Goal: Task Accomplishment & Management: Manage account settings

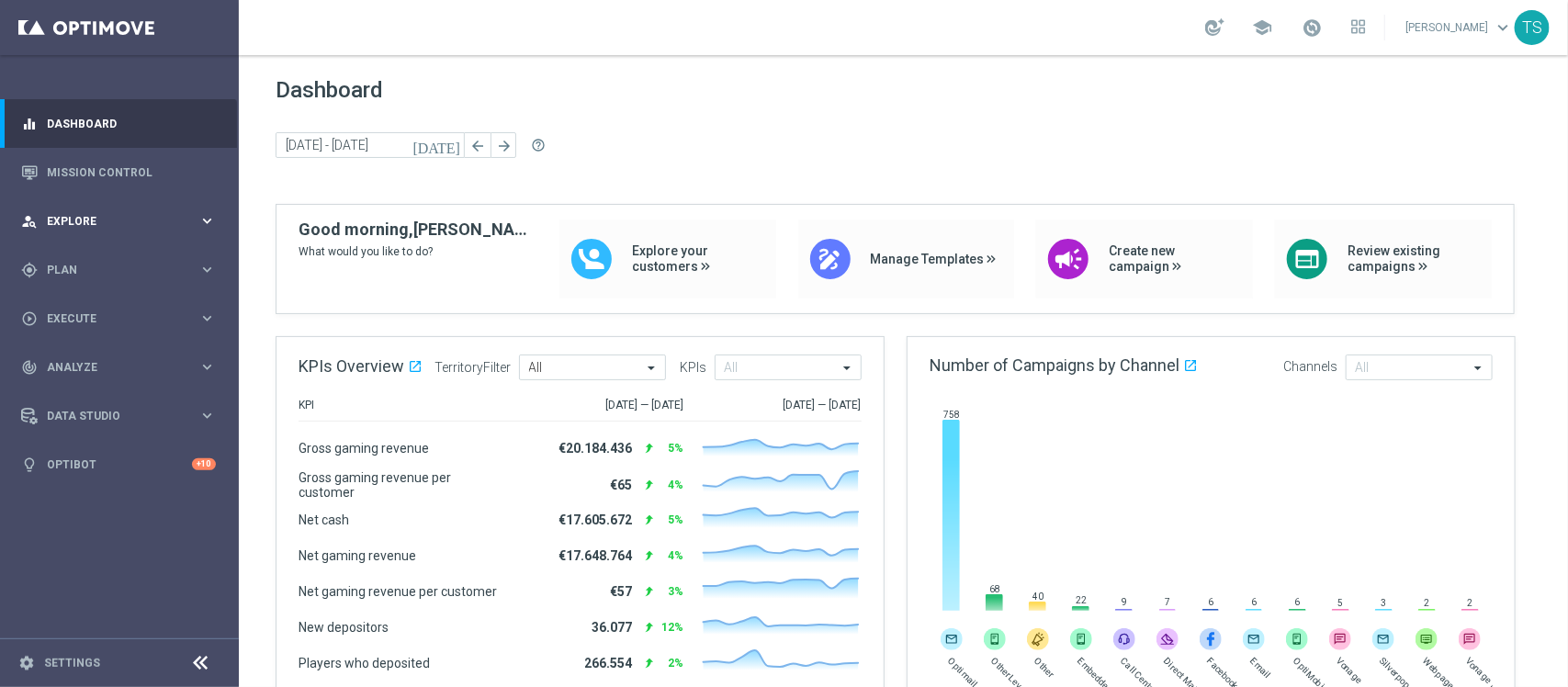
click at [65, 211] on div "person_search Explore keyboard_arrow_right" at bounding box center [118, 220] width 237 height 49
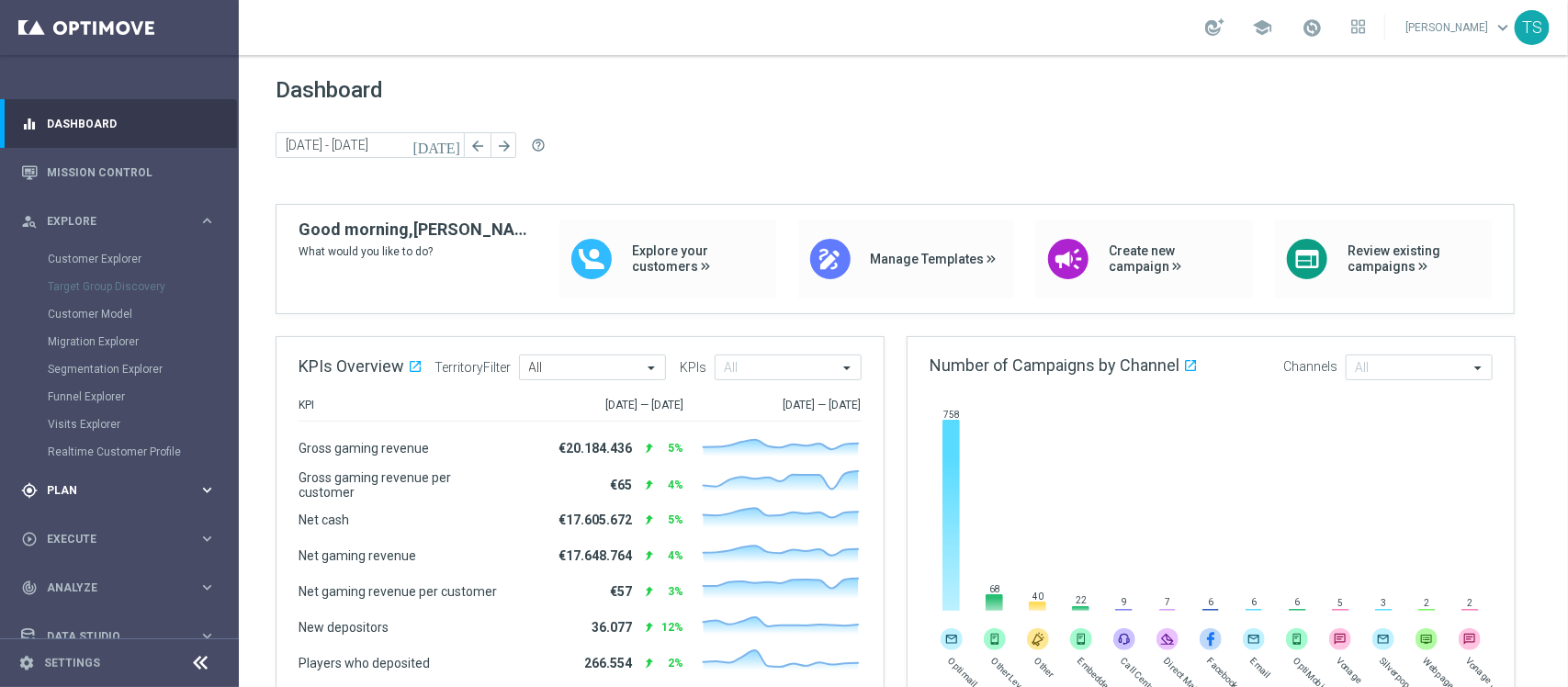
click at [85, 476] on div "gps_fixed Plan keyboard_arrow_right" at bounding box center [118, 490] width 237 height 49
click at [106, 305] on link "Target Groups" at bounding box center [119, 308] width 143 height 15
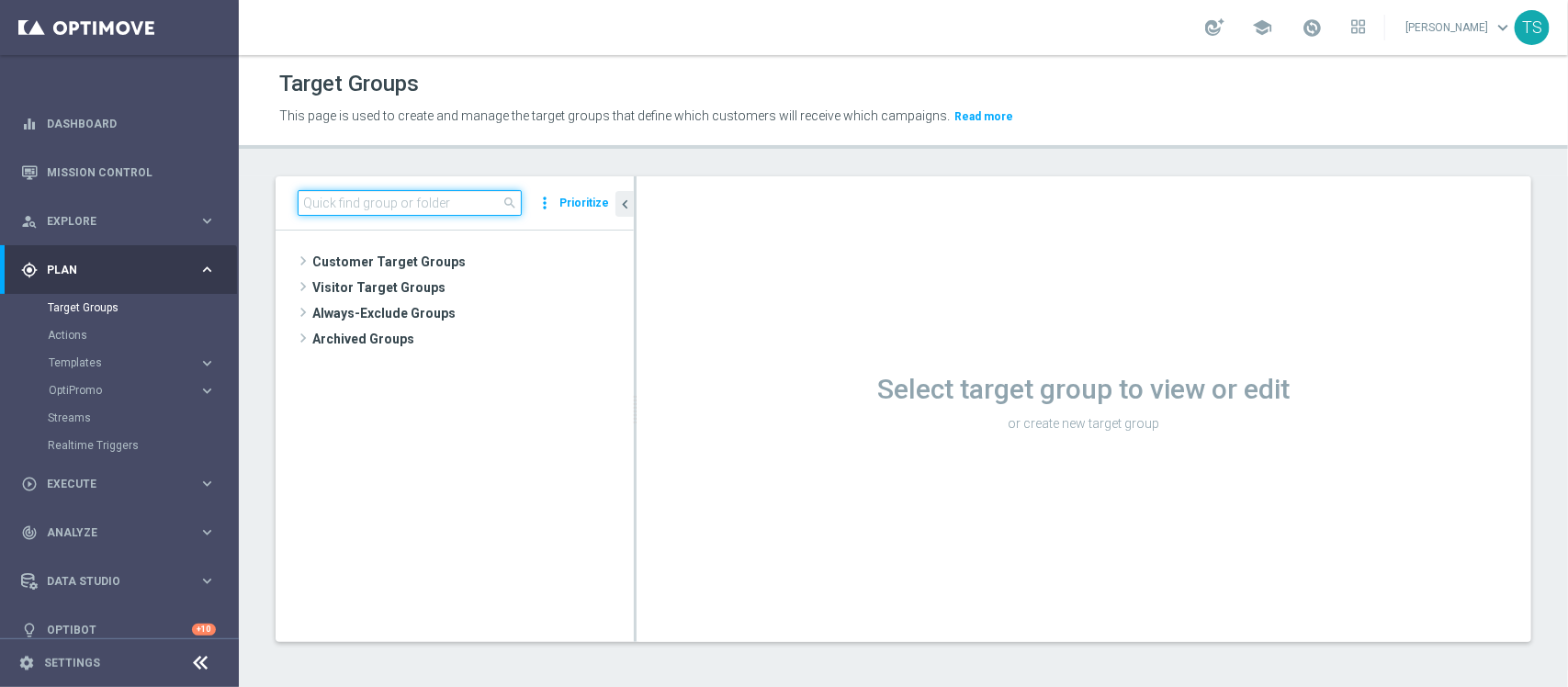
click at [446, 209] on input at bounding box center [410, 203] width 224 height 26
type input "b"
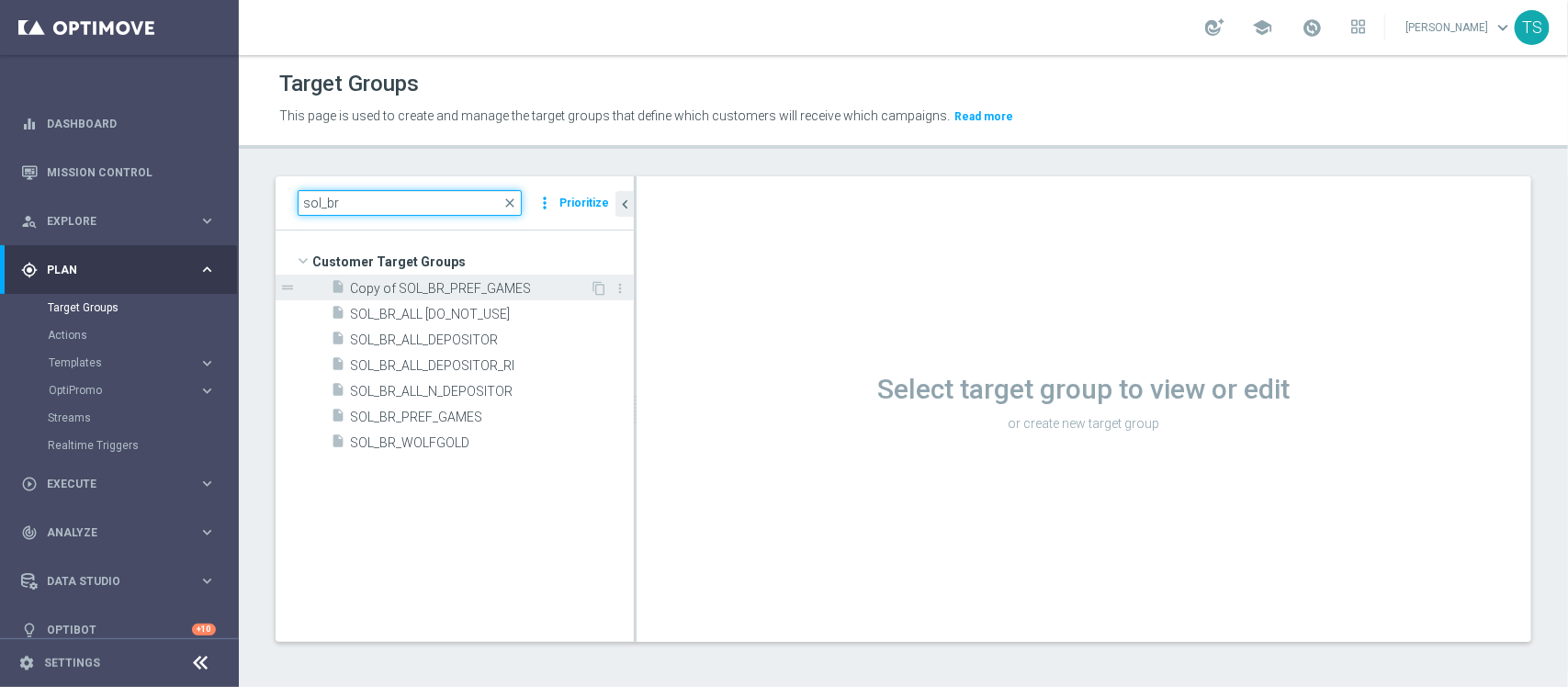
type input "sol_br"
click at [482, 279] on div "insert_drive_file Copy of SOL_BR_PREF_GAMES" at bounding box center [460, 288] width 259 height 26
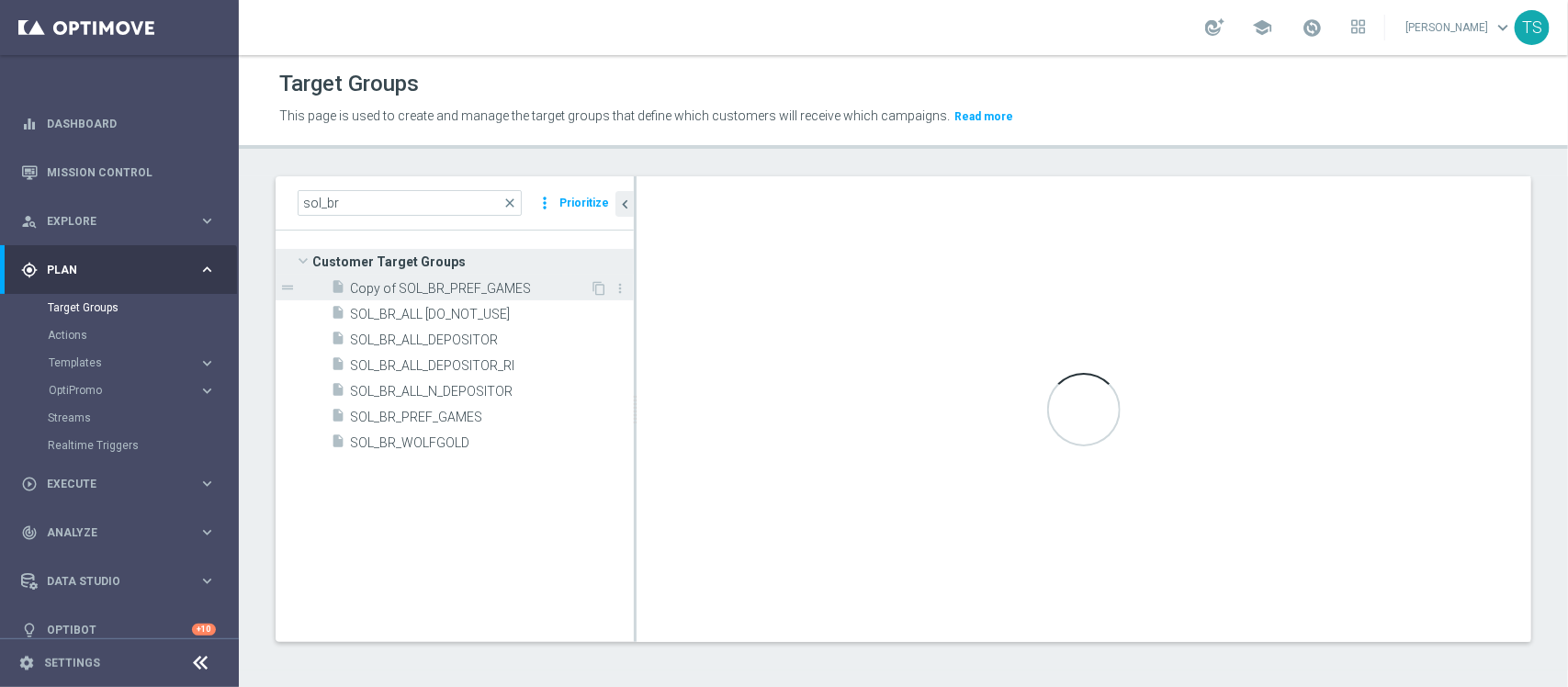
click at [498, 293] on span "Copy of SOL_BR_PREF_GAMES" at bounding box center [469, 289] width 240 height 16
click at [506, 297] on div "insert_drive_file Copy of SOL_BR_PREF_GAMES" at bounding box center [460, 288] width 259 height 26
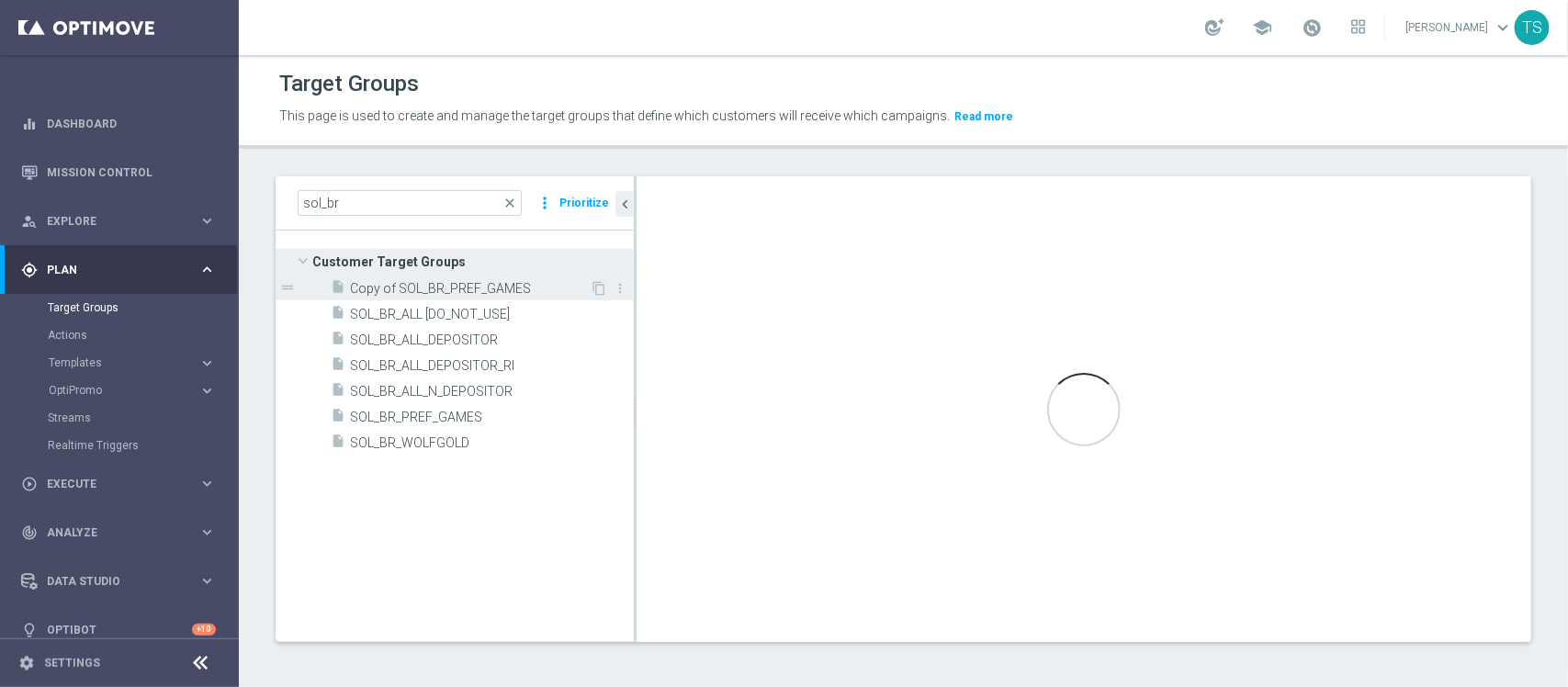
click at [506, 297] on div "insert_drive_file Copy of SOL_BR_PREF_GAMES" at bounding box center [460, 288] width 259 height 26
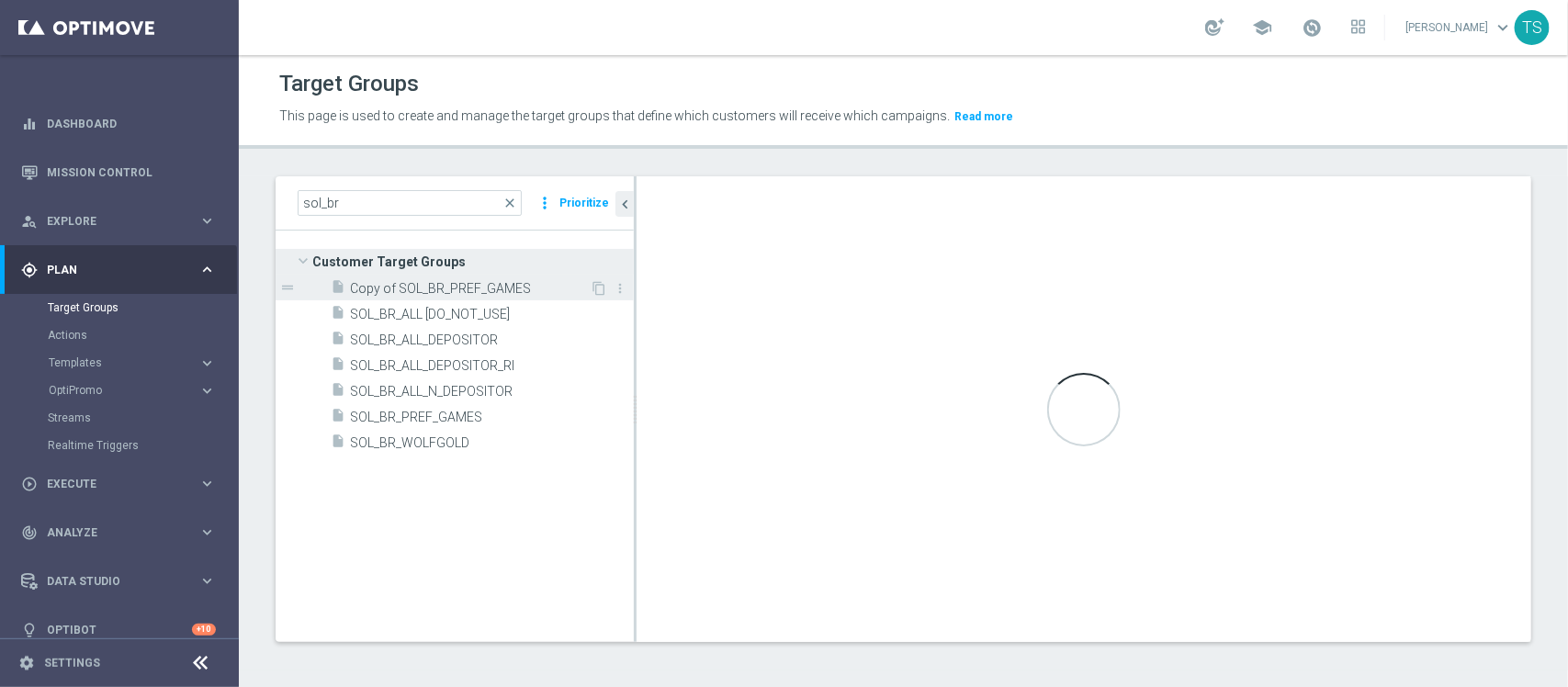
click at [506, 297] on div "insert_drive_file Copy of SOL_BR_PREF_GAMES" at bounding box center [460, 288] width 259 height 26
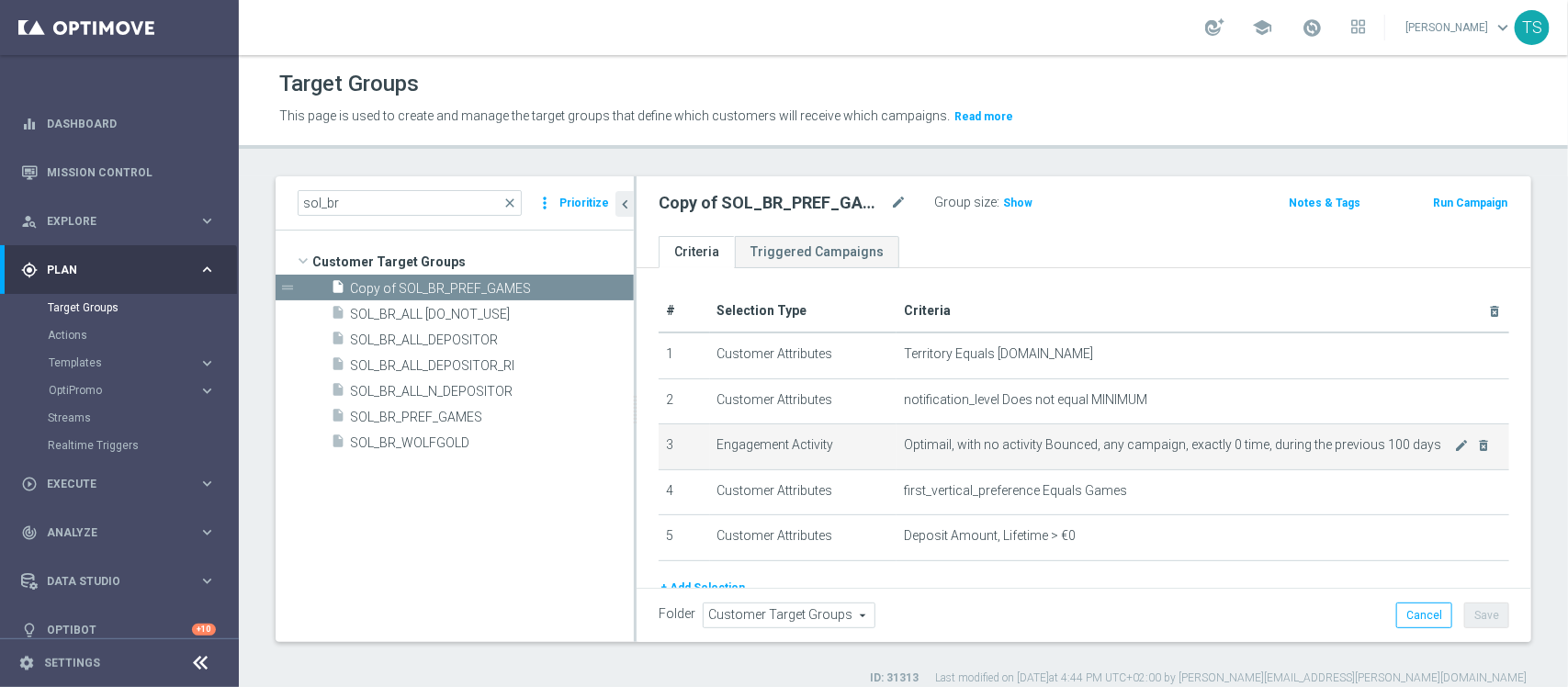
scroll to position [19, 0]
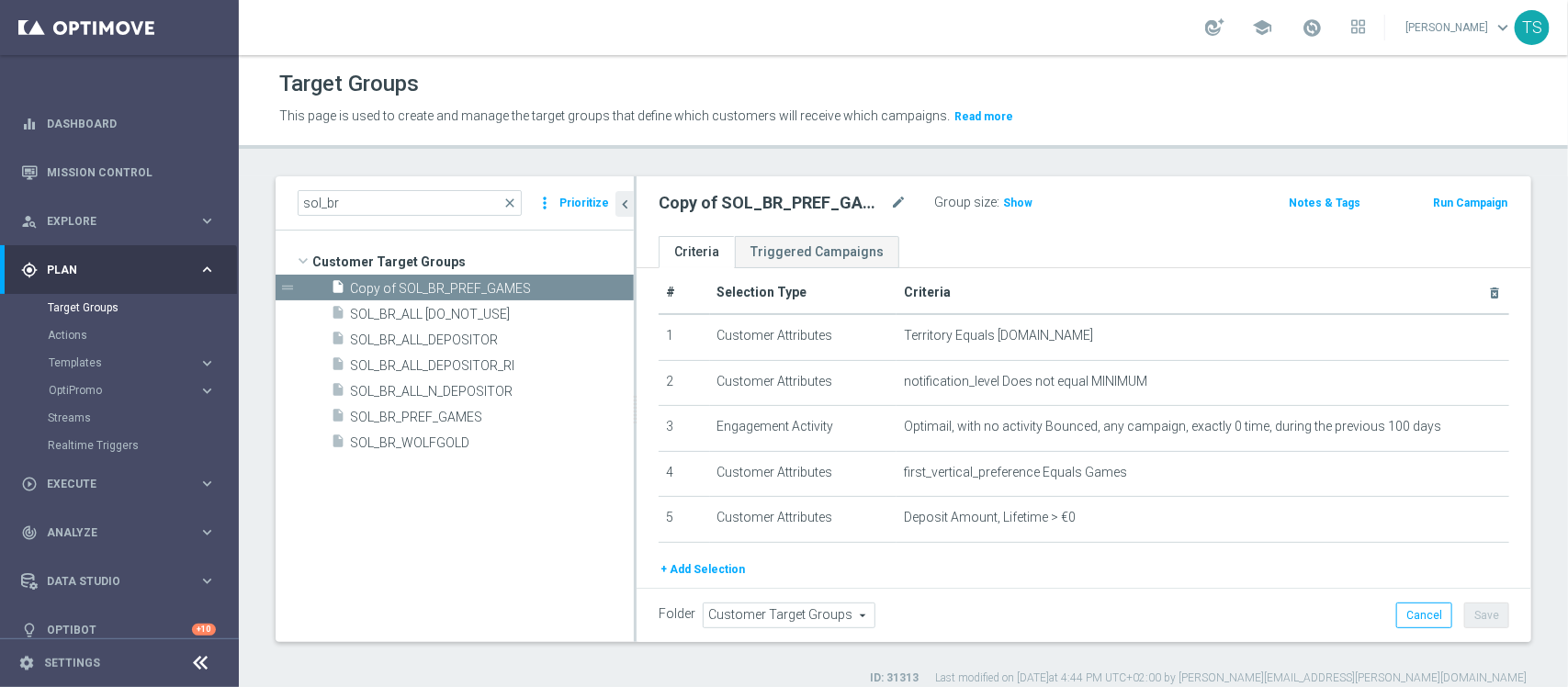
click at [689, 577] on button "+ Add Selection" at bounding box center [703, 569] width 88 height 20
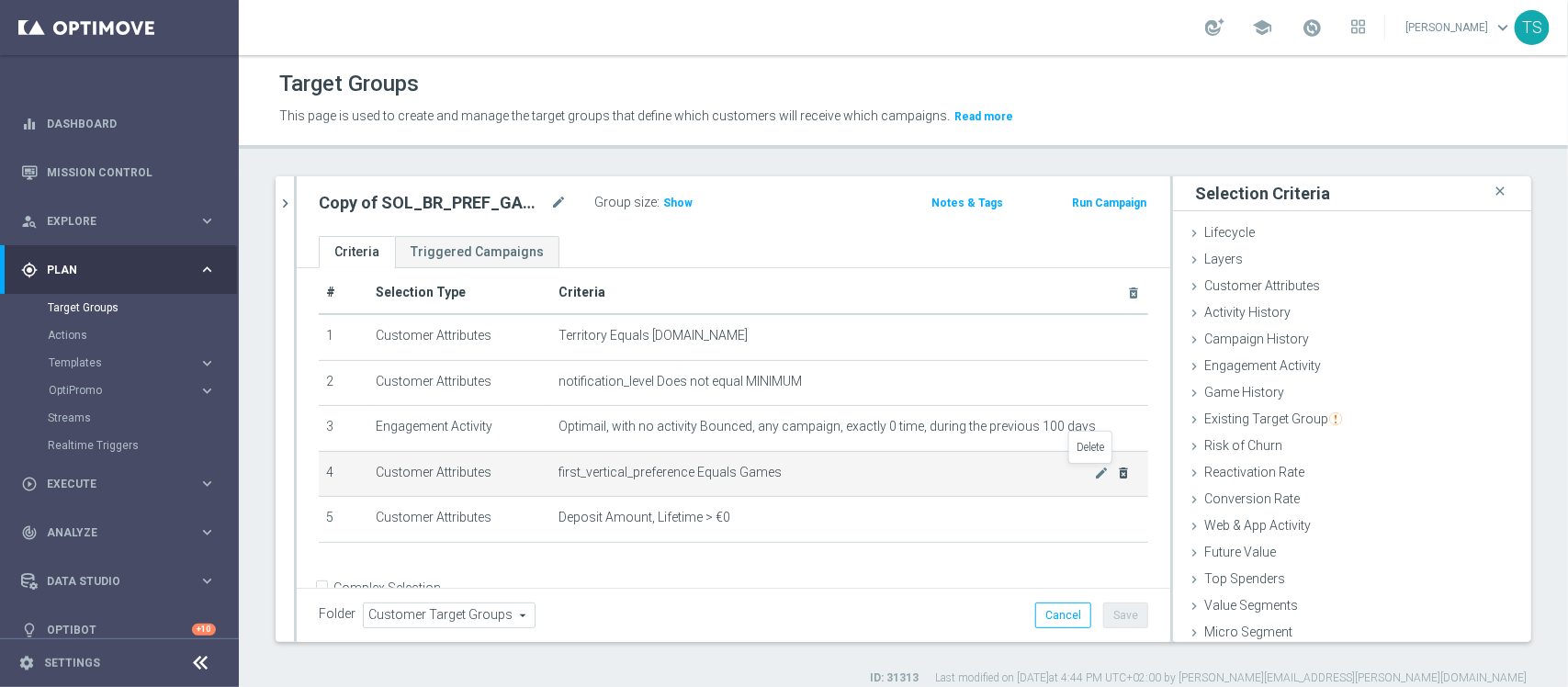
click at [1116, 475] on icon "delete_forever" at bounding box center [1124, 473] width 15 height 15
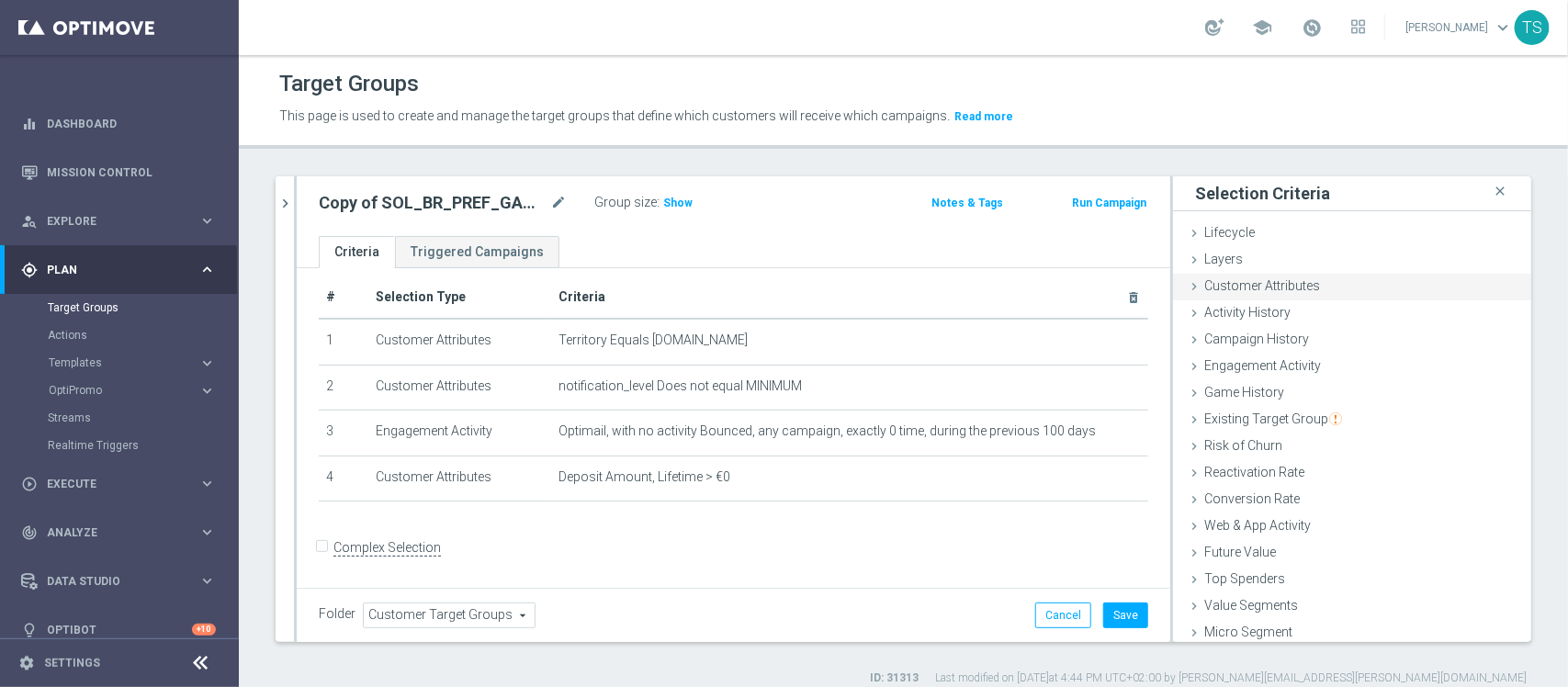
click at [1288, 287] on span "Customer Attributes" at bounding box center [1262, 286] width 116 height 15
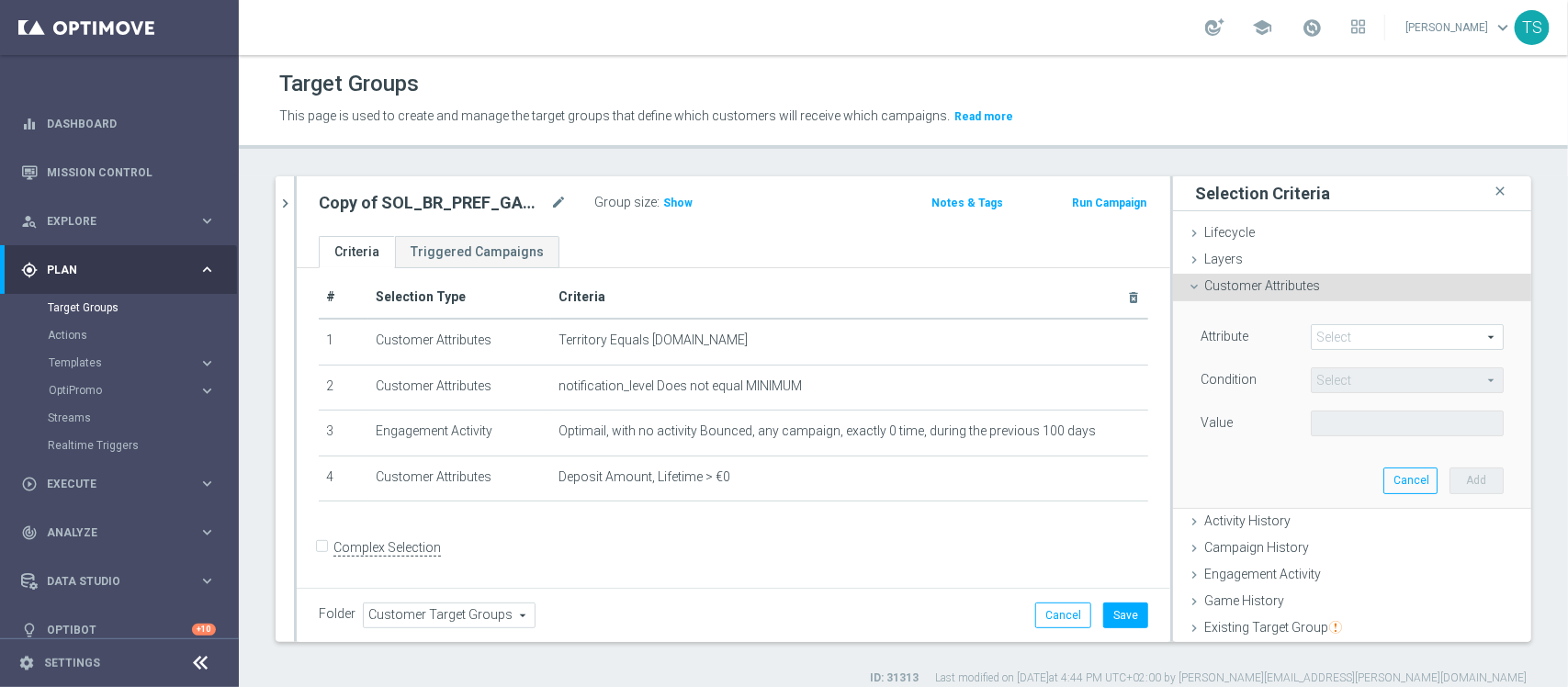
click at [1343, 336] on span at bounding box center [1407, 337] width 191 height 24
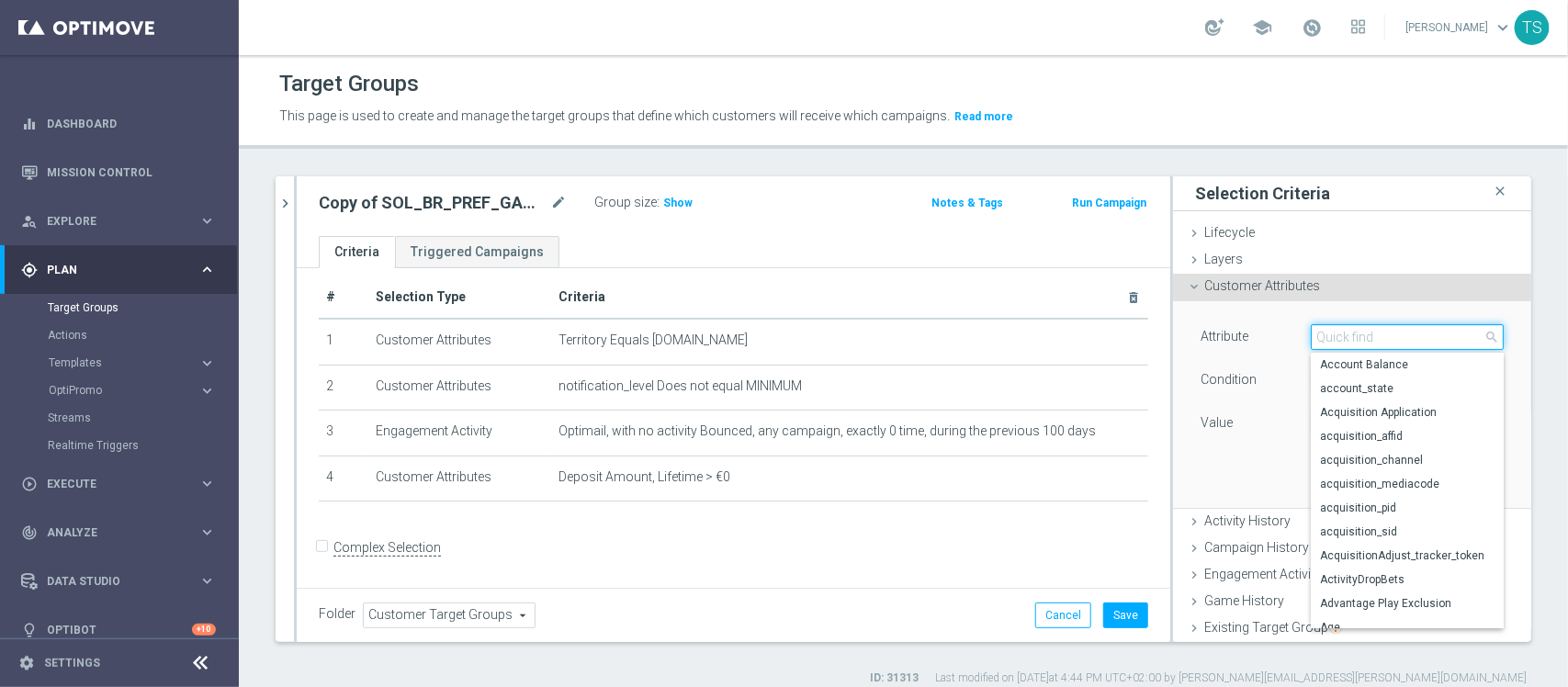
click at [1351, 342] on input "search" at bounding box center [1407, 337] width 193 height 26
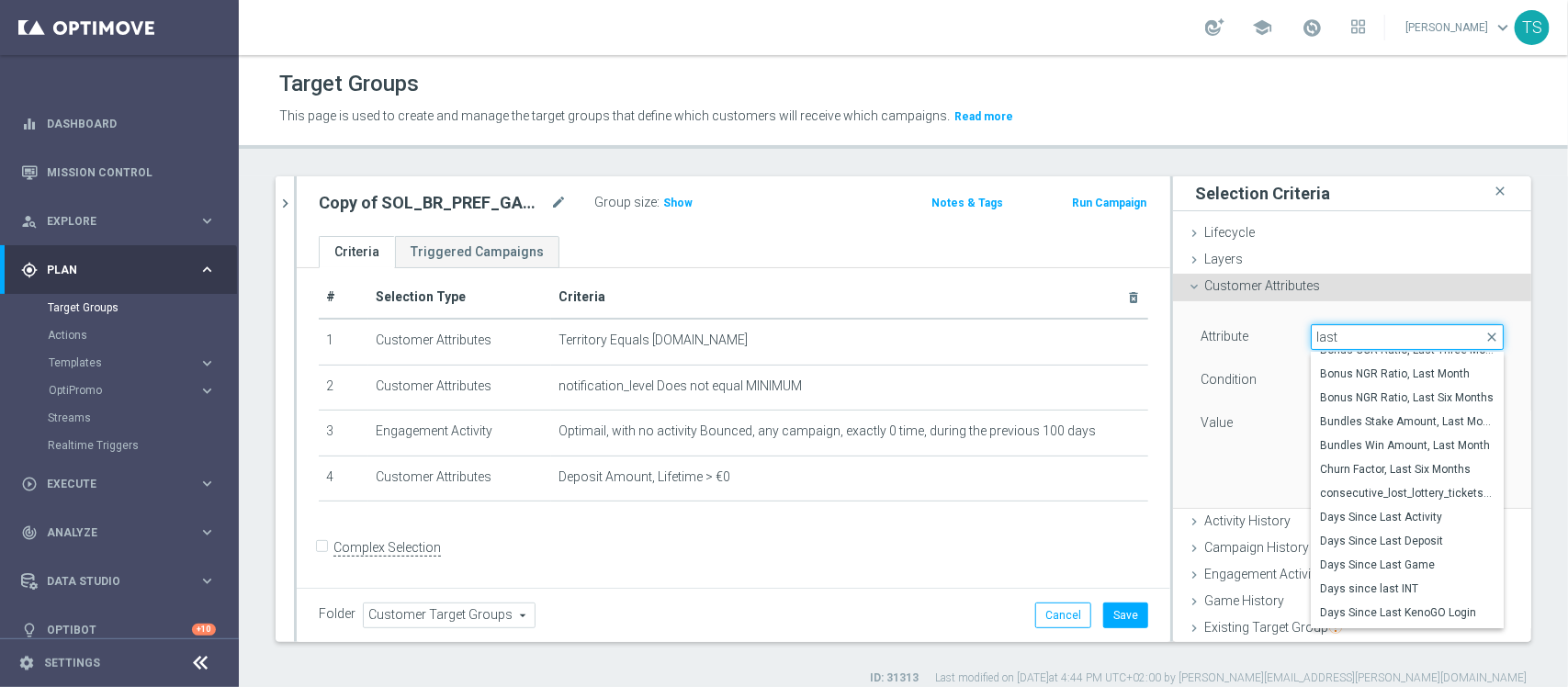
scroll to position [255, 0]
type input "last"
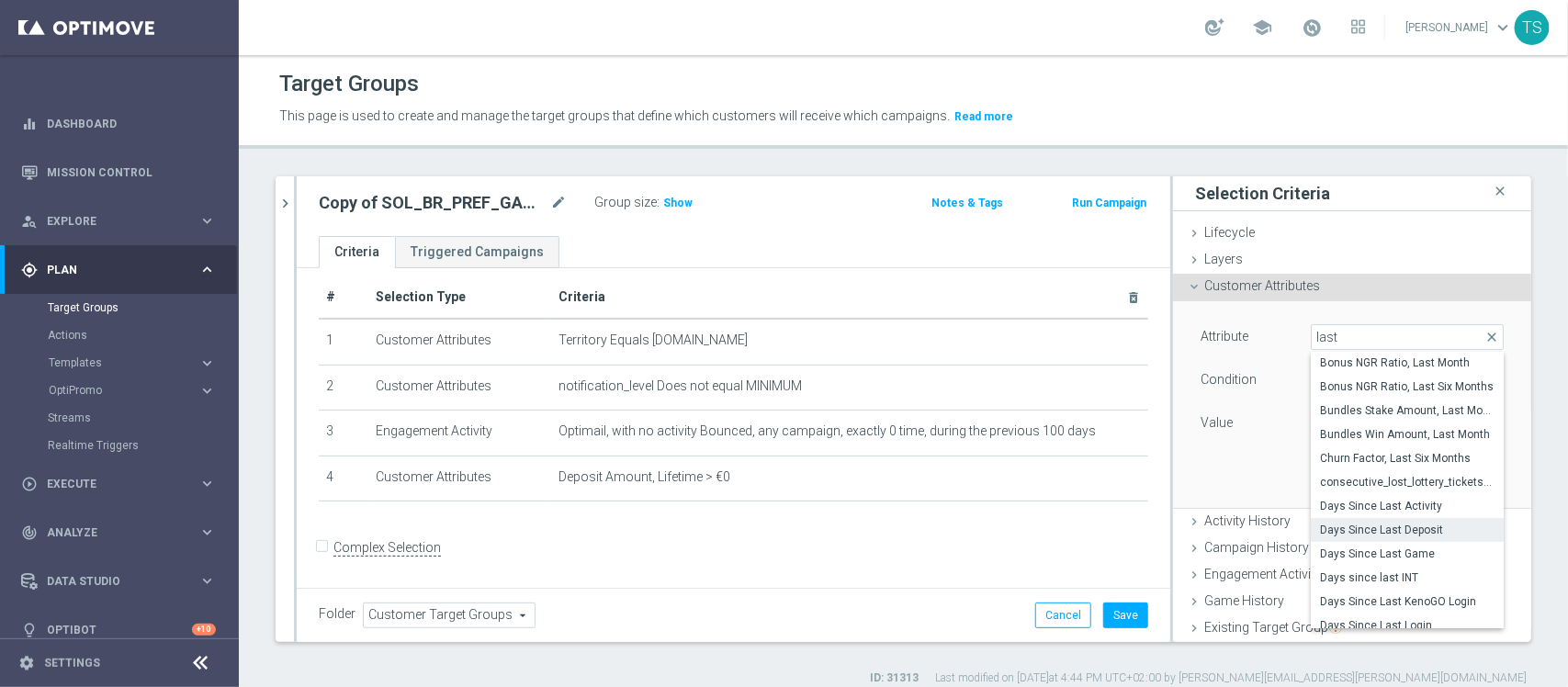
click at [1425, 533] on span "Days Since Last Deposit" at bounding box center [1407, 531] width 175 height 15
type input "Days Since Last Deposit"
type input "="
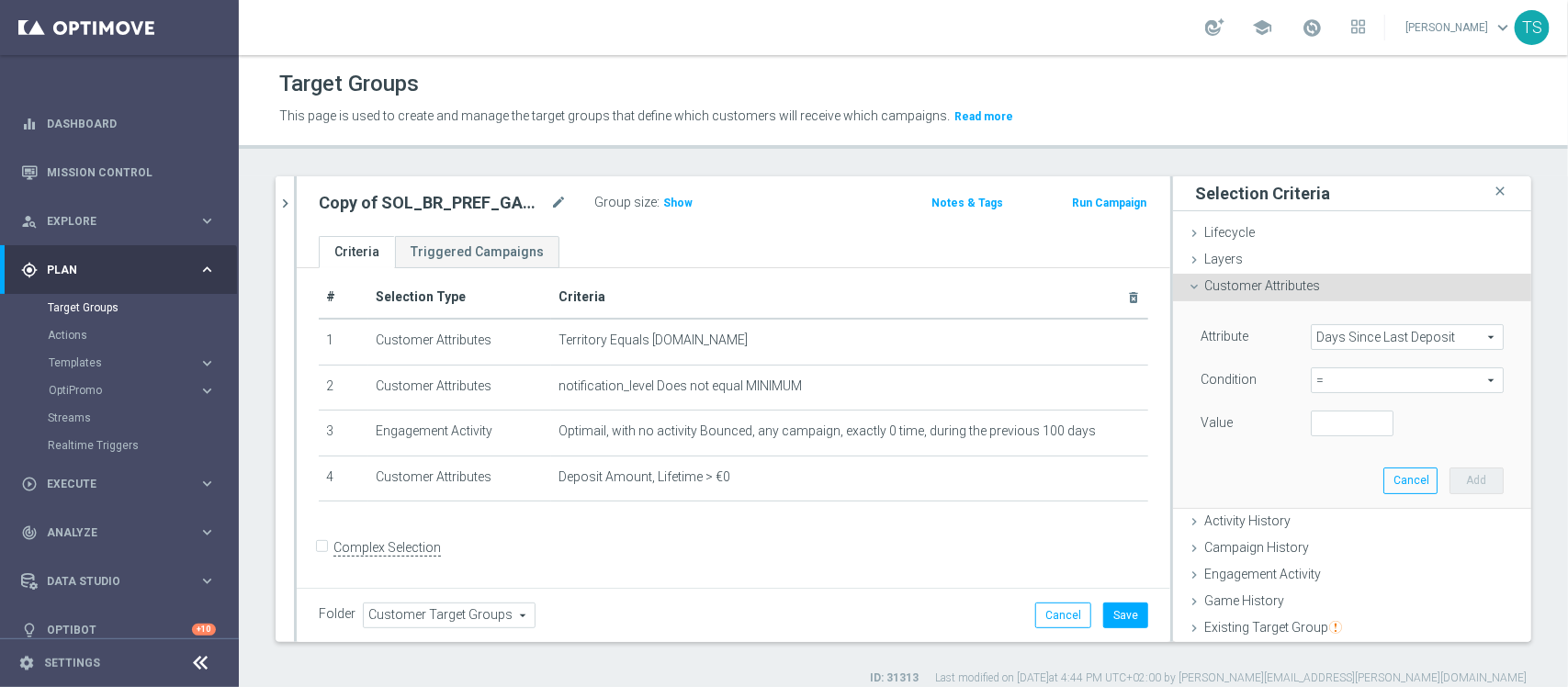
click at [1348, 342] on span "Days Since Last Deposit" at bounding box center [1407, 337] width 191 height 24
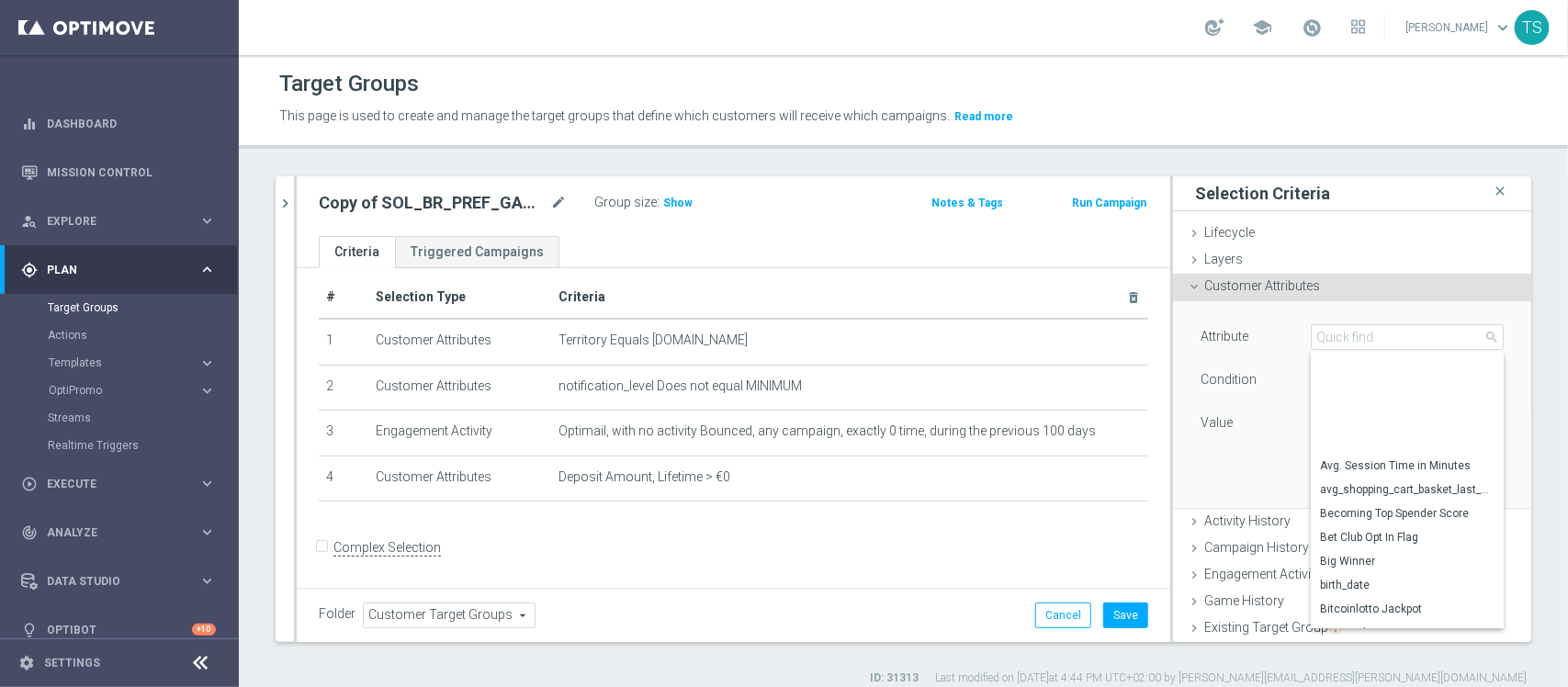
scroll to position [504, 0]
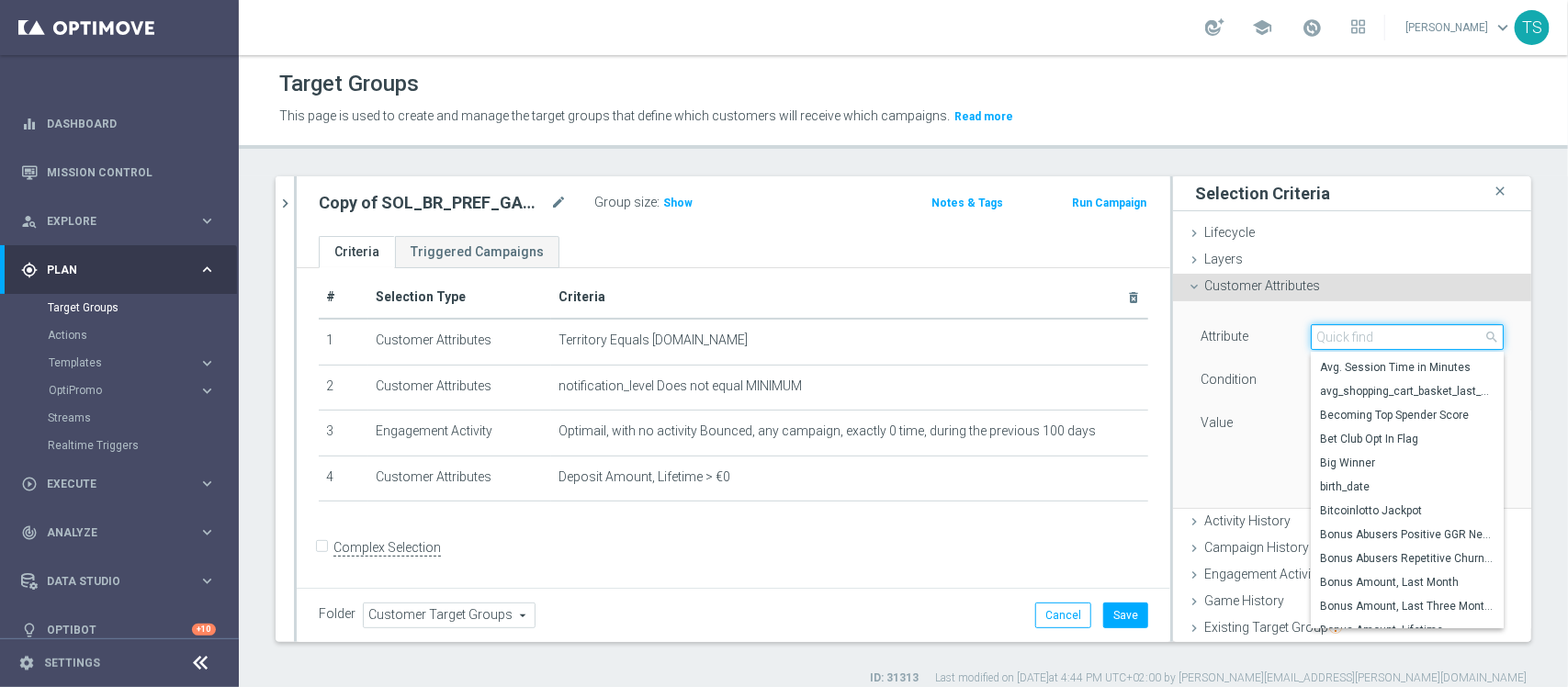
click at [1376, 332] on input "search" at bounding box center [1407, 337] width 193 height 26
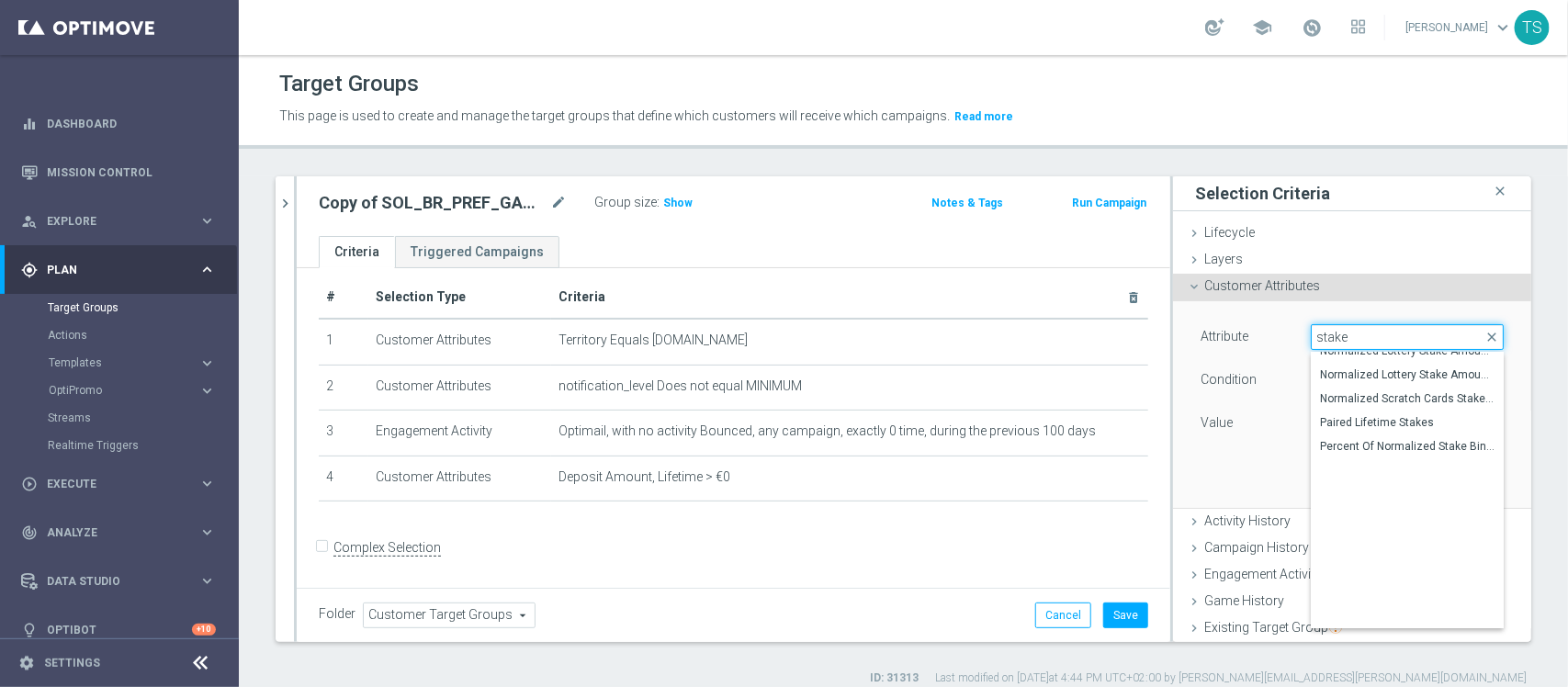
scroll to position [319, 0]
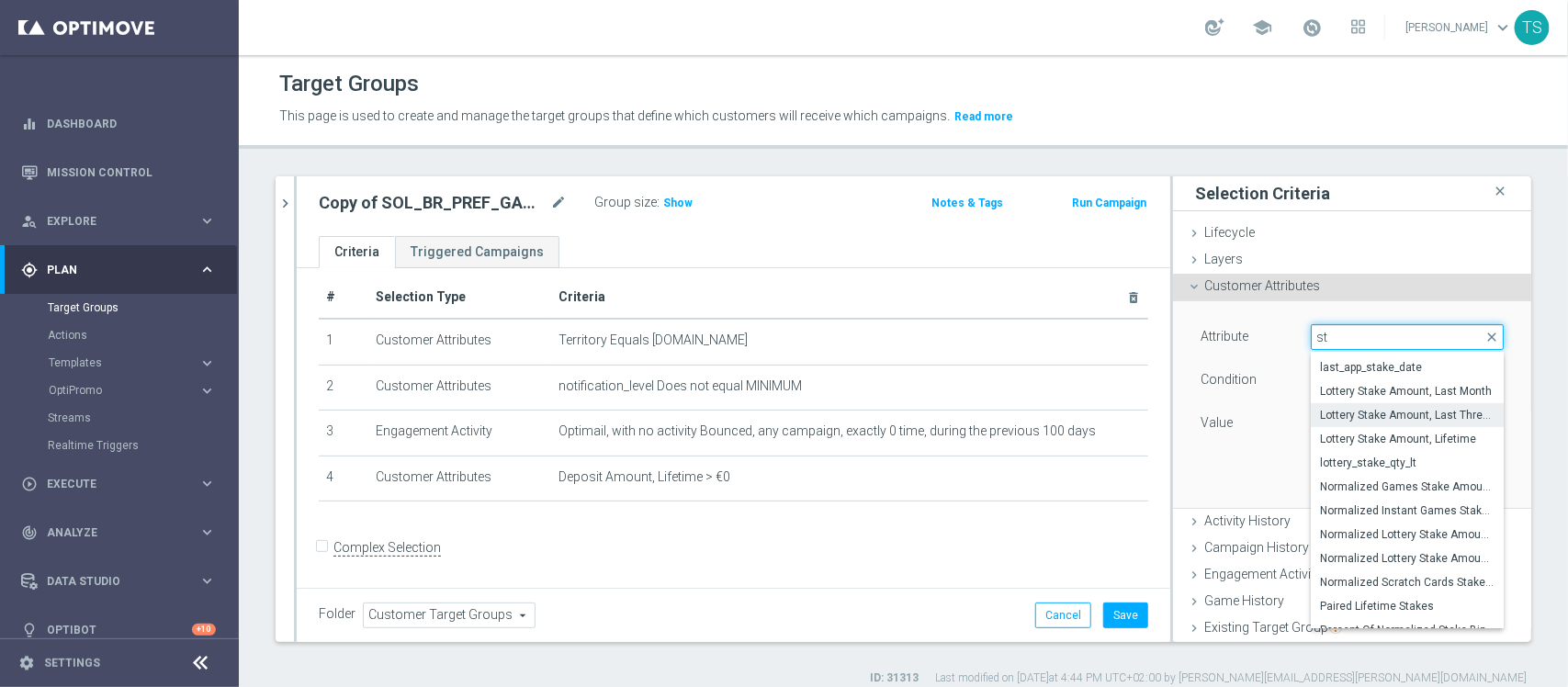
type input "s"
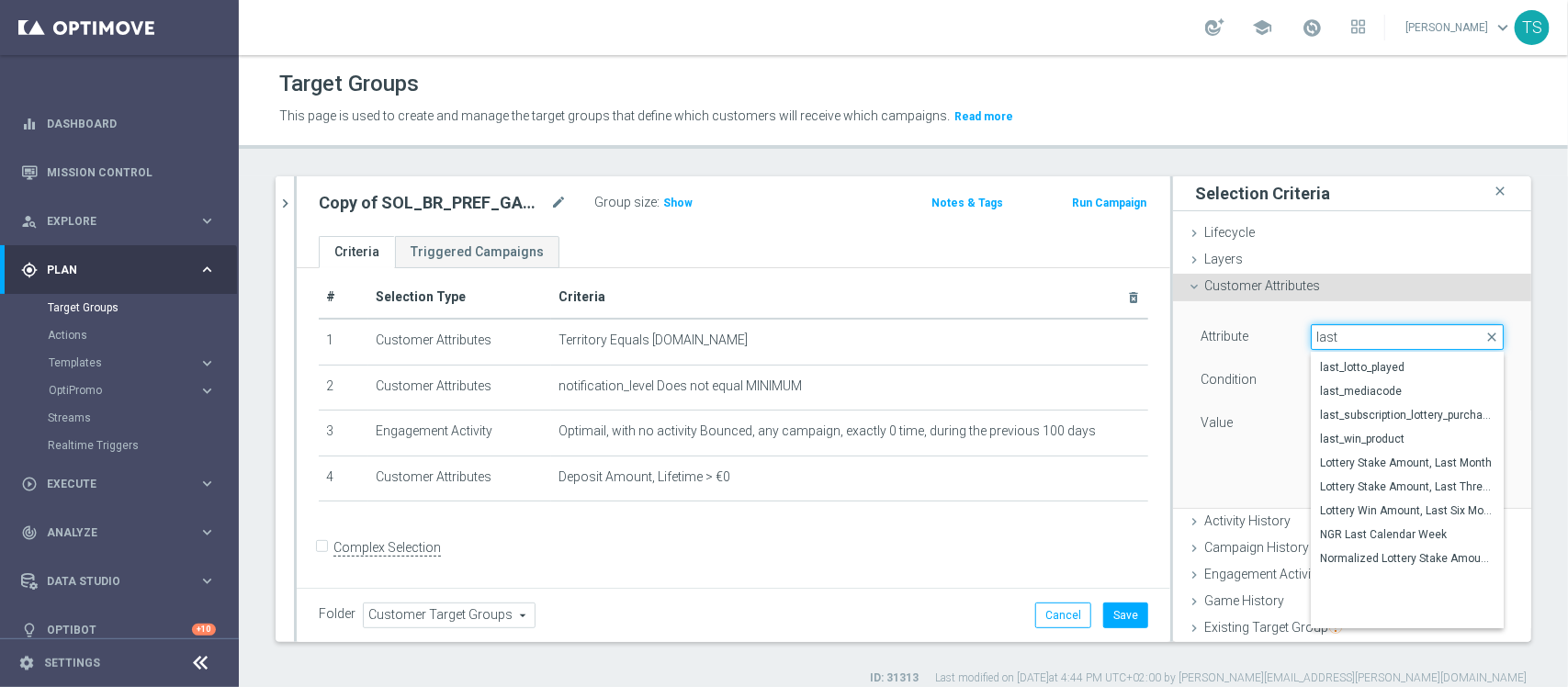
scroll to position [1158, 0]
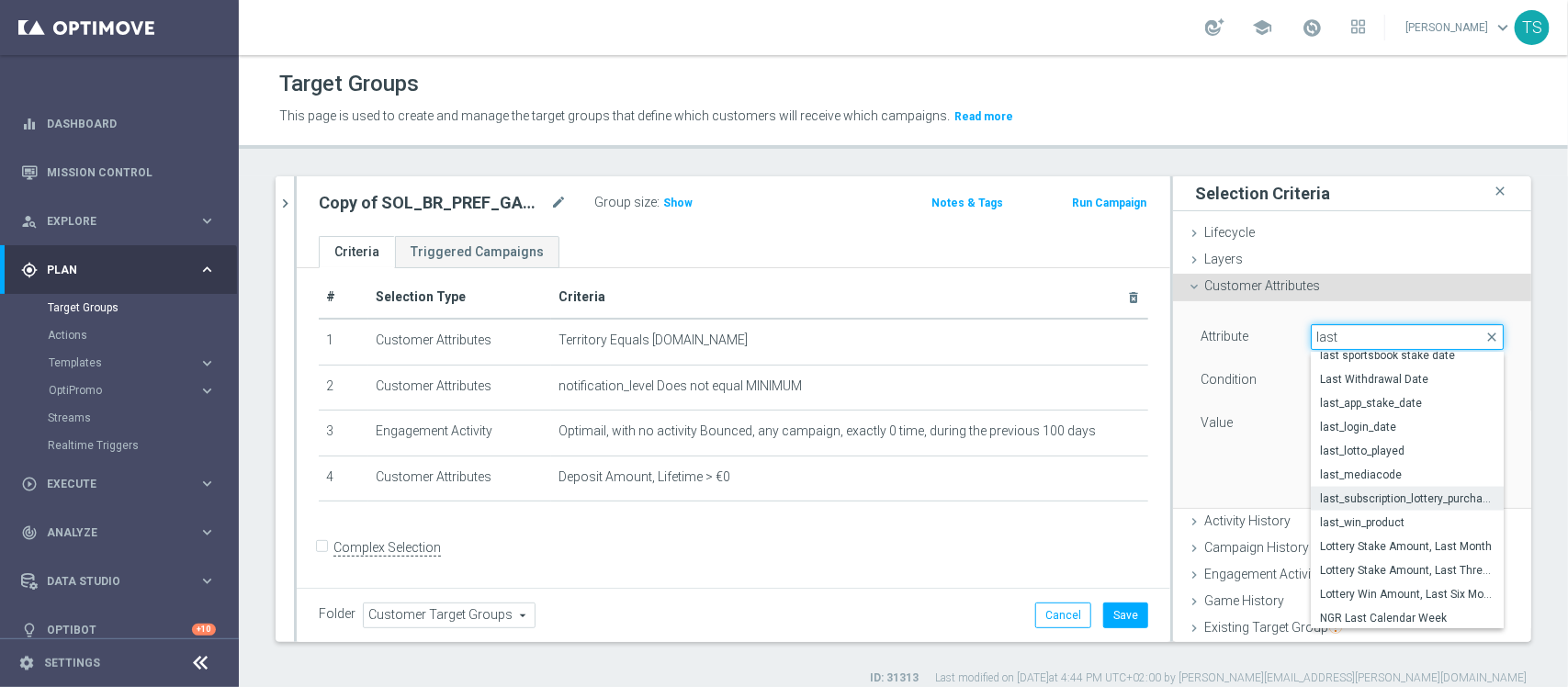
type input "last"
click at [1403, 496] on span "last_subscription_lottery_purchased" at bounding box center [1407, 499] width 175 height 15
type input "last_subscription_lottery_purchased"
type input "Equals"
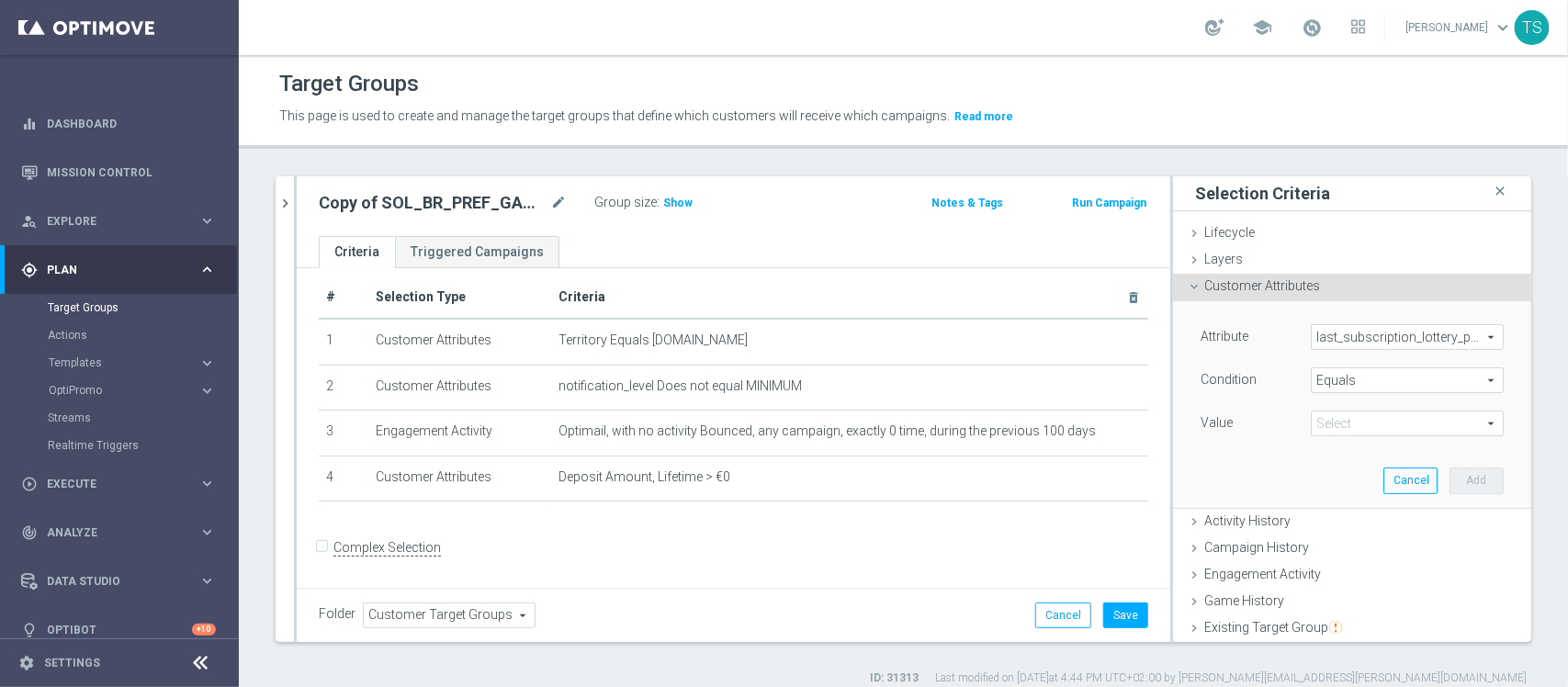
click at [1375, 436] on div "Select arrow_drop_down search" at bounding box center [1407, 424] width 193 height 26
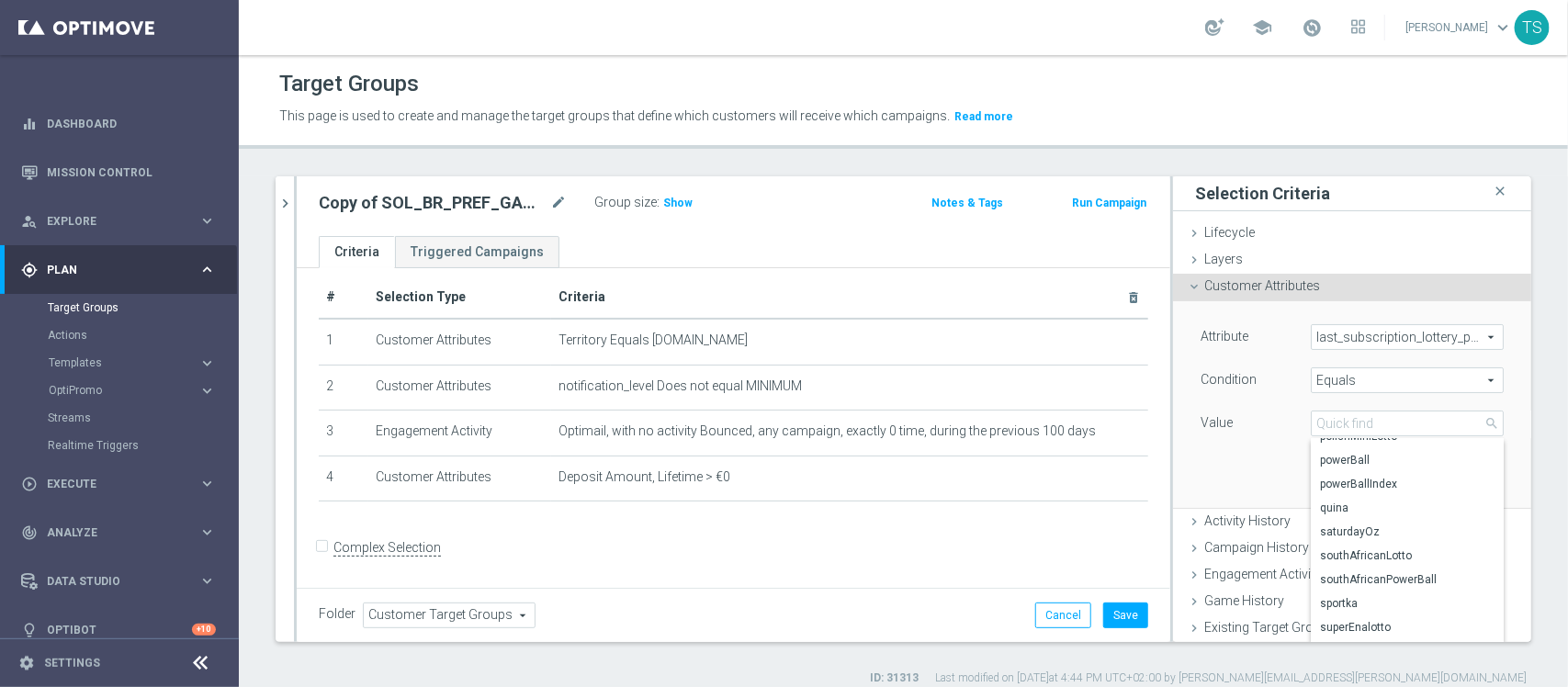
scroll to position [627, 0]
click at [1448, 349] on span "last_subscription_lottery_purchased" at bounding box center [1407, 337] width 191 height 24
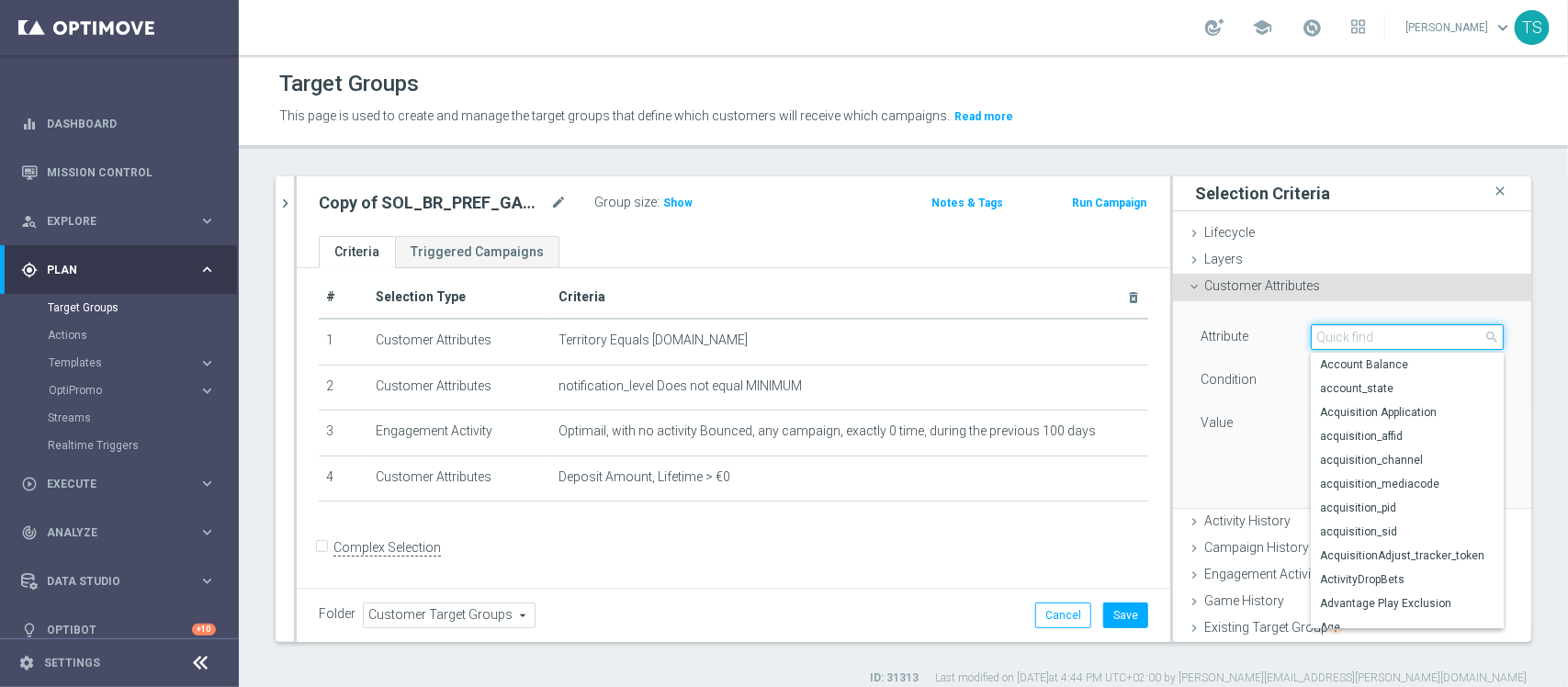
click at [1398, 342] on input "search" at bounding box center [1407, 337] width 193 height 26
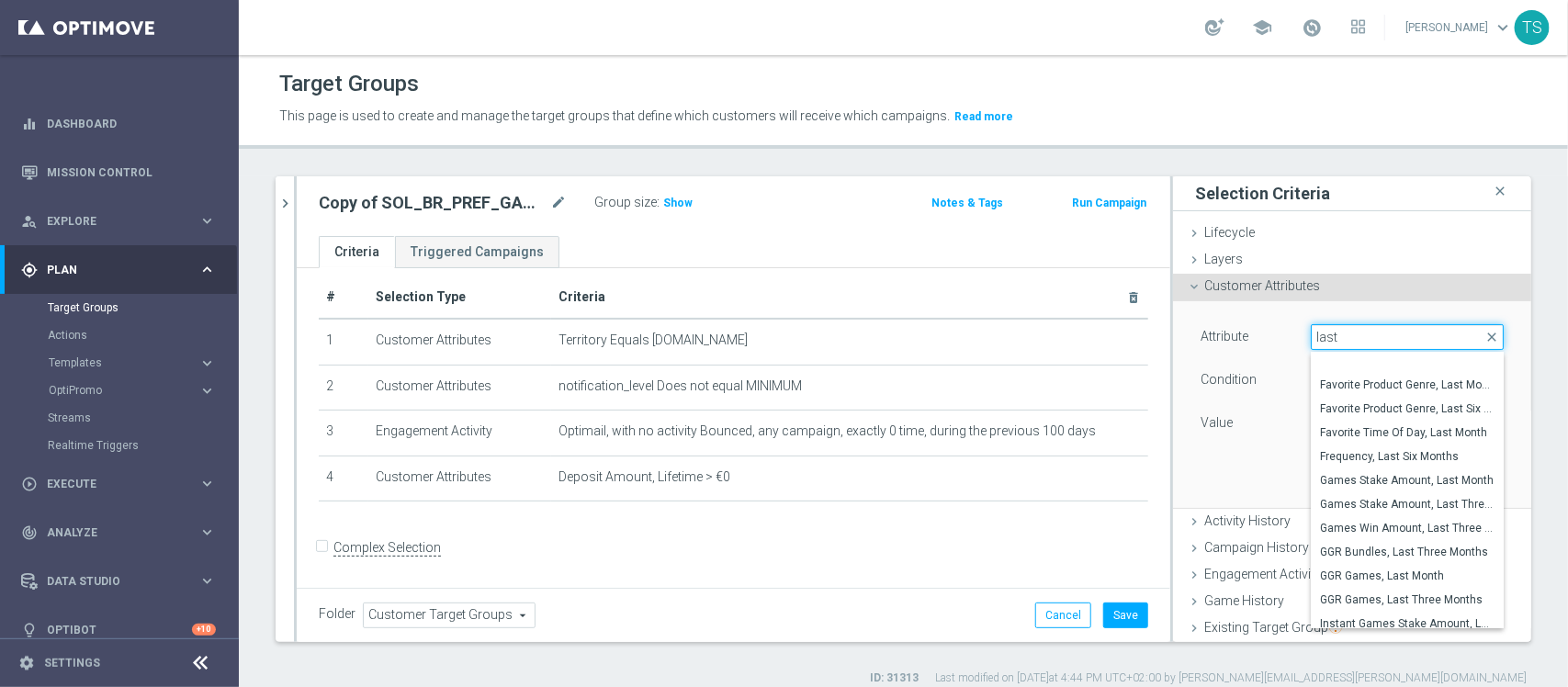
scroll to position [766, 0]
click at [1324, 335] on input "last" at bounding box center [1407, 337] width 193 height 26
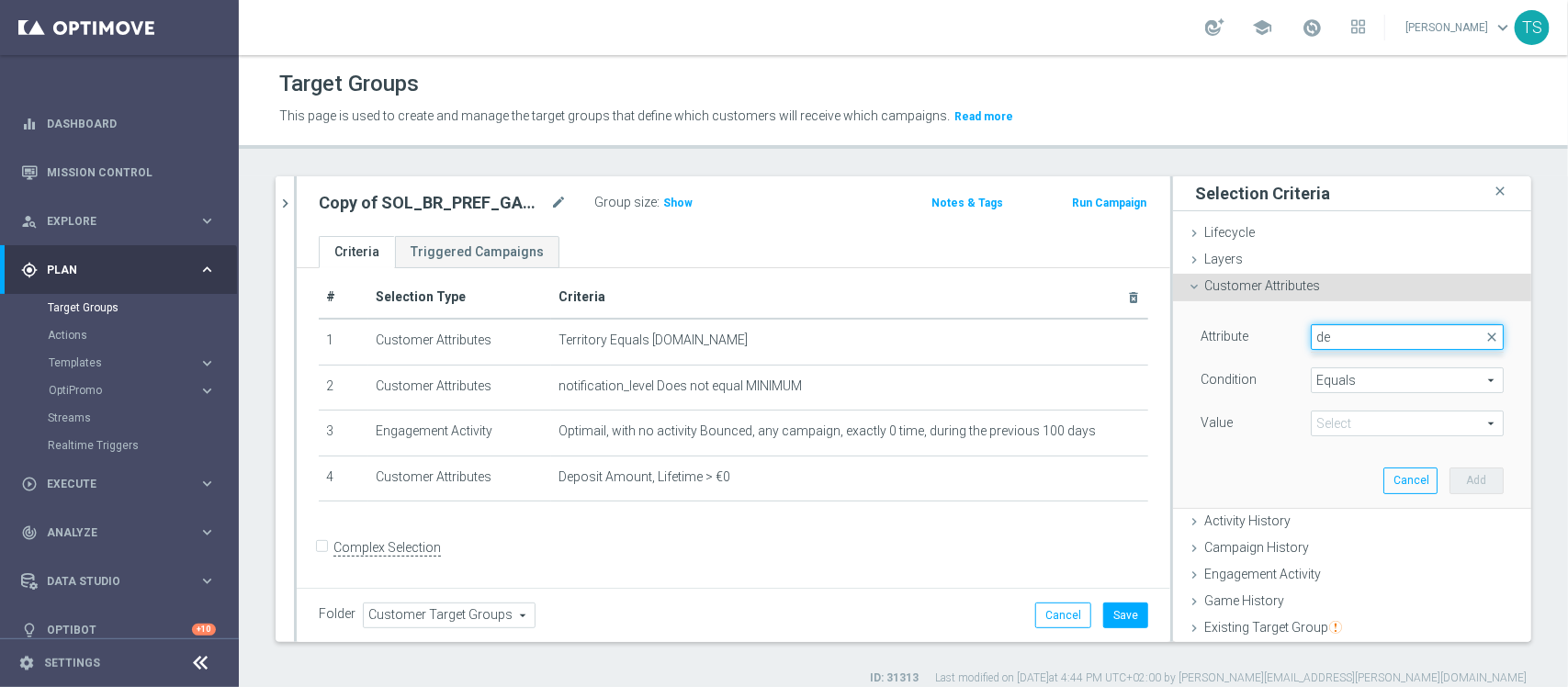
type input "d"
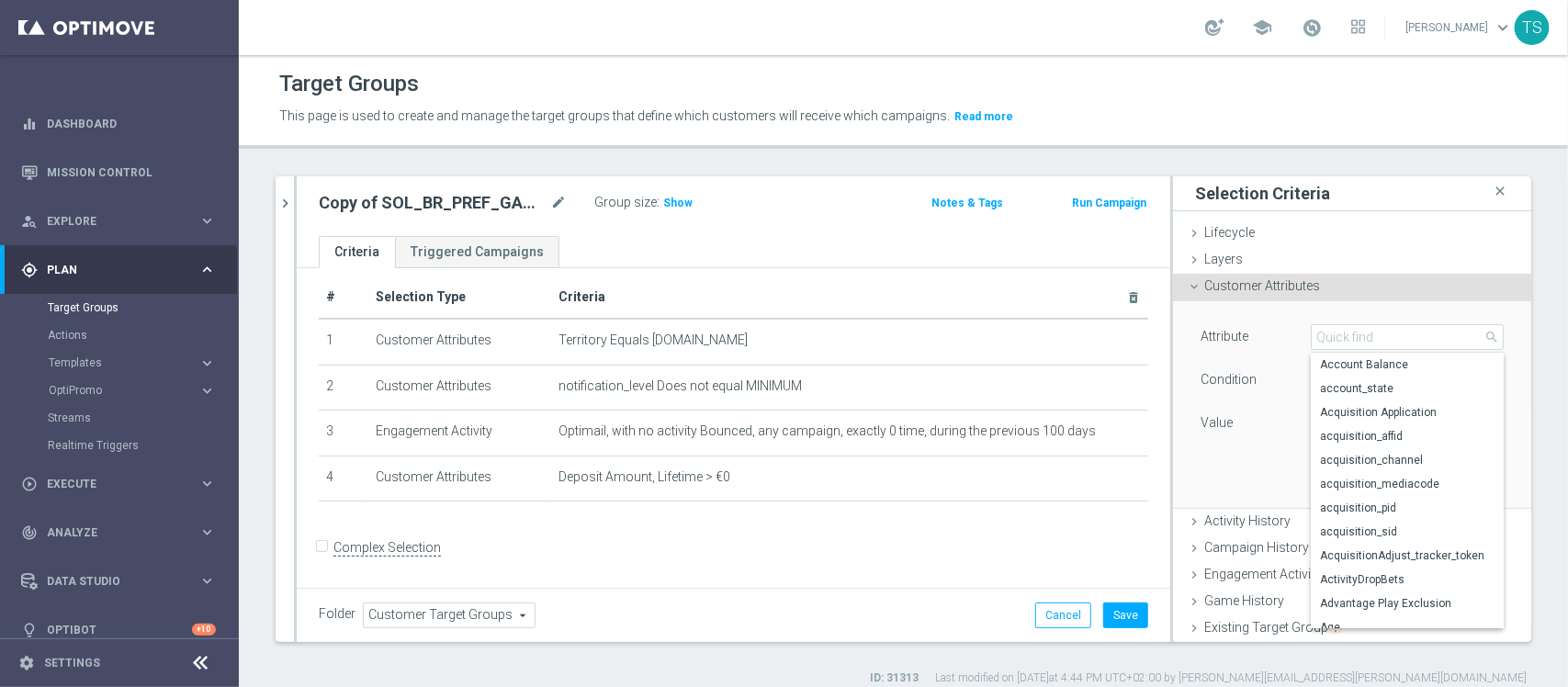
click at [1517, 269] on div "sol_br close more_vert Prioritize Customer Target Groups library_add create_new…" at bounding box center [903, 431] width 1329 height 510
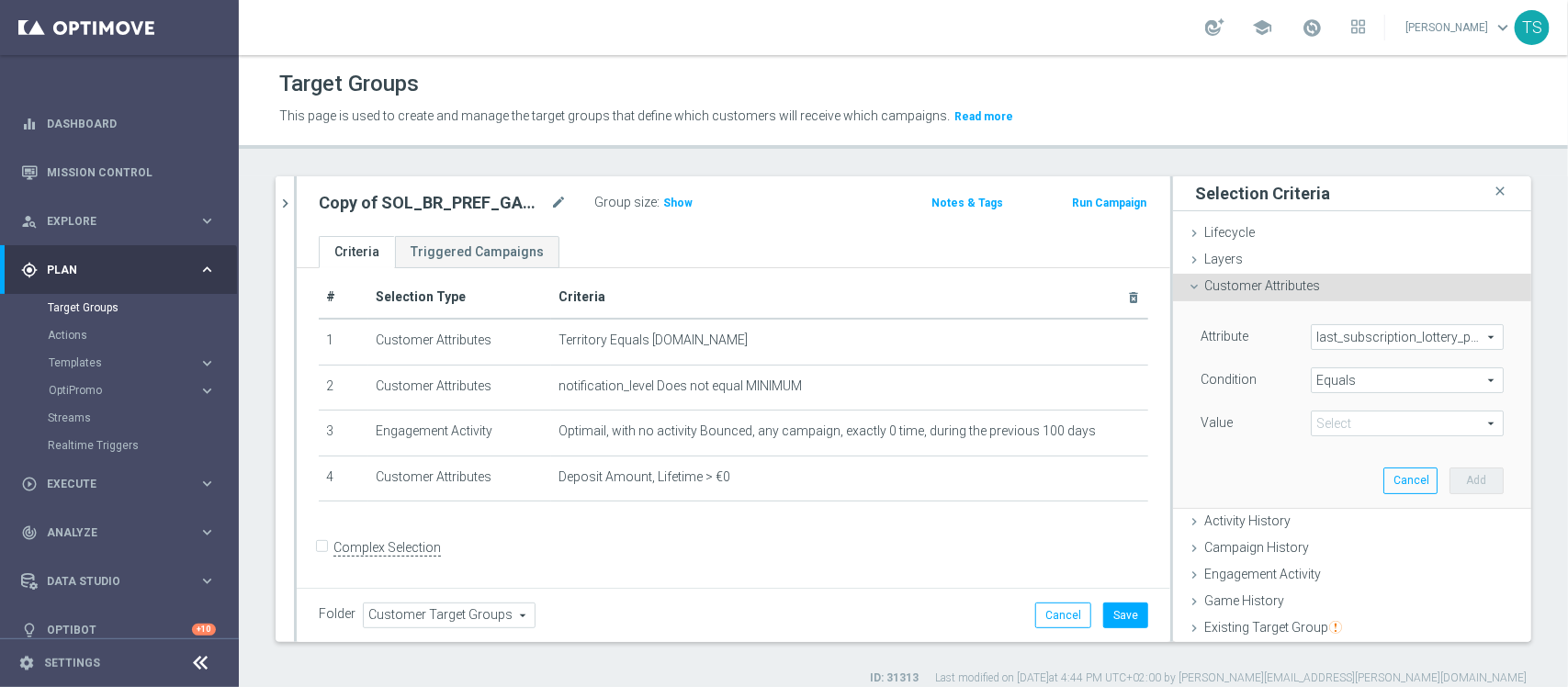
click at [1375, 337] on span "last_subscription_lottery_purchased" at bounding box center [1407, 337] width 191 height 24
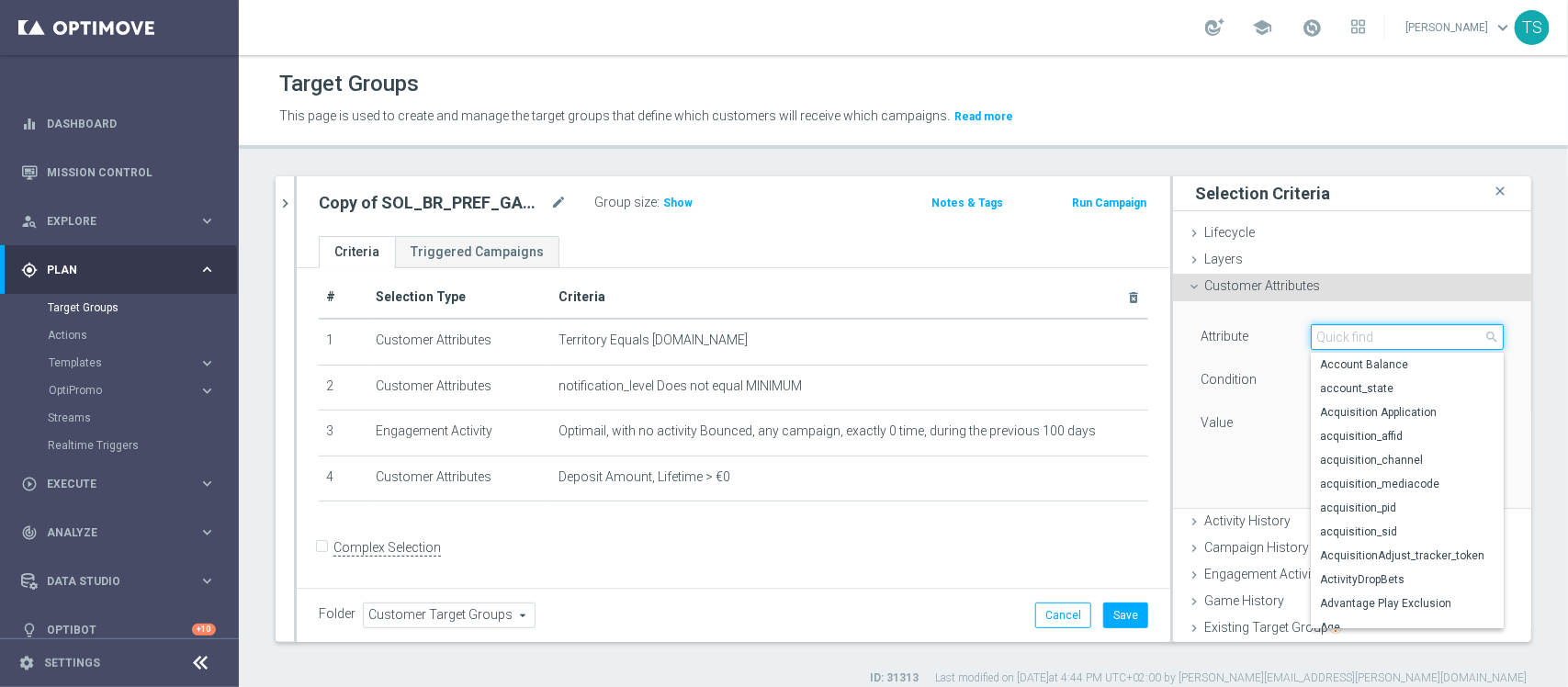
click at [1375, 332] on input "search" at bounding box center [1407, 337] width 193 height 26
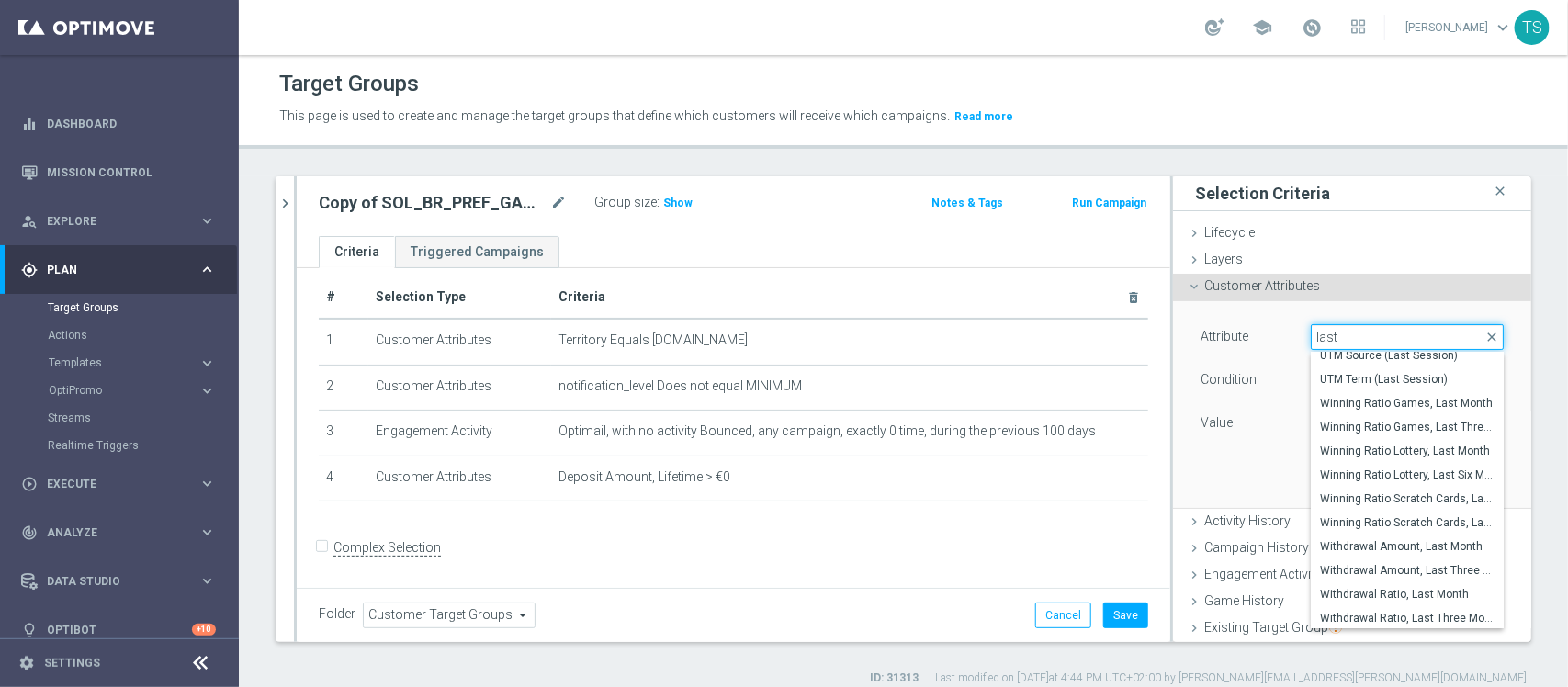
type input "last"
click at [1297, 295] on div "Customer Attributes done" at bounding box center [1352, 288] width 358 height 28
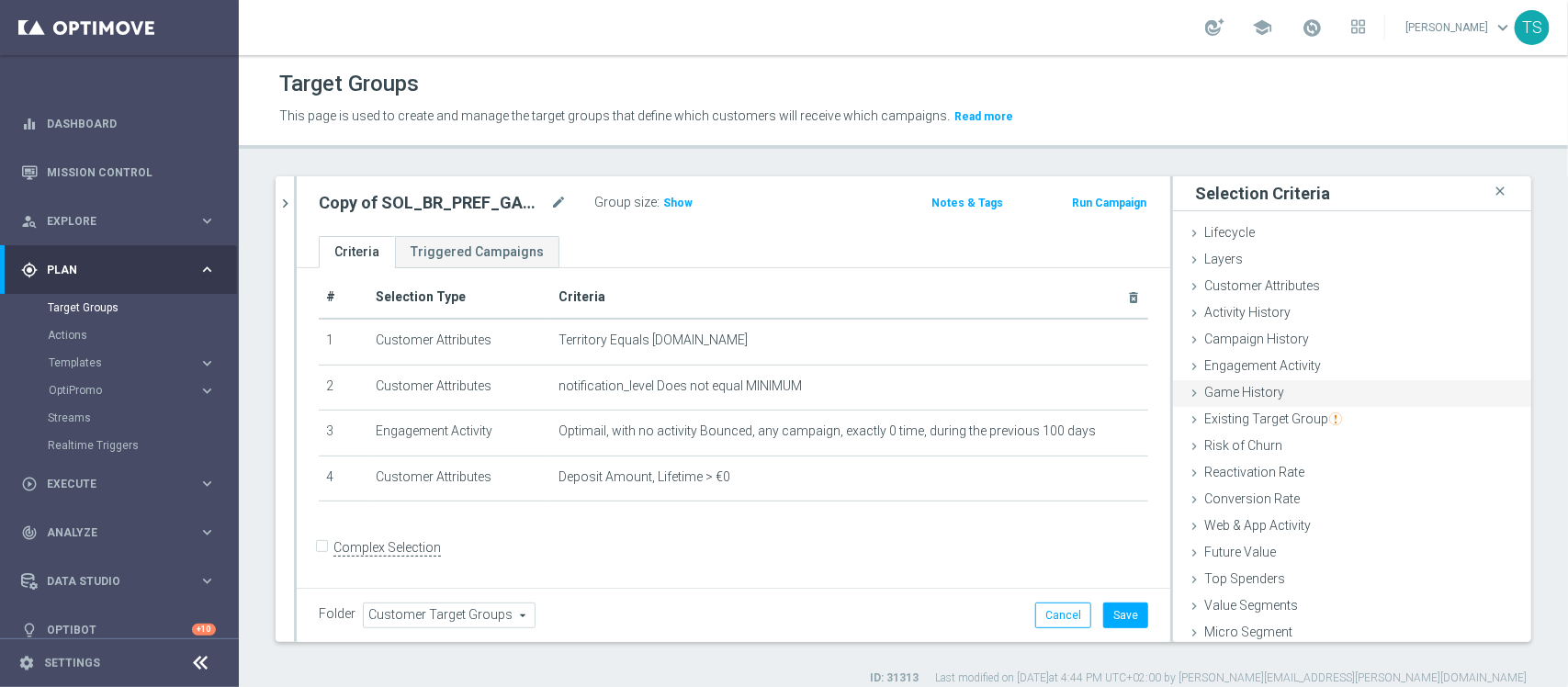
click at [1280, 395] on div "Game History done" at bounding box center [1352, 394] width 358 height 28
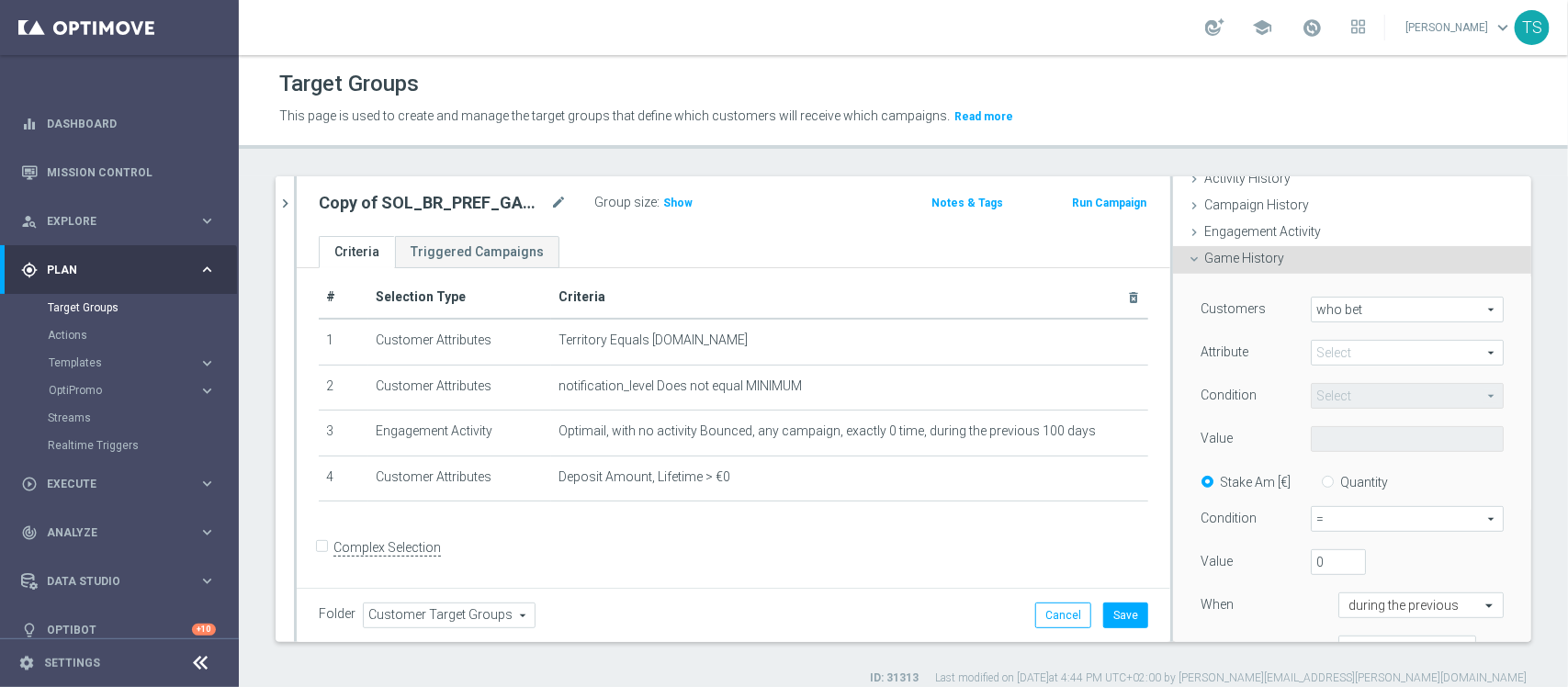
scroll to position [164, 0]
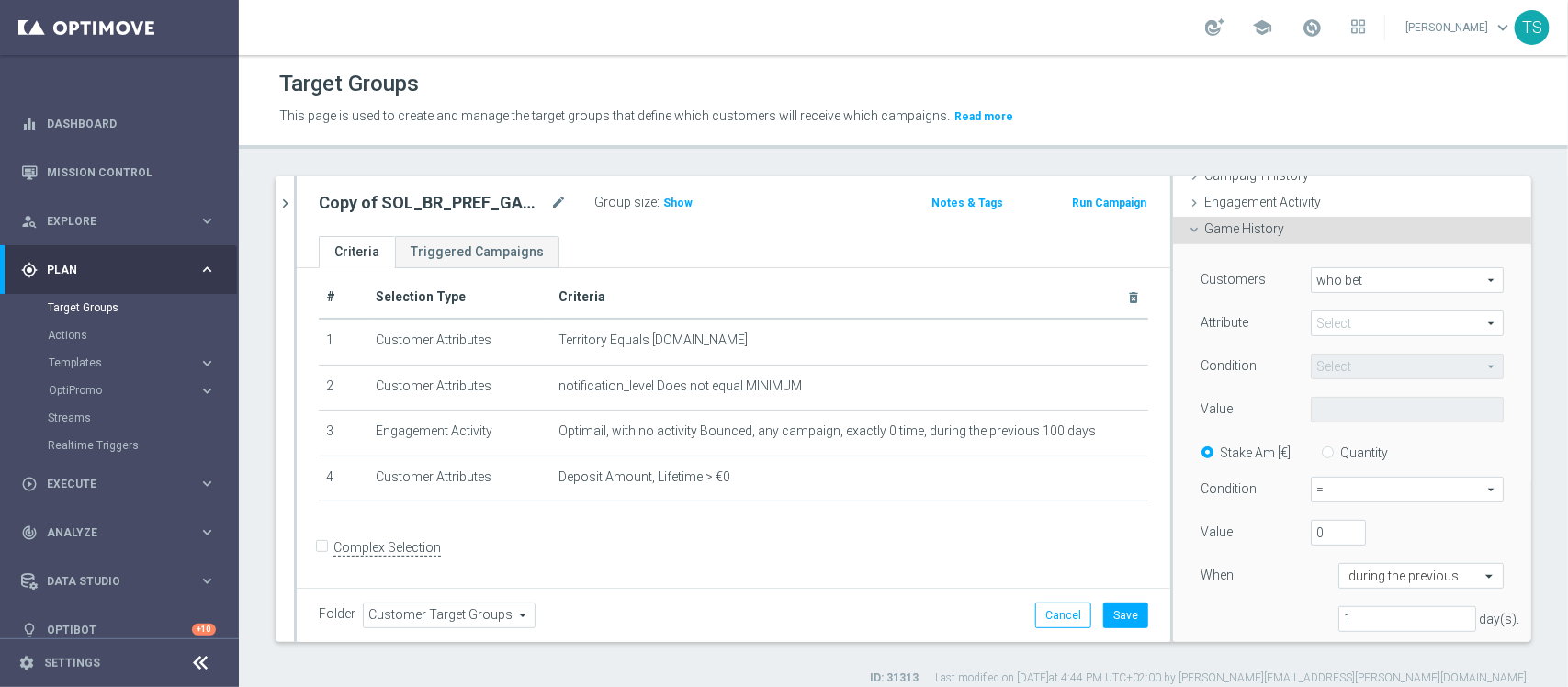
click at [1350, 326] on span at bounding box center [1407, 323] width 191 height 24
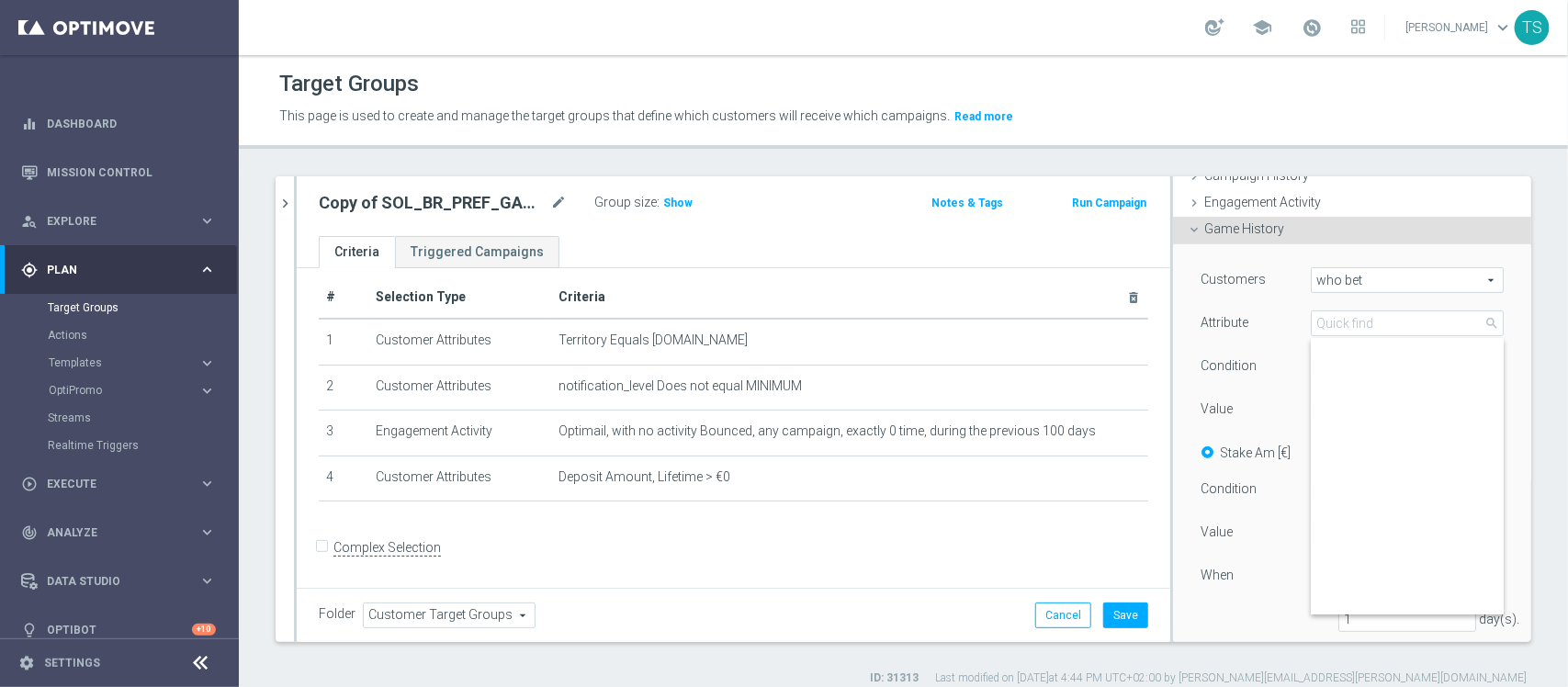
scroll to position [0, 0]
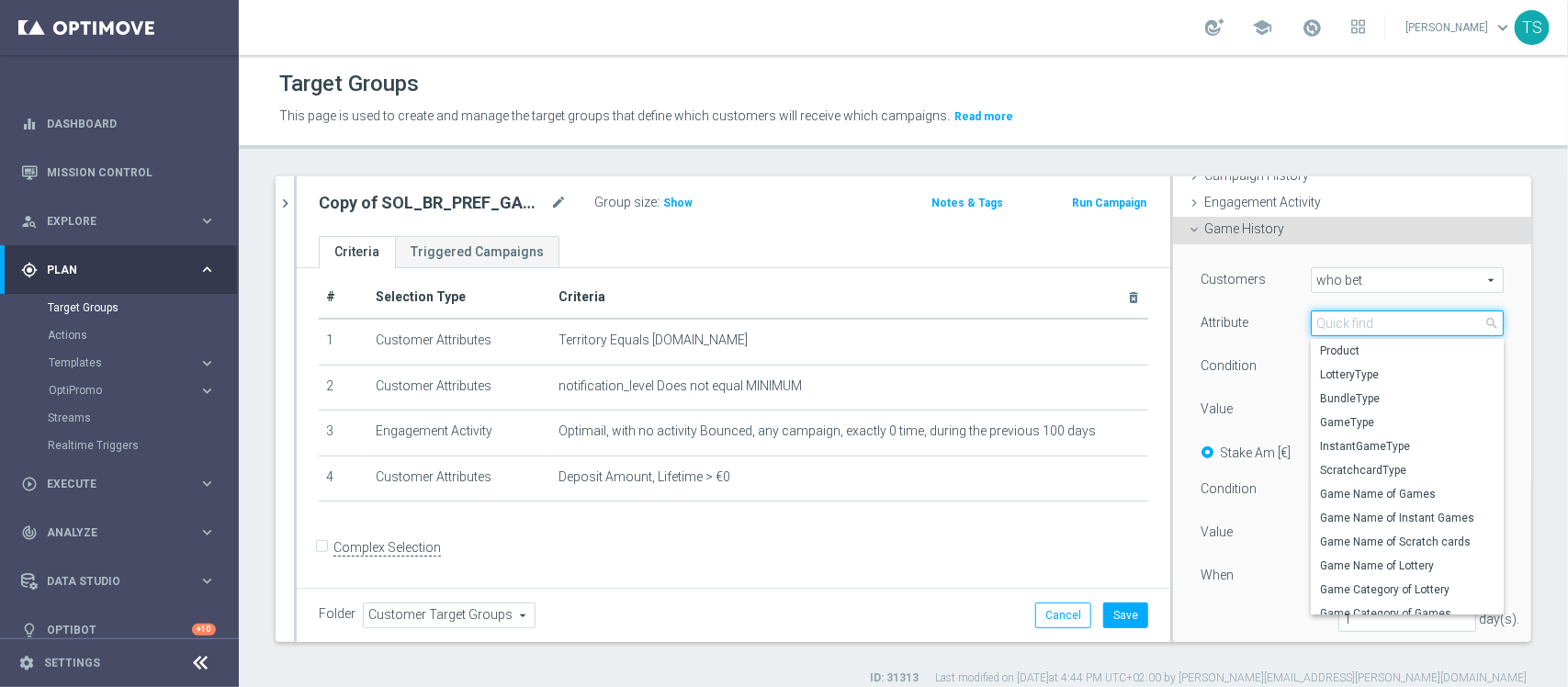
click at [1349, 331] on input "search" at bounding box center [1407, 323] width 193 height 26
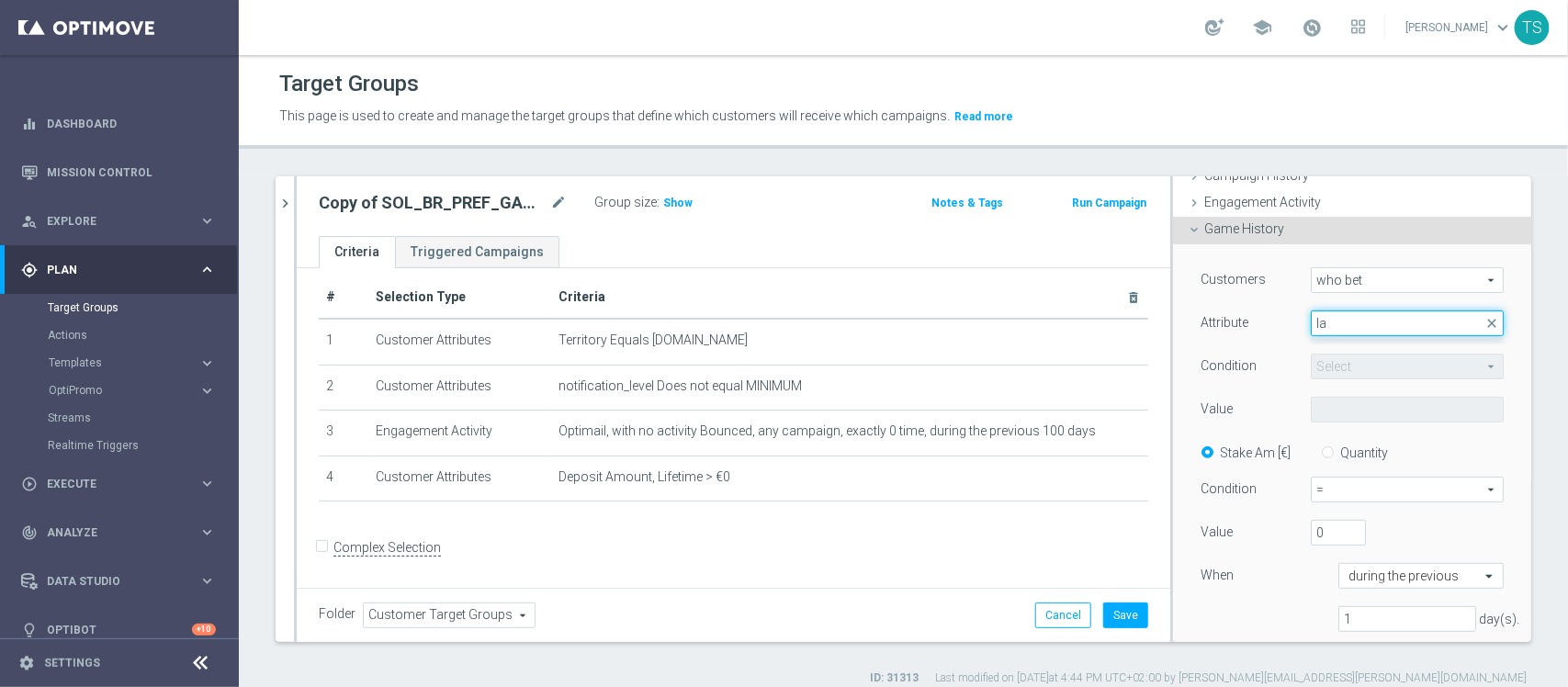
type input "l"
type input "d"
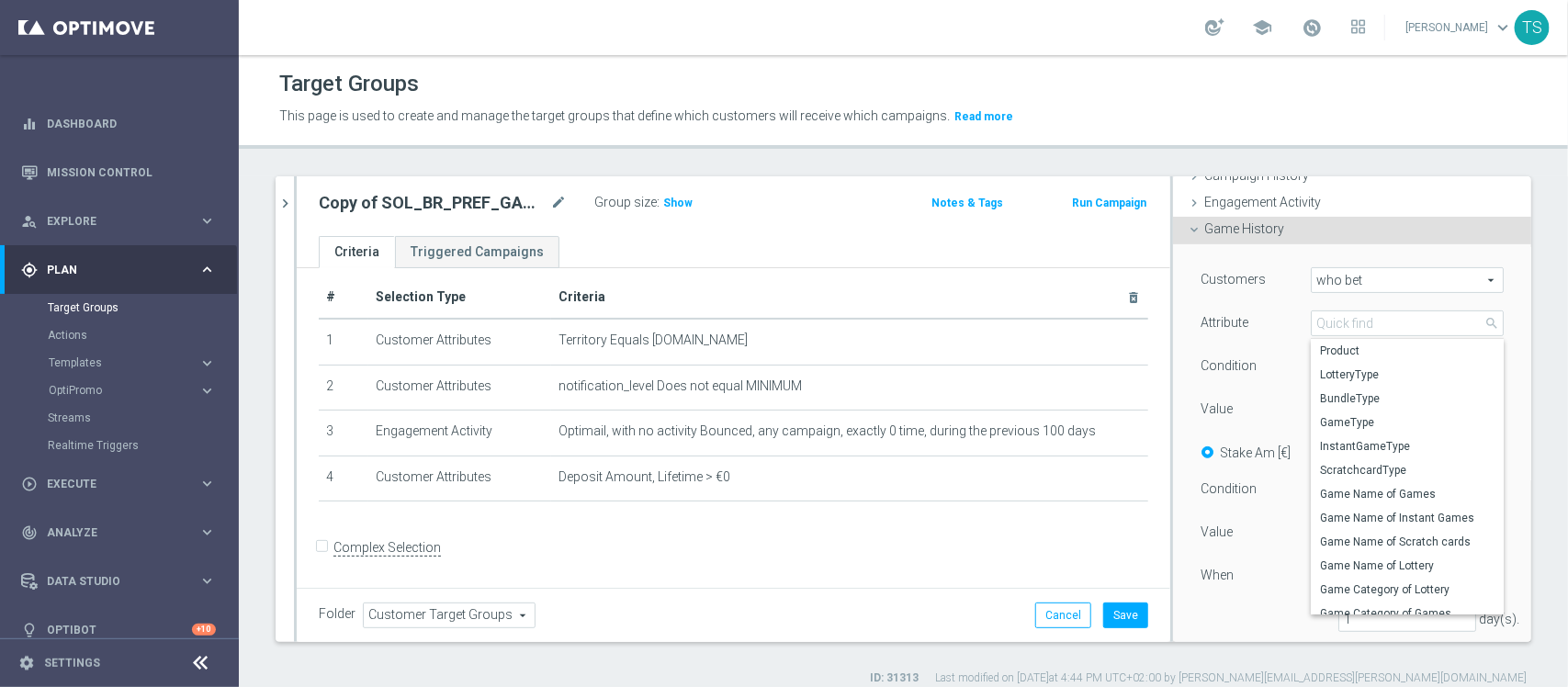
click at [1457, 279] on span "who bet" at bounding box center [1407, 281] width 191 height 24
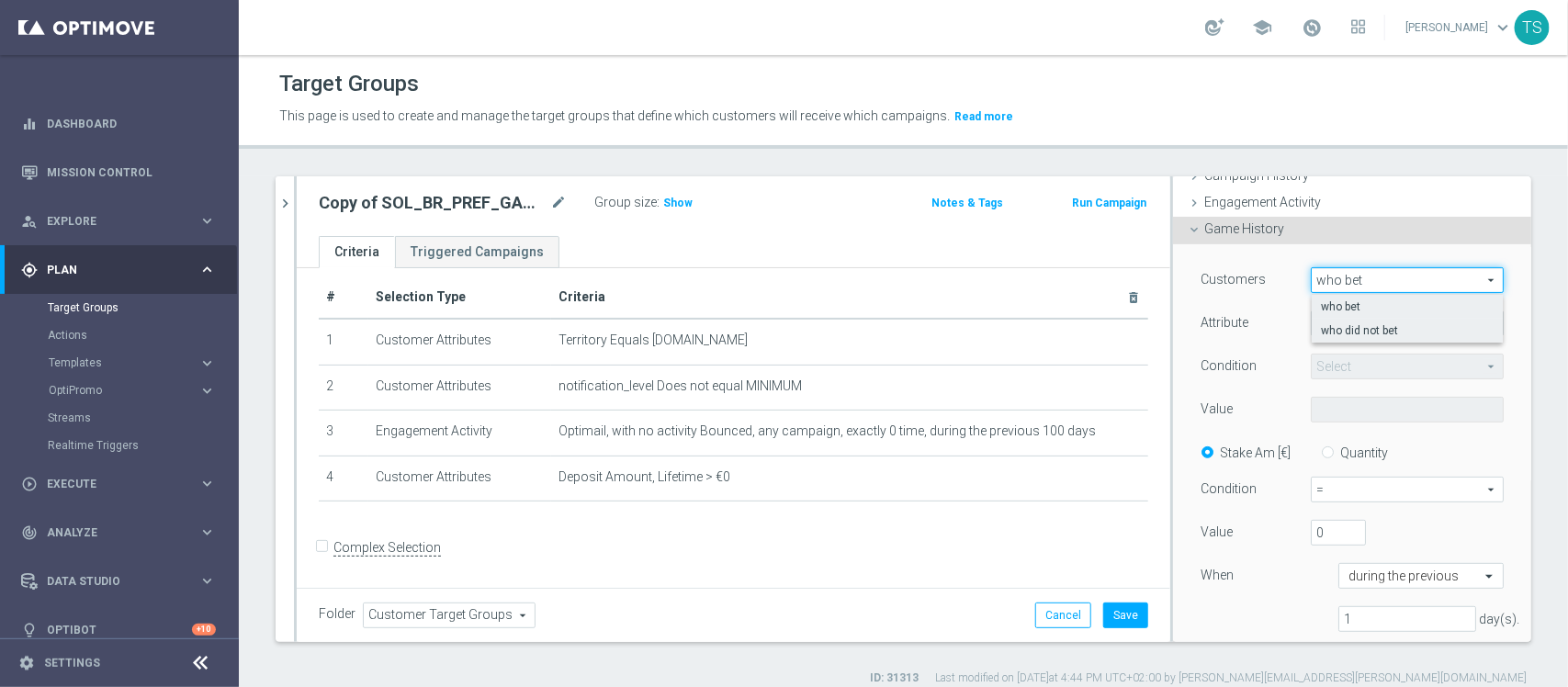
click at [1422, 329] on span "who did not bet" at bounding box center [1407, 331] width 173 height 15
type input "who did not bet"
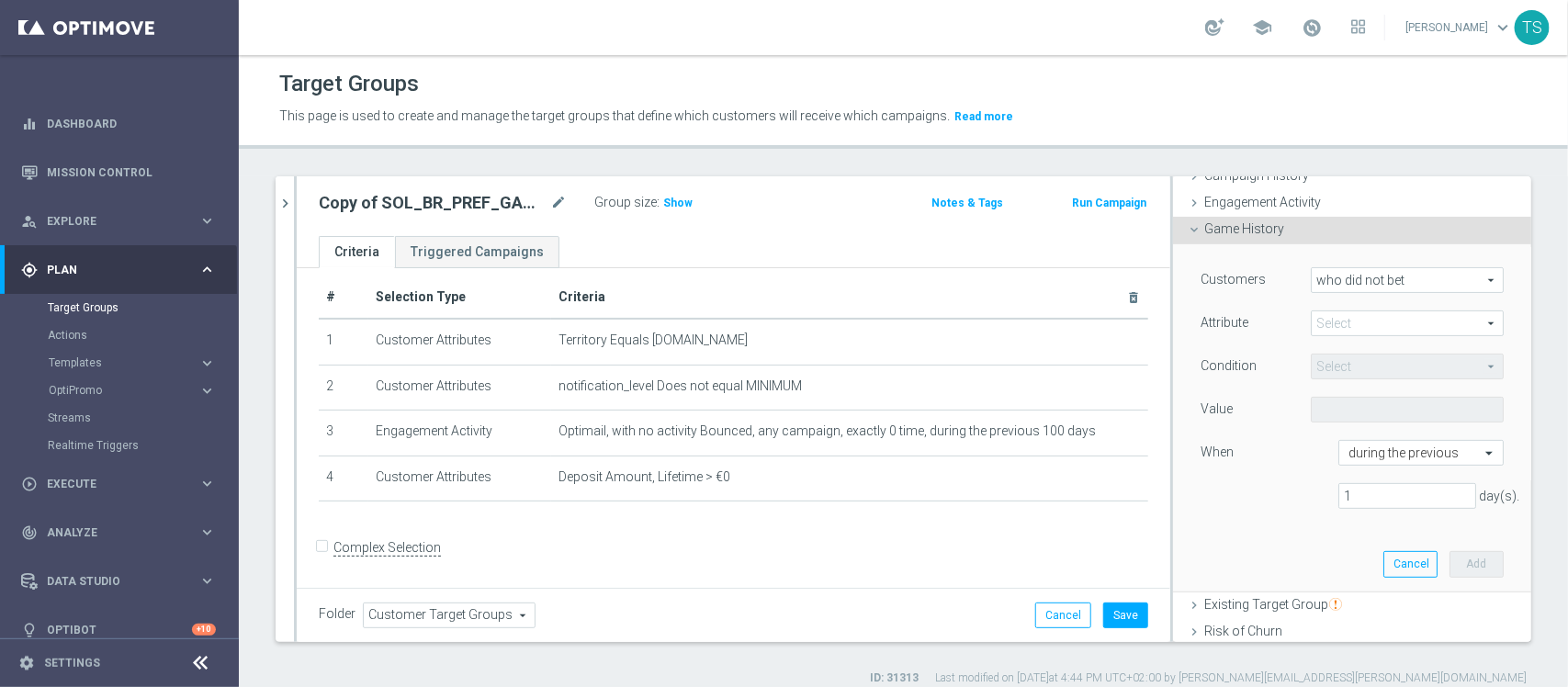
click at [1394, 321] on span at bounding box center [1407, 323] width 191 height 24
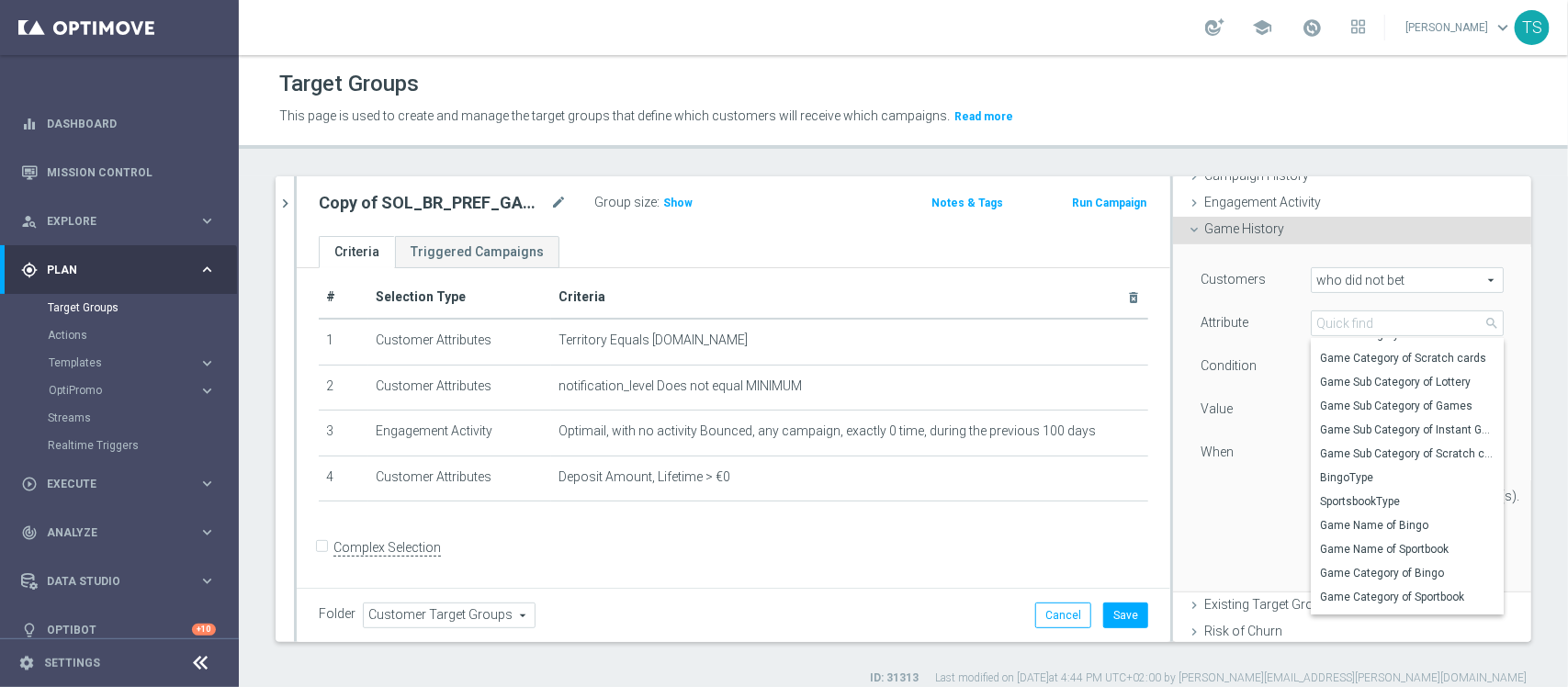
scroll to position [296, 0]
click at [1546, 392] on div "sol_br close more_vert Prioritize Customer Target Groups library_add create_new…" at bounding box center [903, 431] width 1329 height 510
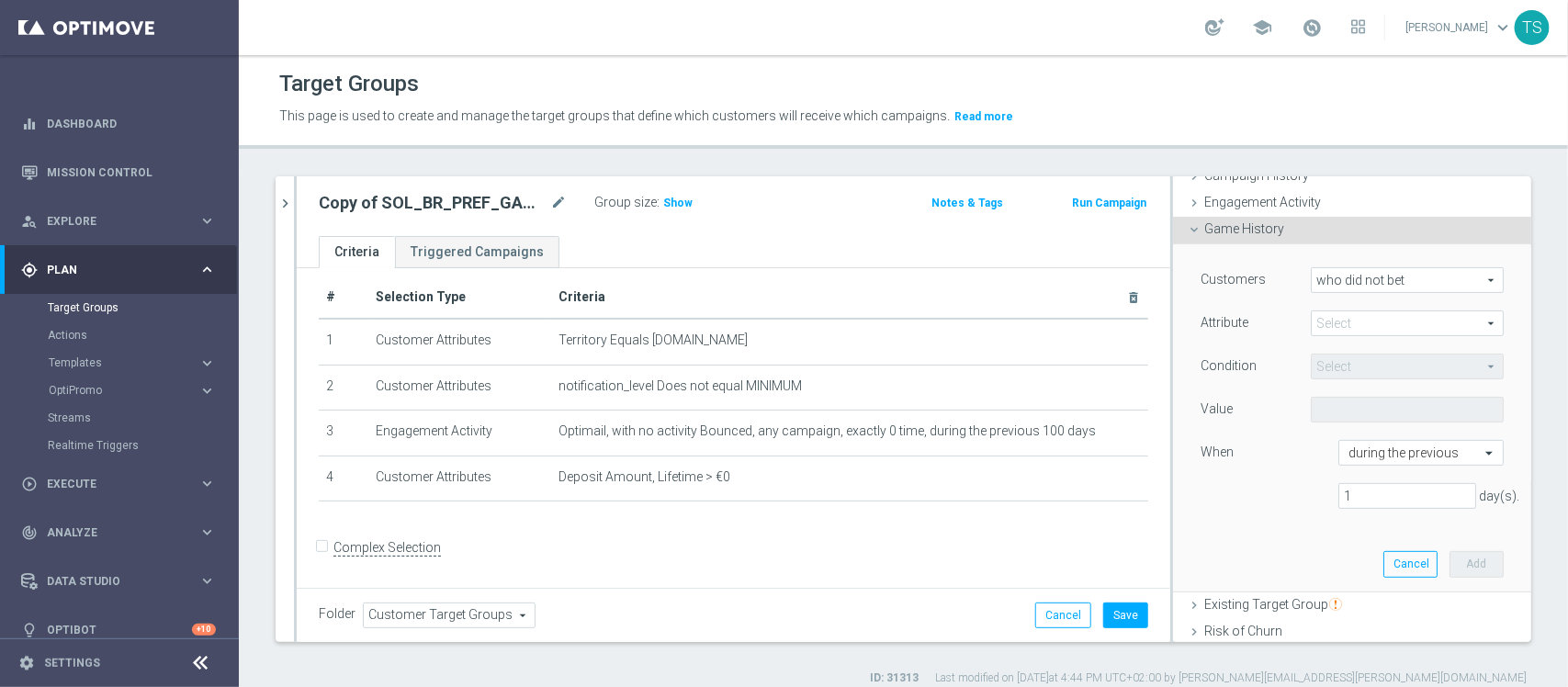
drag, startPoint x: 1252, startPoint y: 208, endPoint x: 1524, endPoint y: 242, distance: 274.1
click at [1524, 242] on div "sol_br close more_vert Prioritize Customer Target Groups library_add create_new…" at bounding box center [903, 431] width 1329 height 510
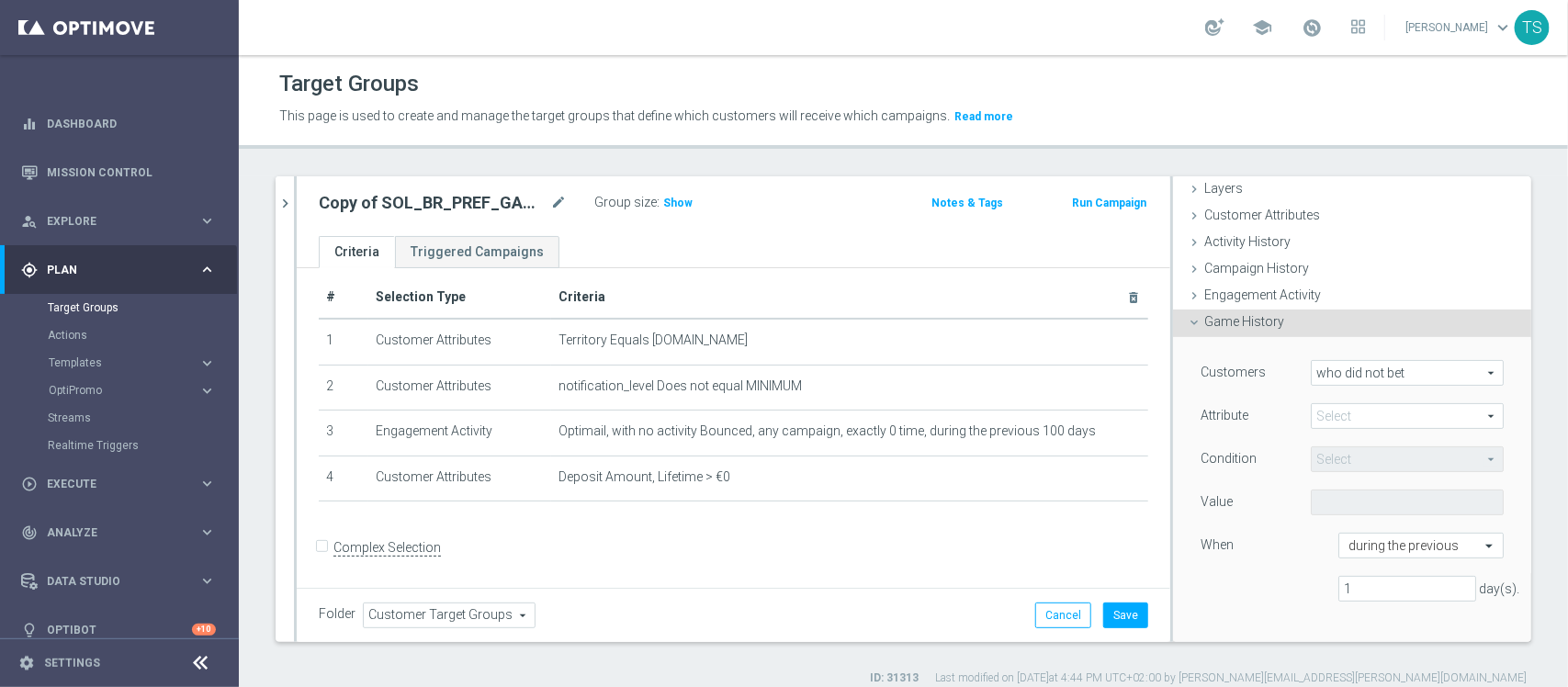
scroll to position [65, 0]
click at [1204, 240] on span "Activity History" at bounding box center [1247, 247] width 86 height 15
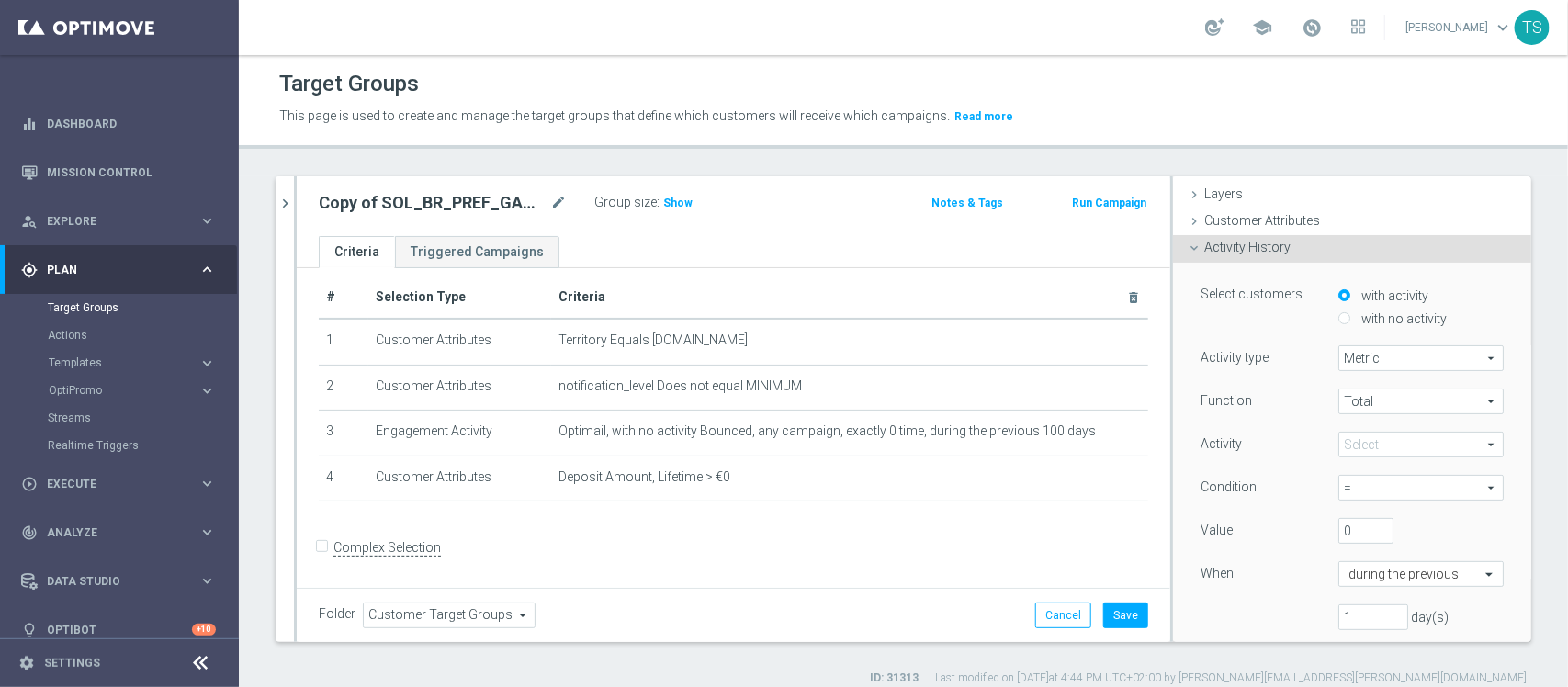
click at [1383, 356] on span "Metric" at bounding box center [1421, 358] width 164 height 24
click at [1374, 358] on span "Metric" at bounding box center [1421, 358] width 164 height 24
click at [1366, 407] on span "Days with activity" at bounding box center [1421, 409] width 145 height 15
type input "Days with activity"
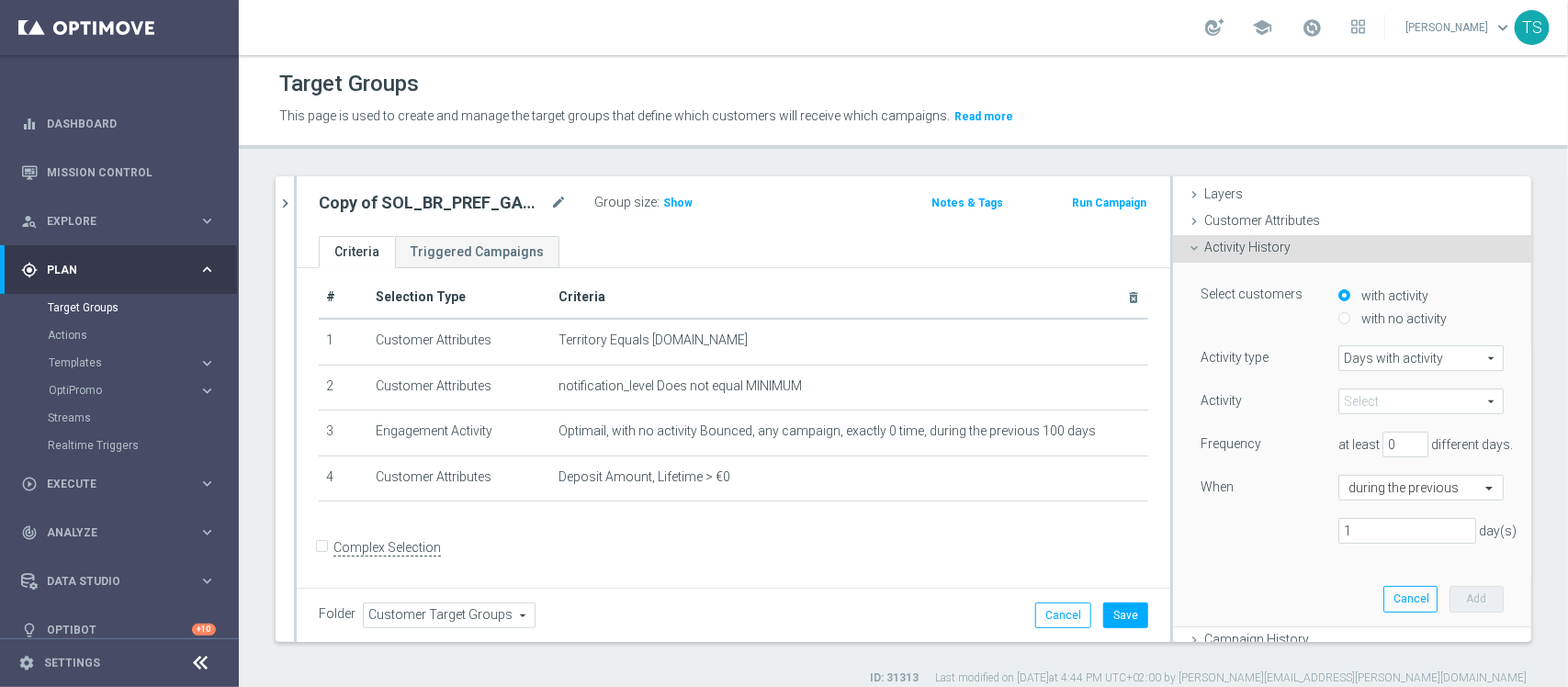
click at [1376, 406] on span at bounding box center [1421, 402] width 164 height 24
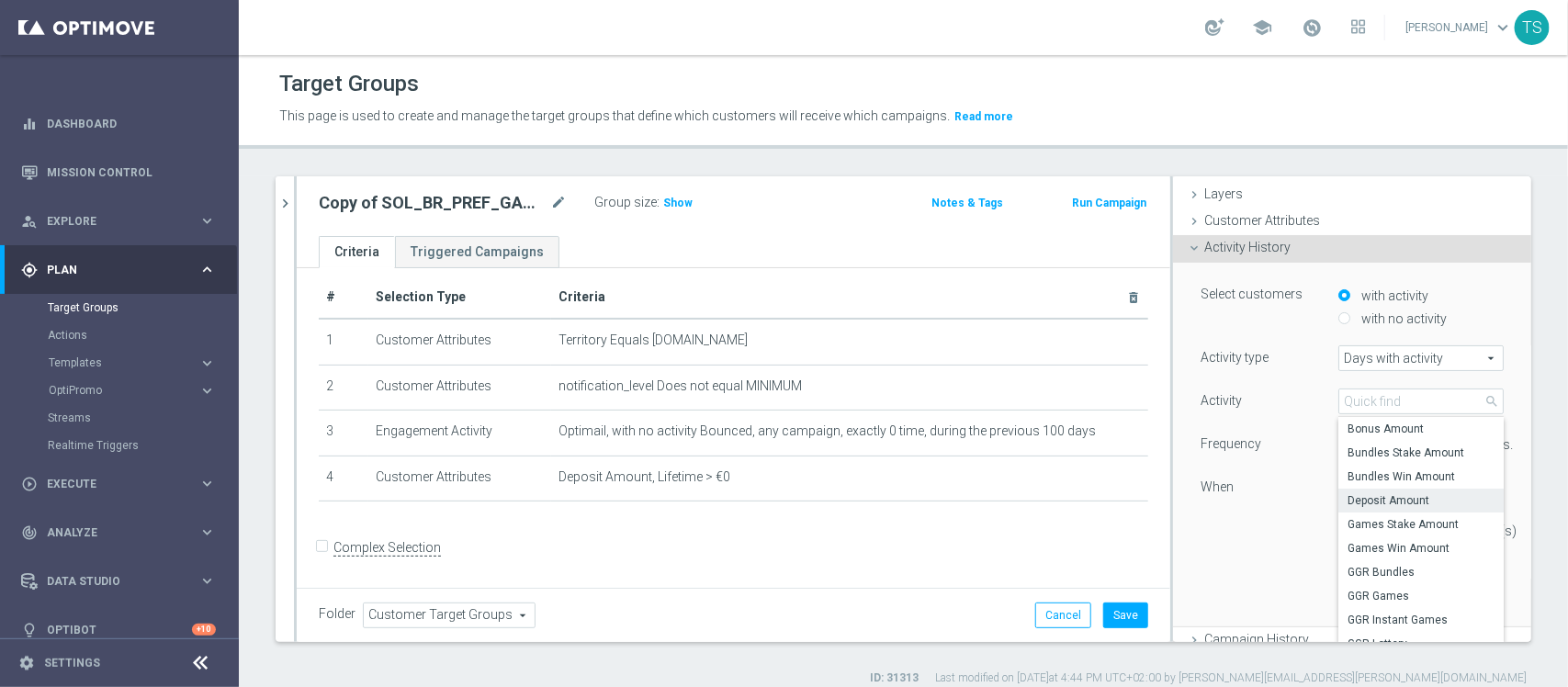
click at [1388, 494] on span "Deposit Amount" at bounding box center [1421, 501] width 147 height 15
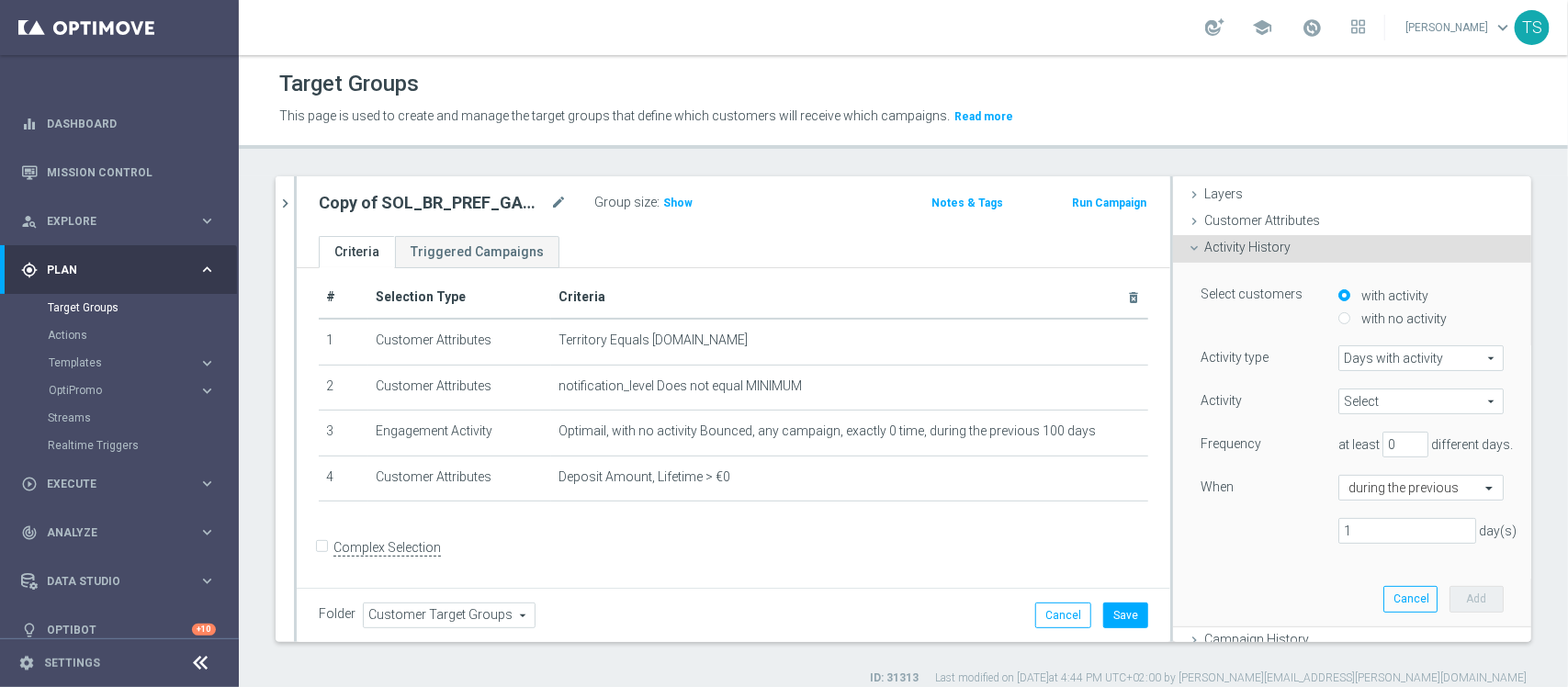
type input "Deposit Amount"
click at [1374, 315] on label "with no activity" at bounding box center [1401, 319] width 90 height 17
click at [1350, 315] on input "with no activity" at bounding box center [1344, 318] width 12 height 12
radio input "true"
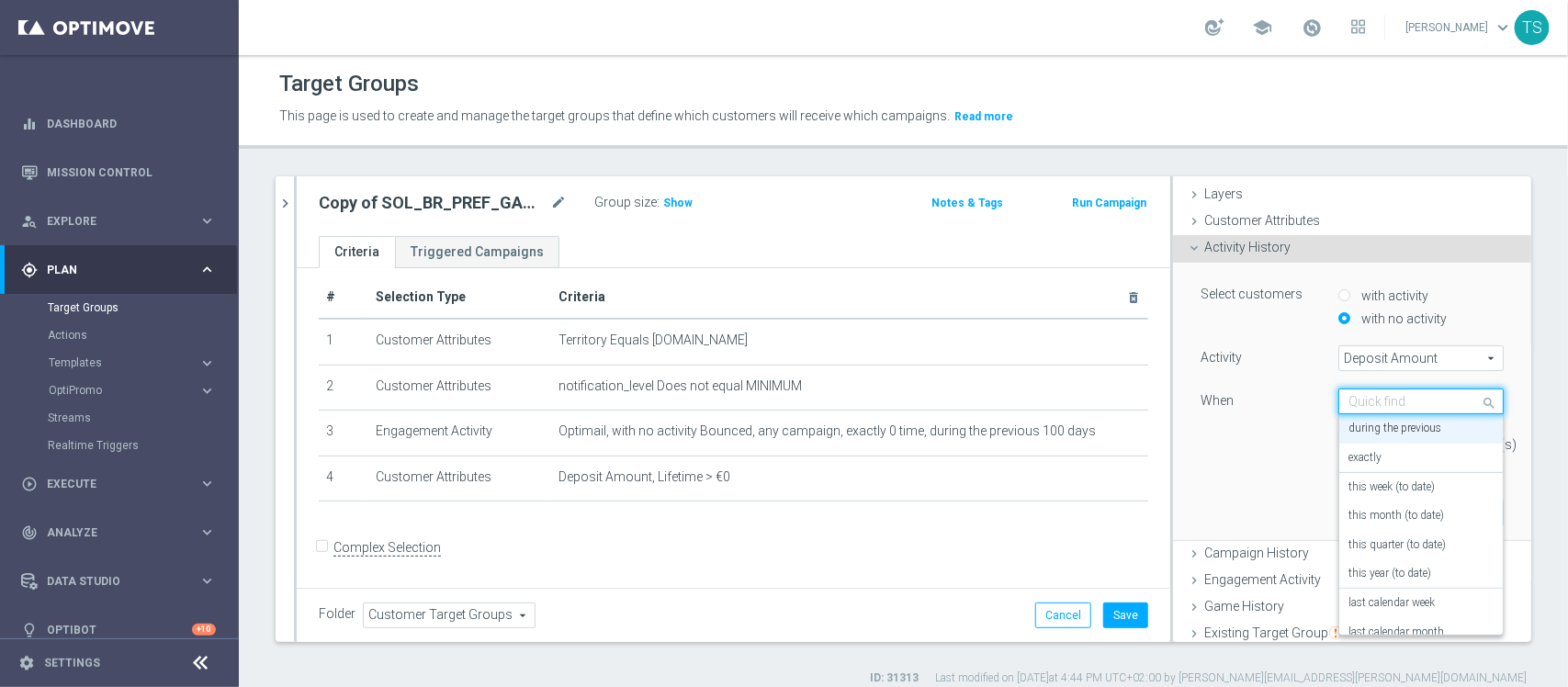
click at [1412, 406] on input "text" at bounding box center [1402, 403] width 108 height 17
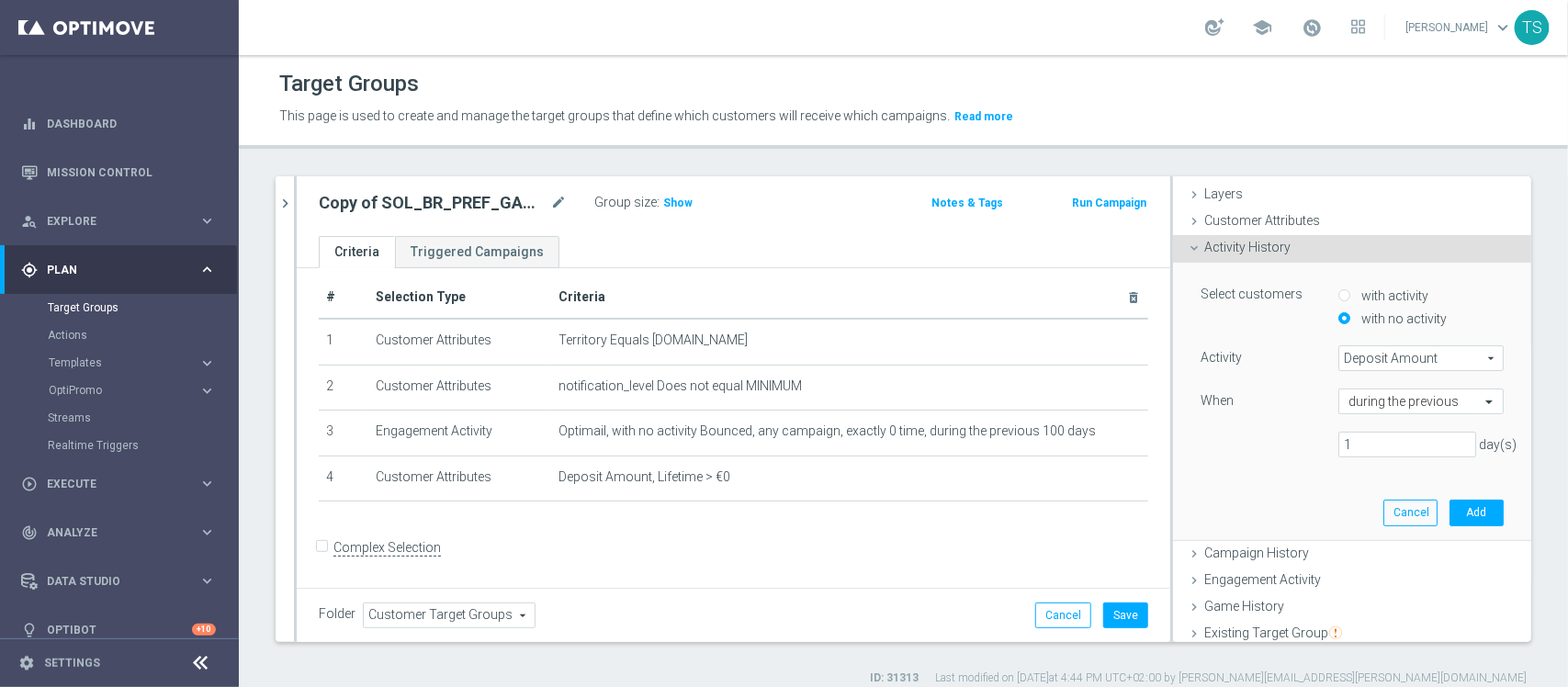
click at [1266, 503] on div "Select customers with activity with no activity Activity Deposit Amount Deposit…" at bounding box center [1351, 401] width 330 height 277
drag, startPoint x: 1365, startPoint y: 450, endPoint x: 1183, endPoint y: 442, distance: 182.2
click at [1187, 442] on div "1 day(s)" at bounding box center [1351, 445] width 330 height 26
click at [1408, 351] on span "Deposit Amount" at bounding box center [1421, 358] width 164 height 24
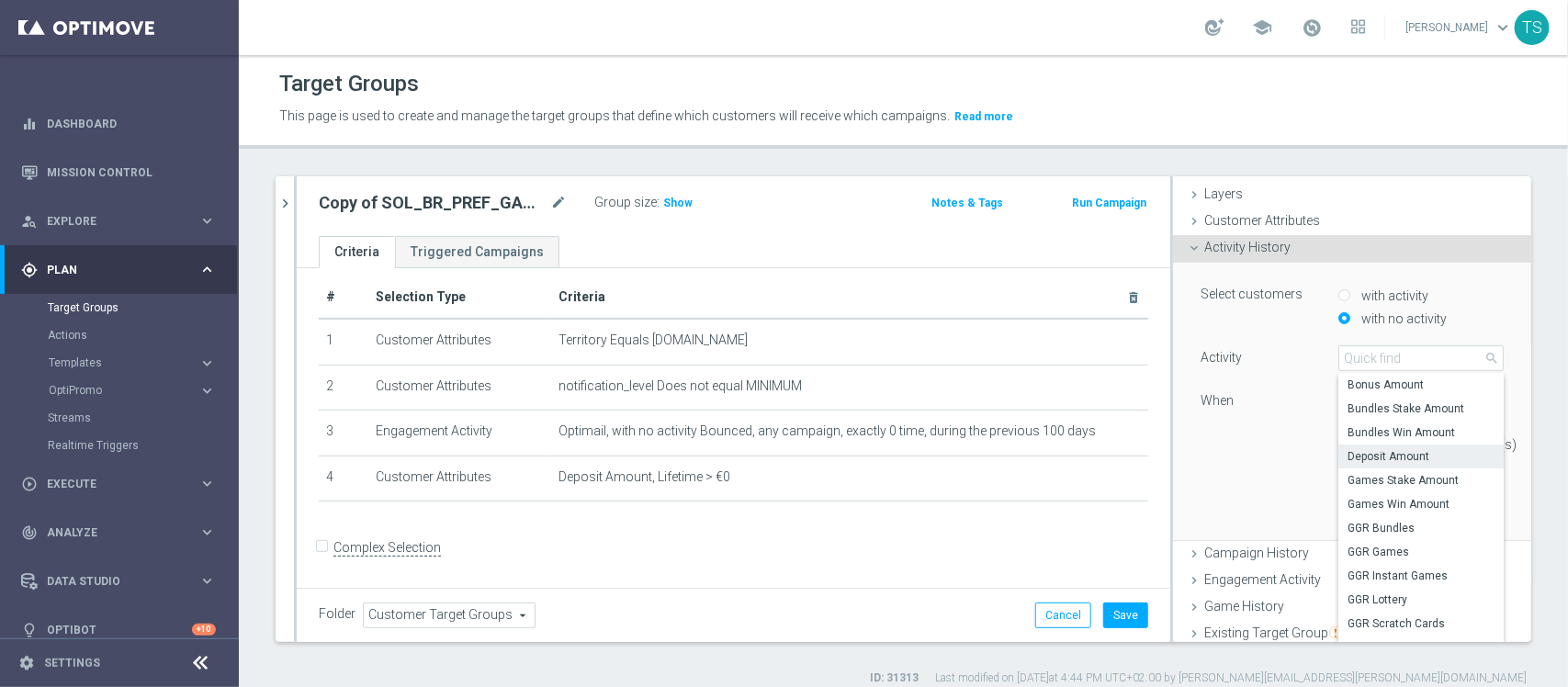
scroll to position [0, 0]
click at [1320, 251] on div "Activity History done" at bounding box center [1352, 249] width 358 height 28
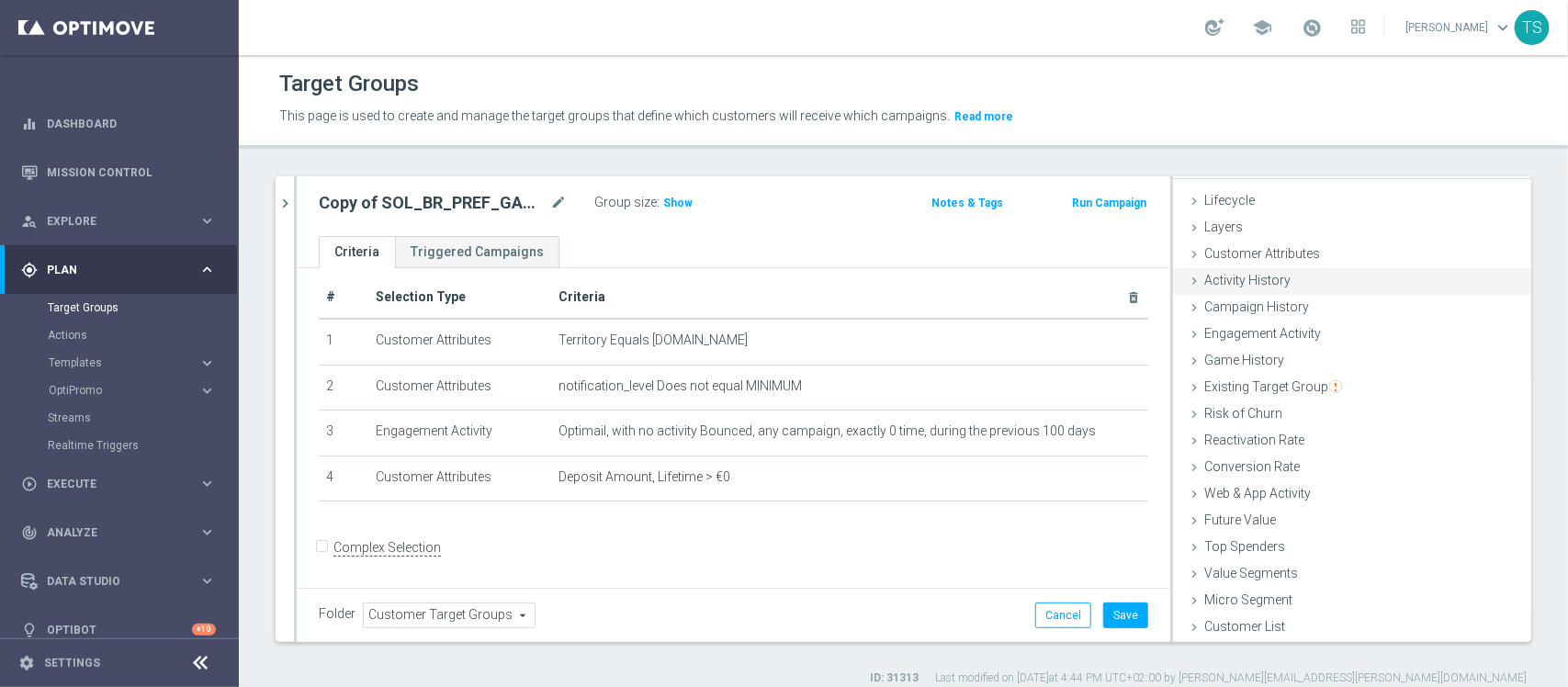
click at [1320, 251] on div "Customer Attributes done" at bounding box center [1352, 256] width 358 height 28
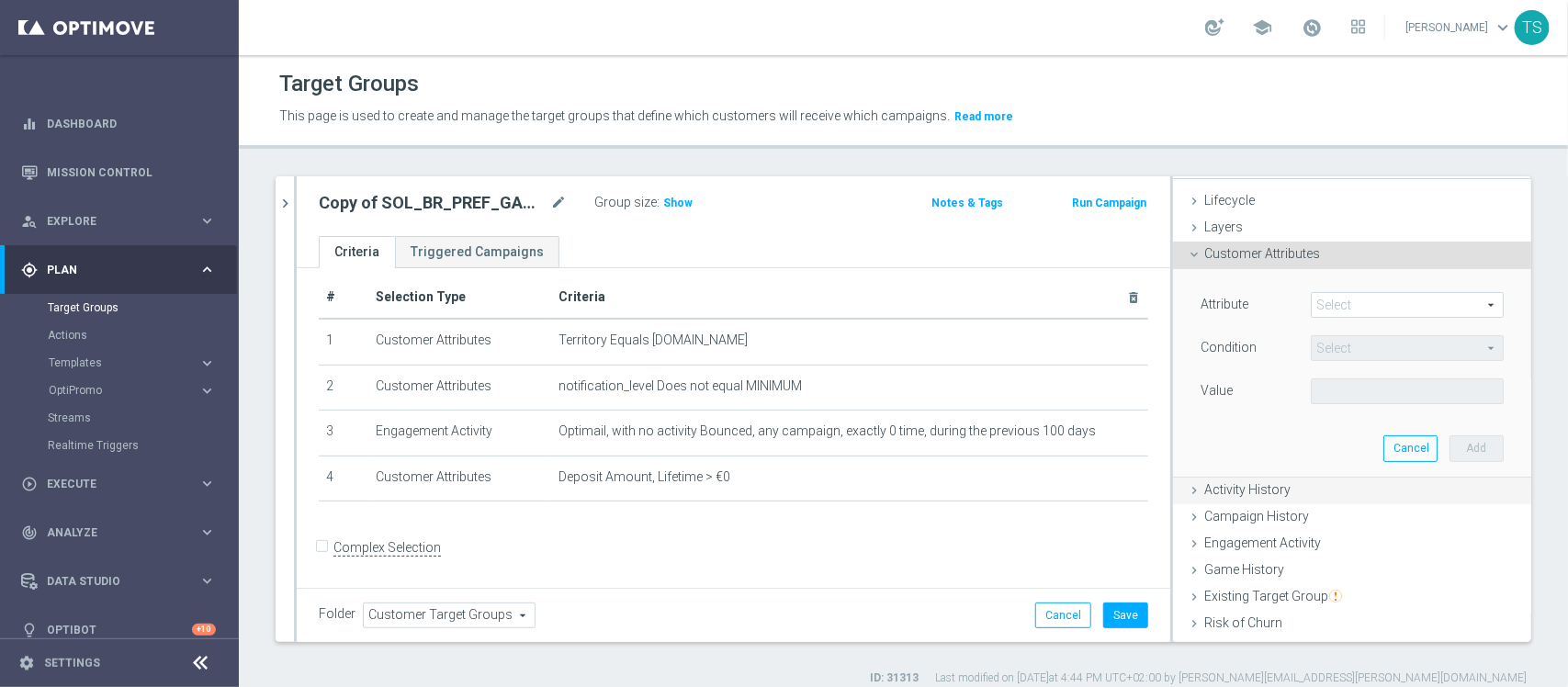
scroll to position [65, 0]
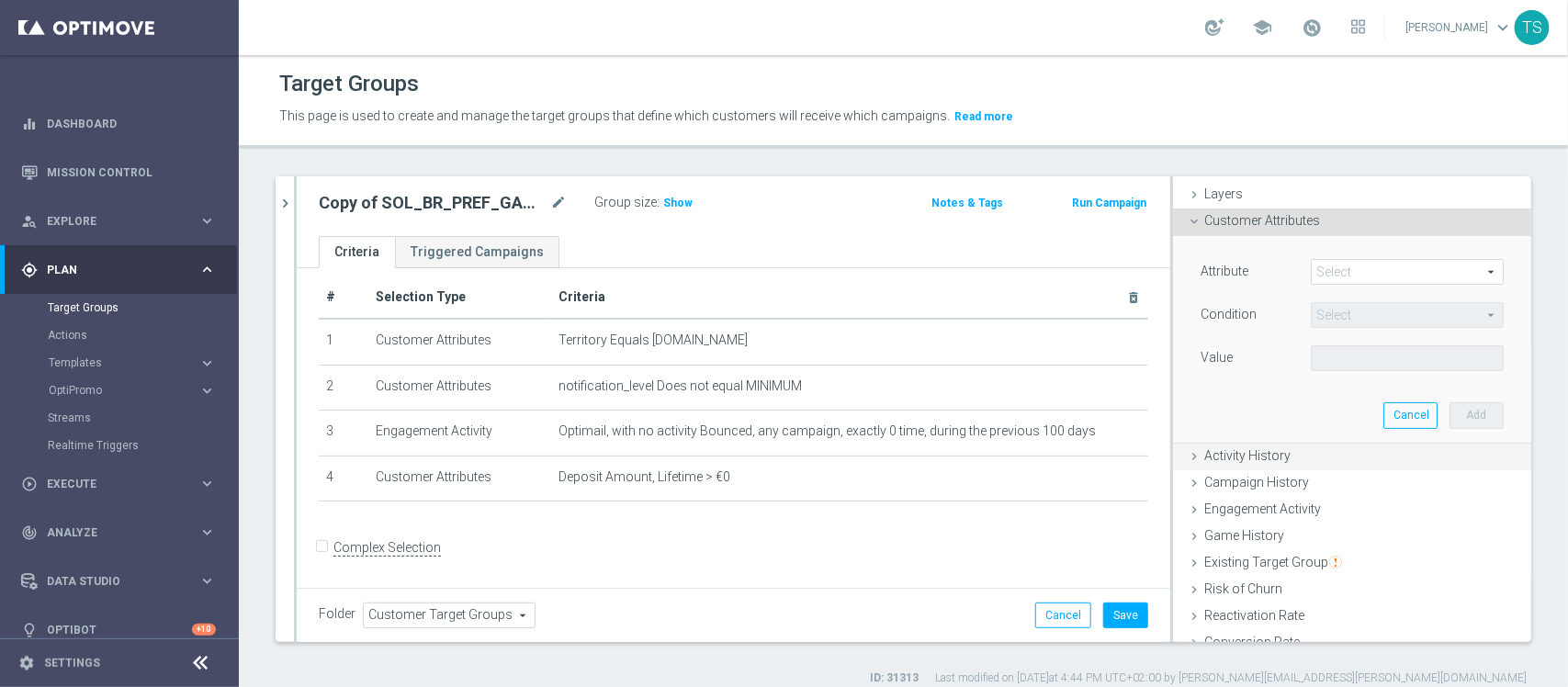
click at [1320, 251] on div "Attribute Select arrow_drop_down search Condition Select arrow_drop_down search…" at bounding box center [1351, 339] width 330 height 206
drag, startPoint x: 1332, startPoint y: 237, endPoint x: 1438, endPoint y: 200, distance: 112.3
click at [1438, 200] on ul "Lifecycle done Cancel Add Layers done Cancel Add Customer Attributes done" at bounding box center [1352, 486] width 358 height 662
click at [1376, 235] on div "Customer Attributes done" at bounding box center [1352, 222] width 358 height 28
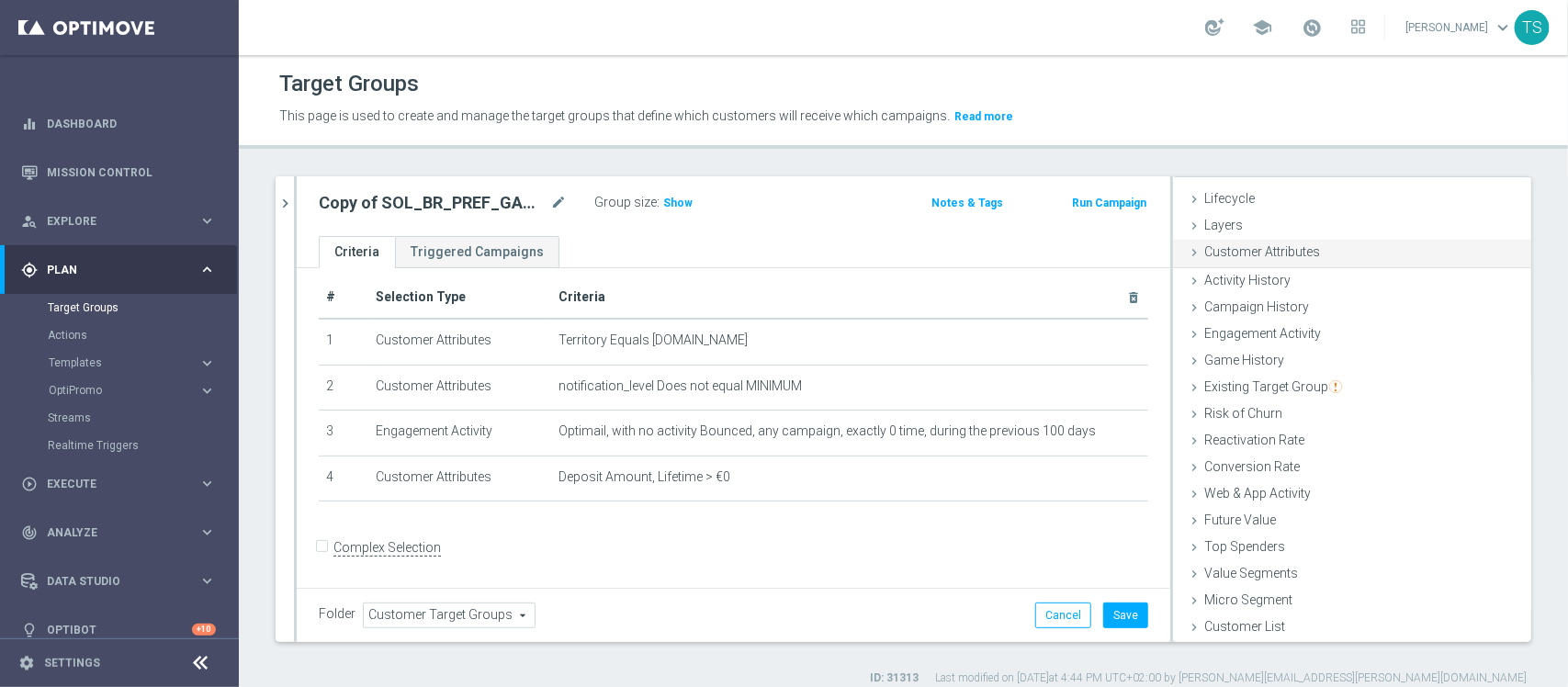
scroll to position [32, 0]
click at [1296, 439] on div "Reactivation Rate done" at bounding box center [1352, 443] width 358 height 28
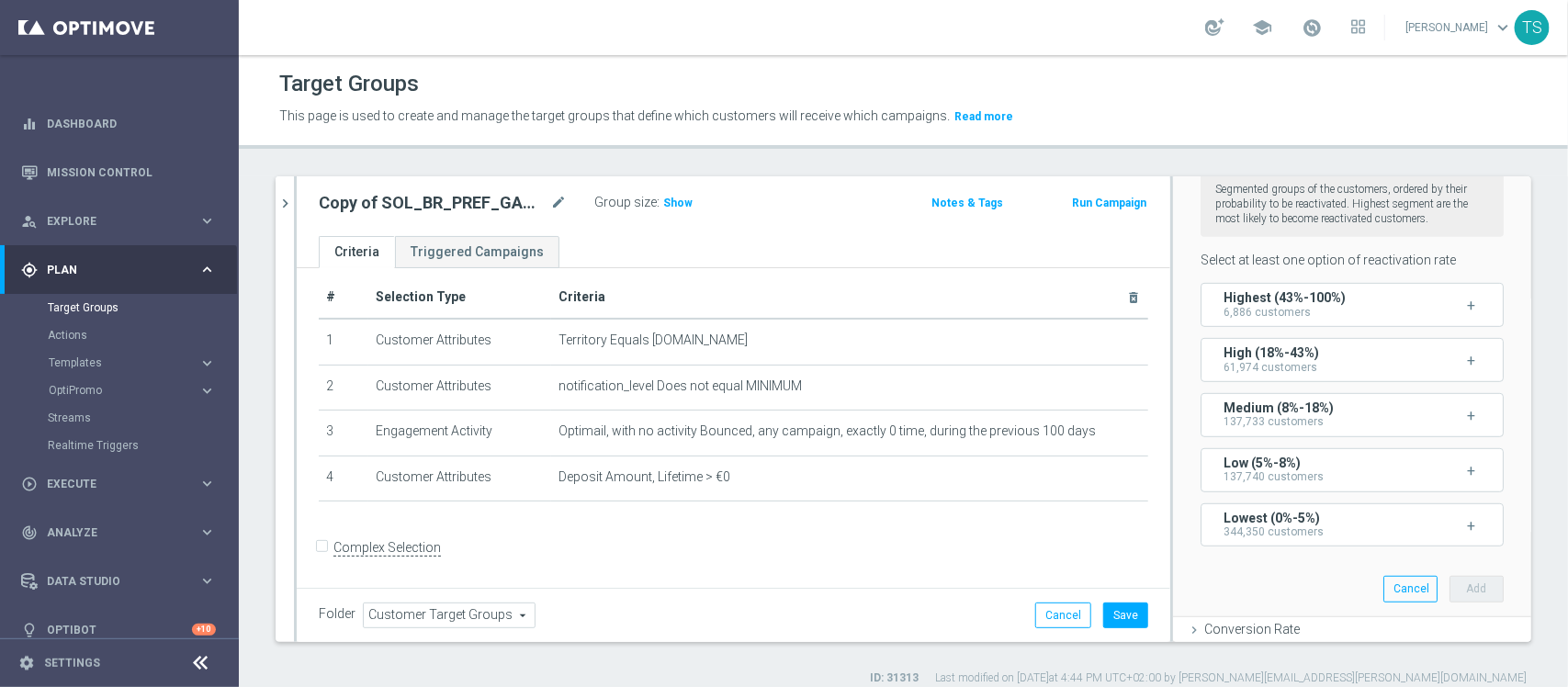
scroll to position [351, 0]
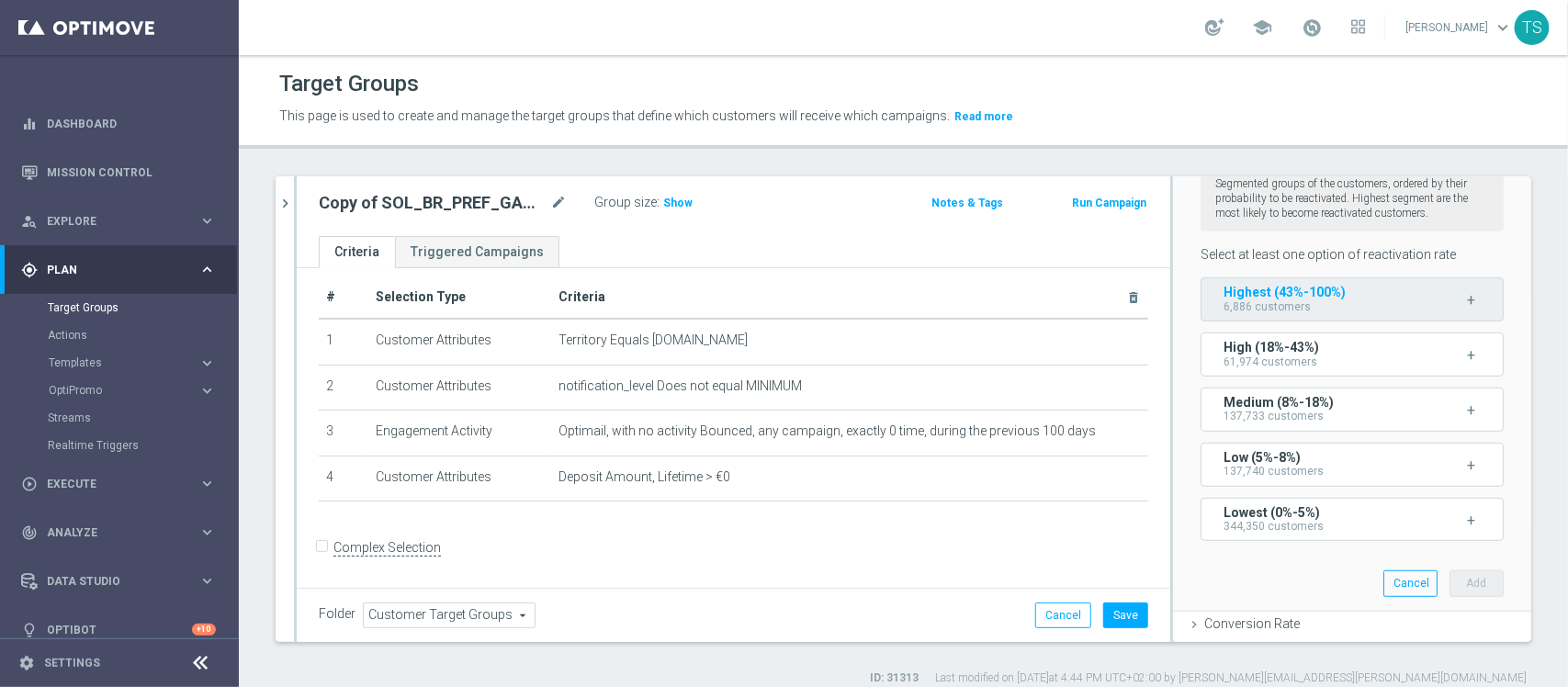
drag, startPoint x: 1388, startPoint y: 306, endPoint x: 1406, endPoint y: 312, distance: 19.0
click at [1406, 312] on button "Highest (43%-100%) 6,886 customers +" at bounding box center [1352, 300] width 304 height 44
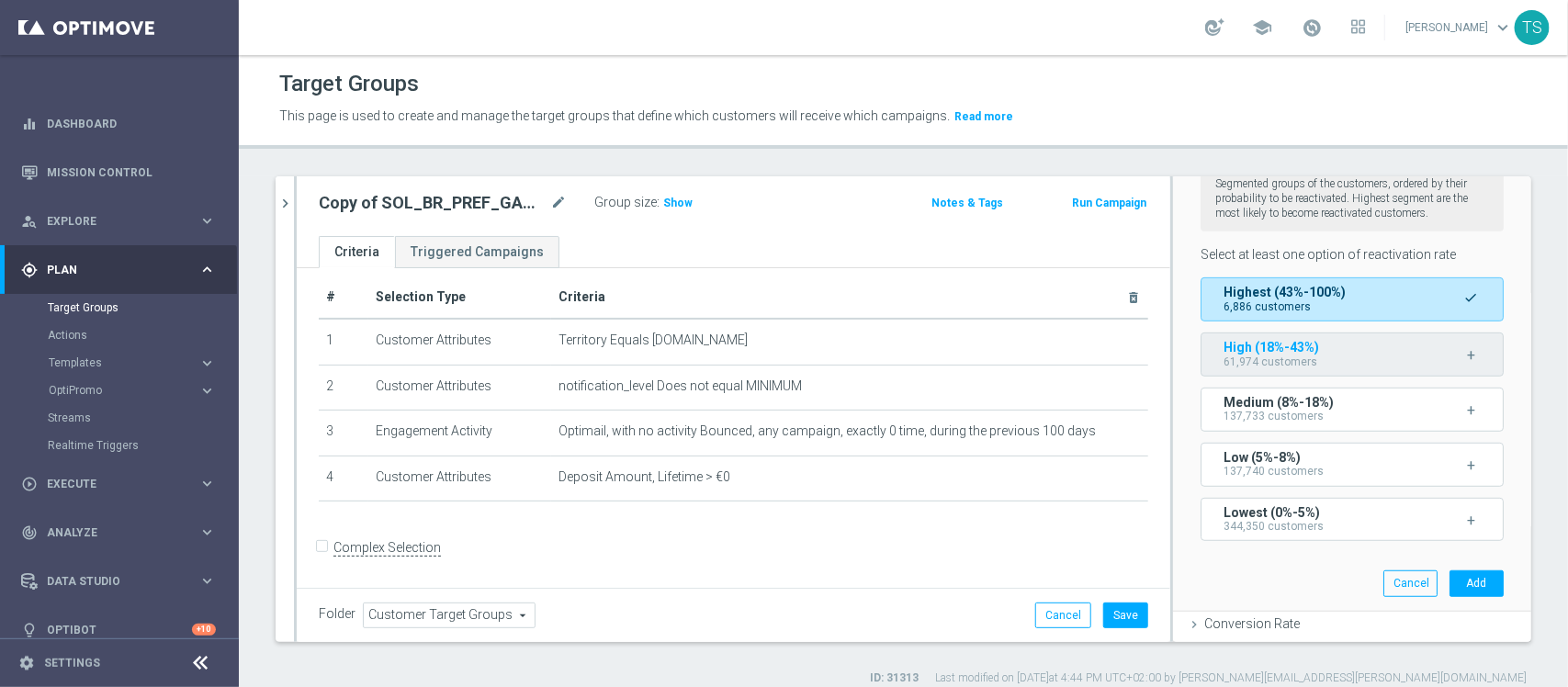
click at [1325, 365] on div "High (18%-43%) 61,974 customers" at bounding box center [1313, 355] width 180 height 28
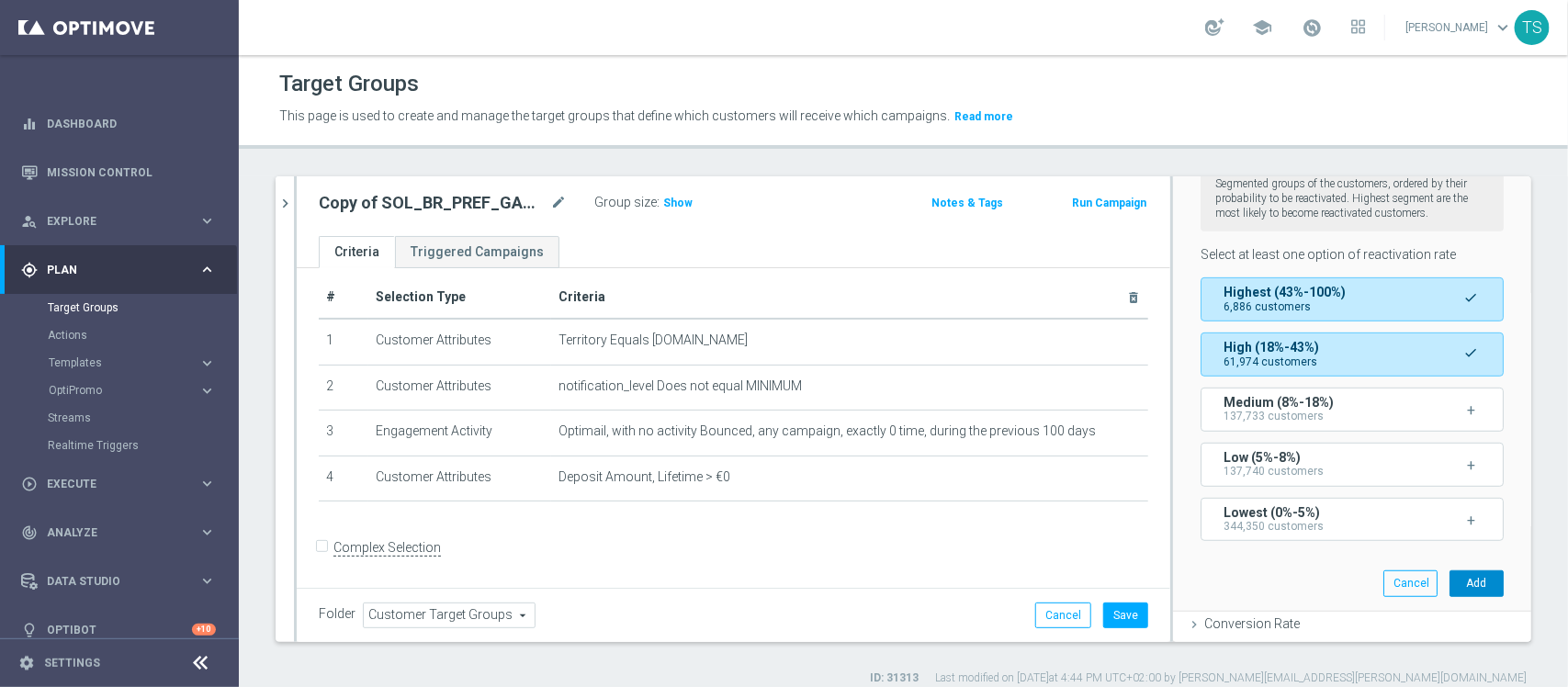
click at [1450, 574] on button "Add" at bounding box center [1476, 583] width 55 height 26
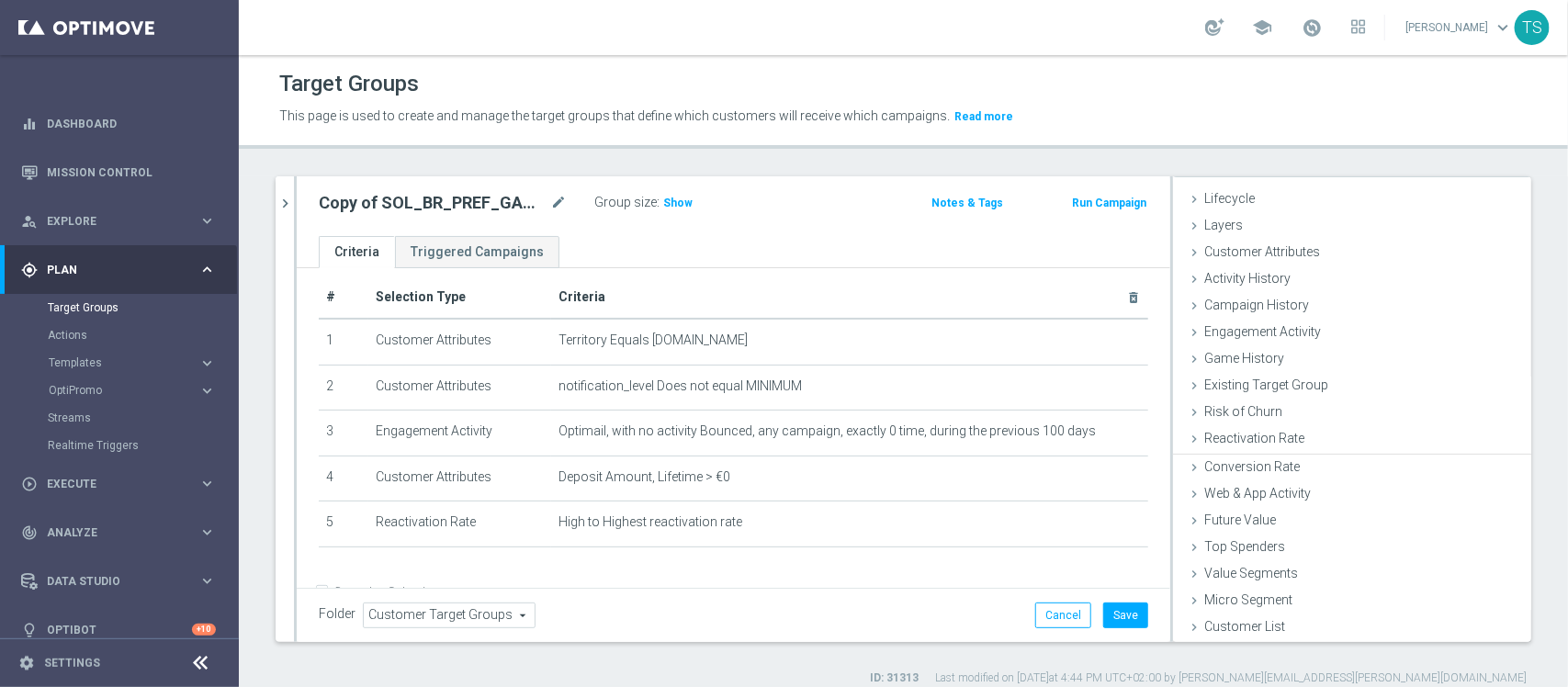
scroll to position [32, 0]
click at [680, 203] on span "Show" at bounding box center [678, 203] width 30 height 13
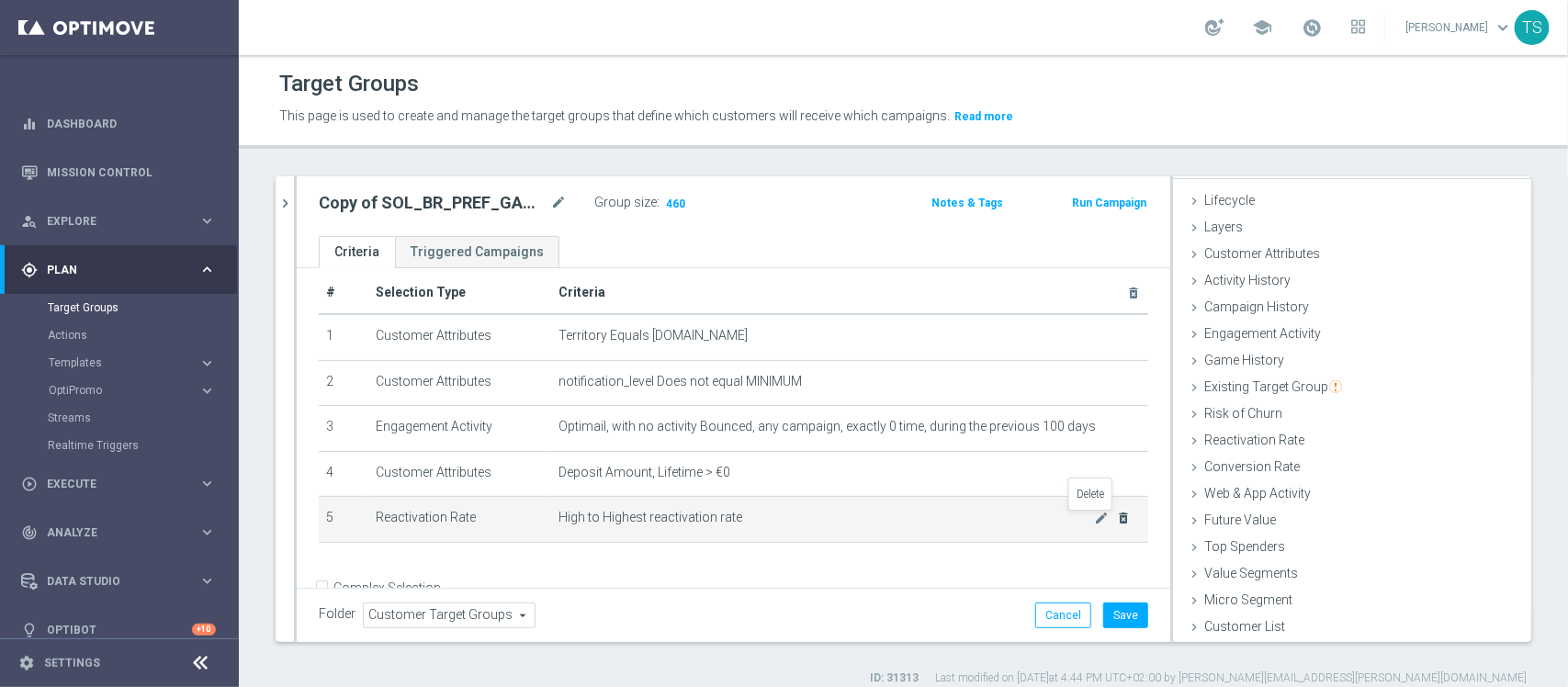
click at [1116, 520] on icon "delete_forever" at bounding box center [1124, 518] width 15 height 15
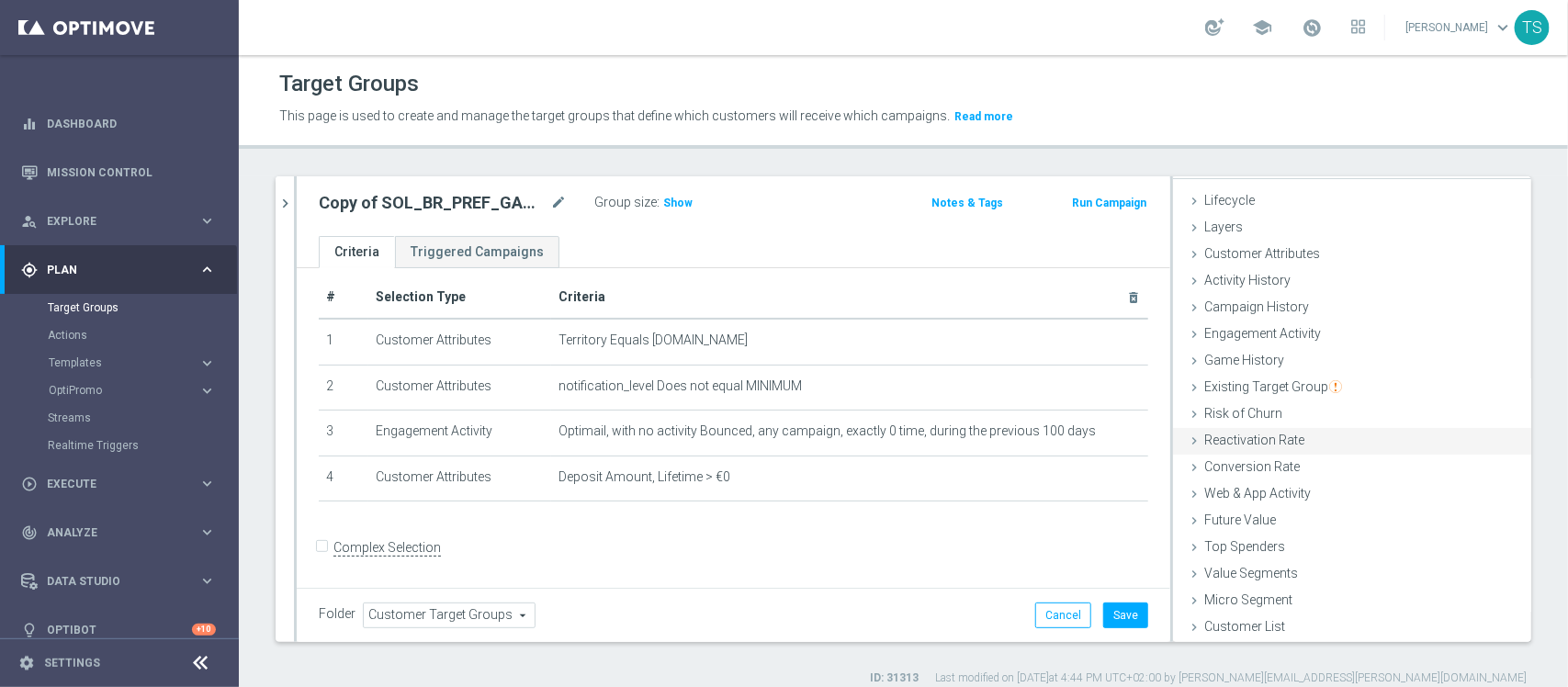
click at [1263, 438] on span "Reactivation Rate" at bounding box center [1254, 440] width 100 height 15
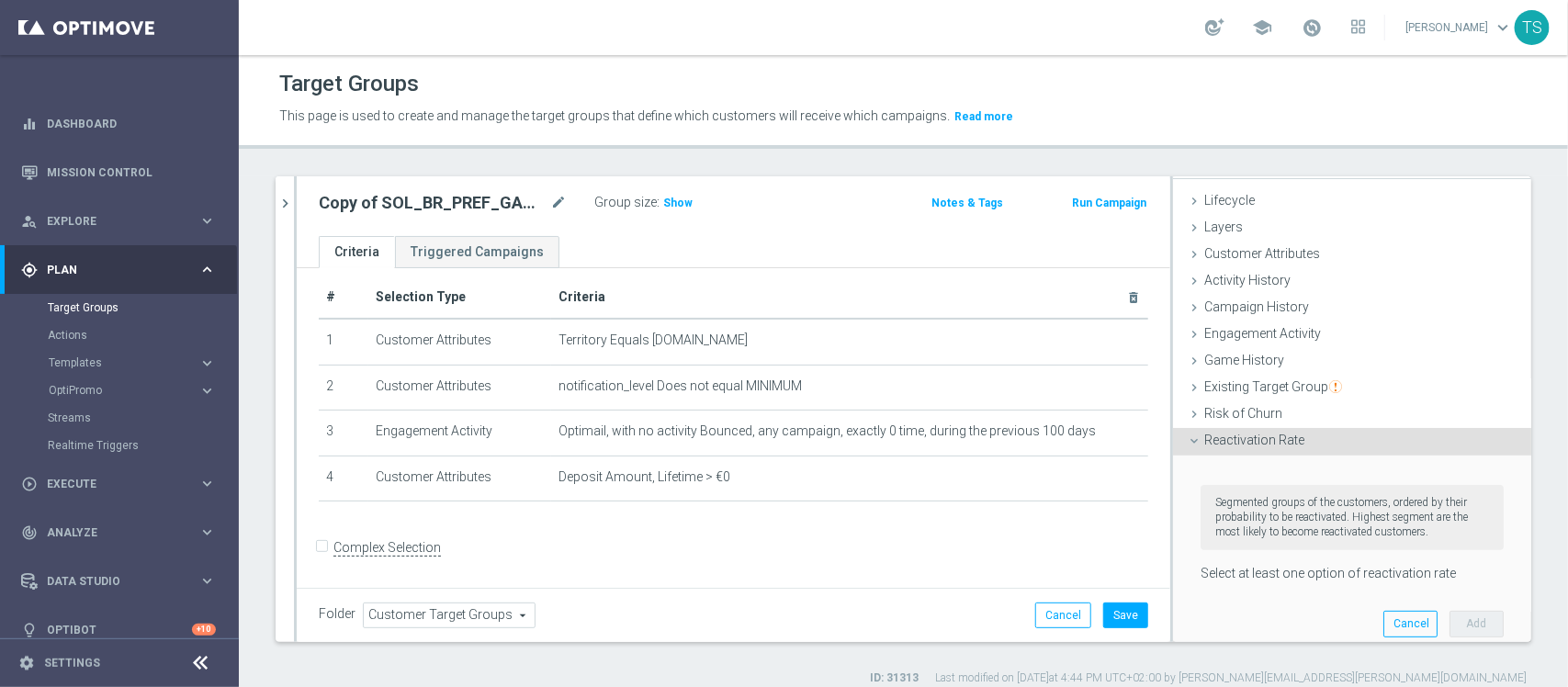
click at [1263, 438] on span "Reactivation Rate" at bounding box center [1254, 440] width 100 height 15
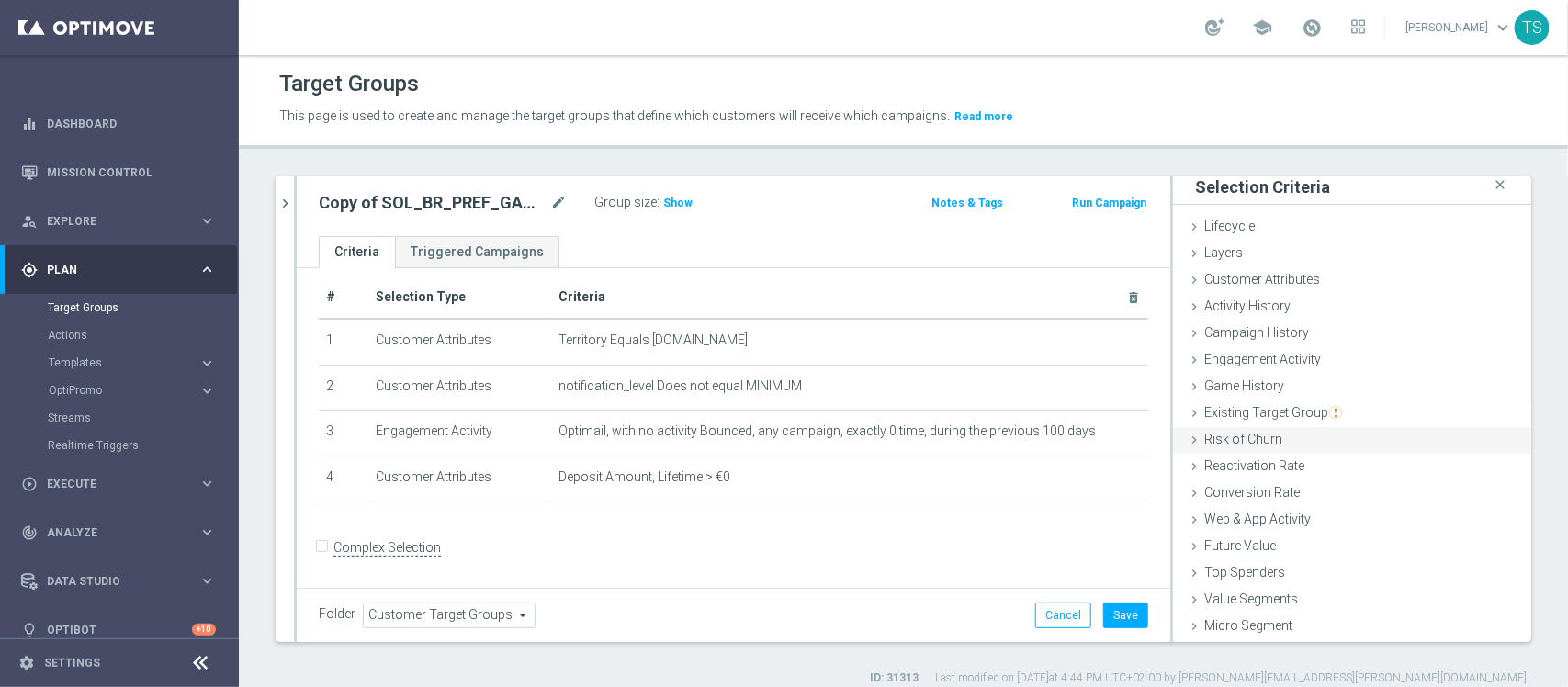
scroll to position [0, 0]
click at [1240, 290] on span "Customer Attributes" at bounding box center [1262, 286] width 116 height 15
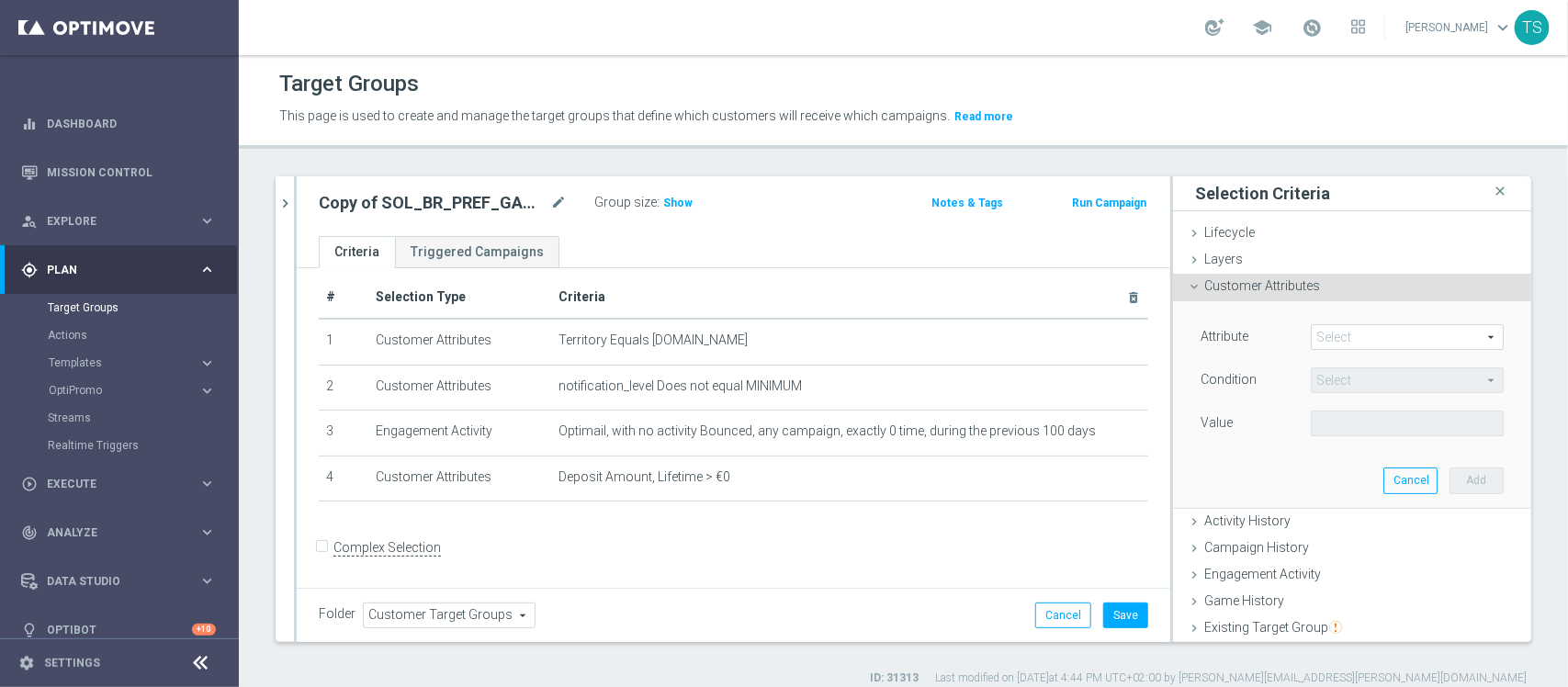
click at [1381, 336] on span at bounding box center [1407, 337] width 191 height 24
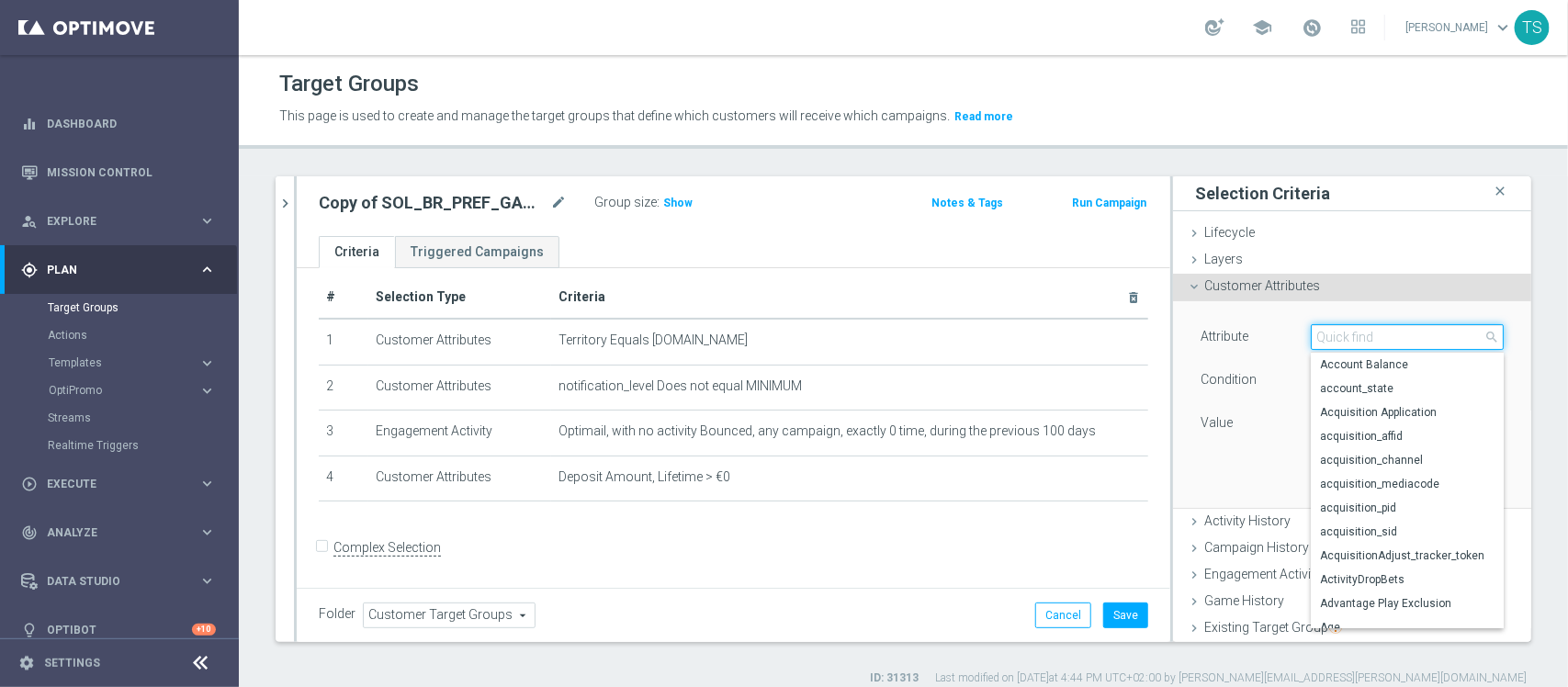
click at [1311, 349] on input "search" at bounding box center [1407, 337] width 193 height 26
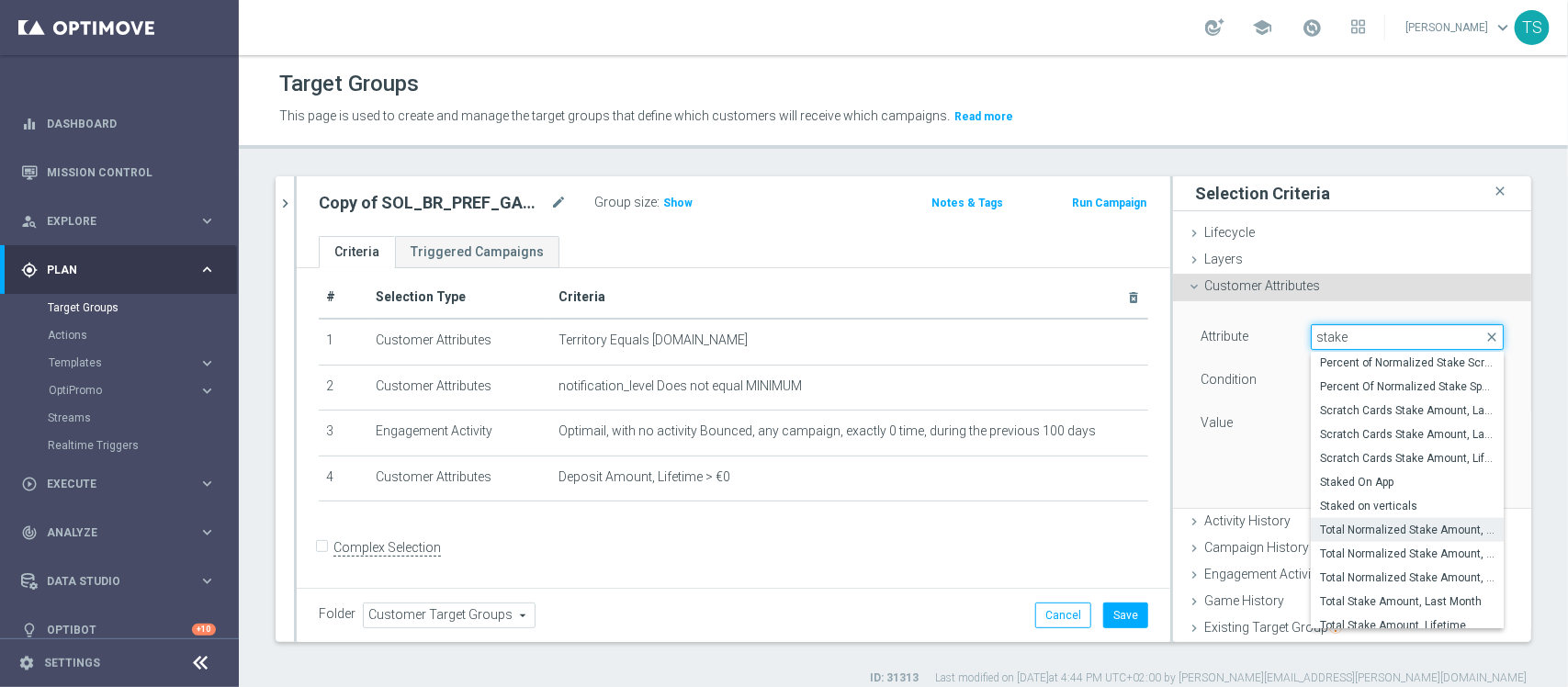
scroll to position [930, 0]
type input "stake"
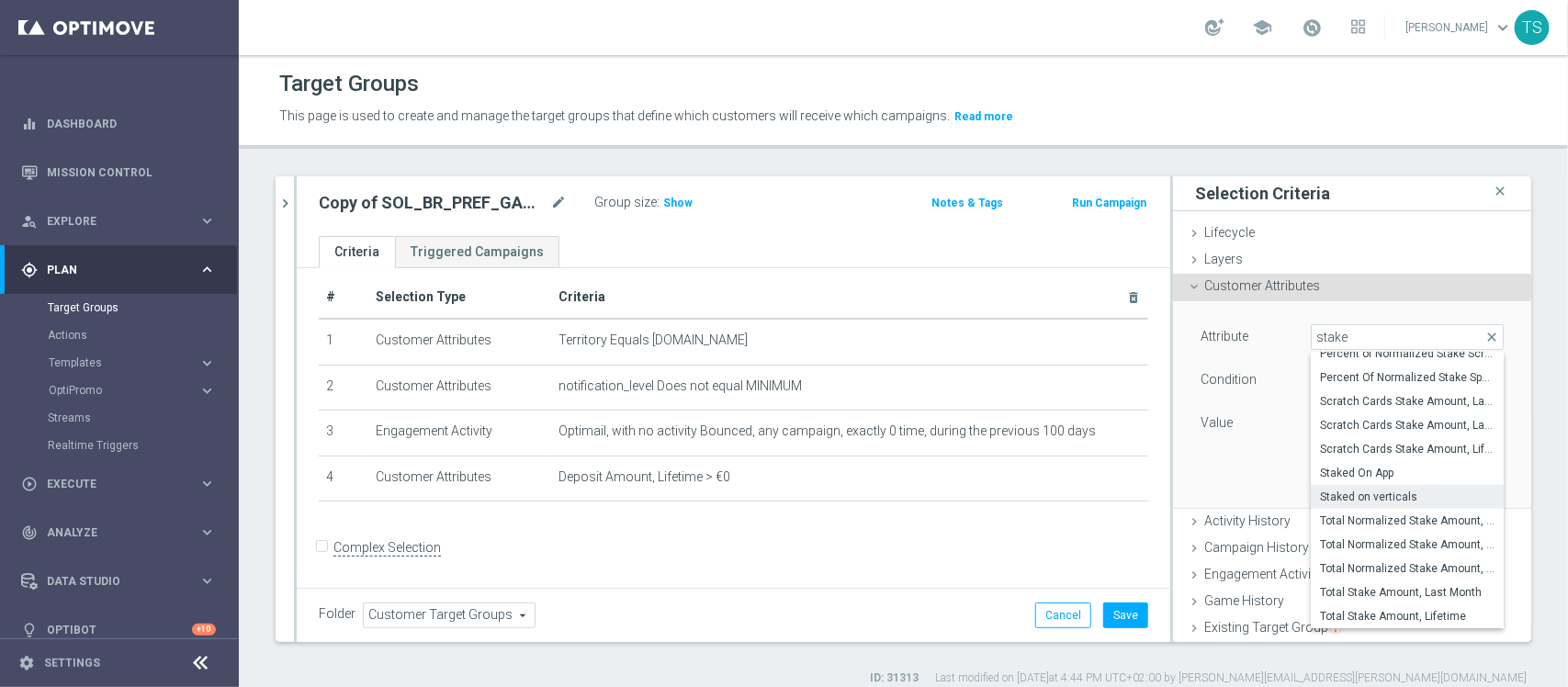
click at [1394, 492] on span "Staked on verticals" at bounding box center [1407, 497] width 175 height 15
type input "Staked on verticals"
type input "Equals"
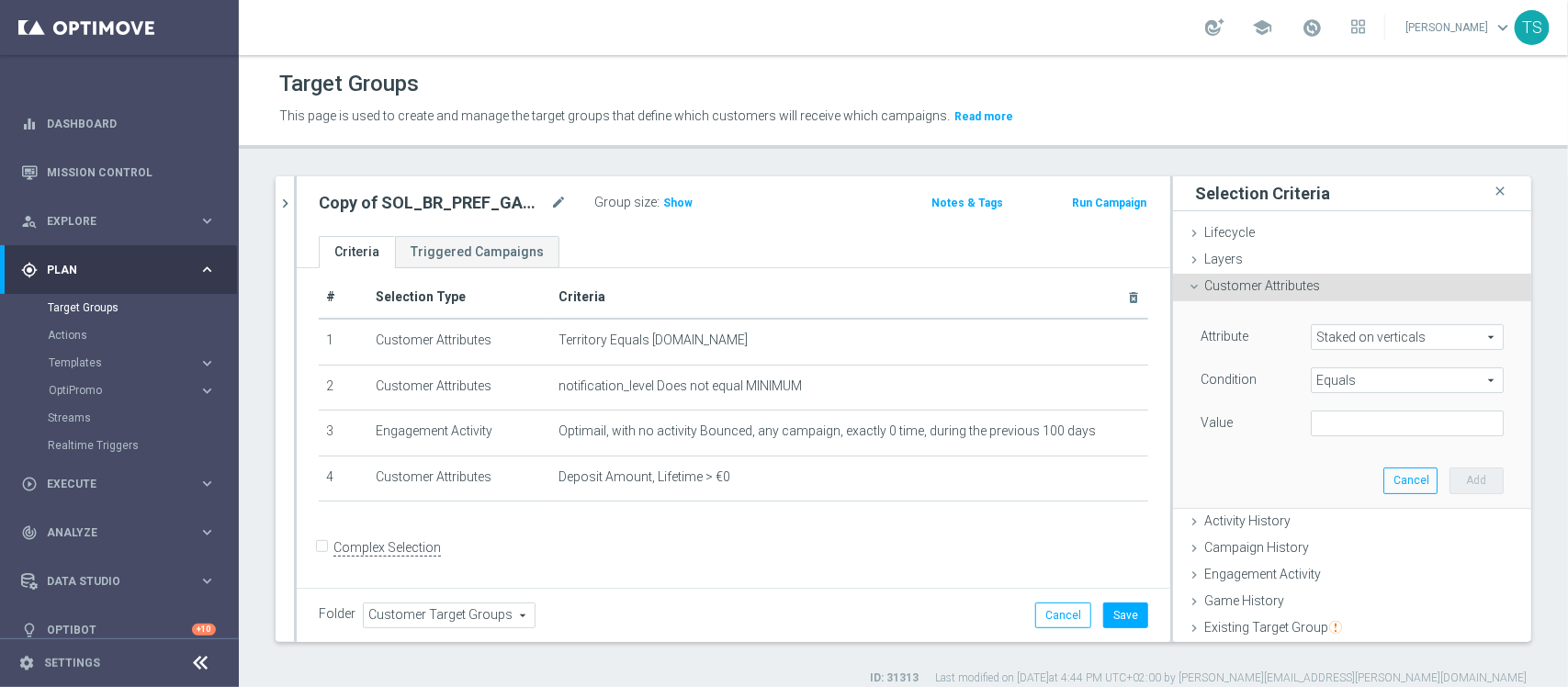
drag, startPoint x: 1378, startPoint y: 418, endPoint x: 1428, endPoint y: 386, distance: 59.4
click at [1450, 424] on input "text" at bounding box center [1407, 424] width 193 height 26
click at [1283, 479] on div "Attribute Staked on verticals Staked on verticals arrow_drop_down search Condit…" at bounding box center [1351, 405] width 330 height 206
click at [1348, 380] on span "Equals" at bounding box center [1407, 381] width 191 height 24
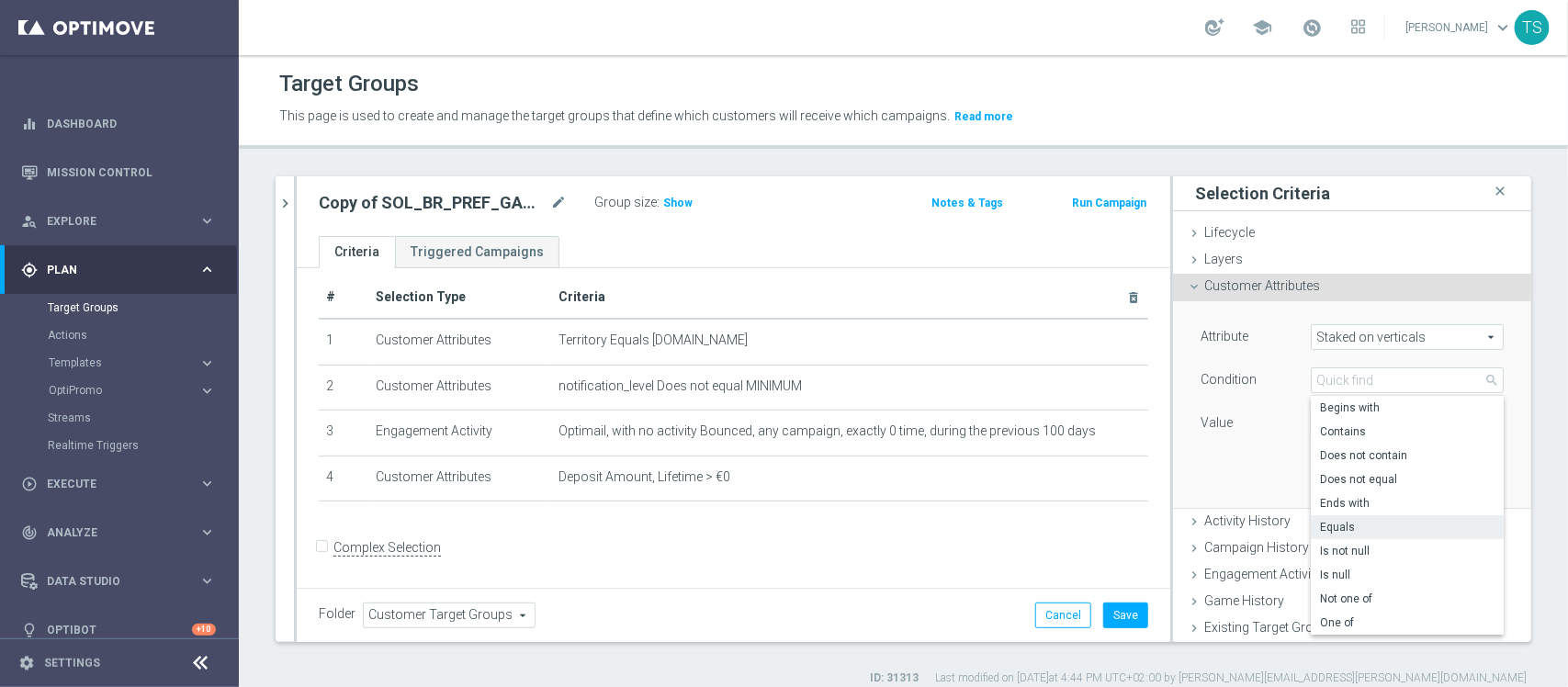
click at [1384, 327] on span "Staked on verticals" at bounding box center [1407, 337] width 191 height 24
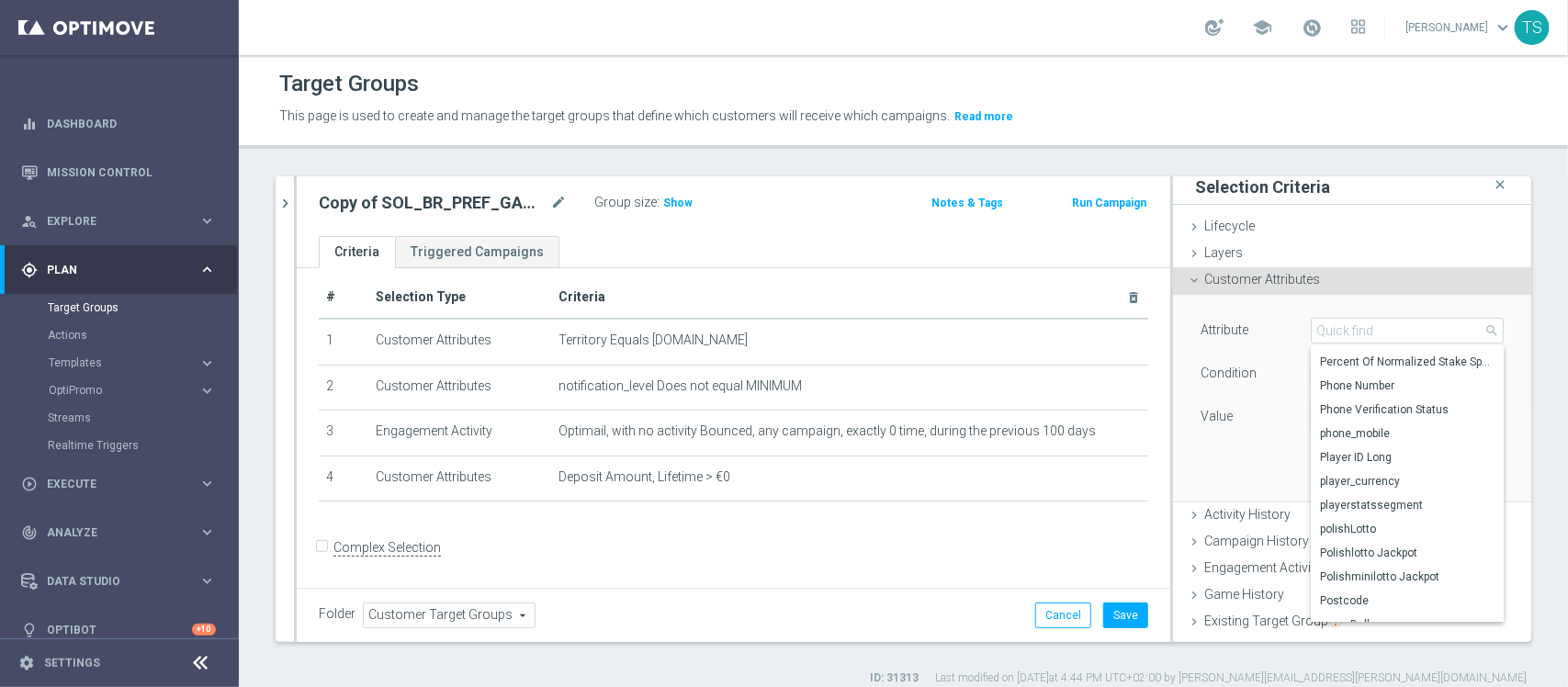
scroll to position [0, 0]
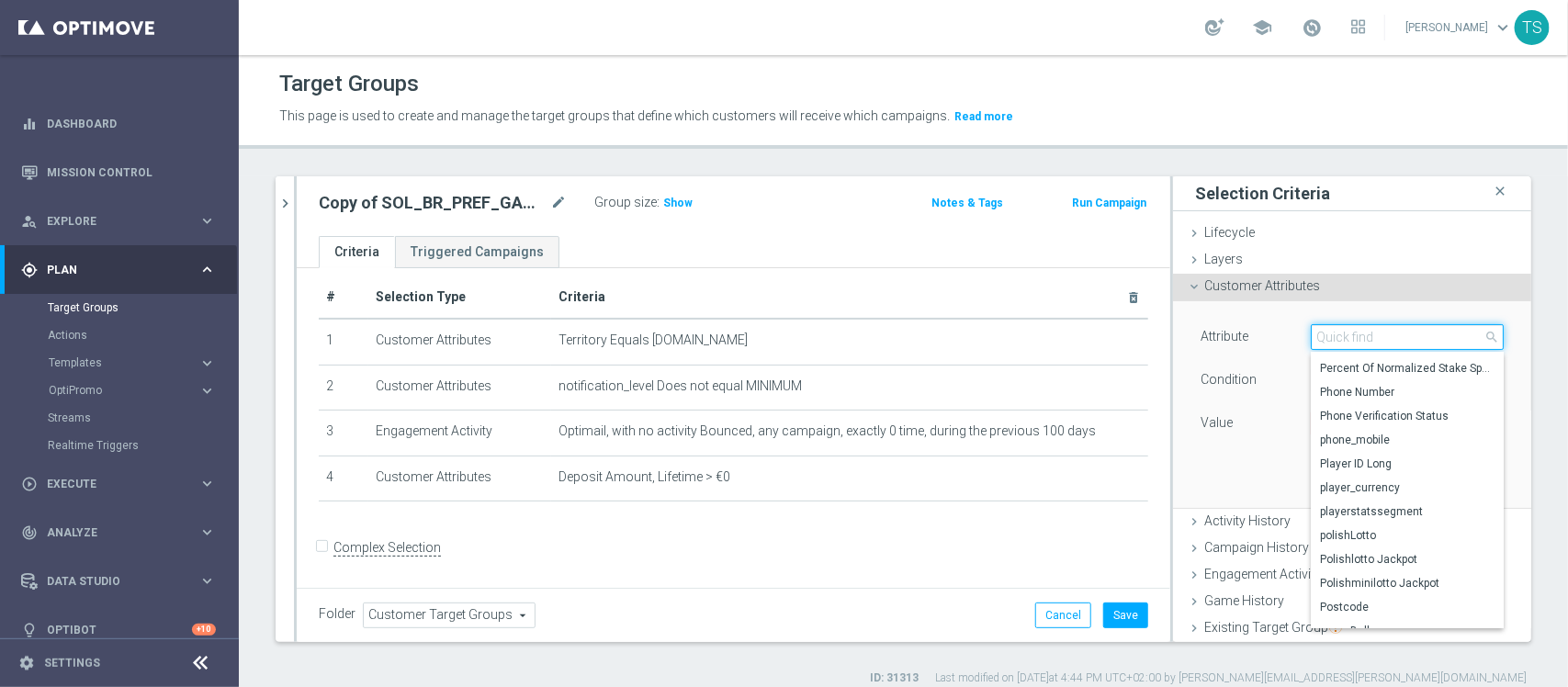
click at [1388, 331] on input "search" at bounding box center [1407, 337] width 193 height 26
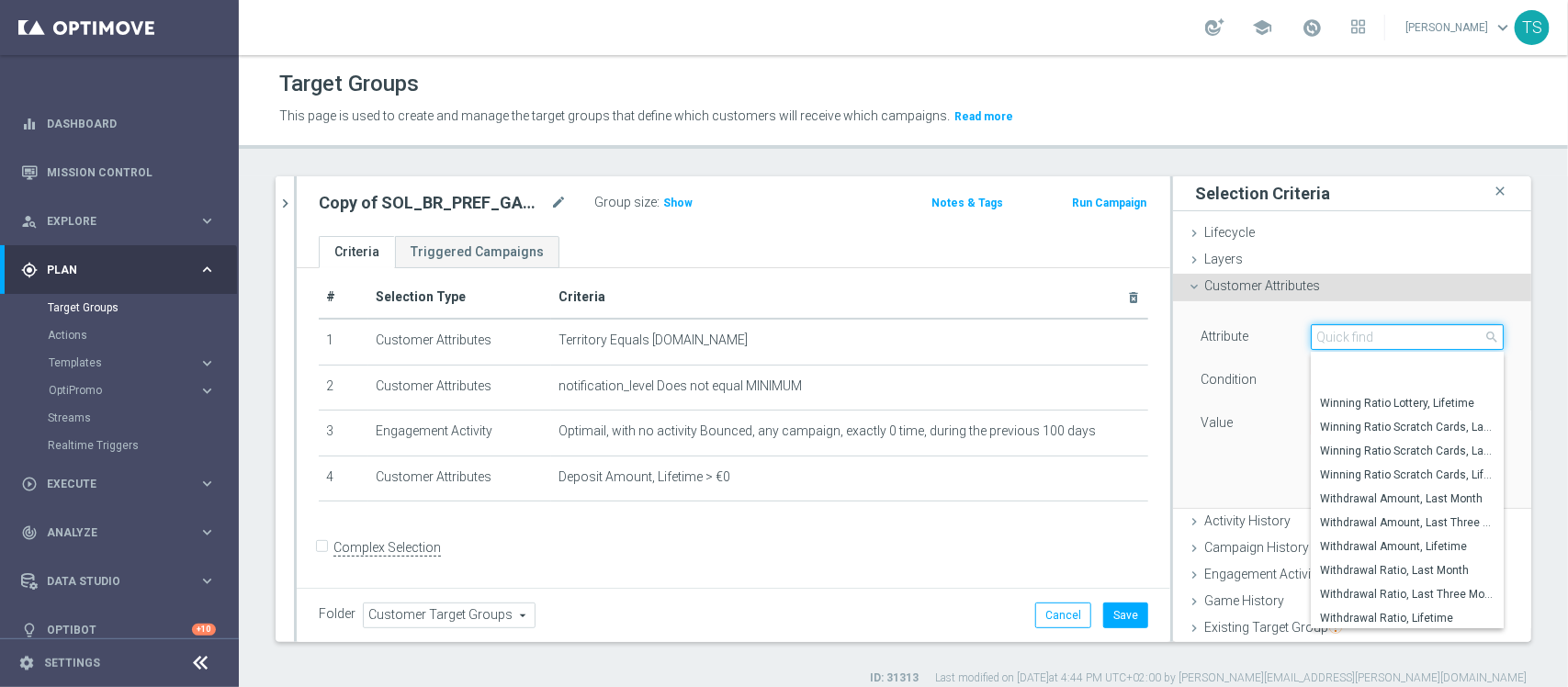
scroll to position [9499, 0]
type input "l"
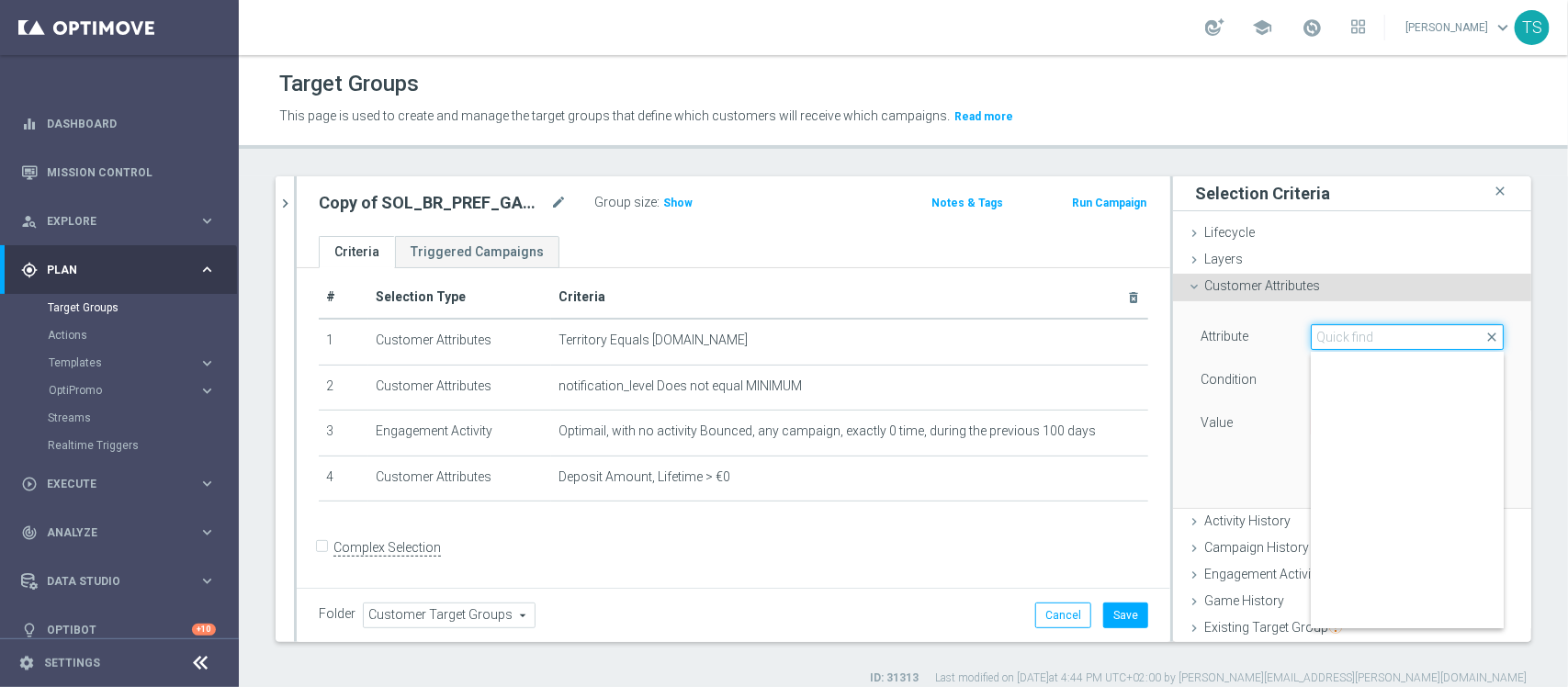
scroll to position [6801, 0]
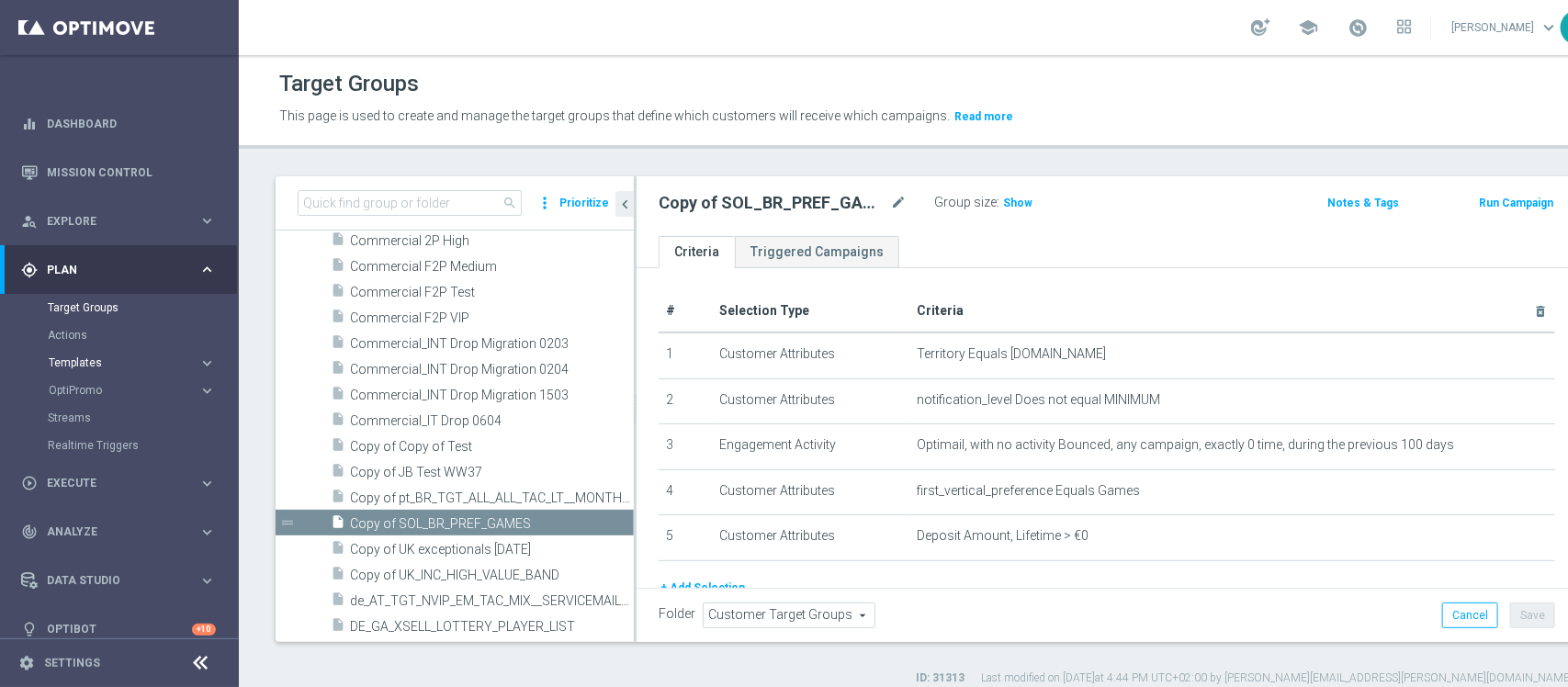
click at [112, 366] on span "Templates" at bounding box center [115, 363] width 131 height 11
click at [102, 383] on link "Optimail" at bounding box center [124, 391] width 134 height 15
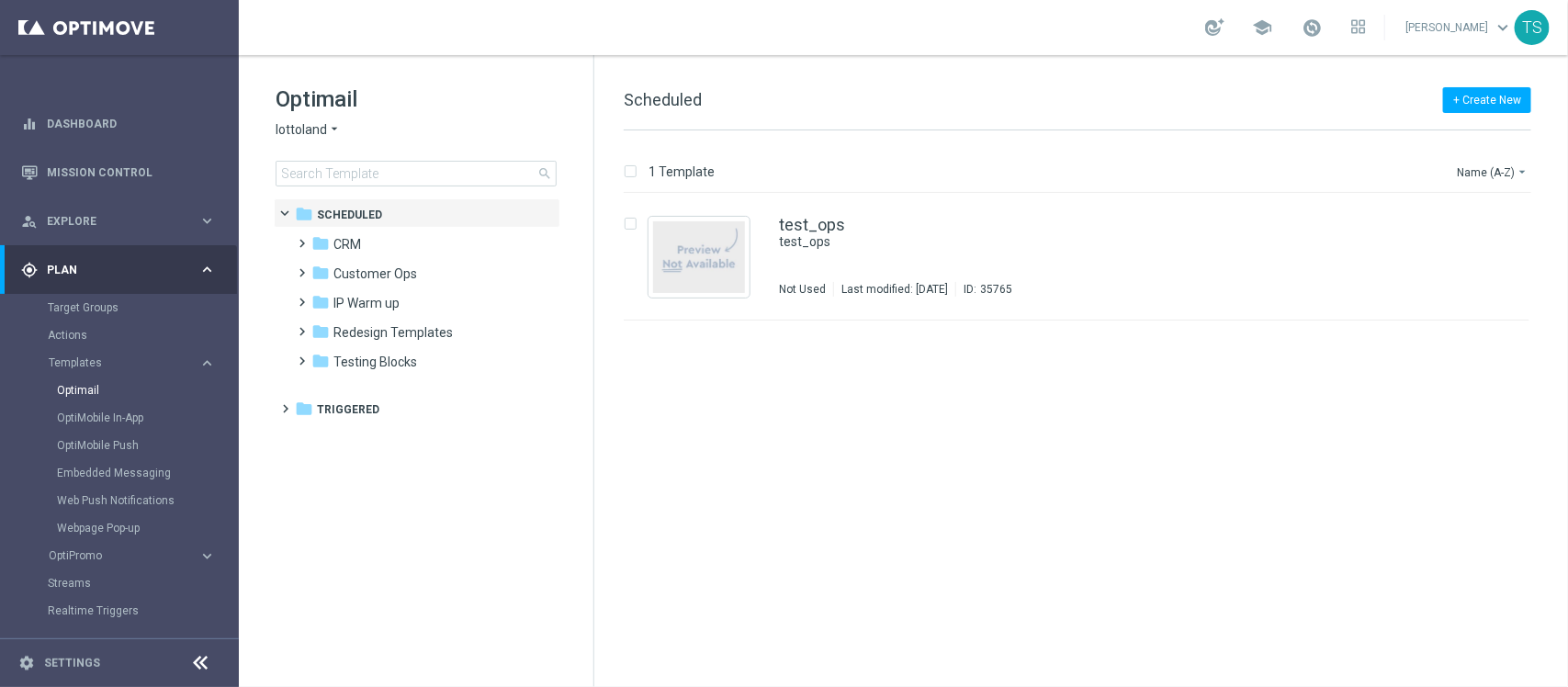
click at [328, 131] on icon "arrow_drop_down" at bounding box center [334, 130] width 15 height 18
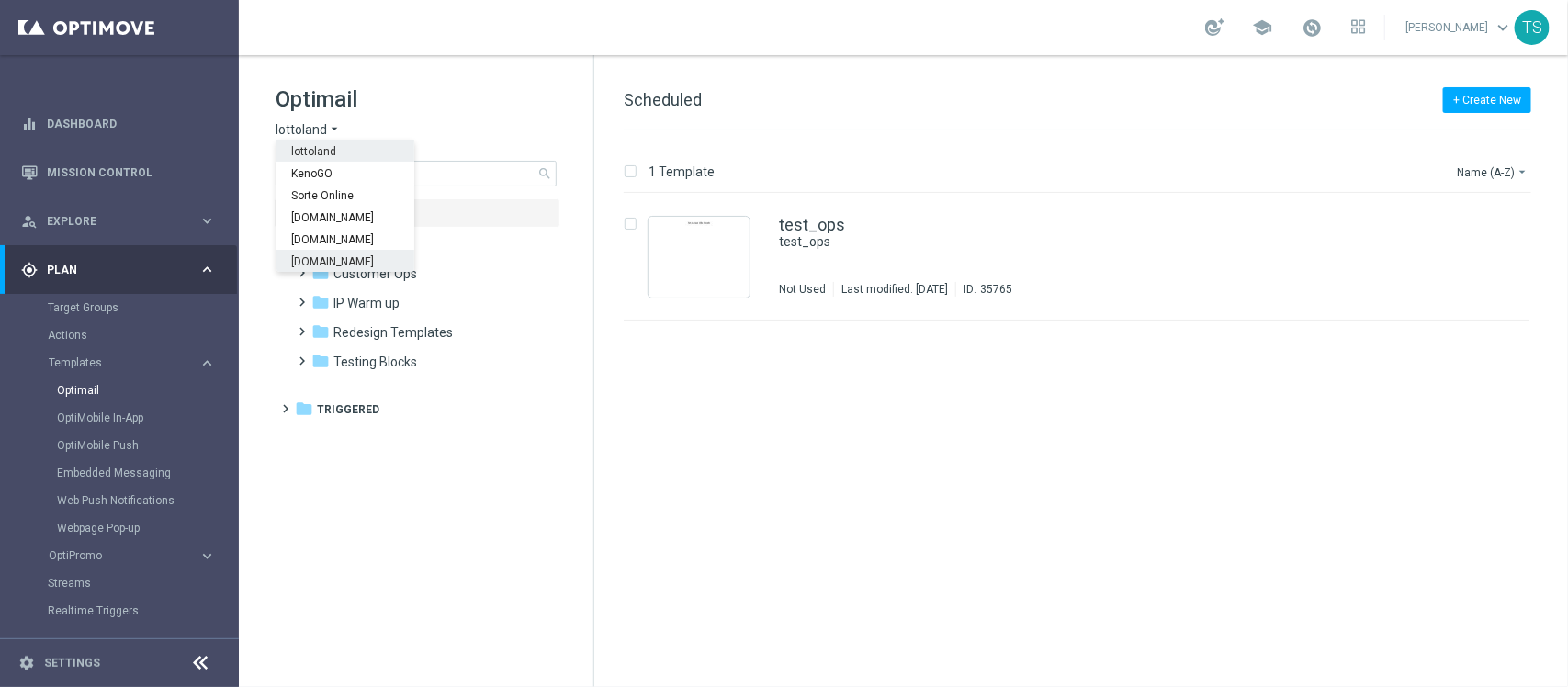
drag, startPoint x: 391, startPoint y: 263, endPoint x: 355, endPoint y: 253, distance: 37.4
click at [355, 253] on div "[DOMAIN_NAME]" at bounding box center [345, 261] width 138 height 22
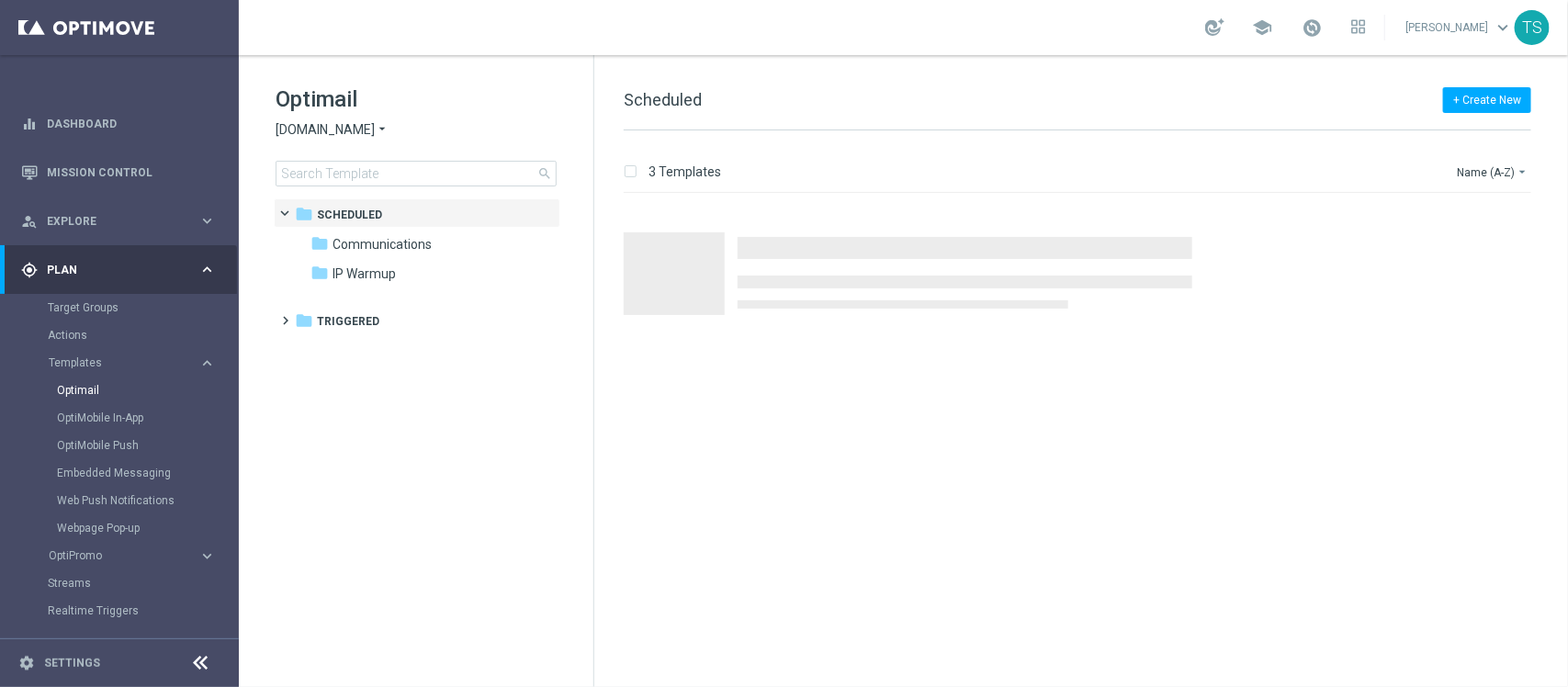
click at [355, 131] on span "[DOMAIN_NAME]" at bounding box center [325, 130] width 99 height 18
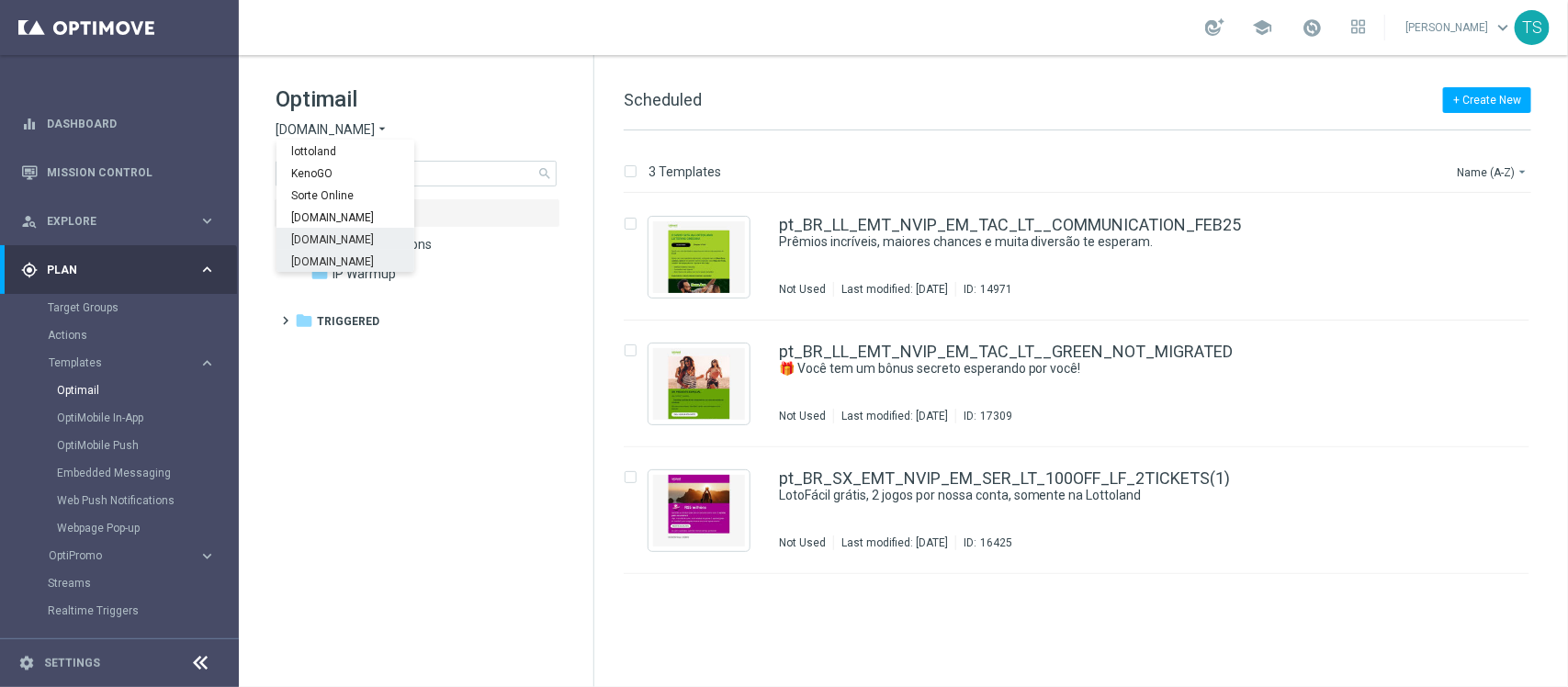
click at [0, 0] on span "[DOMAIN_NAME]" at bounding box center [0, 0] width 0 height 0
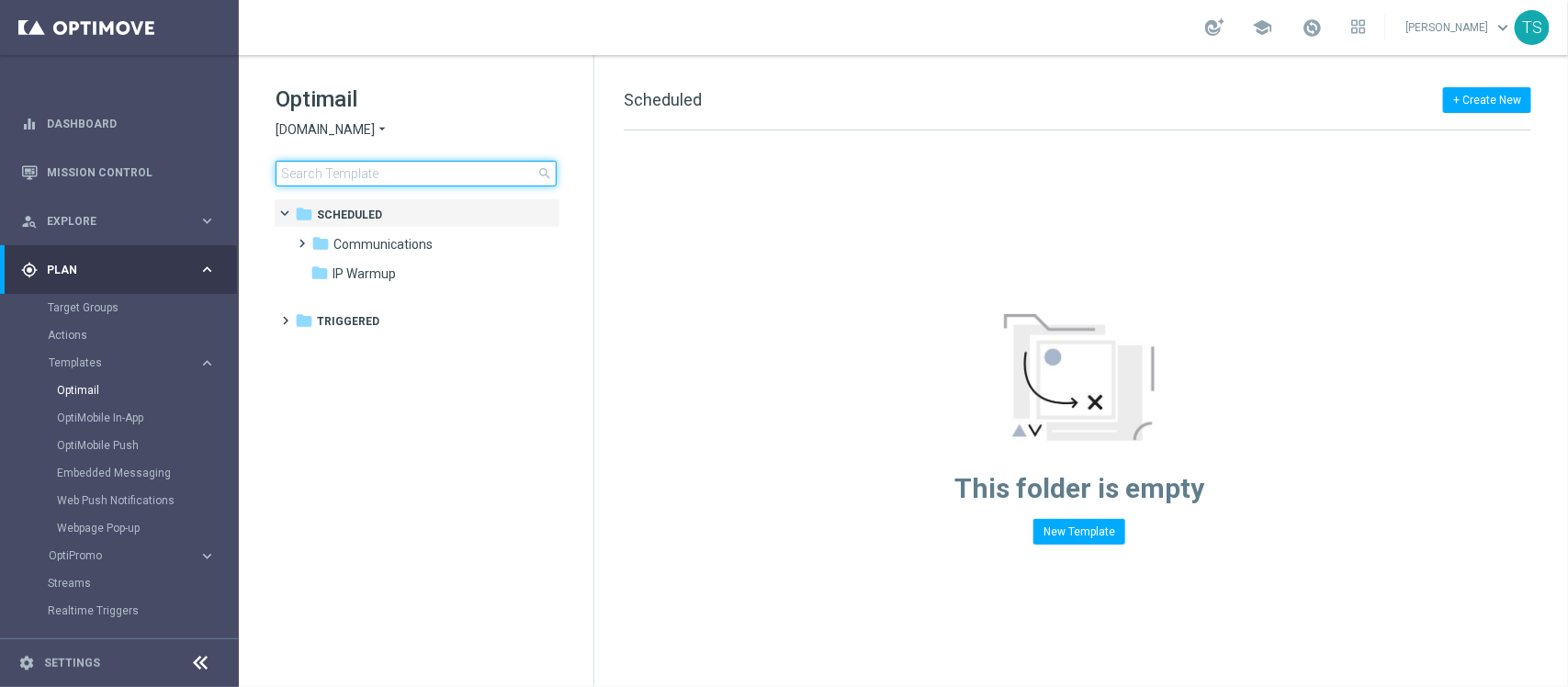
click at [465, 178] on input at bounding box center [417, 174] width 281 height 26
type input "c"
type input "cash"
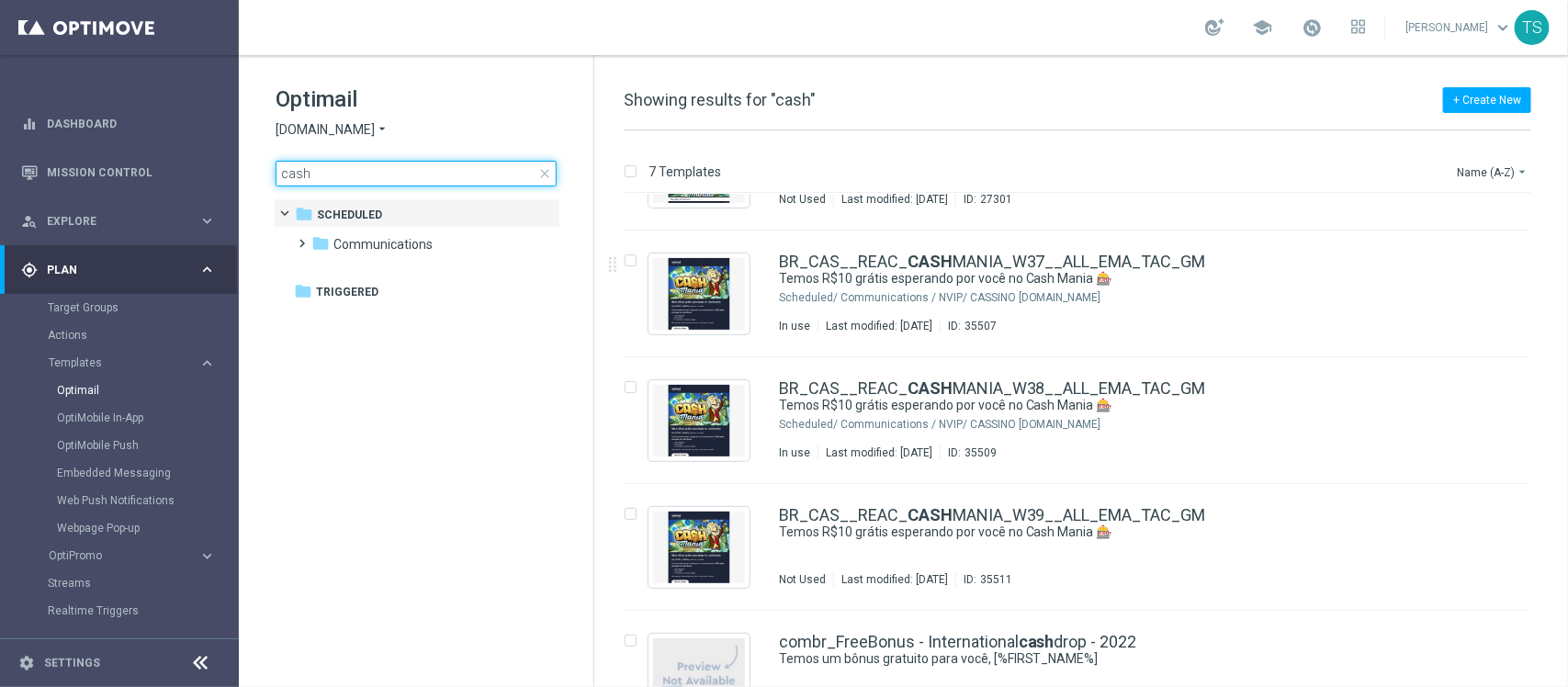
scroll to position [230, 0]
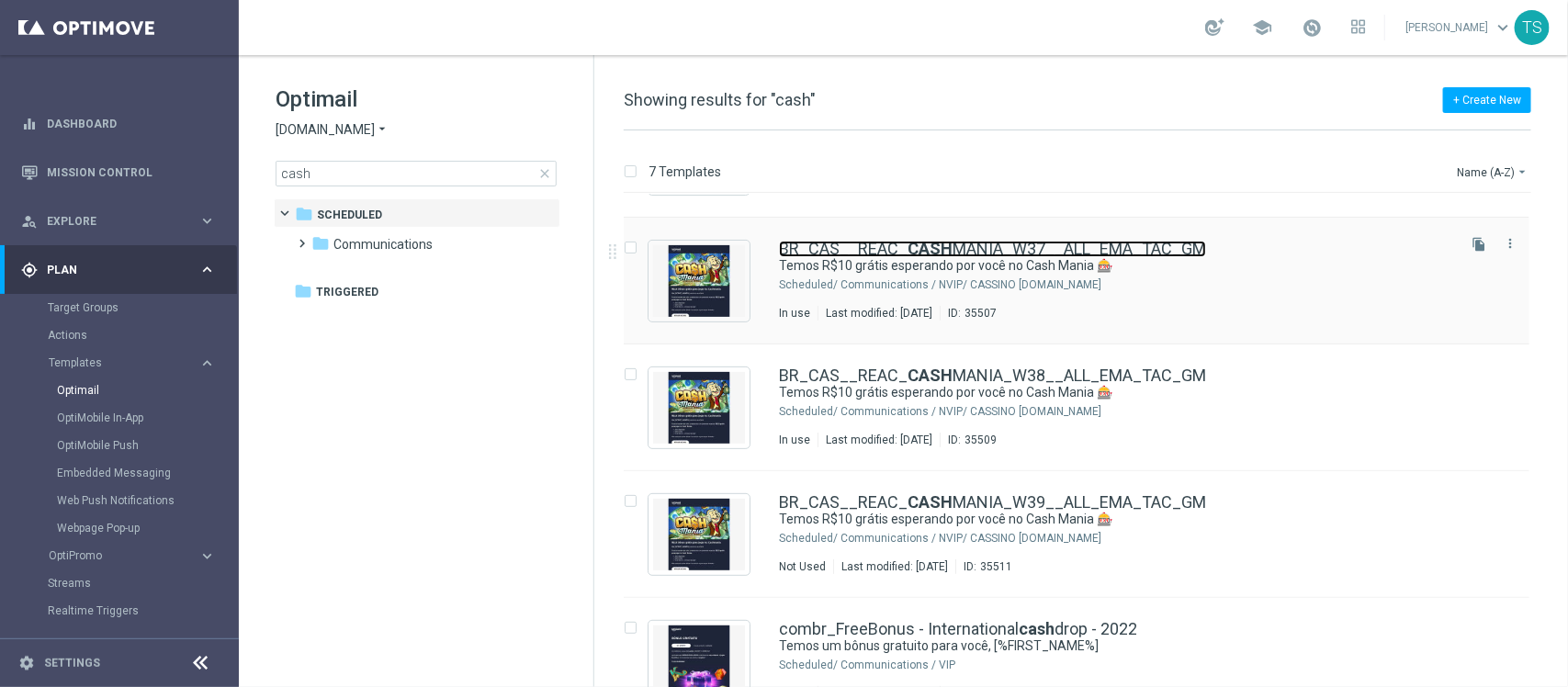
click at [983, 251] on link "BR_CAS__REAC_ CASH MANIA_W37__ALL_EMA_TAC_GM" at bounding box center [993, 249] width 428 height 17
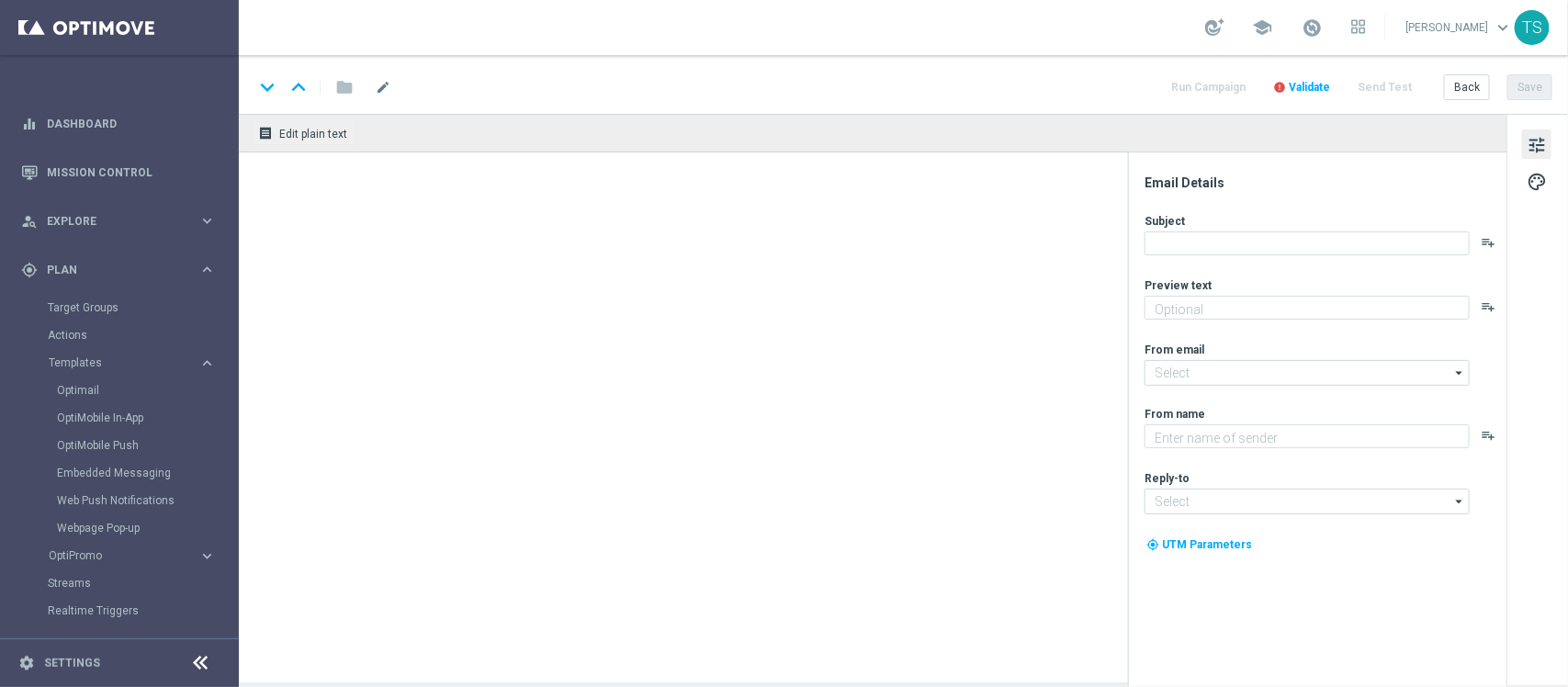
type textarea "Zero custo, só diversão: clique e jogue agora mesmo."
type input "[EMAIL_ADDRESS][DOMAIN_NAME]"
type textarea "Lottoland"
type input "[EMAIL_ADDRESS][DOMAIN_NAME]"
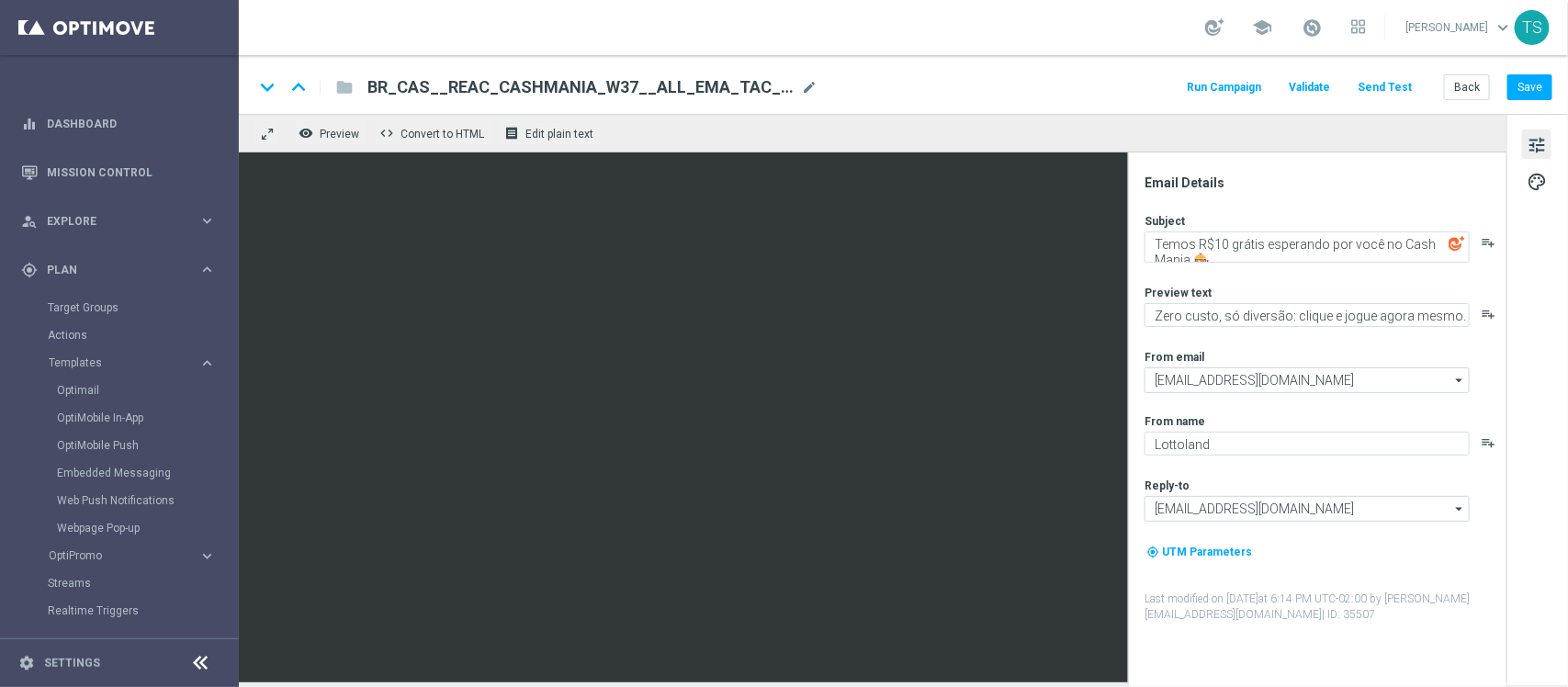
click at [700, 84] on span "BR_CAS__REAC_CASHMANIA_W37__ALL_EMA_TAC_GM" at bounding box center [580, 87] width 427 height 22
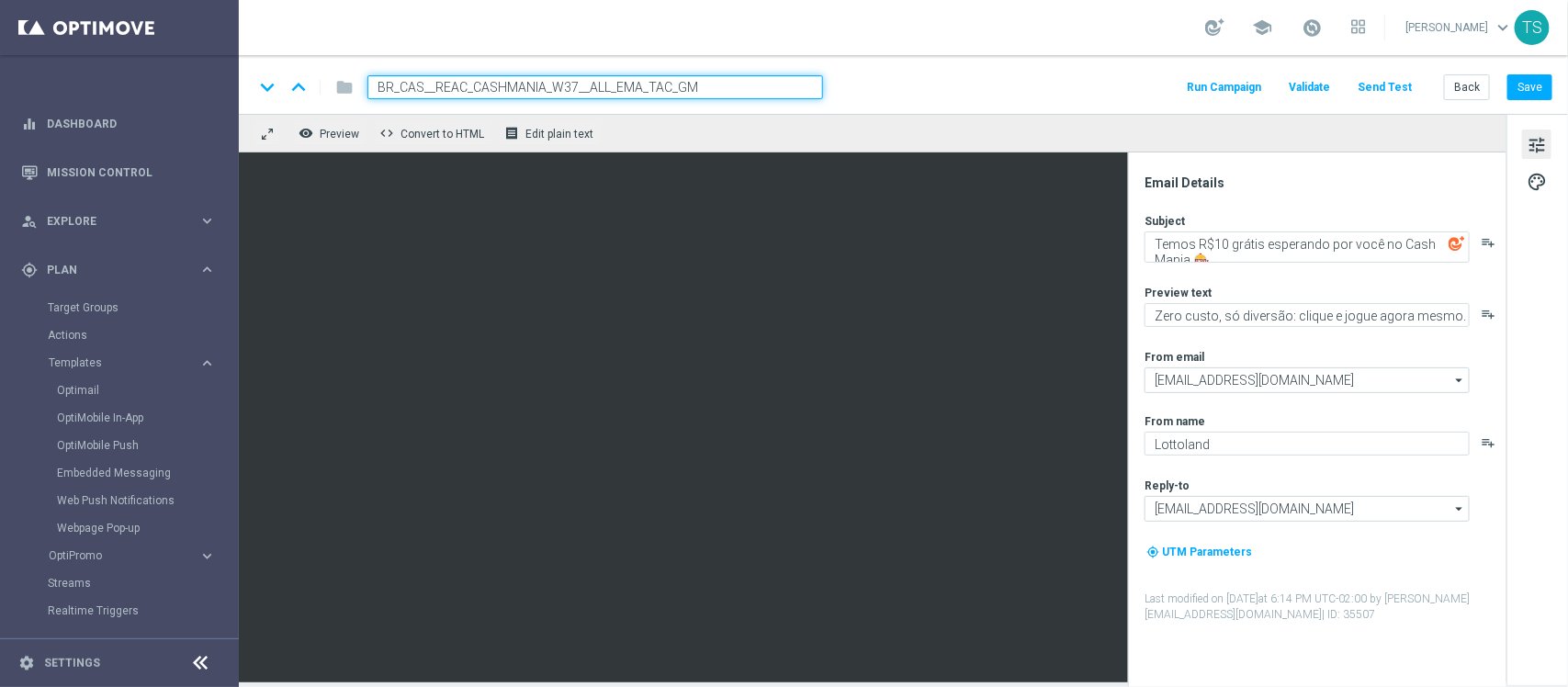
click at [700, 84] on input "BR_CAS__REAC_CASHMANIA_W37__ALL_EMA_TAC_GM" at bounding box center [595, 87] width 455 height 24
click at [101, 168] on link "Mission Control" at bounding box center [131, 172] width 169 height 49
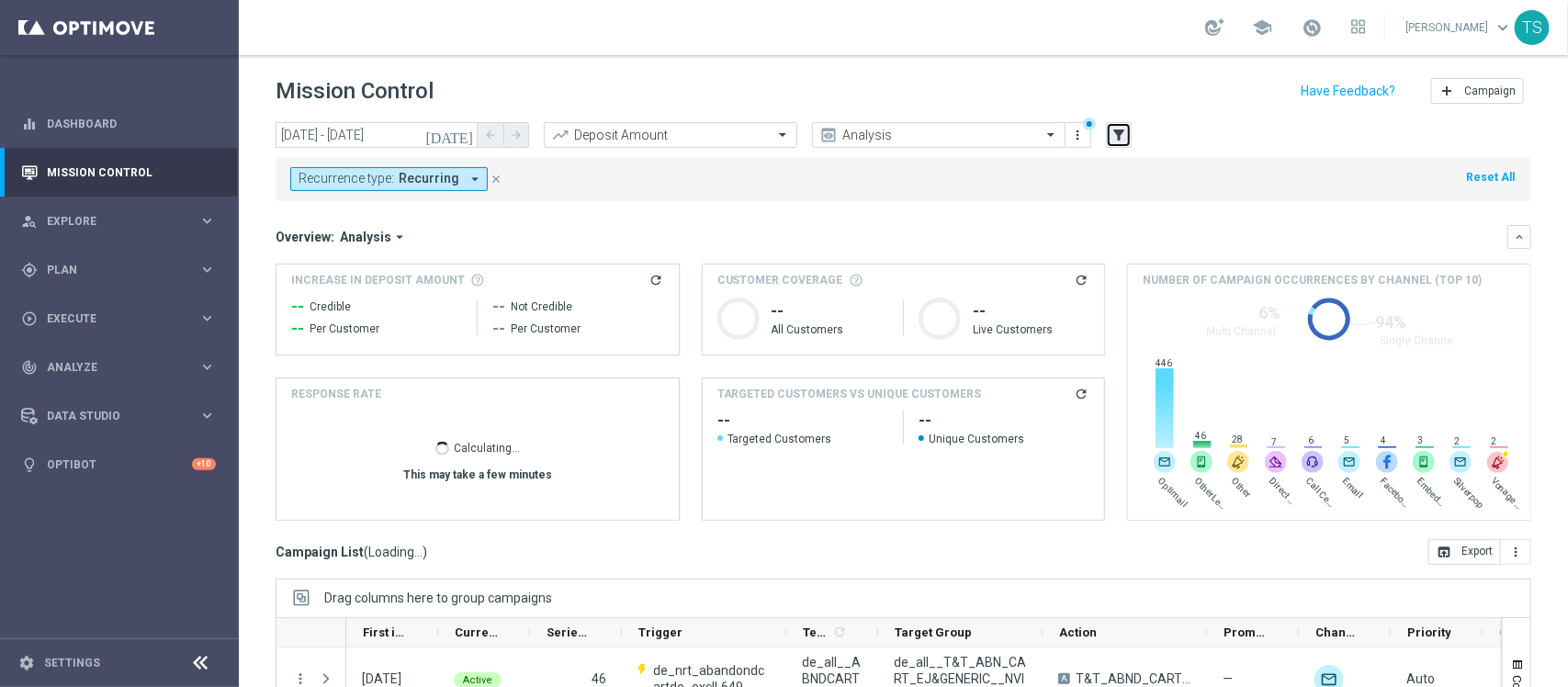
click at [1122, 135] on icon "filter_alt" at bounding box center [1119, 135] width 17 height 17
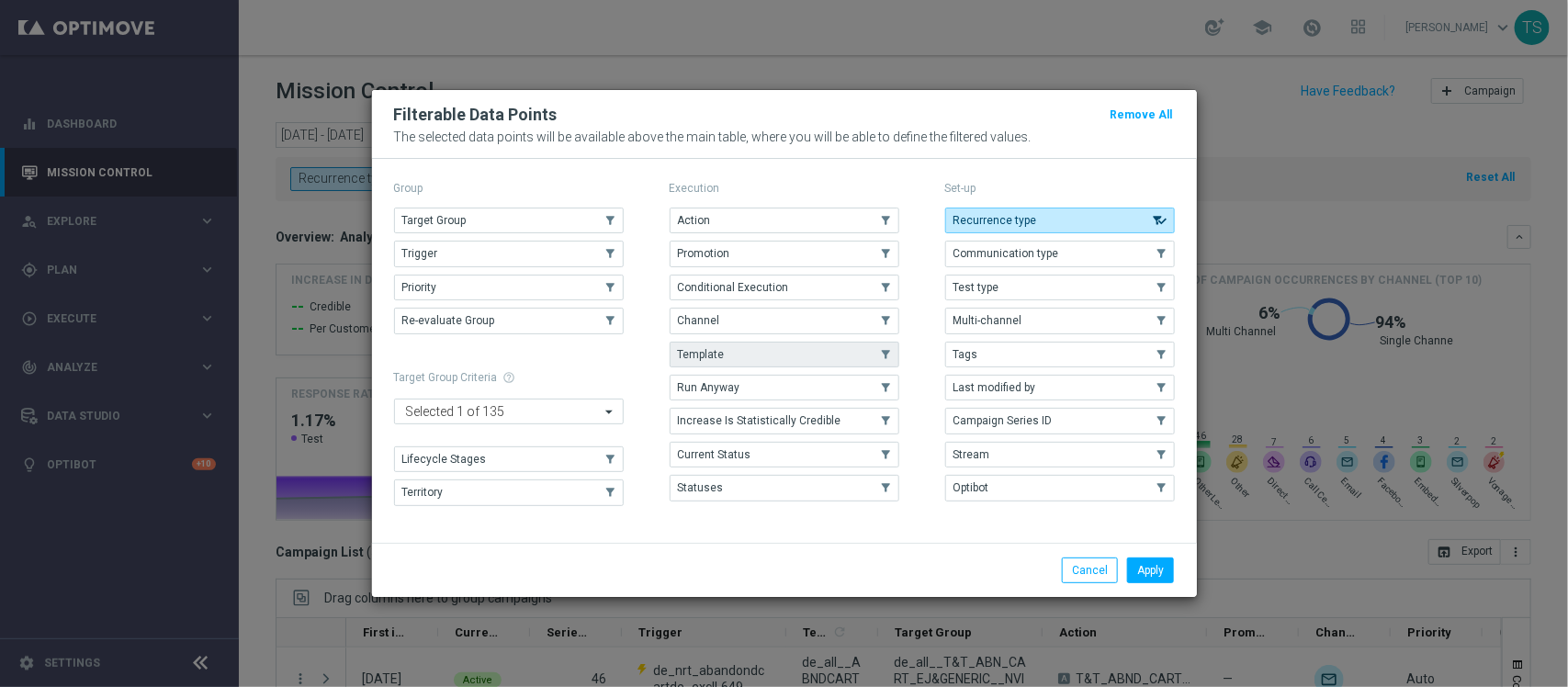
click at [705, 349] on span "Template" at bounding box center [702, 355] width 47 height 13
click at [1146, 563] on button "Apply" at bounding box center [1151, 570] width 47 height 26
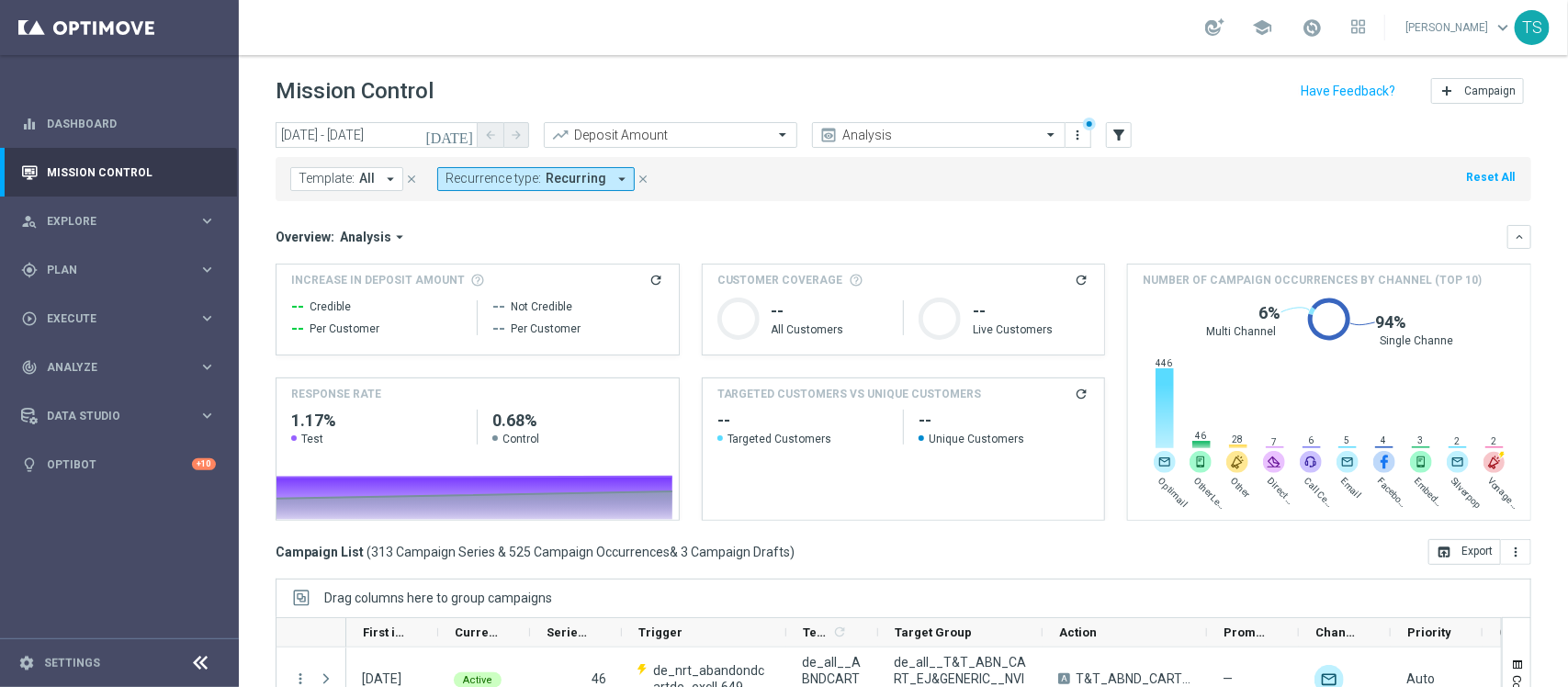
click at [313, 173] on span "Template:" at bounding box center [327, 179] width 56 height 16
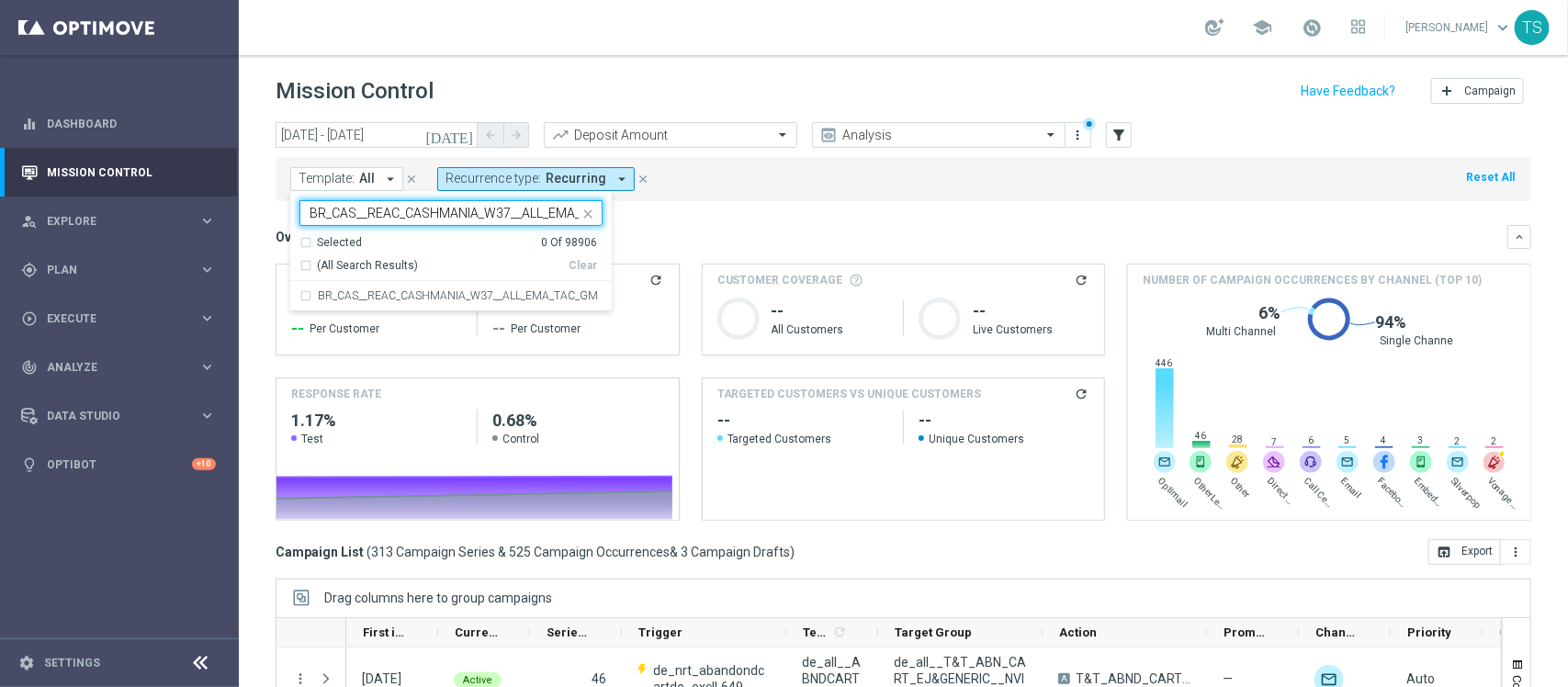
scroll to position [0, 48]
click at [306, 292] on div "BR_CAS__REAC_CASHMANIA_W37__ALL_EMA_TAC_GM" at bounding box center [452, 296] width 304 height 30
type input "BR_CAS__REAC_CASHMANIA_W37__ALL_EMA_TAC_GM"
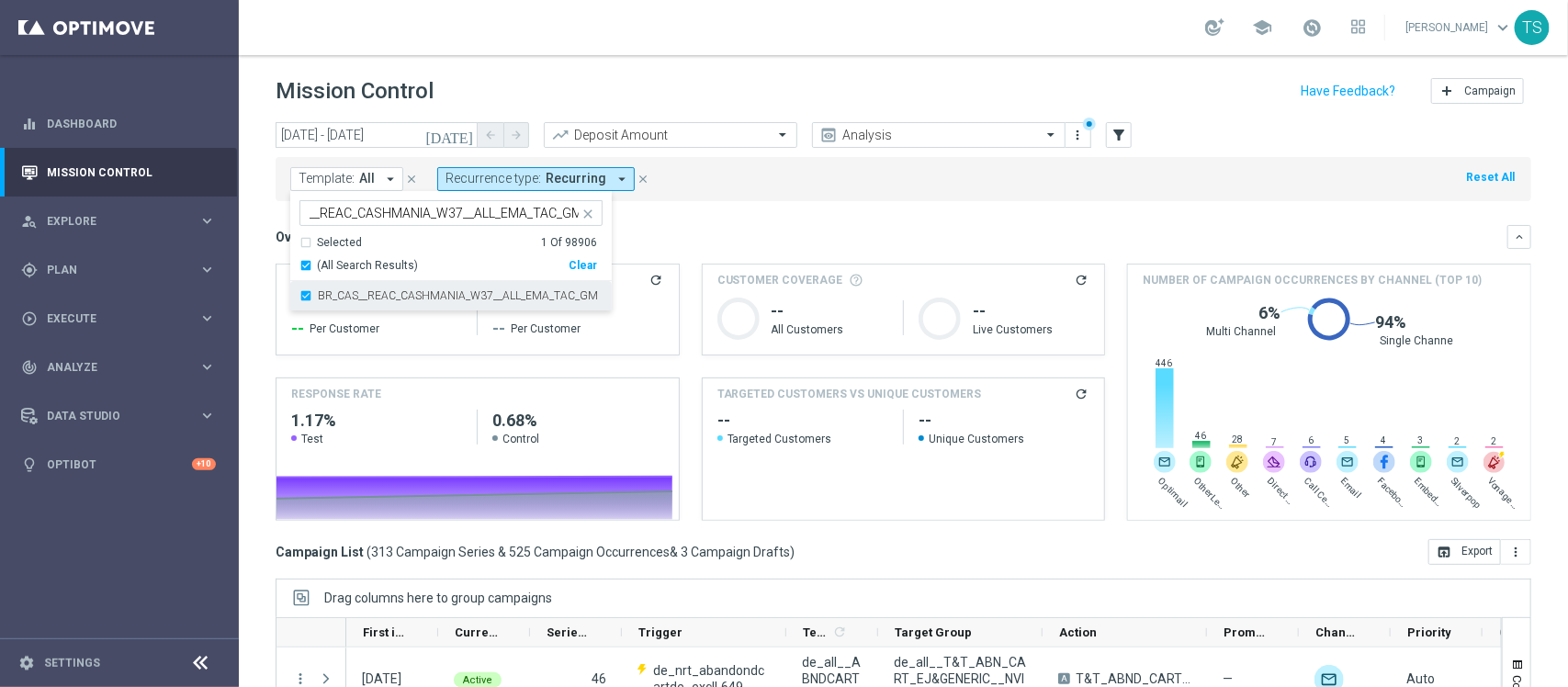
scroll to position [0, 0]
click at [765, 208] on mini-dashboard "Overview: Analysis arrow_drop_down keyboard_arrow_down Increase In Deposit Amou…" at bounding box center [903, 369] width 1256 height 338
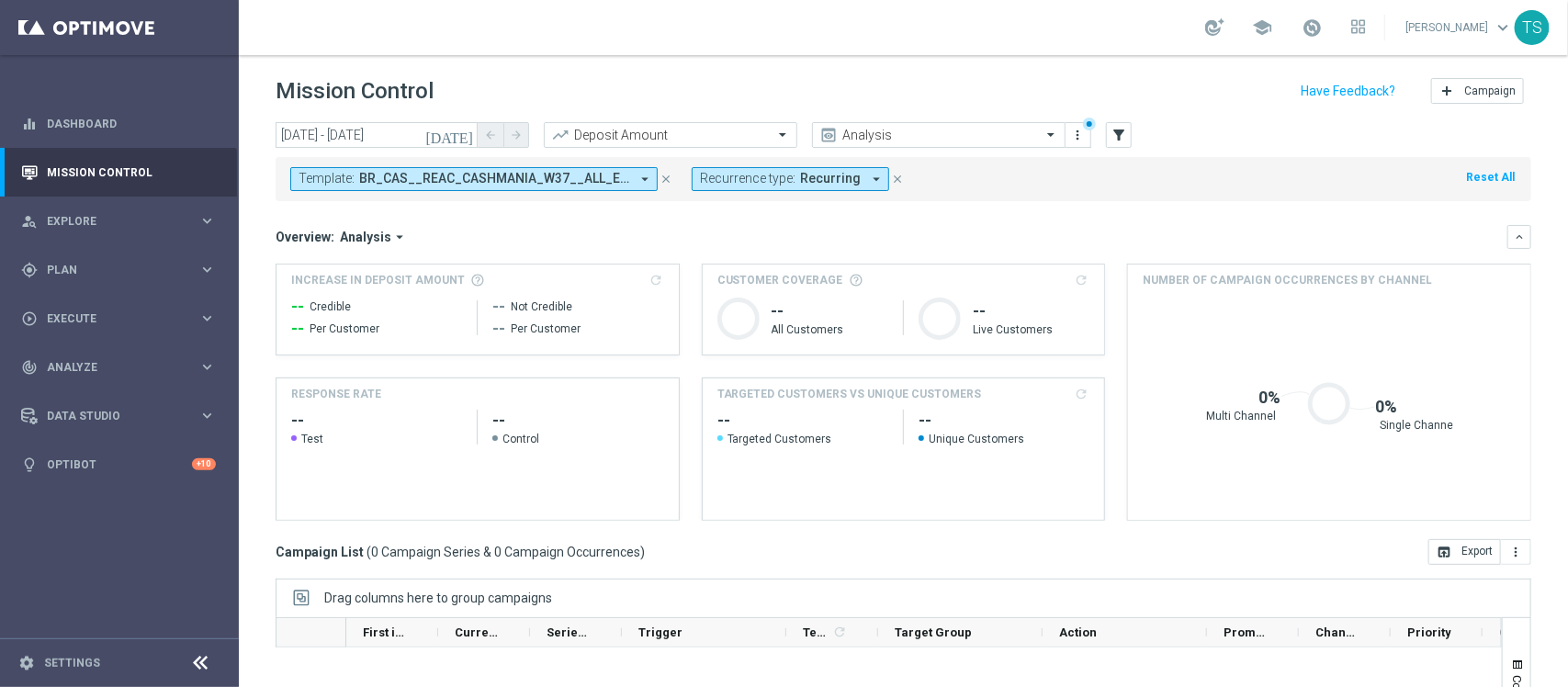
click at [891, 181] on icon "close" at bounding box center [898, 180] width 13 height 13
click at [469, 134] on icon "today" at bounding box center [451, 135] width 50 height 17
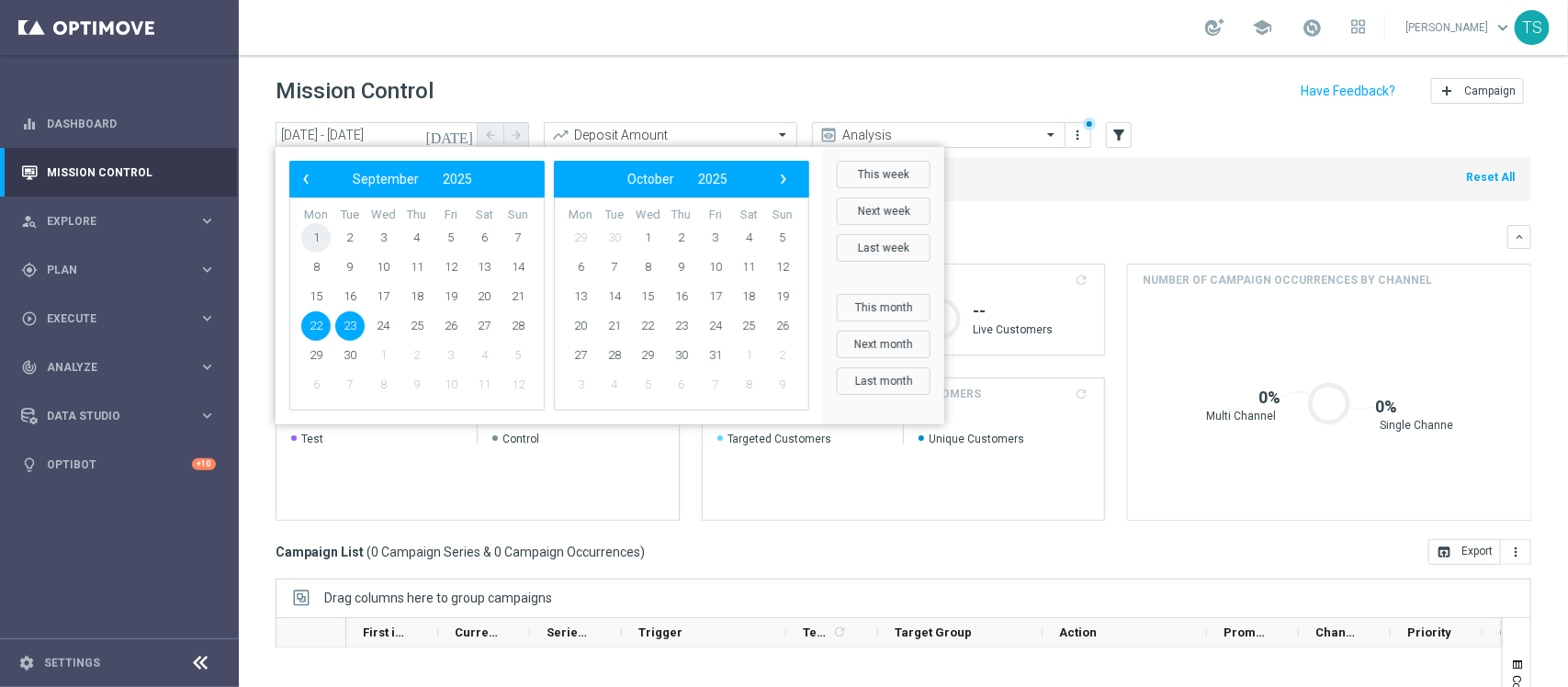
click at [324, 239] on span "1" at bounding box center [317, 238] width 30 height 30
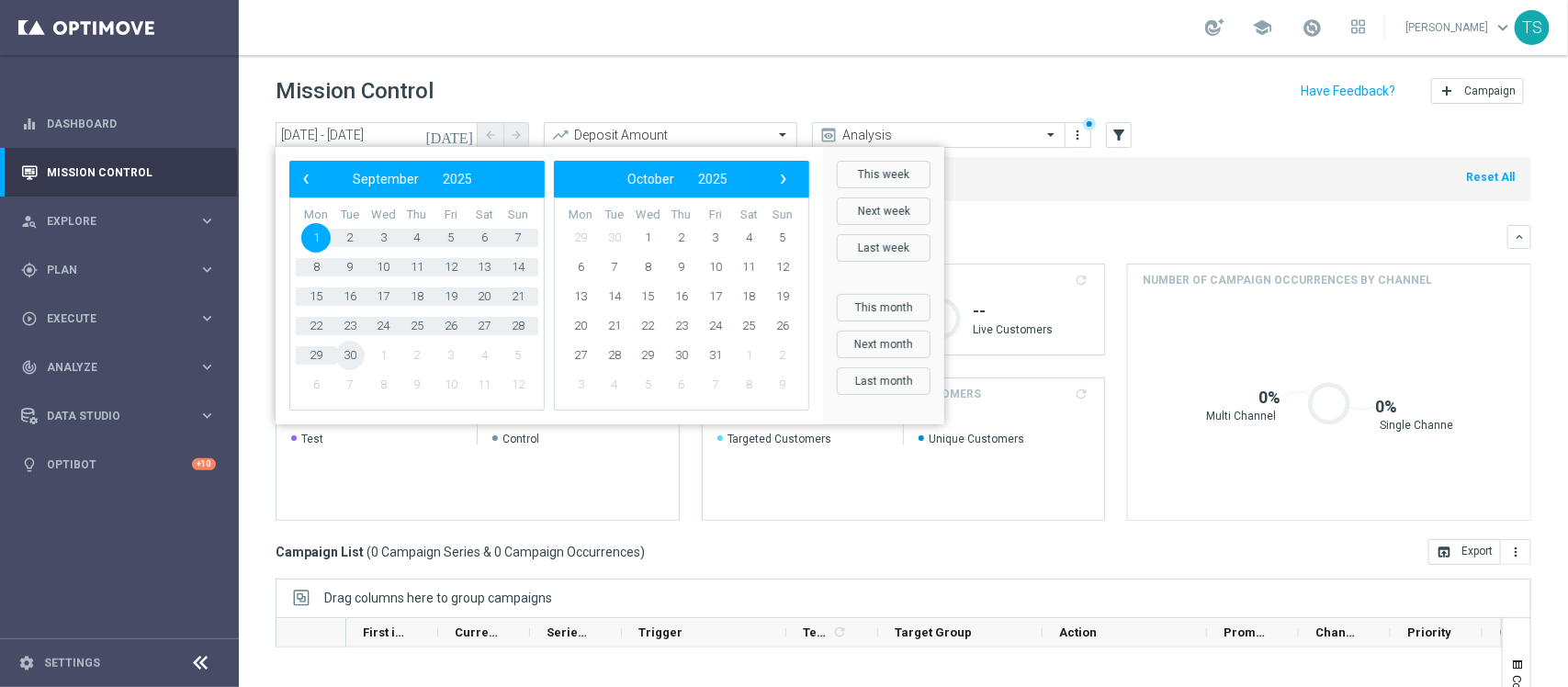
click at [351, 361] on span "30" at bounding box center [350, 356] width 30 height 30
type input "01 Sep 2025 - 30 Sep 2025"
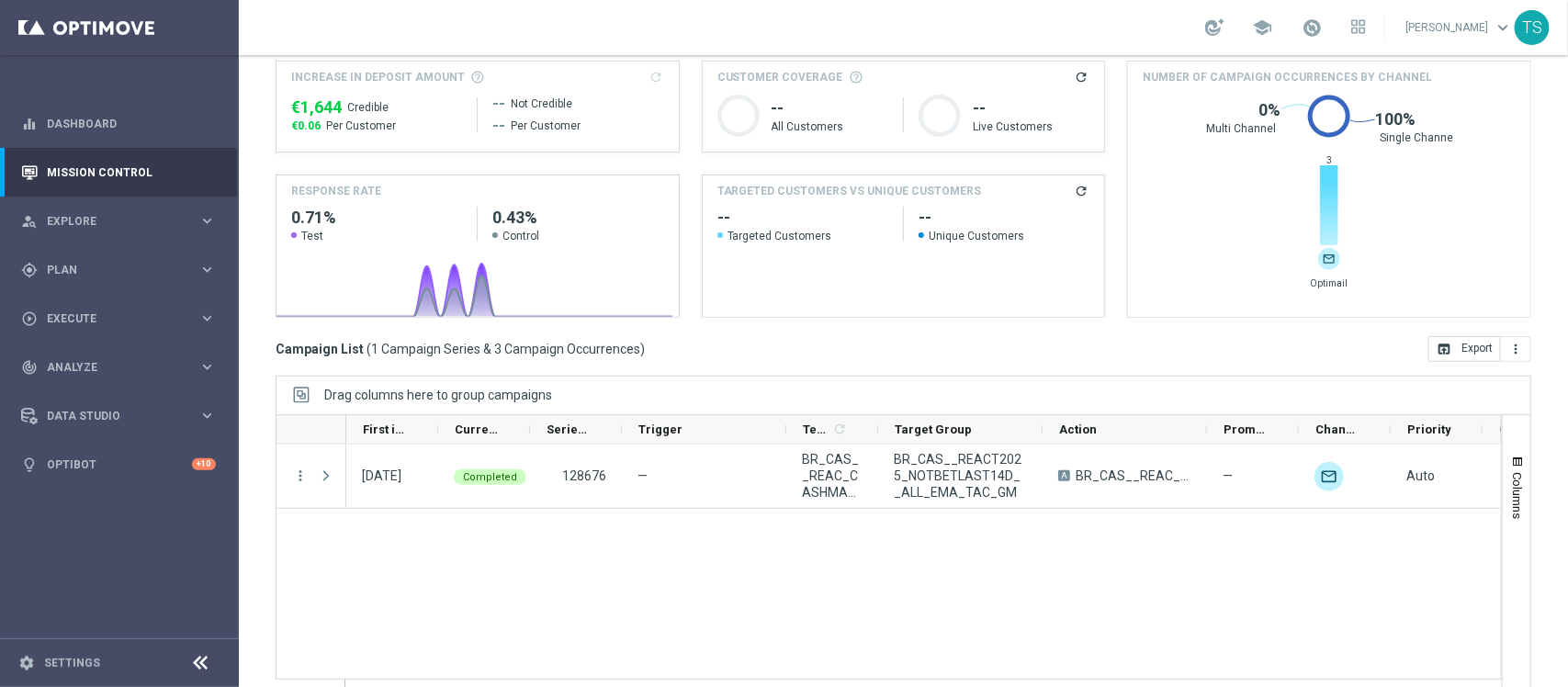
scroll to position [231, 0]
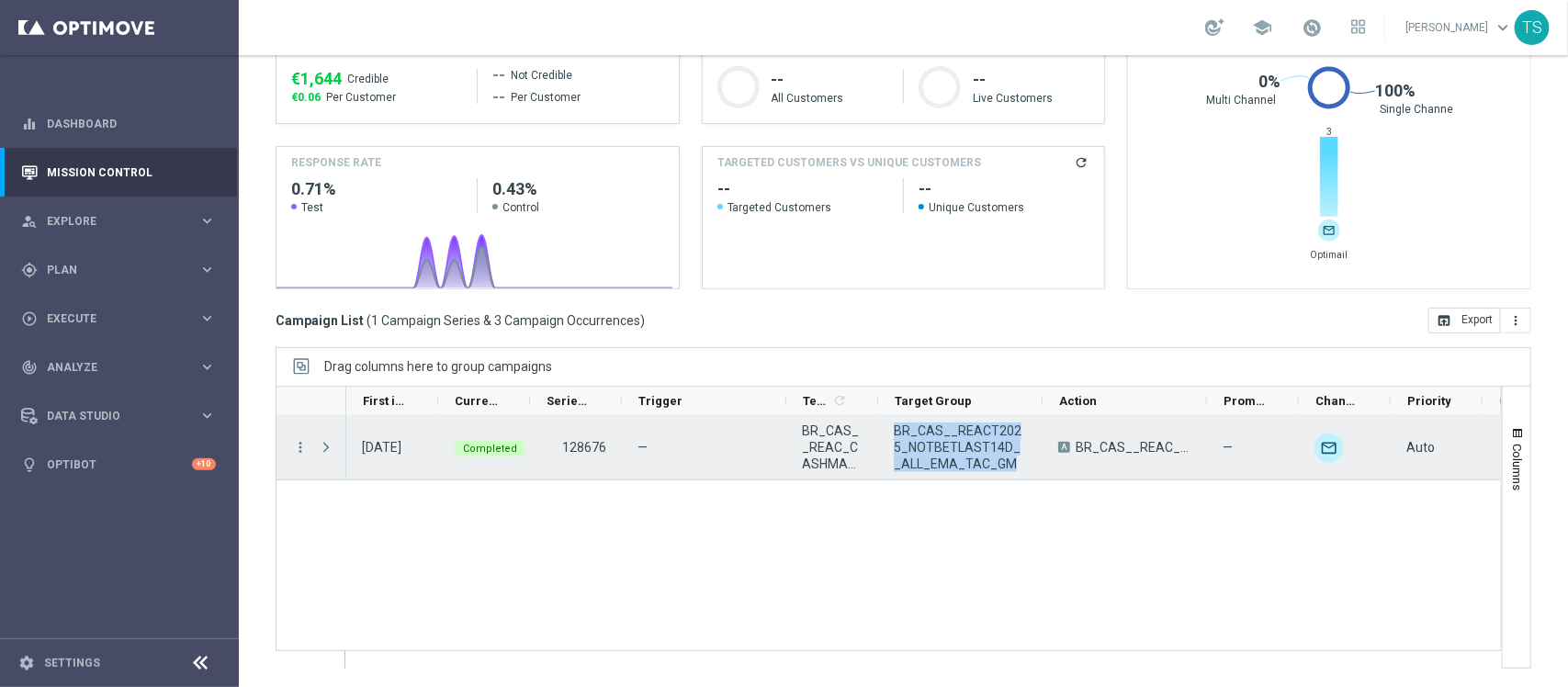
drag, startPoint x: 1003, startPoint y: 466, endPoint x: 893, endPoint y: 432, distance: 115.1
click at [894, 432] on span "BR_CAS__REACT2025_NOTBETLAST14D__ALL_EMA_TAC_GM" at bounding box center [961, 448] width 133 height 50
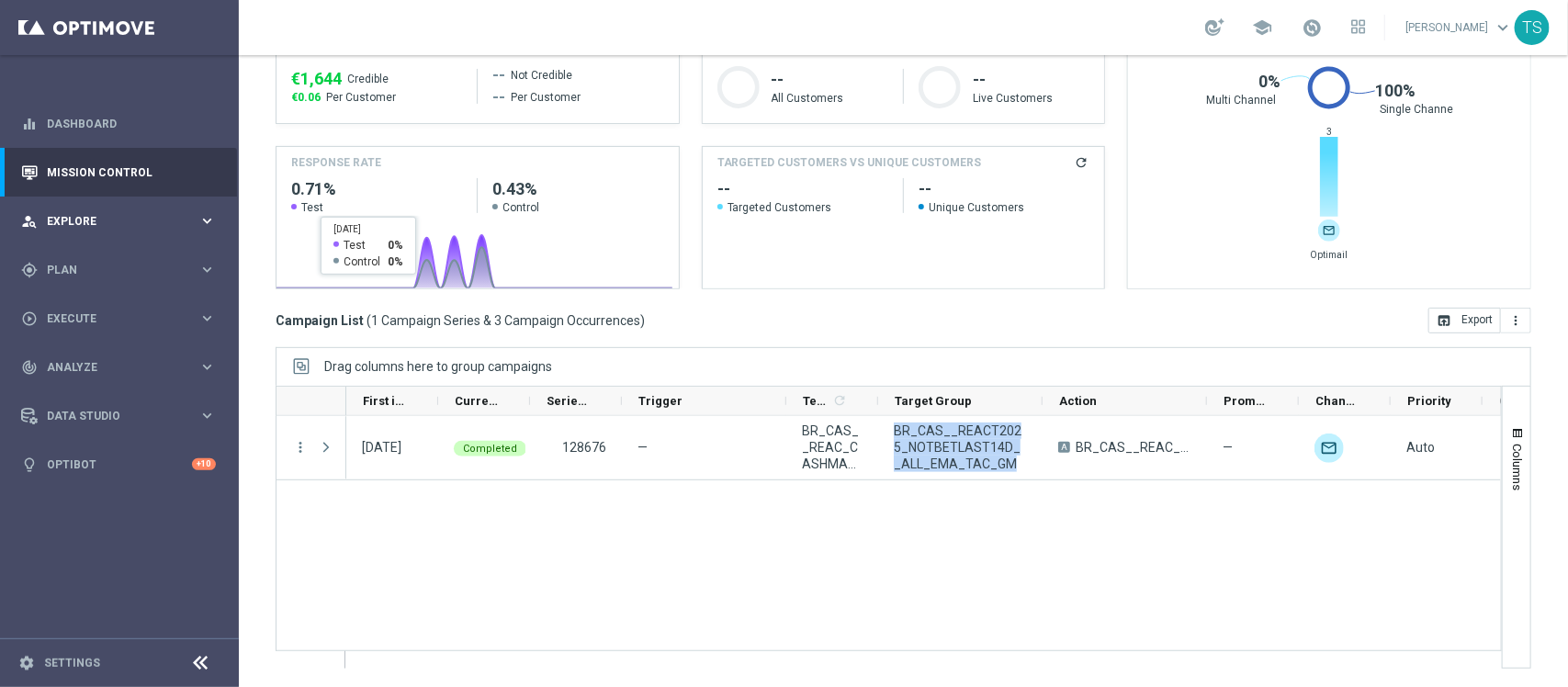
click at [204, 208] on div "person_search Explore keyboard_arrow_right" at bounding box center [118, 220] width 237 height 49
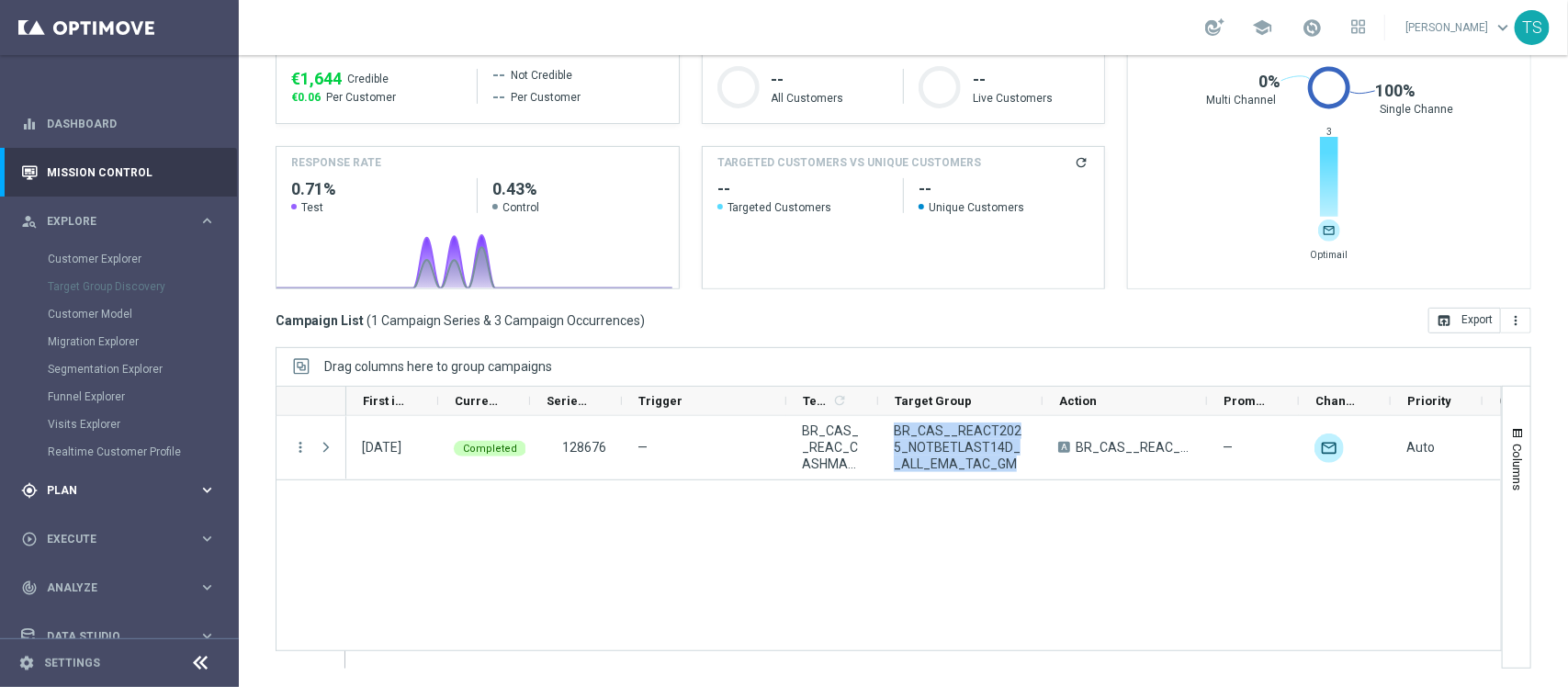
click at [106, 502] on div "gps_fixed Plan keyboard_arrow_right" at bounding box center [118, 490] width 237 height 49
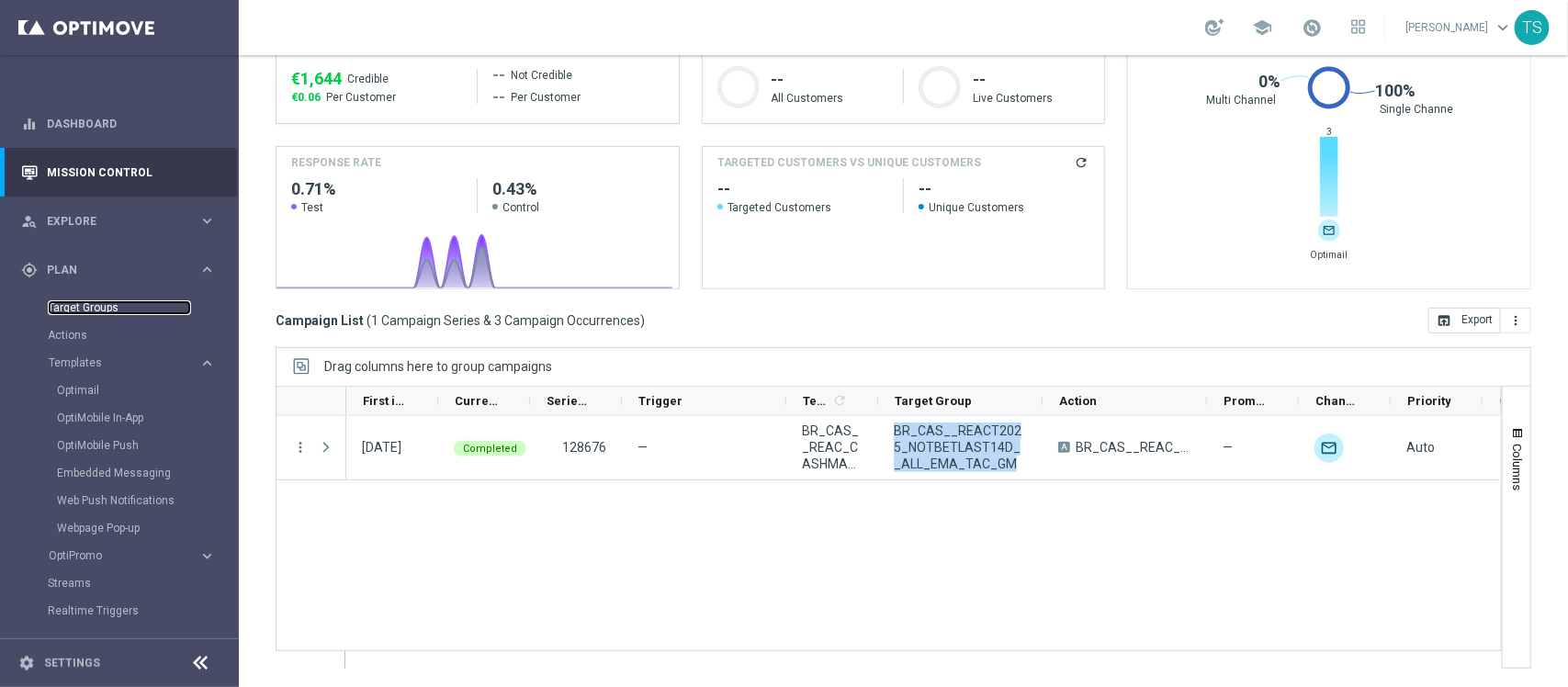
click at [93, 309] on link "Target Groups" at bounding box center [119, 308] width 143 height 15
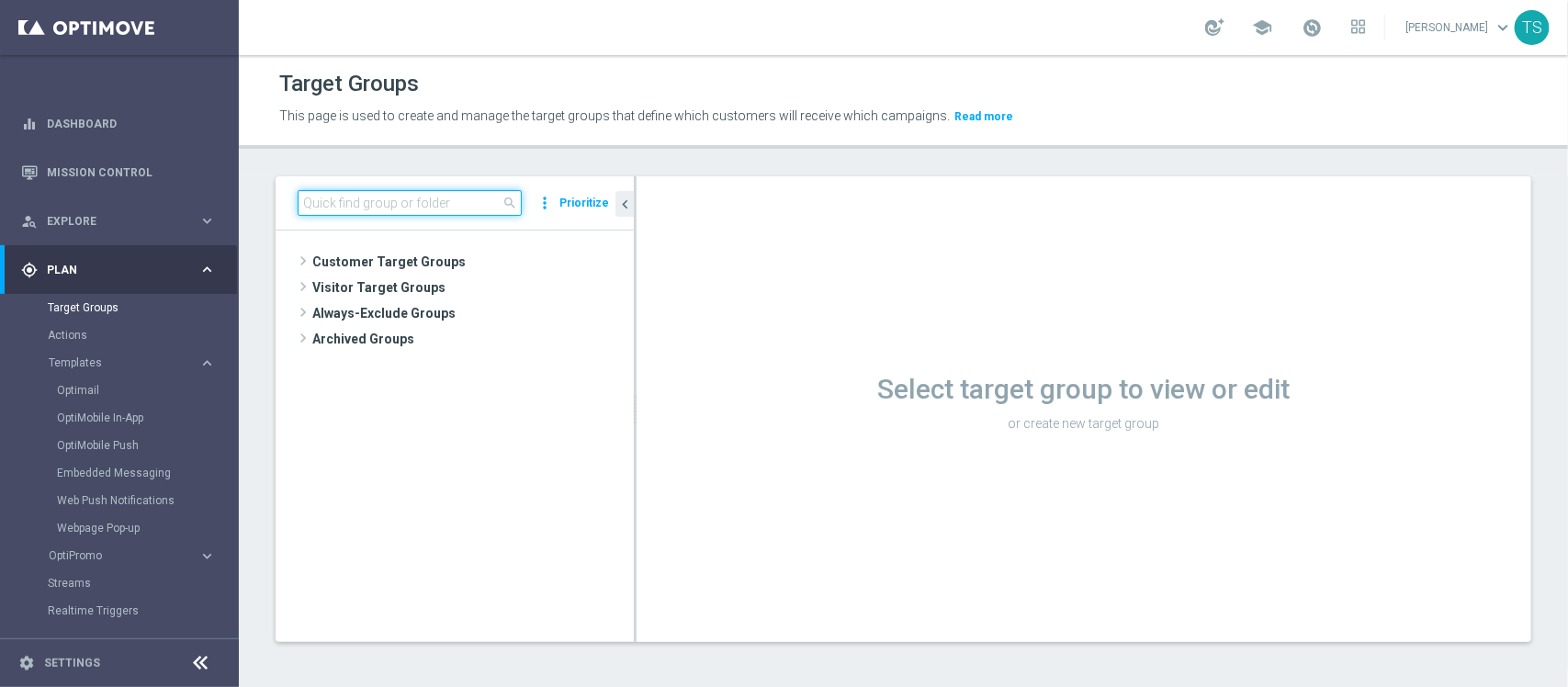
click at [441, 204] on input at bounding box center [410, 203] width 224 height 26
paste input "BR_CAS__REACT2025_NOTBETLAST14D__ALL_EMA_TAC_GM"
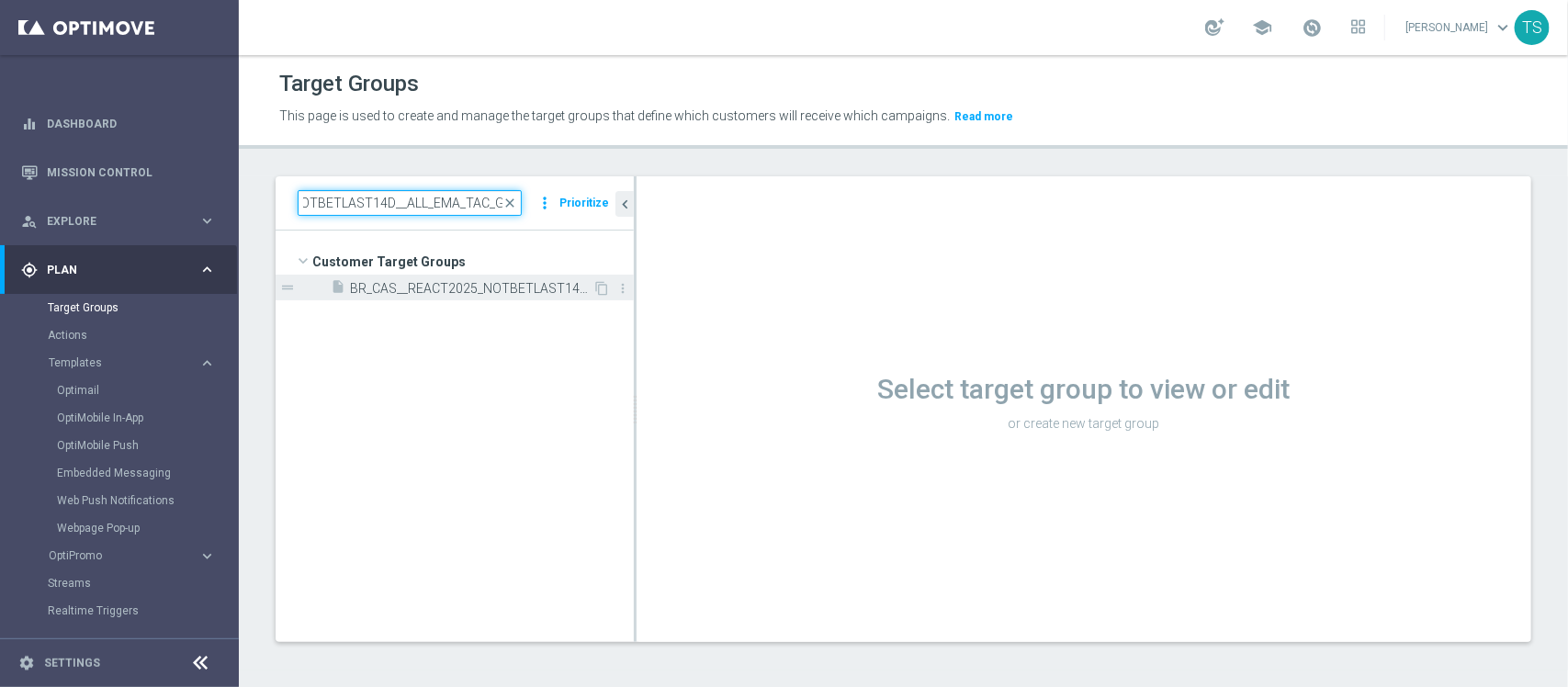
type input "BR_CAS__REACT2025_NOTBETLAST14D__ALL_EMA_TAC_GM"
click at [517, 294] on span "BR_CAS__REACT2025_NOTBETLAST14D__ALL_EMA_TAC_GM" at bounding box center [471, 289] width 243 height 16
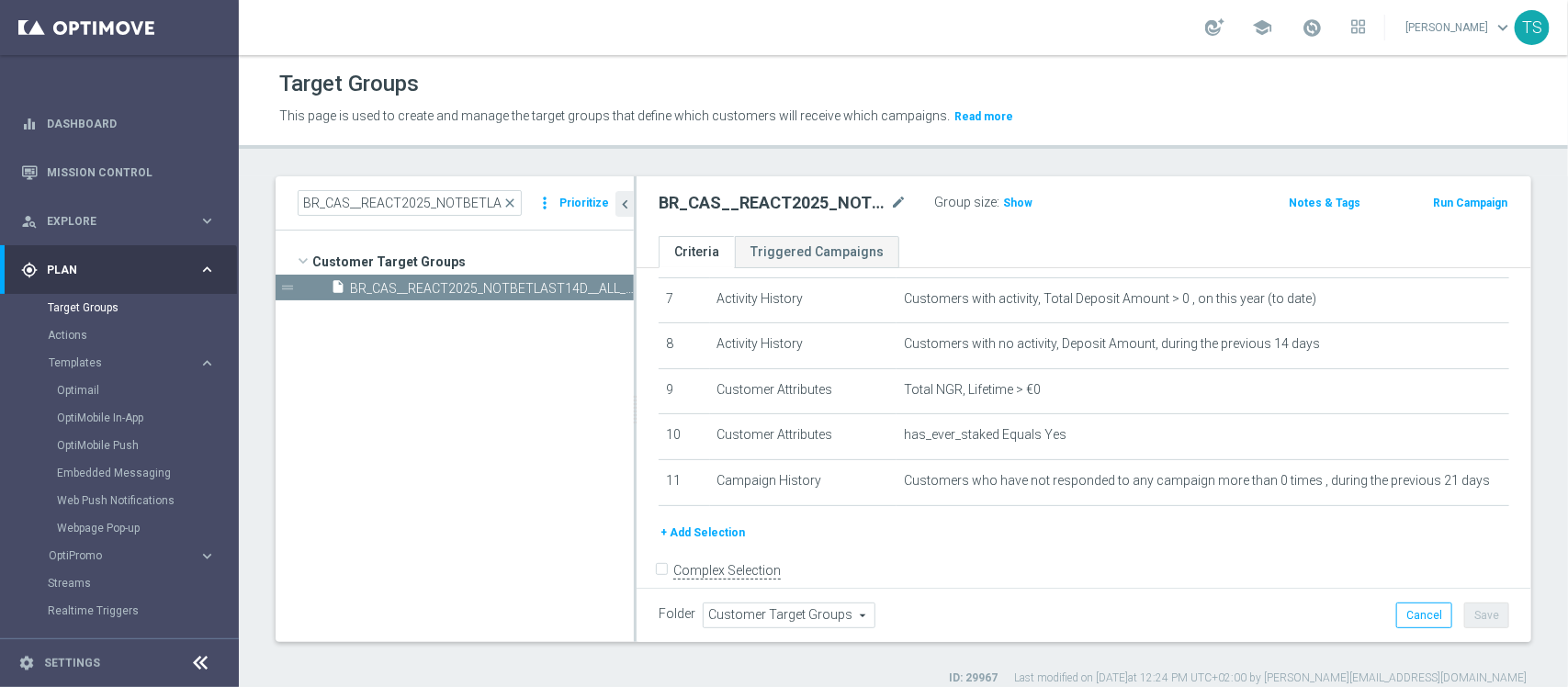
scroll to position [352, 0]
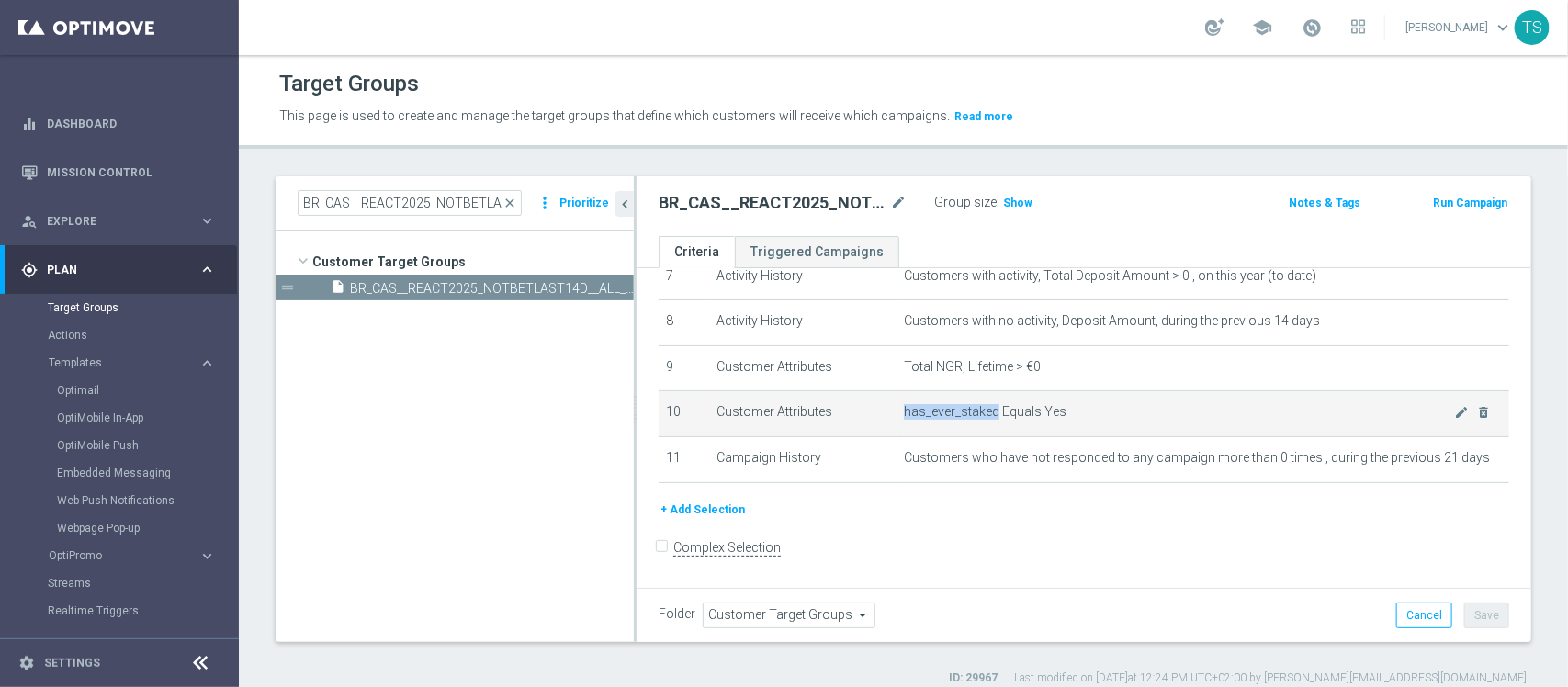
drag, startPoint x: 891, startPoint y: 417, endPoint x: 988, endPoint y: 418, distance: 97.0
click at [988, 418] on td "has_ever_staked Equals Yes mode_edit delete_forever" at bounding box center [1203, 415] width 613 height 46
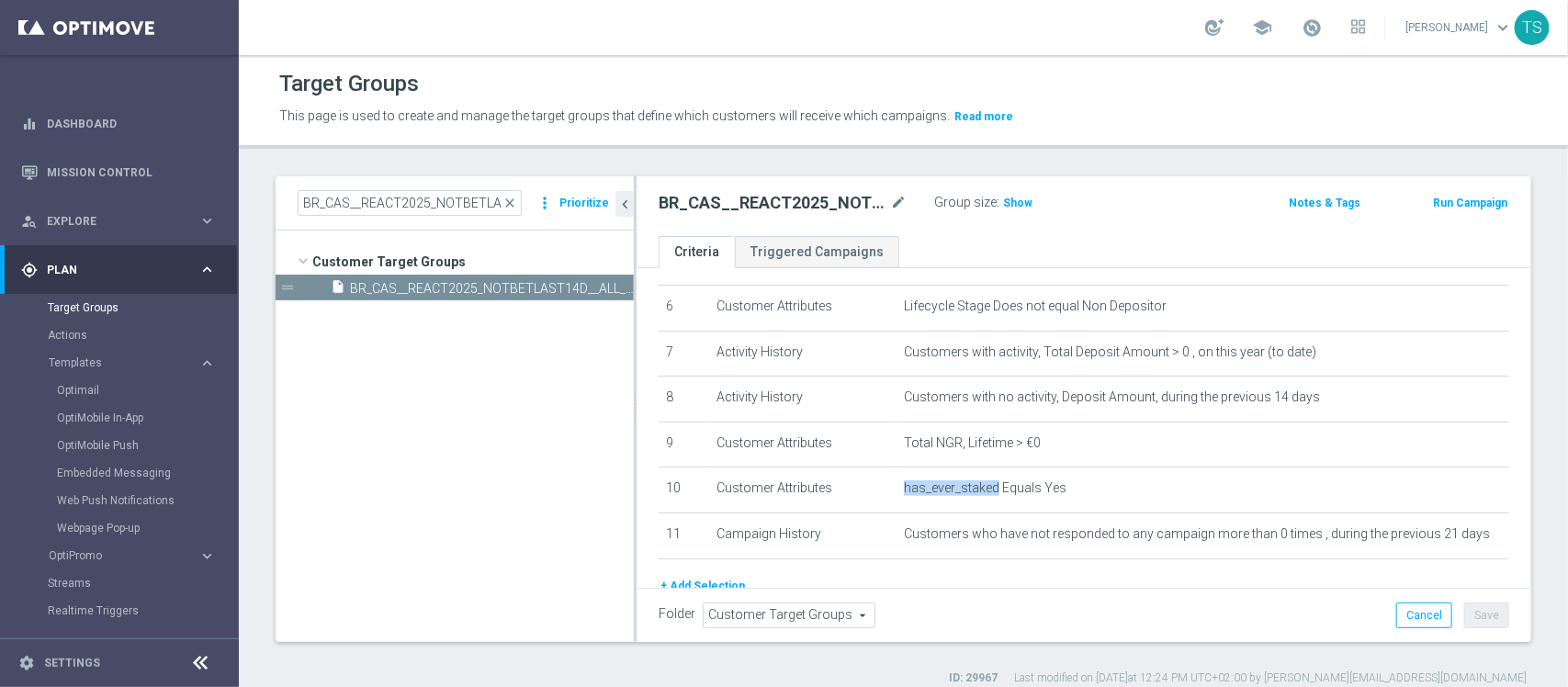
scroll to position [283, 0]
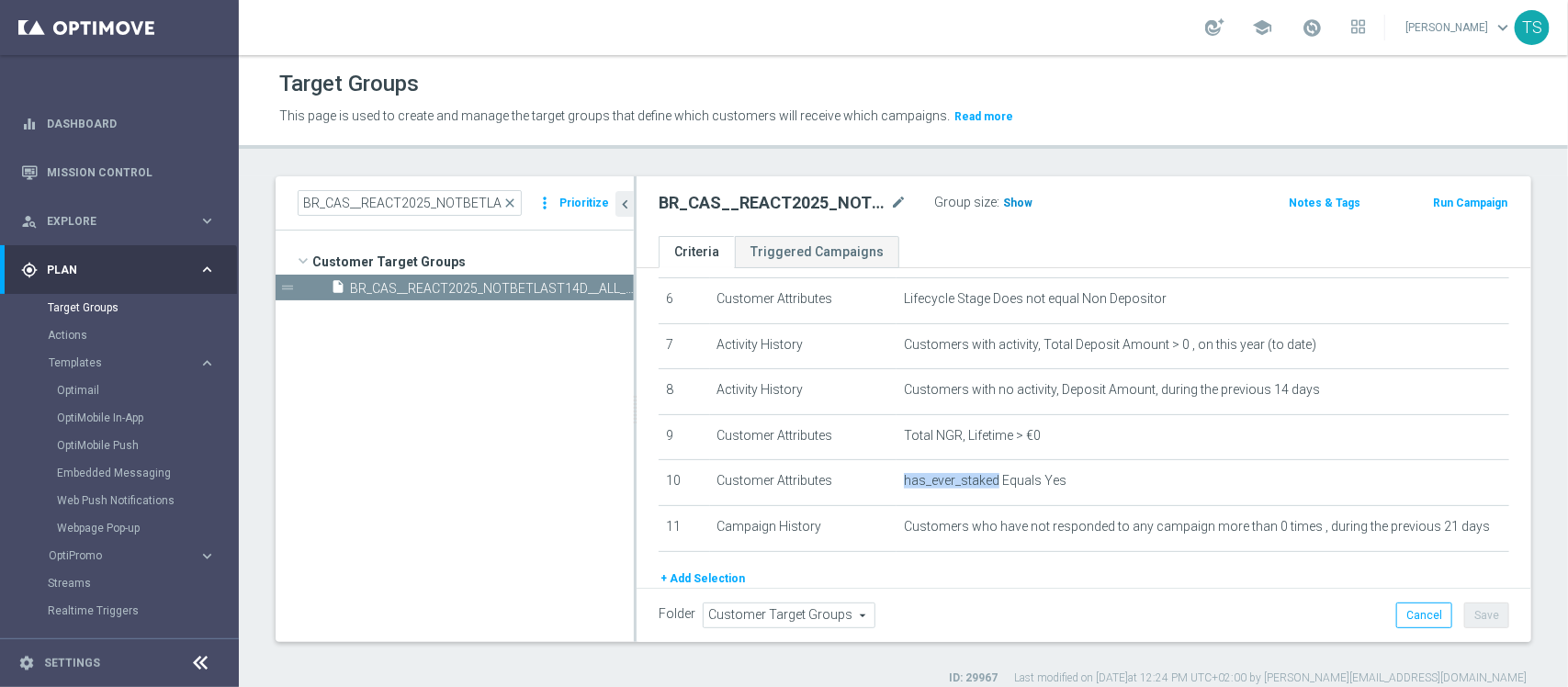
click at [1015, 203] on span "Show" at bounding box center [1018, 203] width 30 height 13
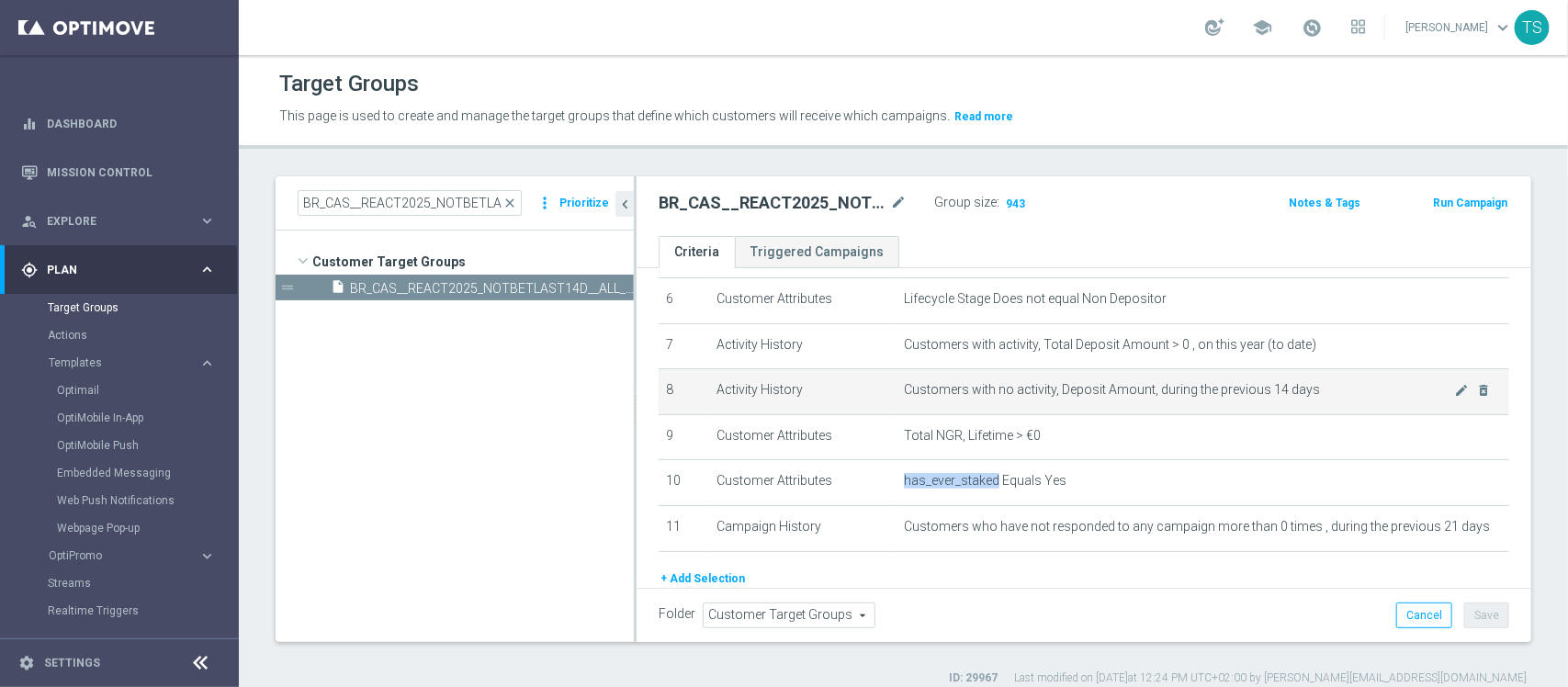
scroll to position [356, 0]
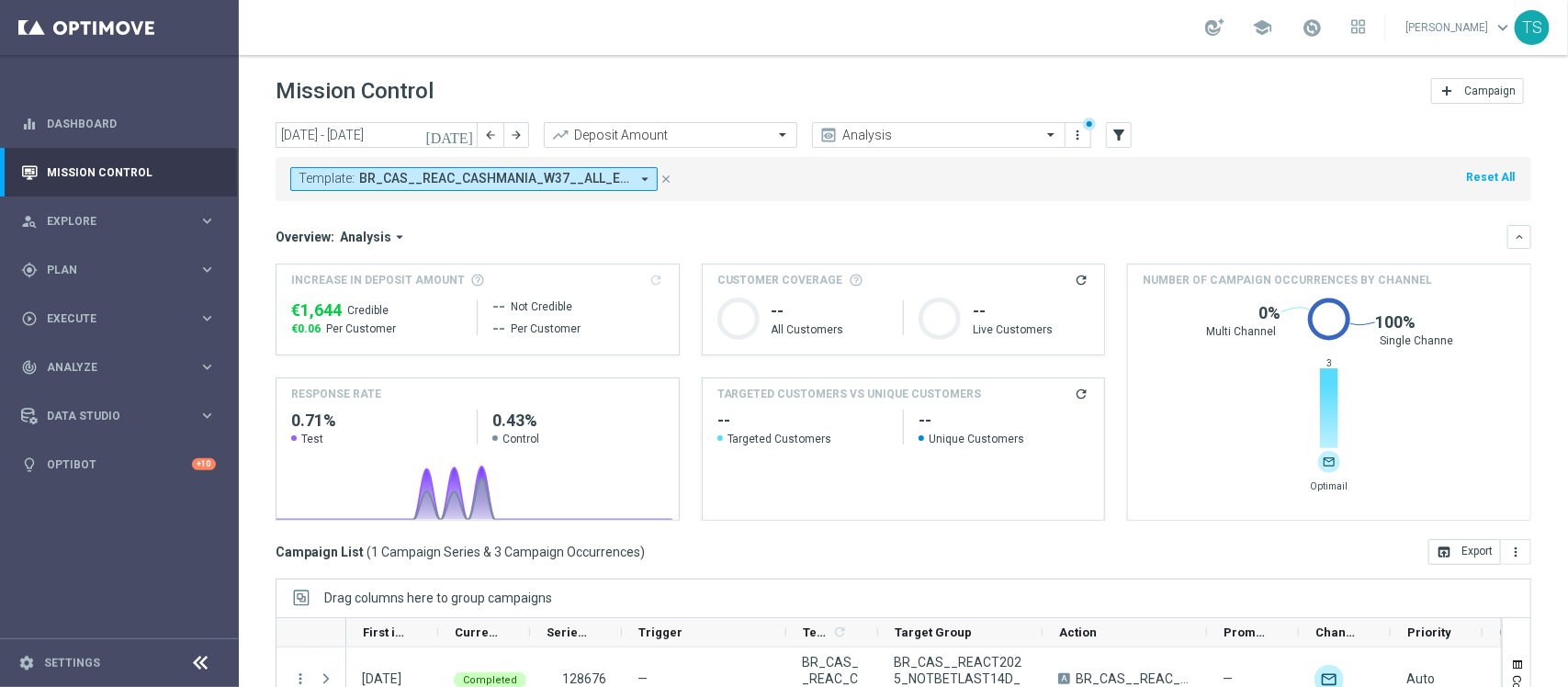
scroll to position [231, 0]
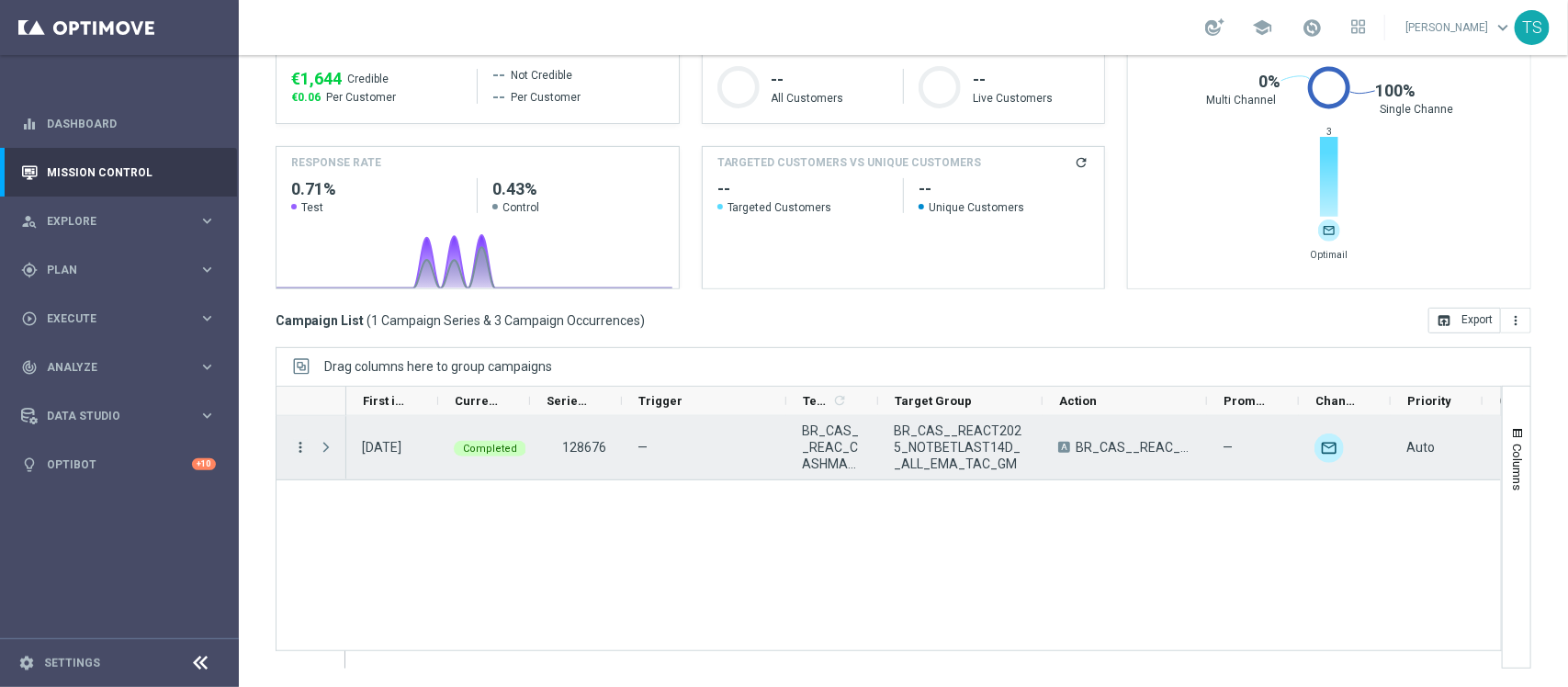
click at [296, 442] on icon "more_vert" at bounding box center [301, 447] width 17 height 17
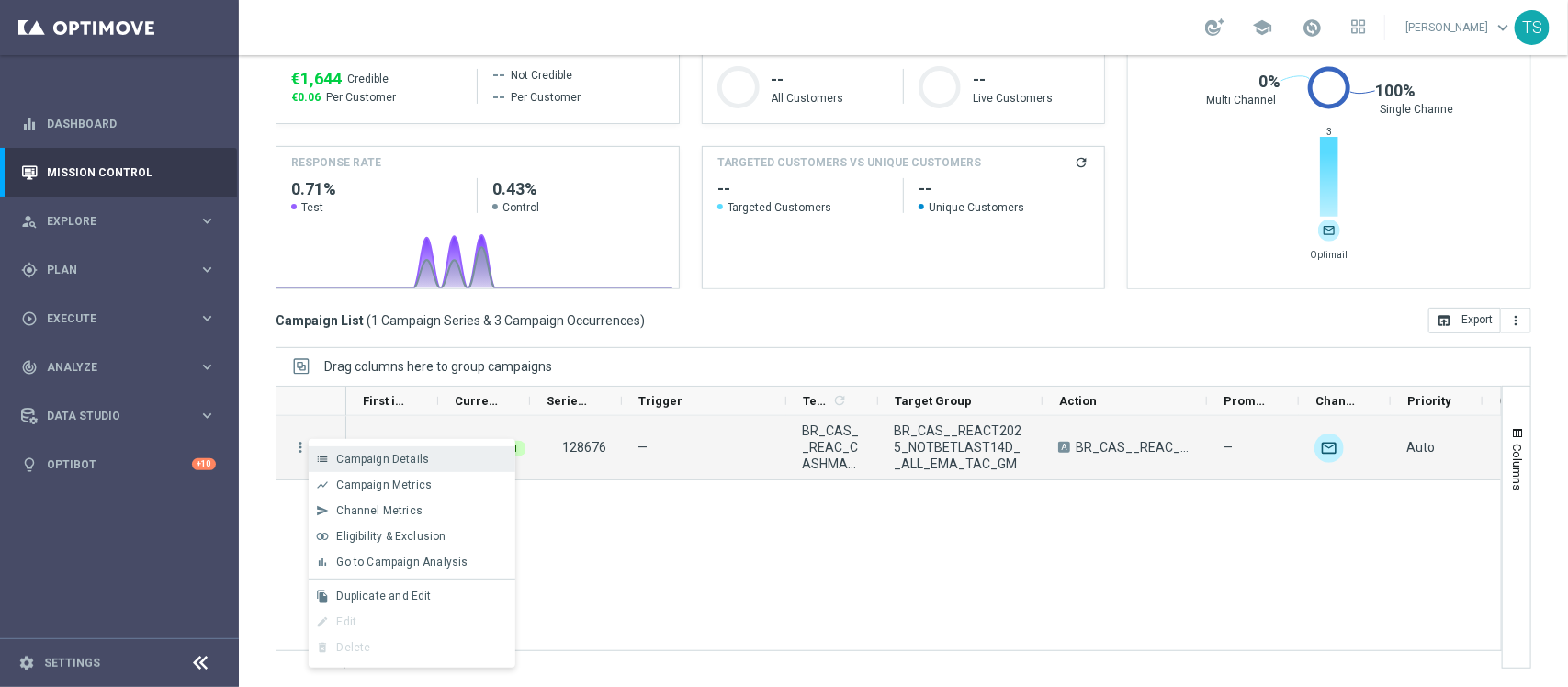
click at [322, 464] on icon "list" at bounding box center [322, 459] width 13 height 13
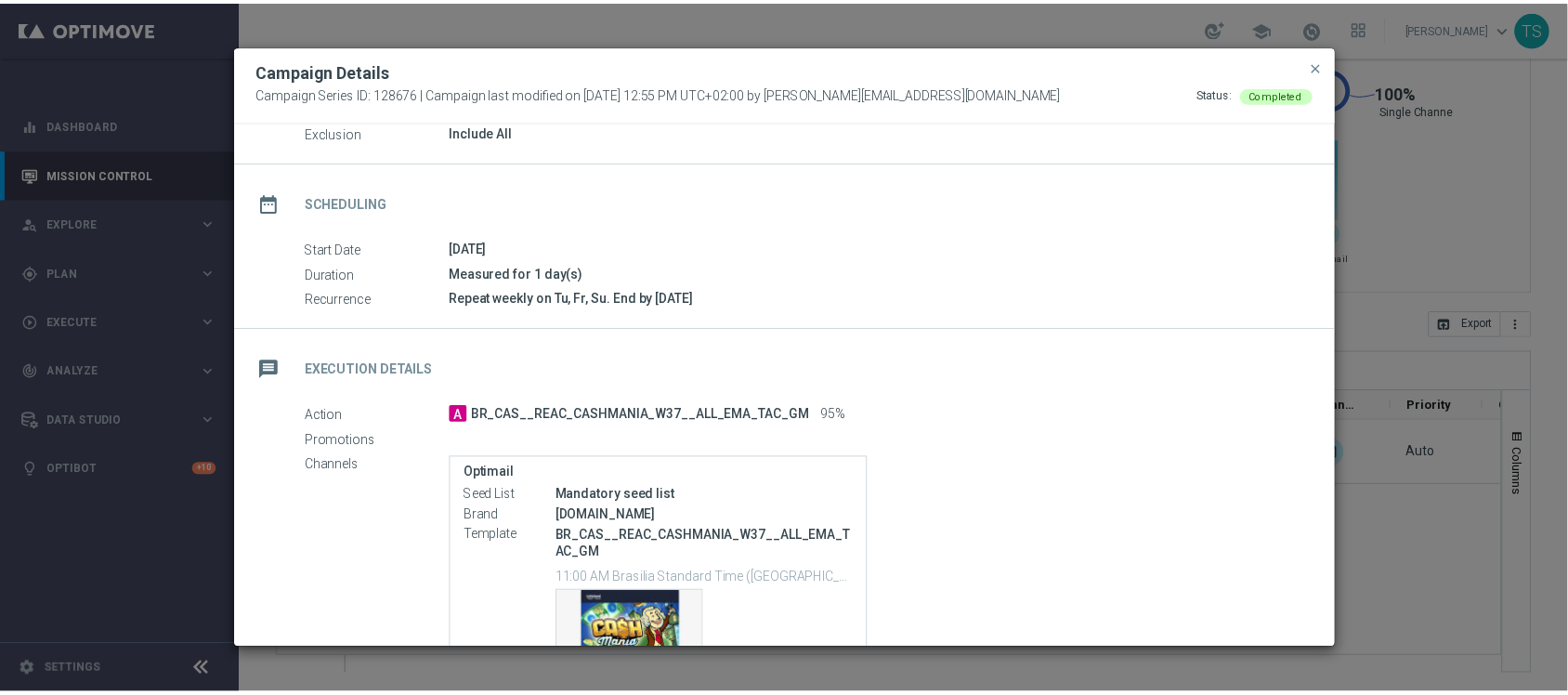
scroll to position [210, 0]
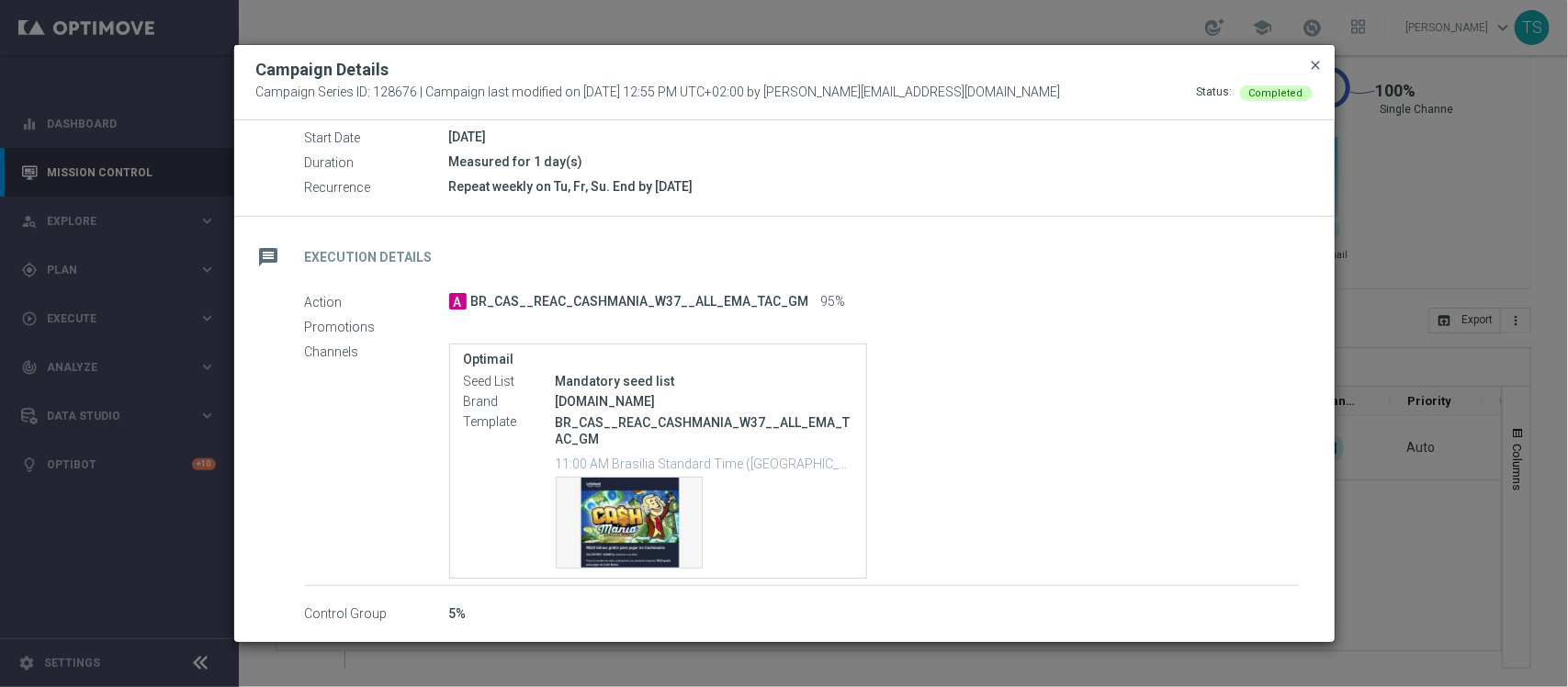
click at [1319, 60] on span "close" at bounding box center [1316, 66] width 15 height 15
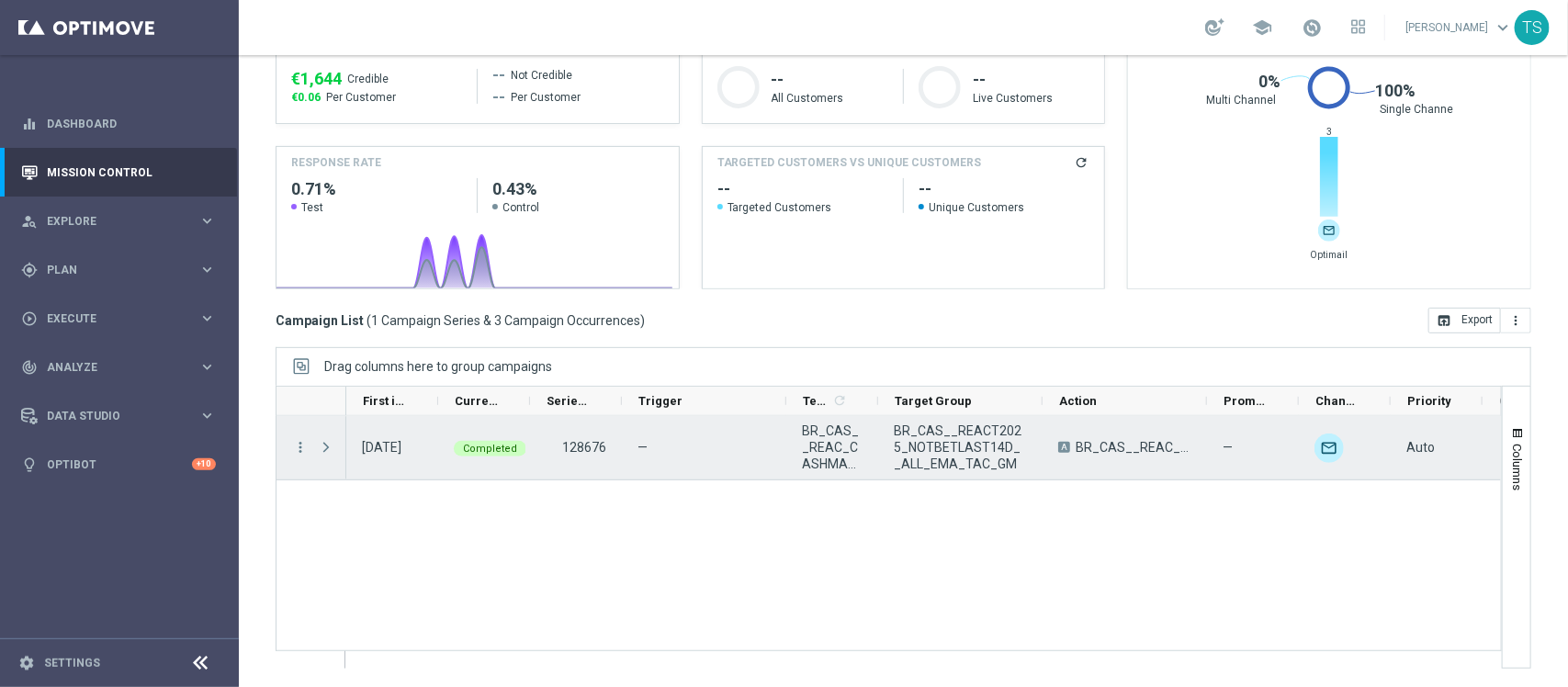
click at [309, 453] on div "Press SPACE to select this row." at bounding box center [328, 448] width 37 height 63
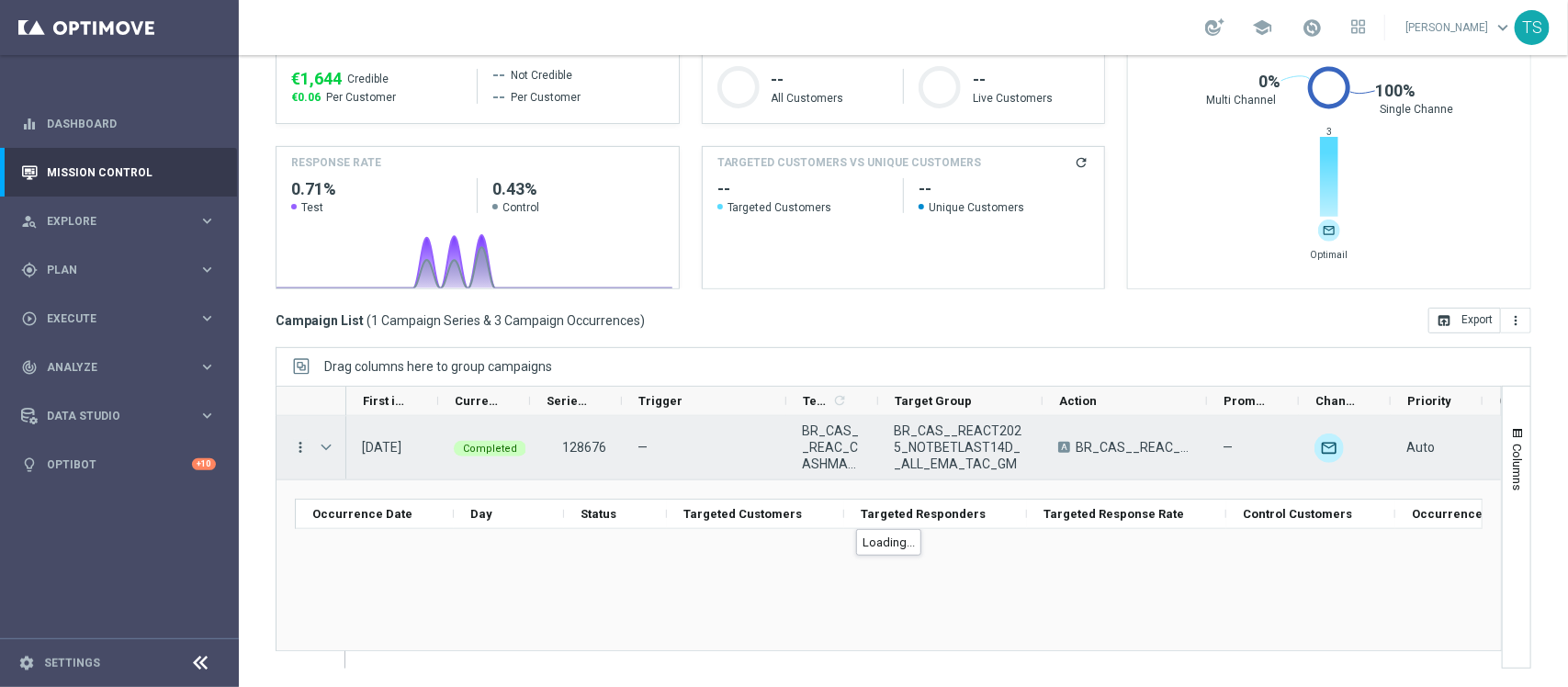
click at [305, 452] on icon "more_vert" at bounding box center [301, 447] width 17 height 17
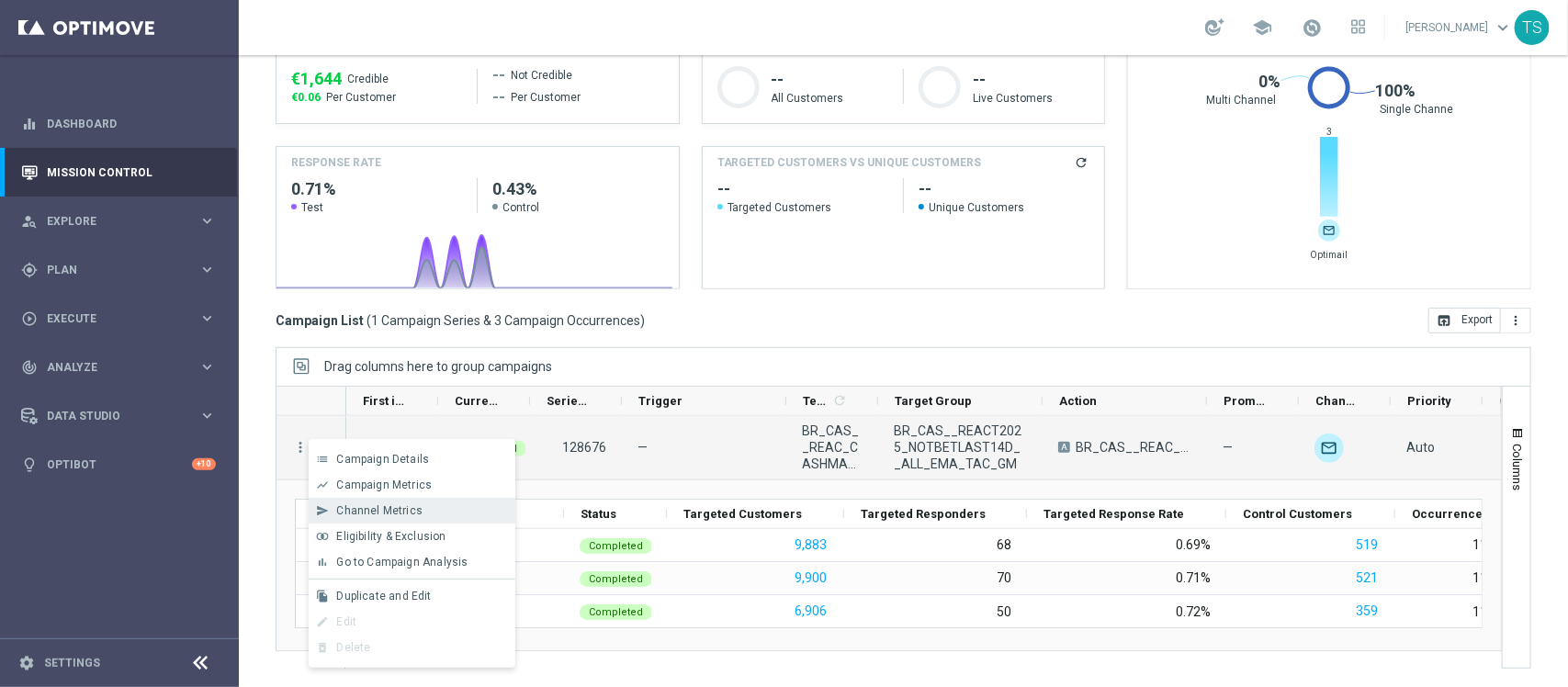
click at [377, 507] on span "Channel Metrics" at bounding box center [379, 511] width 86 height 13
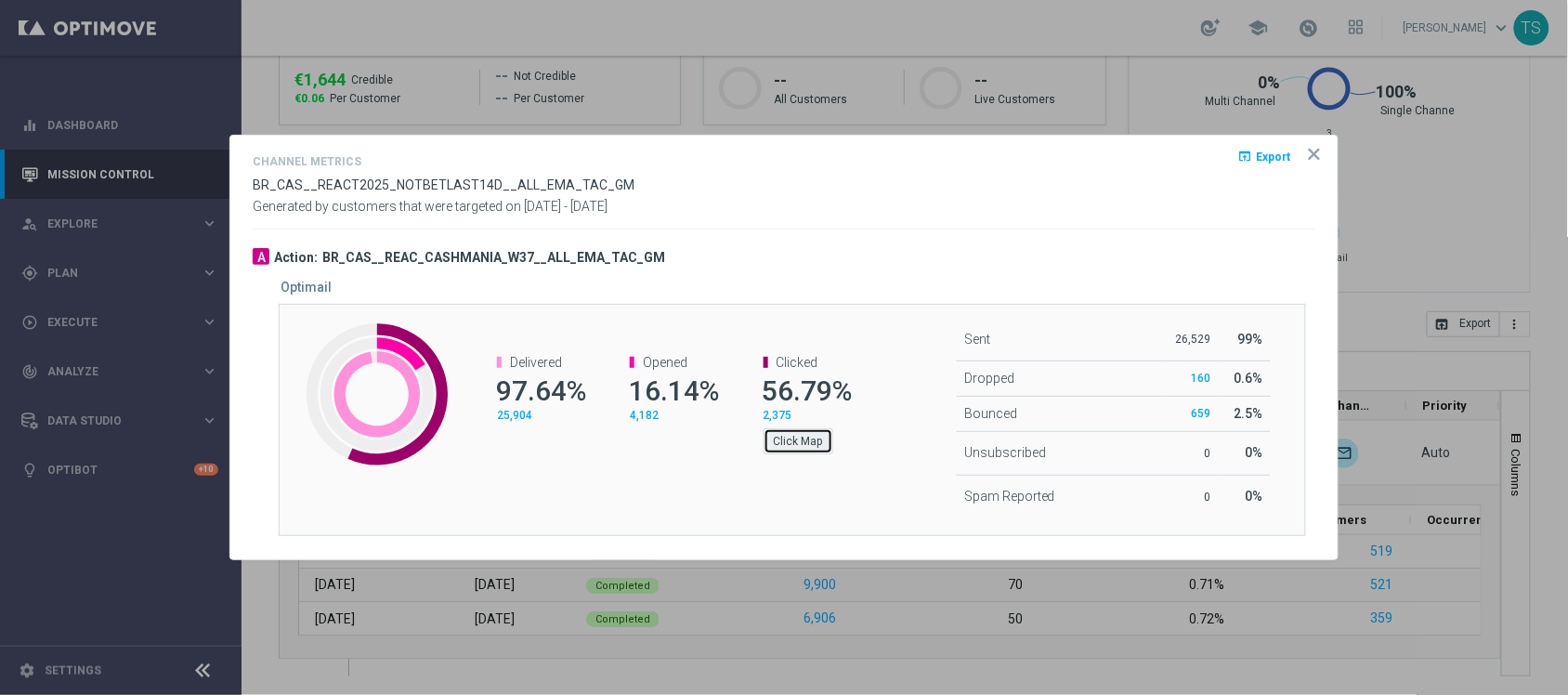
click at [798, 430] on button "Click Map" at bounding box center [799, 442] width 69 height 26
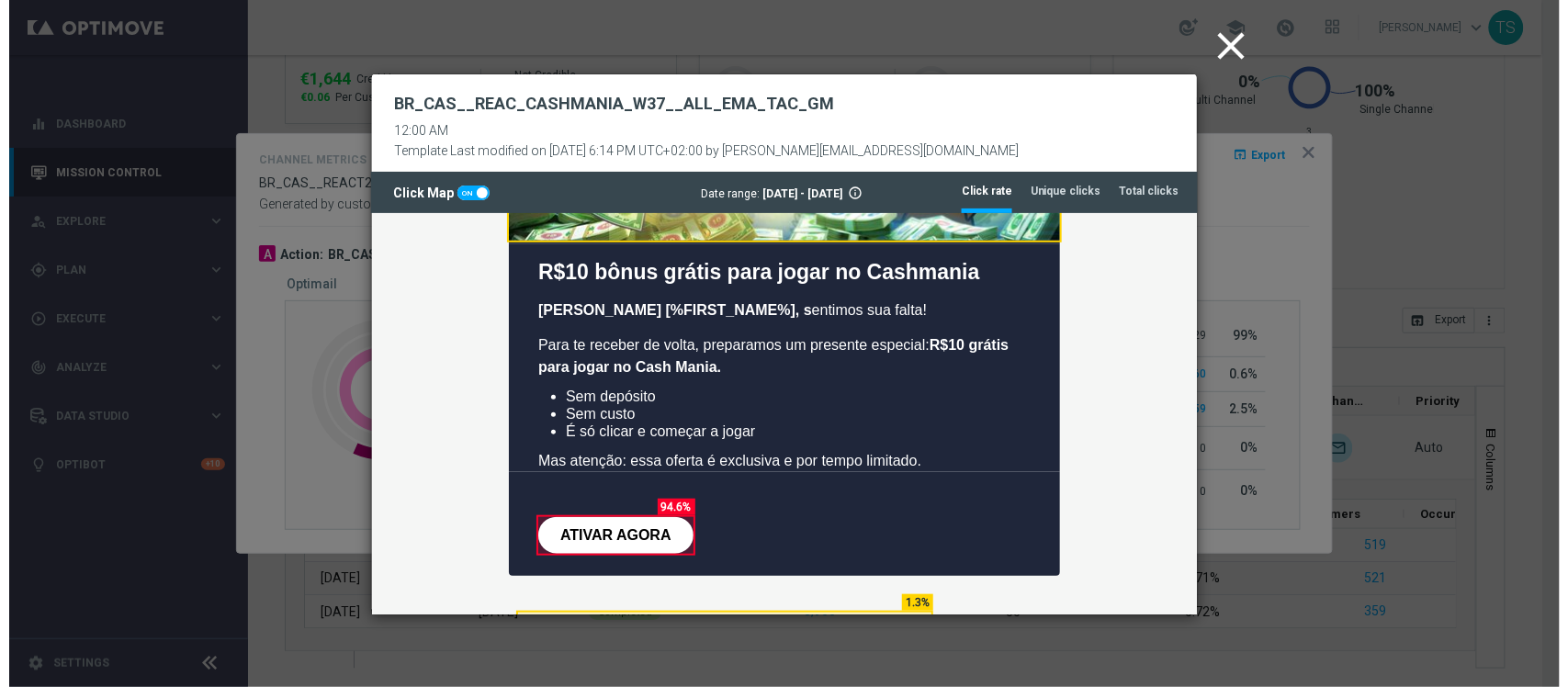
scroll to position [467, 0]
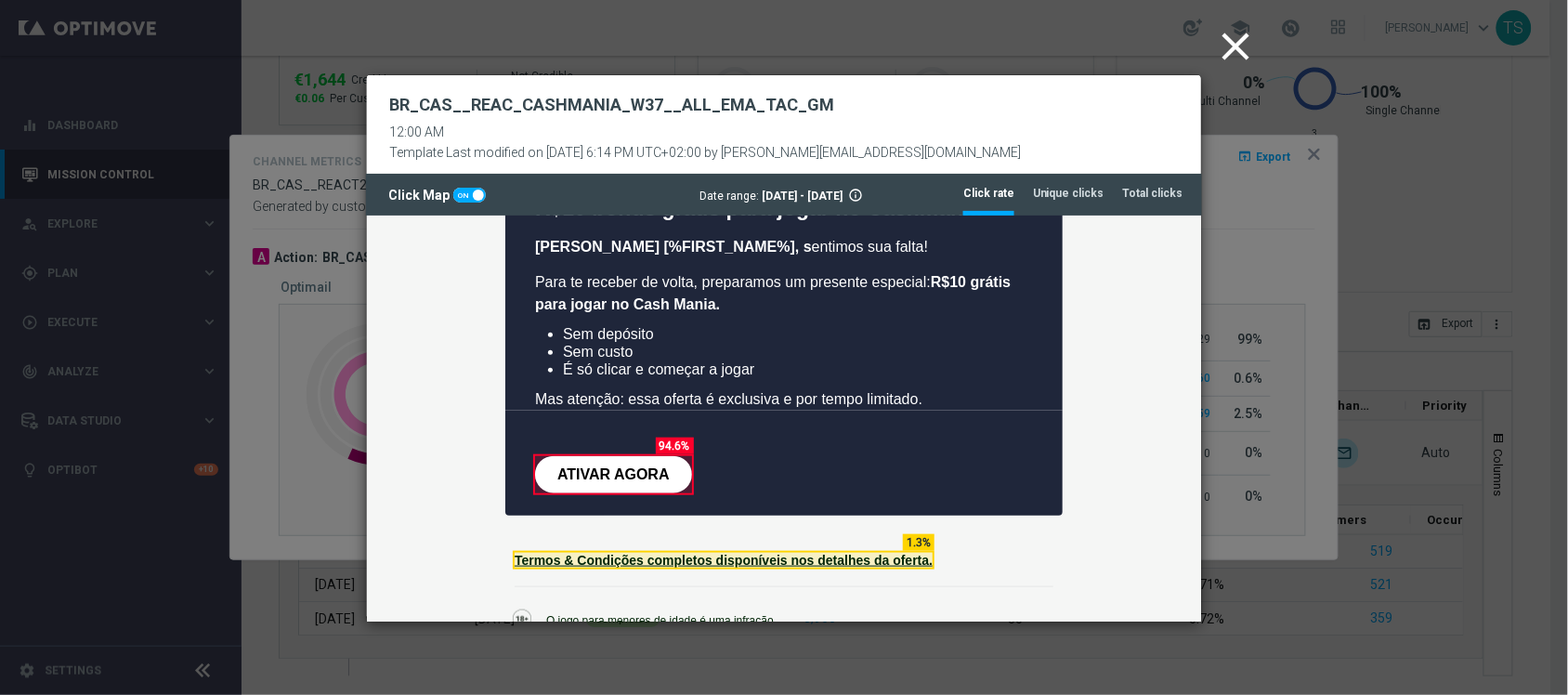
click at [1238, 43] on icon "close" at bounding box center [1237, 47] width 47 height 47
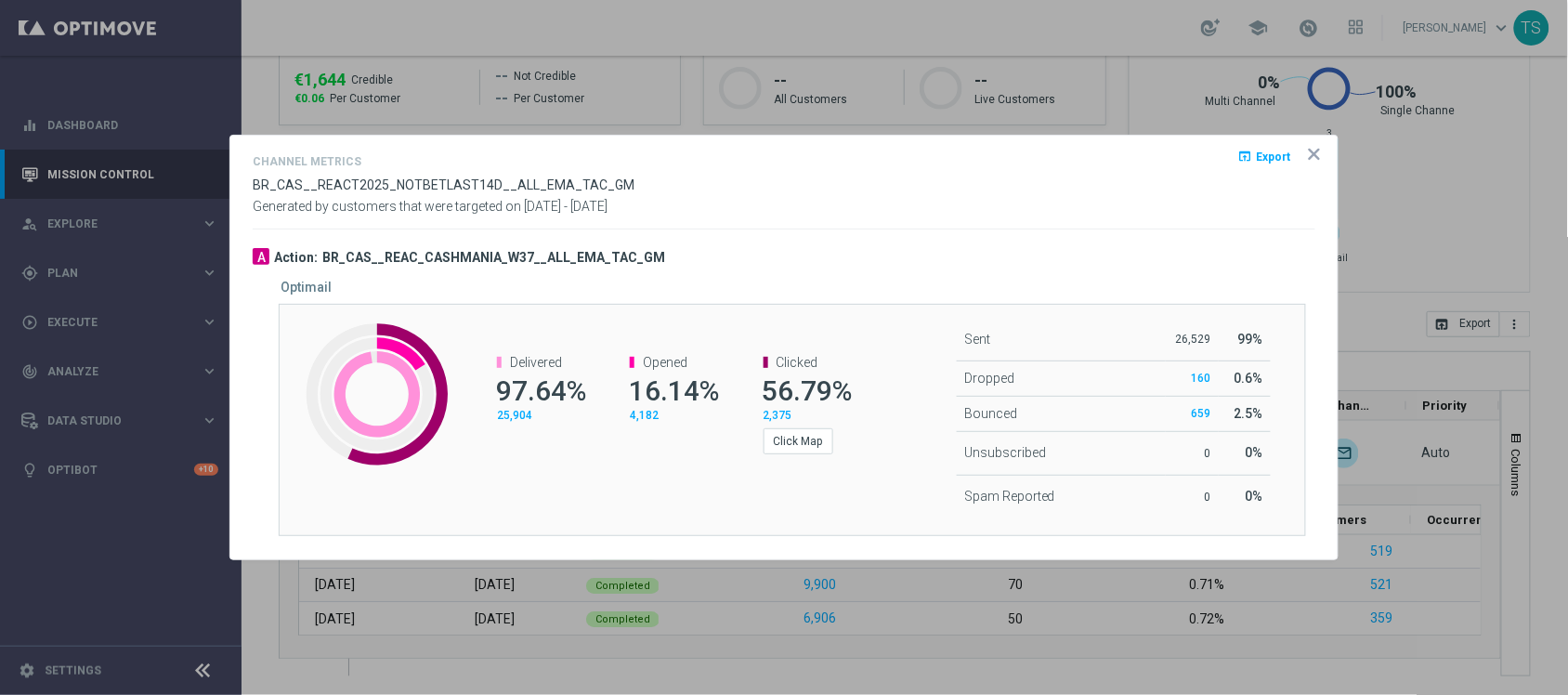
click at [1315, 152] on icon "icon" at bounding box center [1315, 155] width 9 height 9
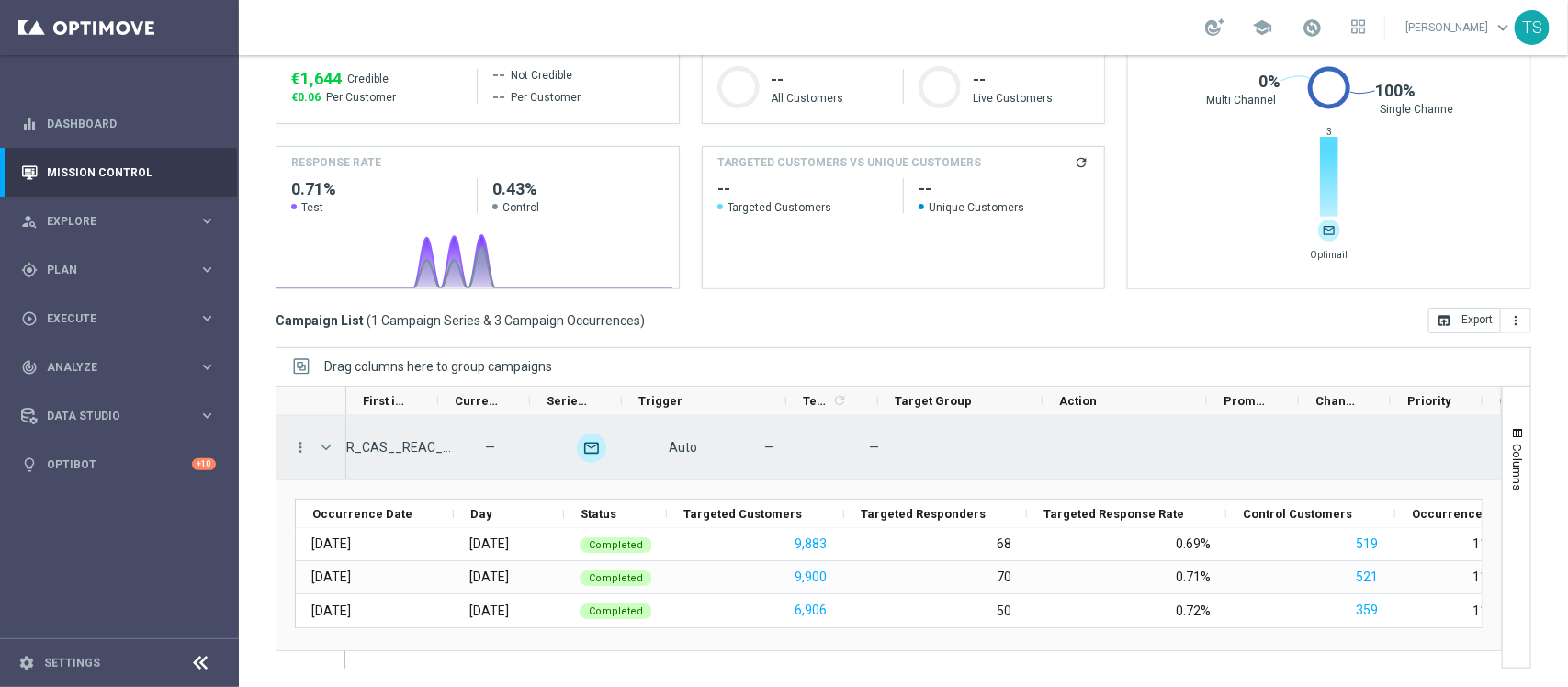
scroll to position [0, 0]
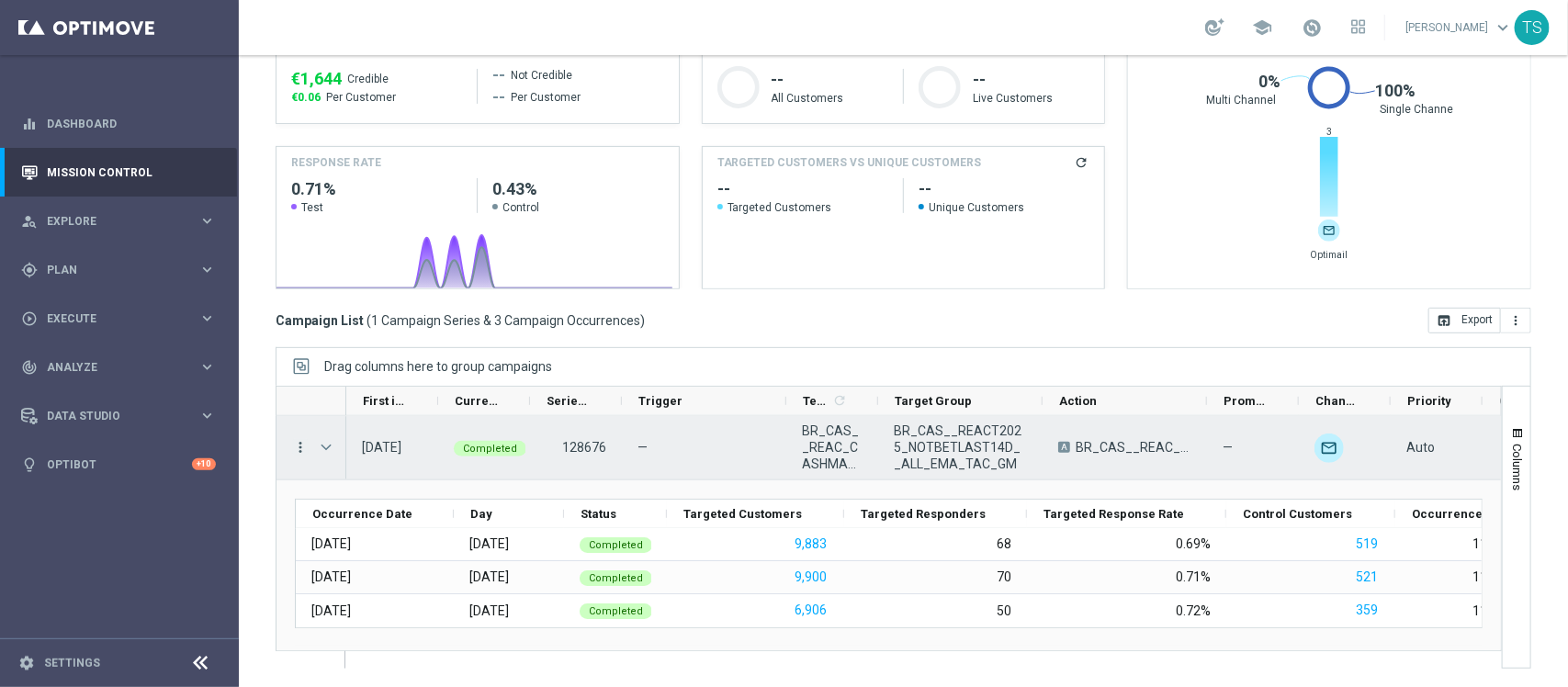
click at [292, 448] on icon "more_vert" at bounding box center [301, 447] width 17 height 17
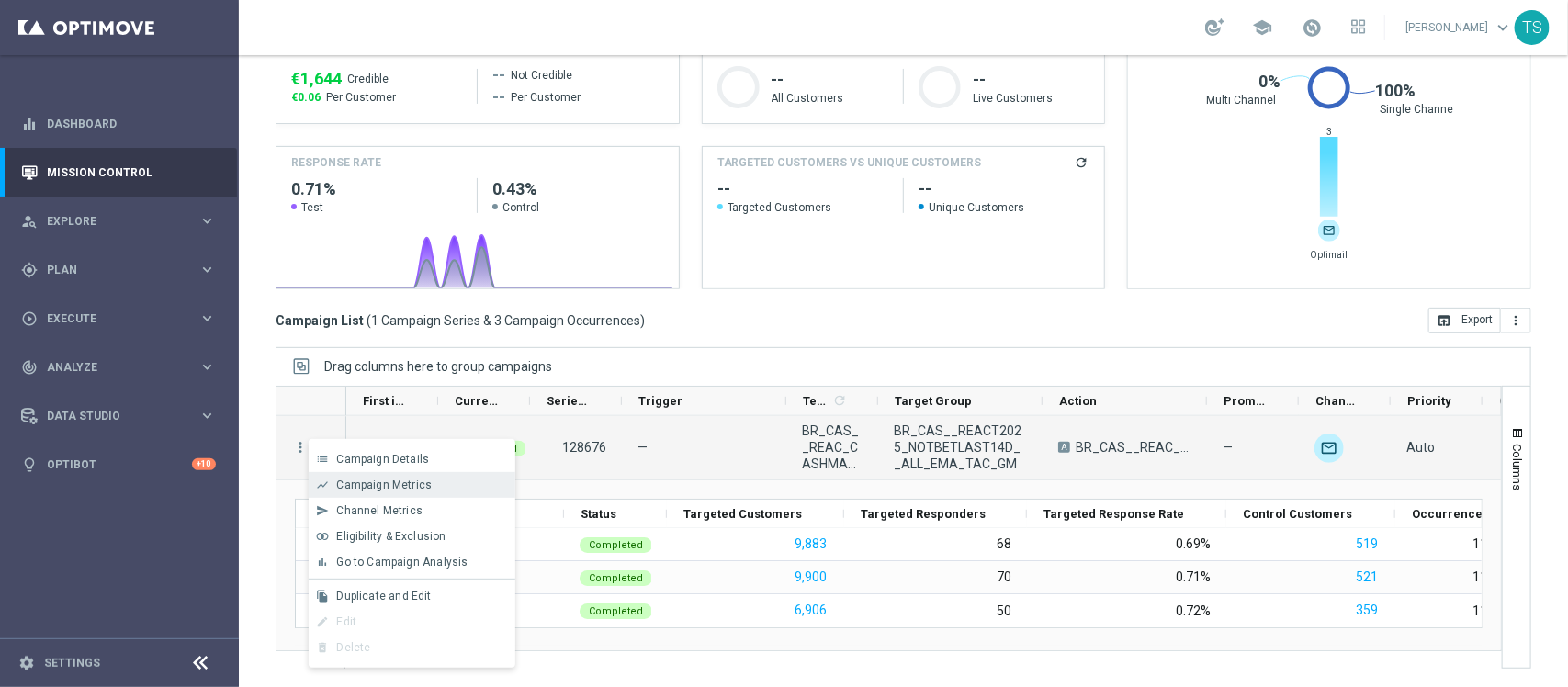
click at [350, 488] on span "Campaign Metrics" at bounding box center [383, 485] width 95 height 13
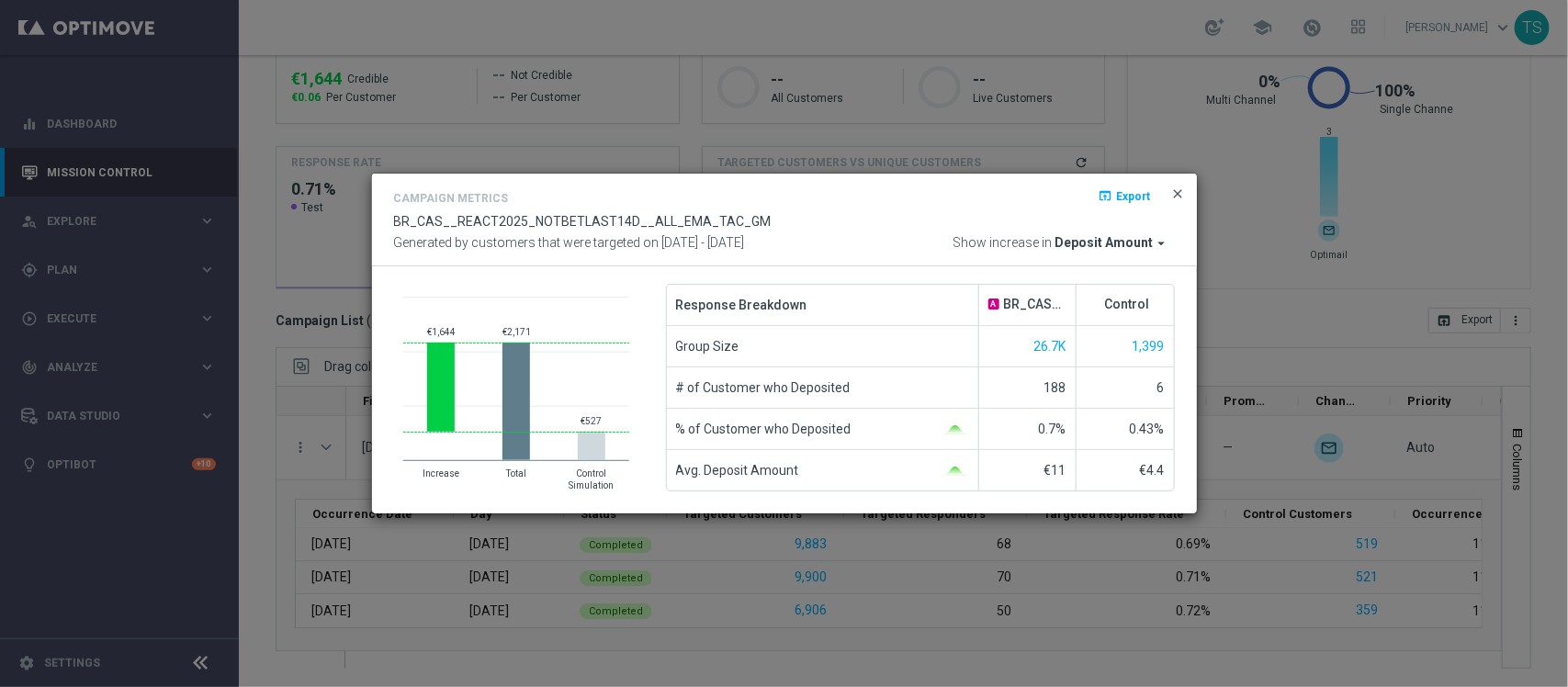
click at [1176, 197] on span "close" at bounding box center [1179, 194] width 15 height 15
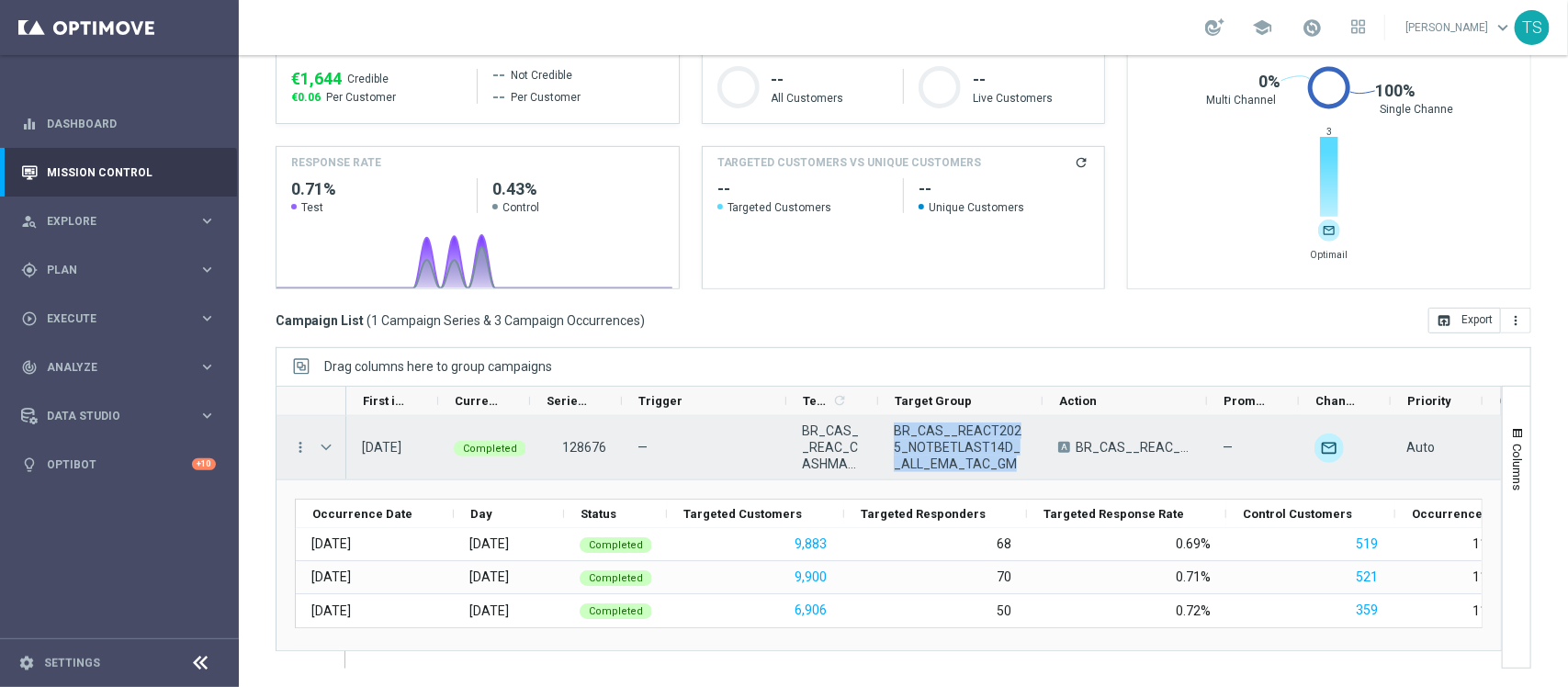
drag, startPoint x: 1011, startPoint y: 468, endPoint x: 885, endPoint y: 434, distance: 130.5
click at [885, 434] on div "BR_CAS__REACT2025_NOTBETLAST14D__ALL_EMA_TAC_GM" at bounding box center [961, 448] width 165 height 63
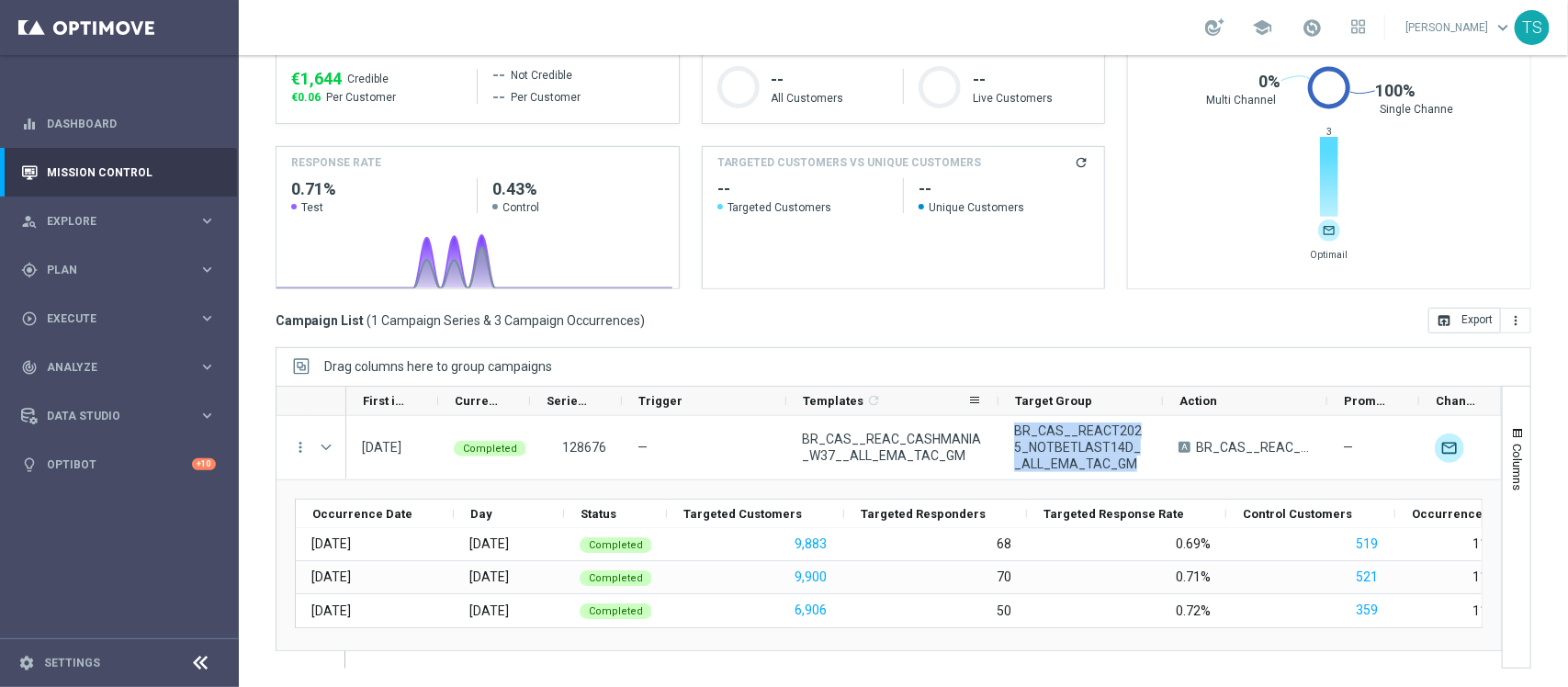
drag, startPoint x: 877, startPoint y: 409, endPoint x: 998, endPoint y: 409, distance: 121.0
click at [998, 409] on div at bounding box center [999, 401] width 7 height 29
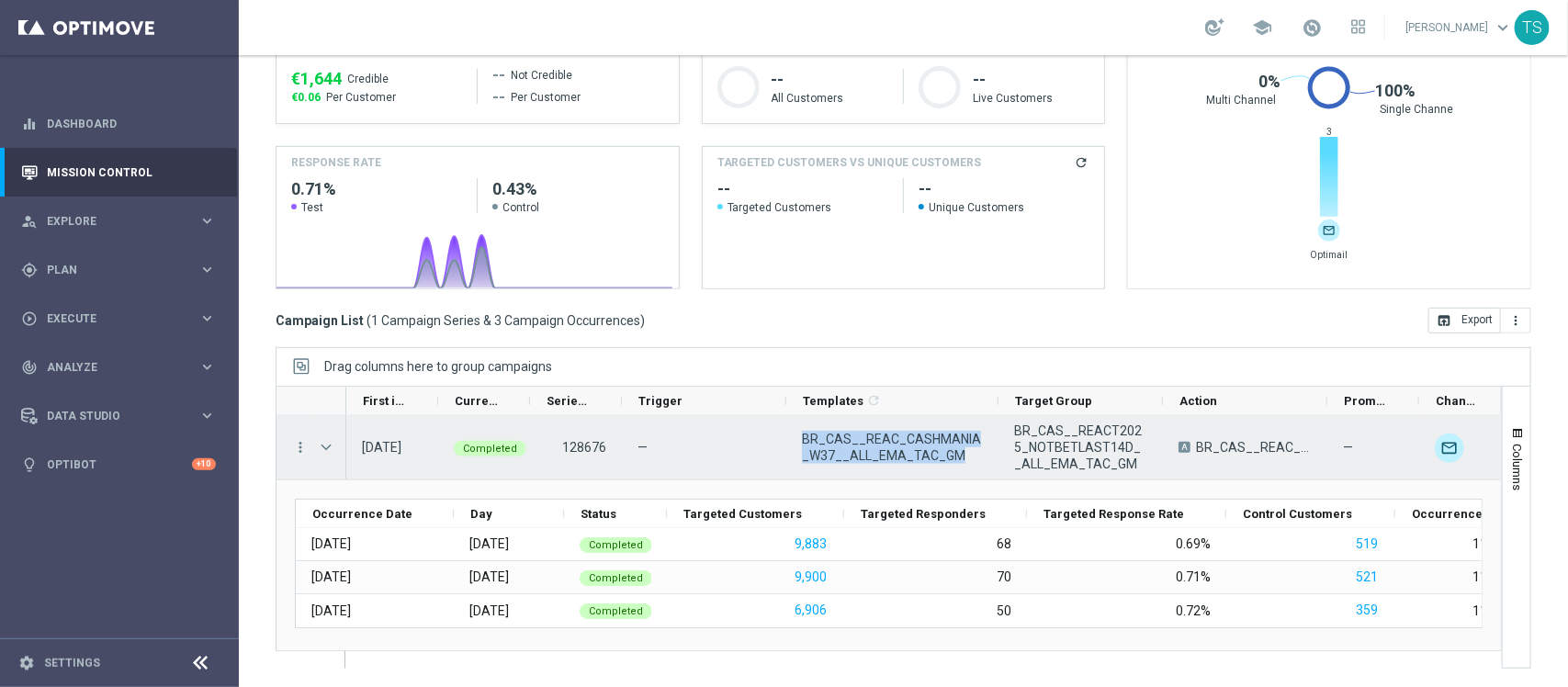
drag, startPoint x: 964, startPoint y: 461, endPoint x: 802, endPoint y: 443, distance: 163.0
click at [803, 443] on span "BR_CAS__REAC_CASHMANIA_W37__ALL_EMA_TAC_GM" at bounding box center [893, 448] width 181 height 33
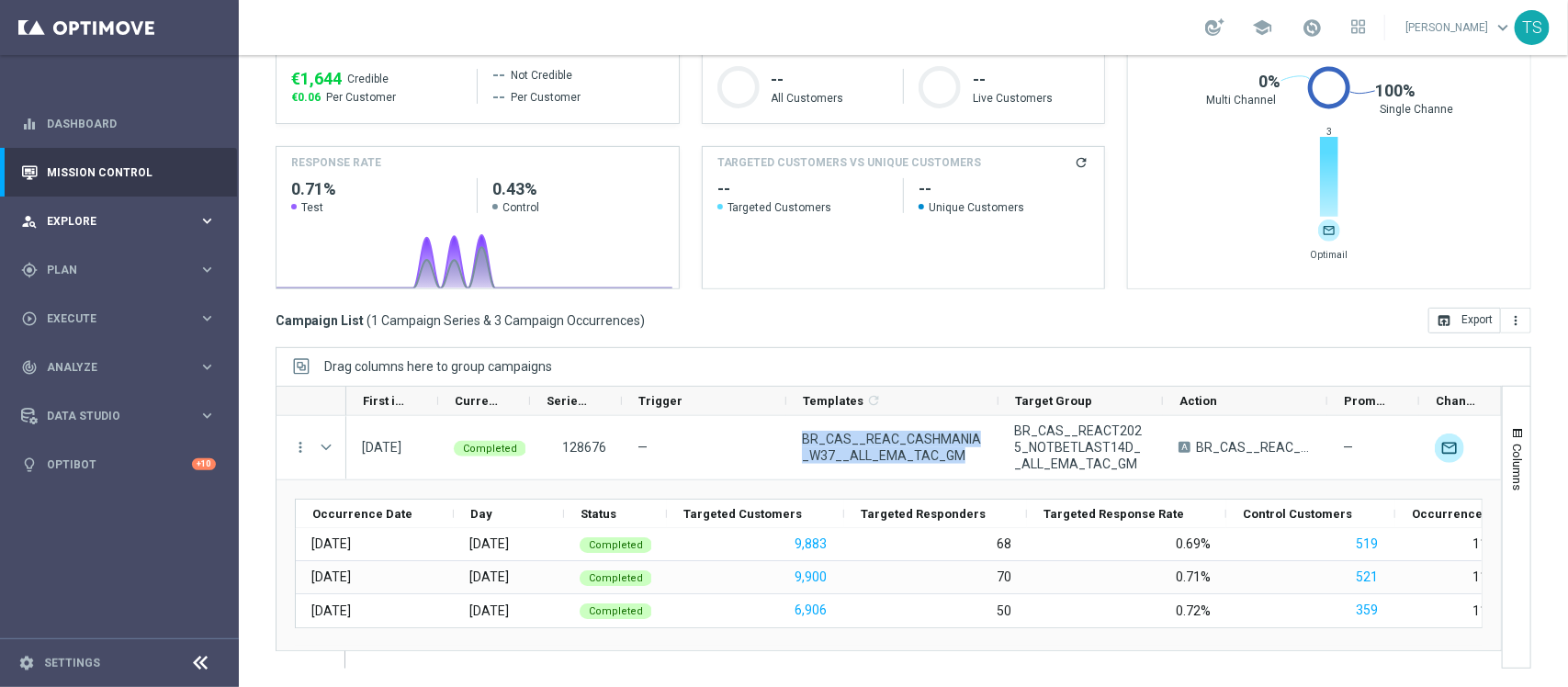
click at [94, 234] on div "person_search Explore keyboard_arrow_right" at bounding box center [118, 220] width 237 height 49
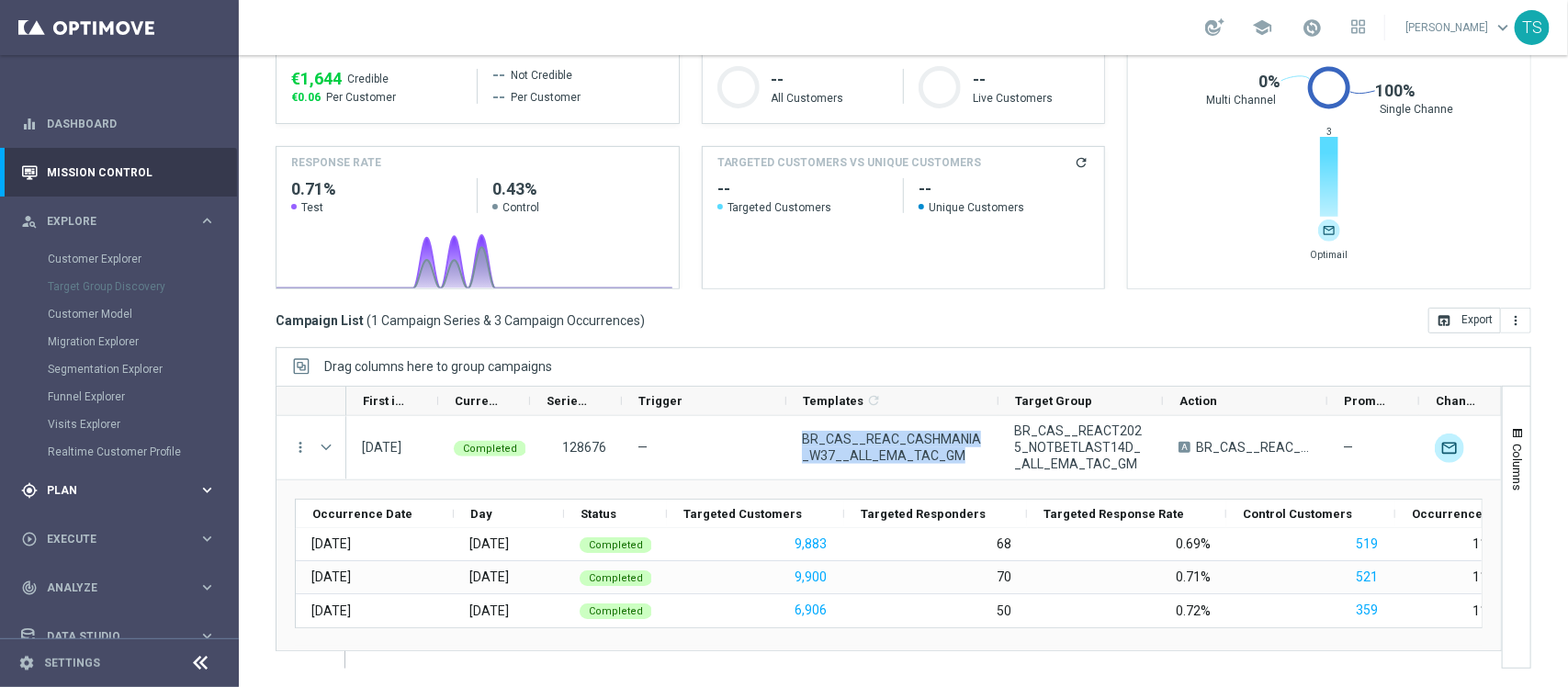
click at [113, 489] on span "Plan" at bounding box center [123, 491] width 152 height 11
click at [85, 389] on link "Optimail" at bounding box center [124, 391] width 134 height 15
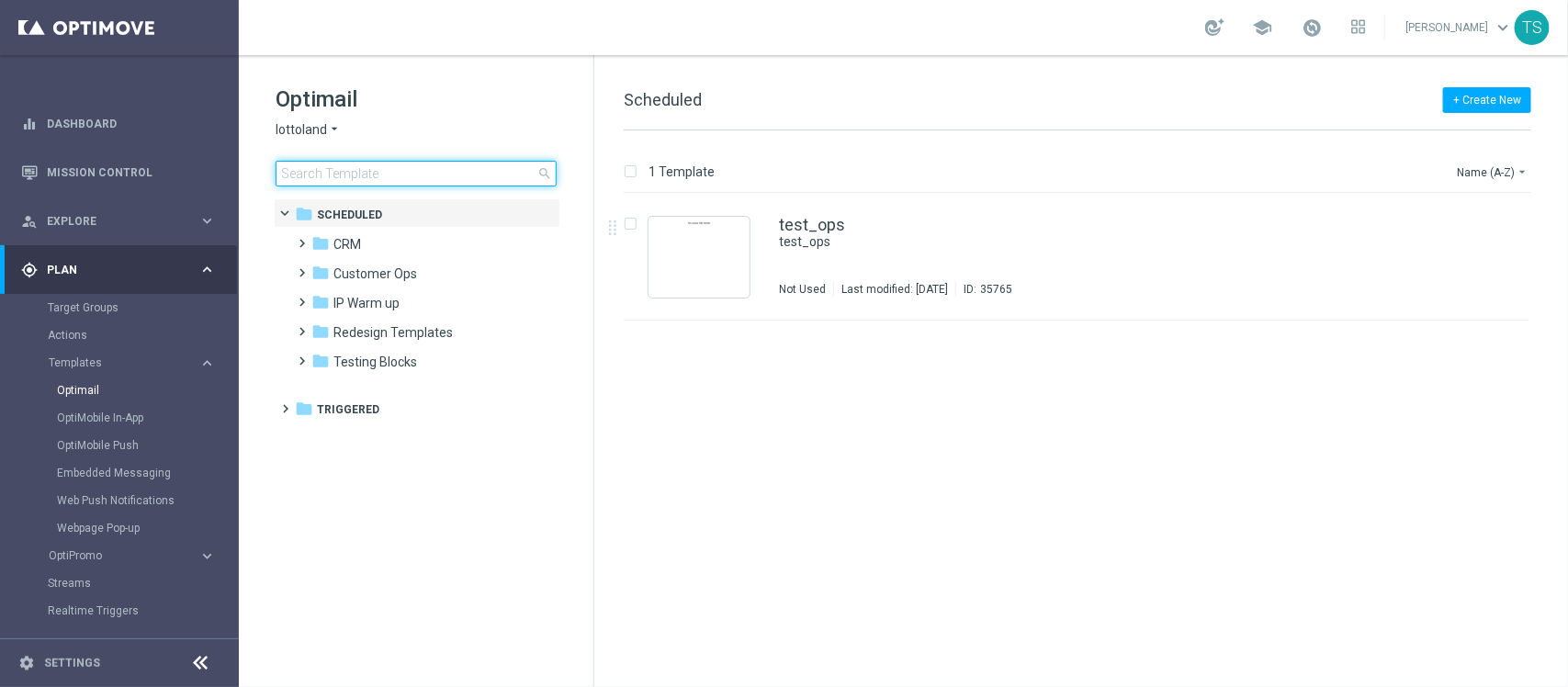
click at [403, 169] on input at bounding box center [417, 174] width 281 height 26
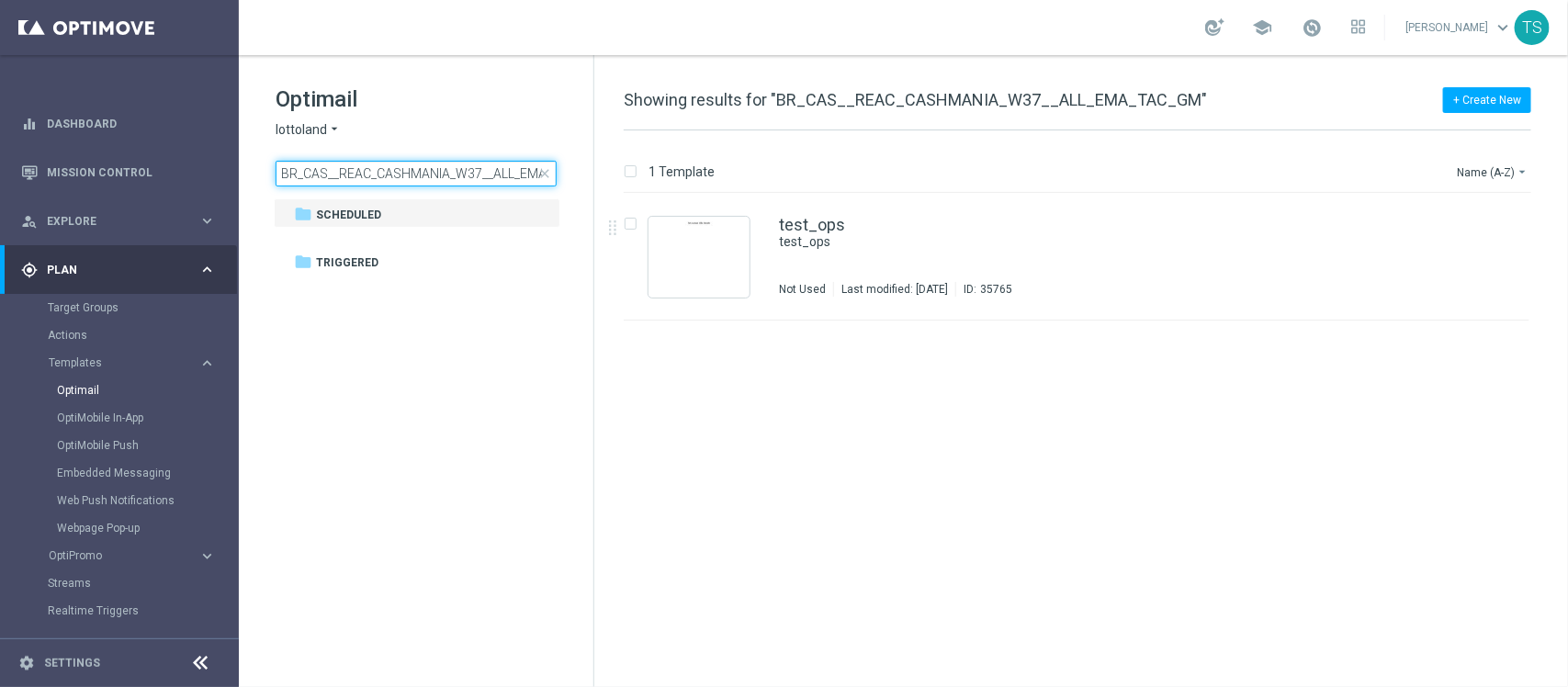
scroll to position [0, 56]
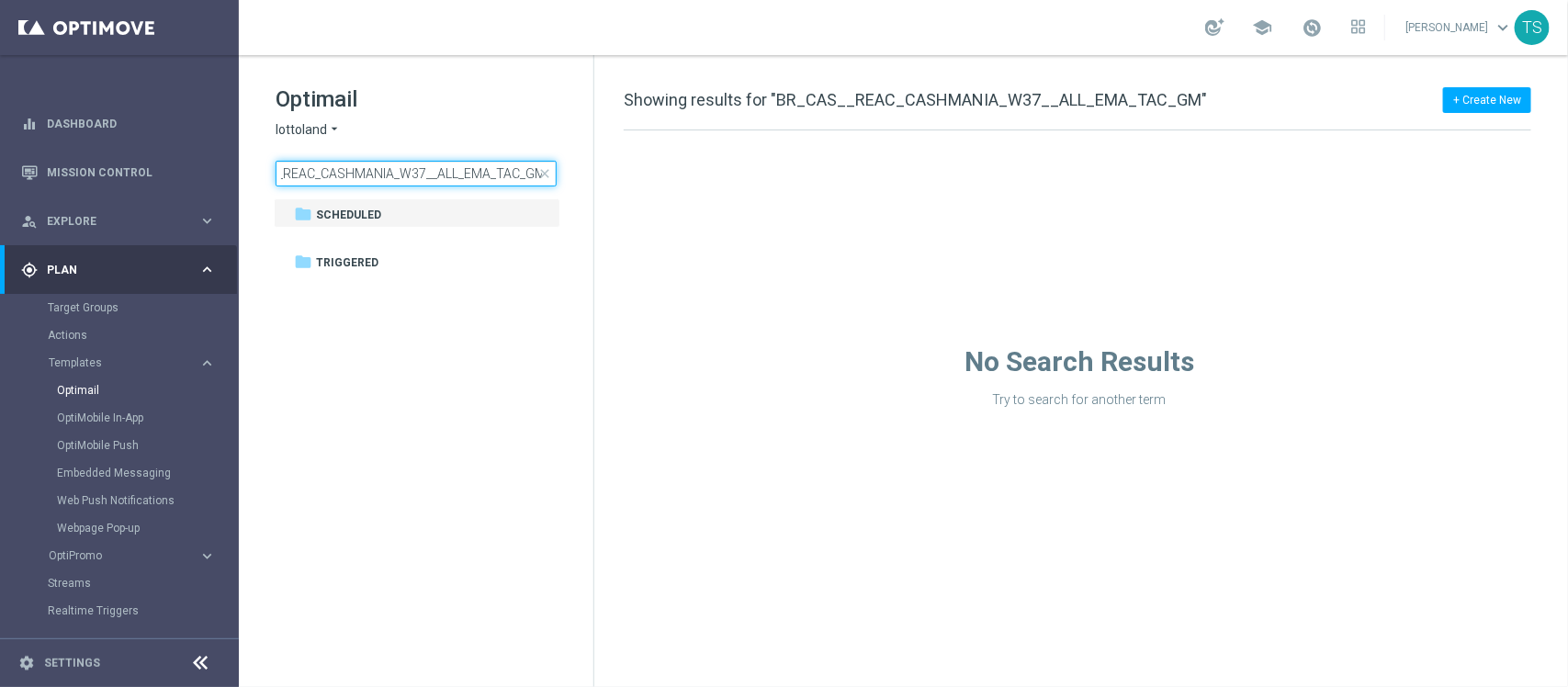
type input "BR_CAS__REAC_CASHMANIA_W37__ALL_EMA_TAC_GM"
click at [448, 237] on div "folder Scheduled more_vert folder Triggered more_vert" at bounding box center [417, 236] width 287 height 77
click at [406, 178] on input "BR_CAS__REAC_CASHMANIA_W37__ALL_EMA_TAC_GM" at bounding box center [417, 174] width 281 height 26
click at [407, 172] on input "BR_CAS__REAC_CASHMANIA_W37__ALL_EMA_TAC_GM" at bounding box center [417, 174] width 281 height 26
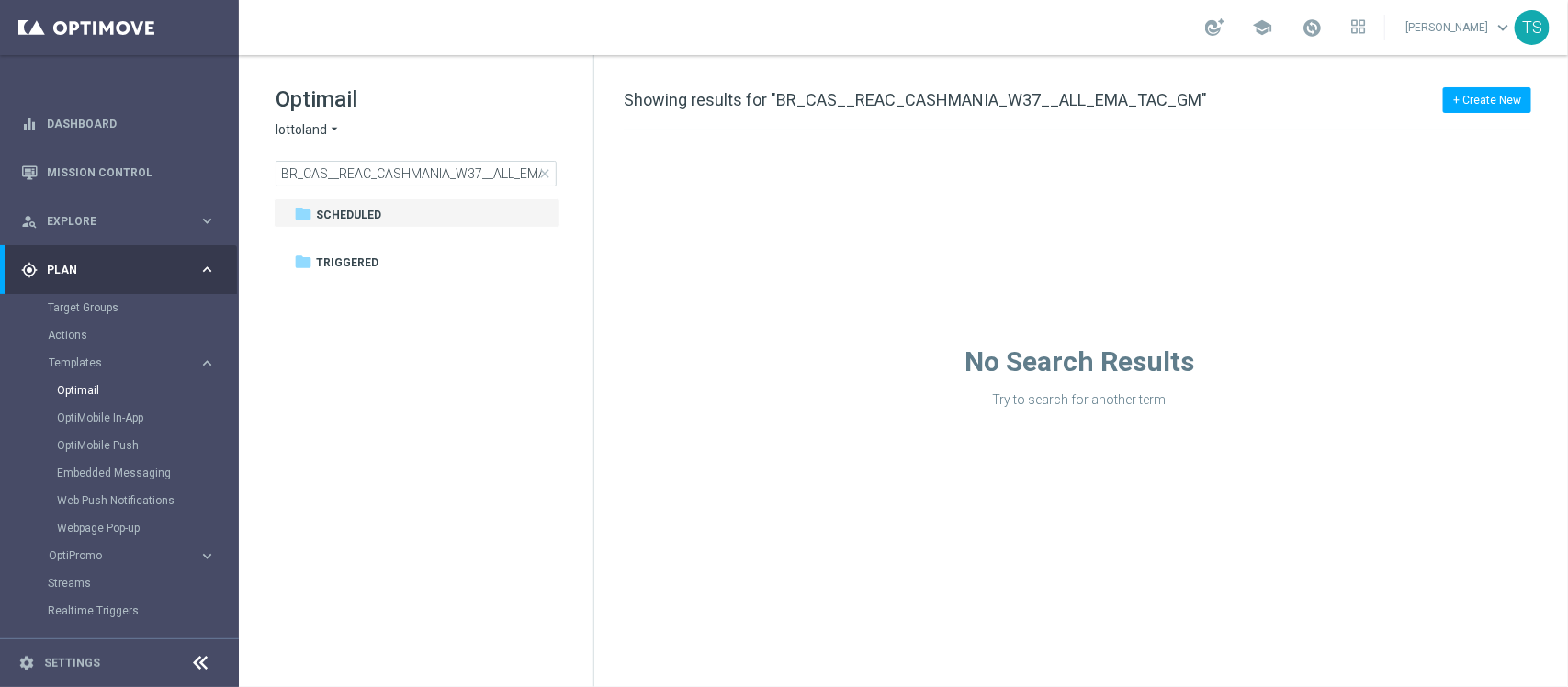
click at [312, 125] on span "lottoland" at bounding box center [302, 130] width 52 height 18
click at [0, 0] on span "[DOMAIN_NAME]" at bounding box center [0, 0] width 0 height 0
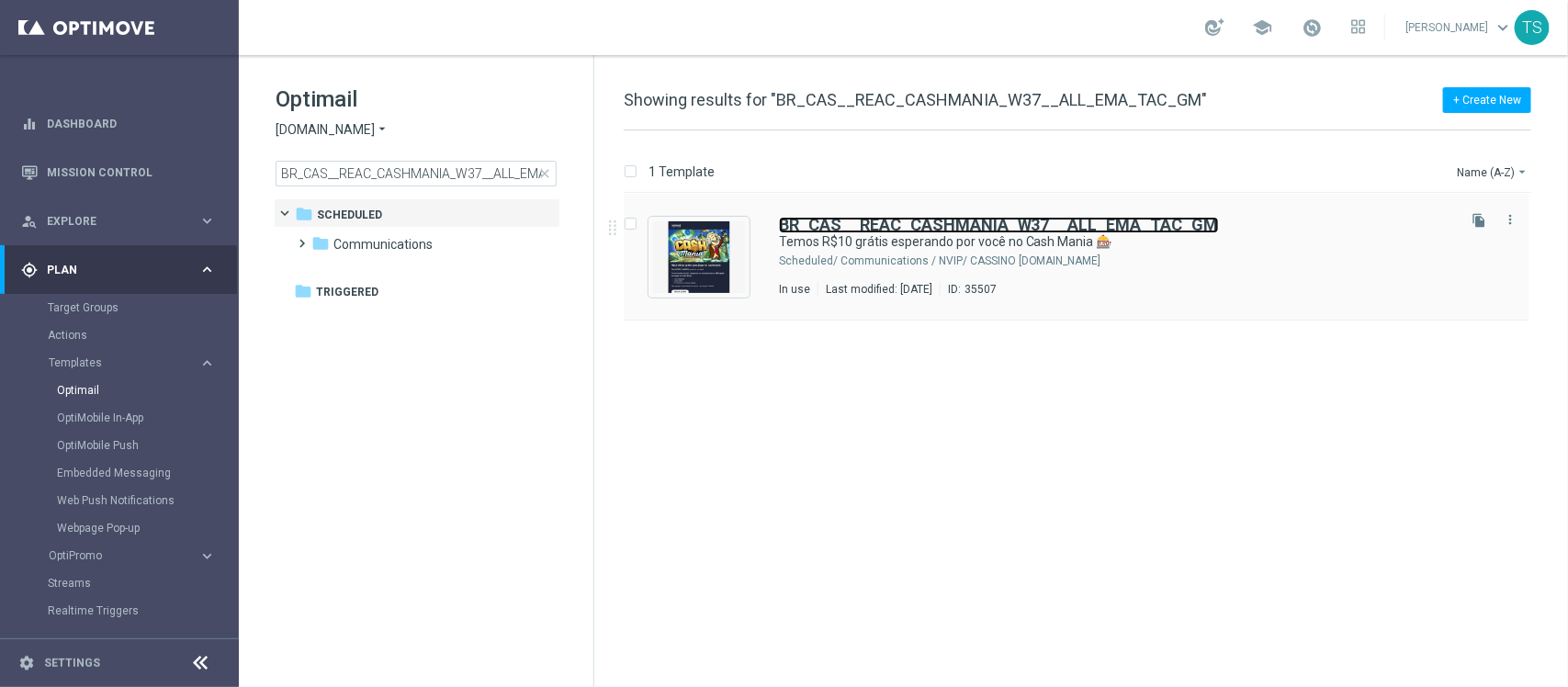
click at [977, 217] on b "BR_CAS__REAC_CASHMANIA_W37__ALL_EMA_TAC_GM" at bounding box center [999, 224] width 440 height 19
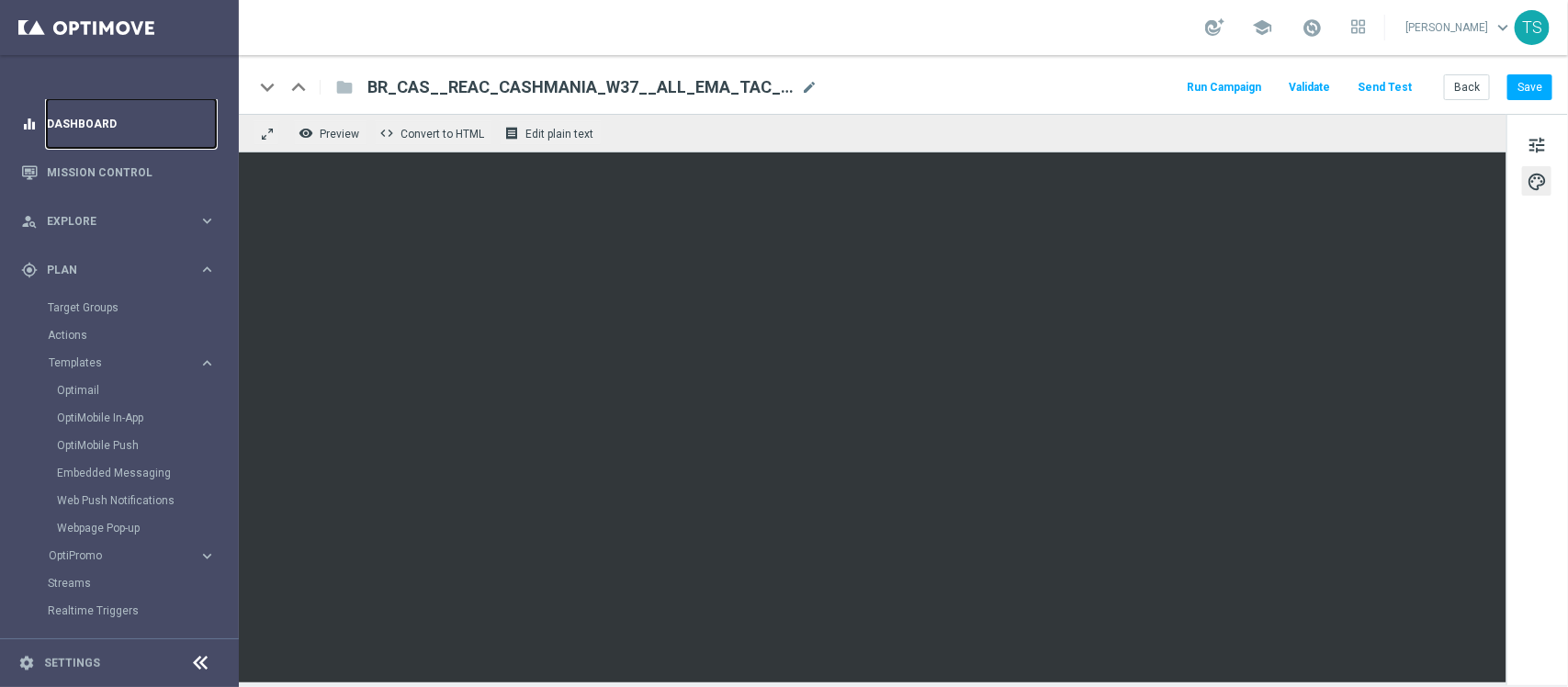
click at [121, 131] on link "Dashboard" at bounding box center [131, 123] width 169 height 49
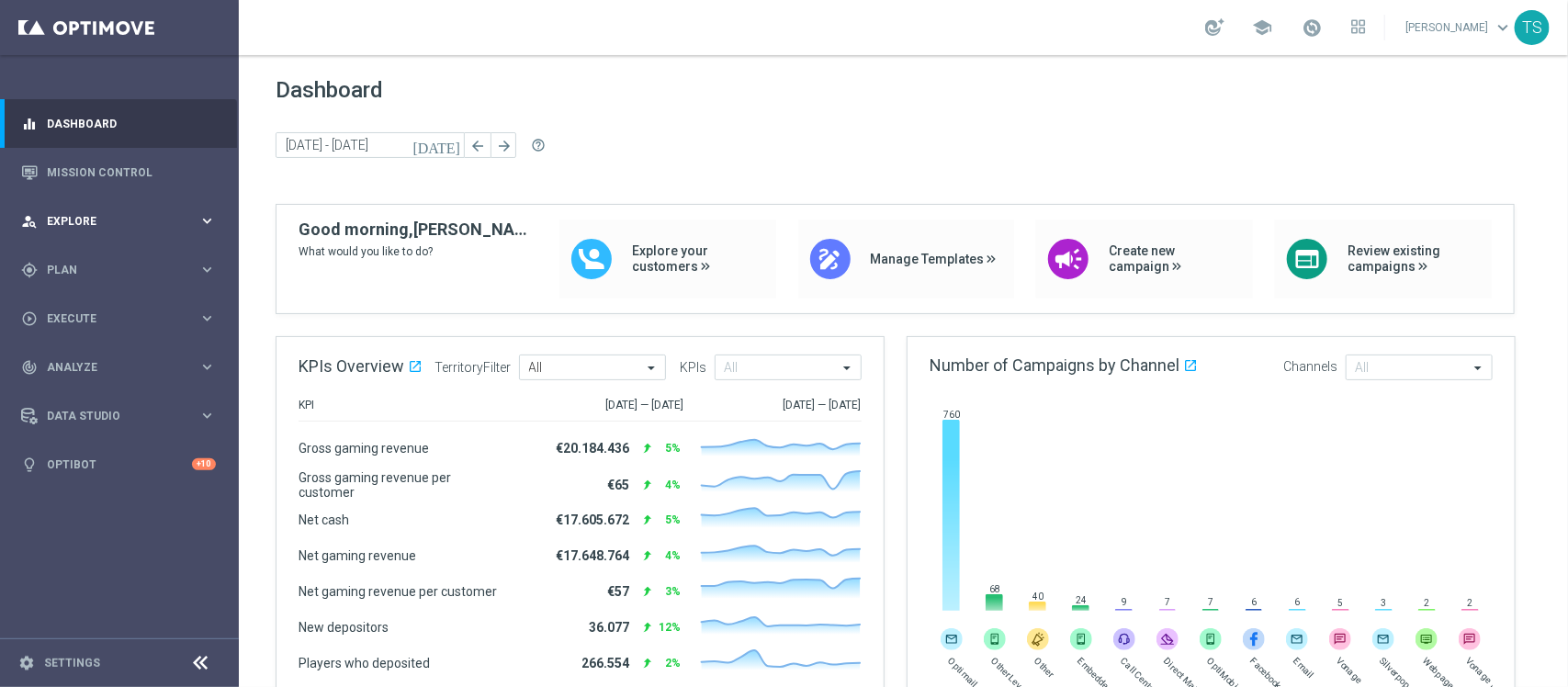
click at [143, 213] on div "person_search Explore" at bounding box center [110, 221] width 178 height 17
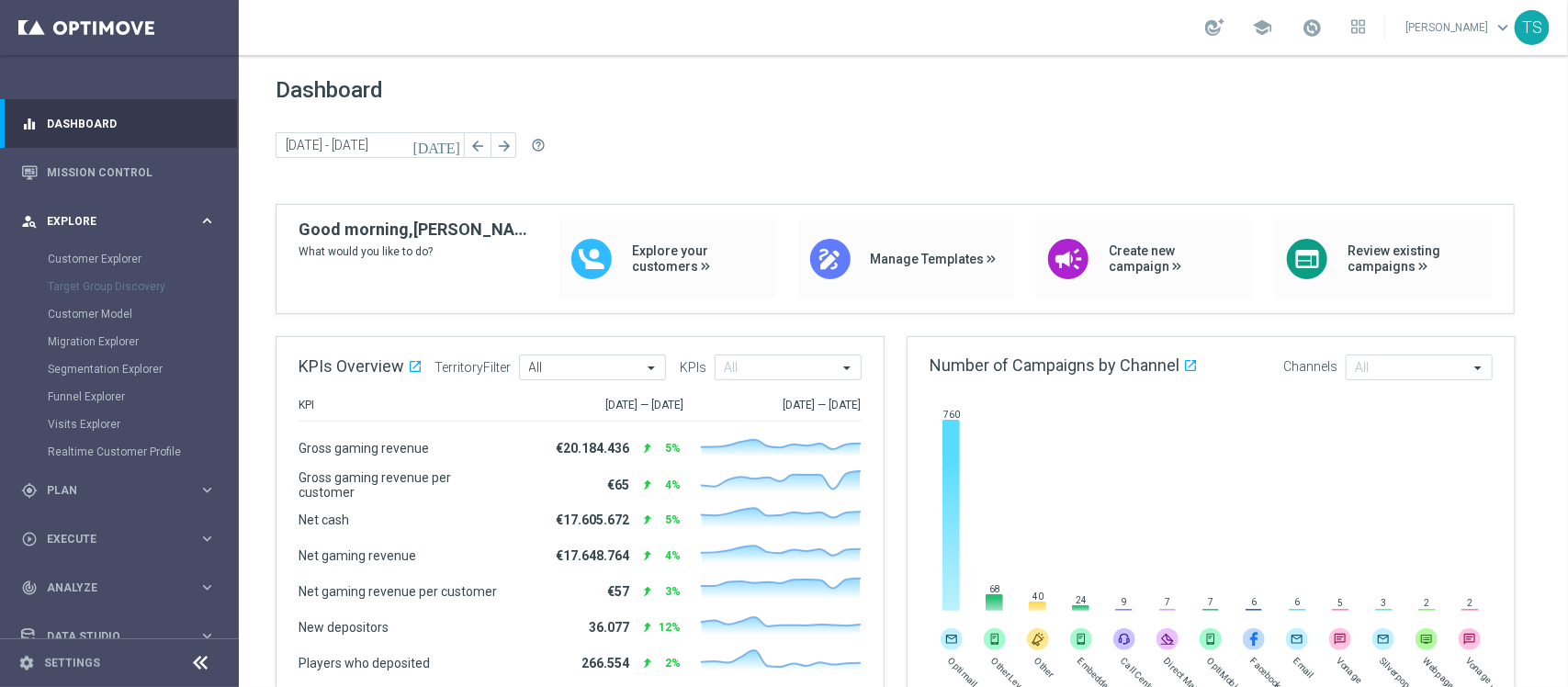
click at [143, 213] on div "person_search Explore" at bounding box center [110, 221] width 178 height 17
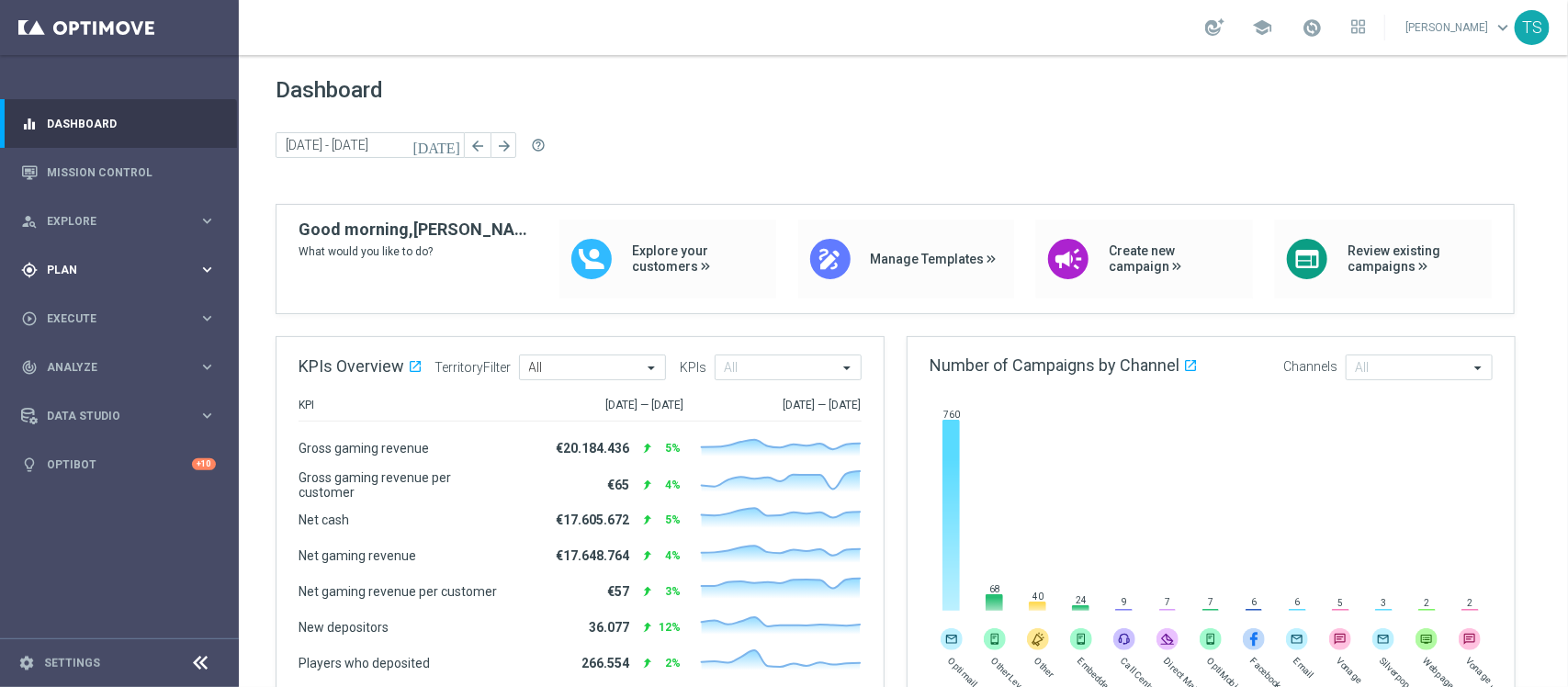
click at [62, 276] on div "gps_fixed Plan" at bounding box center [110, 270] width 178 height 17
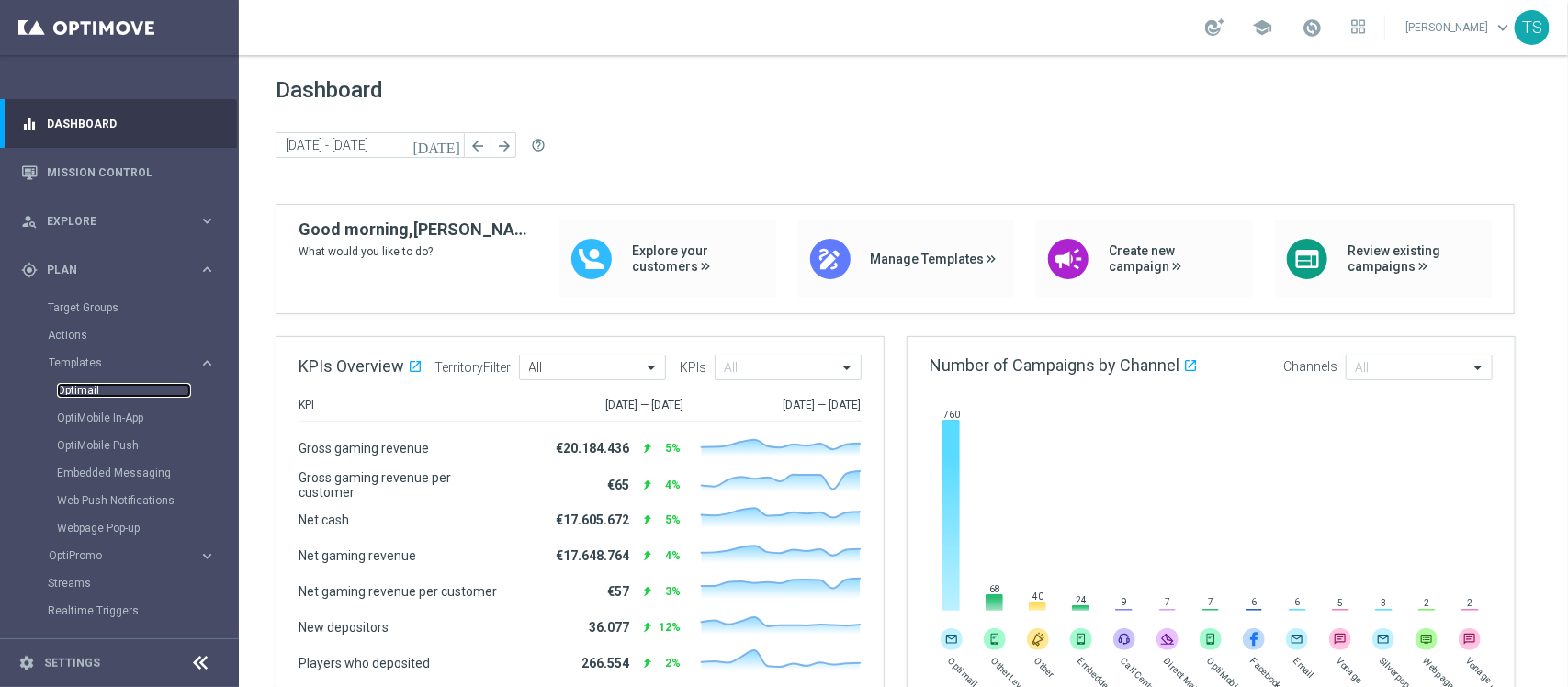
click at [97, 383] on link "Optimail" at bounding box center [124, 391] width 134 height 15
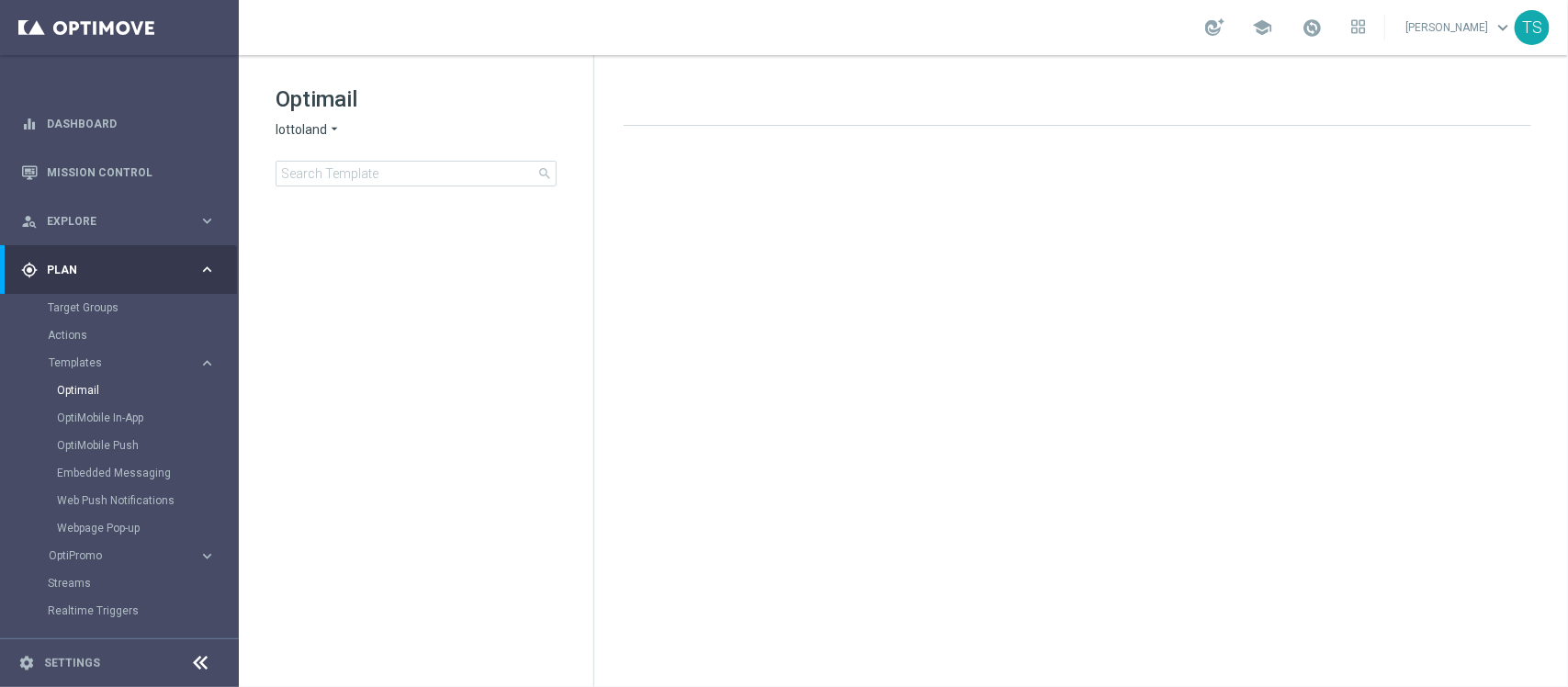
click at [344, 126] on div "lottoland arrow_drop_down × lottoland" at bounding box center [417, 130] width 281 height 18
click at [318, 131] on span "lottoland" at bounding box center [302, 130] width 52 height 18
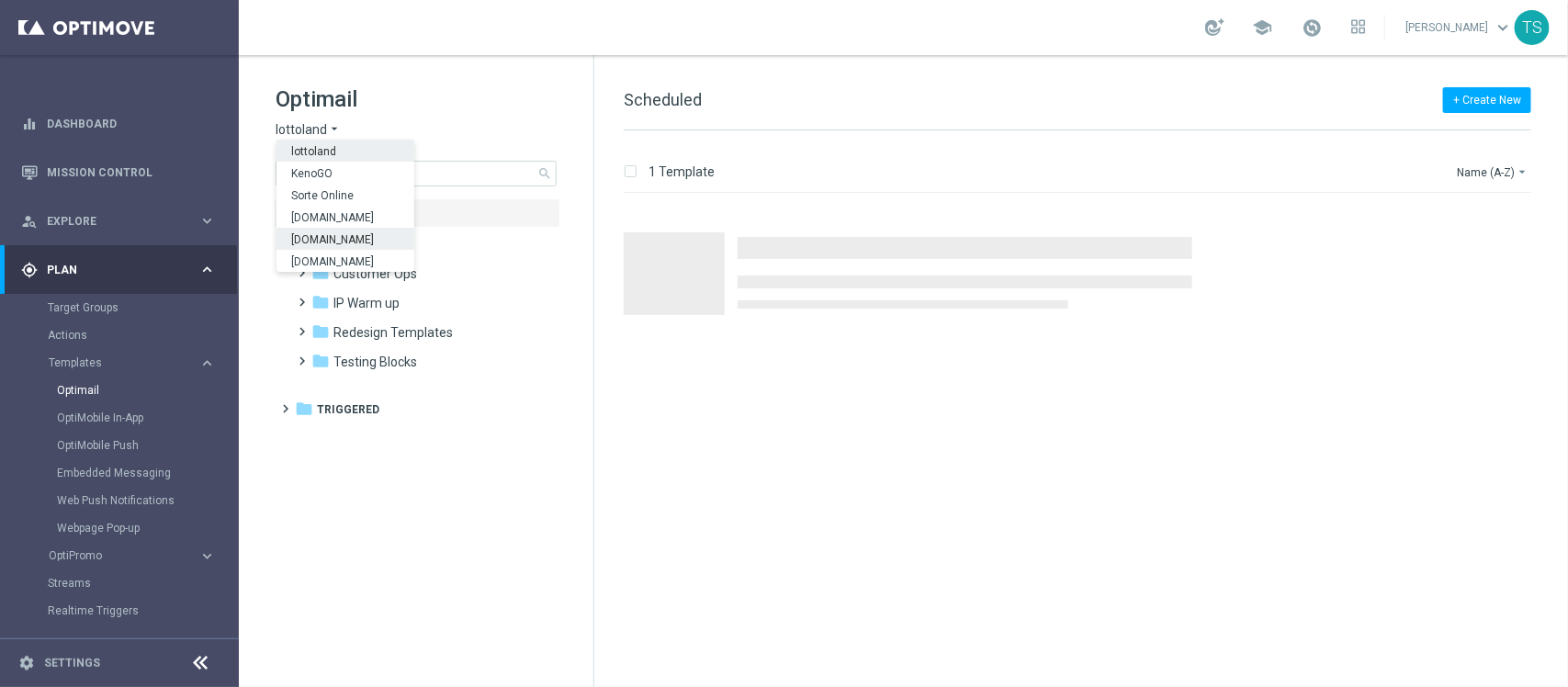
click at [0, 0] on span "[DOMAIN_NAME]" at bounding box center [0, 0] width 0 height 0
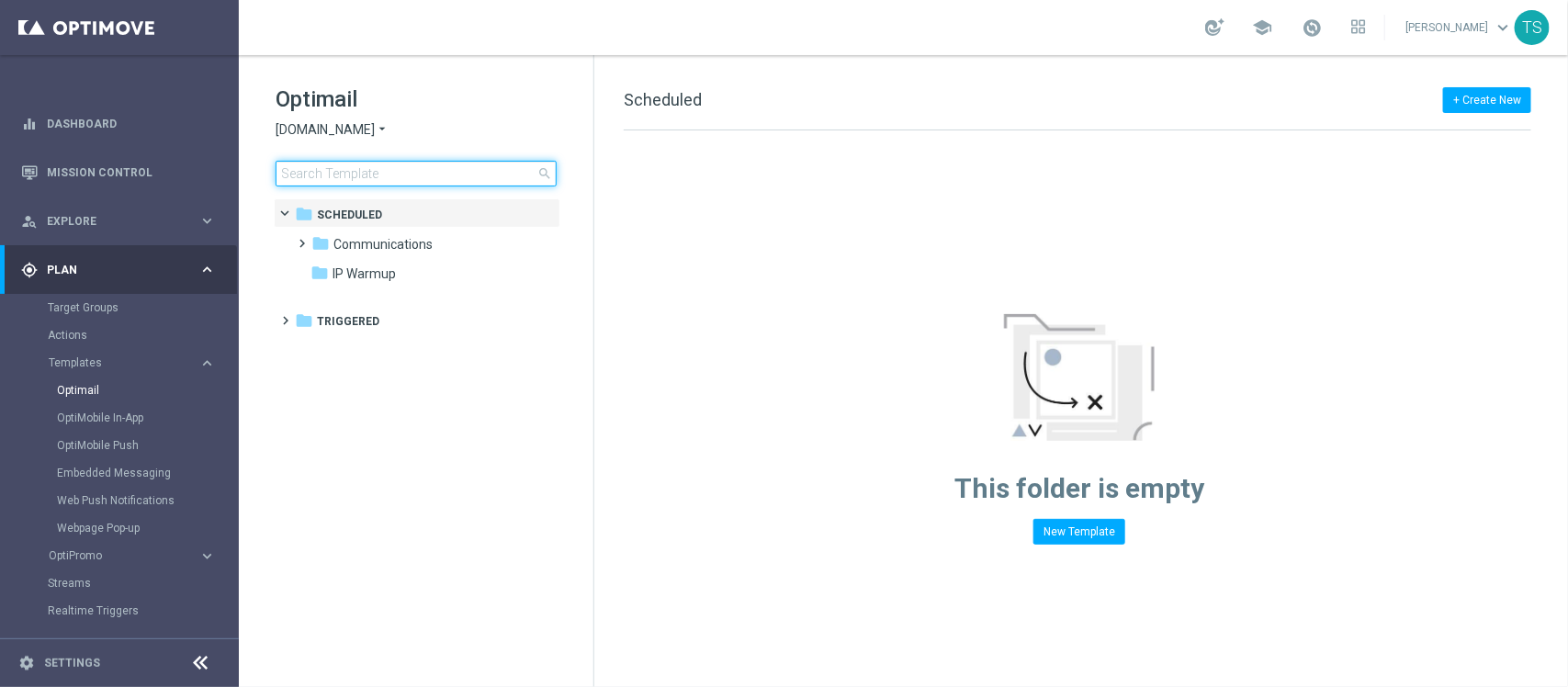
click at [453, 163] on input at bounding box center [417, 174] width 281 height 26
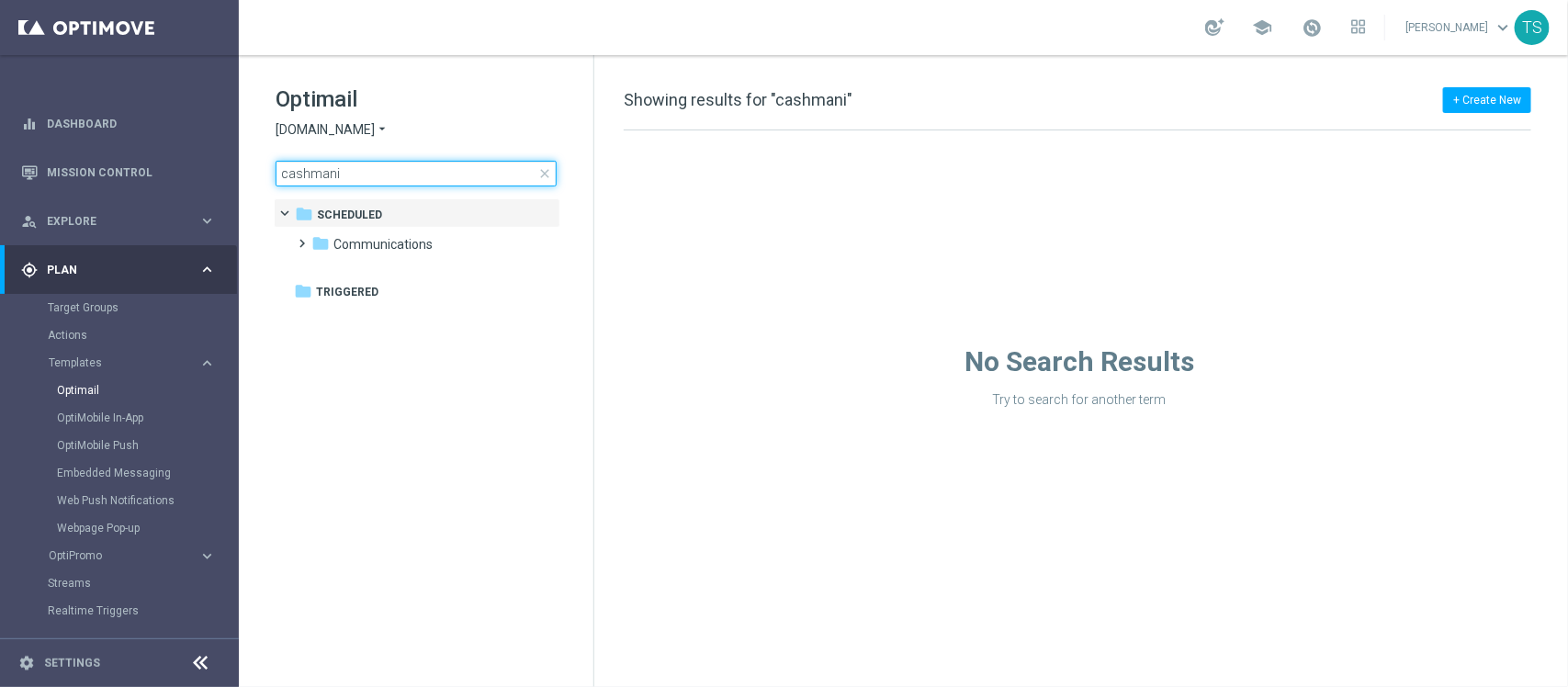
type input "cashmania"
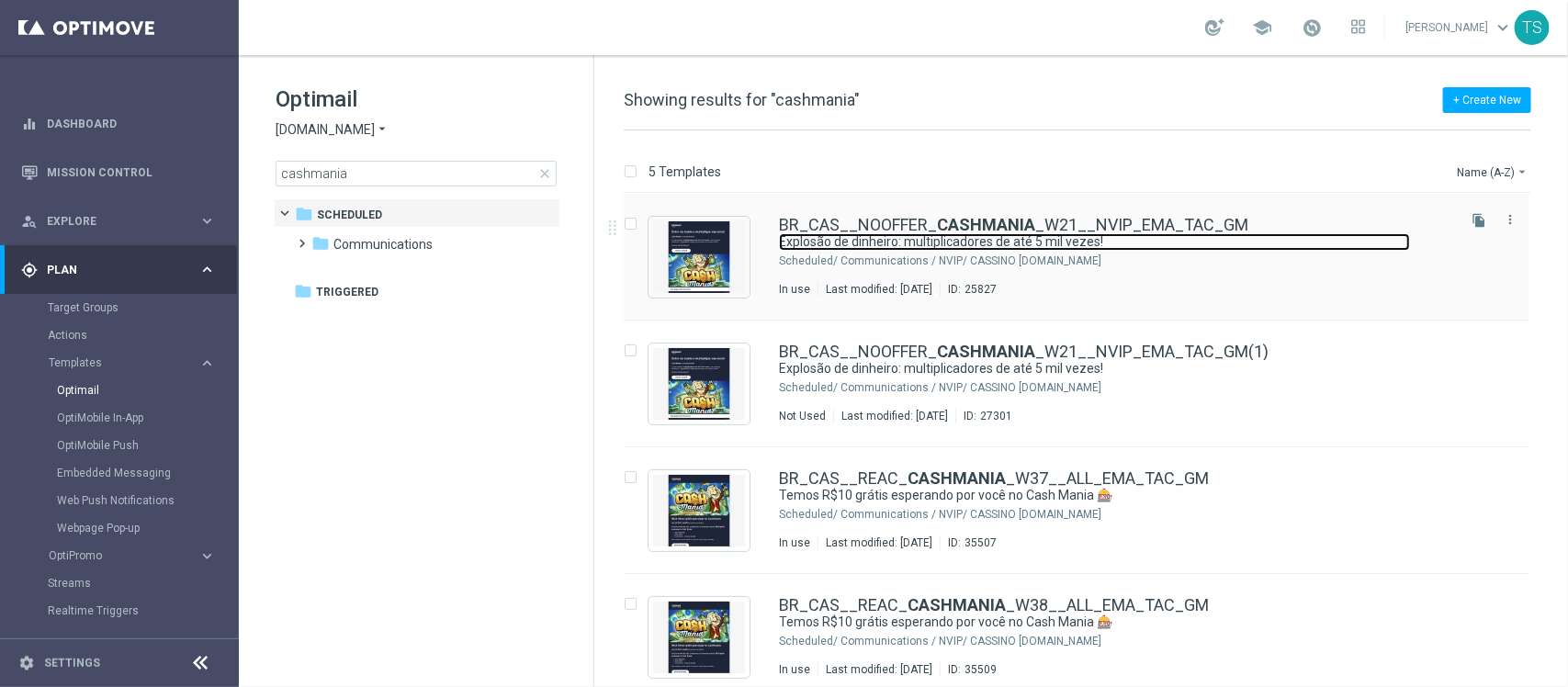
drag, startPoint x: 1002, startPoint y: 244, endPoint x: 1008, endPoint y: 235, distance: 10.8
click at [1008, 235] on link "Explosão de dinheiro: multiplicadores de até 5 mil vezes!" at bounding box center [1095, 242] width 631 height 18
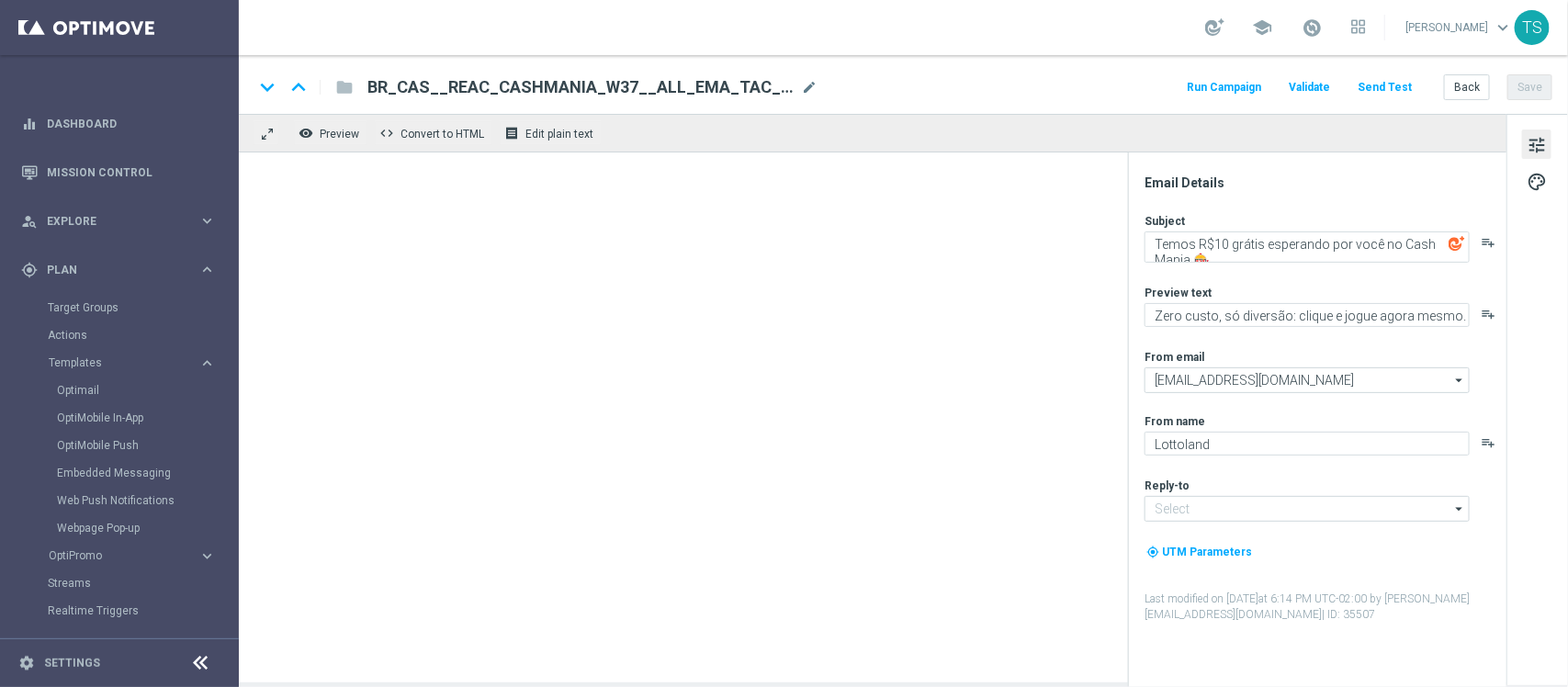
type input "[EMAIL_ADDRESS][DOMAIN_NAME]"
type textarea "Explosão de dinheiro: multiplicadores de até 5 mil vezes!"
type textarea "Um jogo animado com bônus frequentes e emoção sem fim"
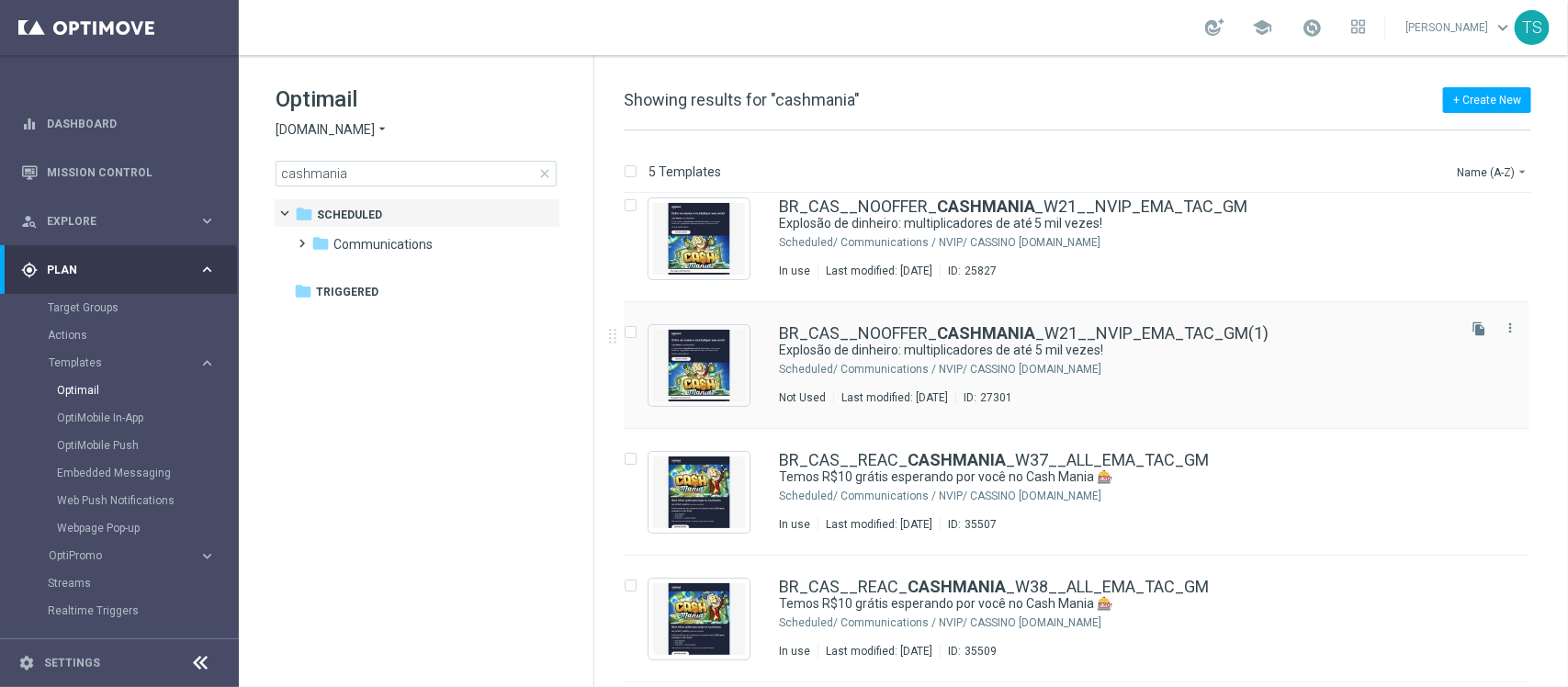
scroll to position [19, 0]
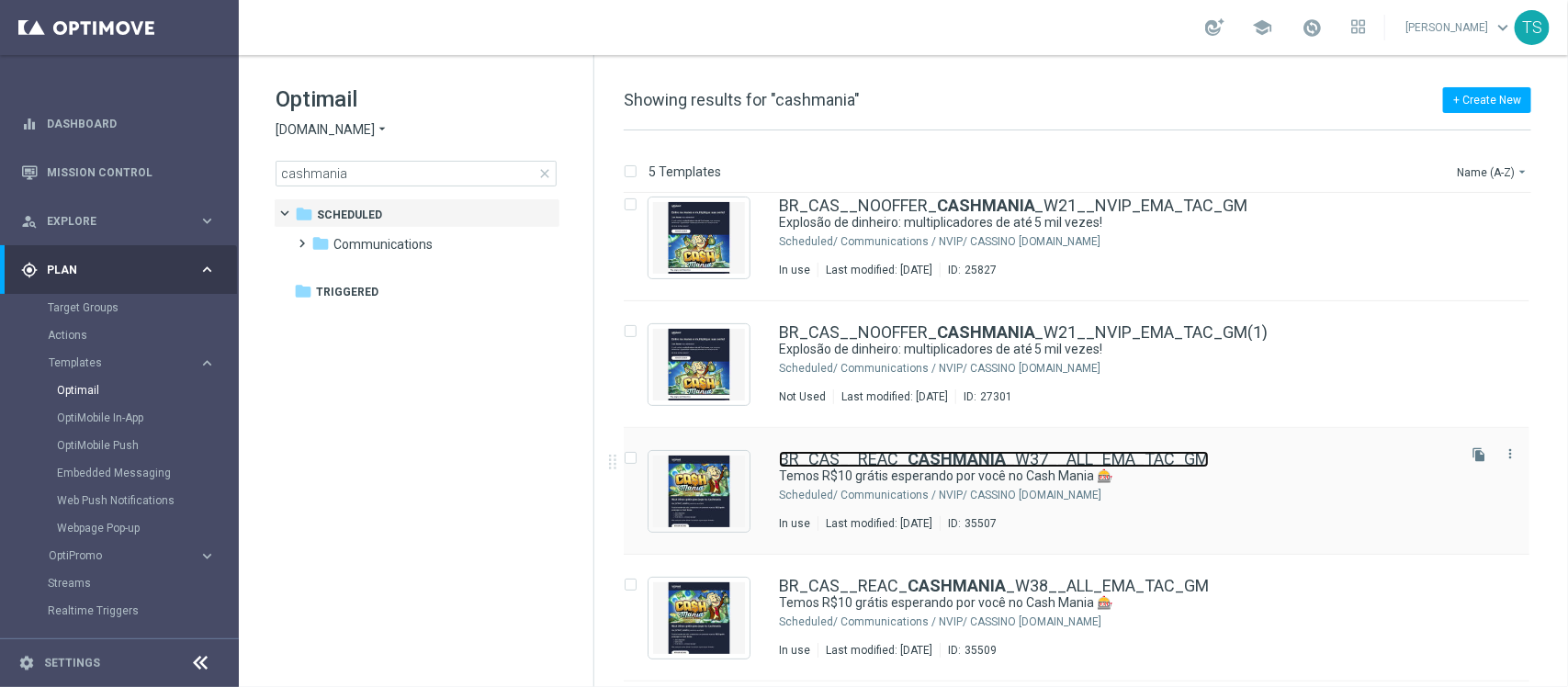
click at [967, 462] on b "CASHMANIA" at bounding box center [957, 458] width 98 height 19
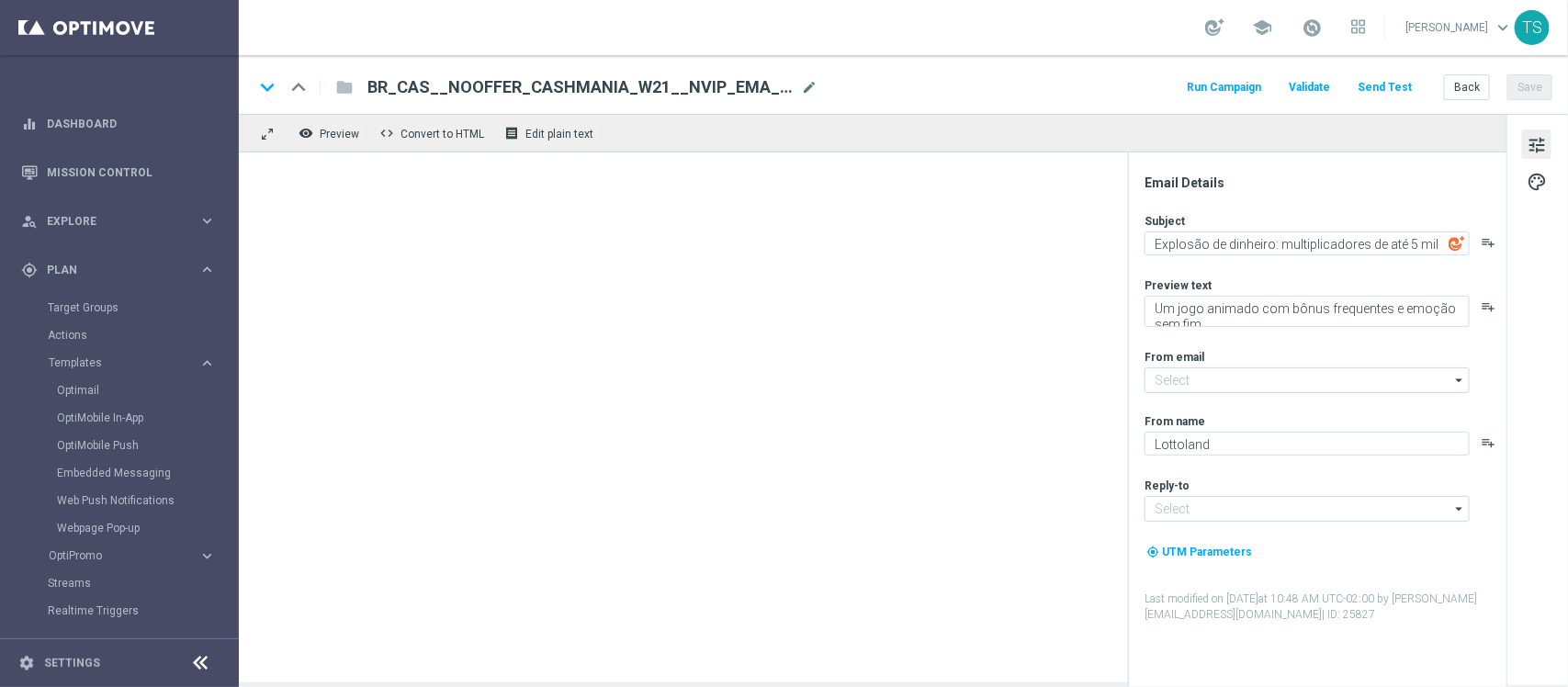
type textarea "Temos R$10 grátis esperando por você no Cash Mania 🎰"
type textarea "Zero custo, só diversão: clique e jogue agora mesmo."
type input "[EMAIL_ADDRESS][DOMAIN_NAME]"
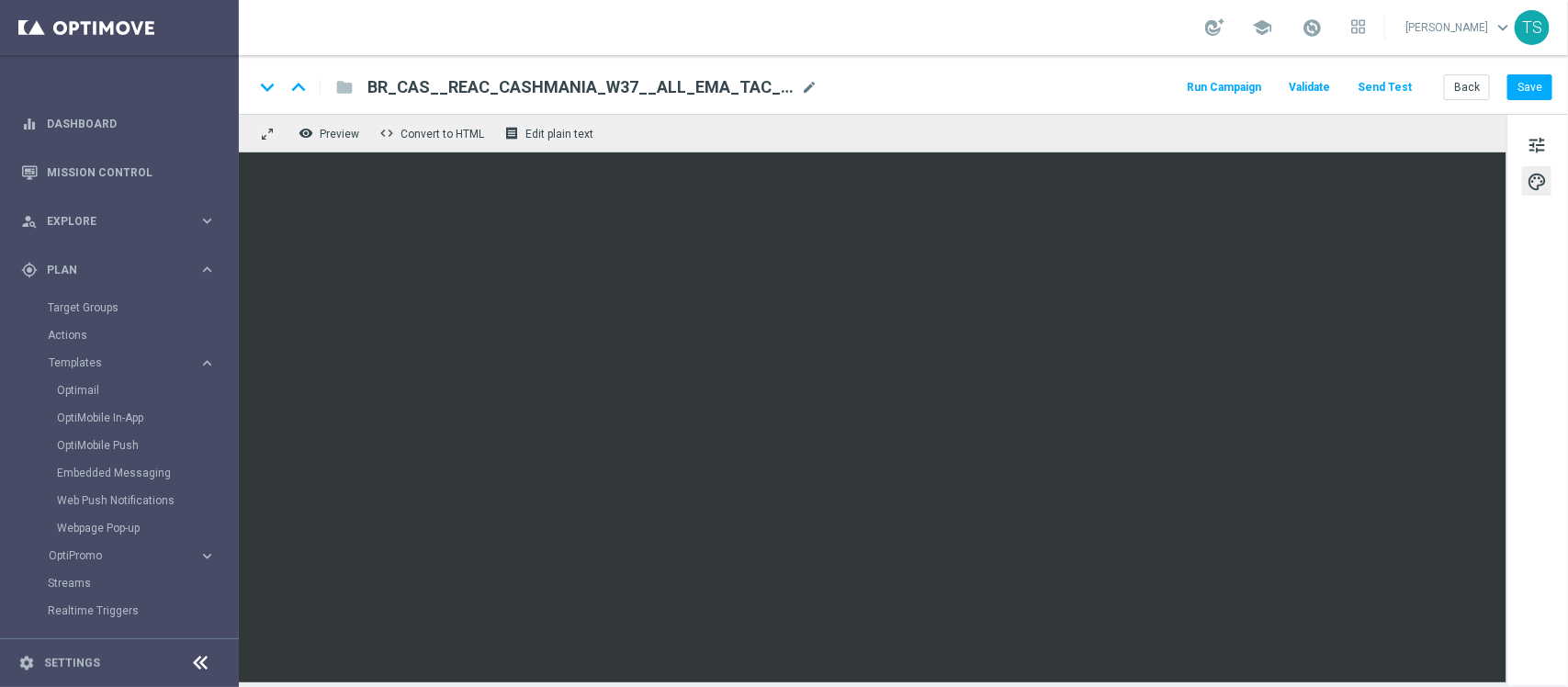
click at [1546, 398] on div "tune palette" at bounding box center [1537, 399] width 62 height 571
click at [133, 309] on link "Target Groups" at bounding box center [119, 308] width 143 height 15
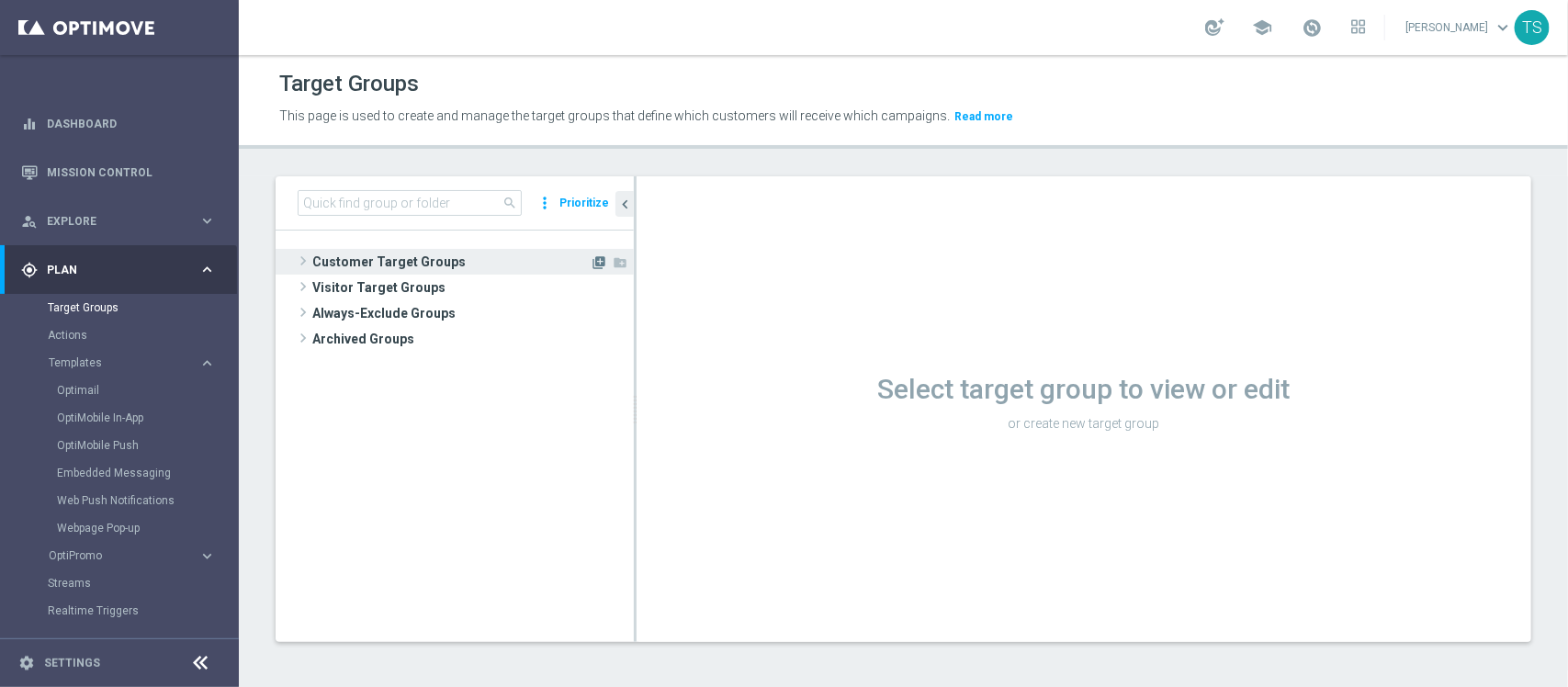
click at [597, 264] on icon "library_add" at bounding box center [599, 263] width 15 height 15
click at [498, 259] on span "Customer Target Groups" at bounding box center [451, 262] width 278 height 26
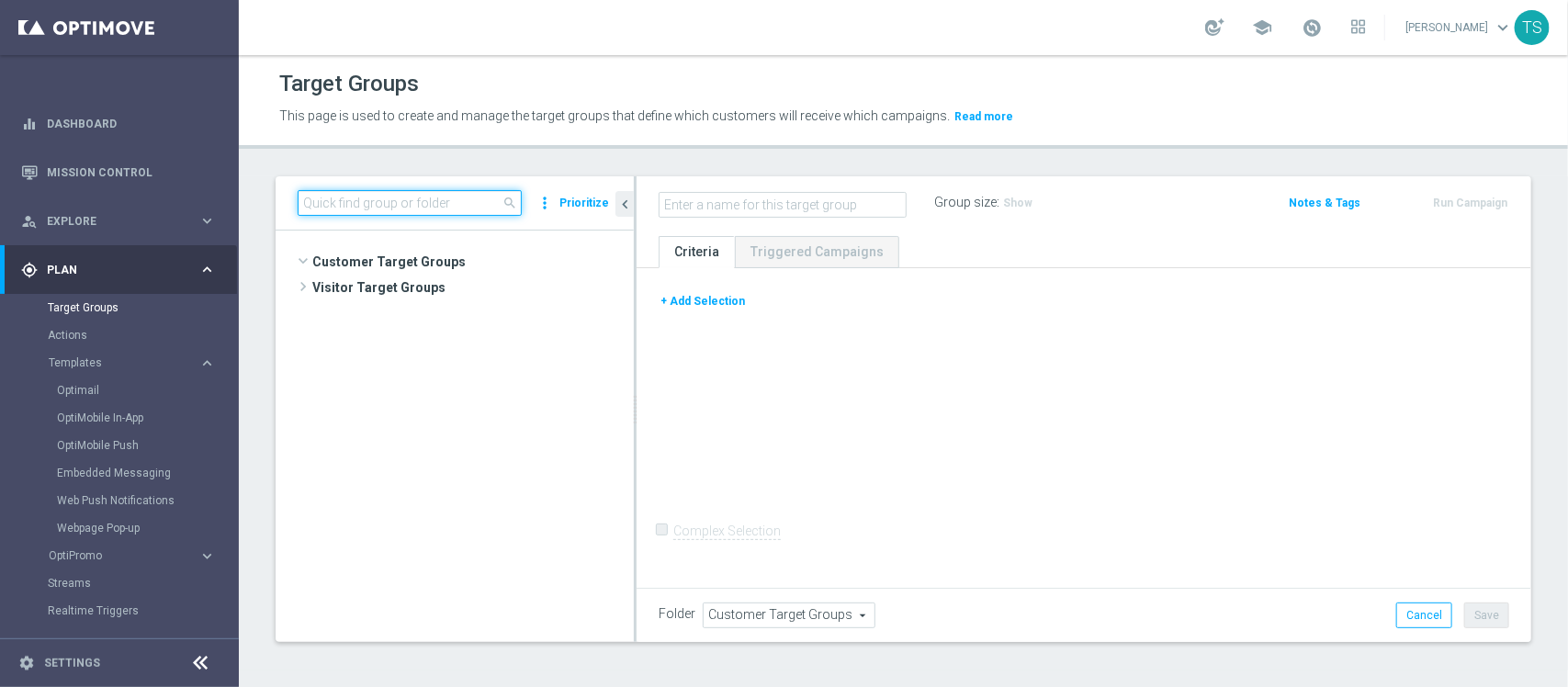
click at [470, 195] on input at bounding box center [410, 203] width 224 height 26
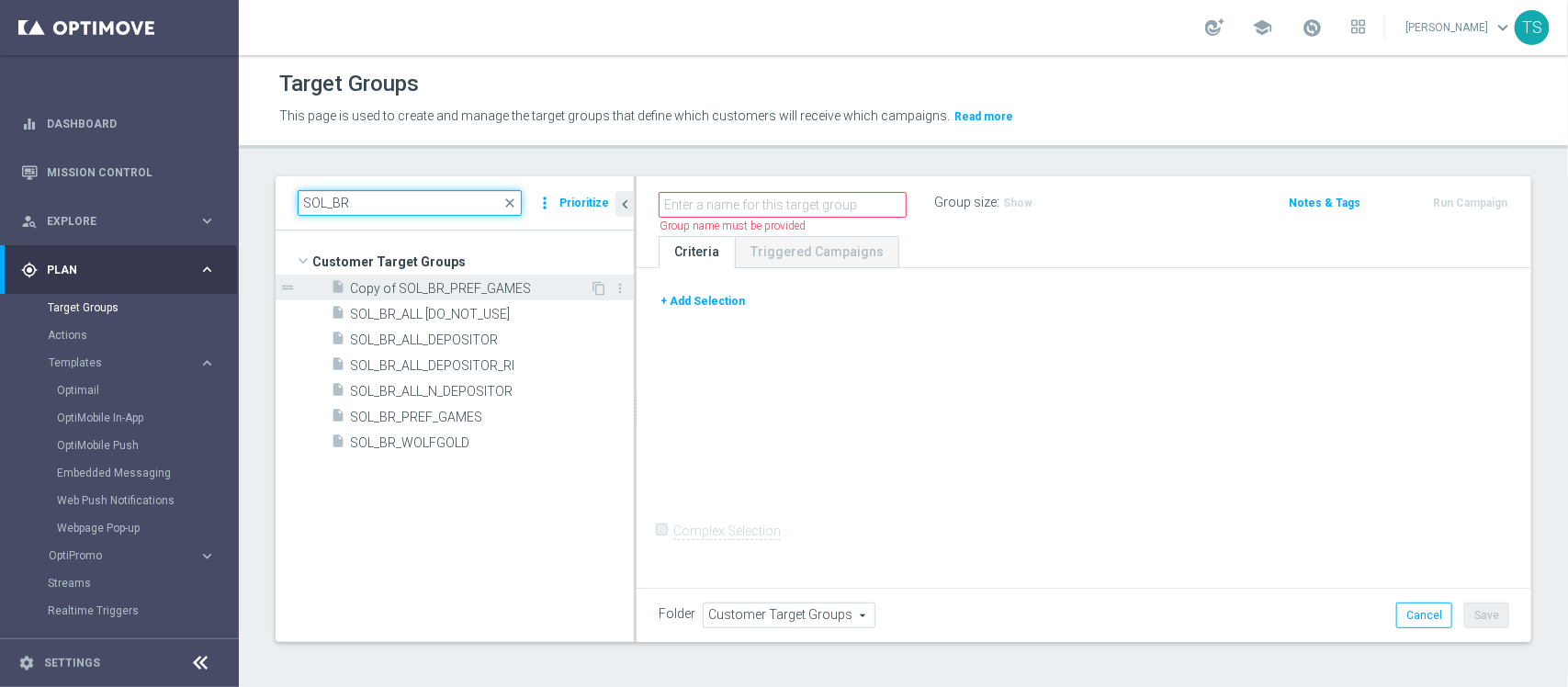
type input "SOL_BR"
click at [548, 288] on span "Copy of SOL_BR_PREF_GAMES" at bounding box center [469, 289] width 240 height 16
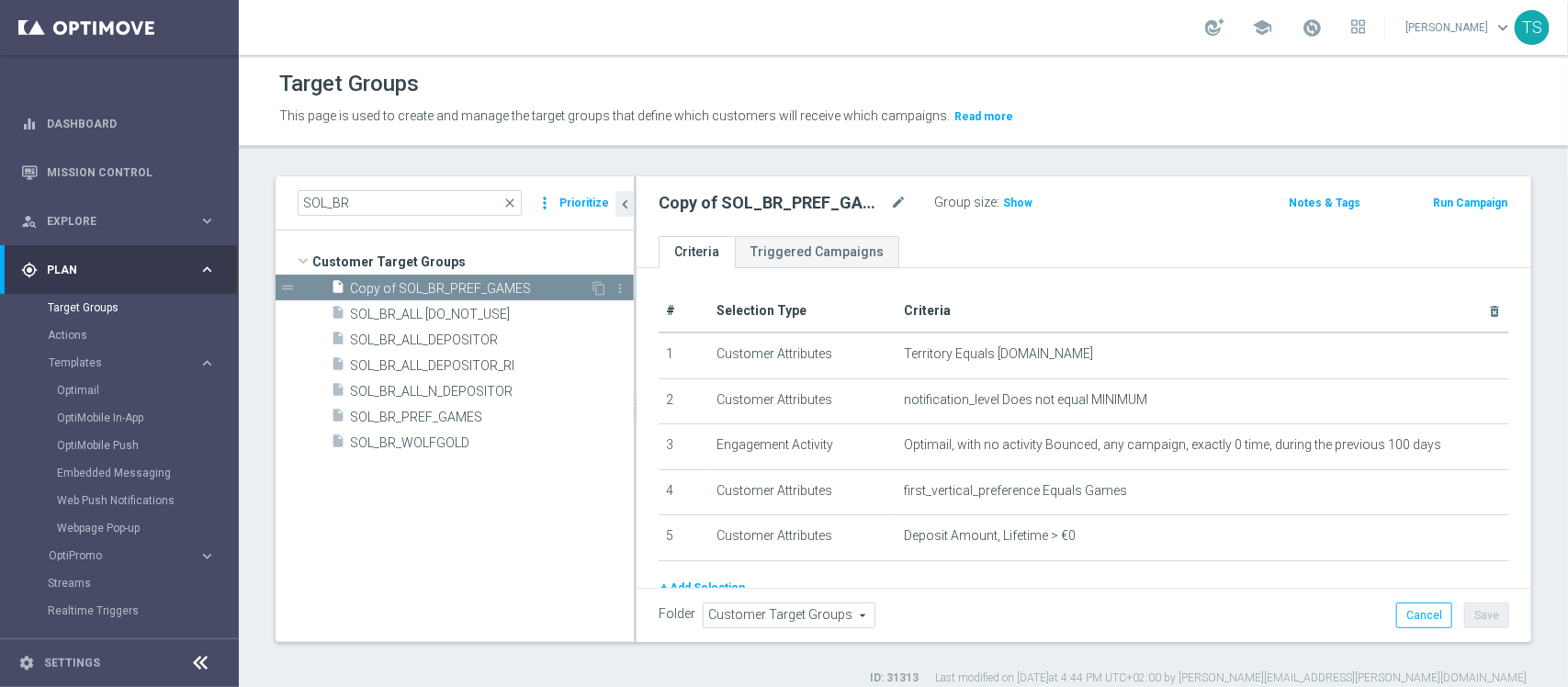
click at [548, 288] on span "Copy of SOL_BR_PREF_GAMES" at bounding box center [469, 289] width 240 height 16
click at [896, 199] on icon "mode_edit" at bounding box center [899, 203] width 17 height 22
type input "SOL_BR_INAT_14D"
click at [1144, 218] on div "SOL_BR_INAT_14D Group size : Show Notes & Tags Run Campaign" at bounding box center [1084, 206] width 895 height 60
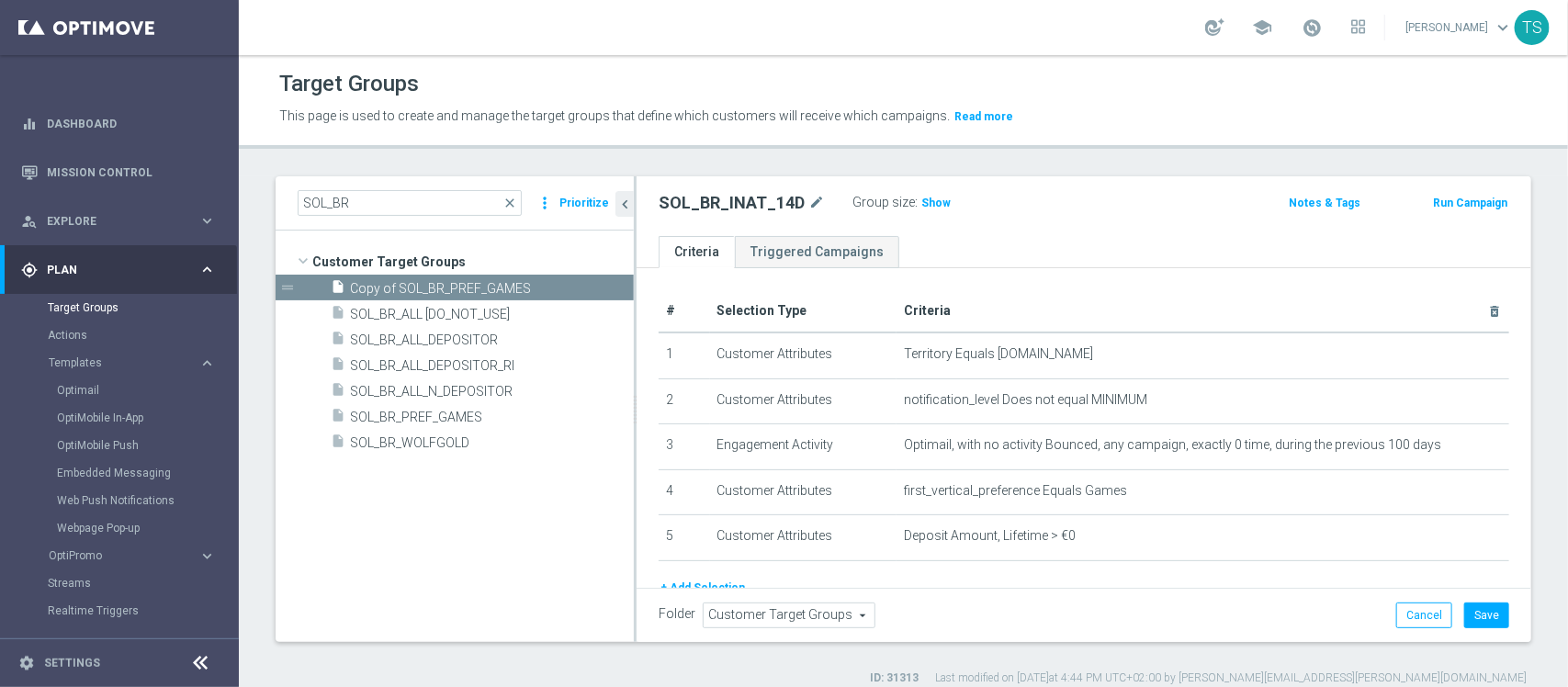
click at [1144, 218] on div "SOL_BR_INAT_14D mode_edit Group size : Show Notes & Tags Run Campaign" at bounding box center [1084, 206] width 895 height 60
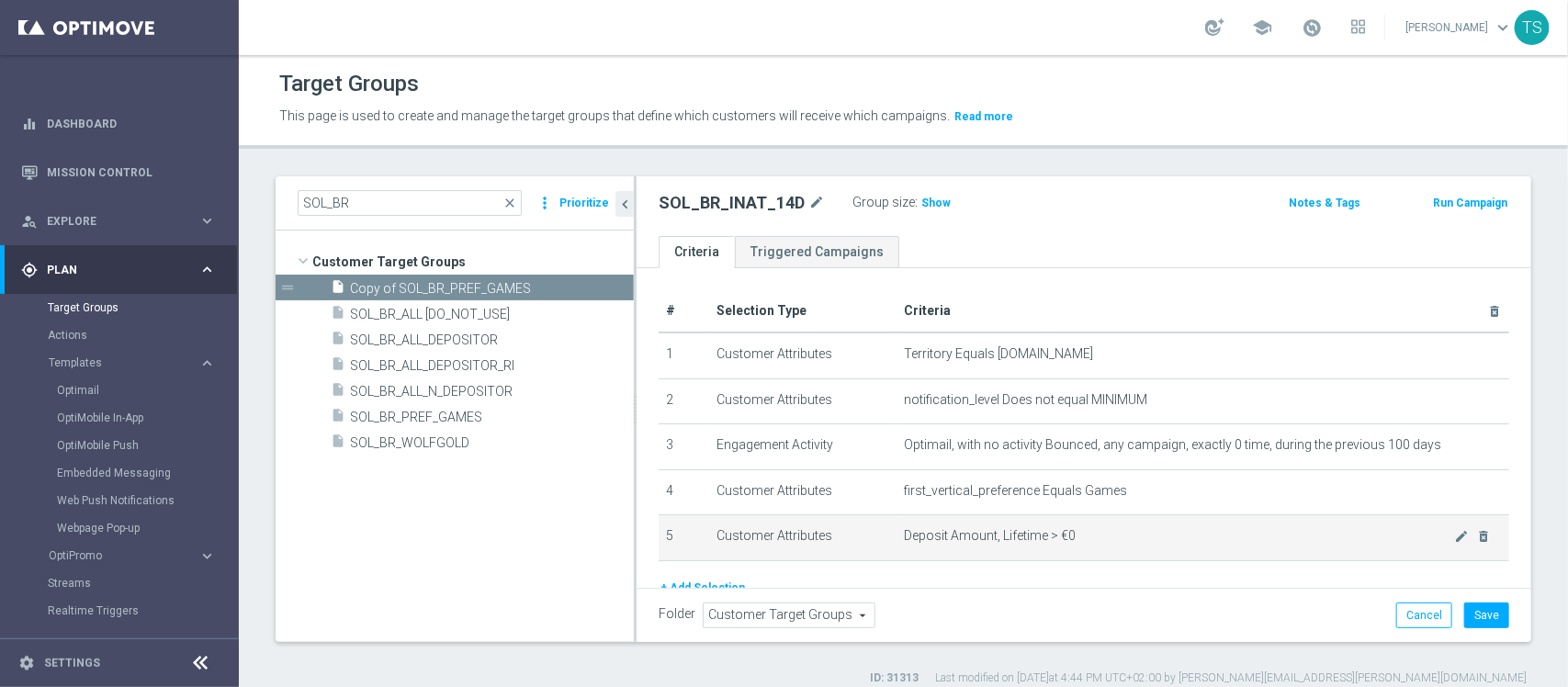
scroll to position [79, 0]
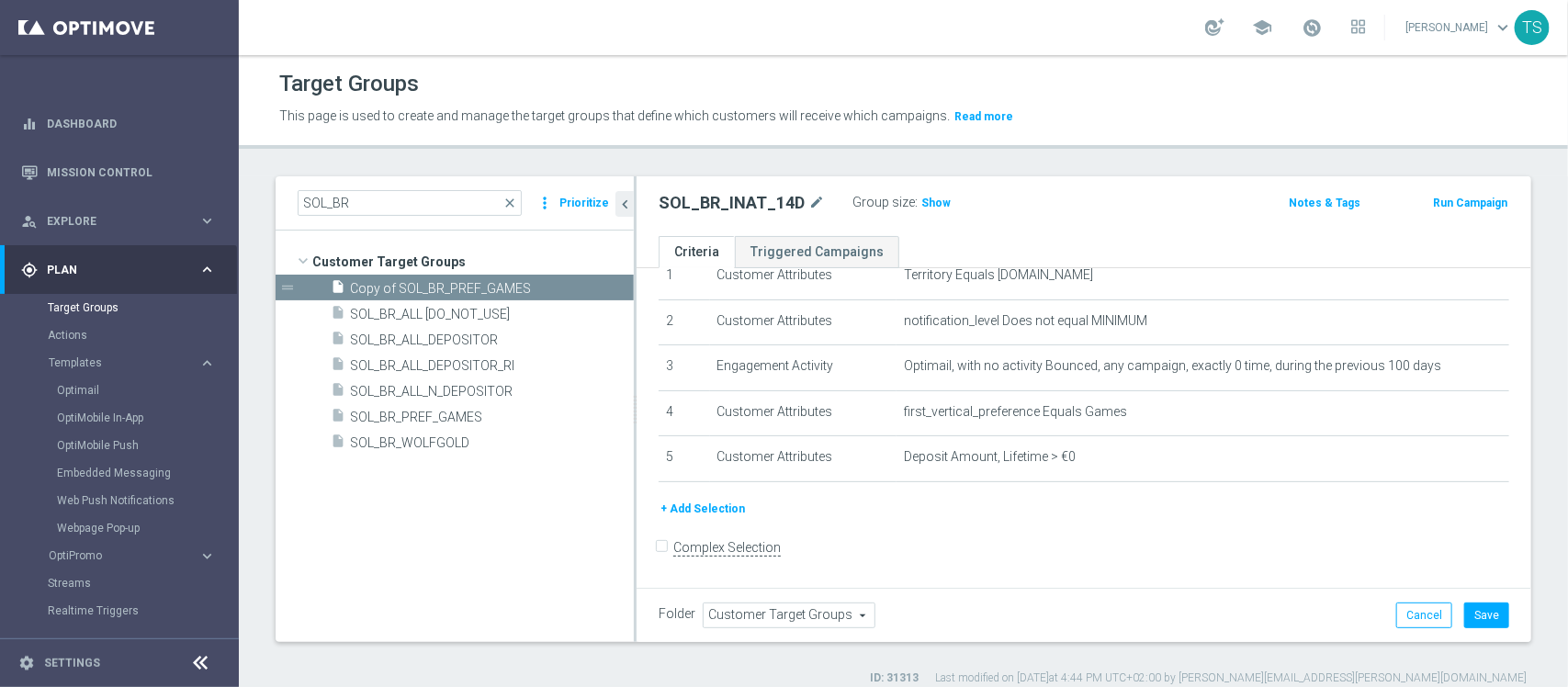
click at [718, 515] on button "+ Add Selection" at bounding box center [703, 509] width 88 height 20
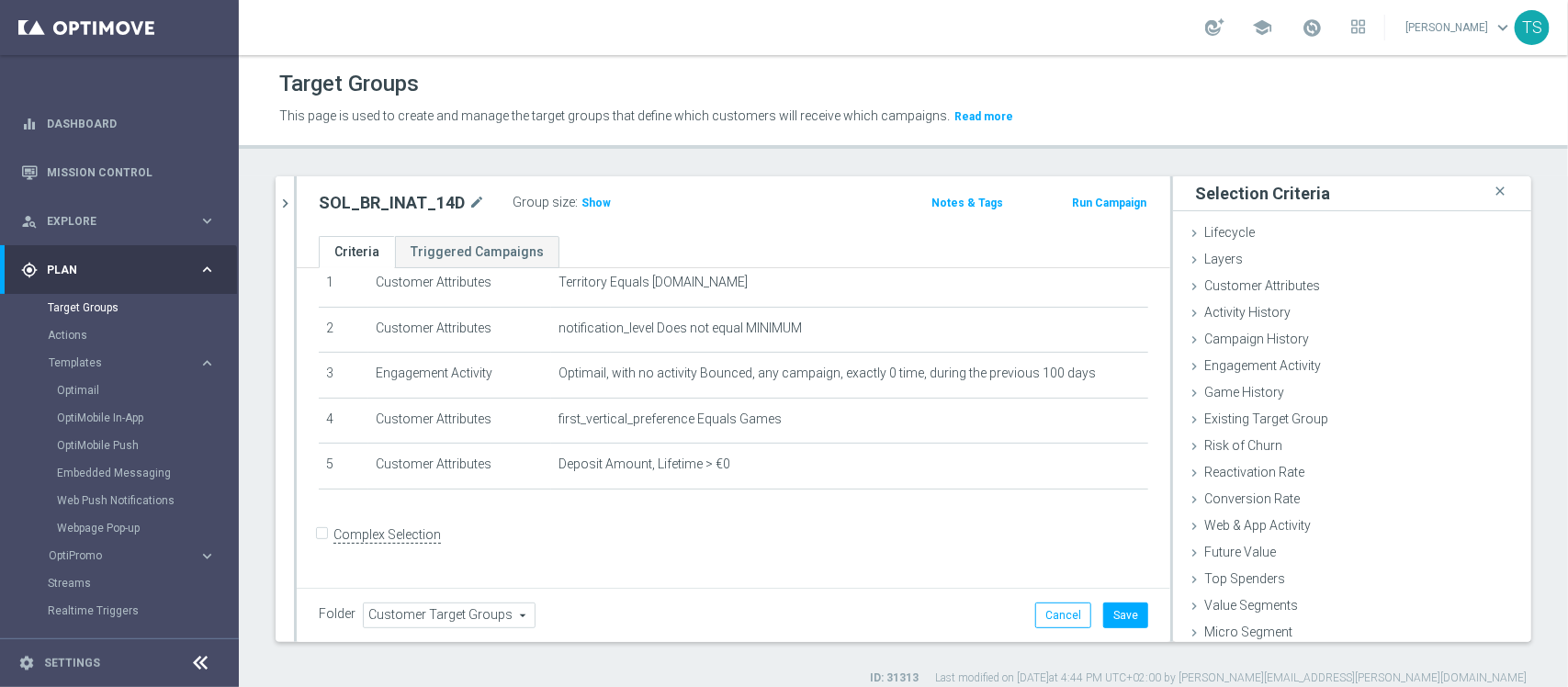
scroll to position [60, 0]
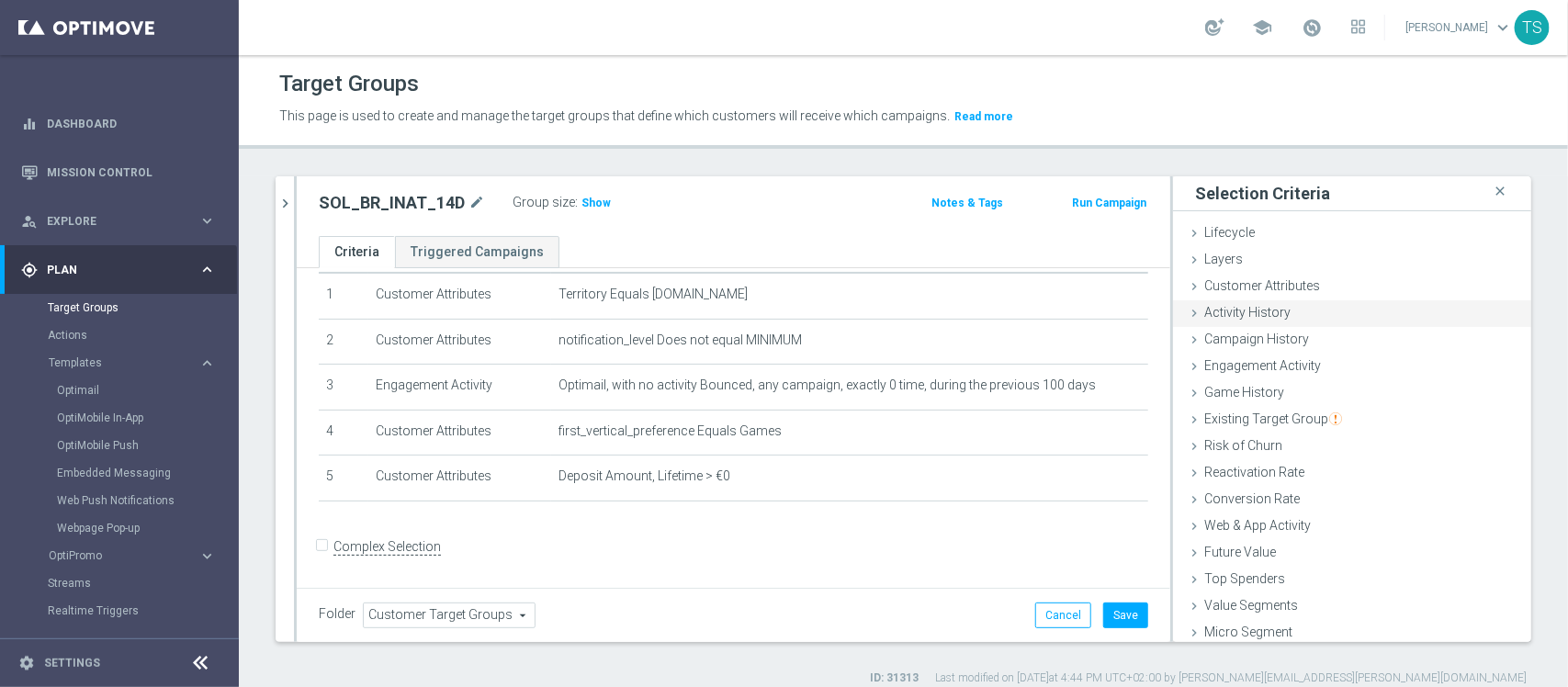
click at [1289, 315] on div "Activity History done" at bounding box center [1352, 315] width 358 height 28
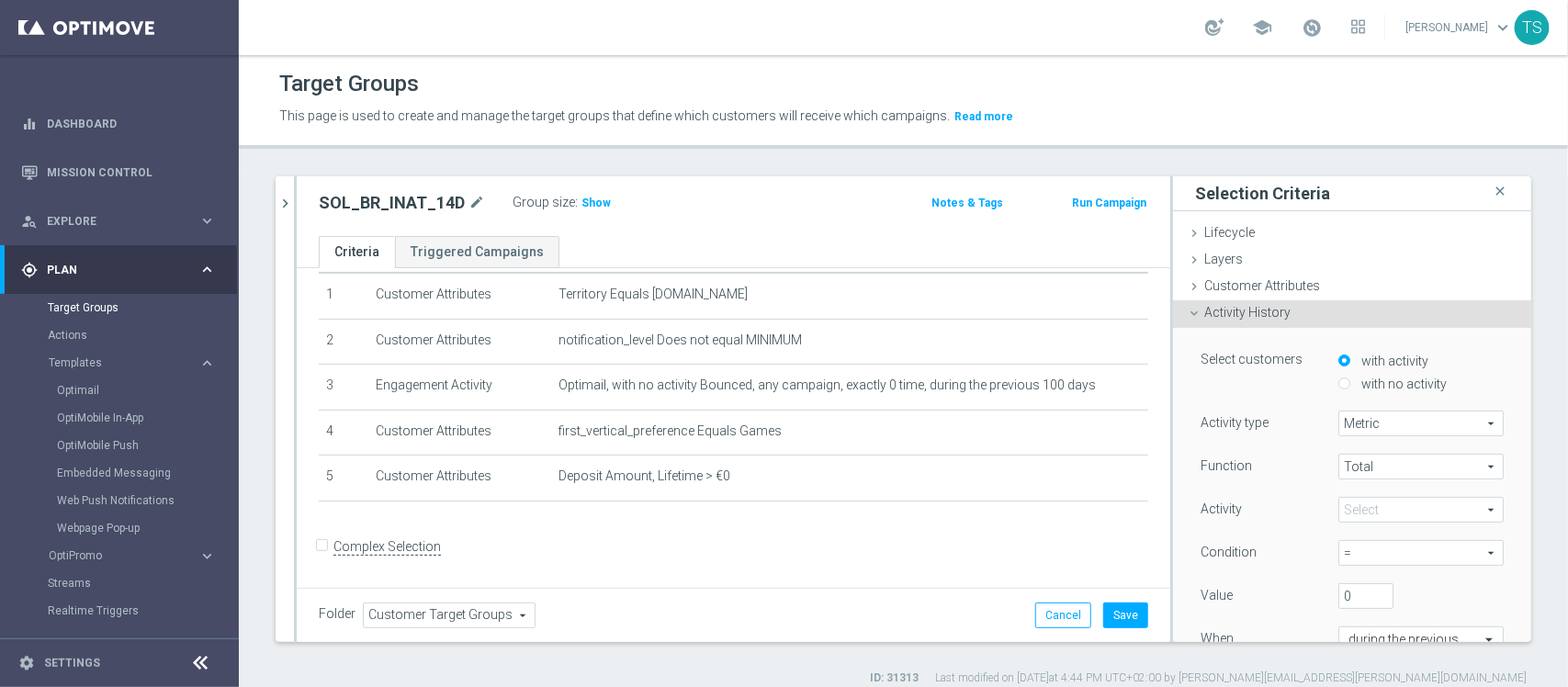
click at [1360, 471] on span "Total" at bounding box center [1421, 467] width 164 height 24
click at [1471, 456] on div "Total Total arrow_drop_down search Total Avg Min Max" at bounding box center [1421, 467] width 193 height 26
click at [1367, 510] on span at bounding box center [1421, 510] width 164 height 24
click at [1367, 510] on input "search" at bounding box center [1421, 510] width 166 height 26
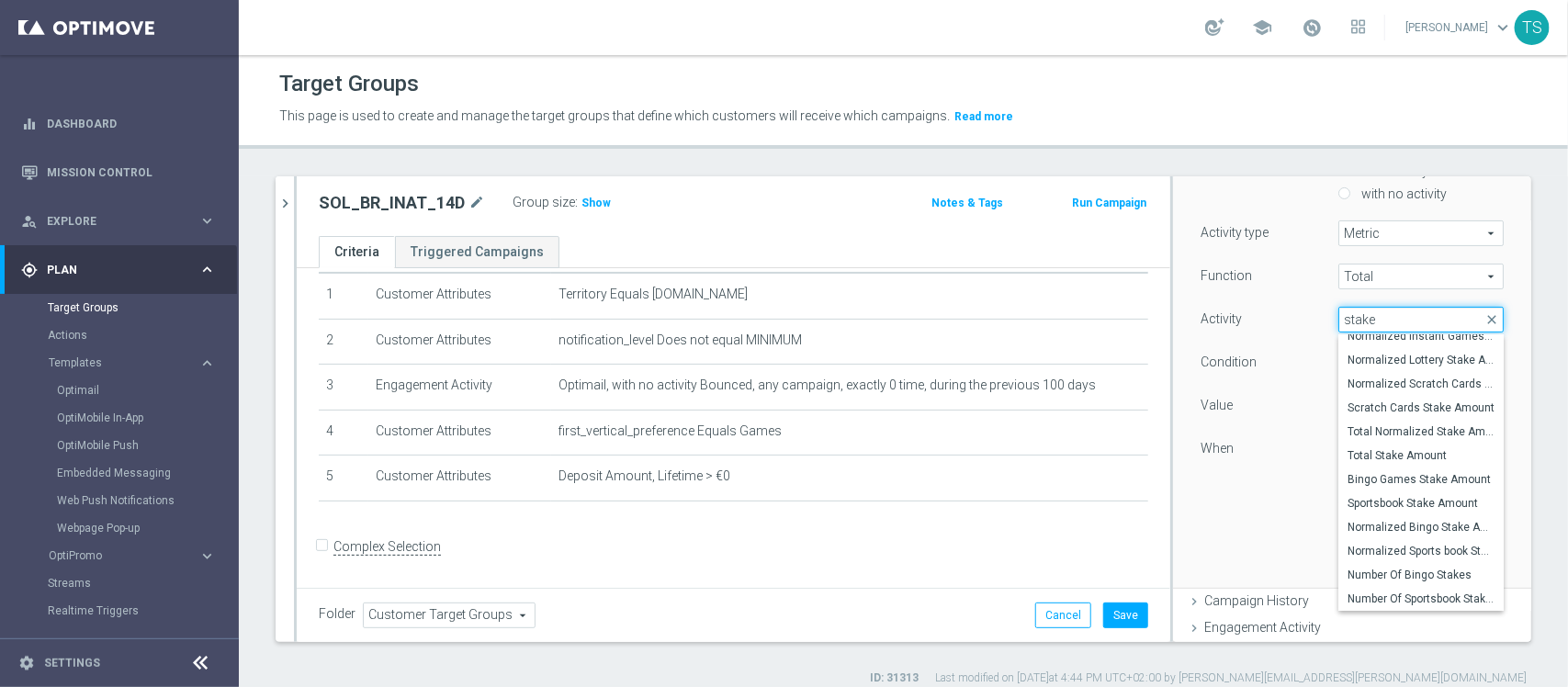
scroll to position [193, 0]
type input "stake"
click at [1392, 456] on span "Total Stake Amount" at bounding box center [1421, 453] width 147 height 15
type input "Total Stake Amount"
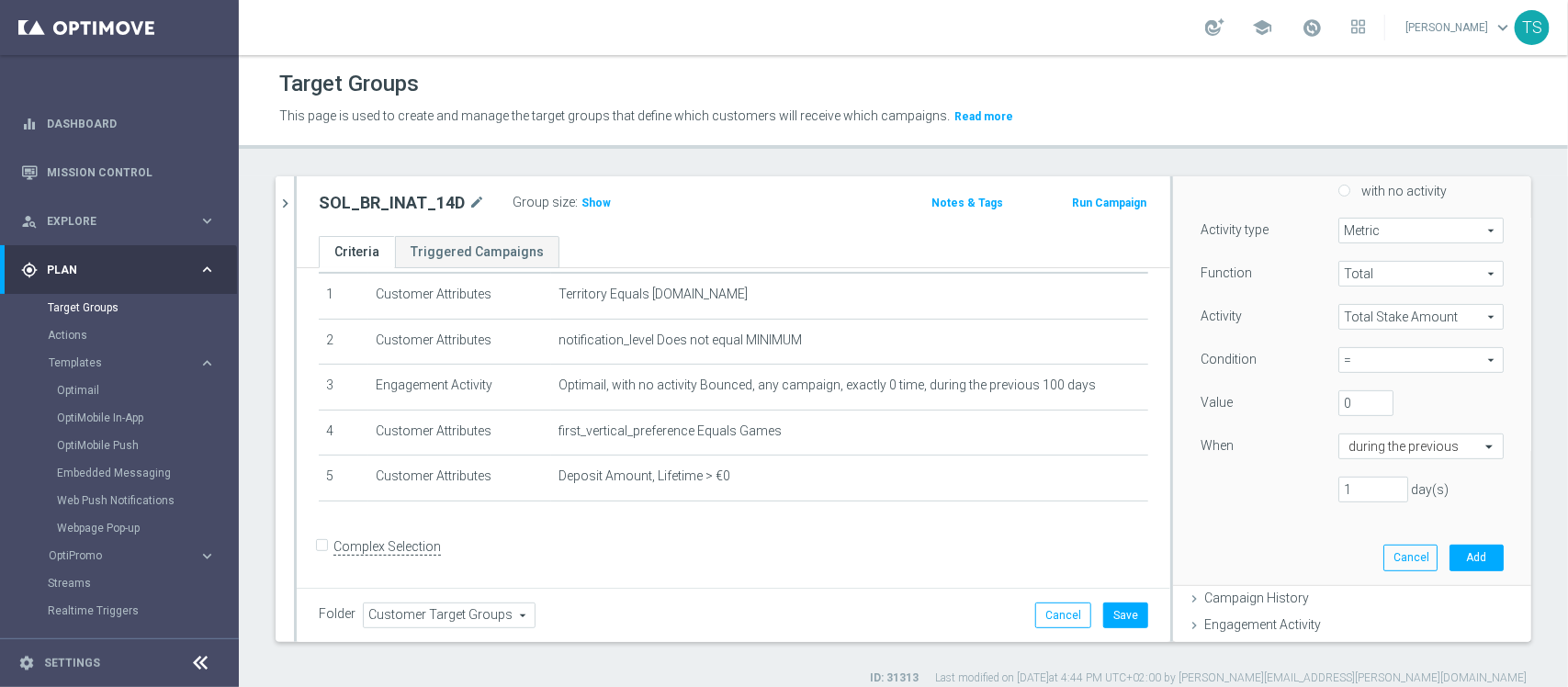
click at [1384, 355] on span "=" at bounding box center [1421, 360] width 164 height 24
click at [1369, 434] on span ">" at bounding box center [1421, 436] width 147 height 15
drag, startPoint x: 1330, startPoint y: 494, endPoint x: 1195, endPoint y: 466, distance: 137.9
click at [1201, 466] on div "Function Total Total arrow_drop_down search Activity Total Stake Amount Total S…" at bounding box center [1352, 389] width 304 height 256
click at [1378, 354] on span ">" at bounding box center [1421, 360] width 164 height 24
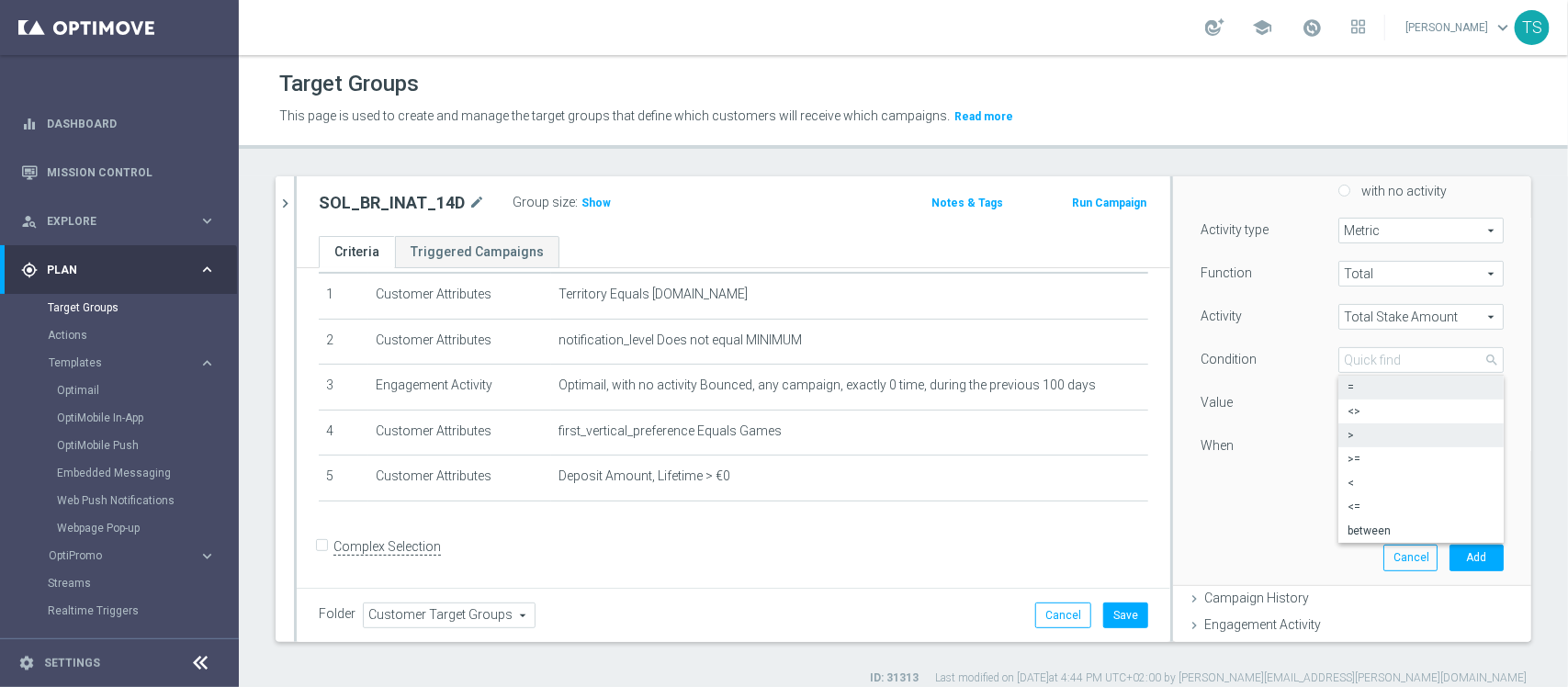
click at [1350, 396] on label "=" at bounding box center [1421, 388] width 166 height 24
type input "="
click at [1339, 488] on input "1" at bounding box center [1373, 490] width 69 height 26
type input "14"
click at [1450, 548] on button "Add" at bounding box center [1476, 558] width 55 height 26
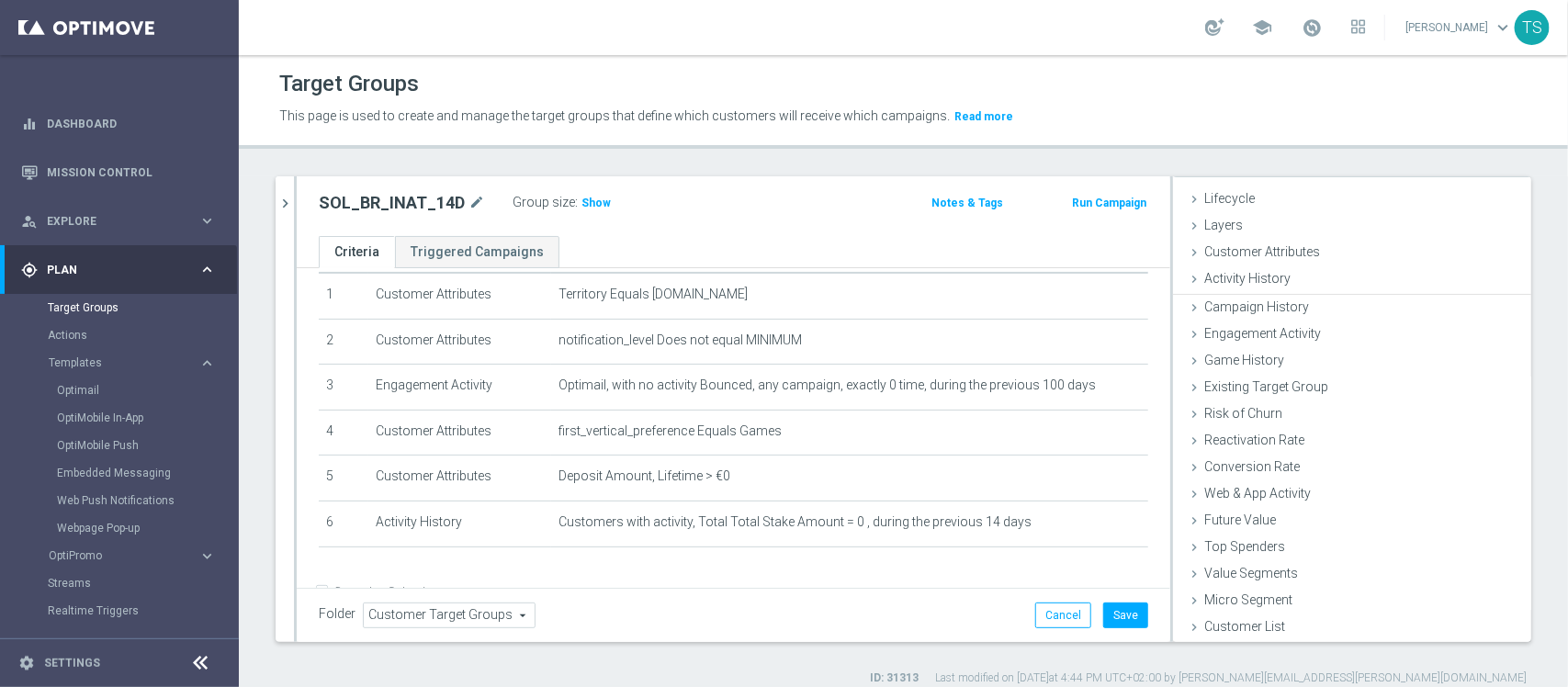
scroll to position [32, 0]
click at [591, 208] on span "Show" at bounding box center [596, 203] width 30 height 13
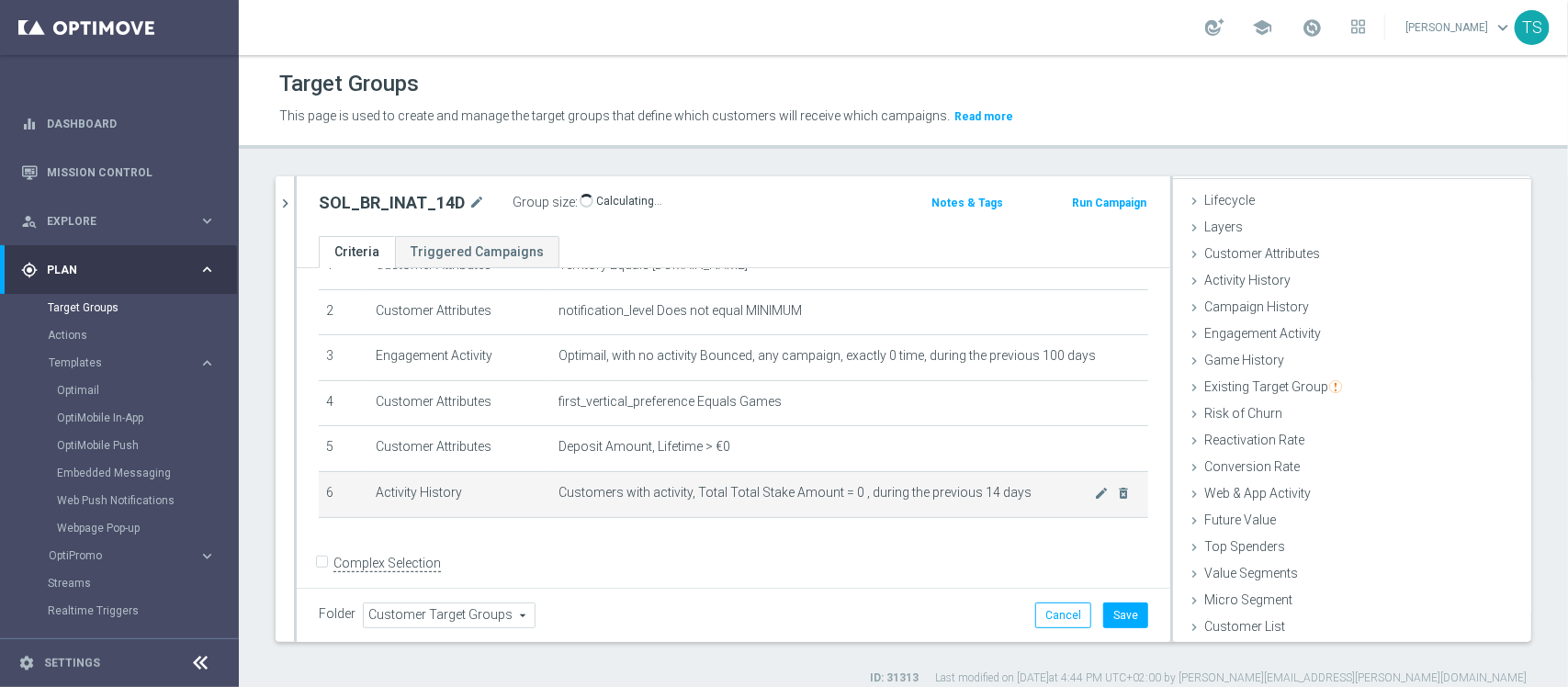
scroll to position [106, 0]
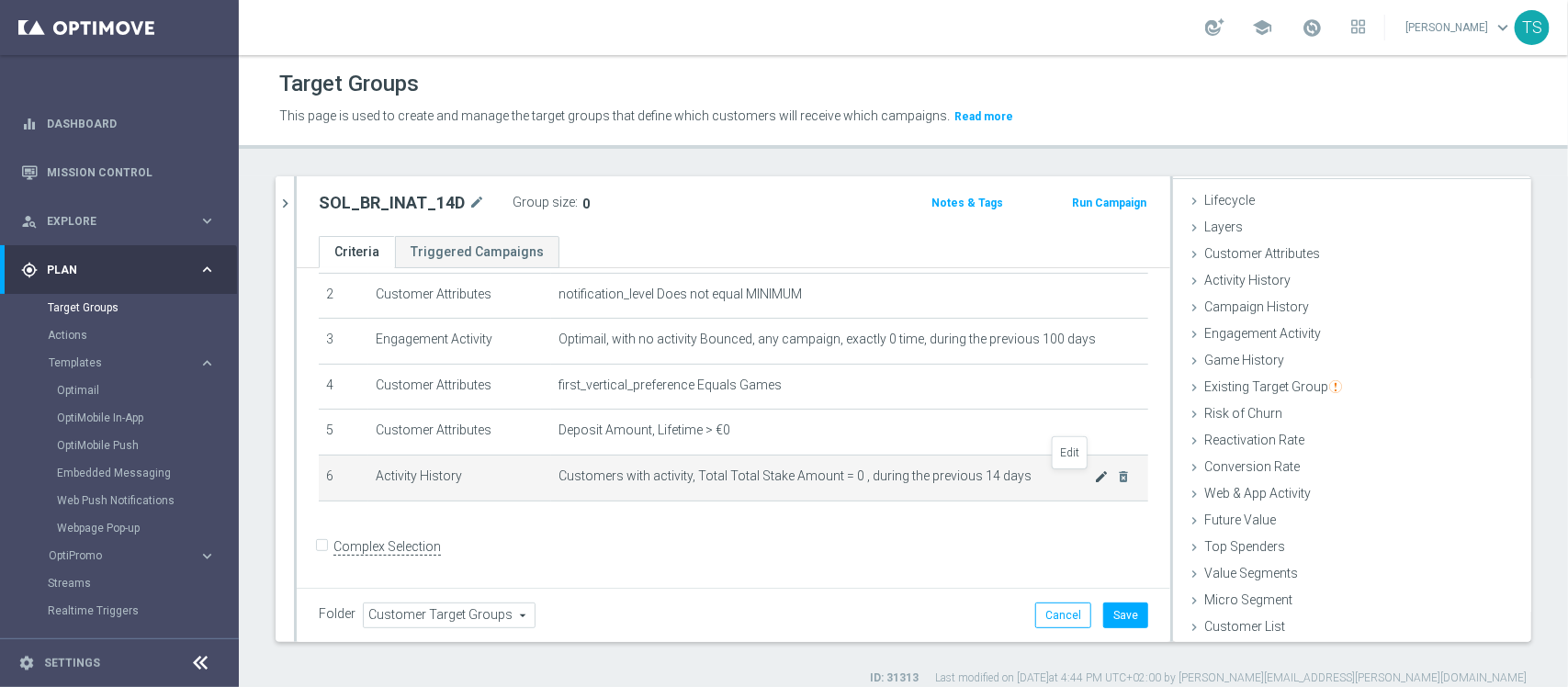
click at [1094, 479] on icon "mode_edit" at bounding box center [1101, 477] width 15 height 15
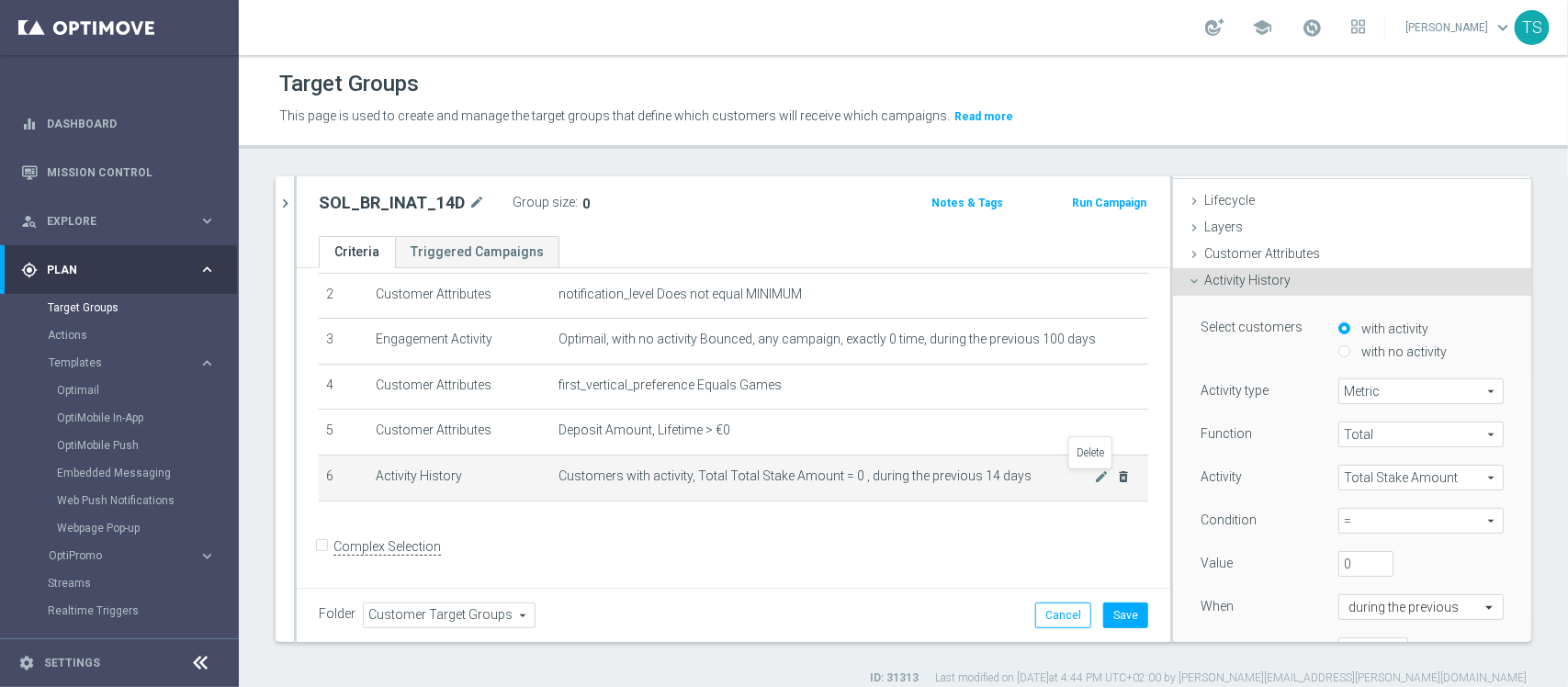
scroll to position [133, 0]
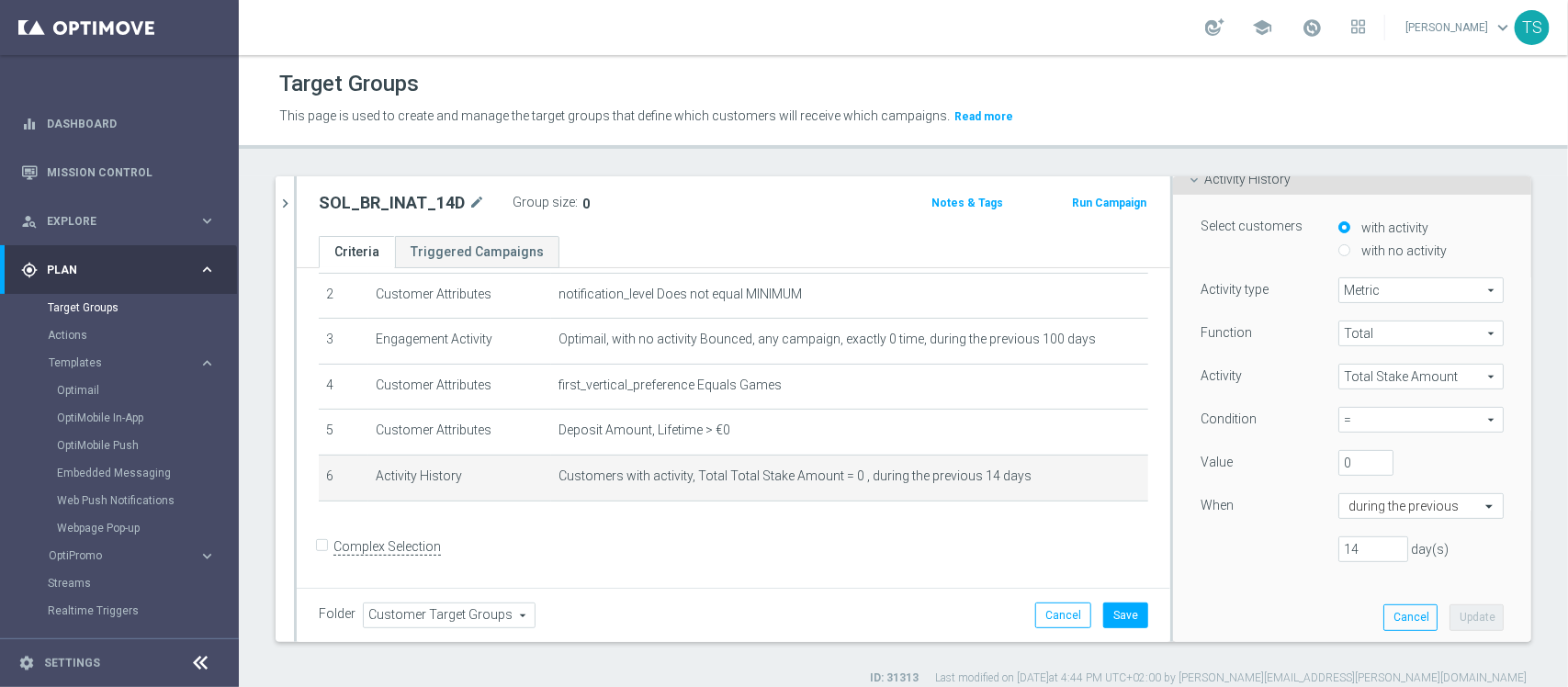
click at [1355, 419] on span "=" at bounding box center [1421, 420] width 164 height 24
click at [1361, 543] on span "<" at bounding box center [1421, 543] width 147 height 15
click at [1389, 411] on span "<" at bounding box center [1421, 420] width 164 height 24
click at [1350, 563] on span "<=" at bounding box center [1421, 567] width 147 height 15
type input "<="
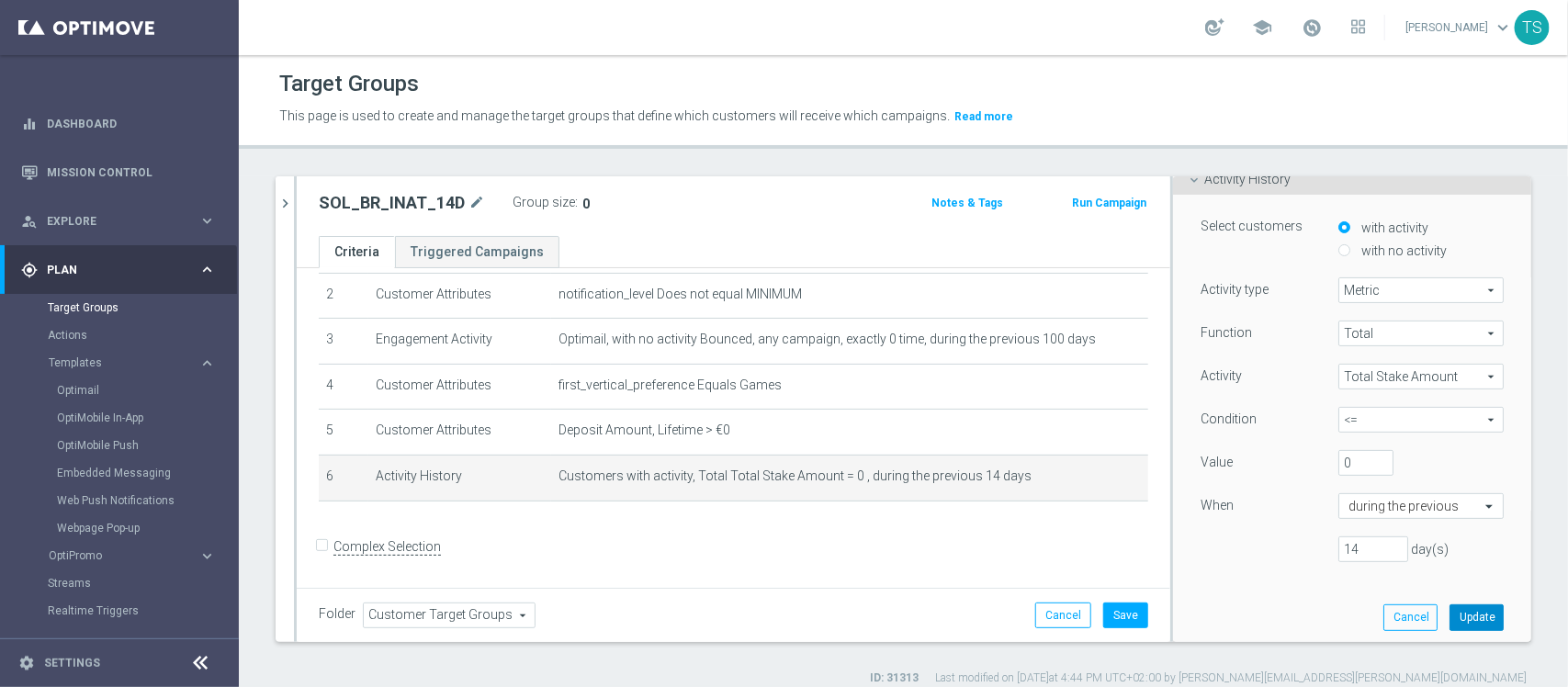
click at [1450, 611] on button "Update" at bounding box center [1476, 618] width 55 height 26
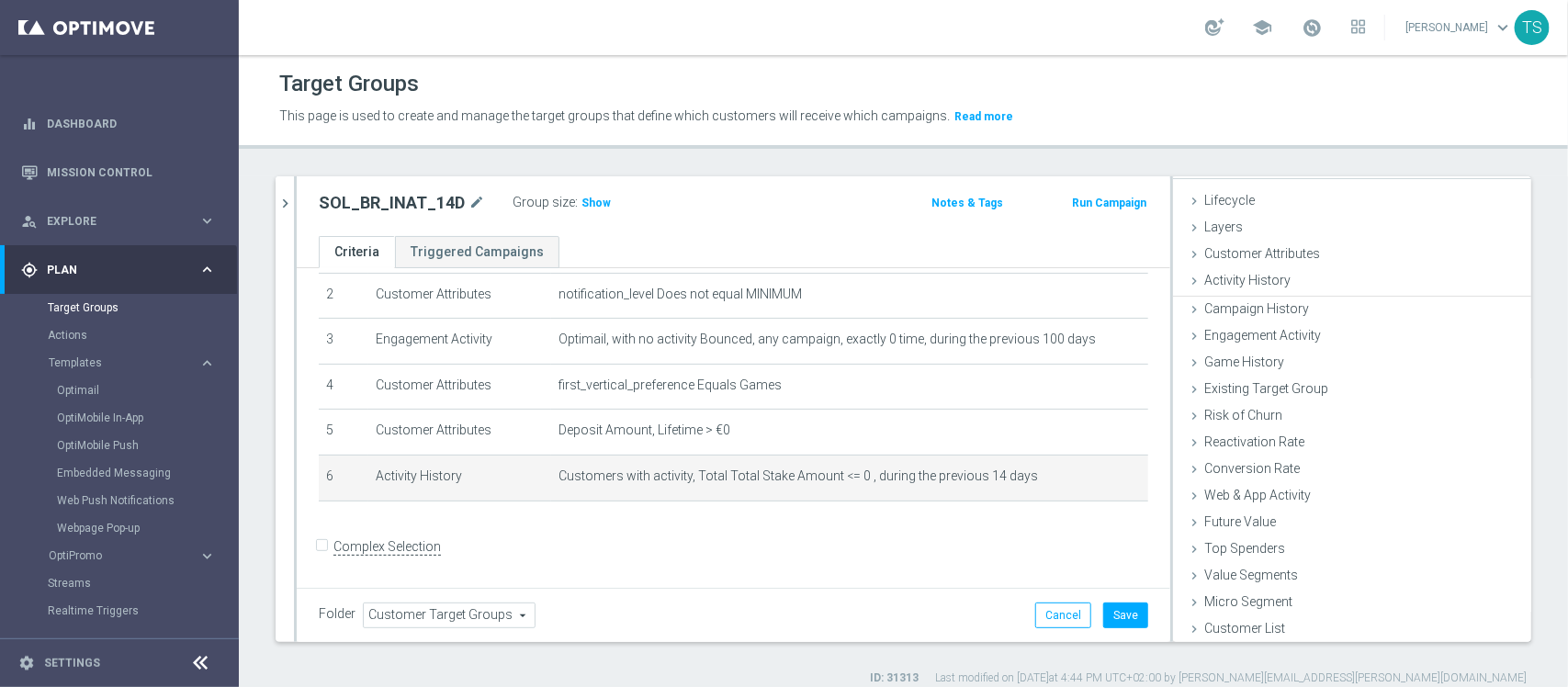
scroll to position [32, 0]
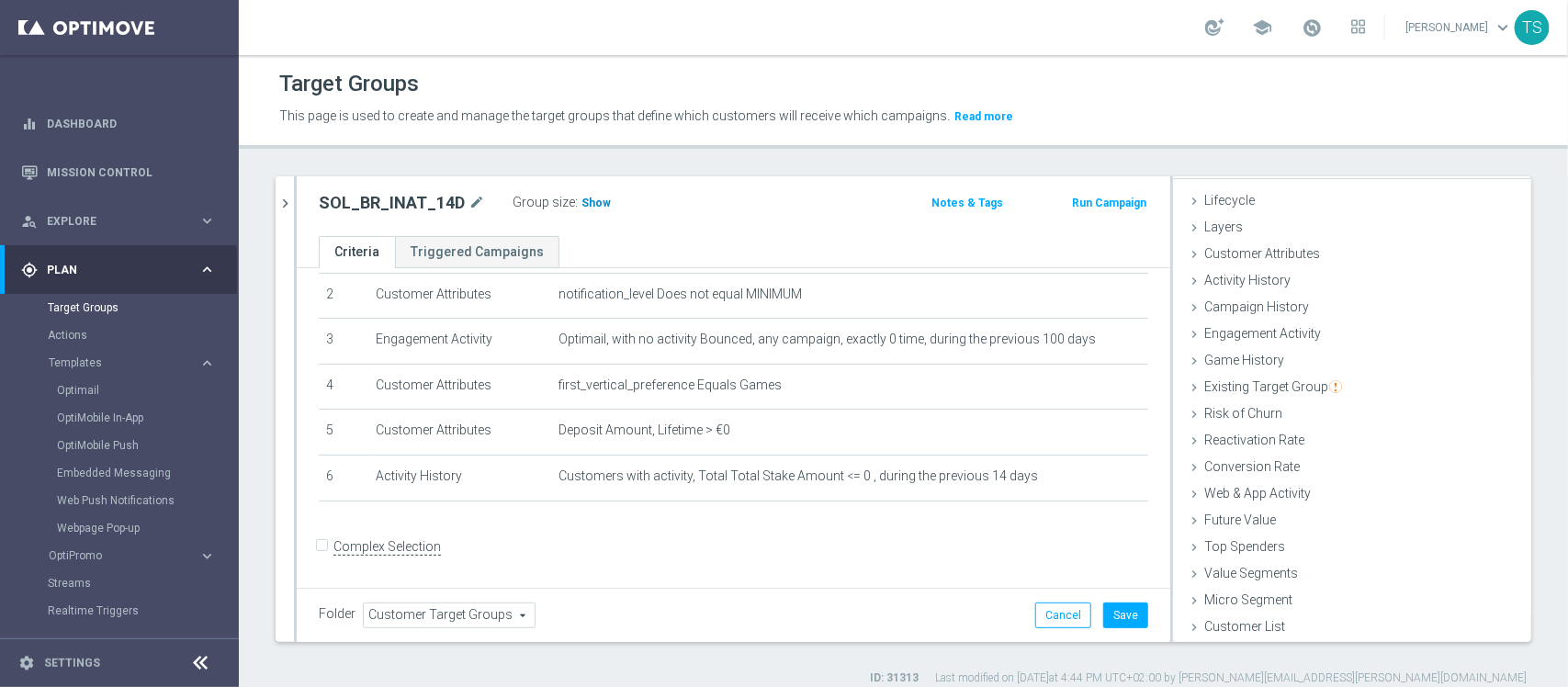
click at [591, 204] on span "Show" at bounding box center [596, 203] width 30 height 13
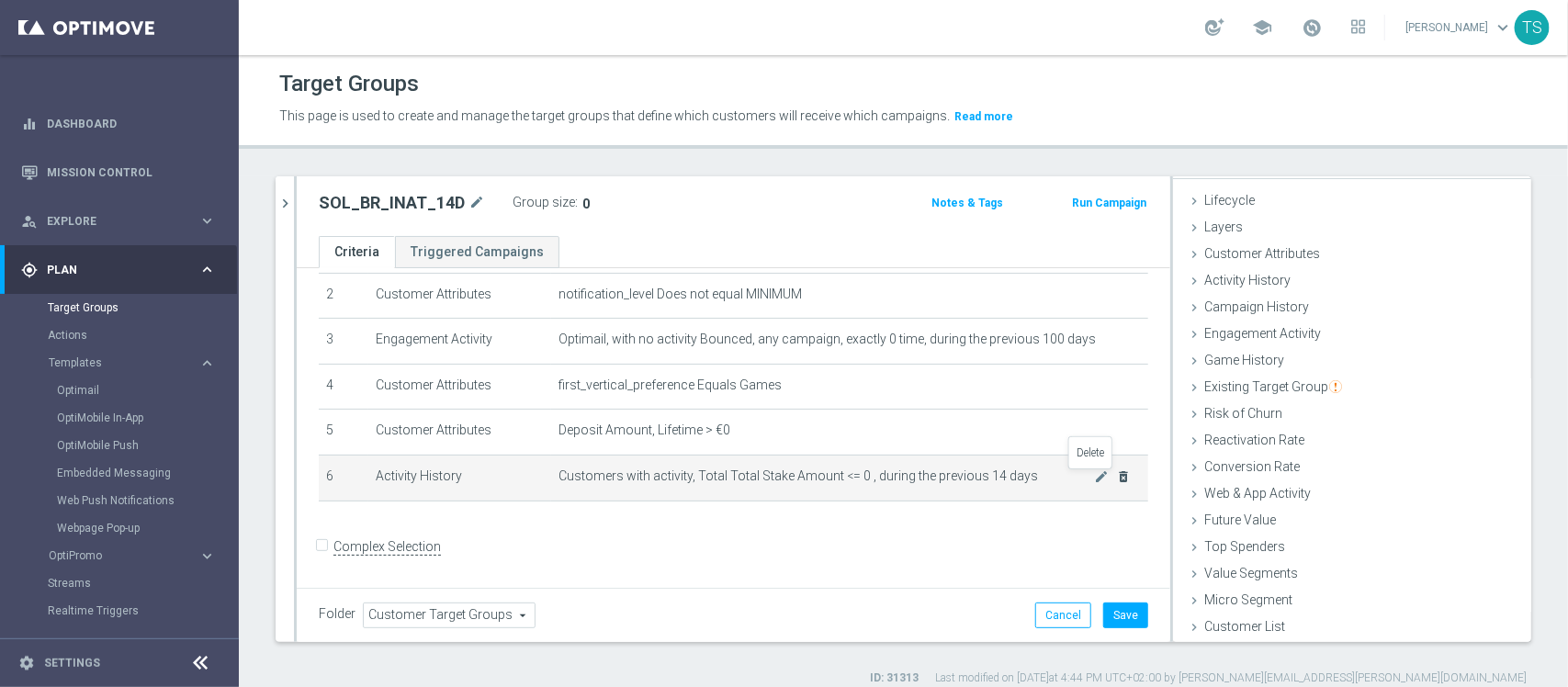
click at [1116, 481] on icon "delete_forever" at bounding box center [1124, 477] width 15 height 15
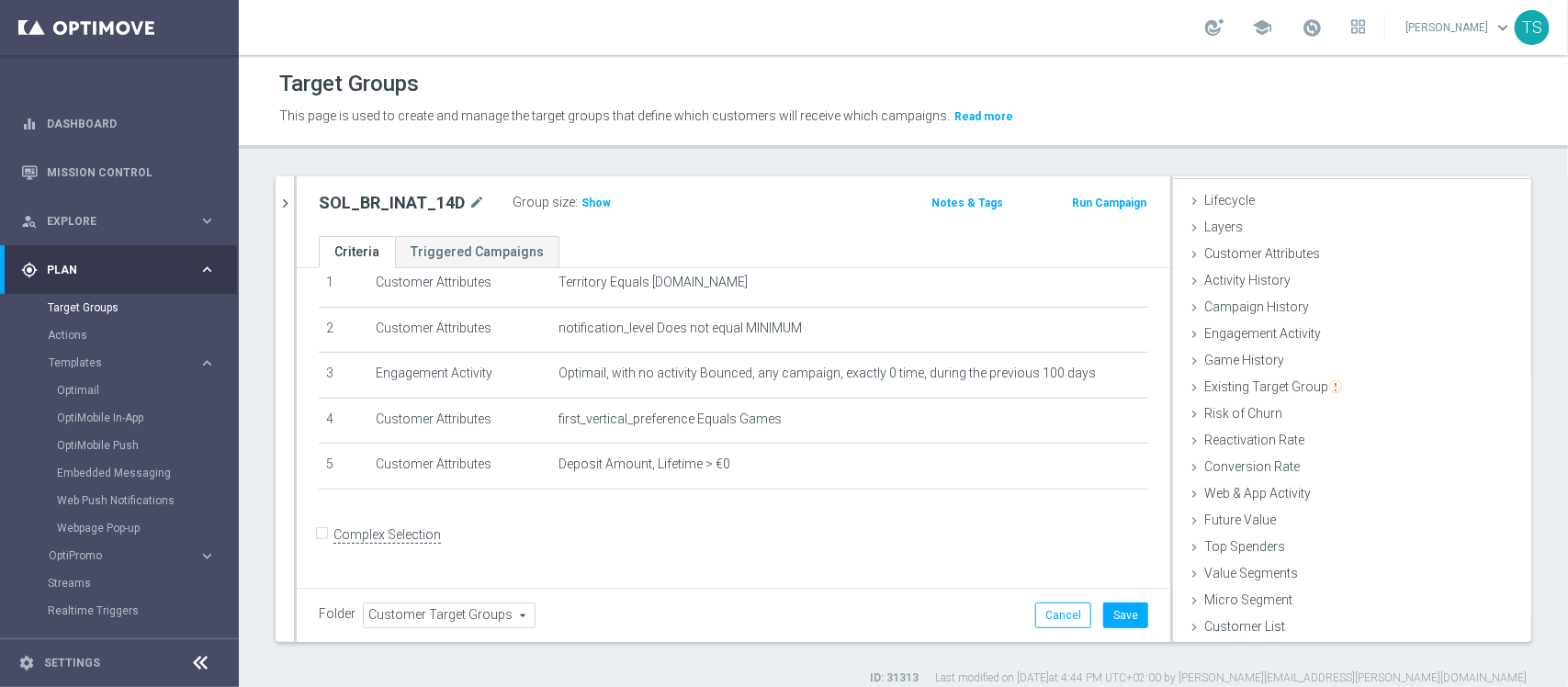
scroll to position [60, 0]
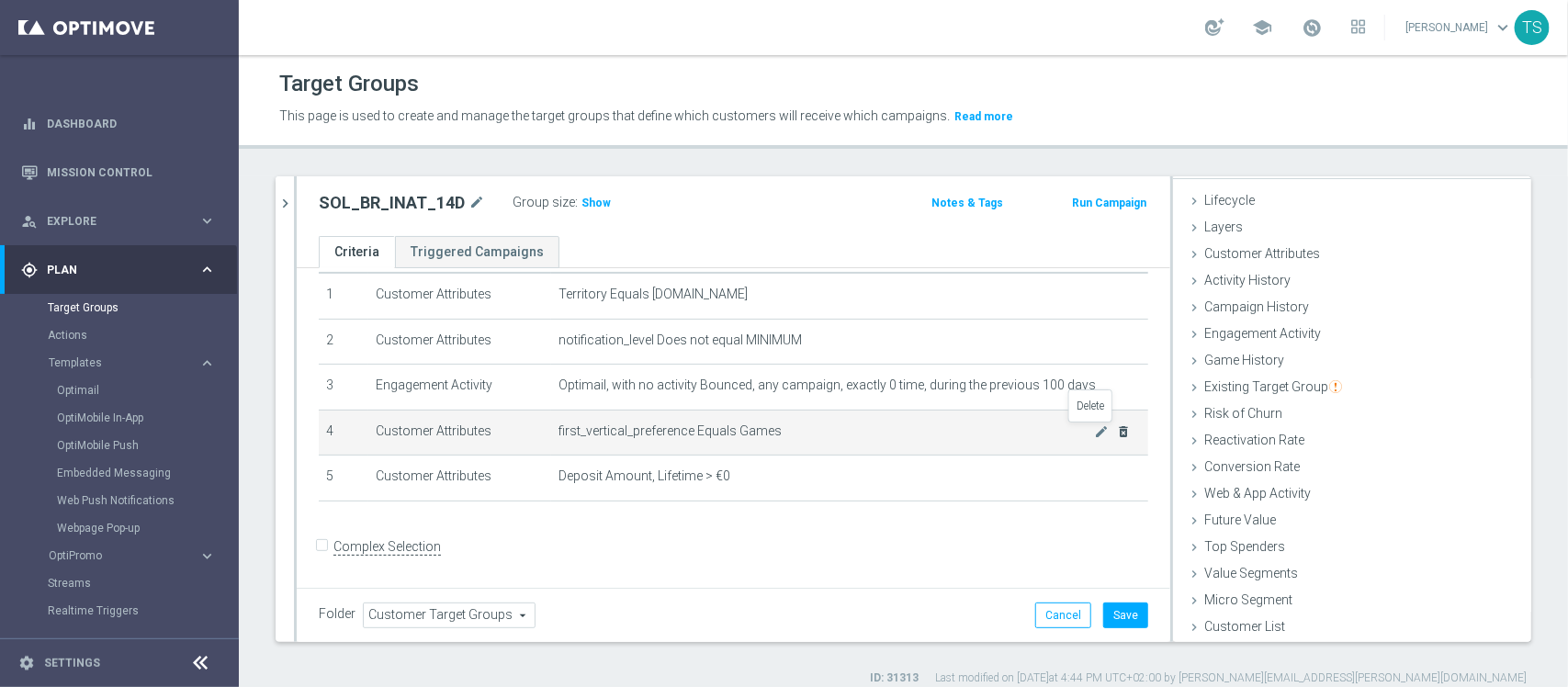
click at [1116, 432] on icon "delete_forever" at bounding box center [1124, 432] width 15 height 15
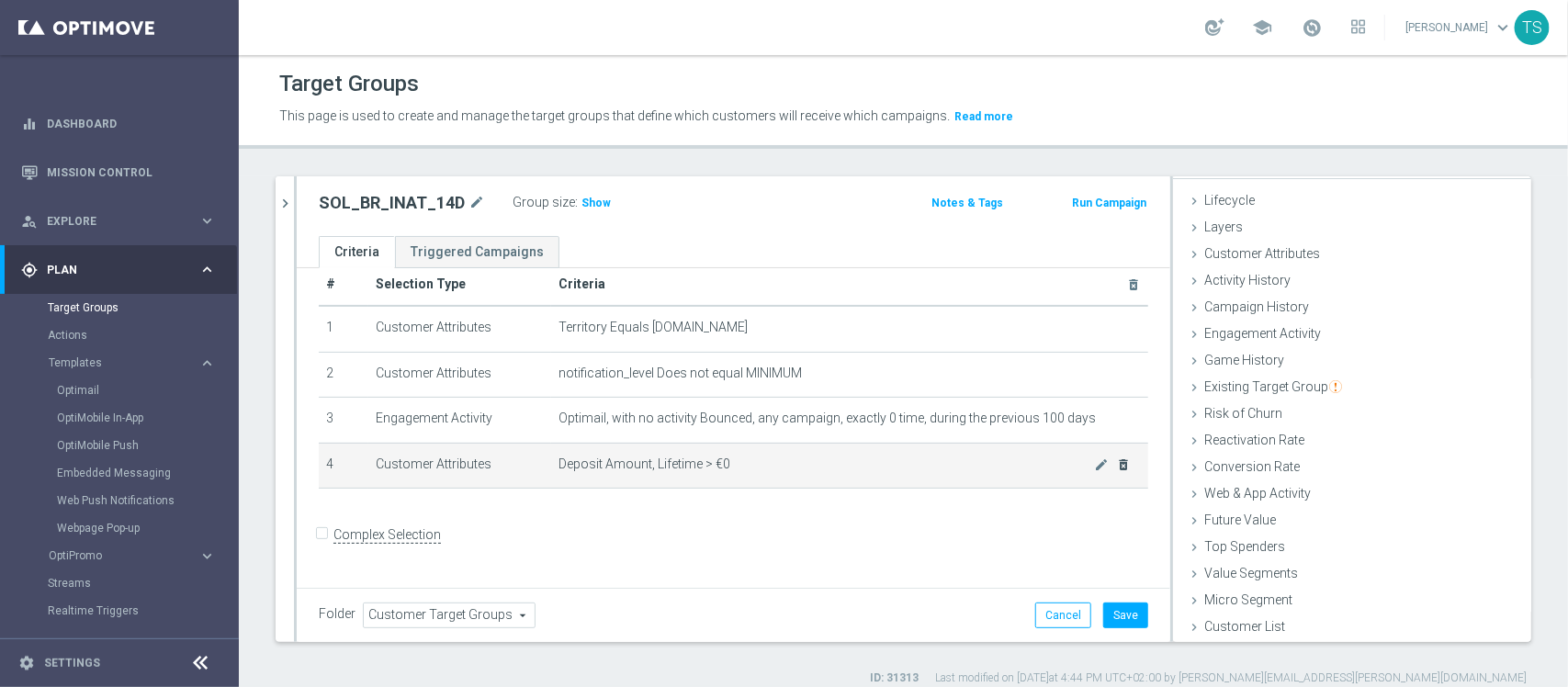
scroll to position [14, 0]
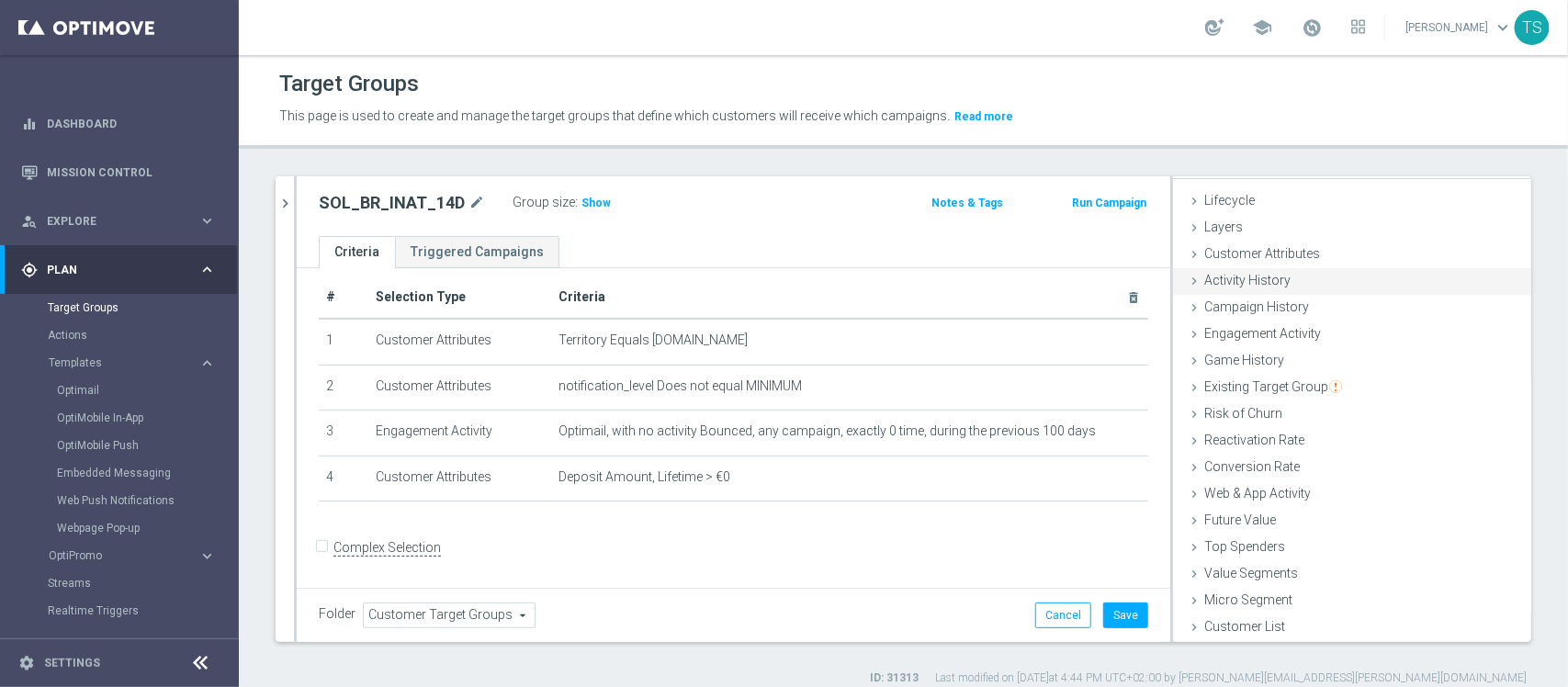
click at [1296, 291] on div "Activity History done selection updated" at bounding box center [1352, 282] width 358 height 28
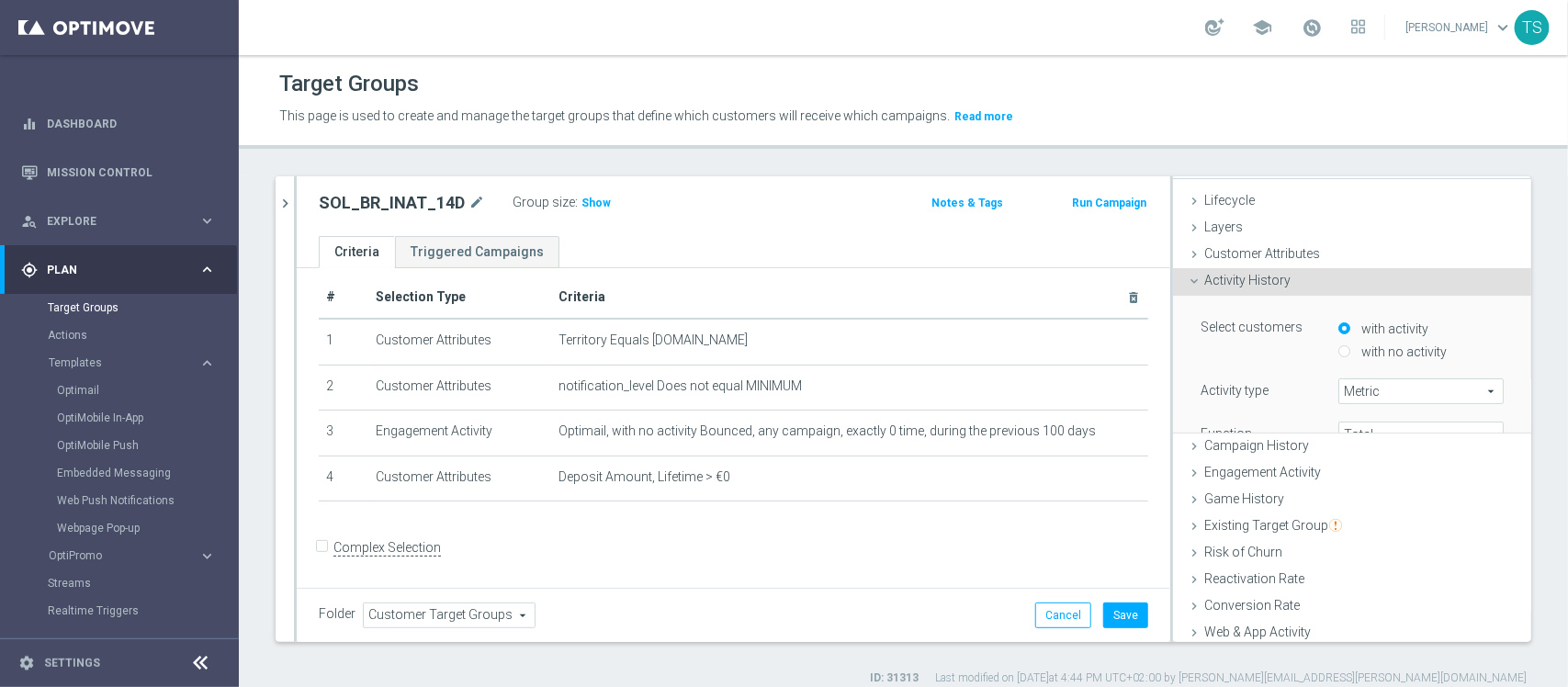
scroll to position [133, 0]
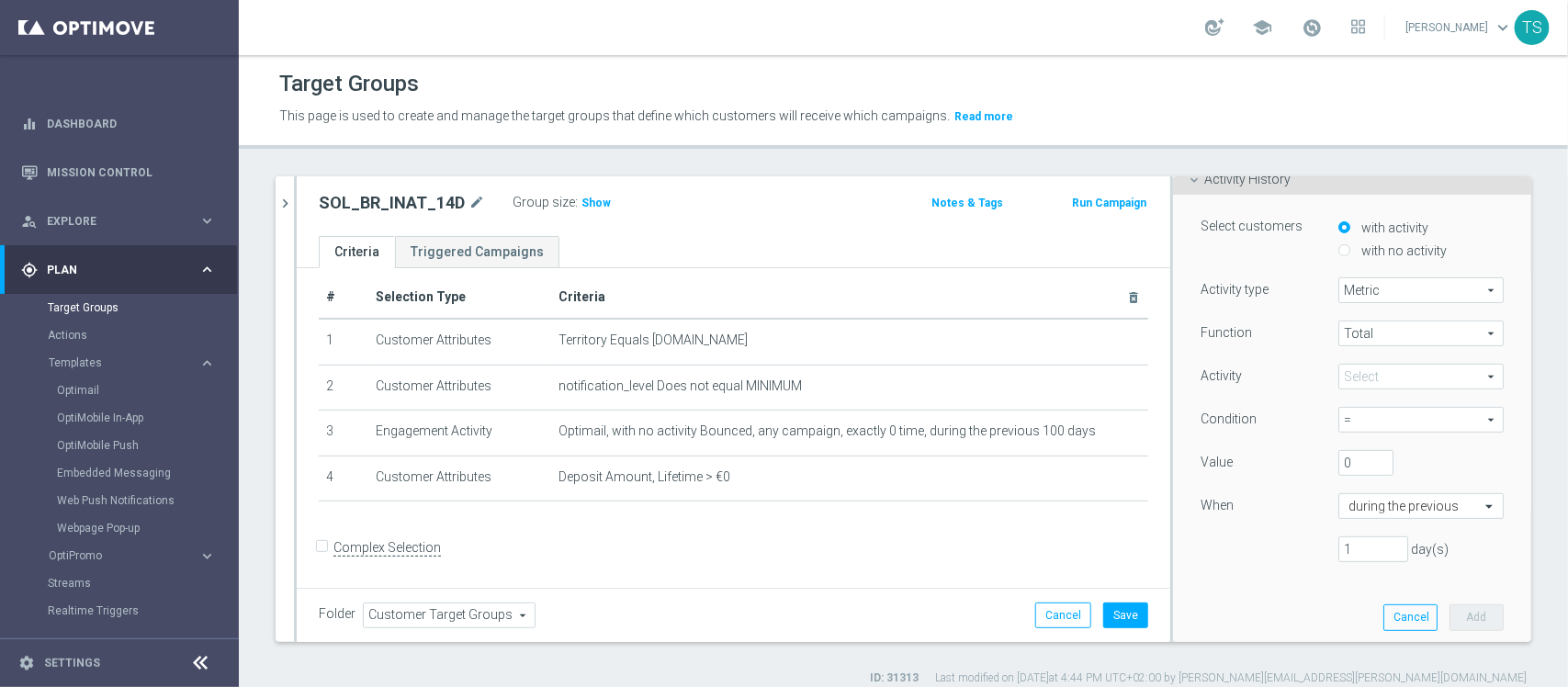
click at [1344, 338] on span "Total" at bounding box center [1421, 333] width 164 height 24
click at [1351, 364] on span "Total" at bounding box center [1421, 360] width 145 height 15
click at [1350, 378] on span at bounding box center [1421, 377] width 164 height 24
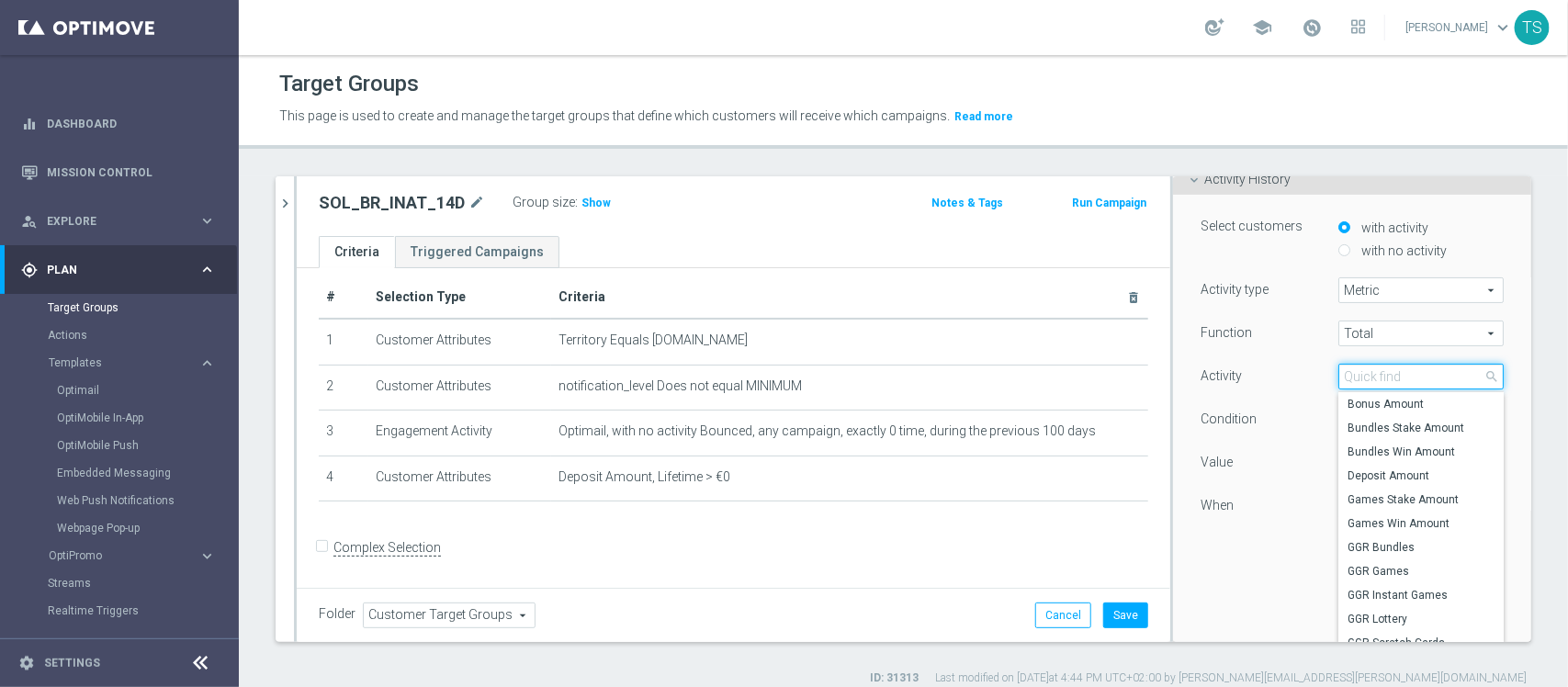
click at [1350, 378] on input "search" at bounding box center [1421, 377] width 166 height 26
type input "stake"
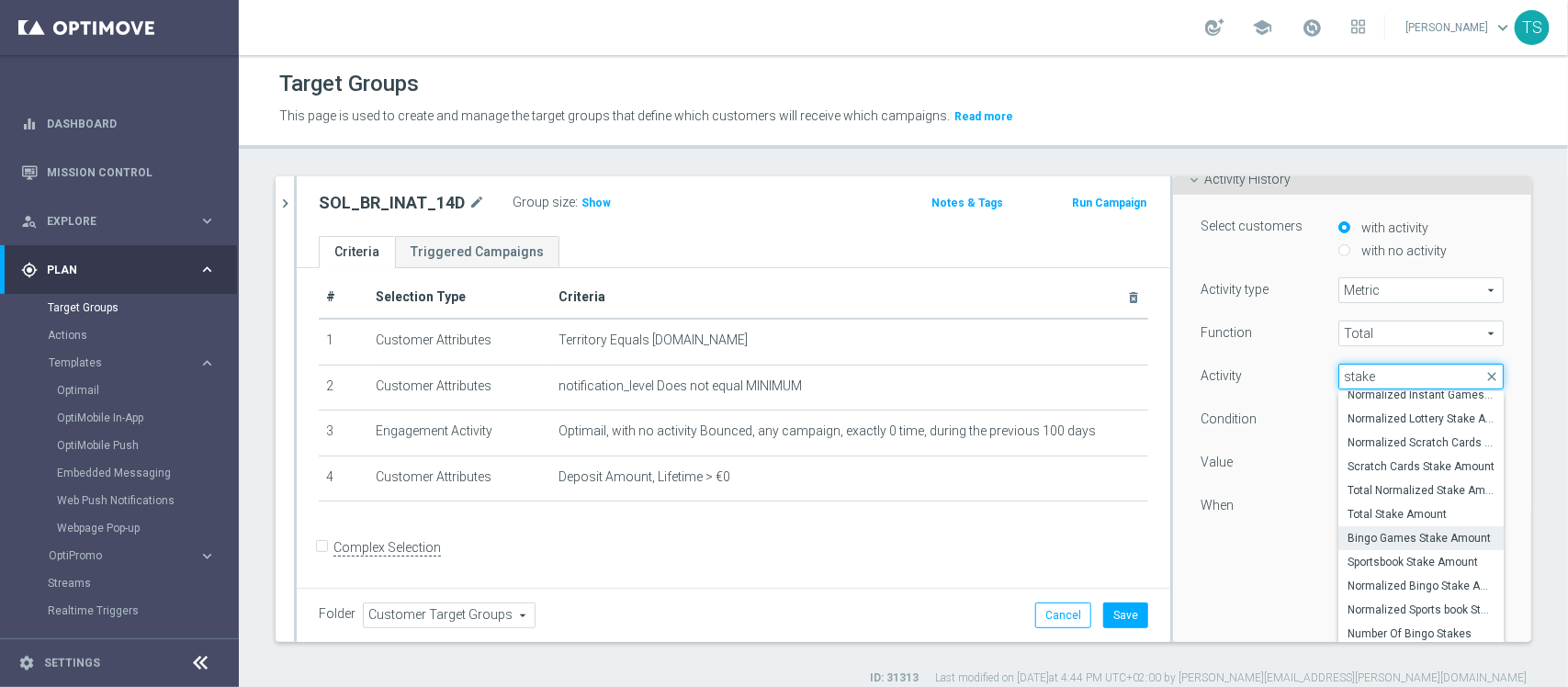
scroll to position [144, 0]
click at [1393, 512] on span "Total Stake Amount" at bounding box center [1421, 518] width 147 height 15
type input "Total Stake Amount"
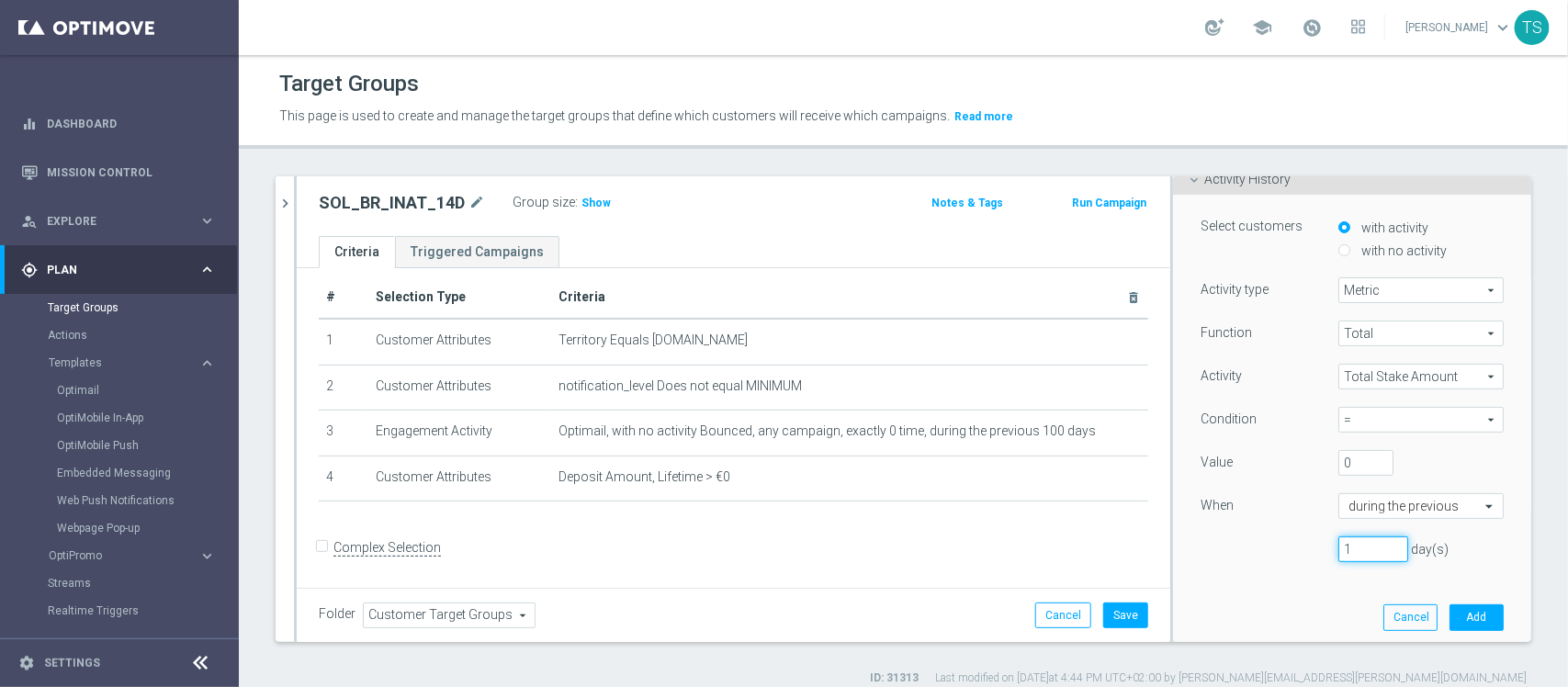
drag, startPoint x: 1348, startPoint y: 548, endPoint x: 1251, endPoint y: 548, distance: 97.0
click at [1251, 548] on div "1 day(s)" at bounding box center [1351, 550] width 330 height 26
click at [1412, 506] on input "text" at bounding box center [1402, 507] width 108 height 17
click at [1493, 515] on div "Select customers with activity with no activity Activity type Metric Metric arr…" at bounding box center [1352, 419] width 358 height 451
drag, startPoint x: 1334, startPoint y: 548, endPoint x: 1263, endPoint y: 568, distance: 73.8
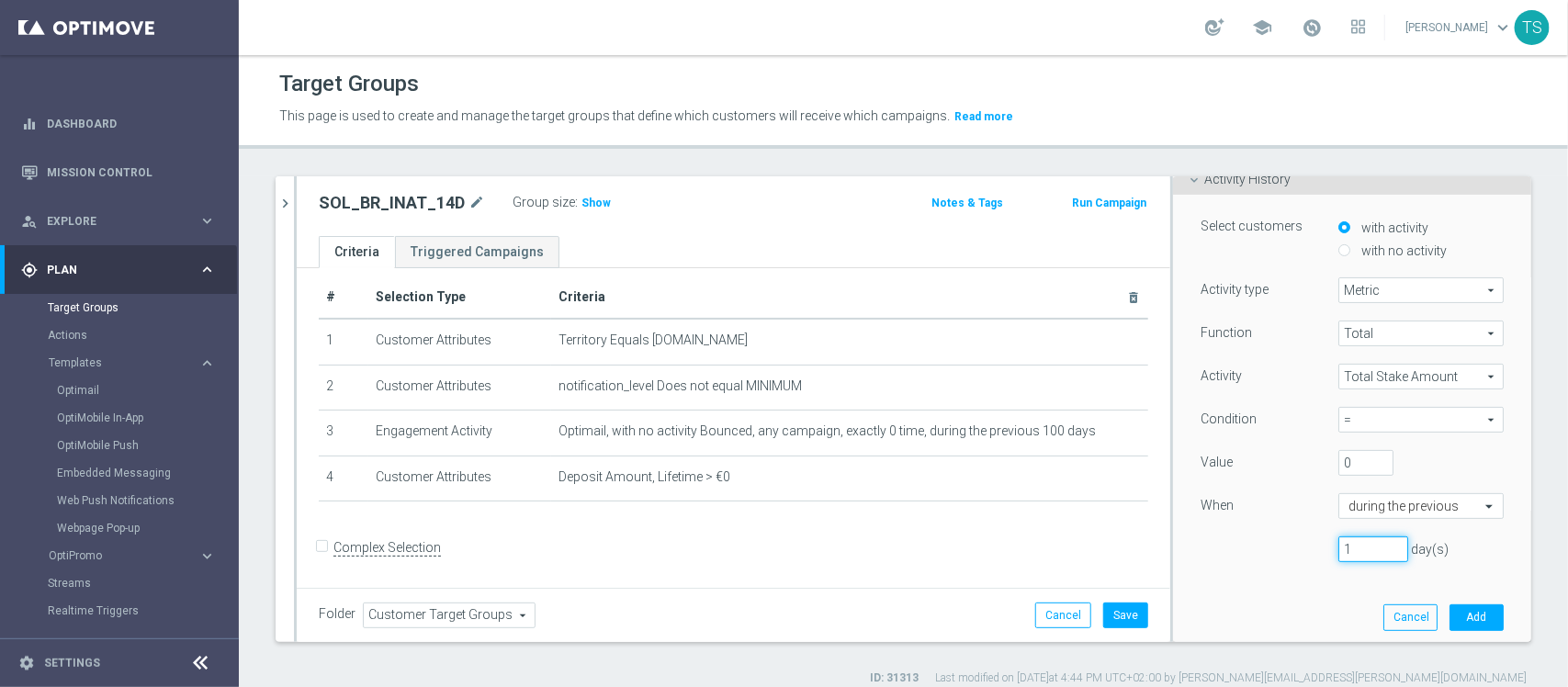
click at [1263, 568] on div "Function Total Total arrow_drop_down search Activity Total Stake Amount Total S…" at bounding box center [1352, 448] width 304 height 256
type input "14"
click at [1459, 614] on button "Add" at bounding box center [1476, 618] width 55 height 26
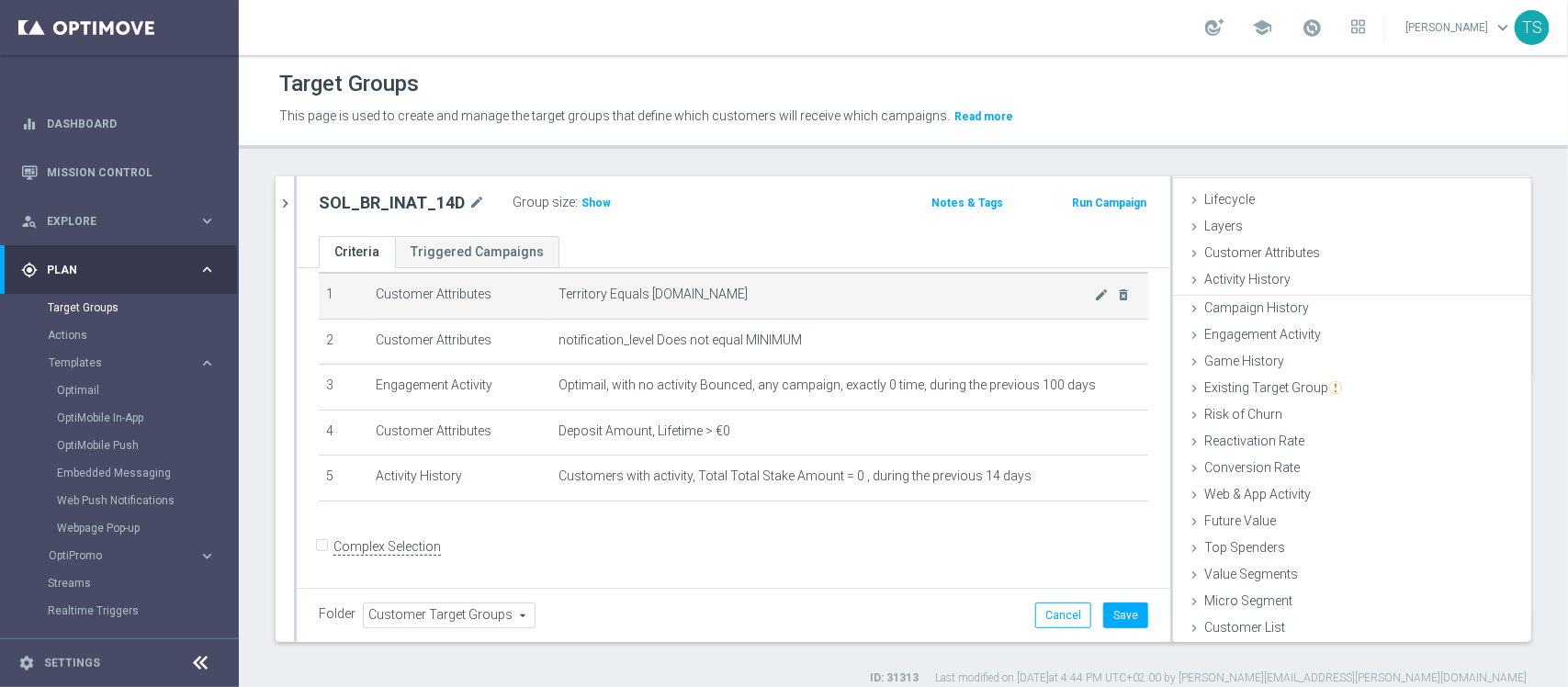
scroll to position [32, 0]
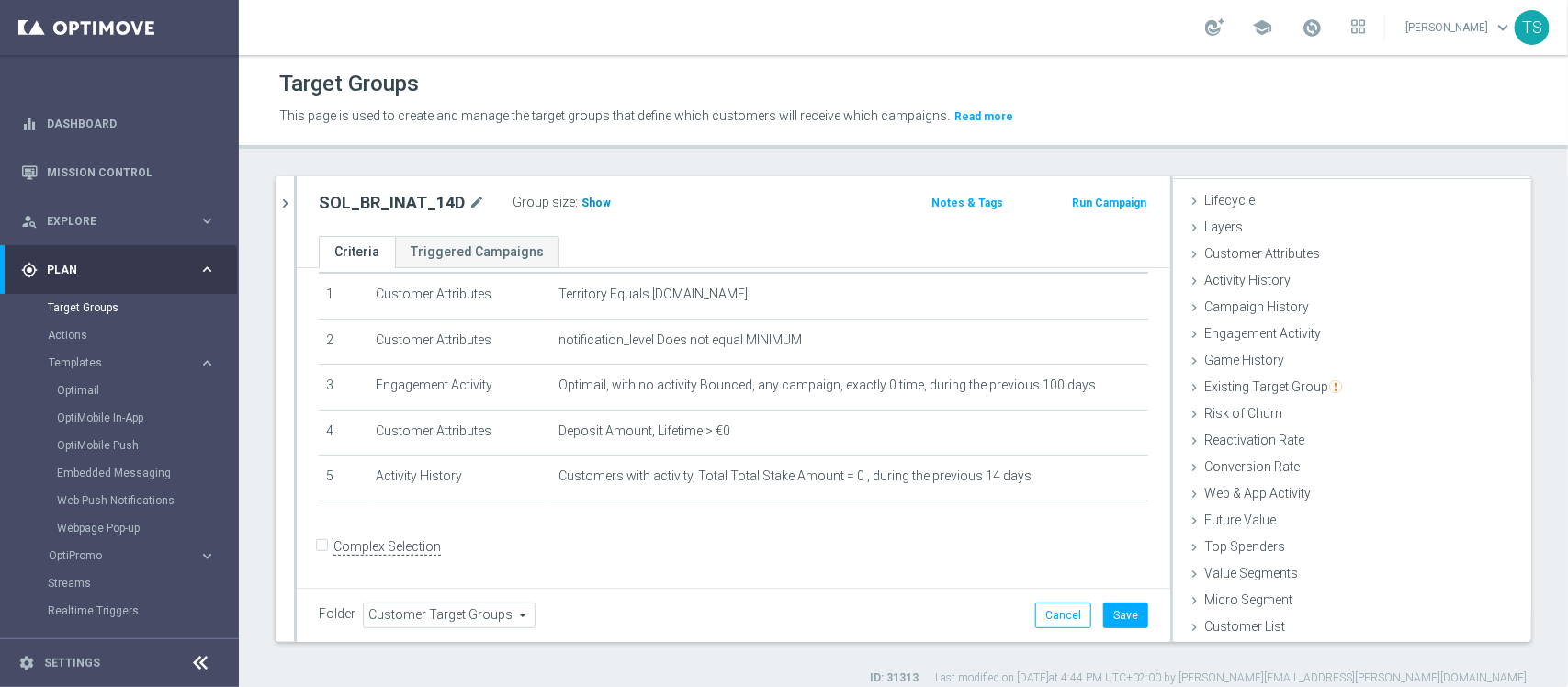
click at [592, 199] on span "Show" at bounding box center [596, 203] width 30 height 13
click at [1250, 323] on div "Engagement Activity done" at bounding box center [1352, 335] width 358 height 28
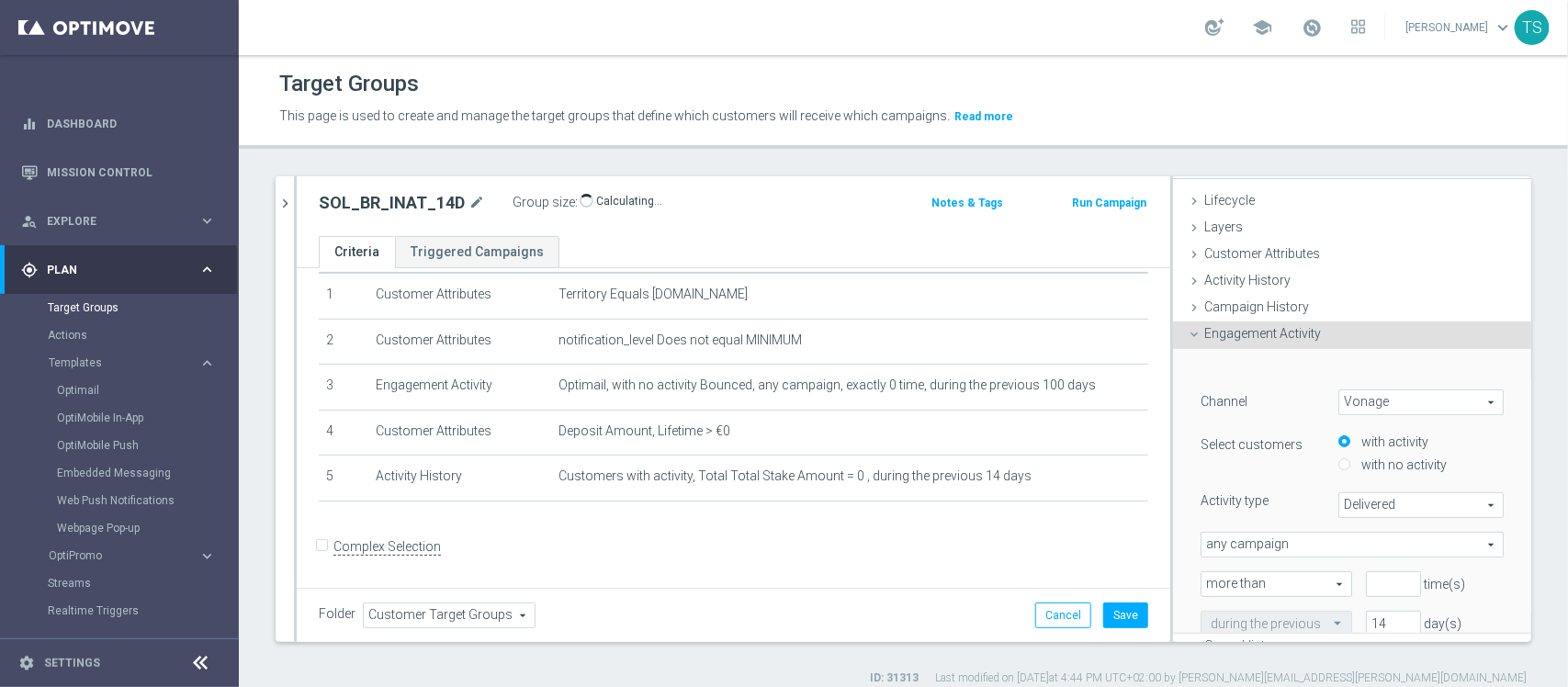
scroll to position [133, 0]
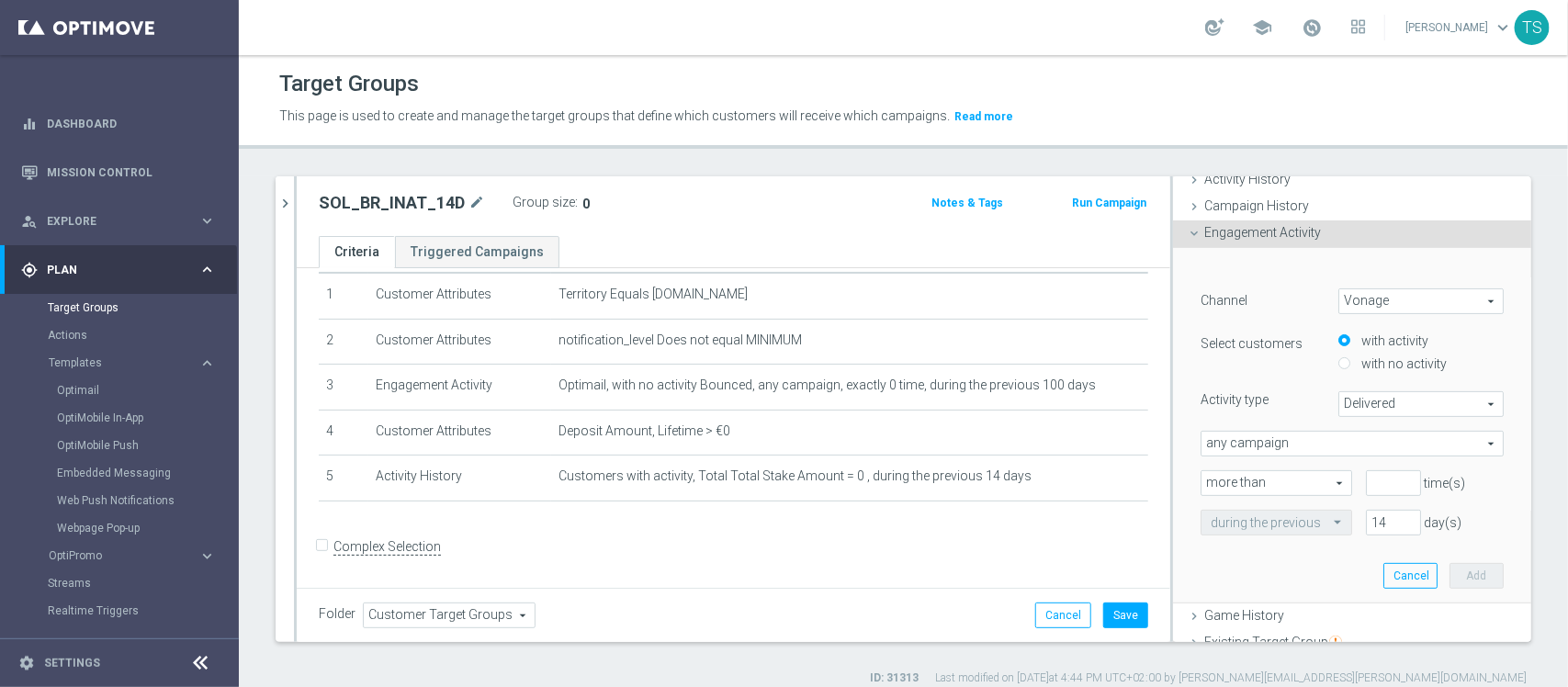
click at [1348, 319] on div "Channel Vonage Vonage arrow_drop_down search Select customers with activity wit…" at bounding box center [1352, 412] width 304 height 247
click at [1357, 306] on span "Vonage" at bounding box center [1421, 302] width 164 height 24
click at [1363, 374] on span "Optimail" at bounding box center [1421, 376] width 145 height 15
type input "Optimail"
type input "Bounced"
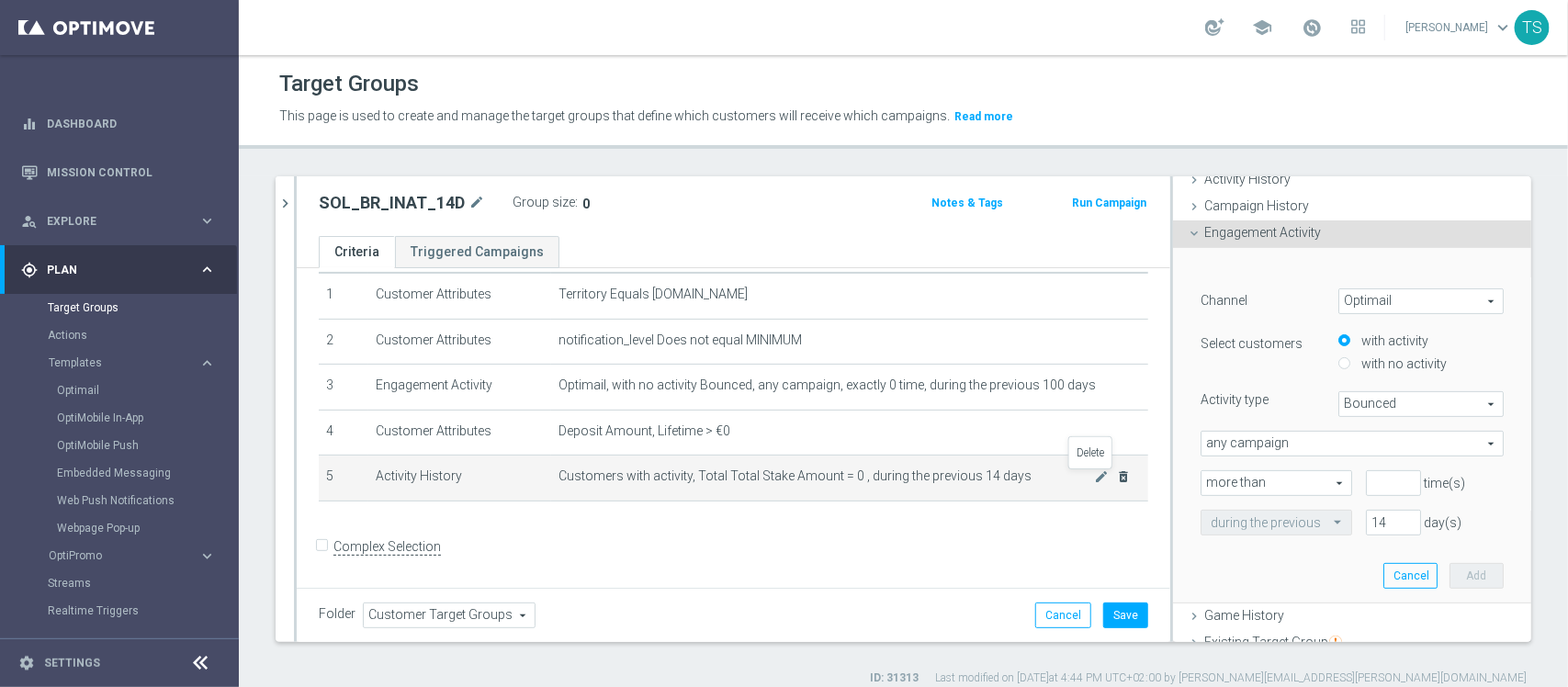
click at [1116, 479] on icon "delete_forever" at bounding box center [1124, 477] width 15 height 15
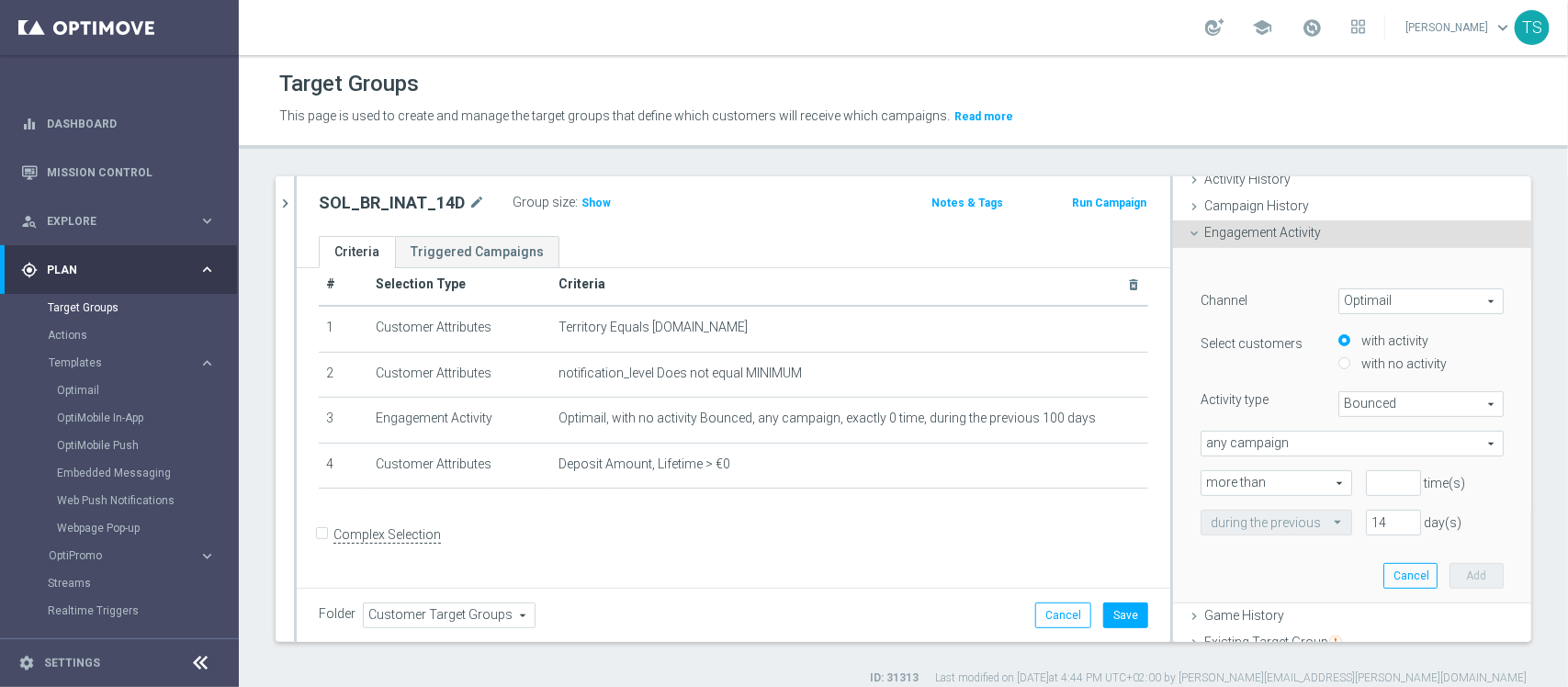
scroll to position [14, 0]
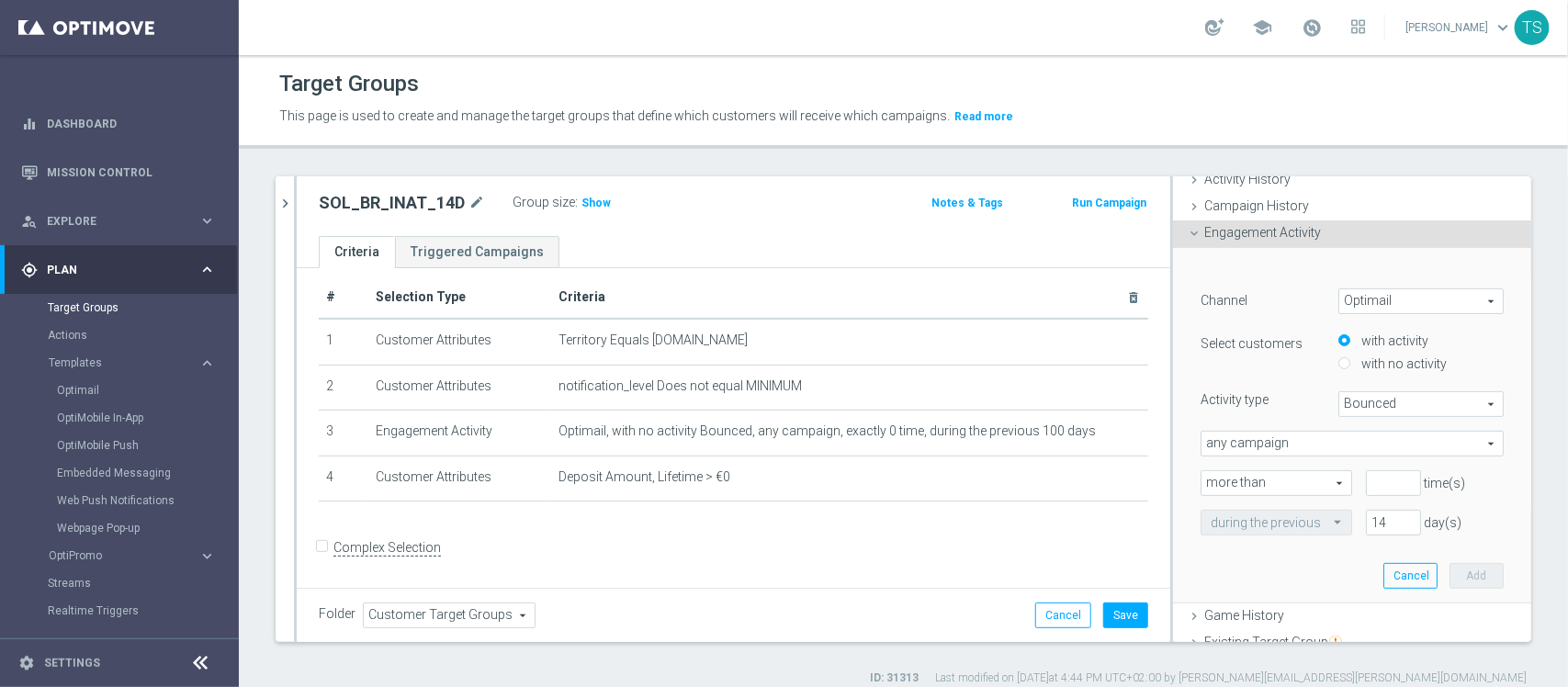
click at [1357, 363] on label "with no activity" at bounding box center [1401, 364] width 90 height 17
click at [1342, 363] on input "with no activity" at bounding box center [1344, 364] width 12 height 12
radio input "true"
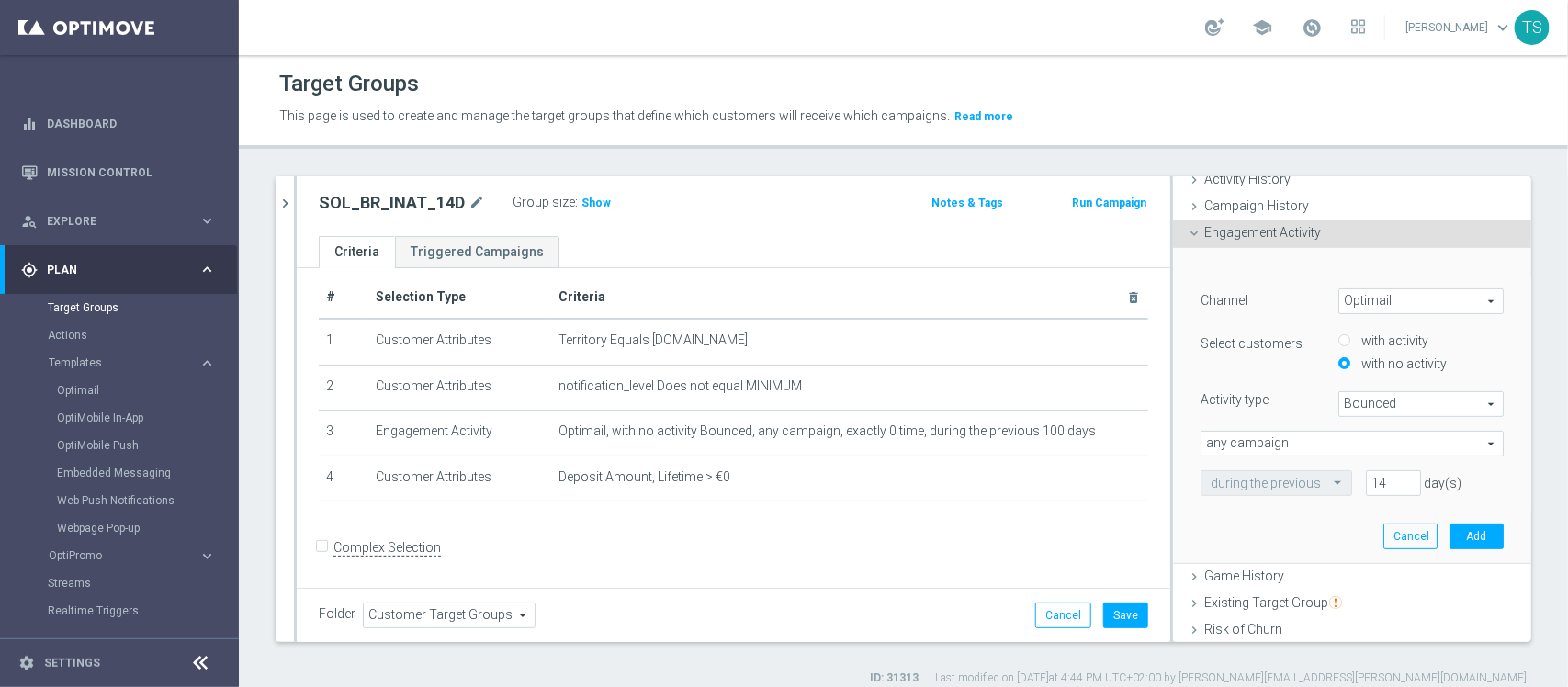
click at [1385, 401] on span "Bounced" at bounding box center [1421, 405] width 164 height 24
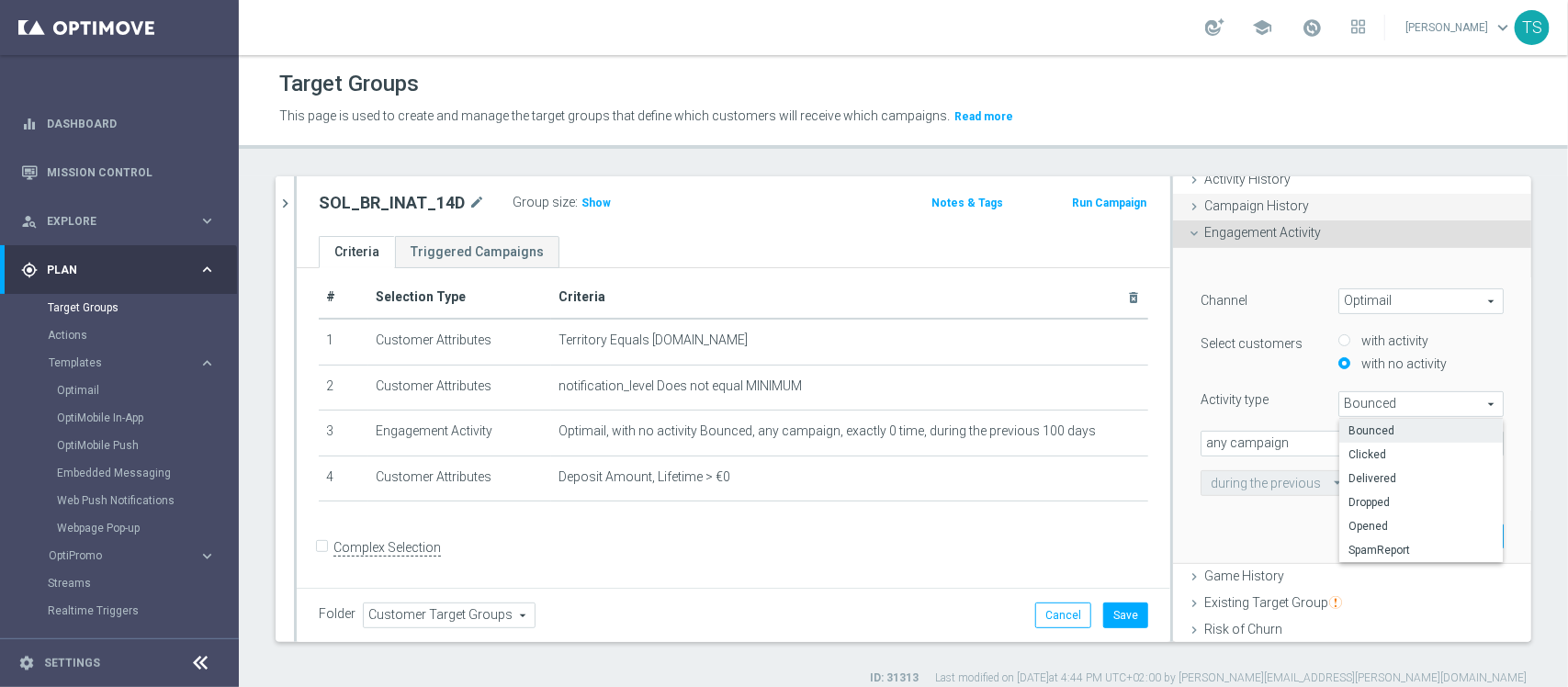
click at [1266, 209] on span "Campaign History" at bounding box center [1256, 206] width 105 height 15
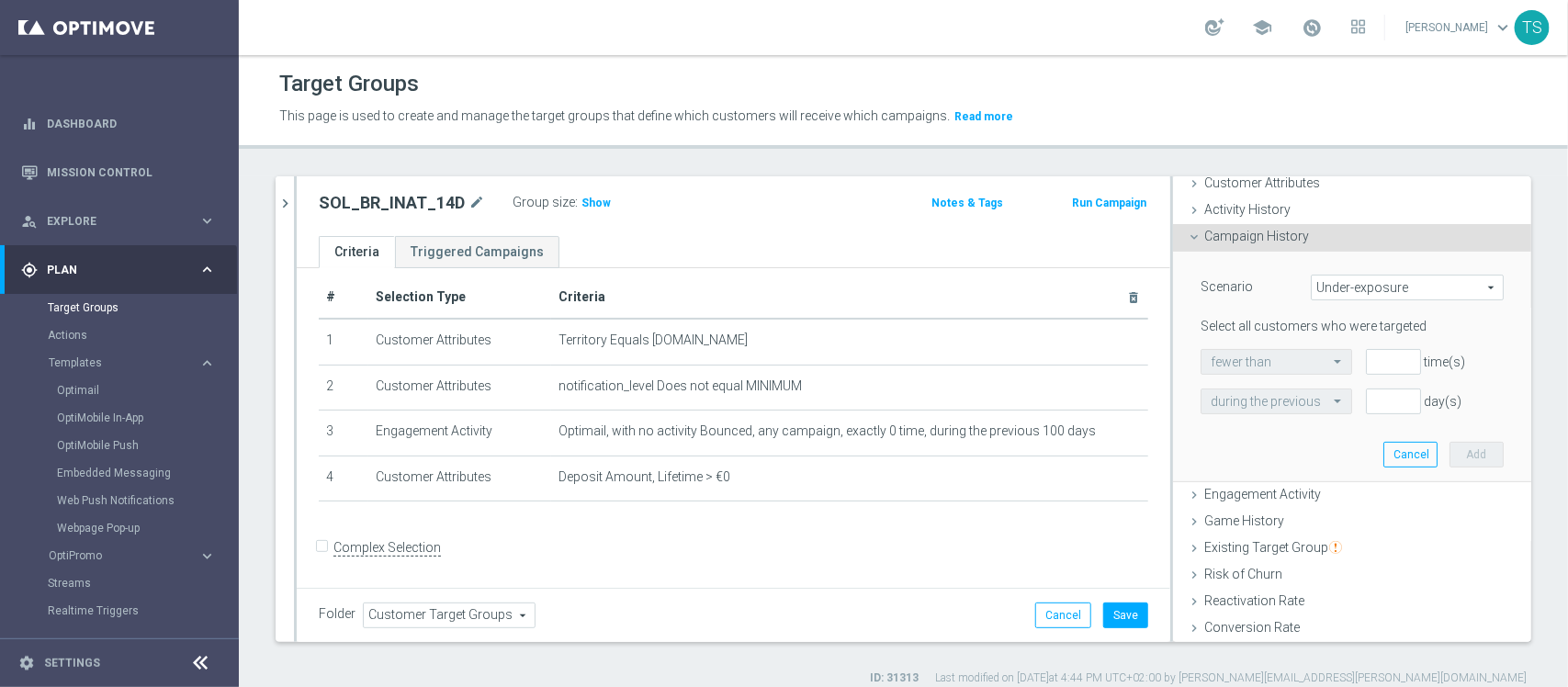
scroll to position [102, 0]
click at [1266, 209] on span "Activity History" at bounding box center [1247, 210] width 86 height 15
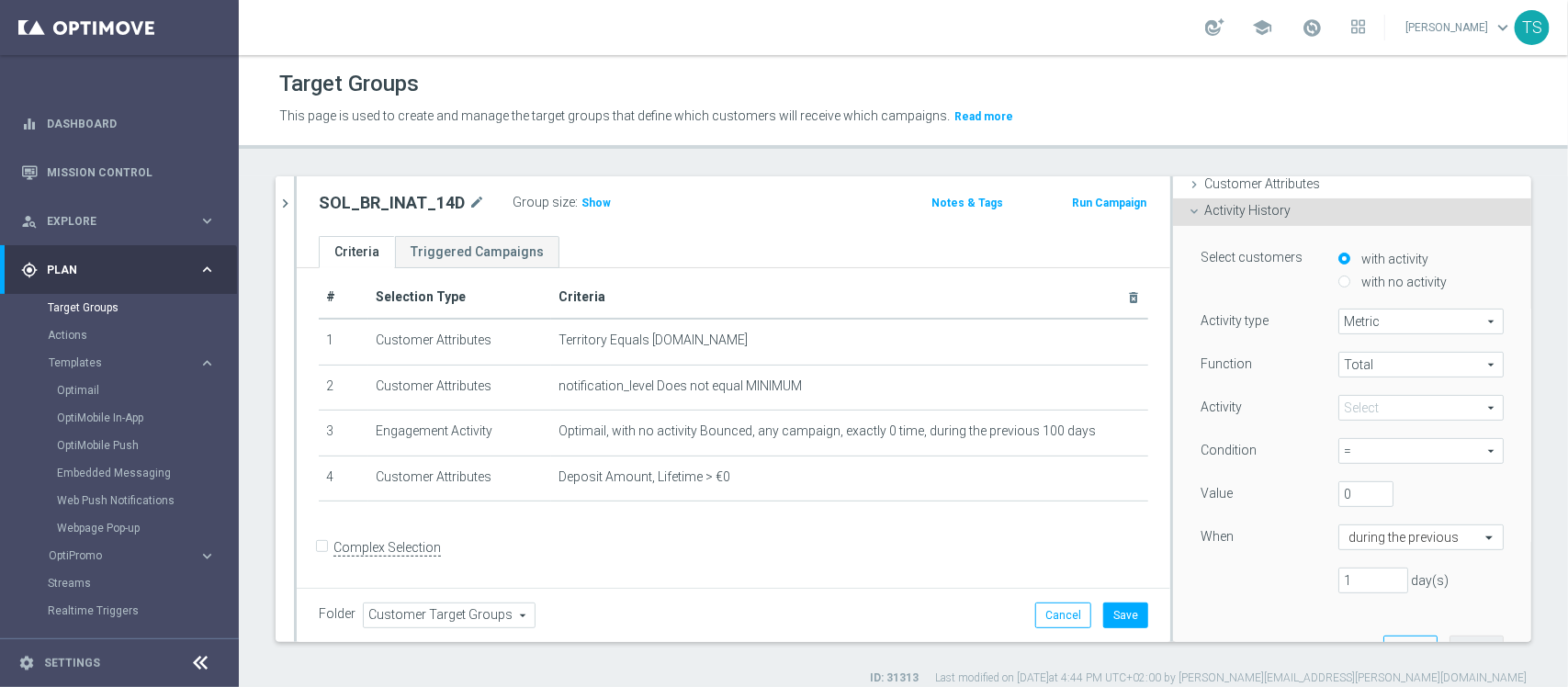
click at [1338, 282] on input "with no activity" at bounding box center [1344, 281] width 12 height 12
radio input "true"
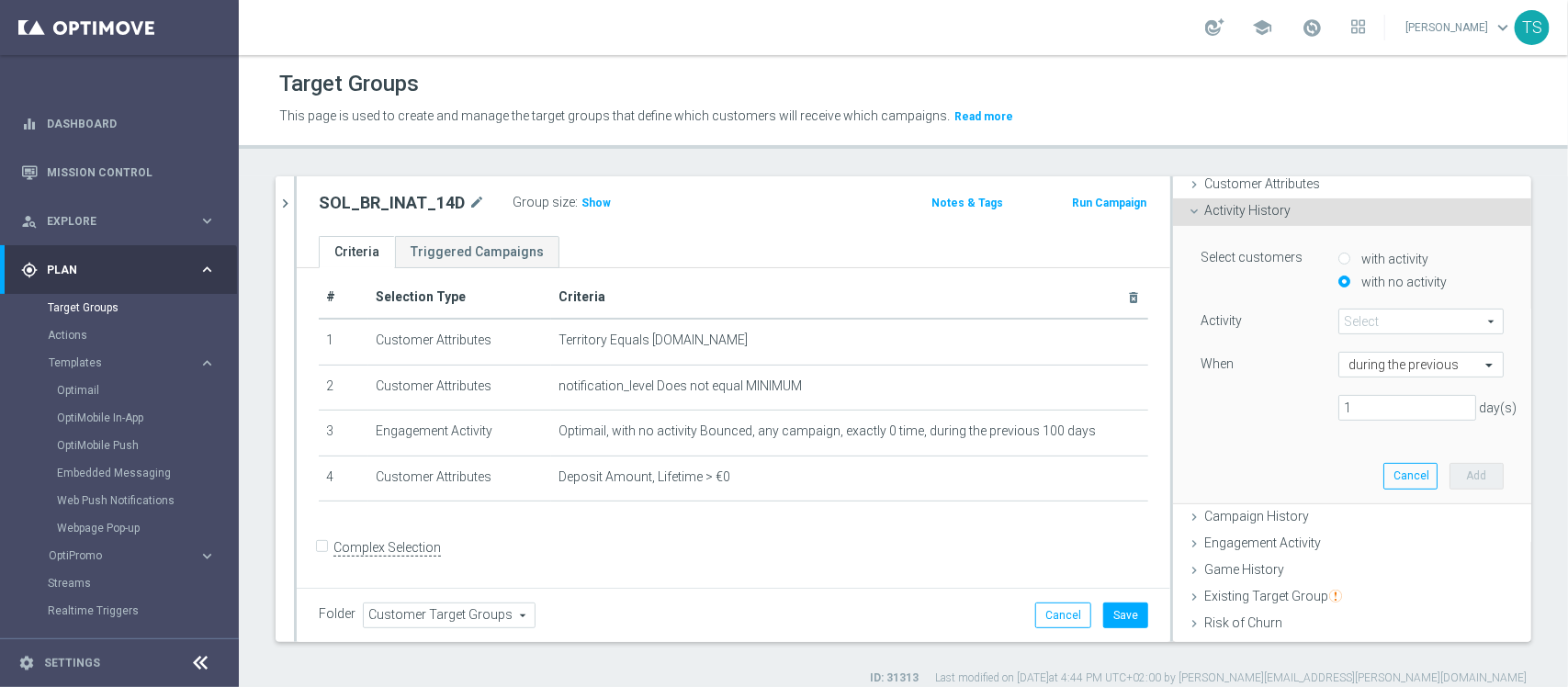
click at [1367, 323] on span at bounding box center [1421, 321] width 164 height 24
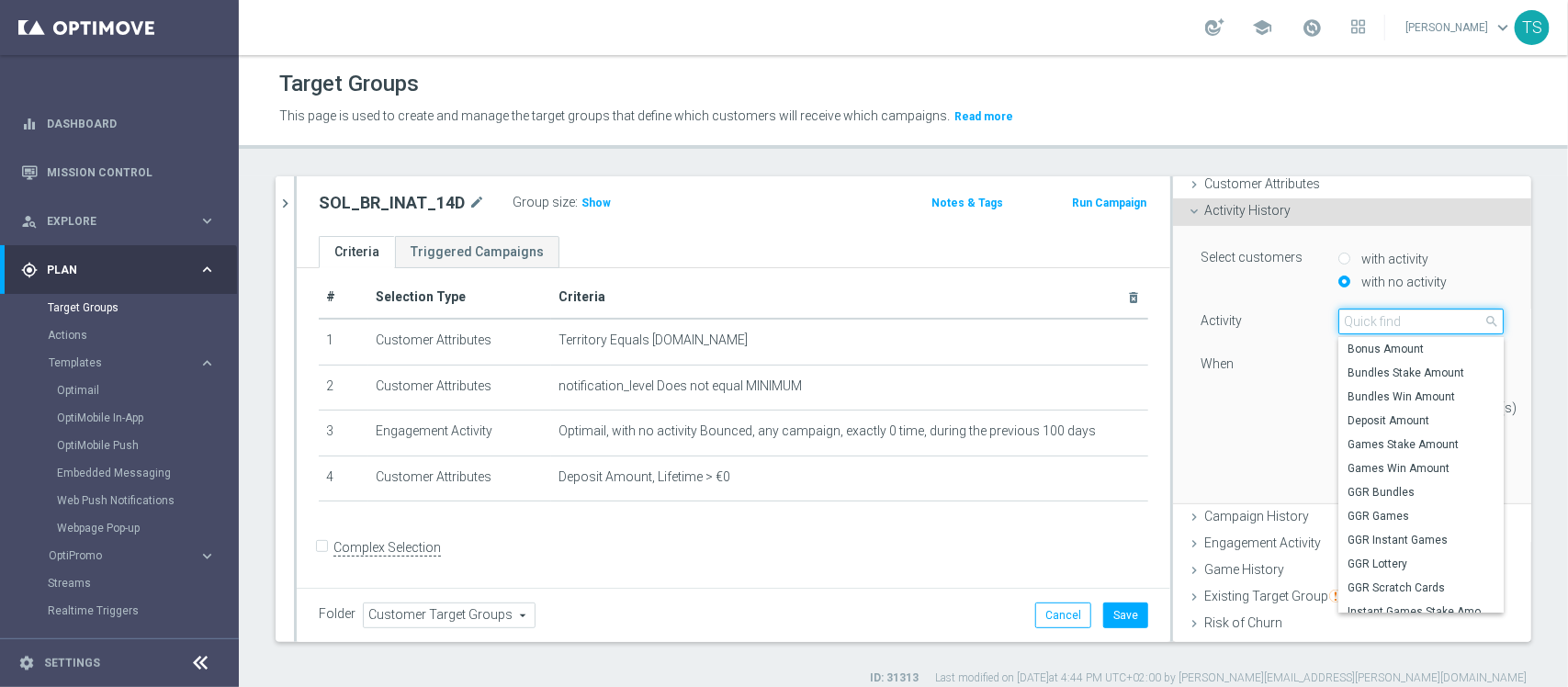
click at [1433, 310] on input "search" at bounding box center [1421, 322] width 166 height 26
type input "stake"
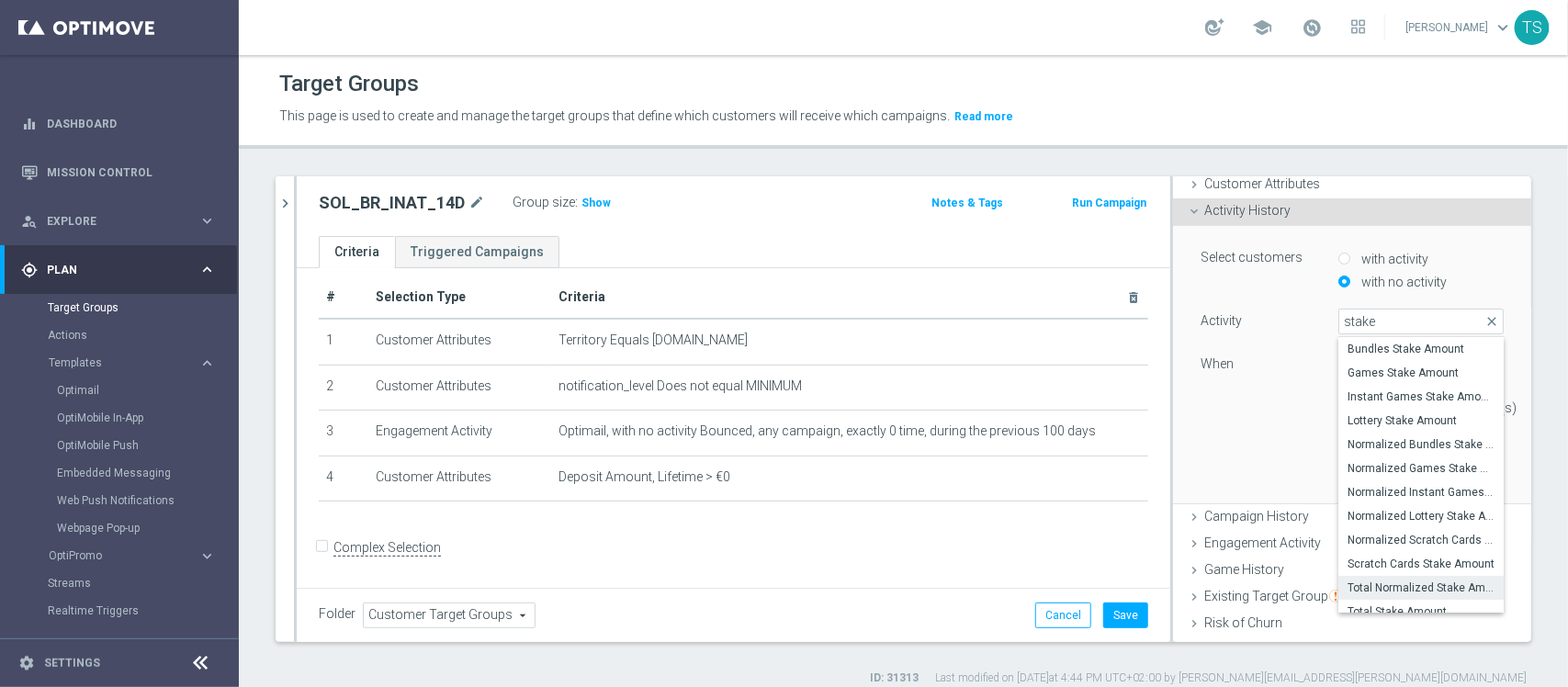
click at [1408, 599] on label "Total Normalized Stake Amount" at bounding box center [1421, 588] width 166 height 24
type input "Total Normalized Stake Amount"
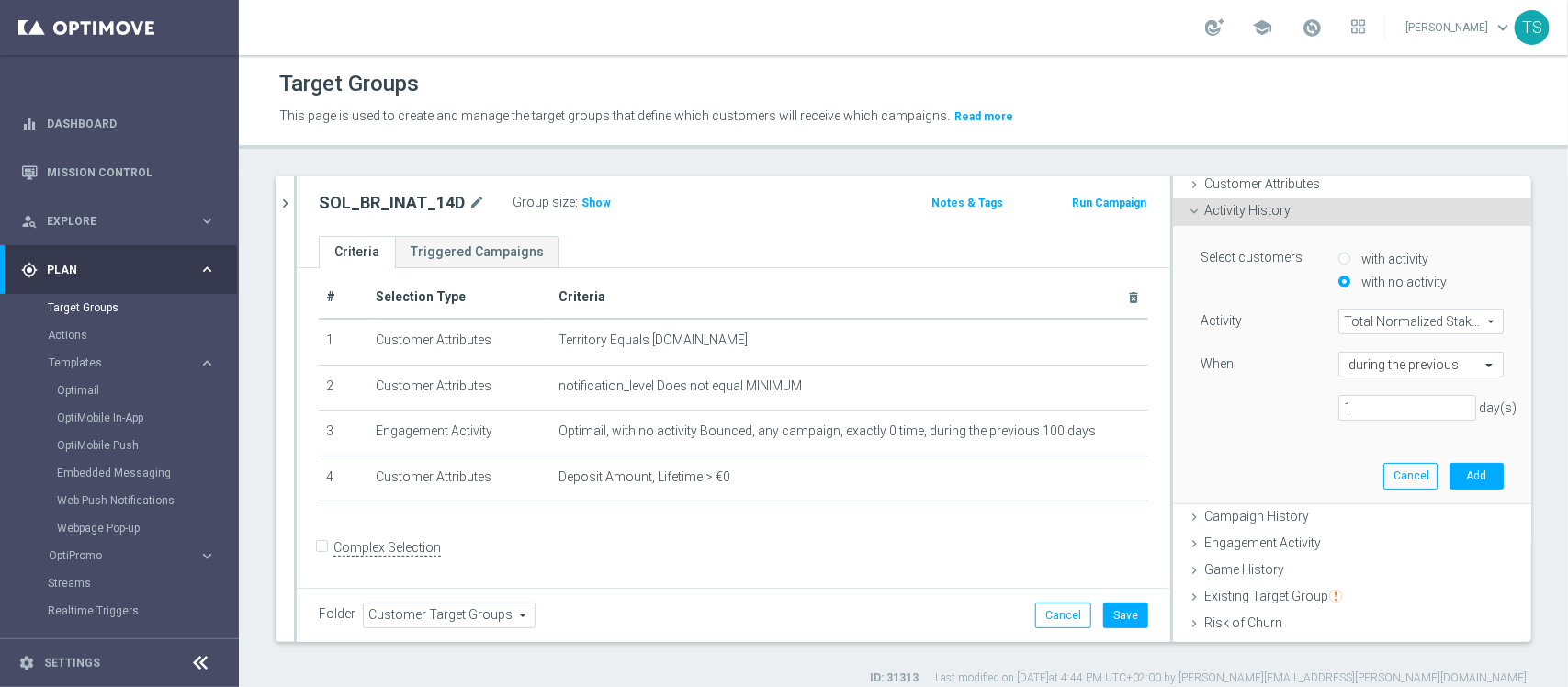
click at [1386, 323] on span "Total Normalized Stake Amount" at bounding box center [1421, 321] width 164 height 24
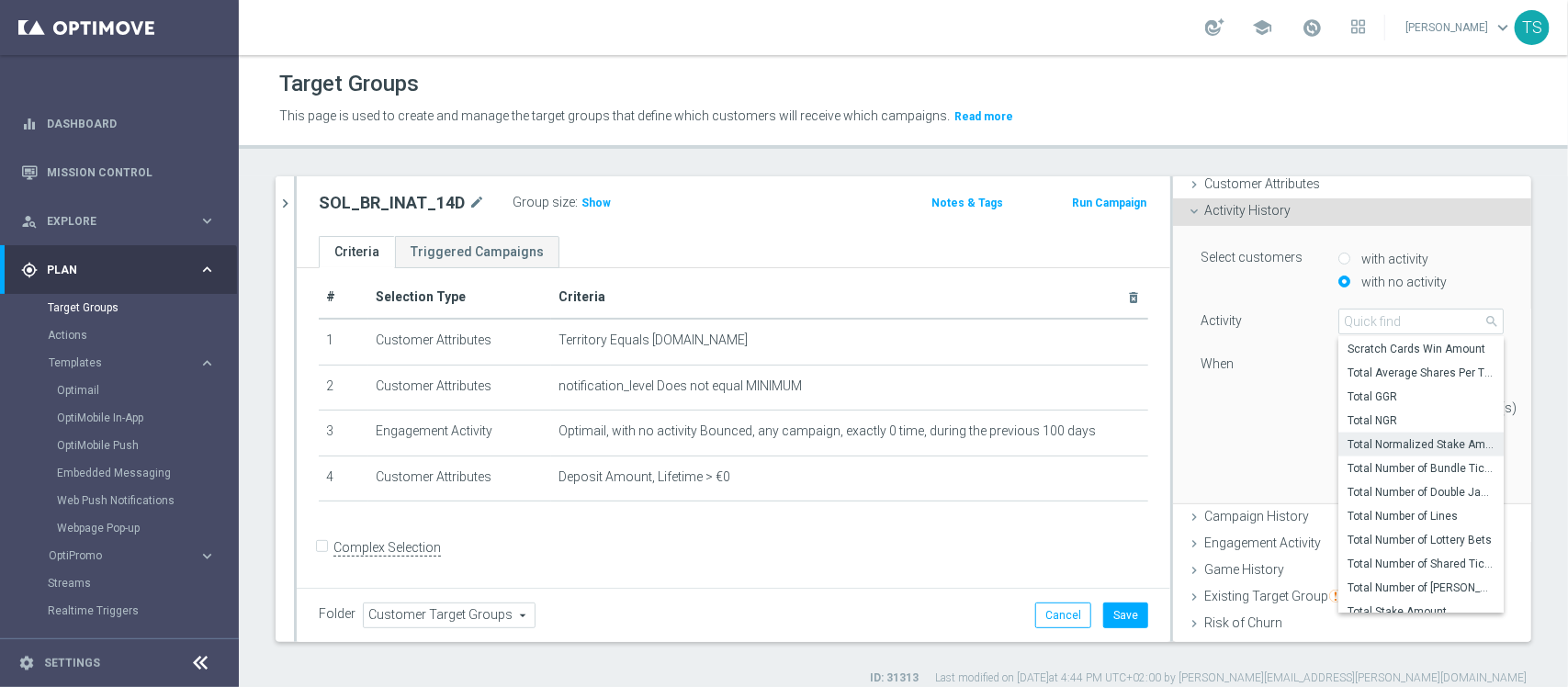
scroll to position [1269, 0]
click at [1378, 321] on input "search" at bounding box center [1421, 322] width 166 height 26
type input "total"
click at [1392, 580] on label "Total Stake Amount" at bounding box center [1421, 588] width 166 height 24
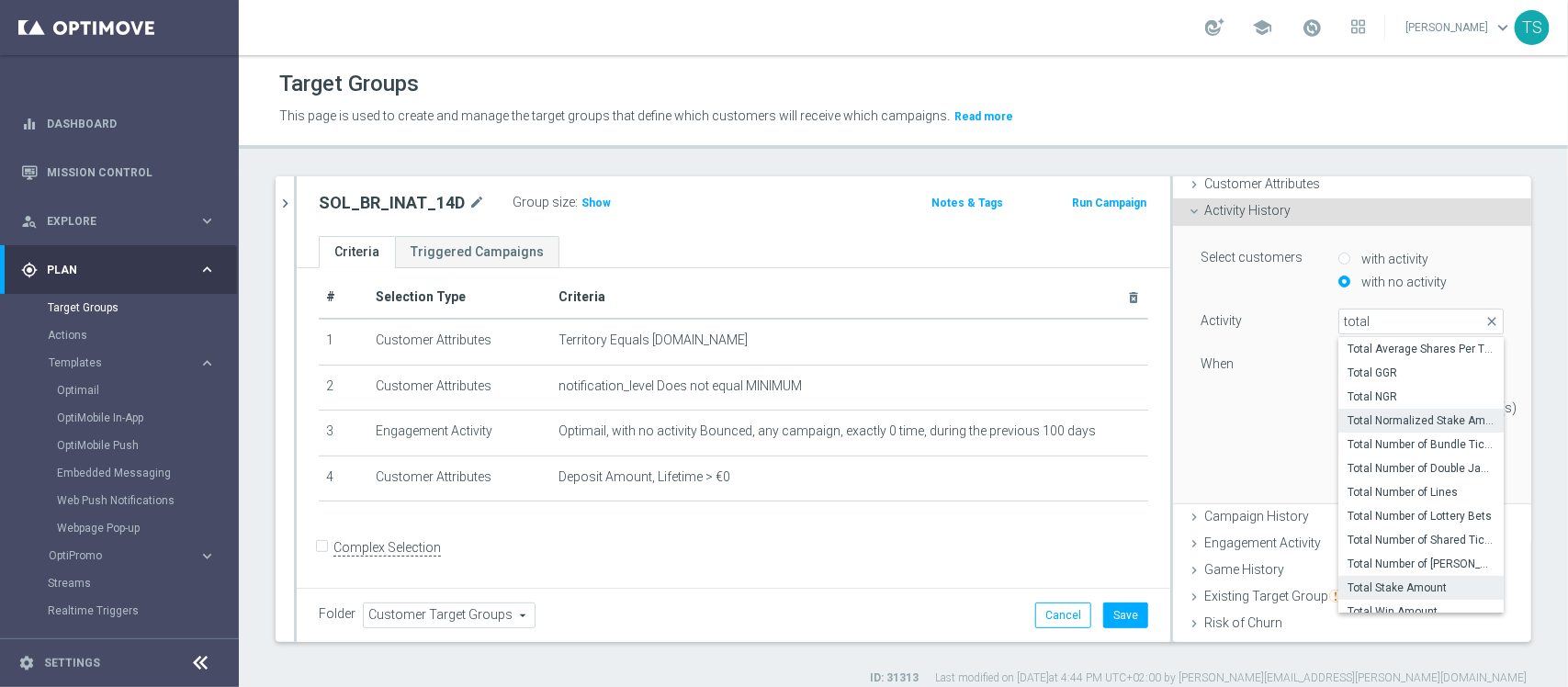
type input "Total Stake Amount"
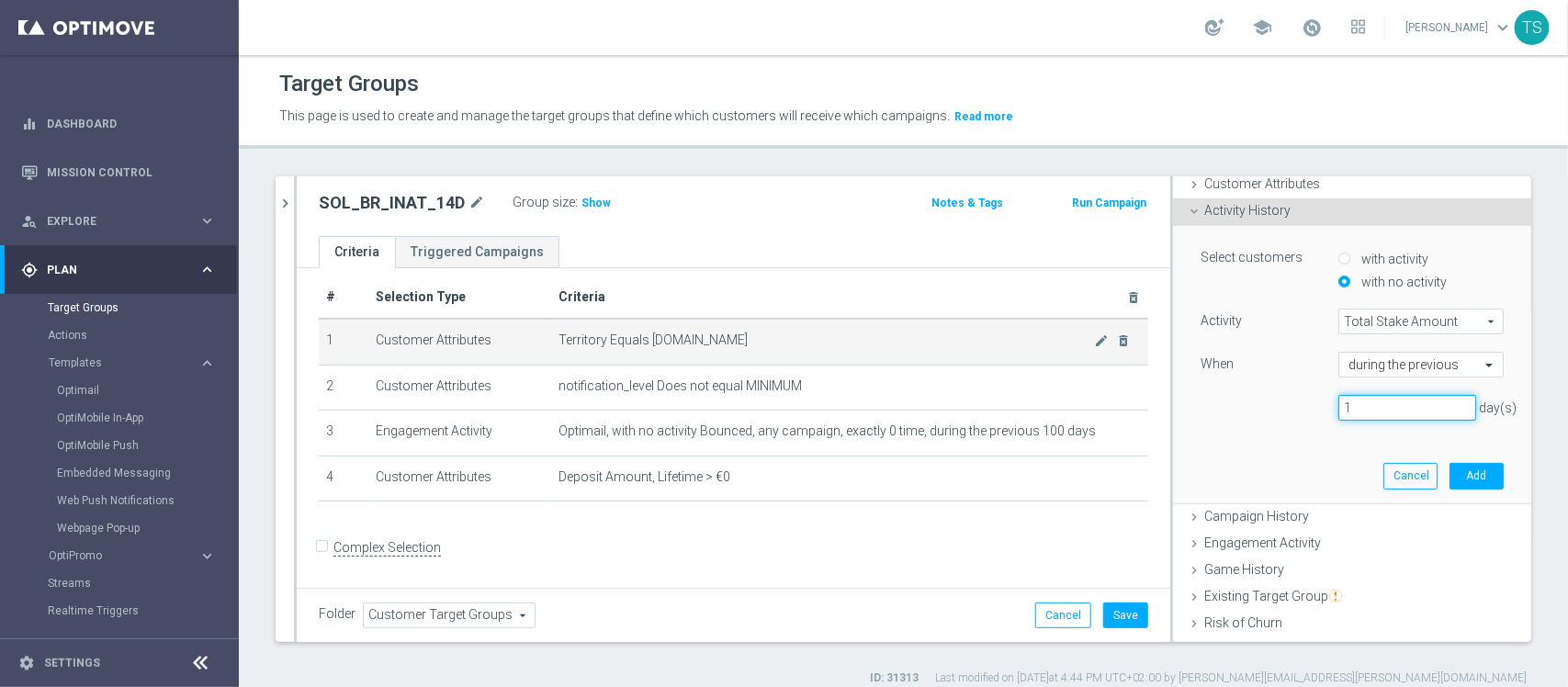
drag, startPoint x: 1378, startPoint y: 401, endPoint x: 1041, endPoint y: 359, distance: 339.6
click at [1041, 359] on as-split "SOL_BR close more_vert Prioritize Customer Target Groups library_add create_new…" at bounding box center [903, 409] width 1256 height 466
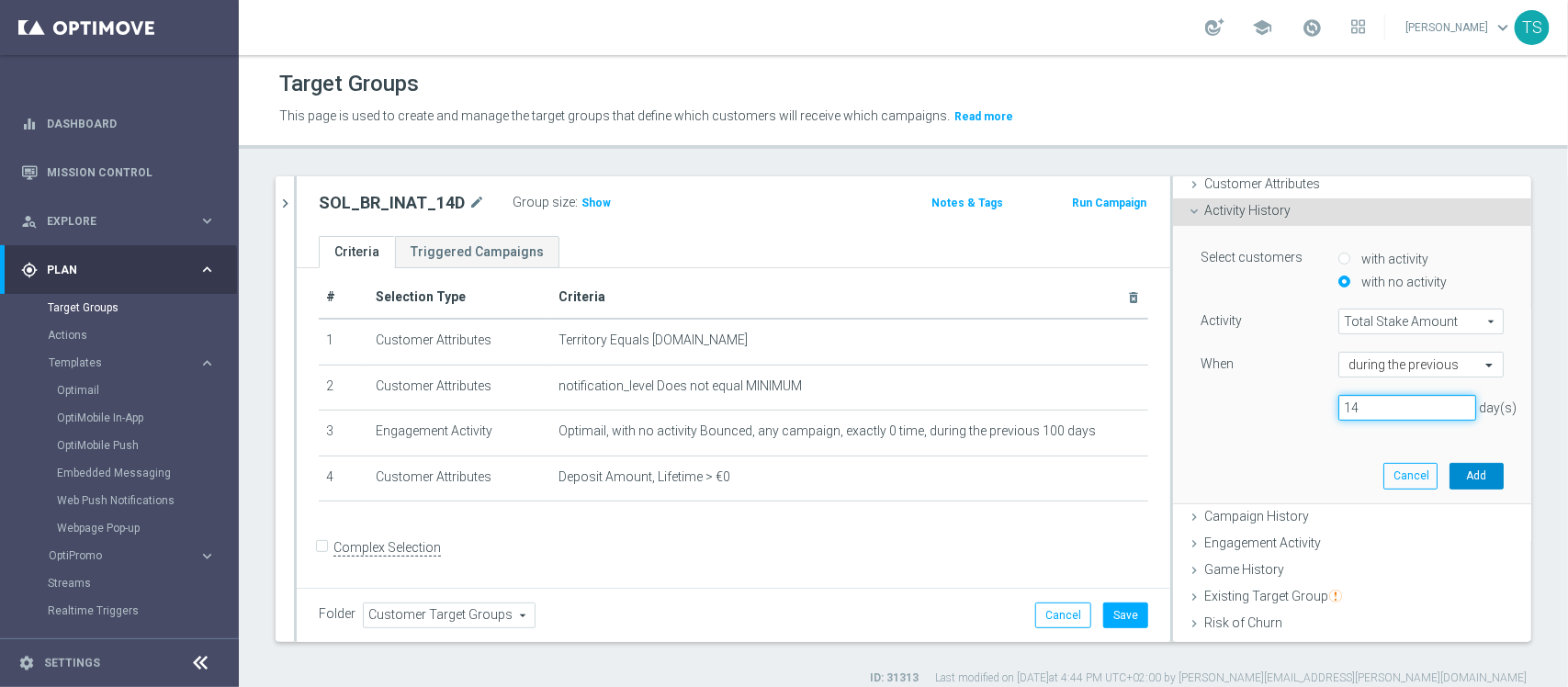
type input "14"
click at [1452, 470] on button "Add" at bounding box center [1476, 476] width 55 height 26
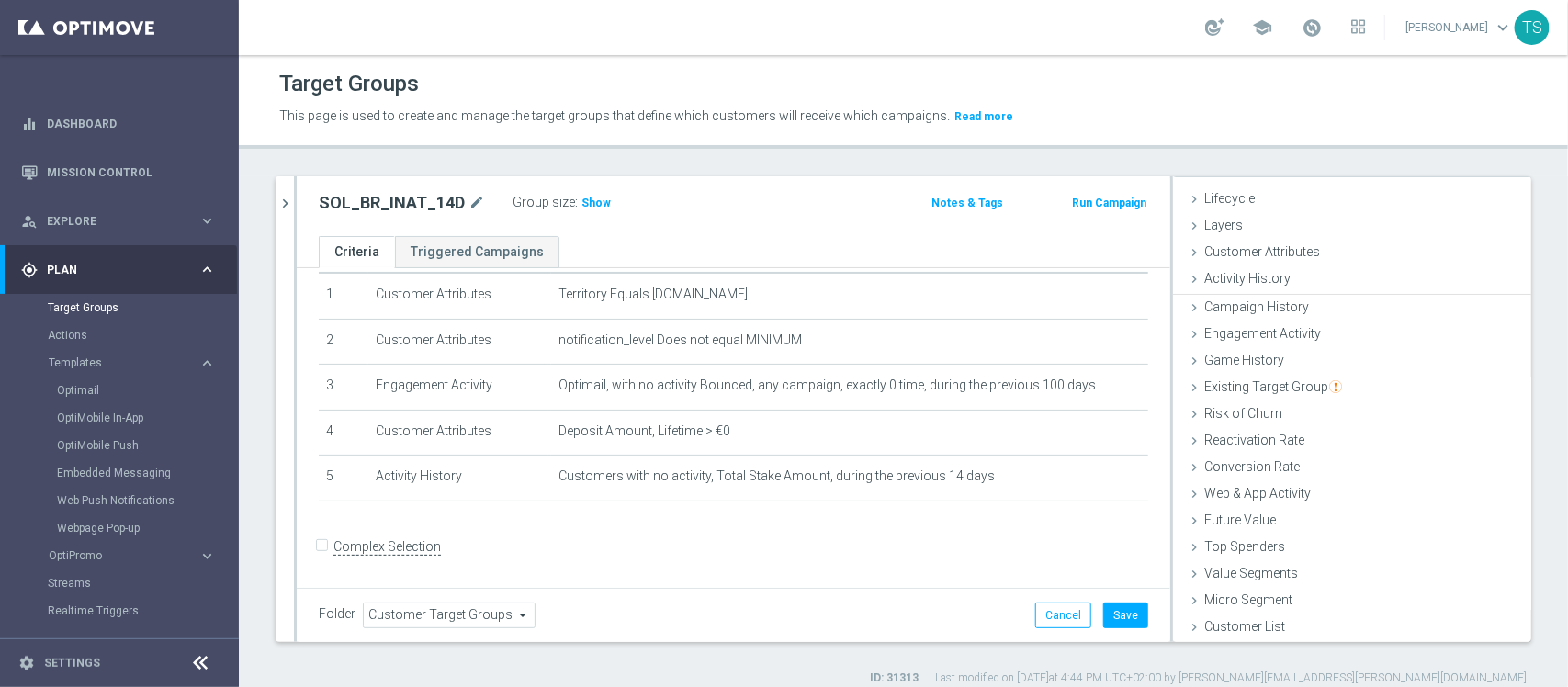
scroll to position [32, 0]
click at [589, 207] on span "Show" at bounding box center [596, 203] width 30 height 13
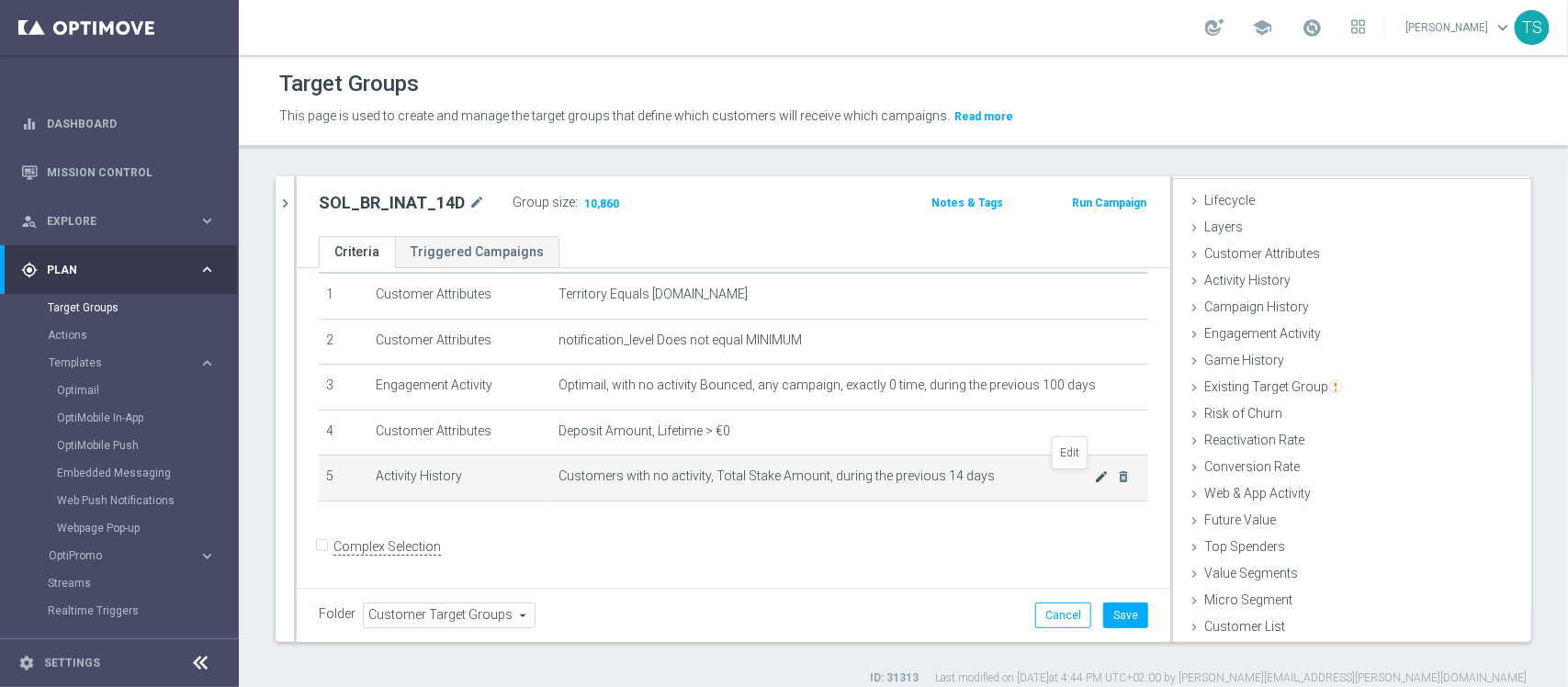
click at [1094, 480] on icon "mode_edit" at bounding box center [1101, 477] width 15 height 15
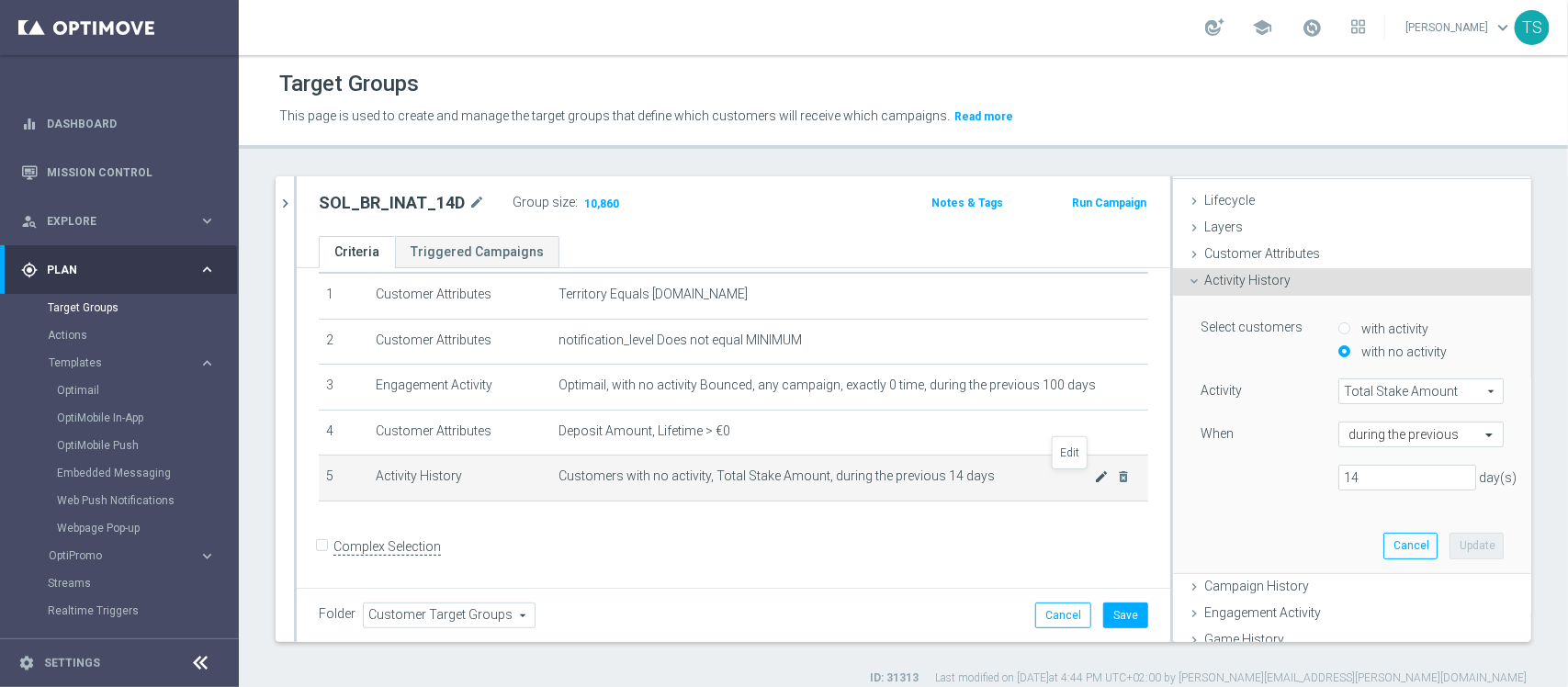
scroll to position [102, 0]
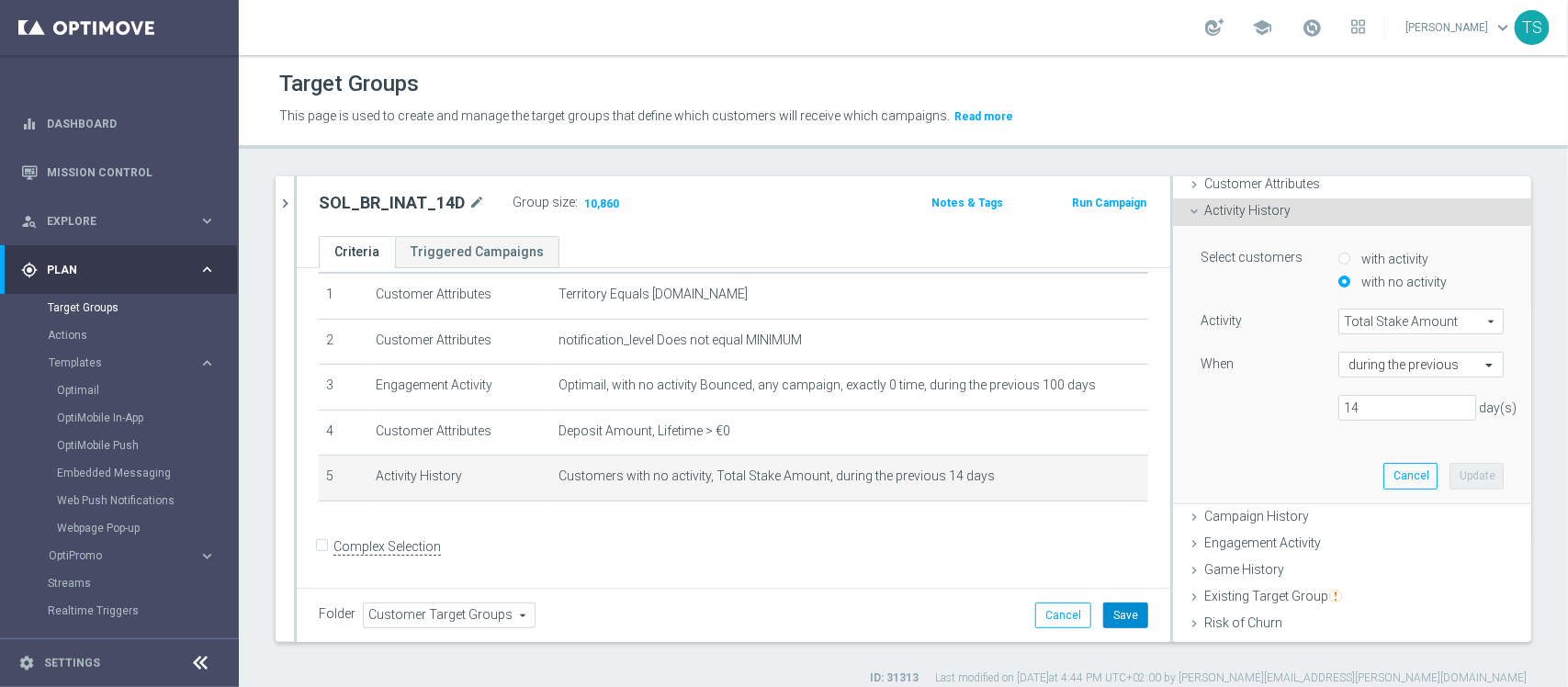
click at [1109, 617] on button "Save" at bounding box center [1126, 616] width 45 height 26
click at [130, 312] on link "Target Groups" at bounding box center [119, 308] width 143 height 15
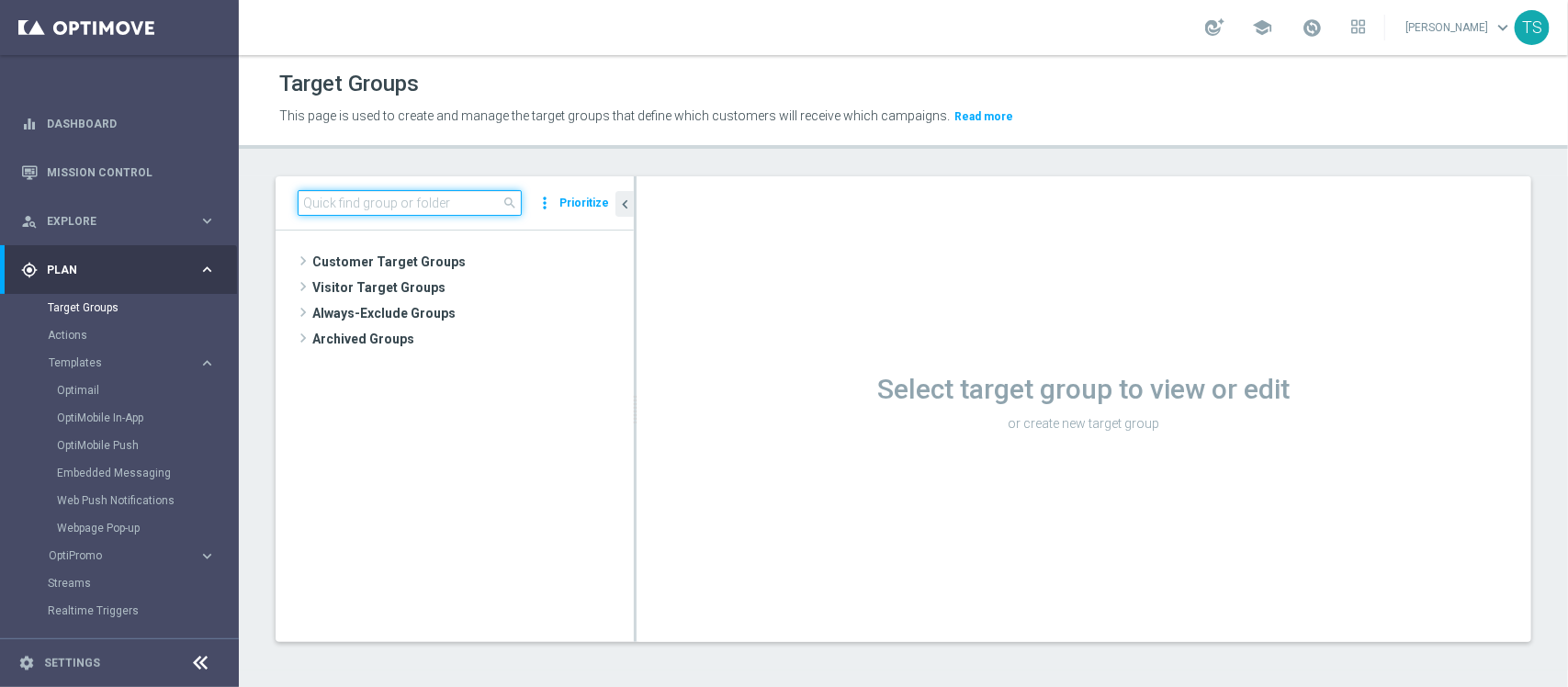
click at [494, 204] on input at bounding box center [410, 203] width 224 height 26
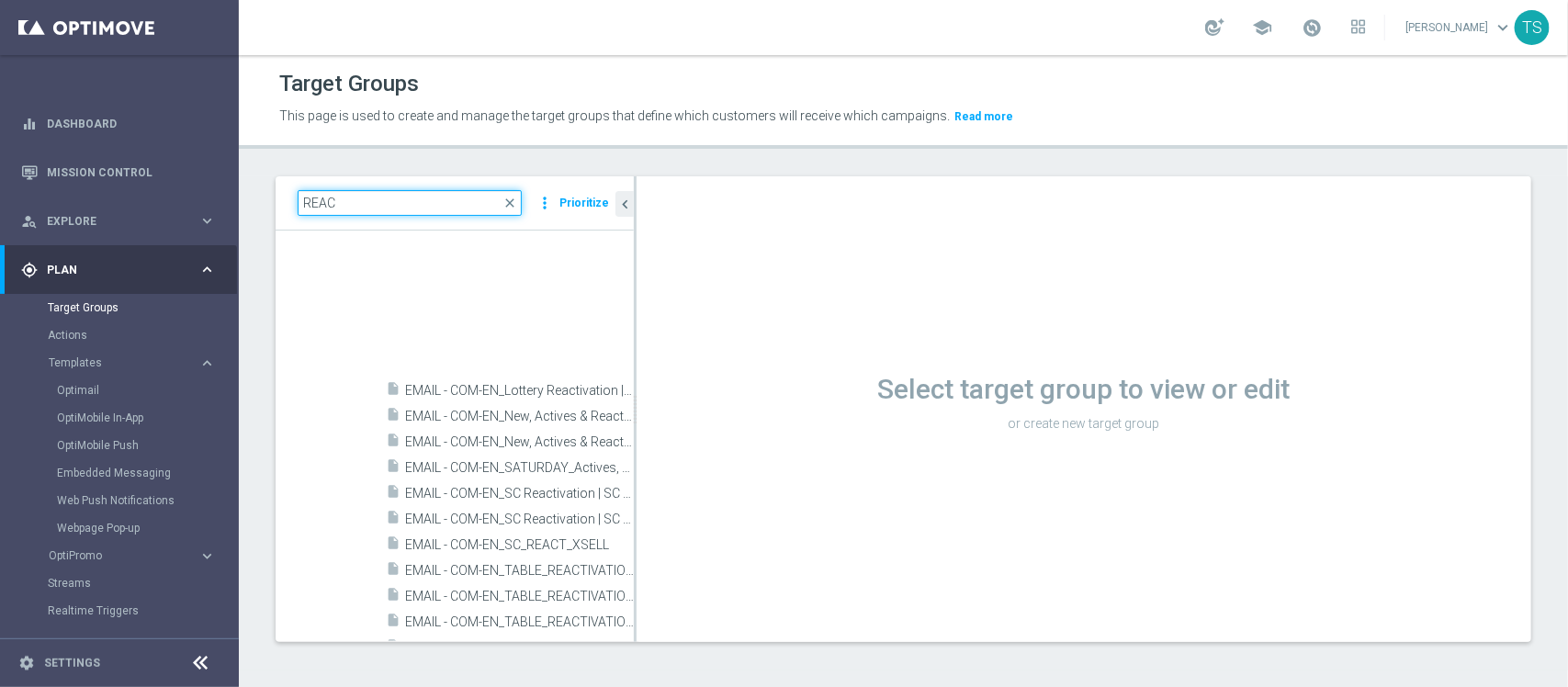
scroll to position [13415, 0]
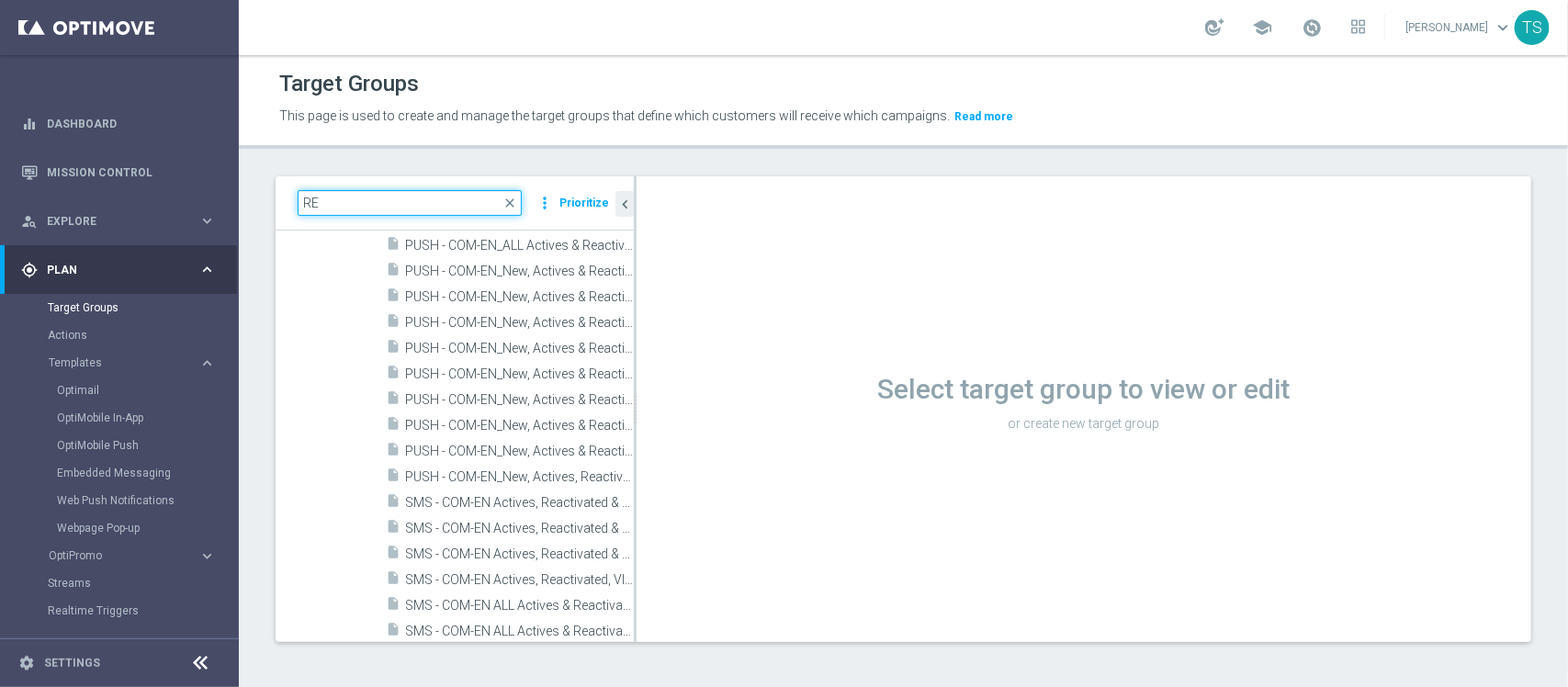
type input "R"
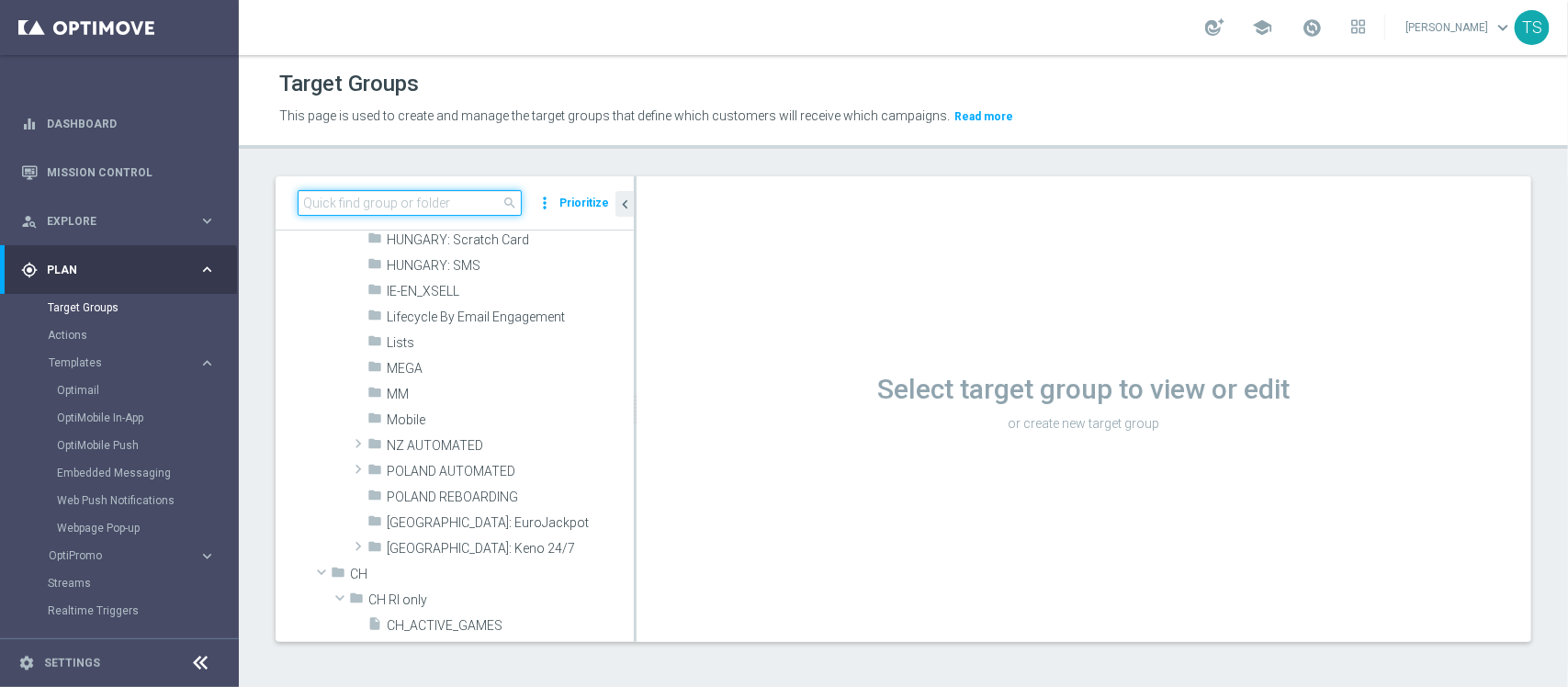
scroll to position [665, 0]
type input "4"
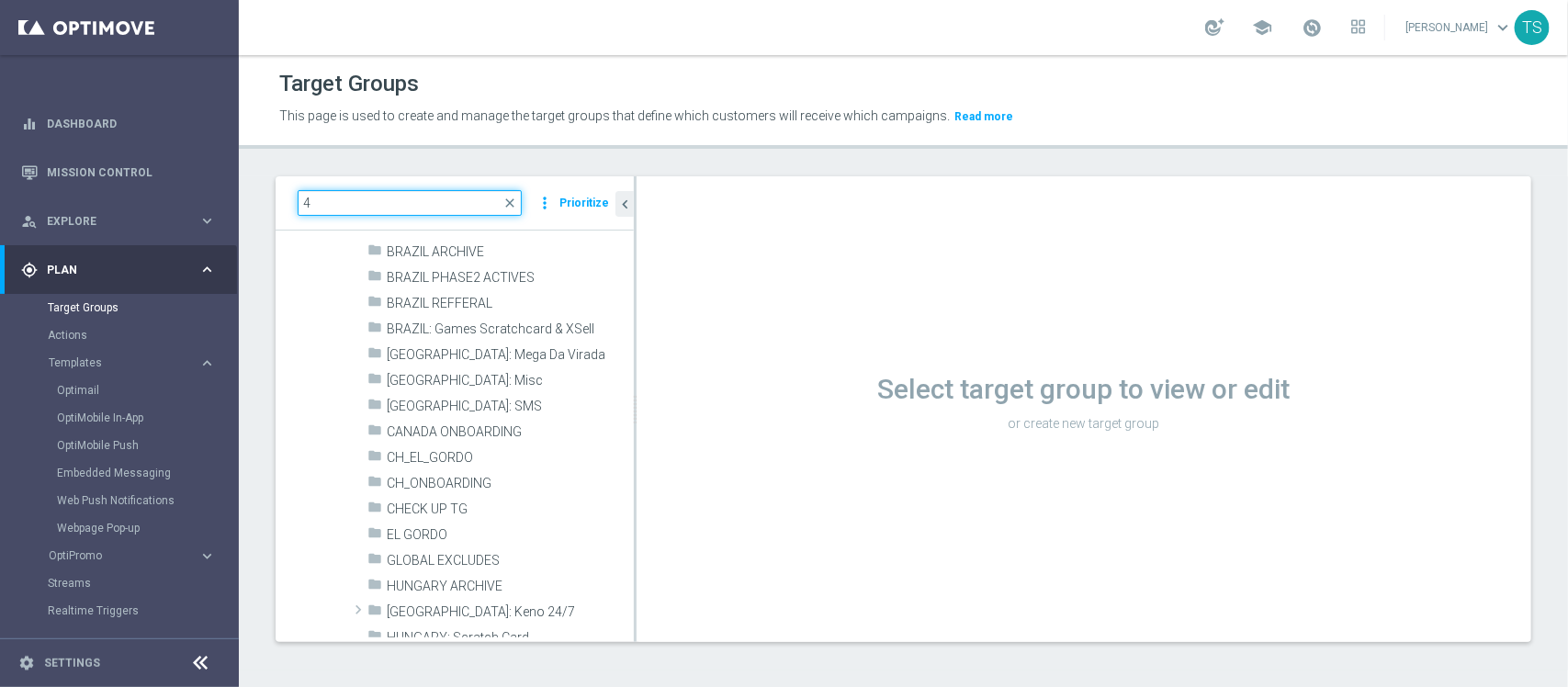
scroll to position [0, 0]
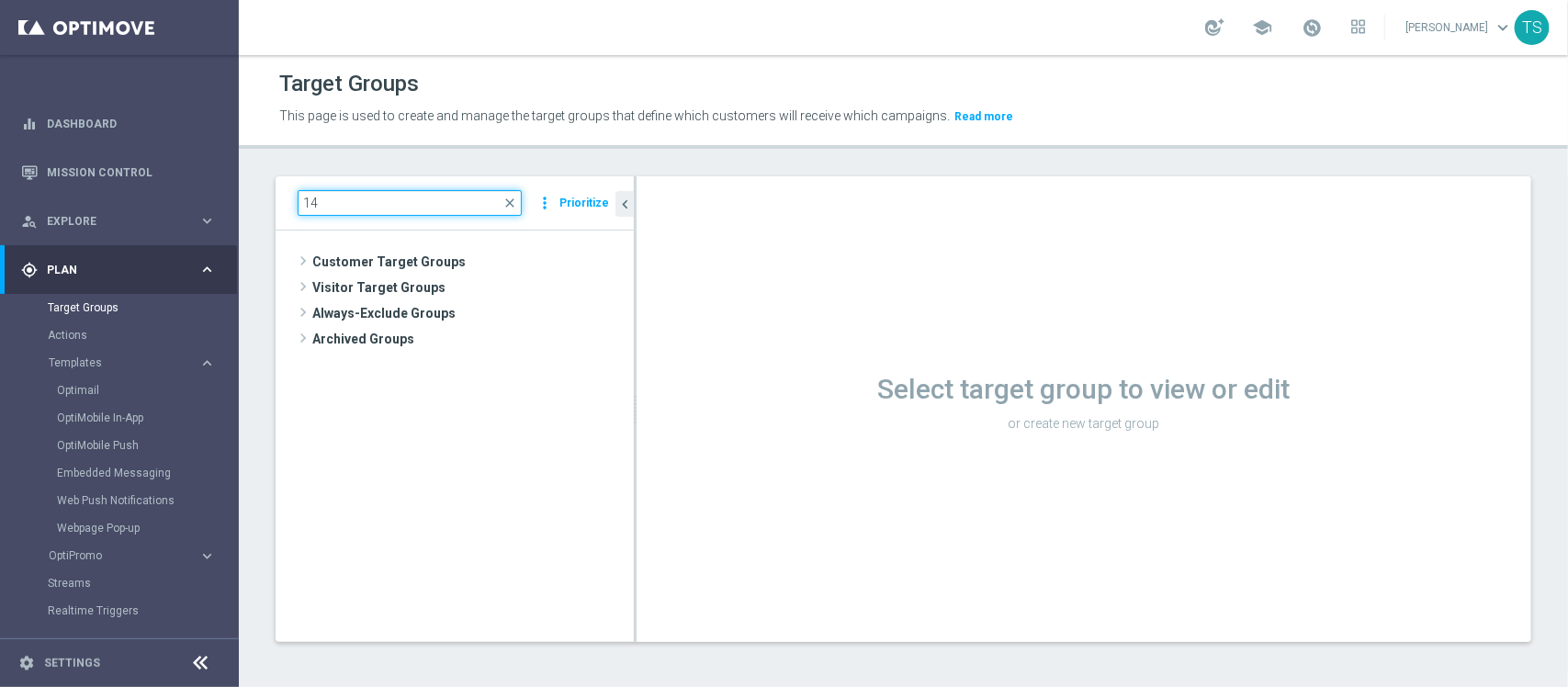
type input "14D"
click at [356, 203] on input "14D" at bounding box center [410, 203] width 224 height 26
click at [333, 202] on input "14D" at bounding box center [410, 203] width 224 height 26
click at [332, 202] on input "14D" at bounding box center [410, 203] width 224 height 26
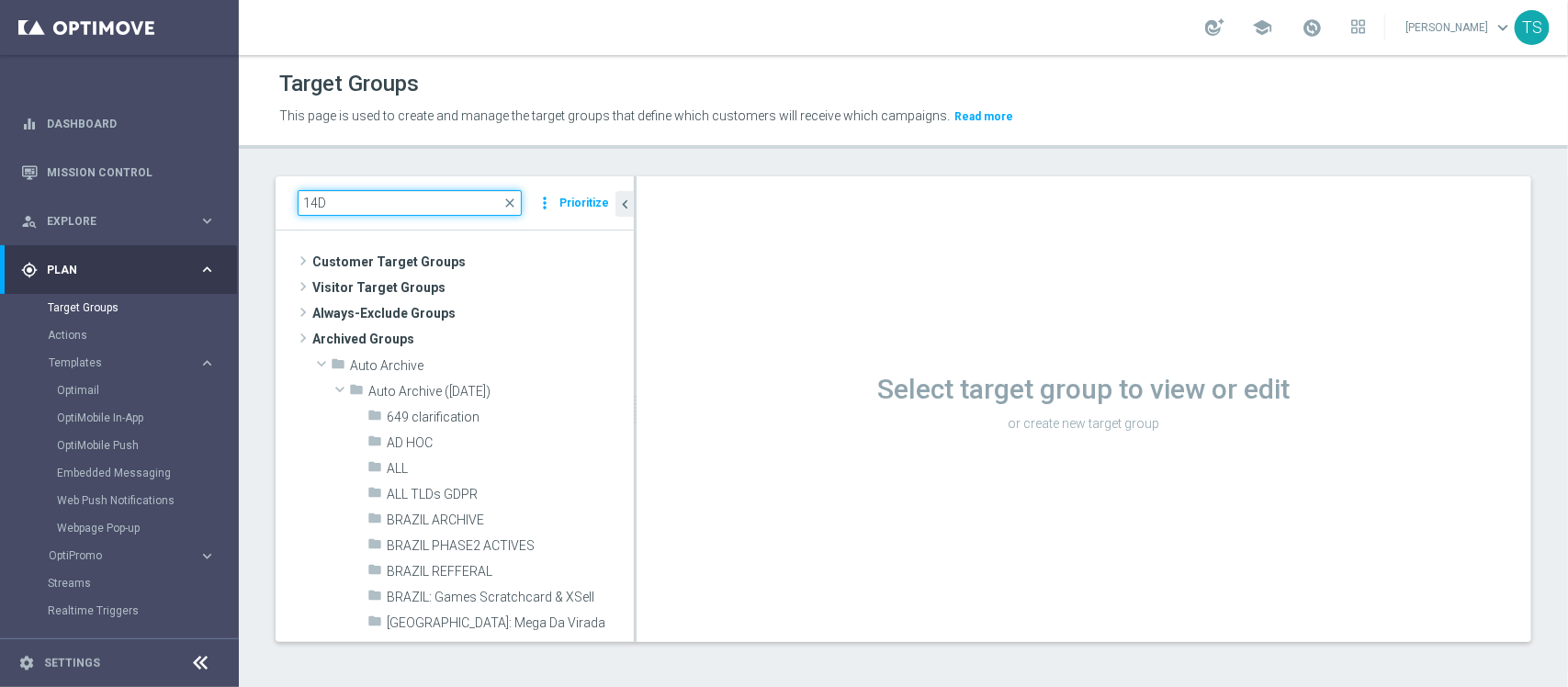
click at [332, 202] on input "14D" at bounding box center [410, 203] width 224 height 26
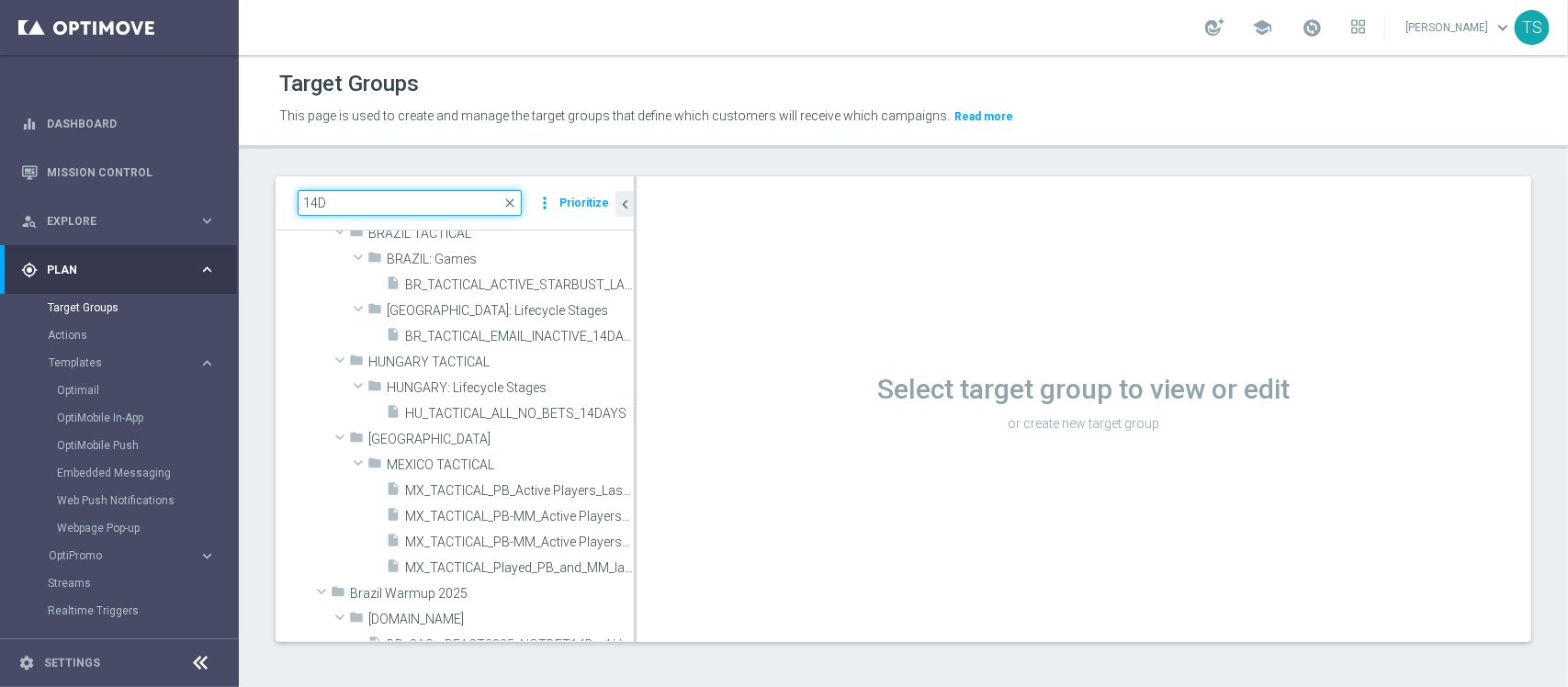
scroll to position [838, 0]
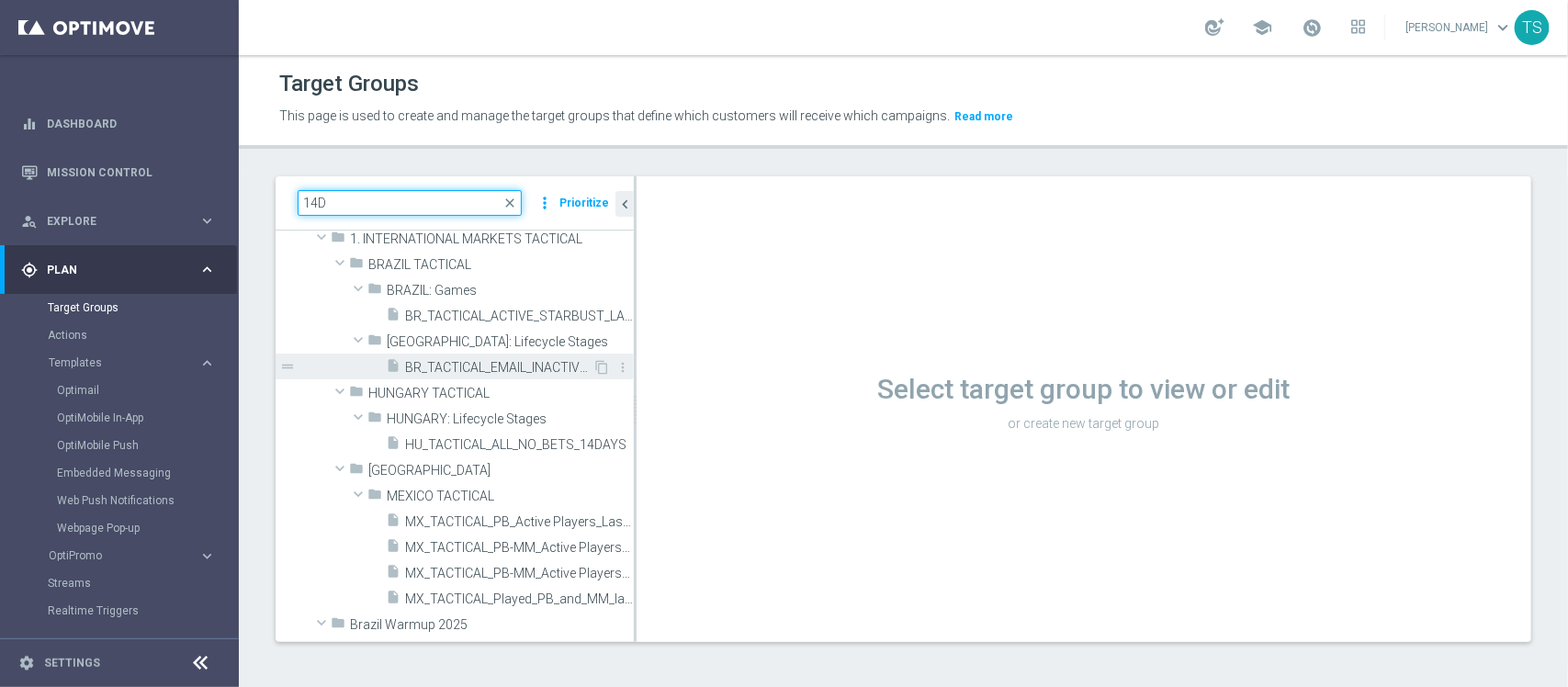
type input "14D"
click at [540, 366] on span "BR_TACTICAL_EMAIL_INACTIVE_14DAYS_ALL" at bounding box center [499, 368] width 187 height 16
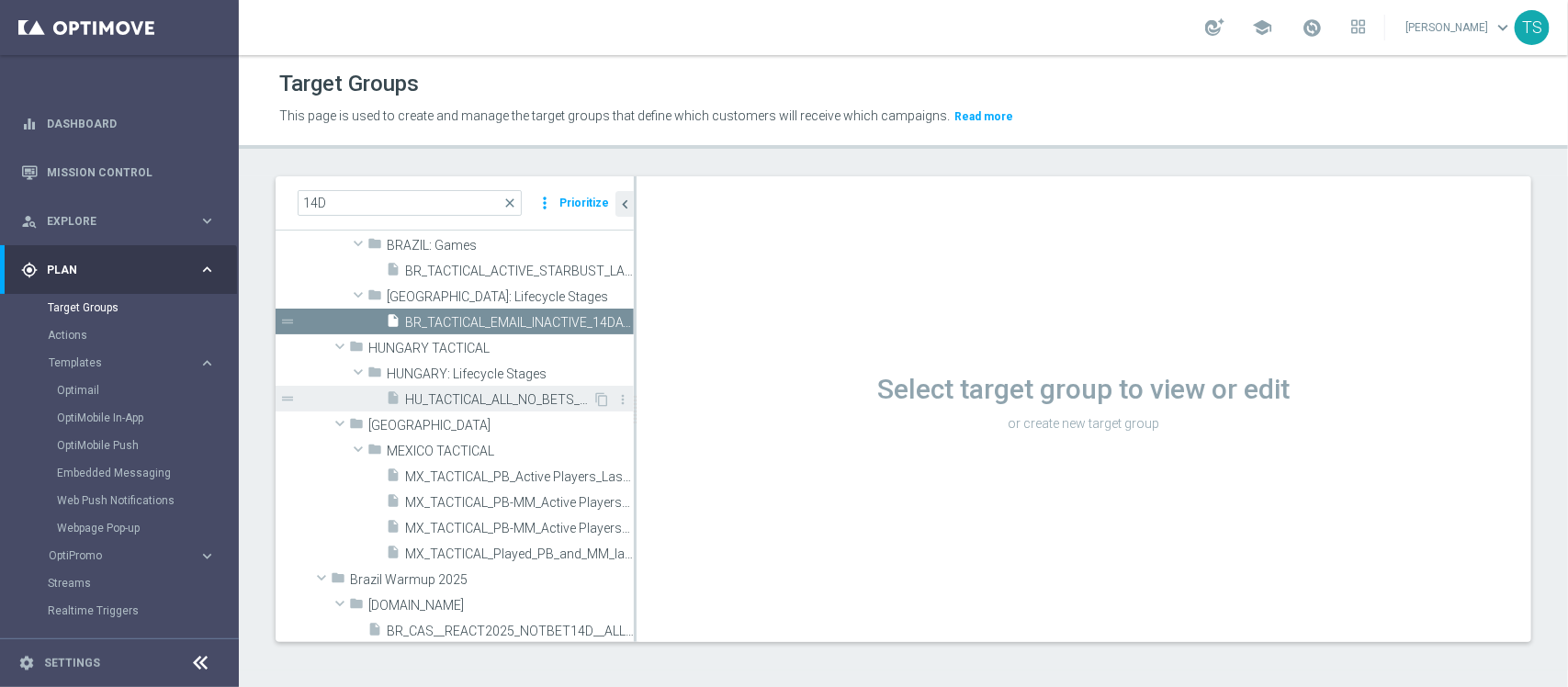
scroll to position [1093, 0]
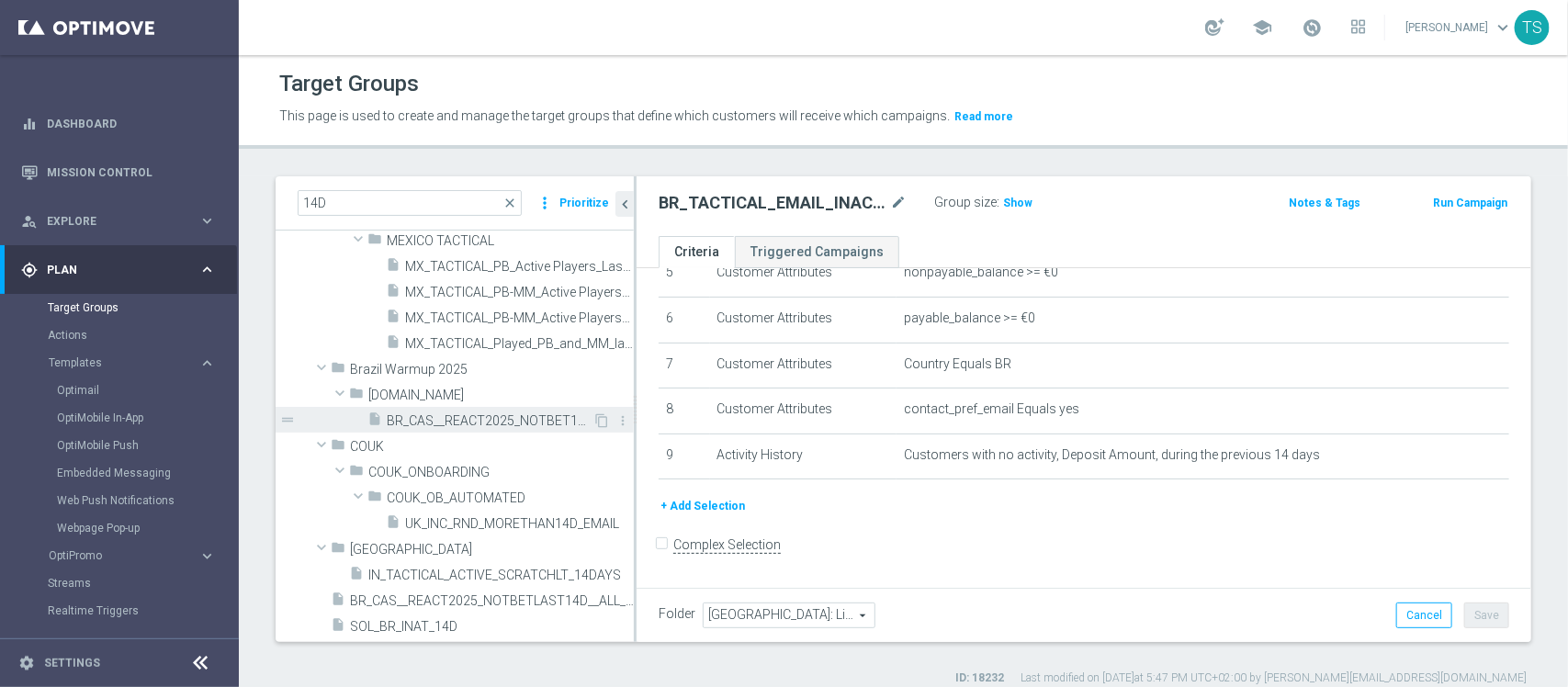
click at [521, 426] on span "BR_CAS__REACT2025_NOTBET14D__ALL_EMA_TAC_GM" at bounding box center [490, 421] width 205 height 16
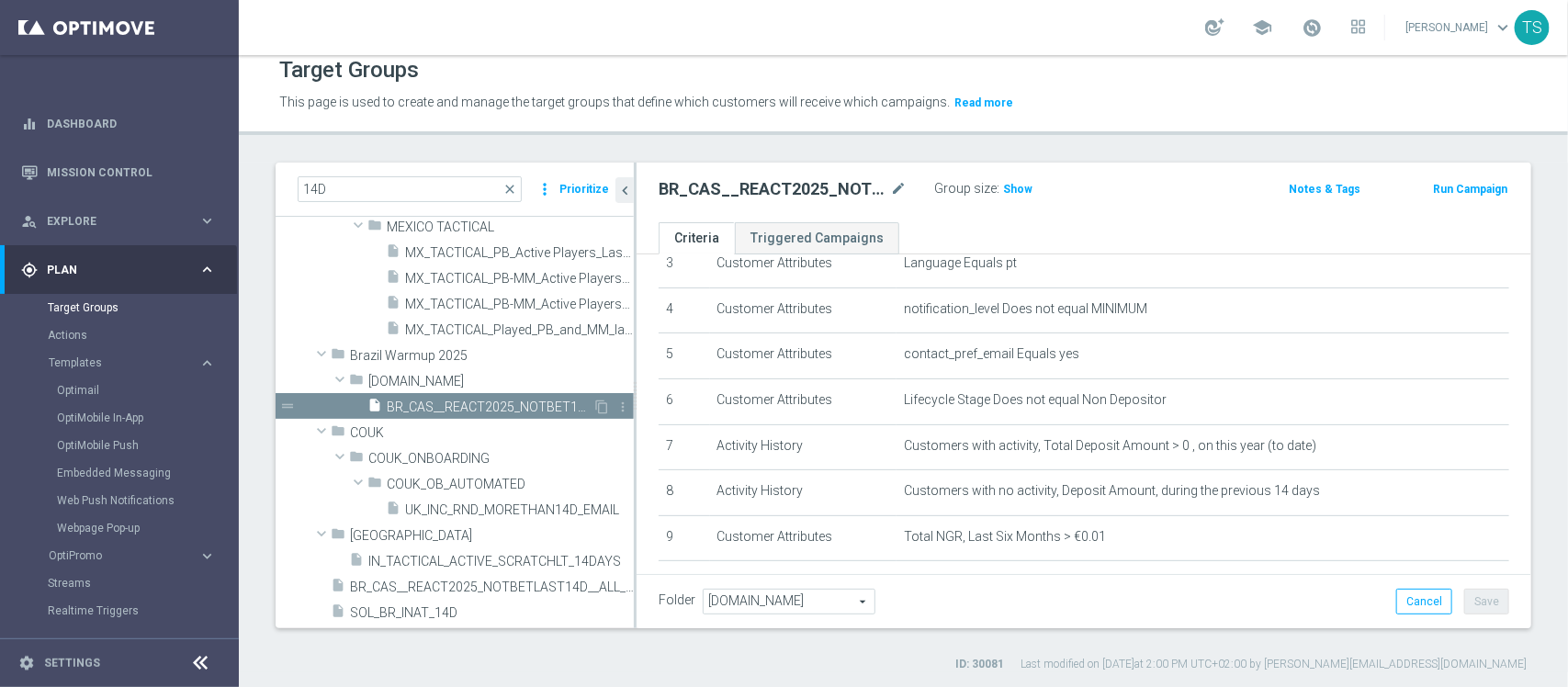
scroll to position [17, 0]
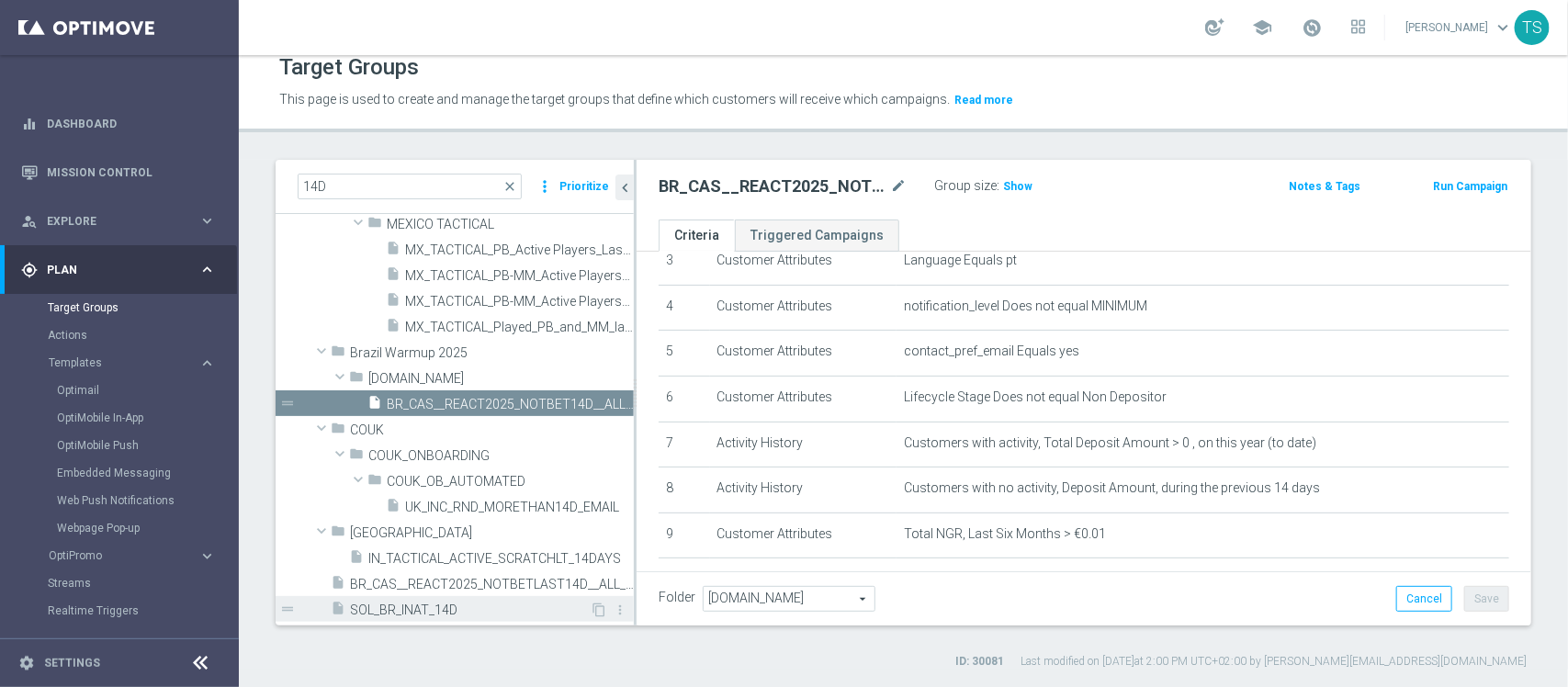
click at [425, 606] on span "SOL_BR_INAT_14D" at bounding box center [469, 610] width 240 height 16
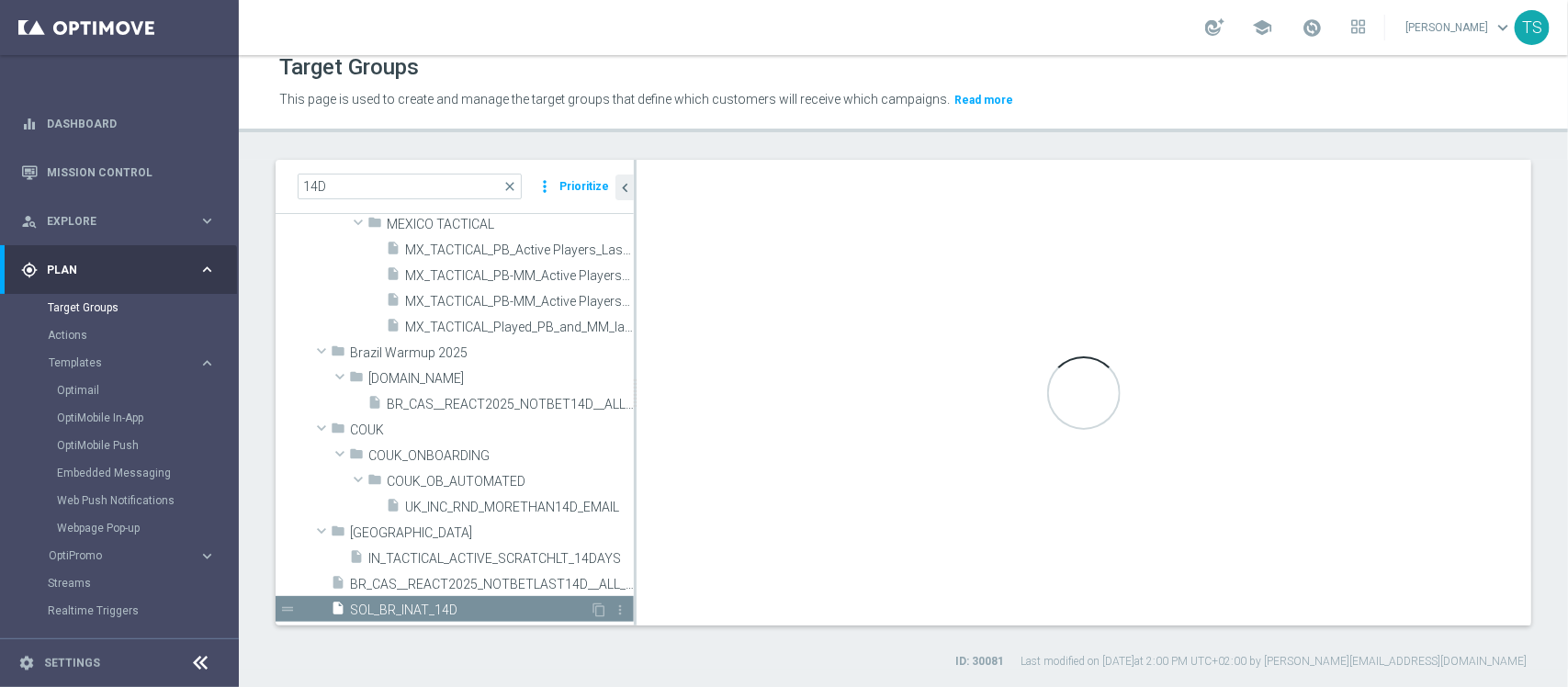
type input "Customer Target Groups"
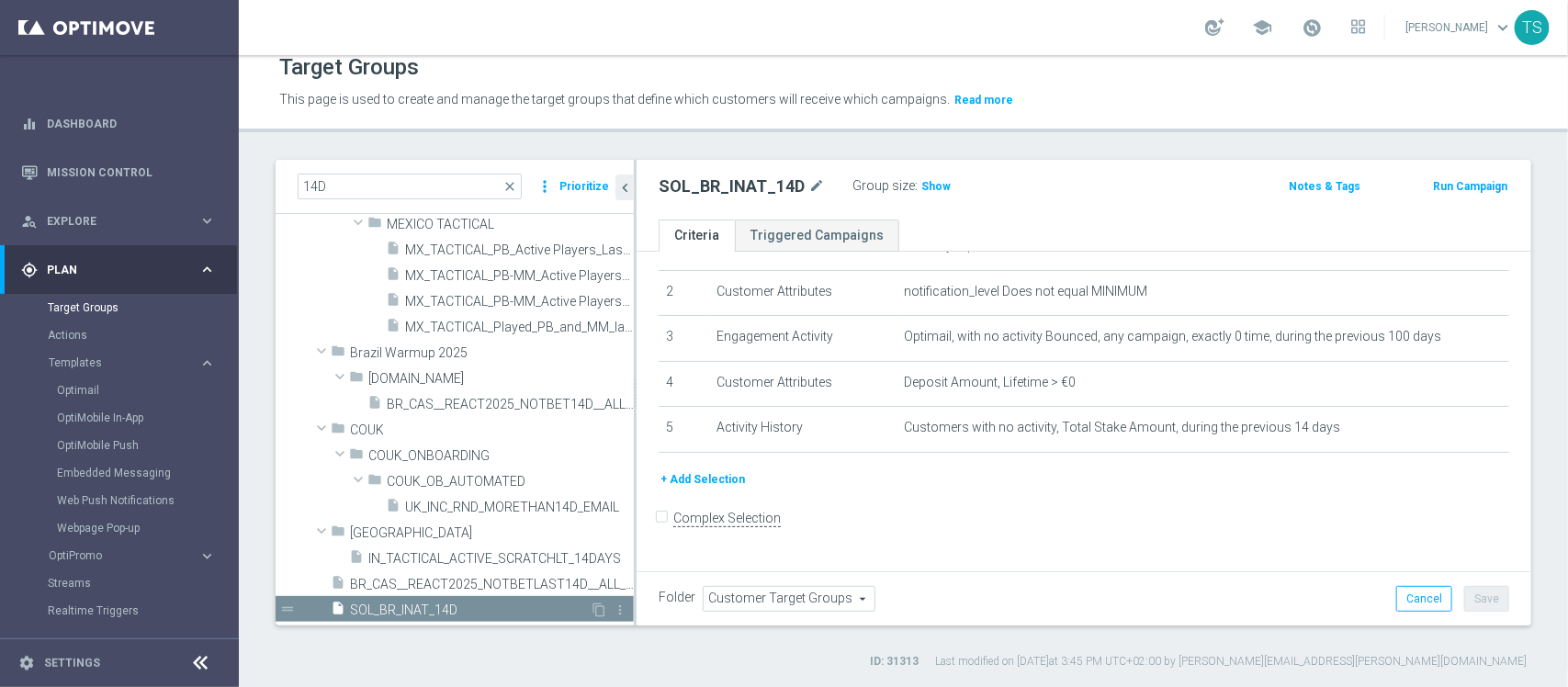
scroll to position [79, 0]
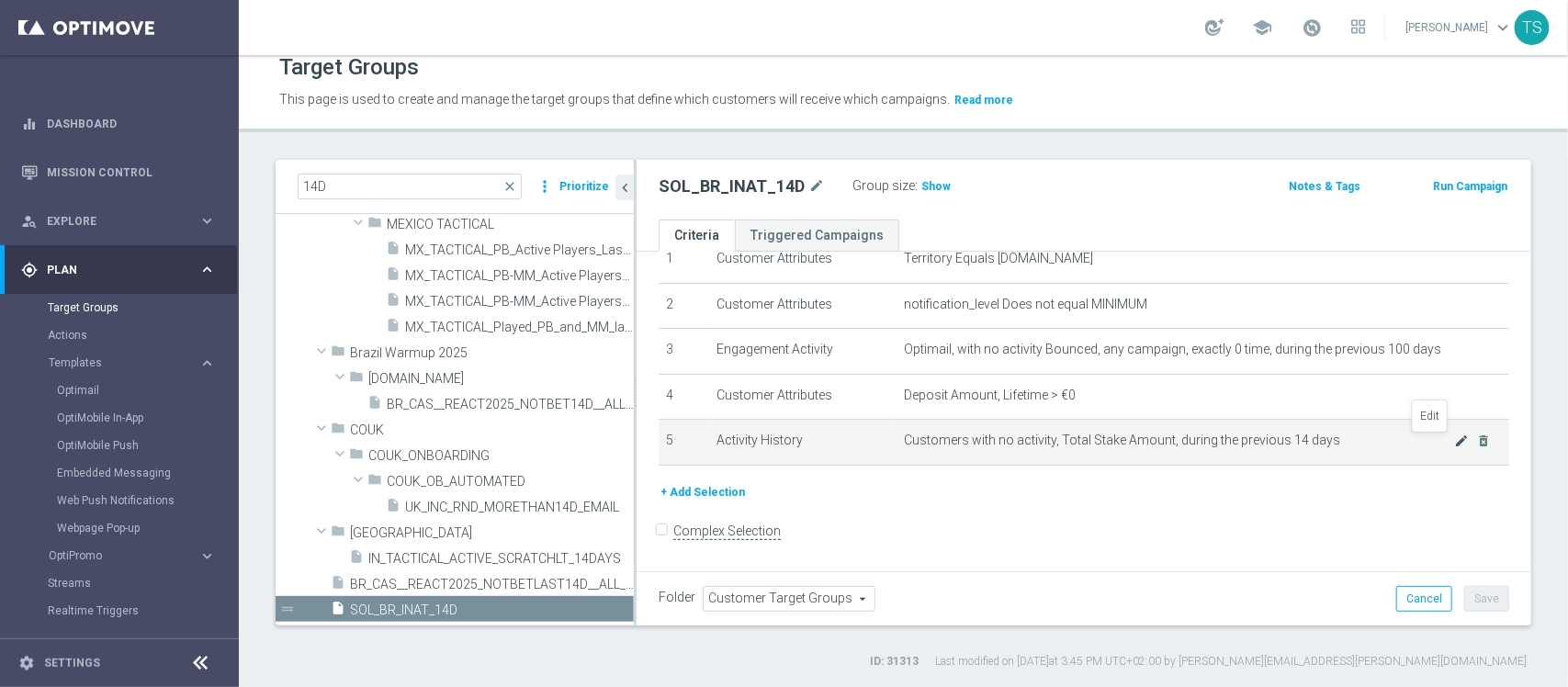
click at [1454, 441] on icon "mode_edit" at bounding box center [1462, 441] width 15 height 15
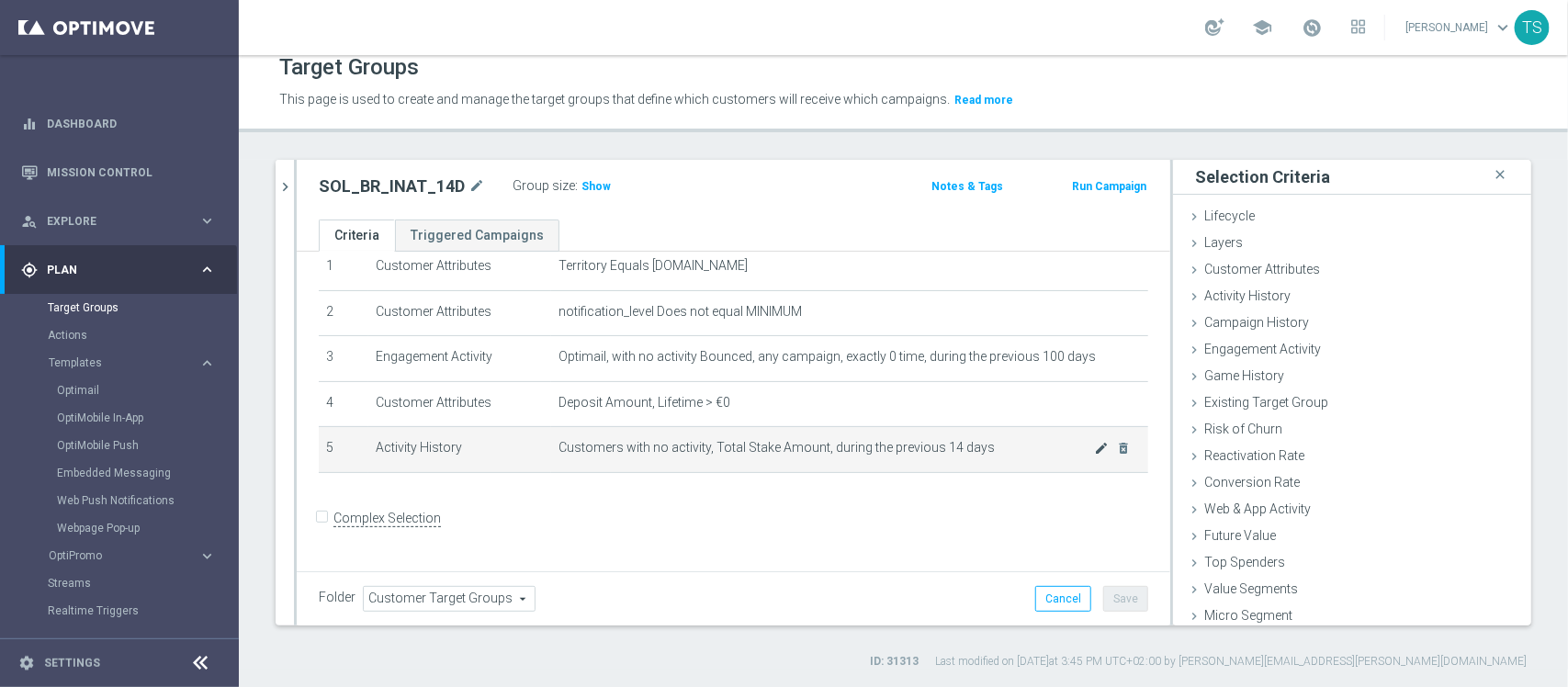
scroll to position [60, 0]
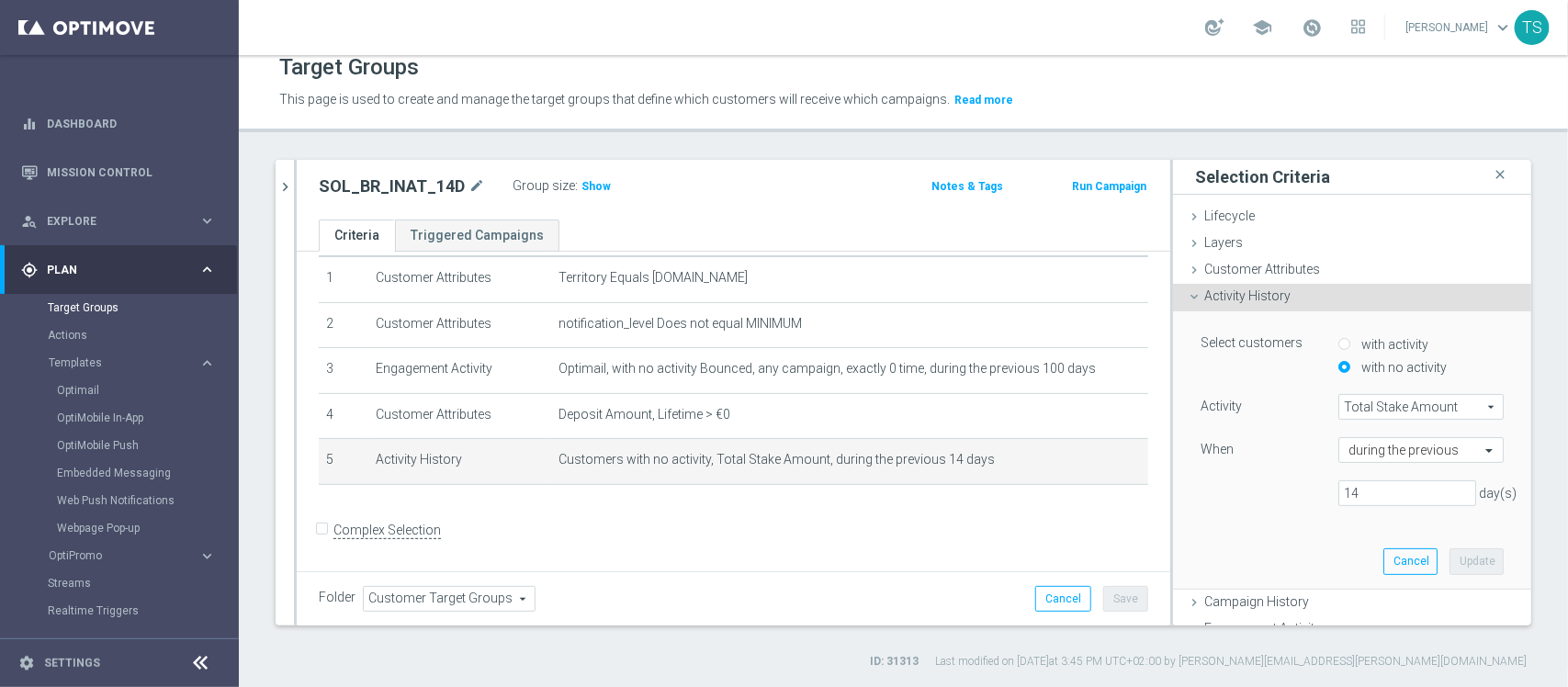
click at [1364, 410] on span "Total Stake Amount" at bounding box center [1421, 407] width 164 height 24
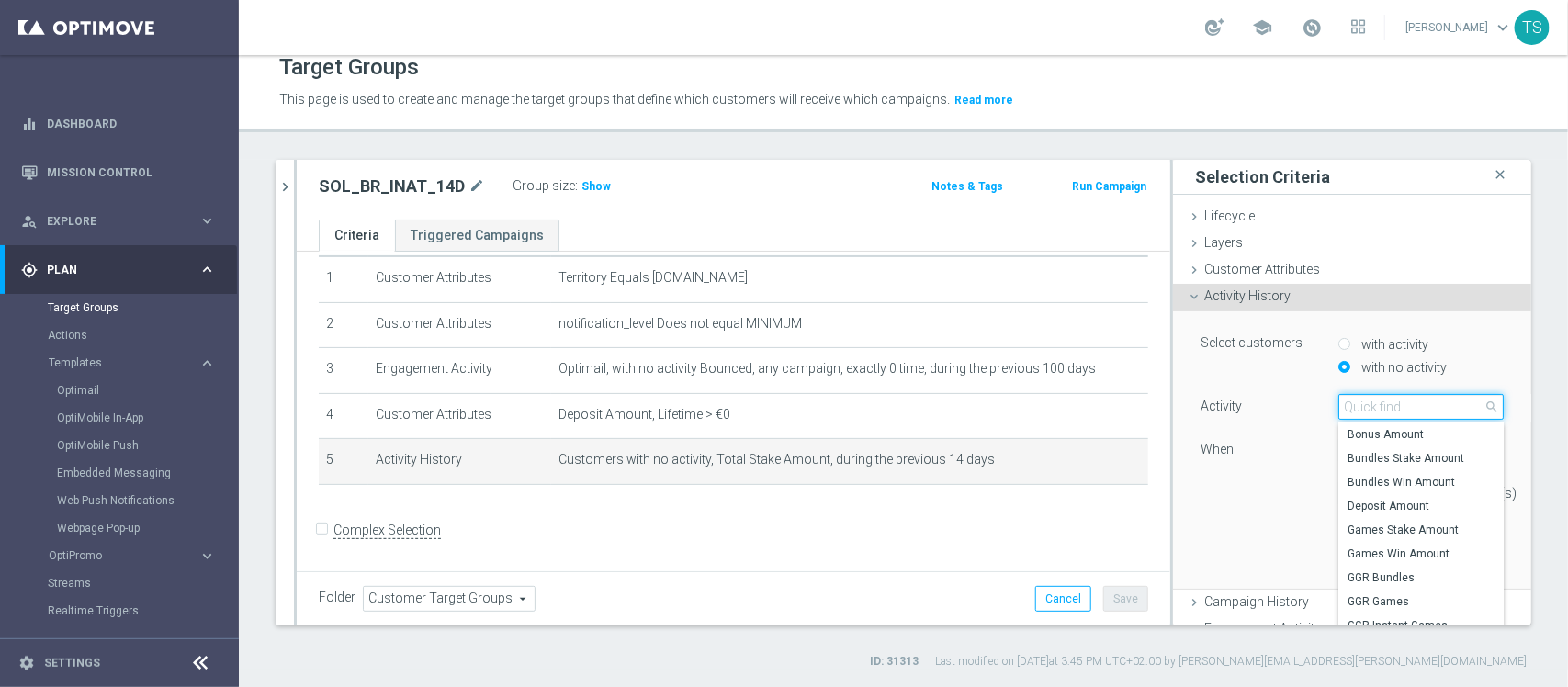
click at [1365, 405] on input "search" at bounding box center [1421, 407] width 166 height 26
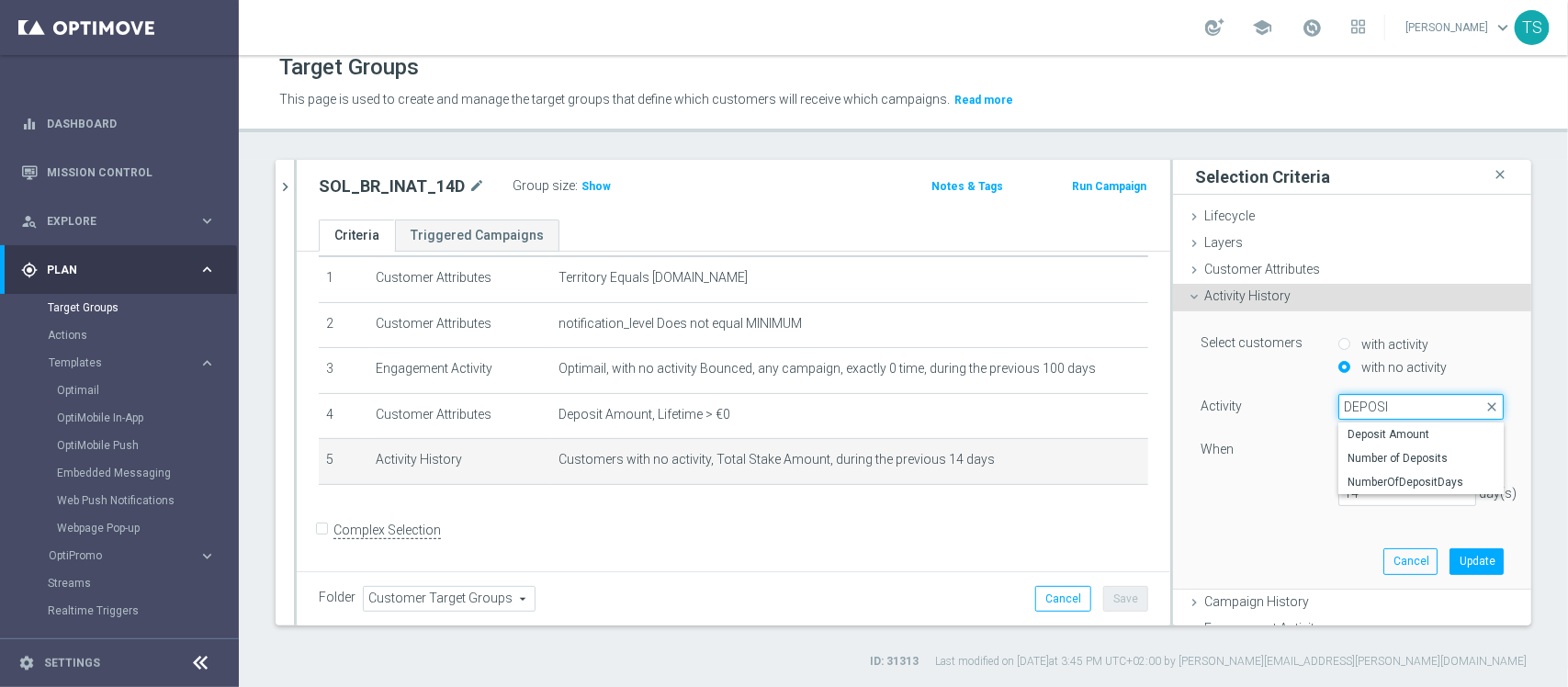
type input "DEPOSIT"
click at [1367, 432] on span "Deposit Amount" at bounding box center [1421, 435] width 147 height 15
type input "Deposit Amount"
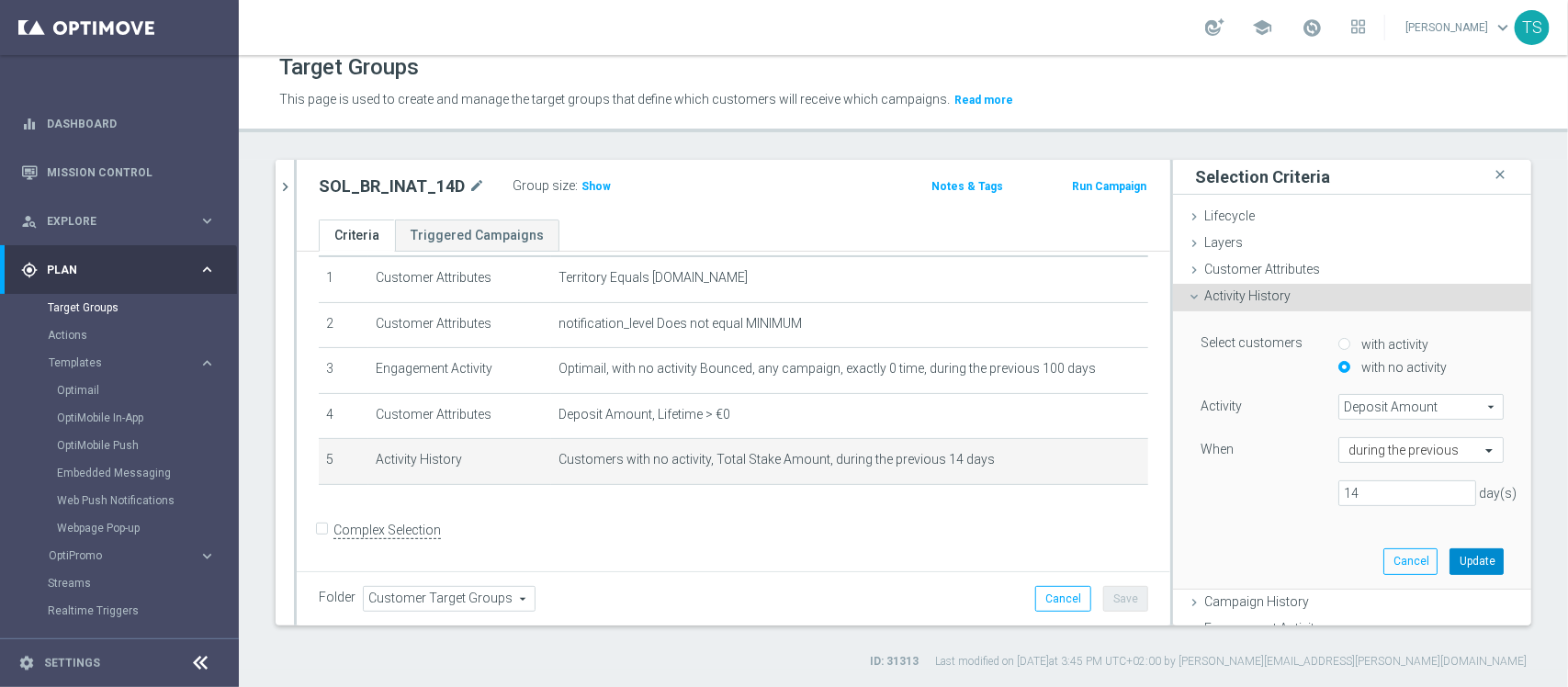
click at [1457, 563] on button "Update" at bounding box center [1476, 562] width 55 height 26
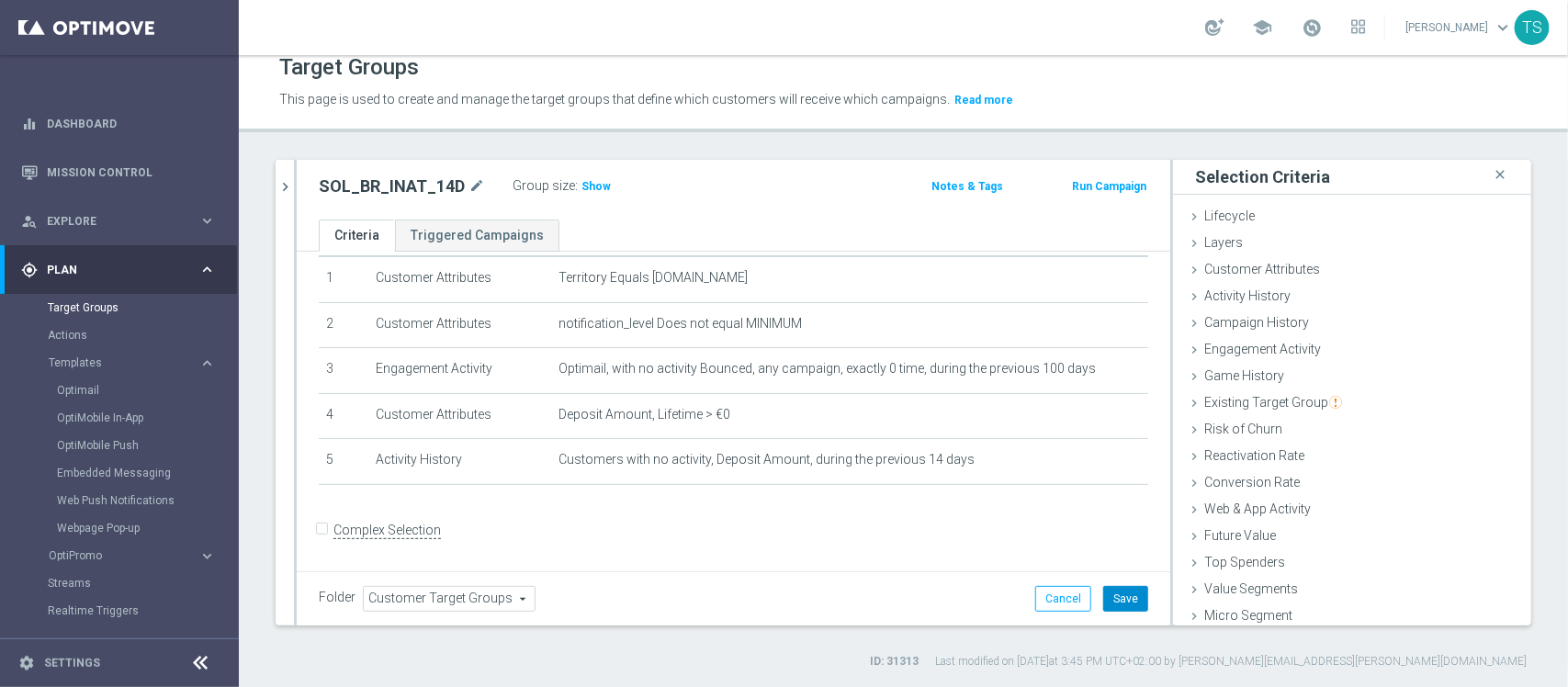
click at [1103, 594] on button "Save" at bounding box center [1126, 599] width 45 height 26
click at [583, 182] on span "Show" at bounding box center [596, 187] width 30 height 13
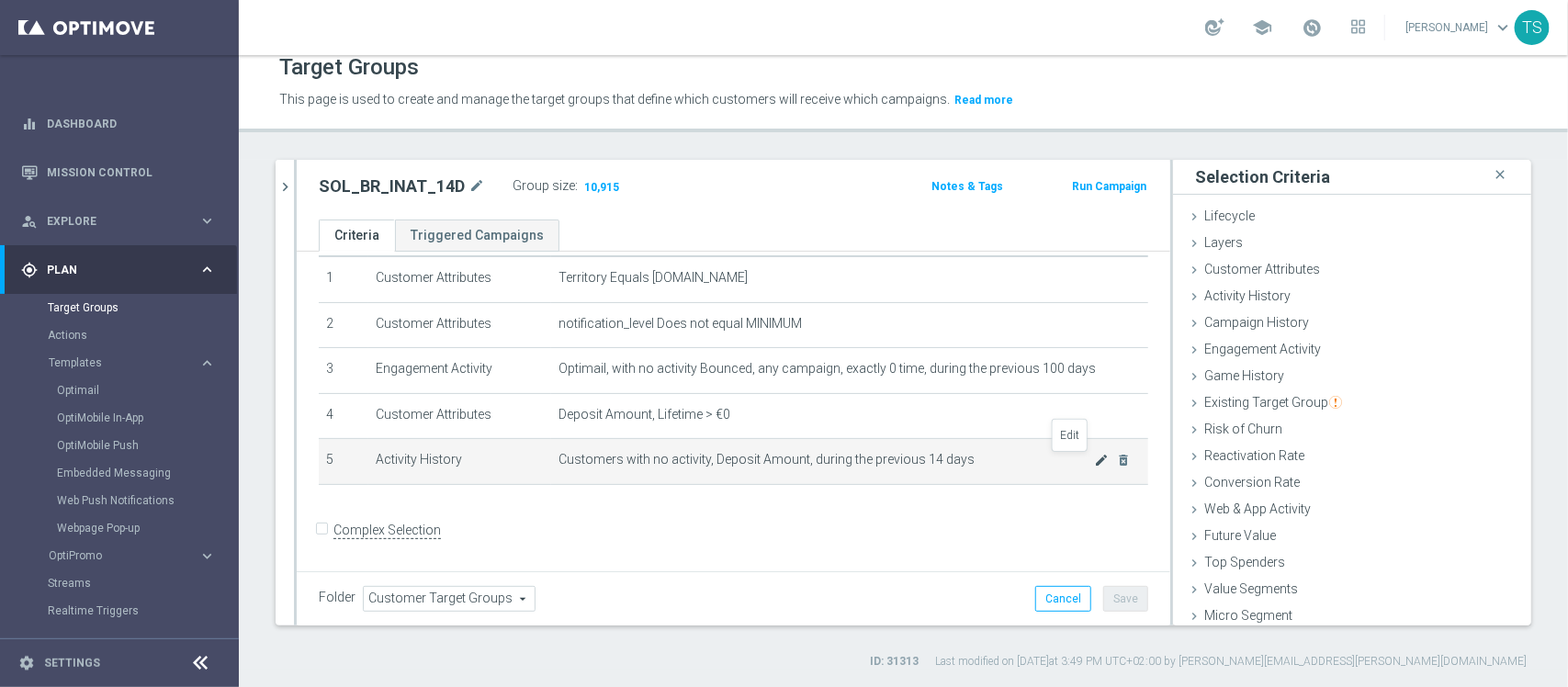
click at [1094, 459] on icon "mode_edit" at bounding box center [1101, 460] width 15 height 15
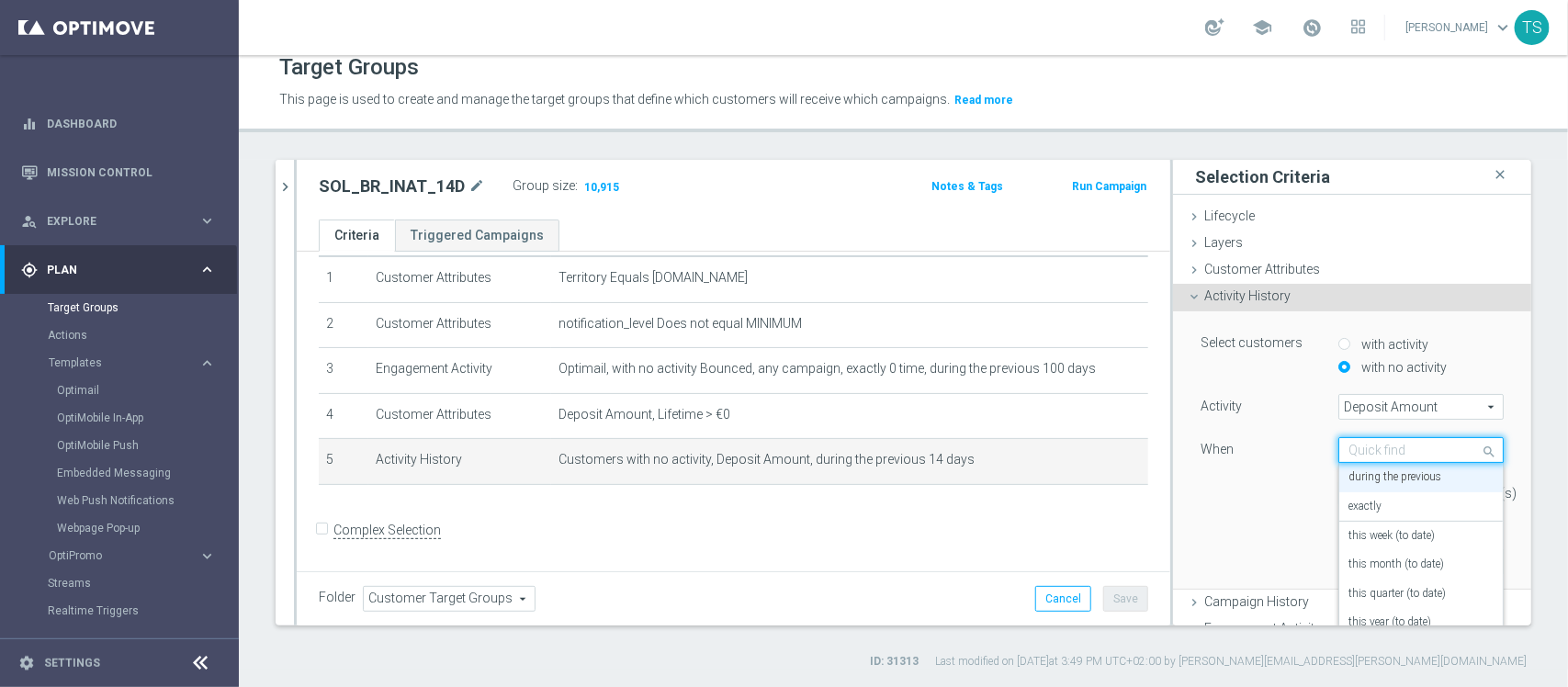
click at [1380, 451] on input "text" at bounding box center [1402, 451] width 108 height 17
click at [1361, 515] on div "exactly" at bounding box center [1421, 507] width 145 height 30
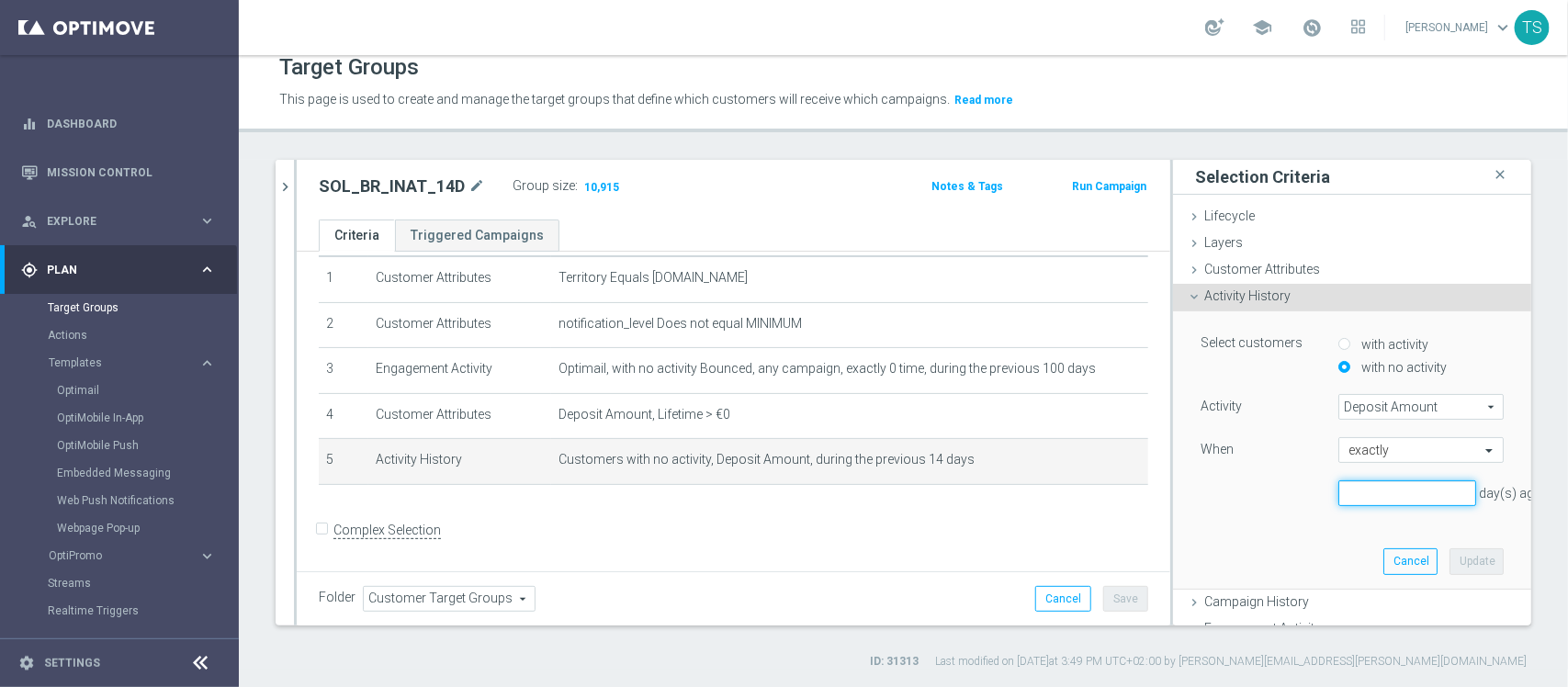
click at [1364, 496] on input "number" at bounding box center [1407, 493] width 138 height 26
type input "14"
click at [1450, 560] on button "Update" at bounding box center [1476, 562] width 55 height 26
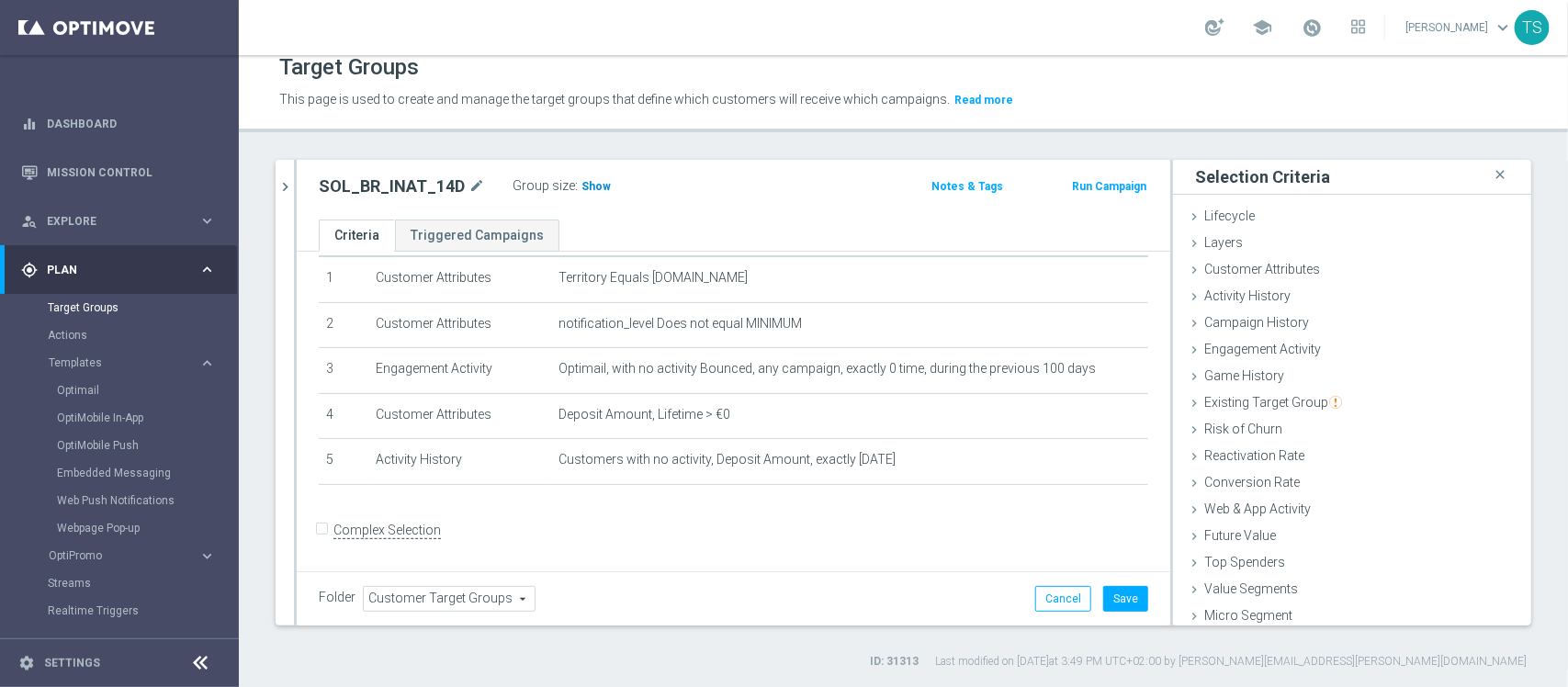
click at [592, 188] on span "Show" at bounding box center [596, 187] width 30 height 13
click at [1288, 264] on span "Customer Attributes" at bounding box center [1262, 269] width 116 height 15
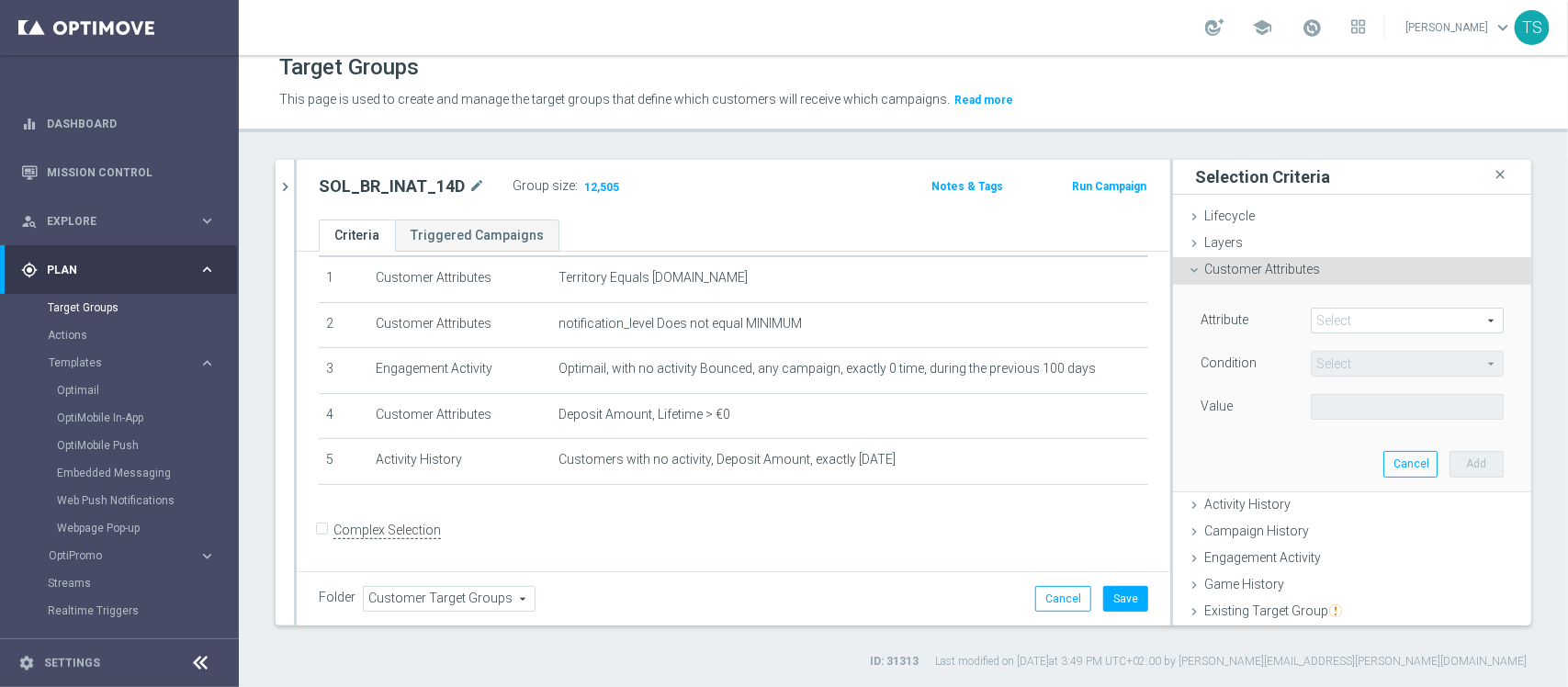
click at [1332, 318] on span at bounding box center [1407, 321] width 191 height 24
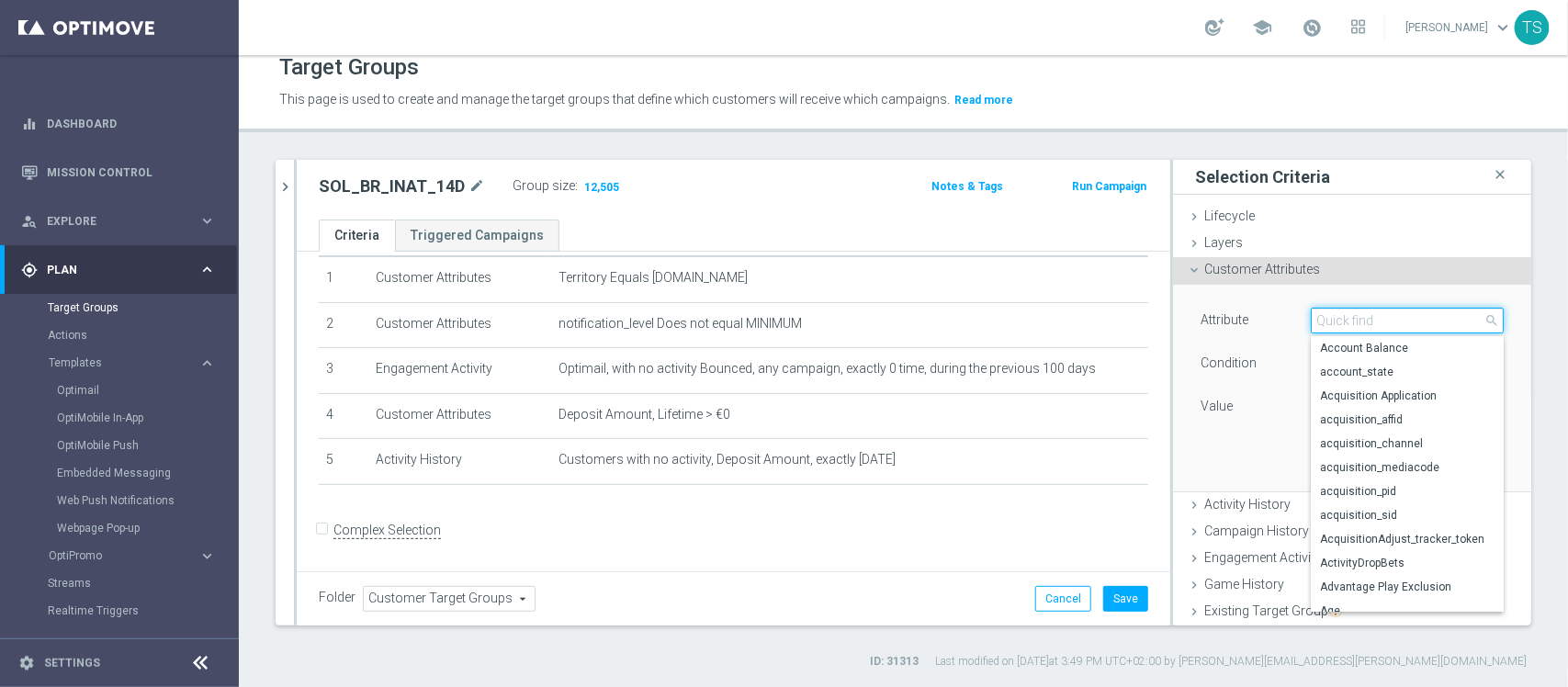
click at [1332, 318] on input "search" at bounding box center [1407, 321] width 193 height 26
type input "LAST"
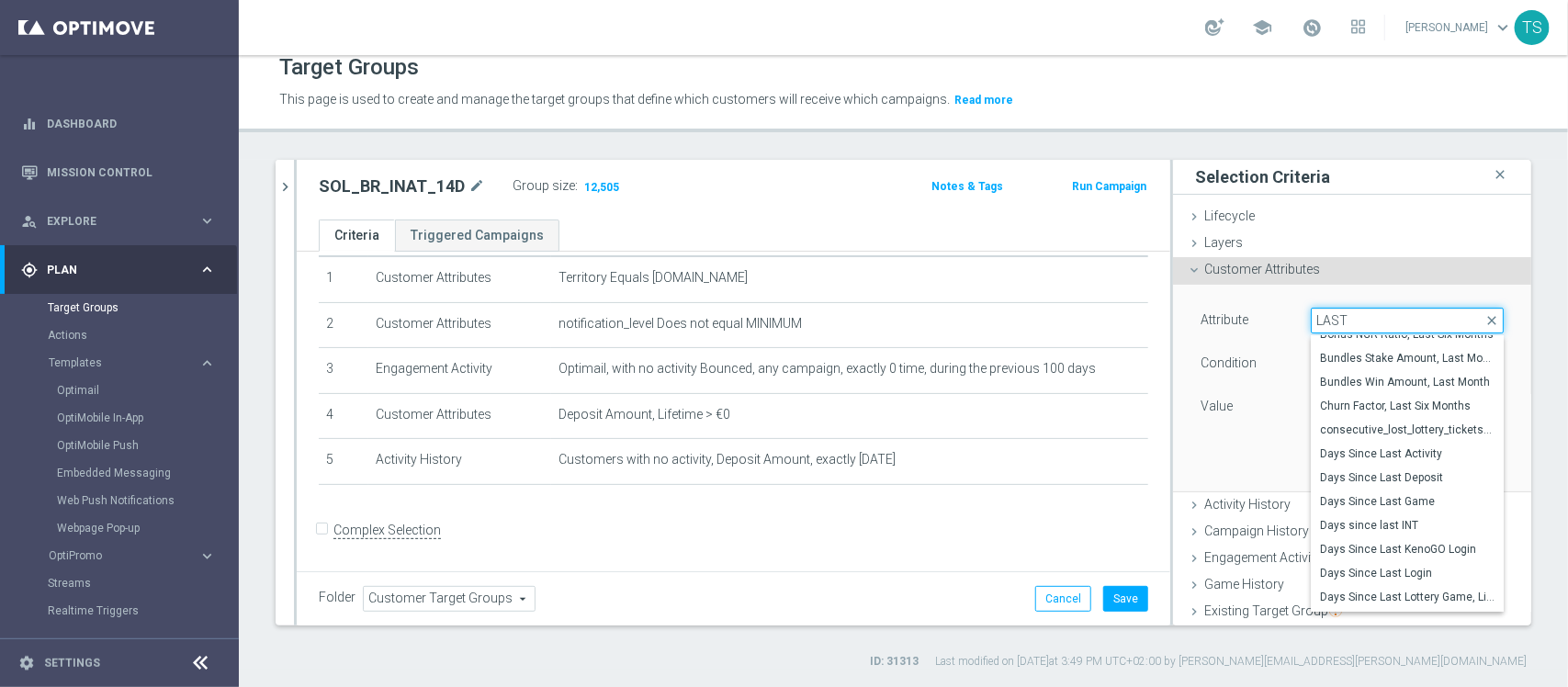
scroll to position [290, 0]
click at [1408, 473] on span "Days Since Last Deposit" at bounding box center [1407, 478] width 175 height 15
type input "Days Since Last Deposit"
type input "="
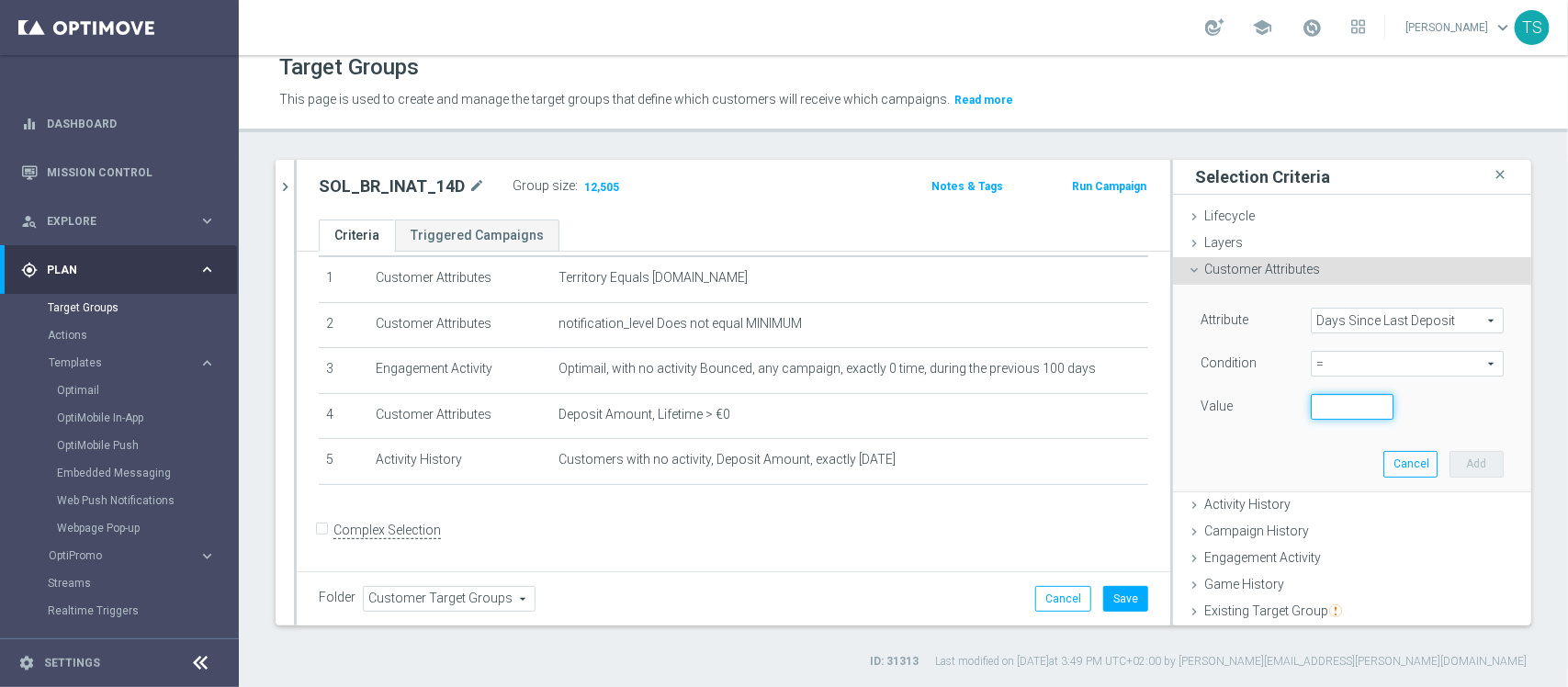
click at [1332, 398] on input "number" at bounding box center [1351, 407] width 82 height 26
type input "14"
click at [1450, 462] on button "Add" at bounding box center [1476, 464] width 55 height 26
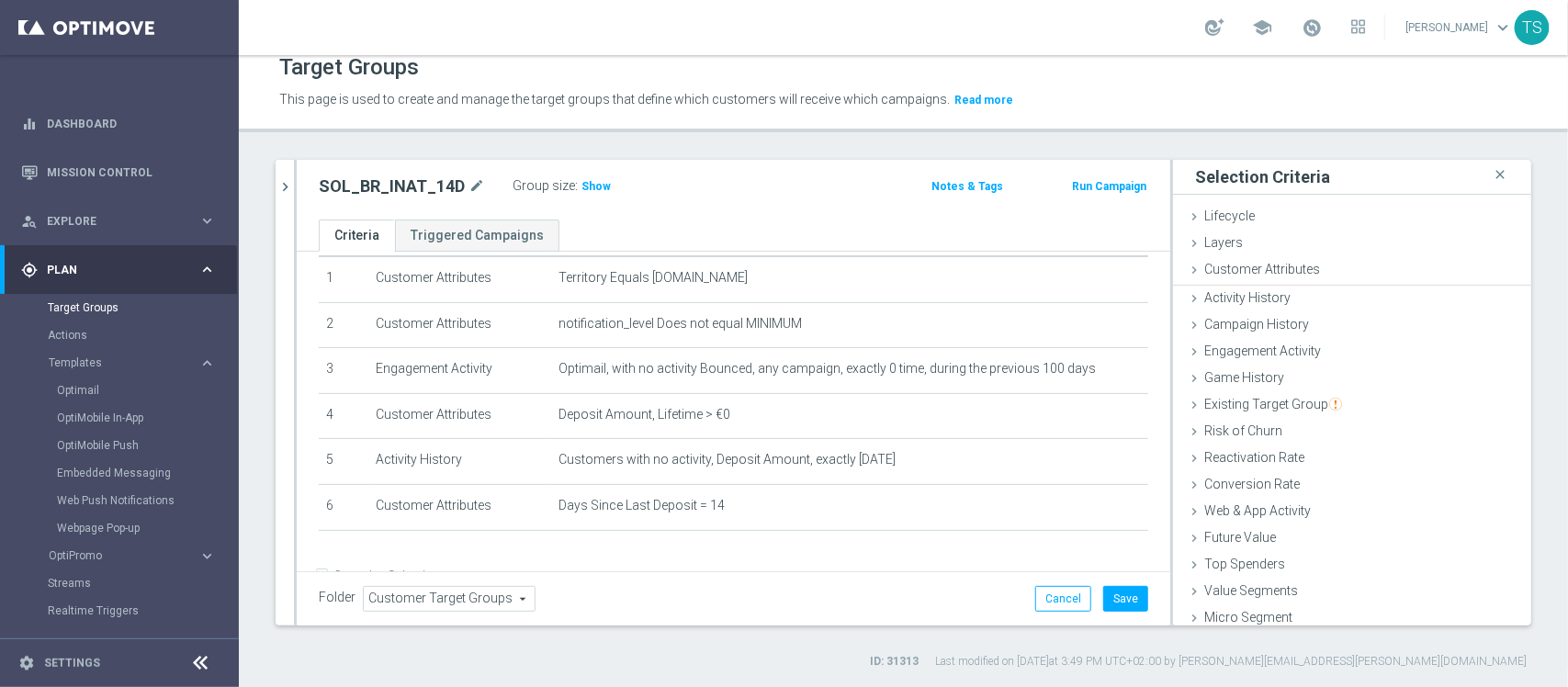
scroll to position [106, 0]
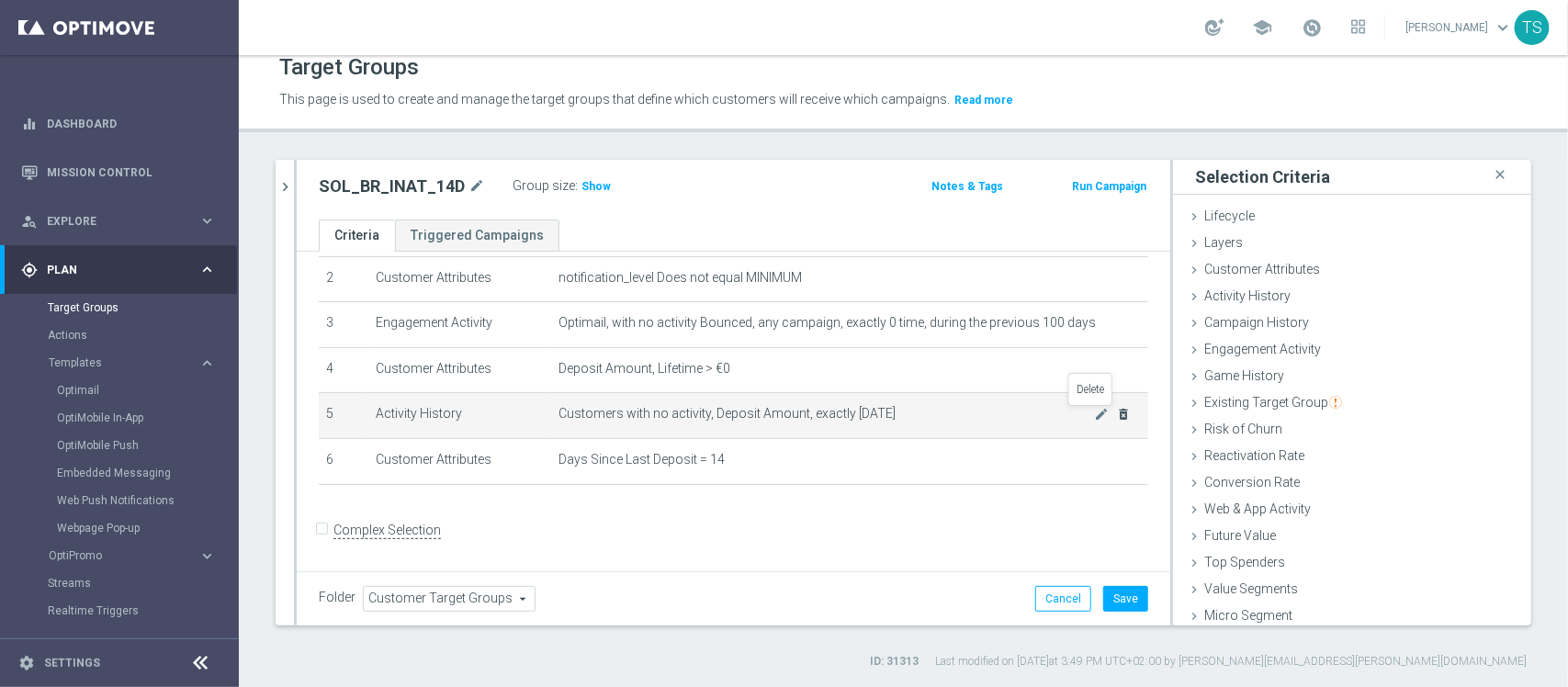
click at [1116, 415] on icon "delete_forever" at bounding box center [1124, 415] width 15 height 15
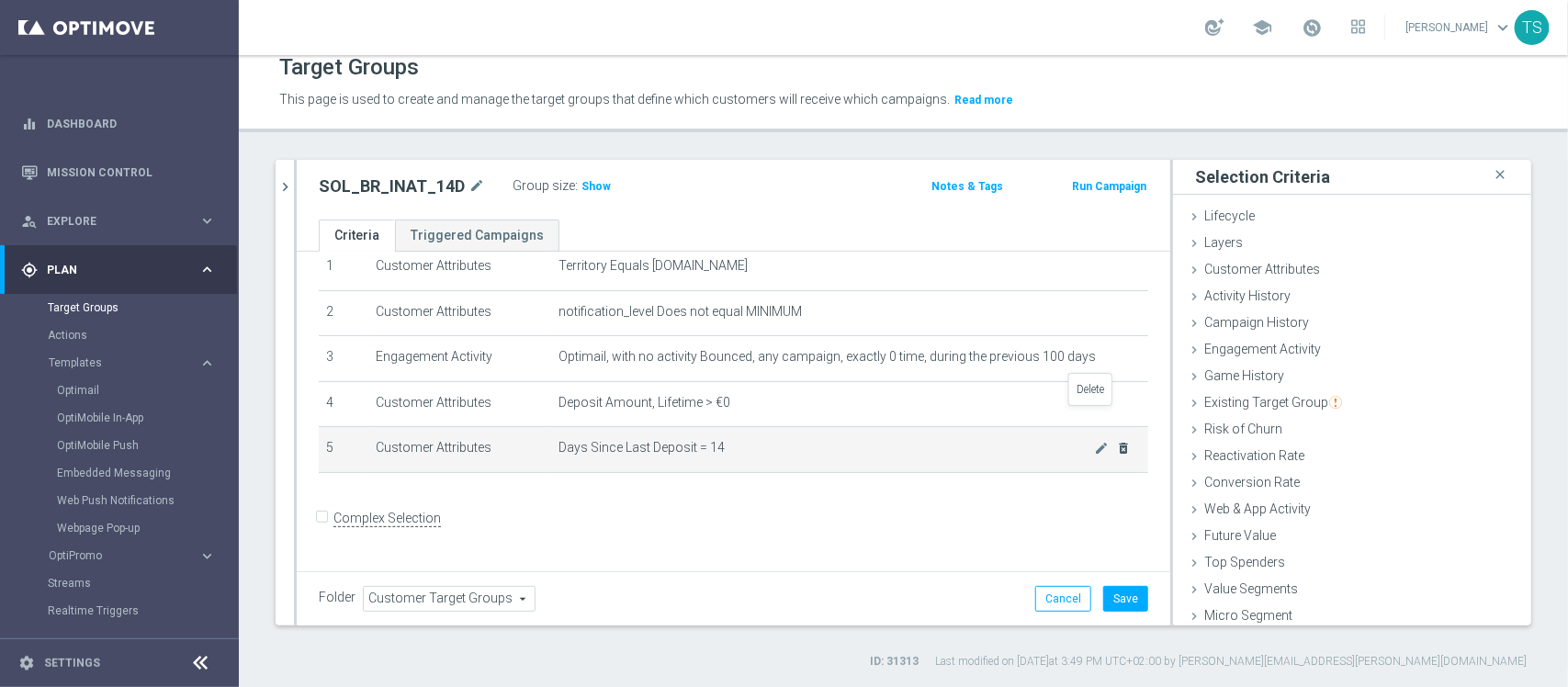
scroll to position [60, 0]
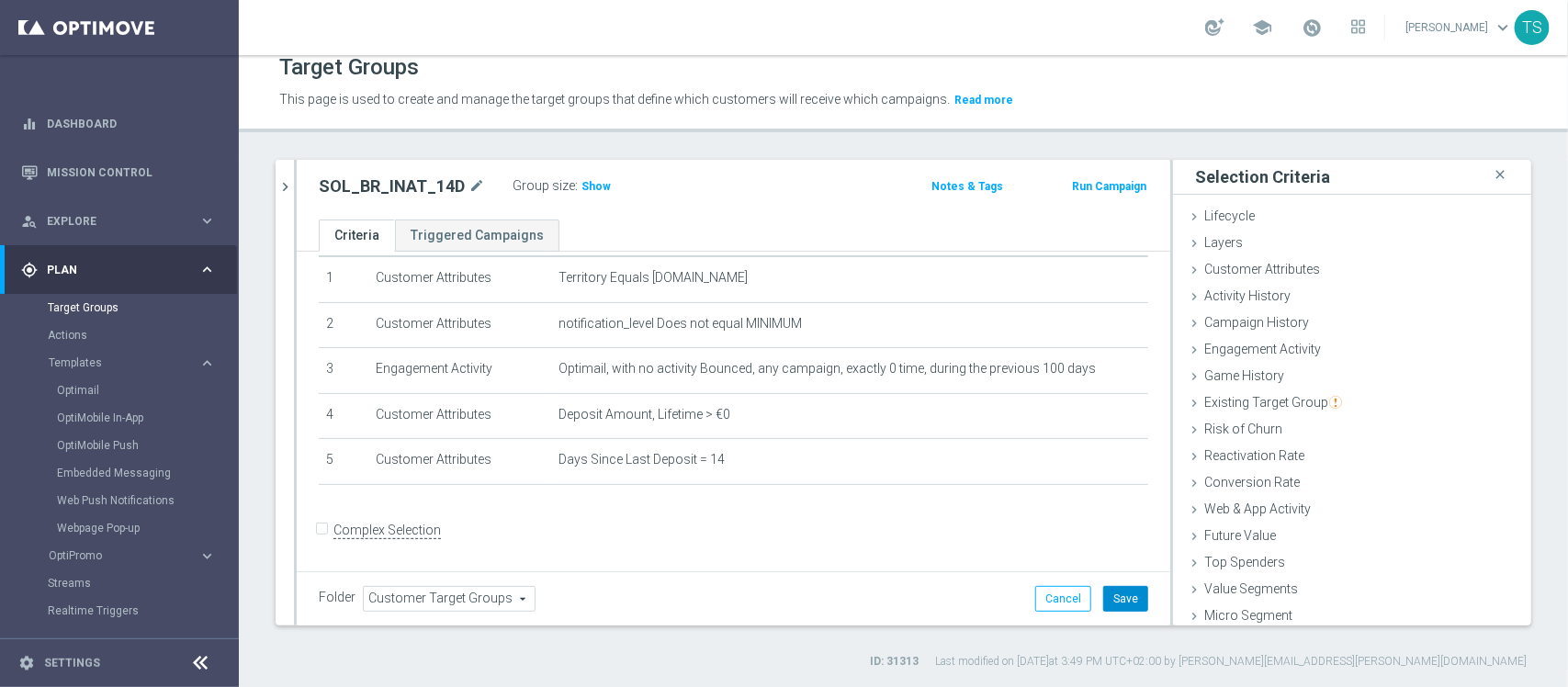
click at [1103, 594] on button "Save" at bounding box center [1126, 599] width 45 height 26
click at [588, 184] on span "Show" at bounding box center [596, 187] width 30 height 13
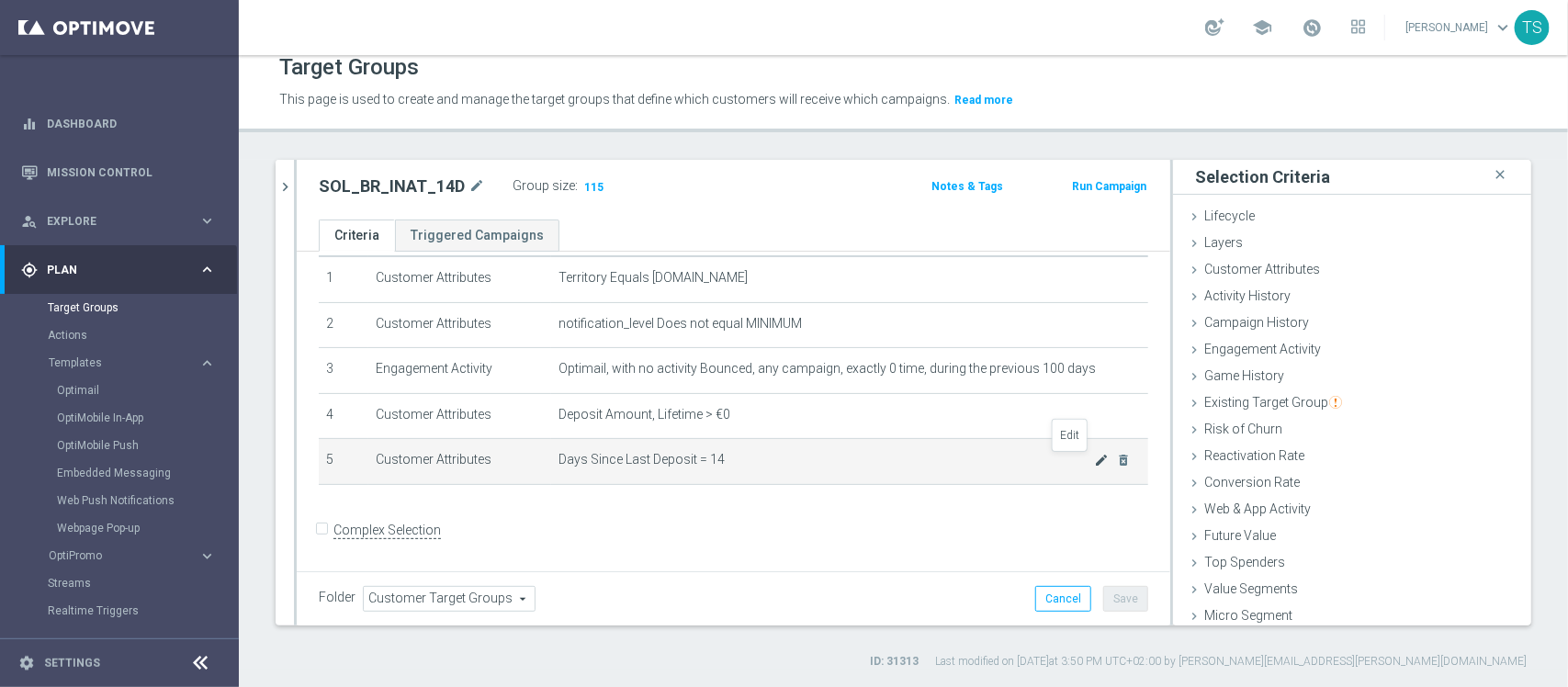
click at [1094, 459] on icon "mode_edit" at bounding box center [1101, 460] width 15 height 15
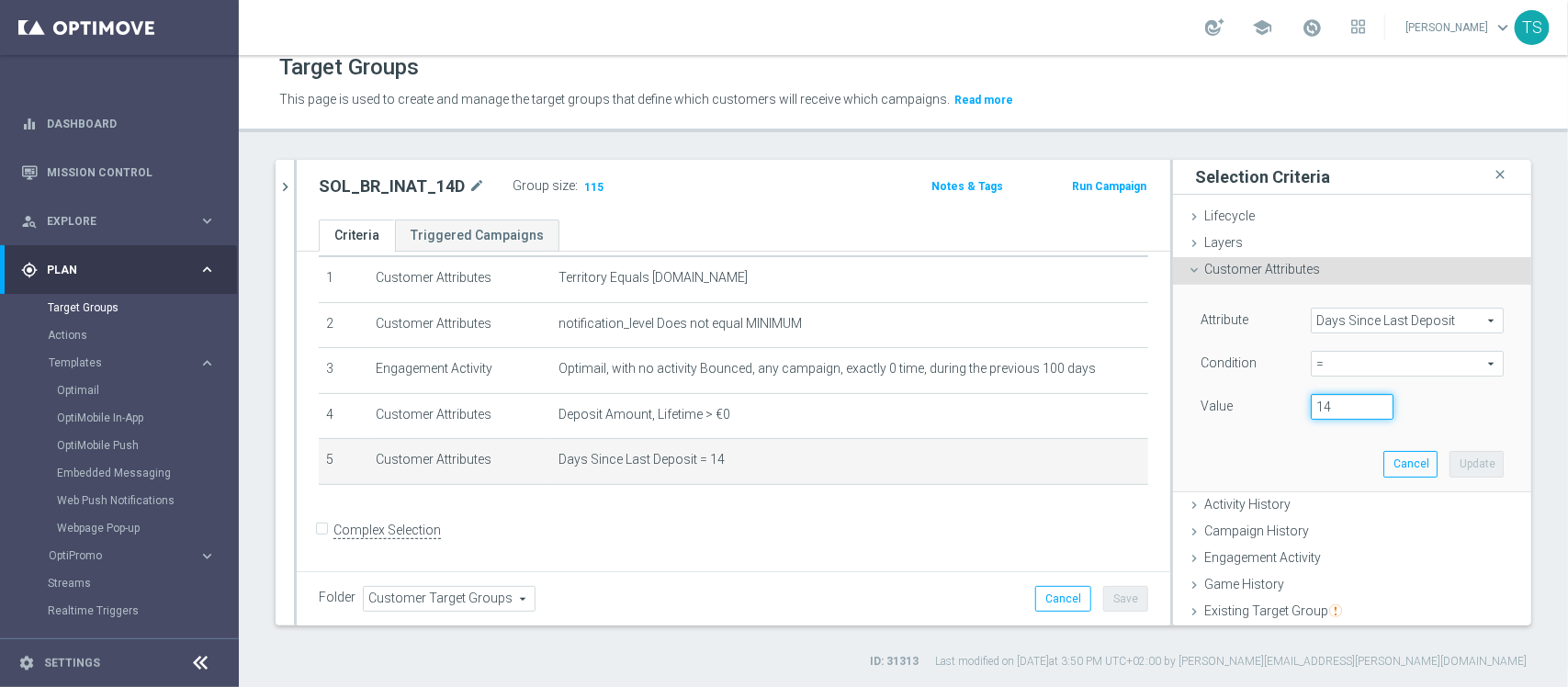
click at [1329, 411] on input "14" at bounding box center [1351, 407] width 82 height 26
type input "13"
click at [1452, 474] on button "Update" at bounding box center [1476, 464] width 55 height 26
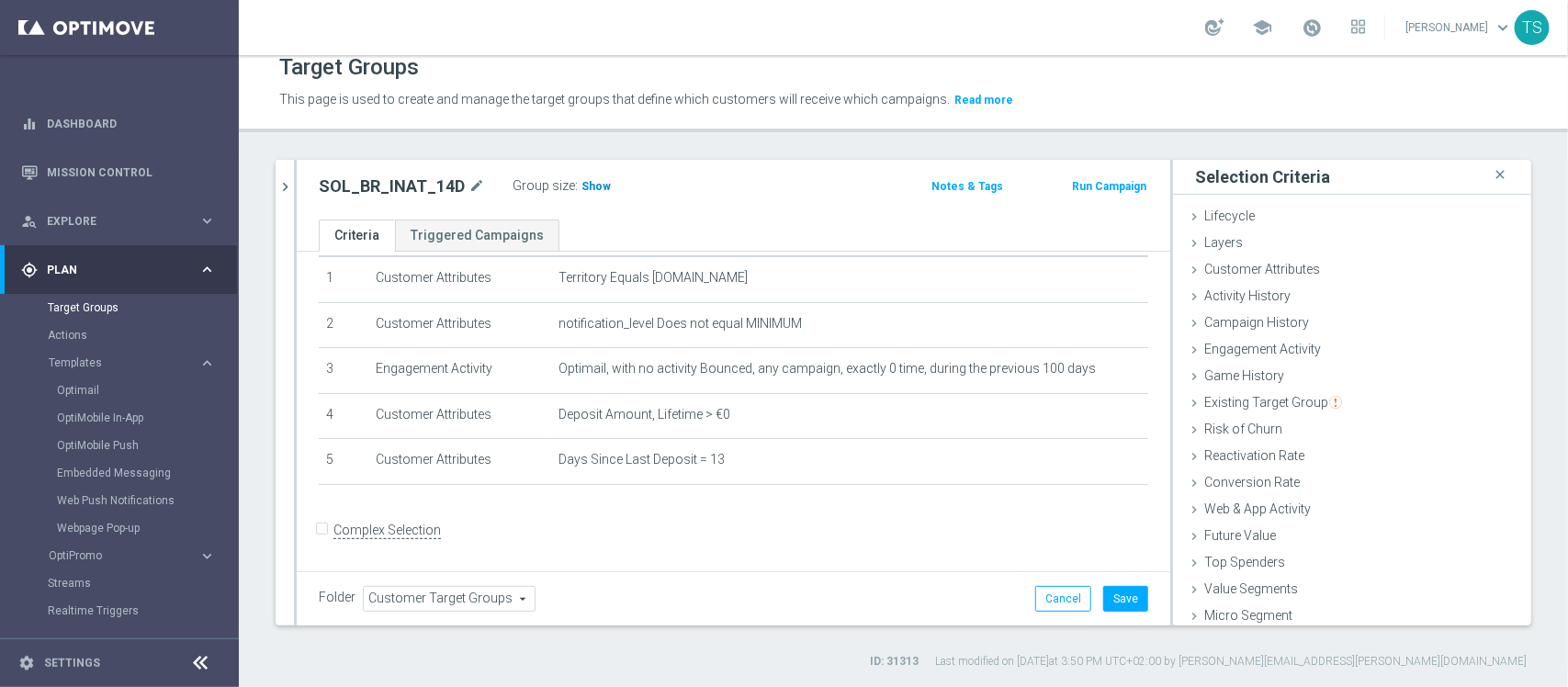
click at [590, 189] on span "Show" at bounding box center [596, 187] width 30 height 13
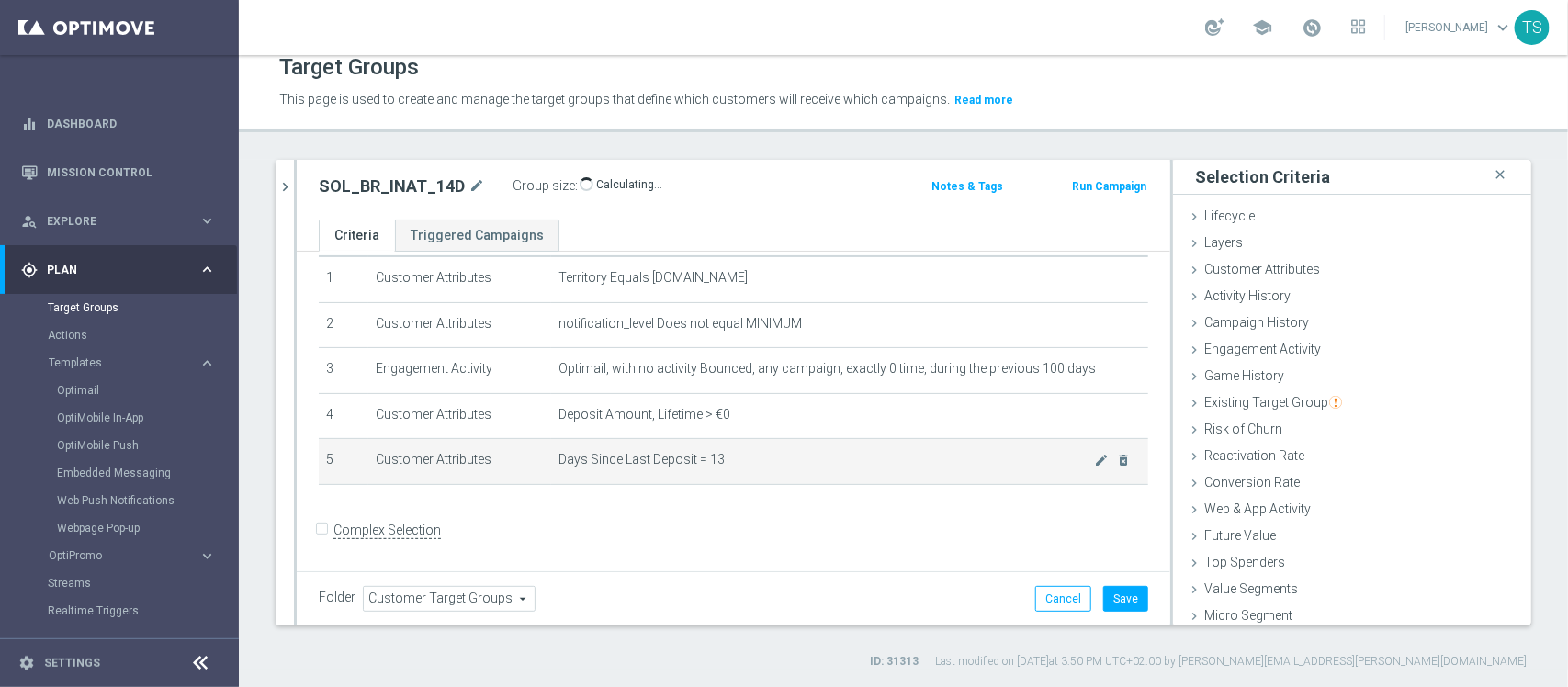
click at [1066, 470] on td "Days Since Last Deposit = 13 mode_edit delete_forever" at bounding box center [850, 462] width 597 height 46
click at [1094, 468] on icon "mode_edit" at bounding box center [1101, 460] width 15 height 15
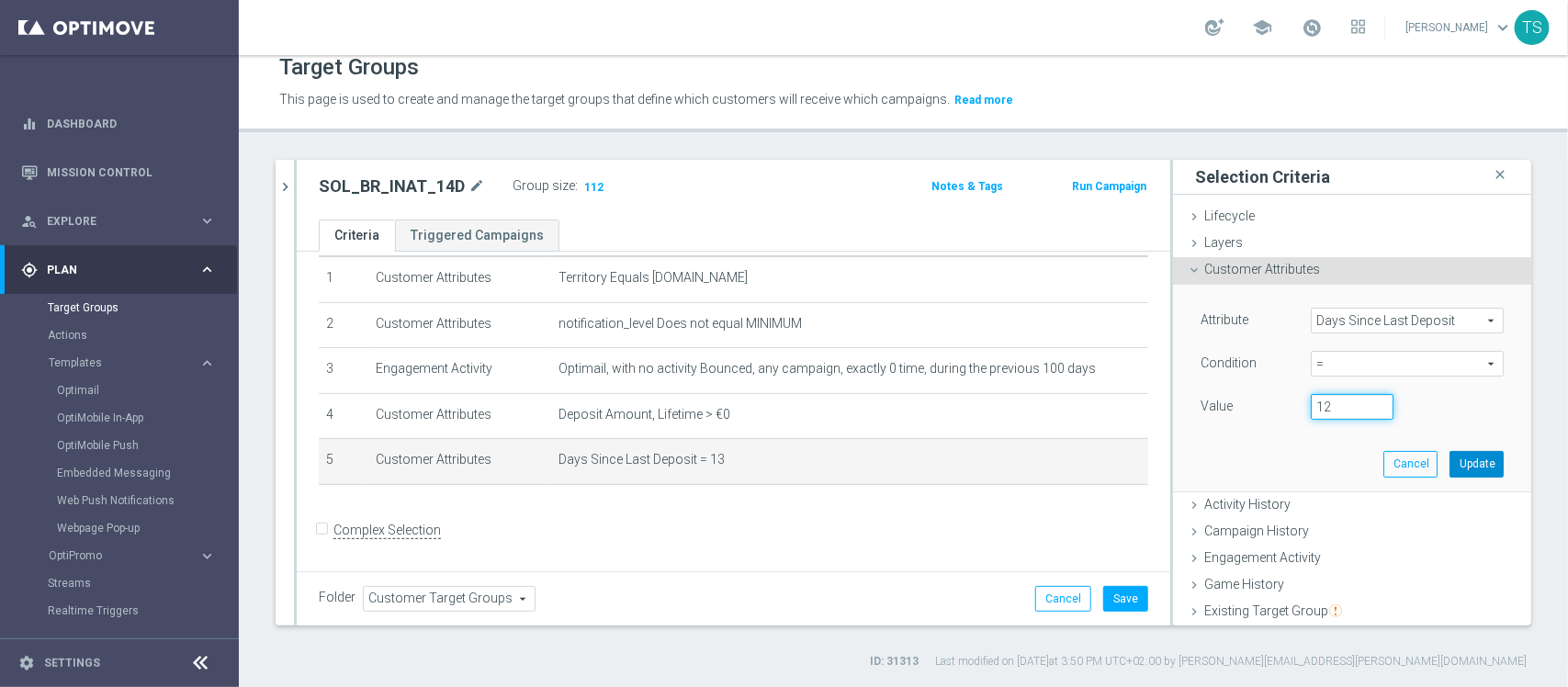
type input "12"
click at [1450, 464] on button "Update" at bounding box center [1476, 464] width 55 height 26
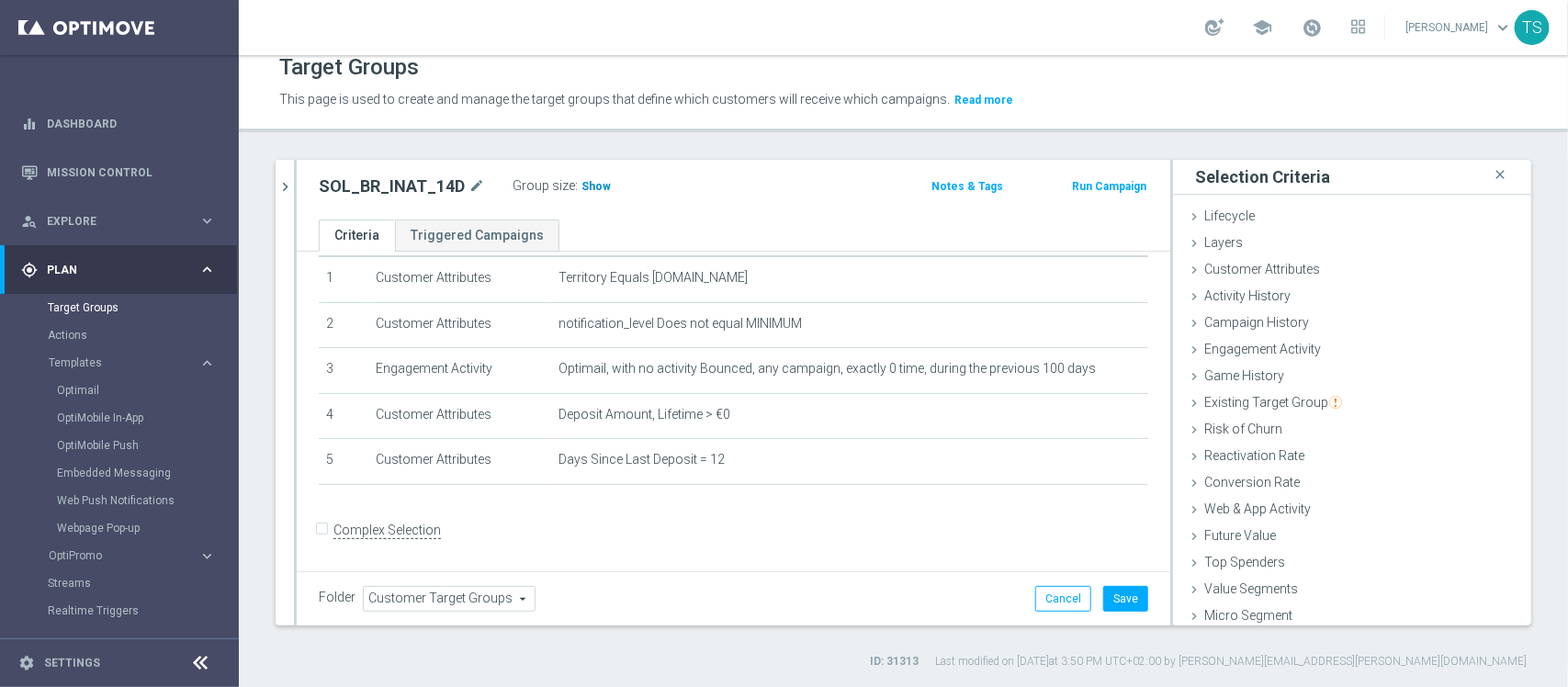
click at [581, 181] on span "Show" at bounding box center [596, 187] width 30 height 13
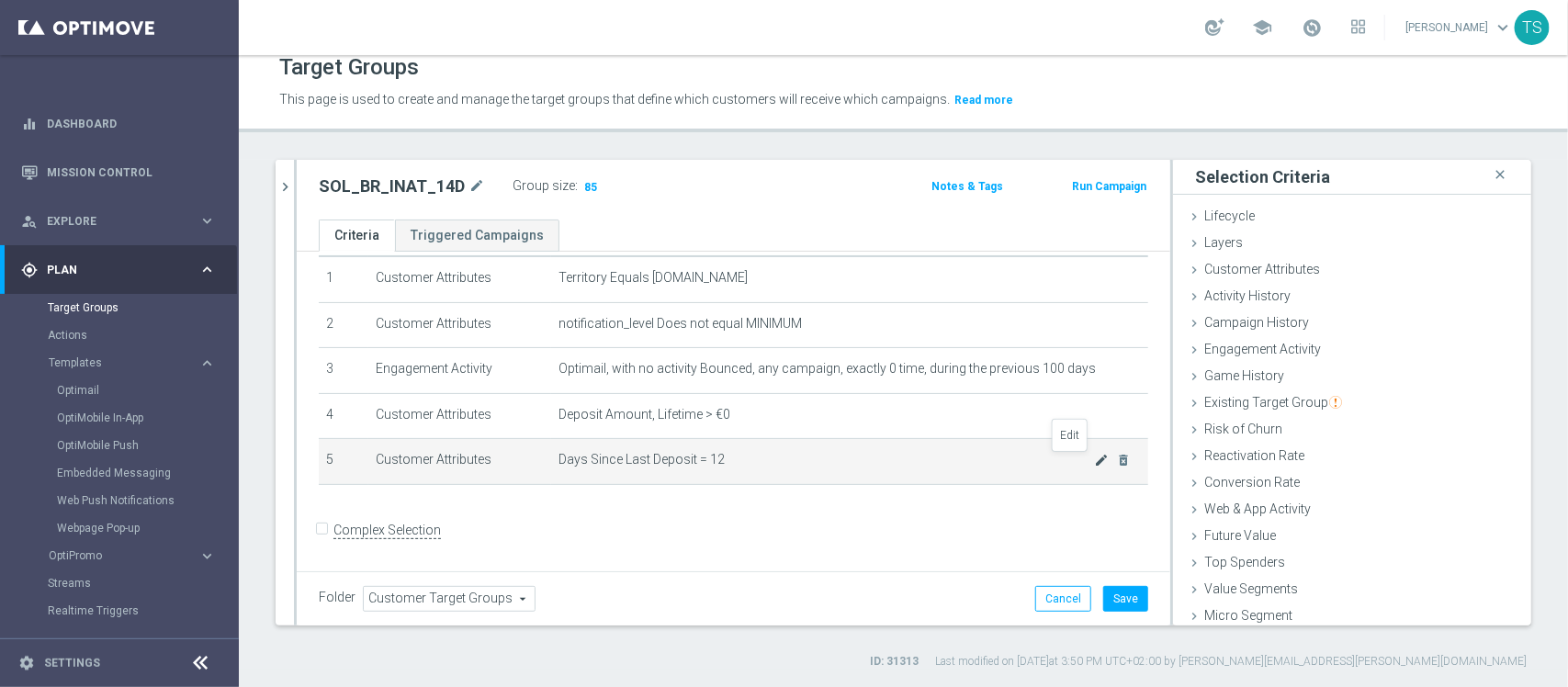
click at [1094, 456] on icon "mode_edit" at bounding box center [1101, 460] width 15 height 15
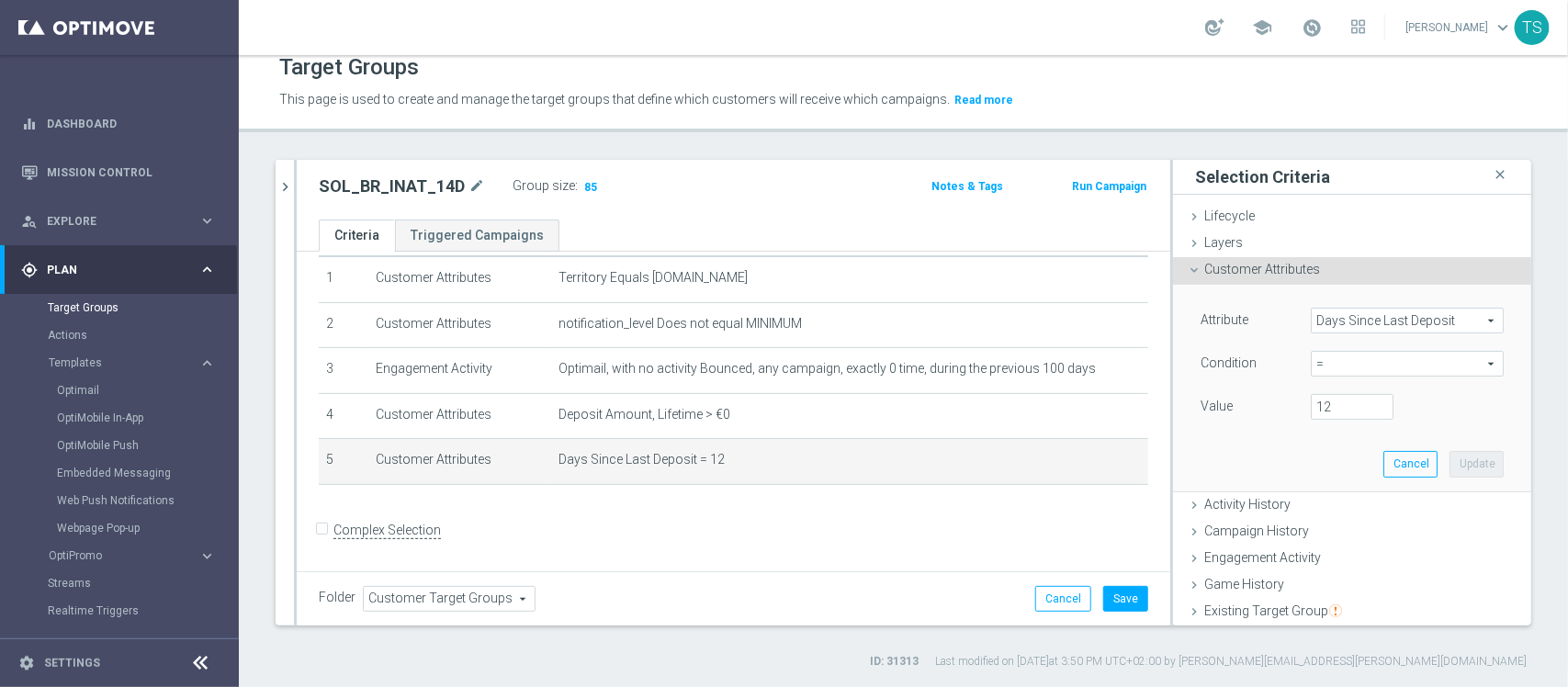
click at [1353, 355] on span "=" at bounding box center [1407, 364] width 191 height 24
click at [1356, 388] on span "<" at bounding box center [1407, 392] width 175 height 15
type input "<"
click at [1324, 416] on input "number" at bounding box center [1351, 407] width 82 height 26
type input "14"
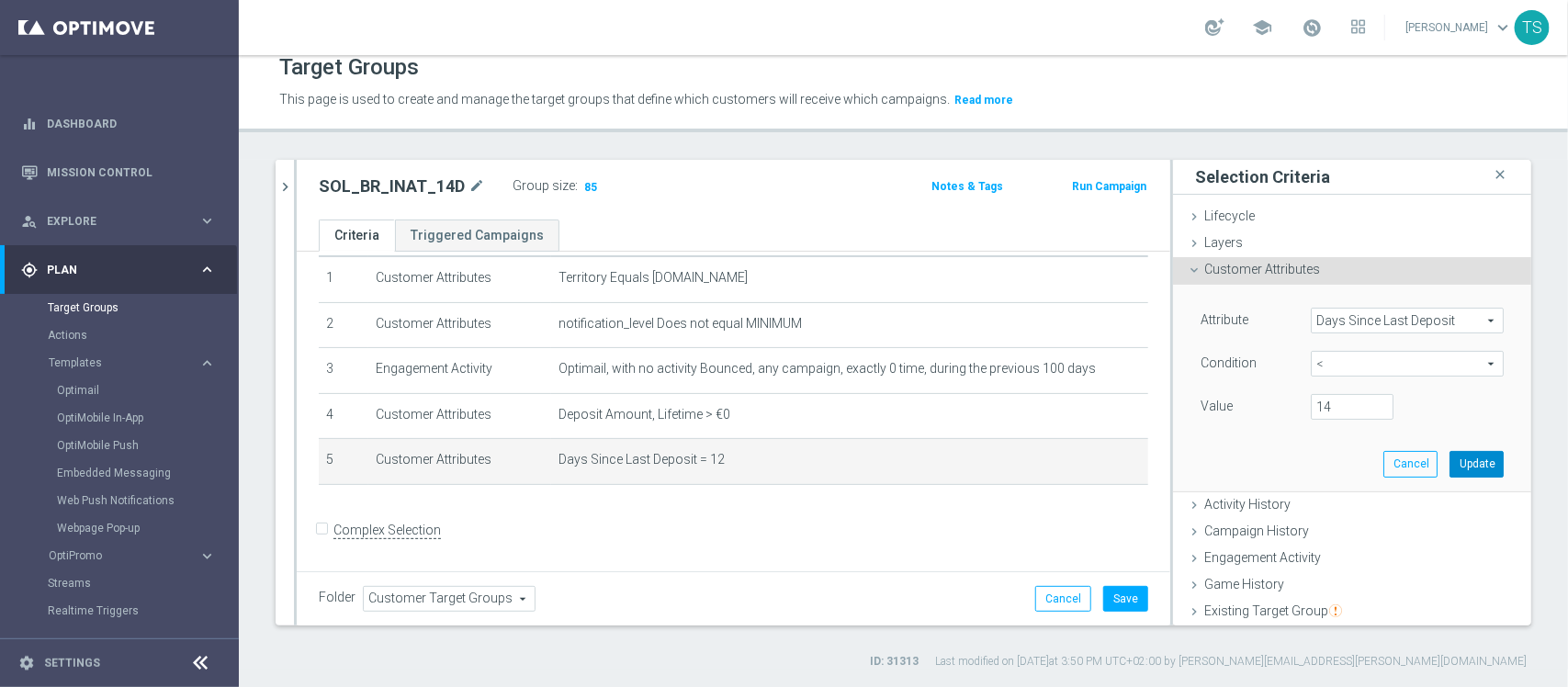
click at [1450, 460] on button "Update" at bounding box center [1476, 464] width 55 height 26
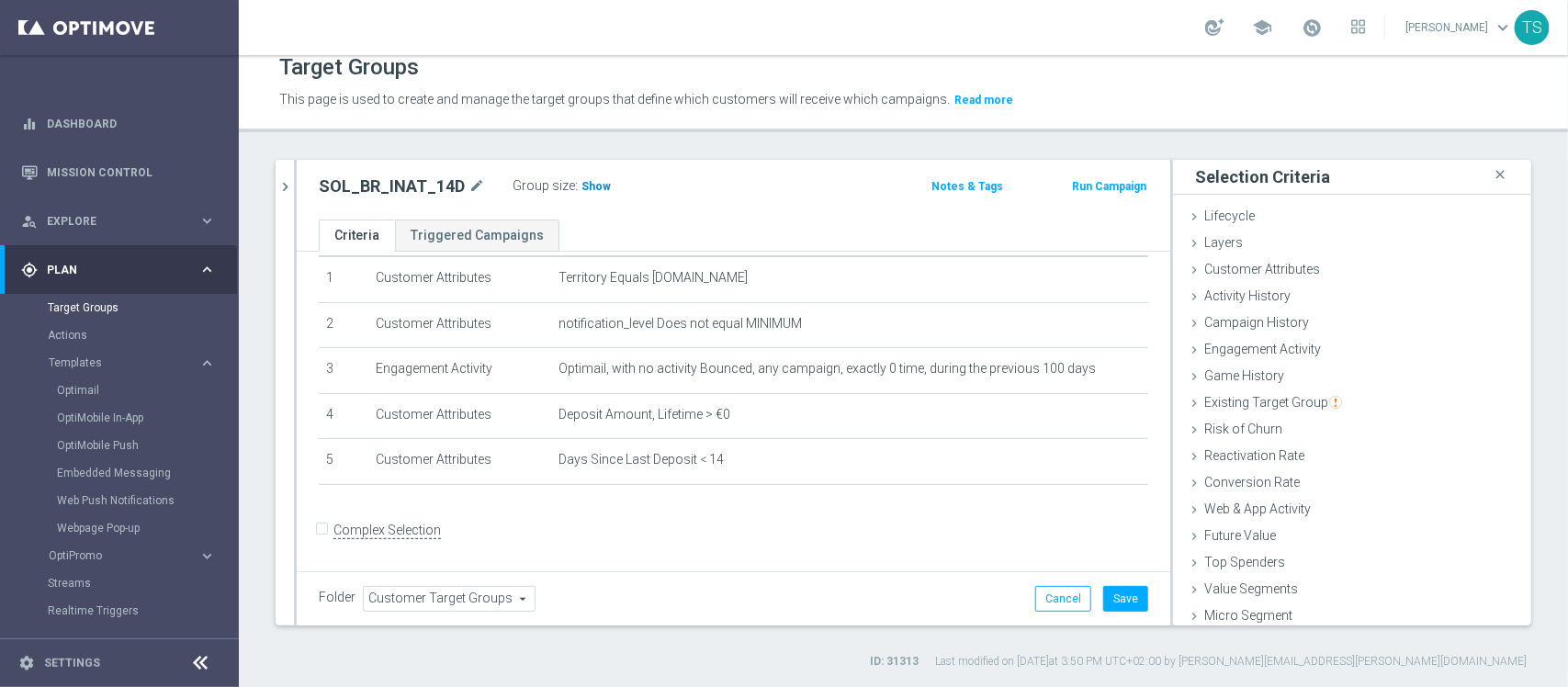
click at [581, 190] on span "Show" at bounding box center [596, 187] width 30 height 13
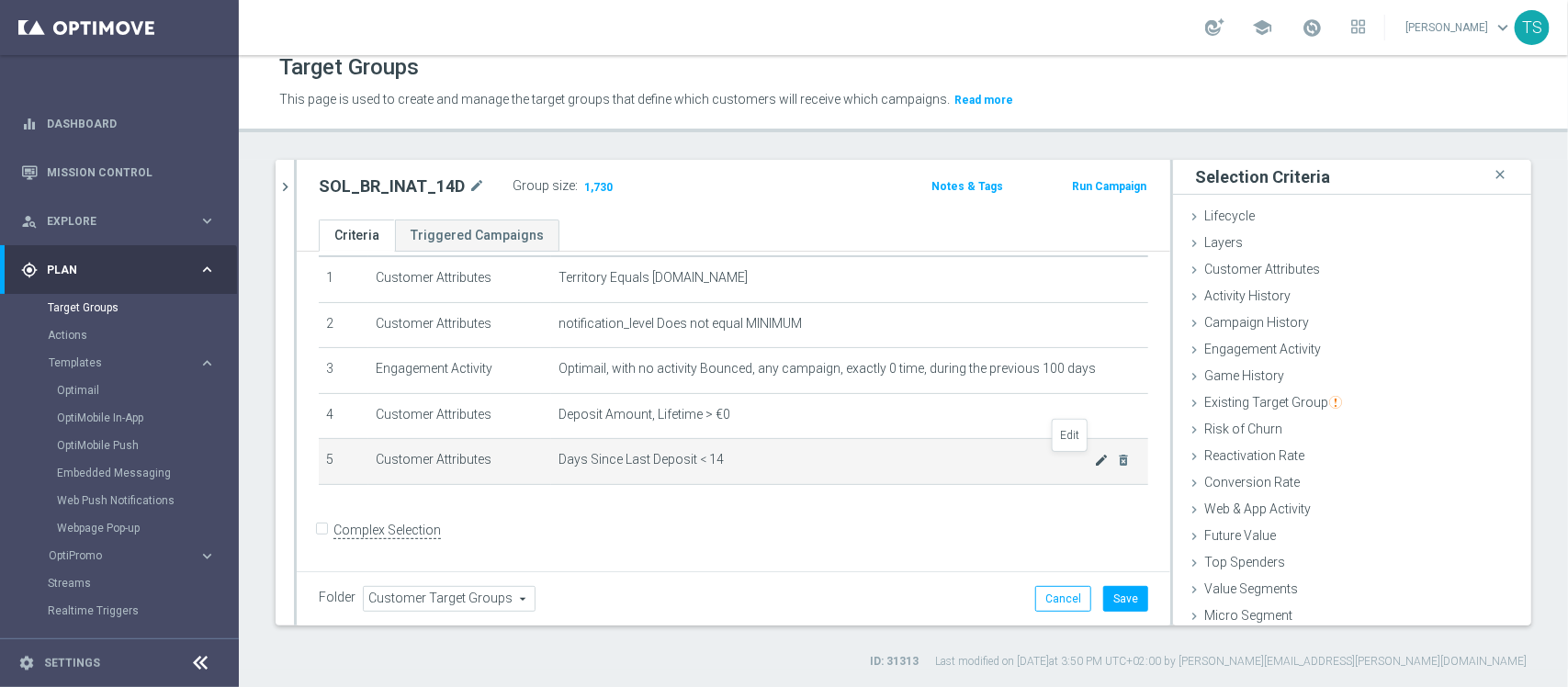
click at [1094, 459] on icon "mode_edit" at bounding box center [1101, 460] width 15 height 15
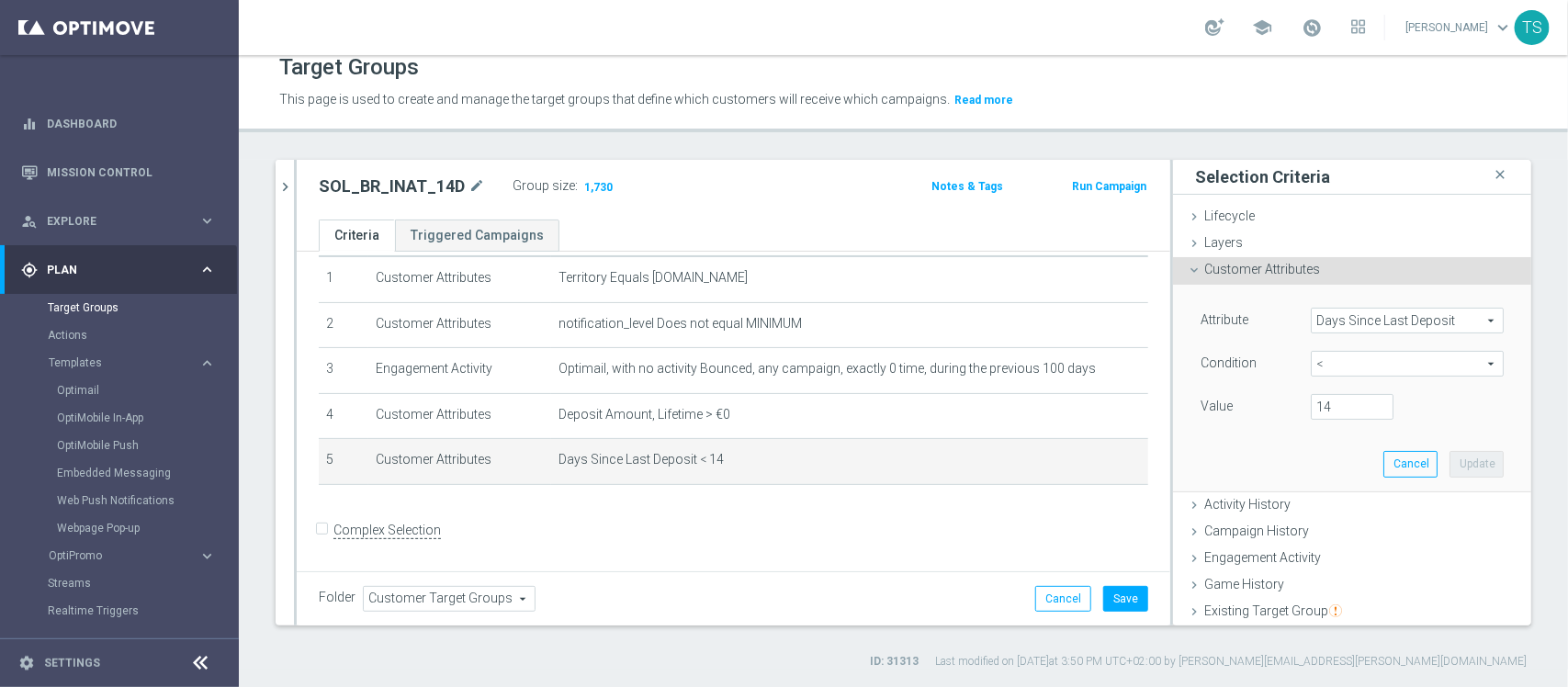
click at [1324, 358] on span "<" at bounding box center [1407, 364] width 191 height 24
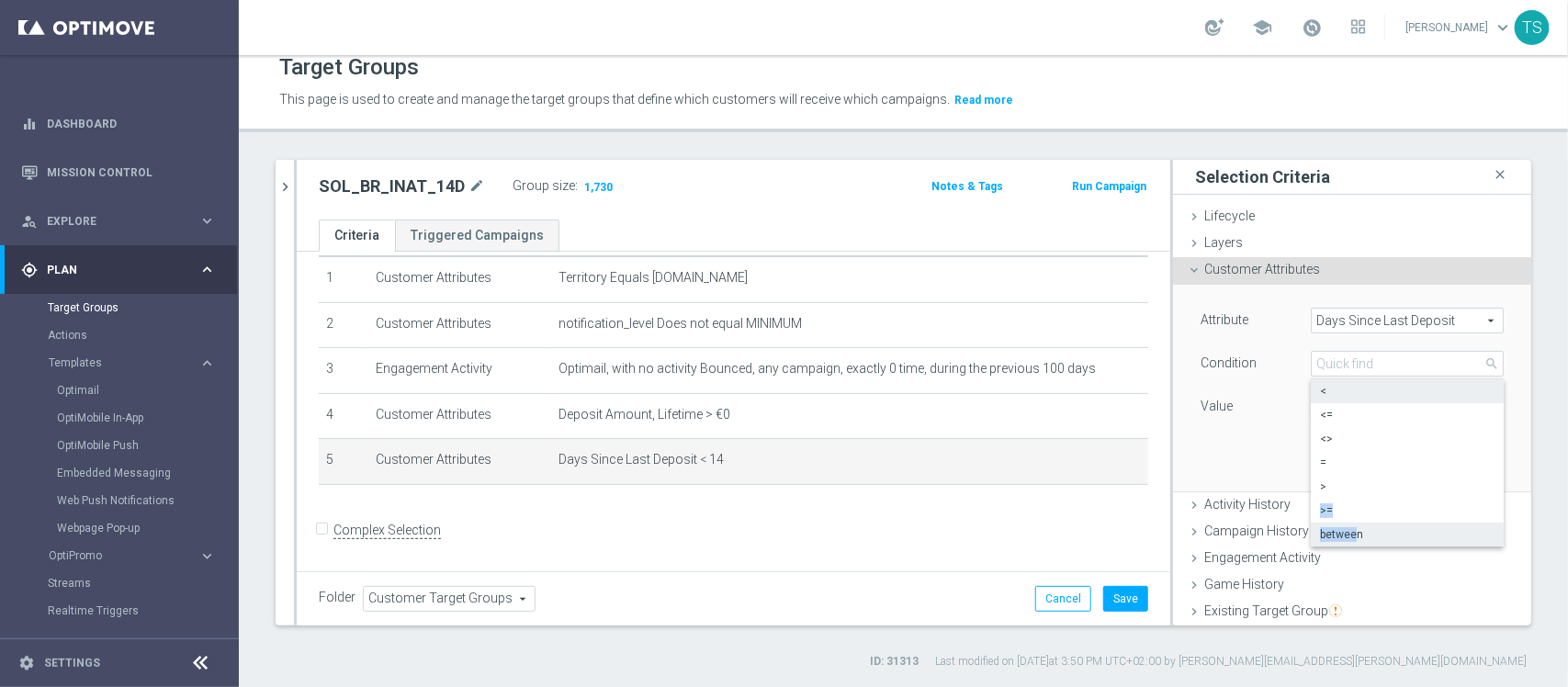
drag, startPoint x: 1314, startPoint y: 487, endPoint x: 1335, endPoint y: 529, distance: 47.0
click at [1335, 529] on div "< <= <> = > >= between" at bounding box center [1407, 463] width 193 height 168
click at [1335, 529] on span "between" at bounding box center [1407, 535] width 175 height 15
type input "between"
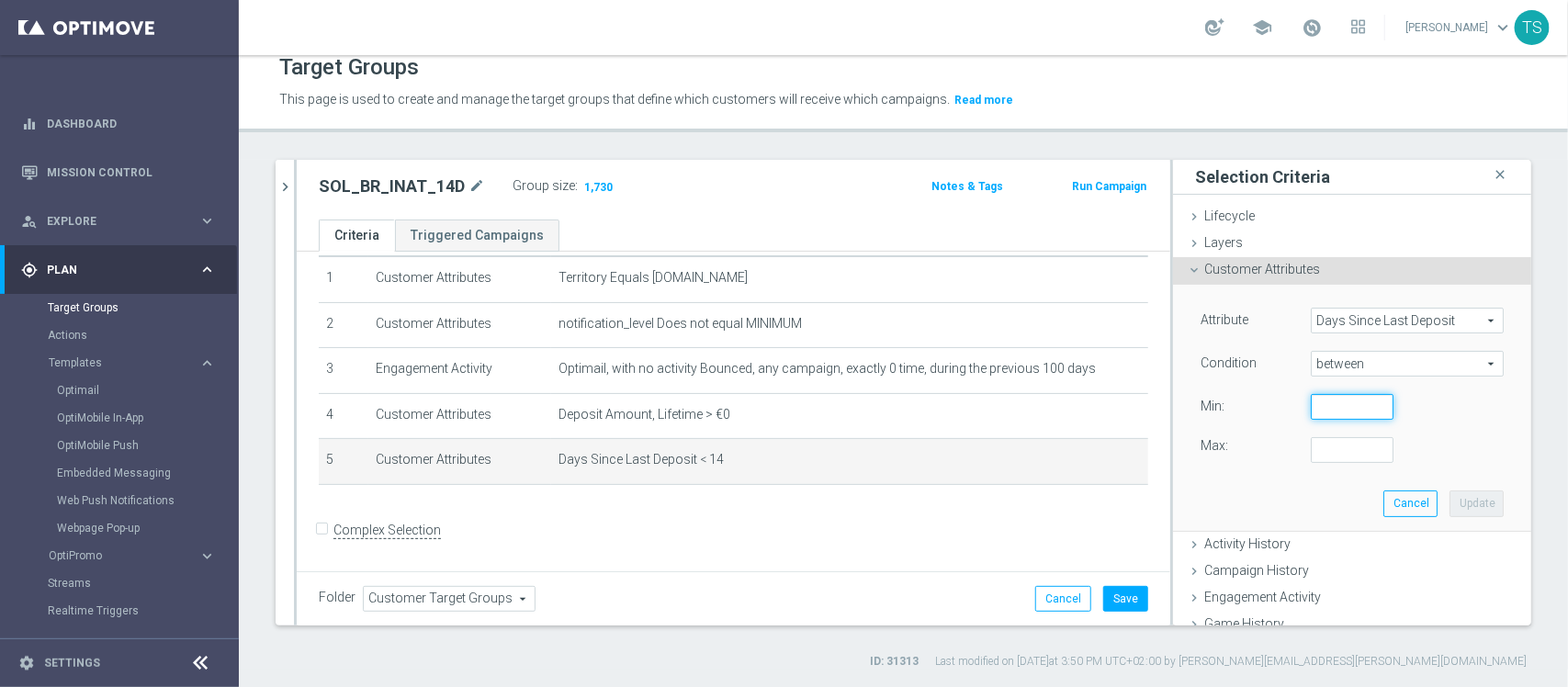
click at [1332, 402] on input "number" at bounding box center [1351, 407] width 82 height 26
type input "30"
click at [1325, 451] on input "number" at bounding box center [1351, 450] width 82 height 26
type input "45"
click at [1450, 498] on button "Update" at bounding box center [1476, 504] width 55 height 26
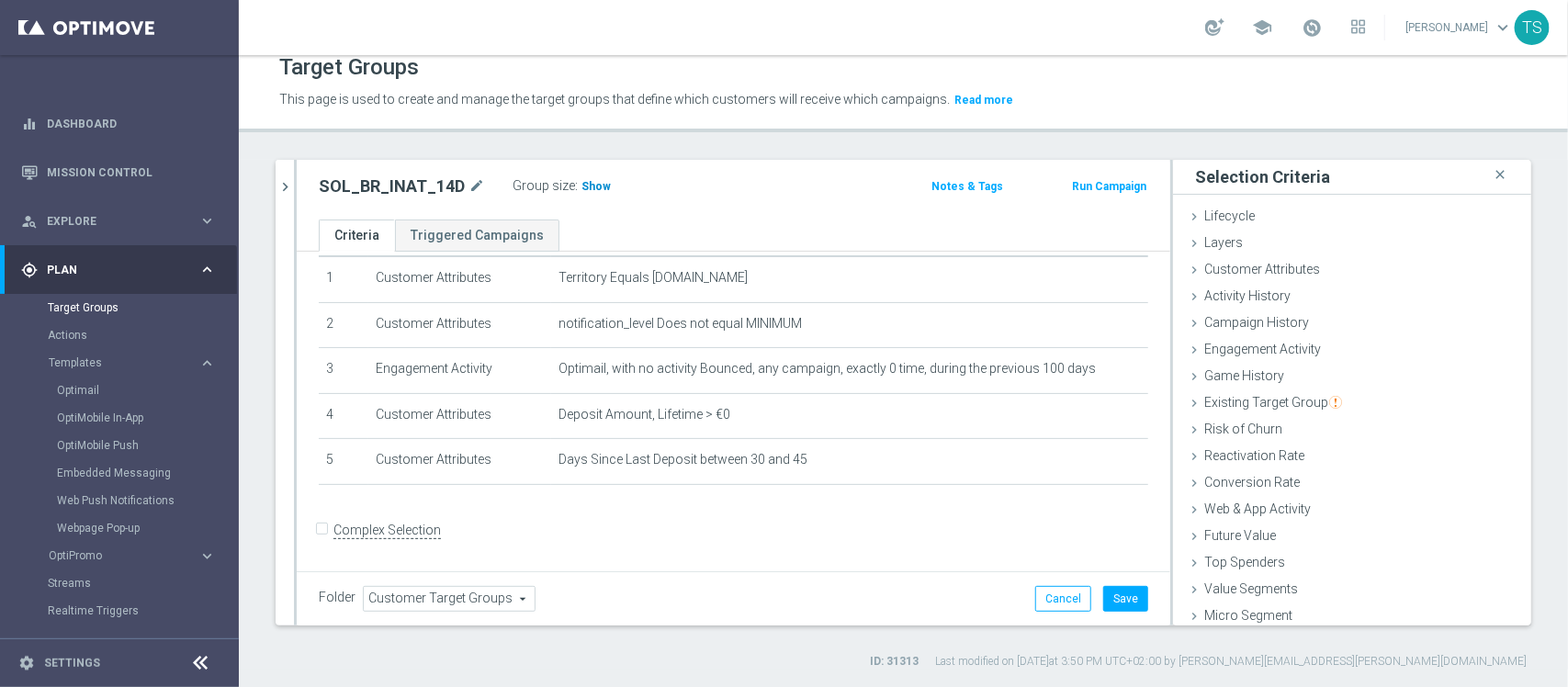
click at [591, 188] on span "Show" at bounding box center [596, 187] width 30 height 13
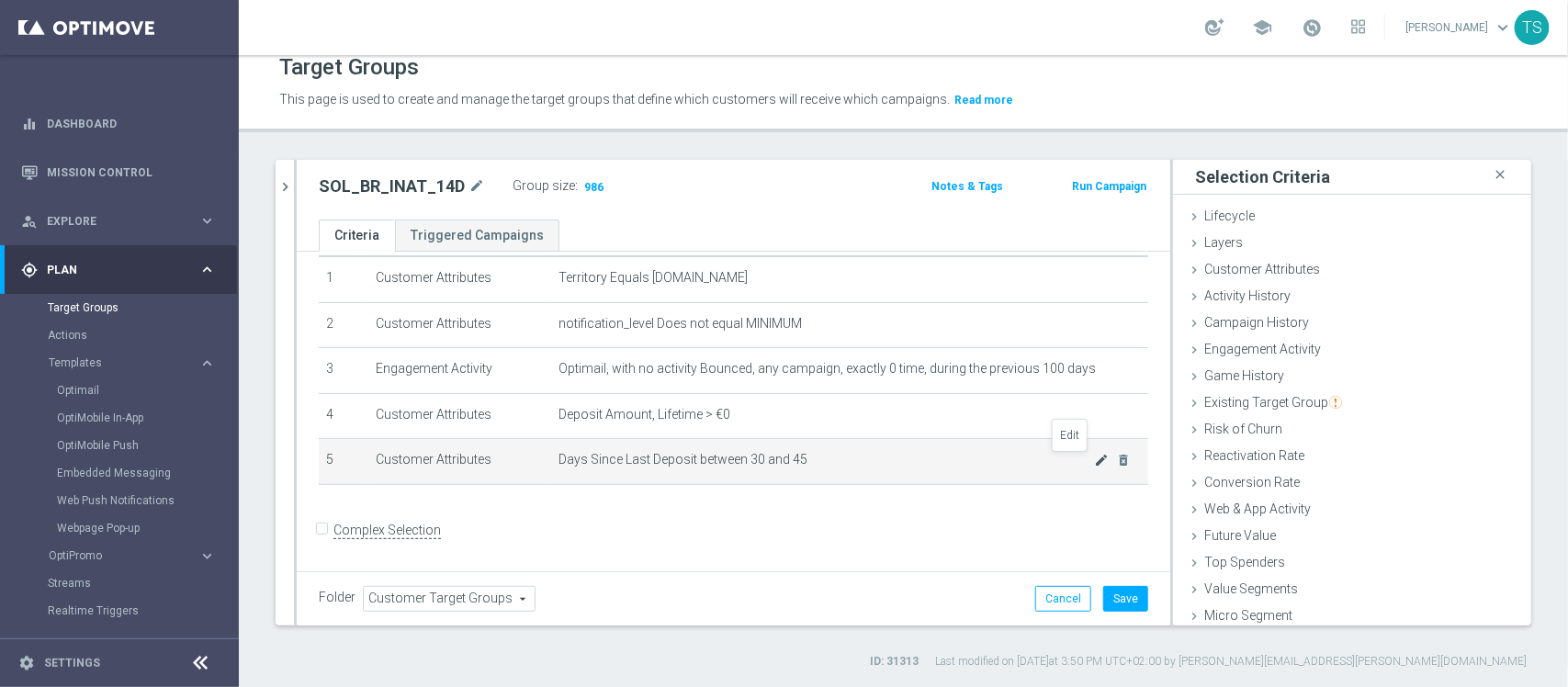
click at [1094, 465] on icon "mode_edit" at bounding box center [1101, 460] width 15 height 15
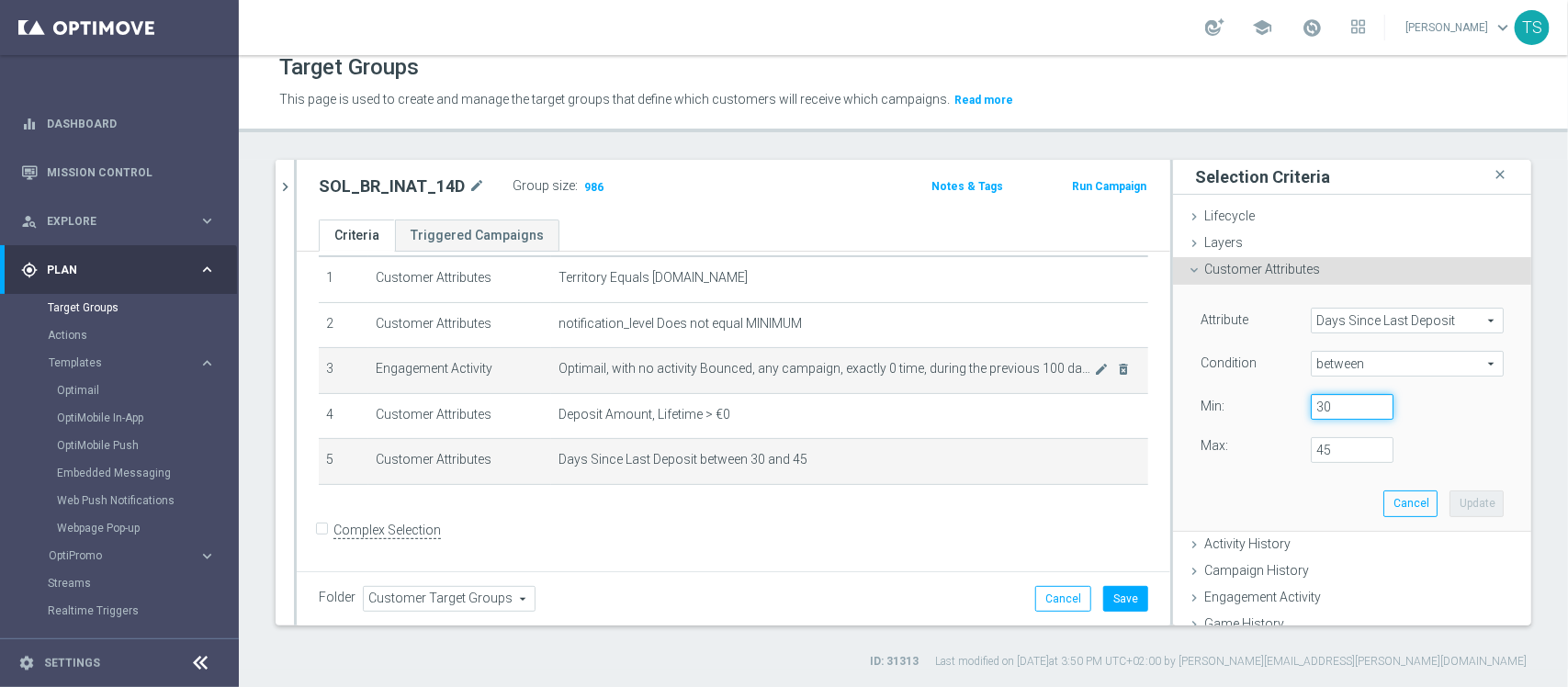
drag, startPoint x: 1327, startPoint y: 414, endPoint x: 1039, endPoint y: 372, distance: 291.0
click at [1039, 372] on as-split "14D close more_vert Prioritize Customer Target Groups library_add create_new_fo…" at bounding box center [903, 393] width 1256 height 466
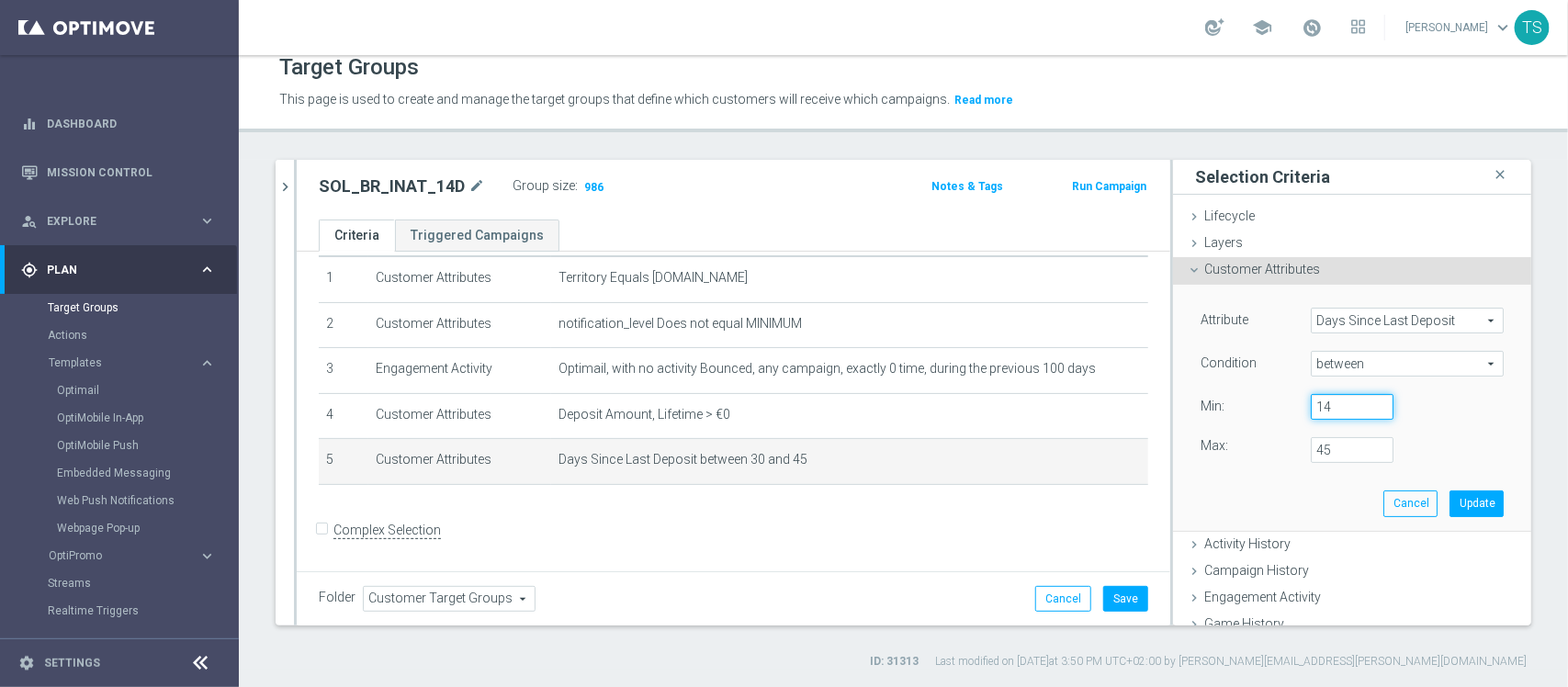
type input "14"
drag, startPoint x: 1344, startPoint y: 447, endPoint x: 1077, endPoint y: 471, distance: 268.1
click at [1077, 471] on as-split "14D close more_vert Prioritize Customer Target Groups library_add create_new_fo…" at bounding box center [903, 393] width 1256 height 466
type input "29"
click at [1459, 503] on button "Update" at bounding box center [1476, 504] width 55 height 26
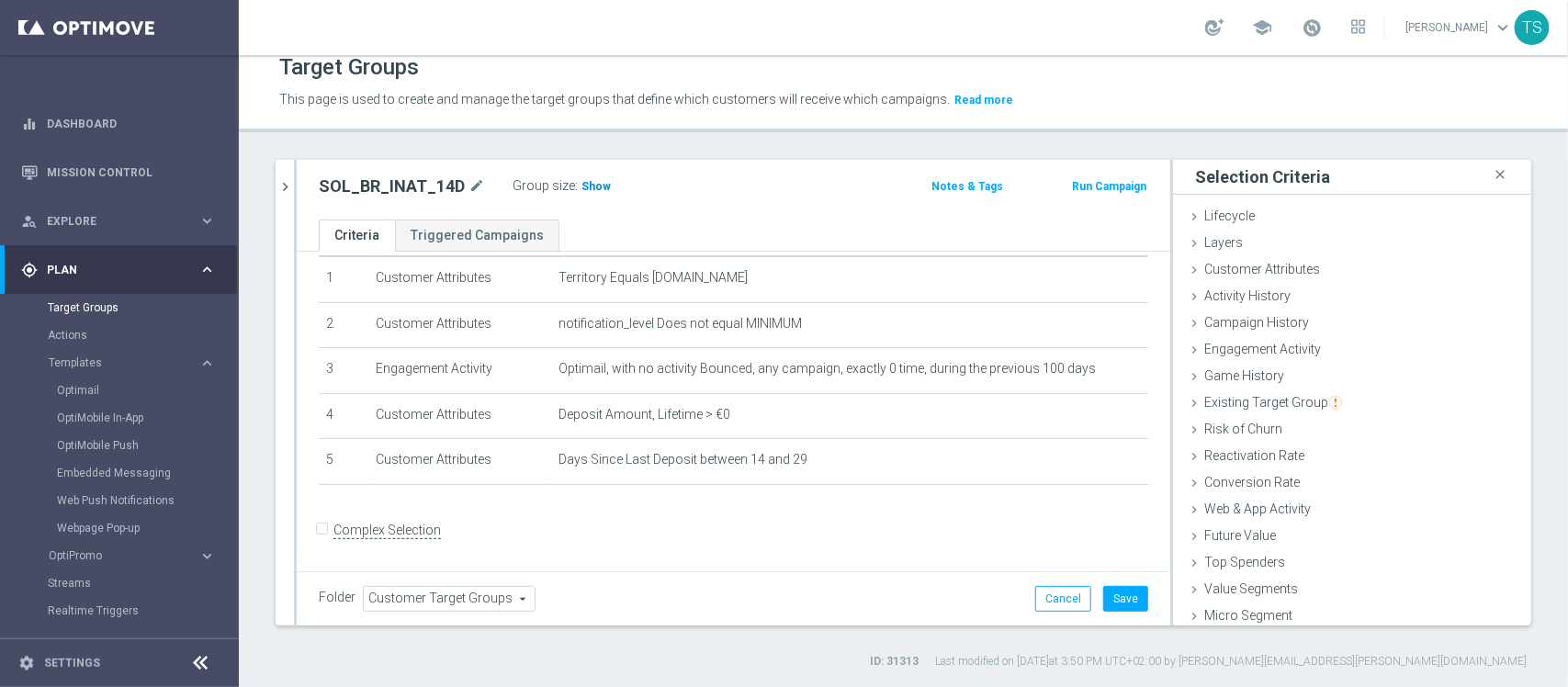
click at [588, 177] on h3 "Show" at bounding box center [596, 187] width 33 height 20
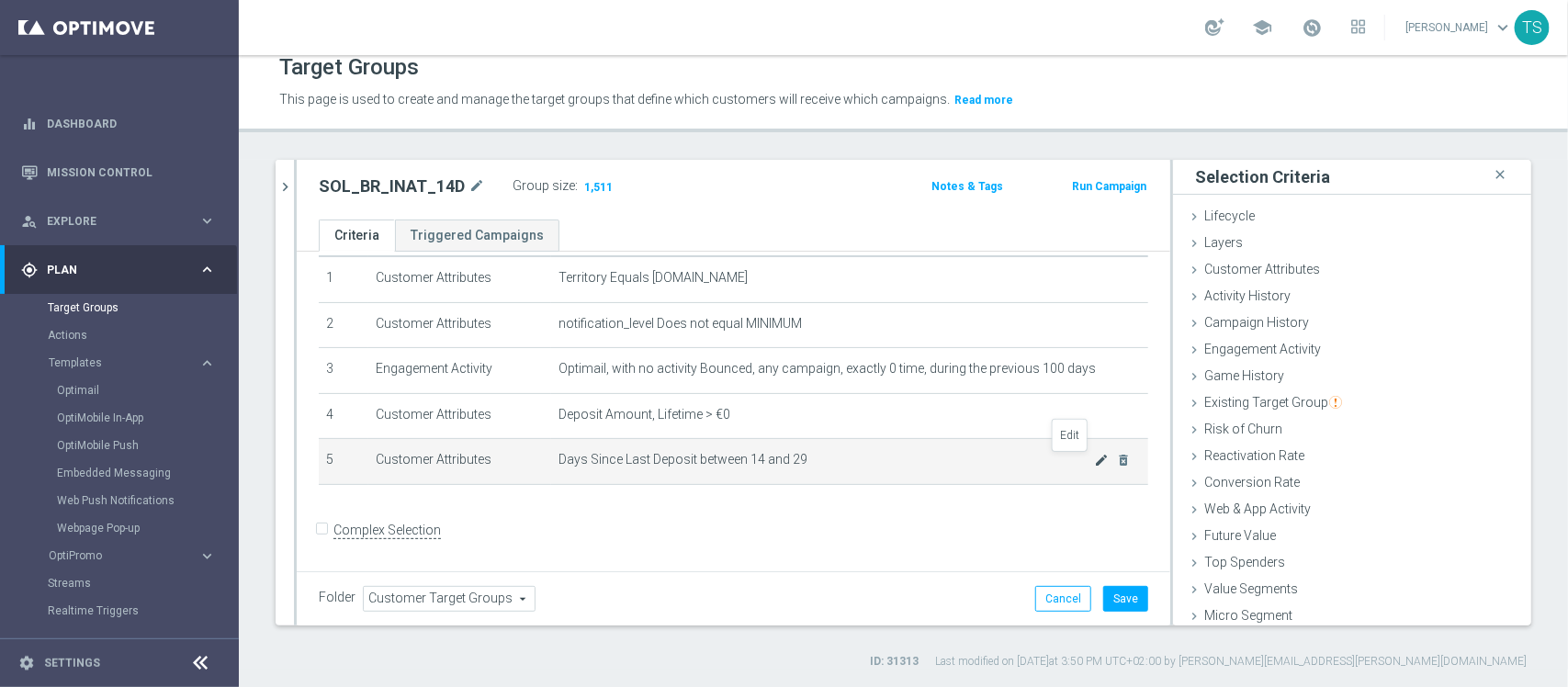
click at [1094, 459] on icon "mode_edit" at bounding box center [1101, 460] width 15 height 15
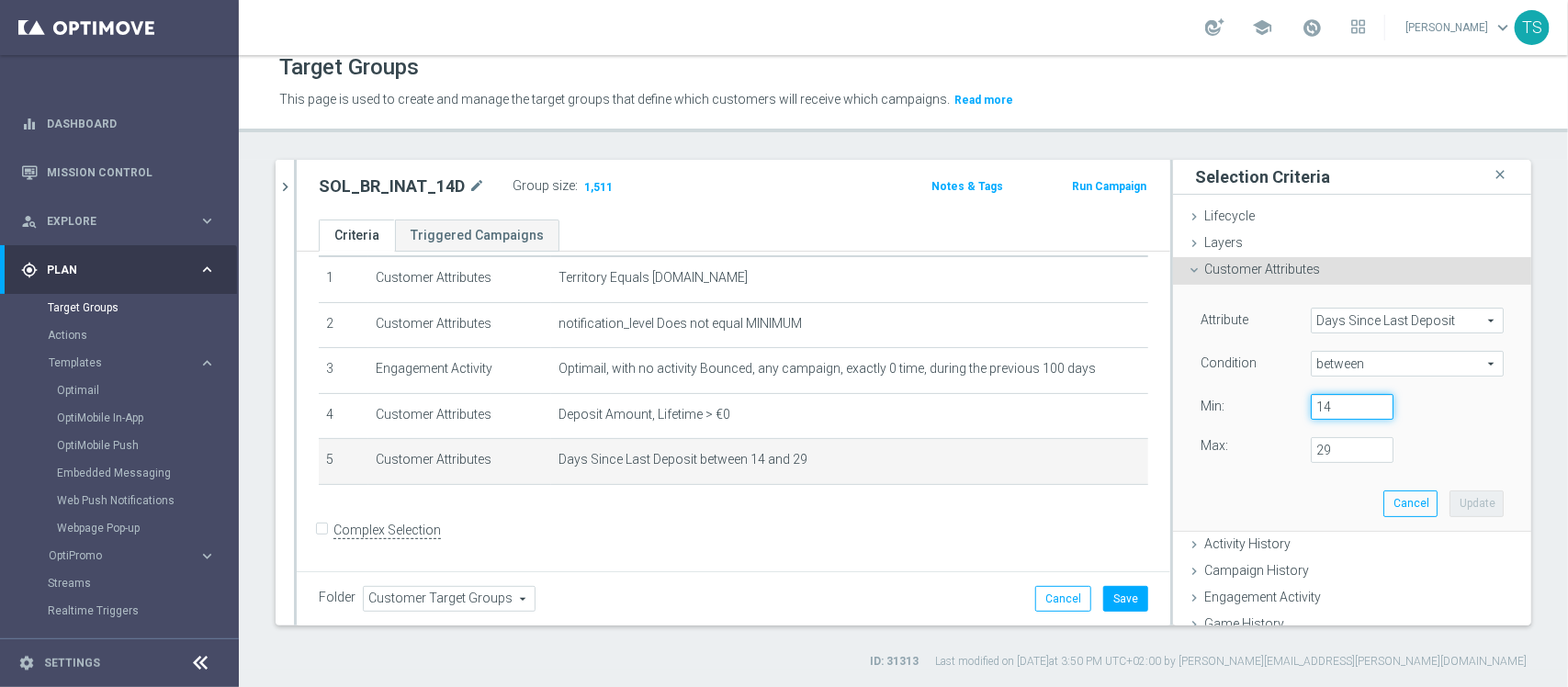
drag, startPoint x: 1327, startPoint y: 410, endPoint x: 1156, endPoint y: 416, distance: 171.1
click at [1174, 416] on div "Attribute Days Since Last Deposit Days Since Last Deposit arrow_drop_down searc…" at bounding box center [1352, 408] width 358 height 247
type input "30"
drag, startPoint x: 1191, startPoint y: 475, endPoint x: 1163, endPoint y: 481, distance: 28.6
click at [1174, 481] on div "Attribute Days Since Last Deposit Days Since Last Deposit arrow_drop_down searc…" at bounding box center [1352, 408] width 358 height 247
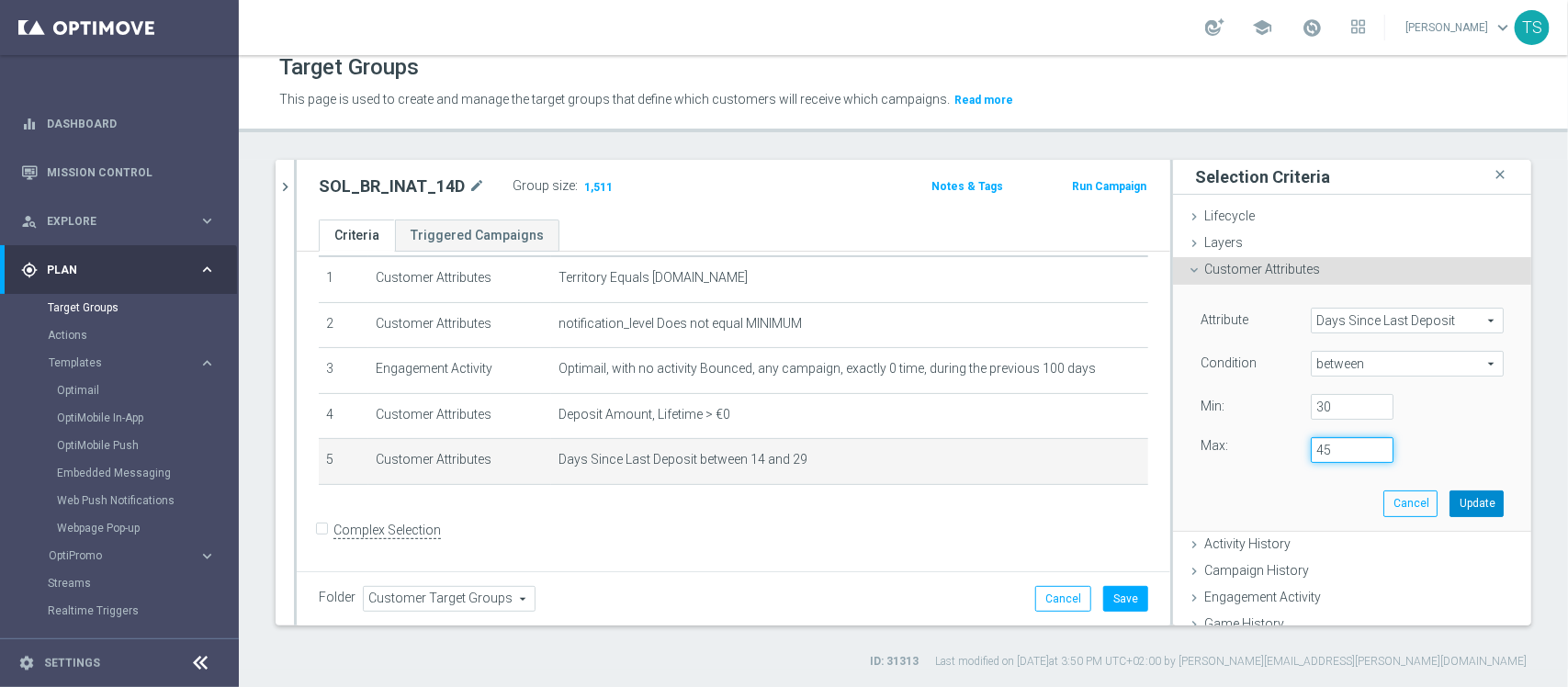
type input "45"
click at [1450, 496] on button "Update" at bounding box center [1476, 504] width 55 height 26
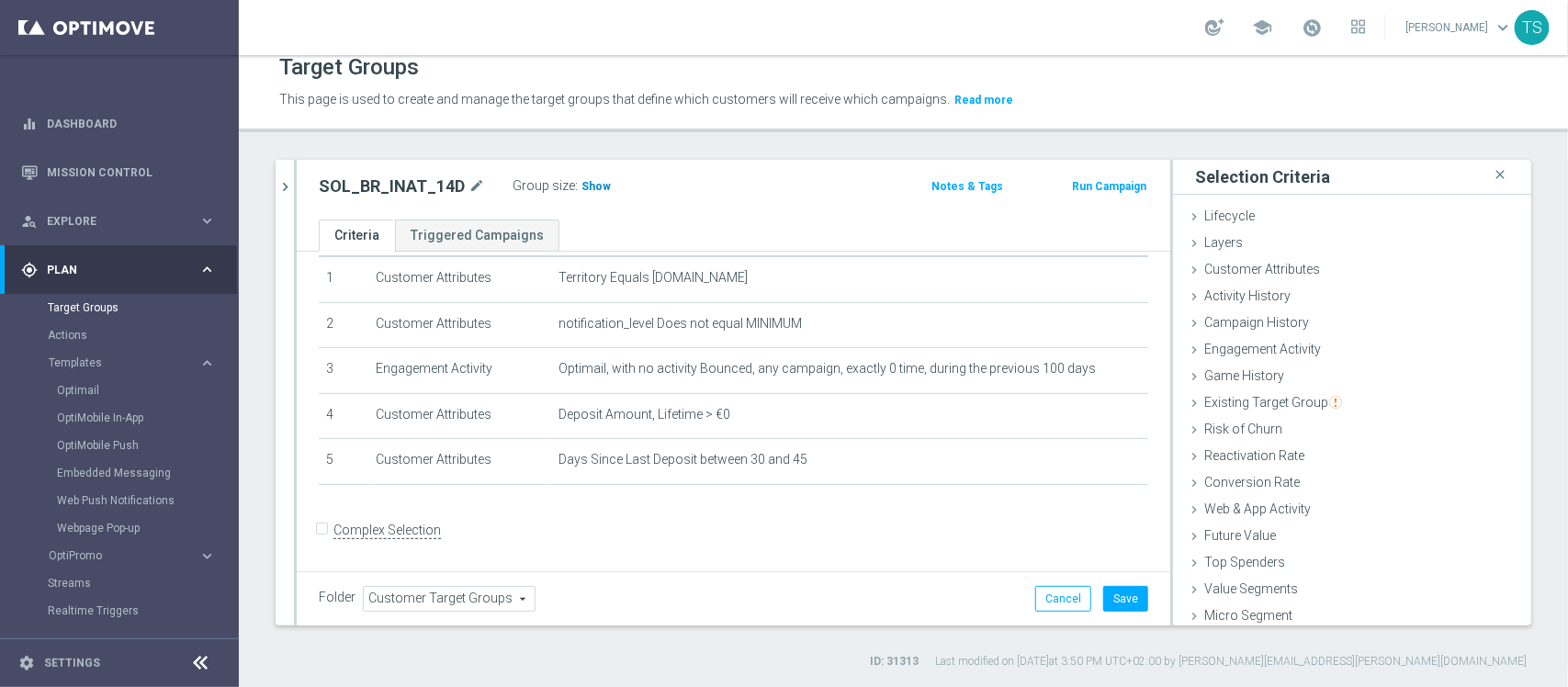
click at [584, 184] on span "Show" at bounding box center [596, 187] width 30 height 13
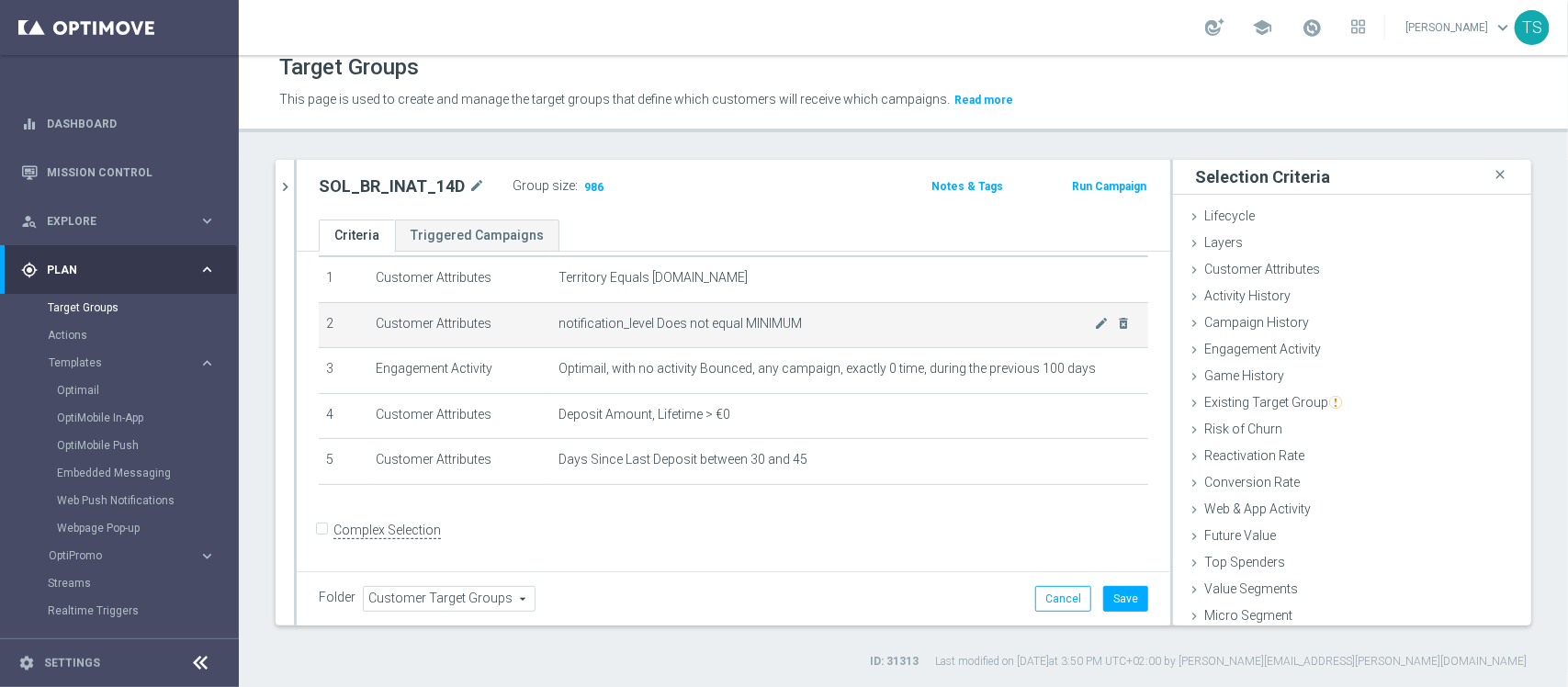
scroll to position [0, 0]
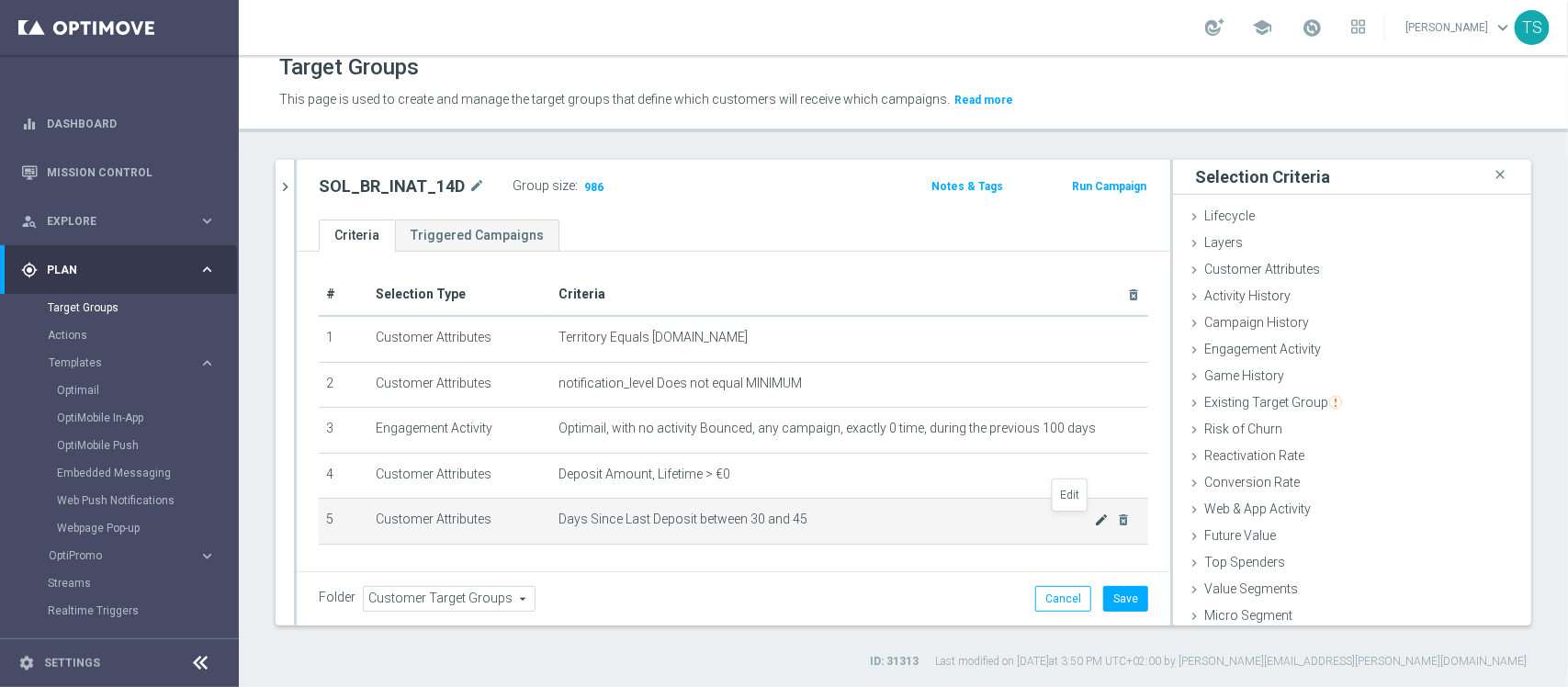
click at [1094, 524] on icon "mode_edit" at bounding box center [1101, 520] width 15 height 15
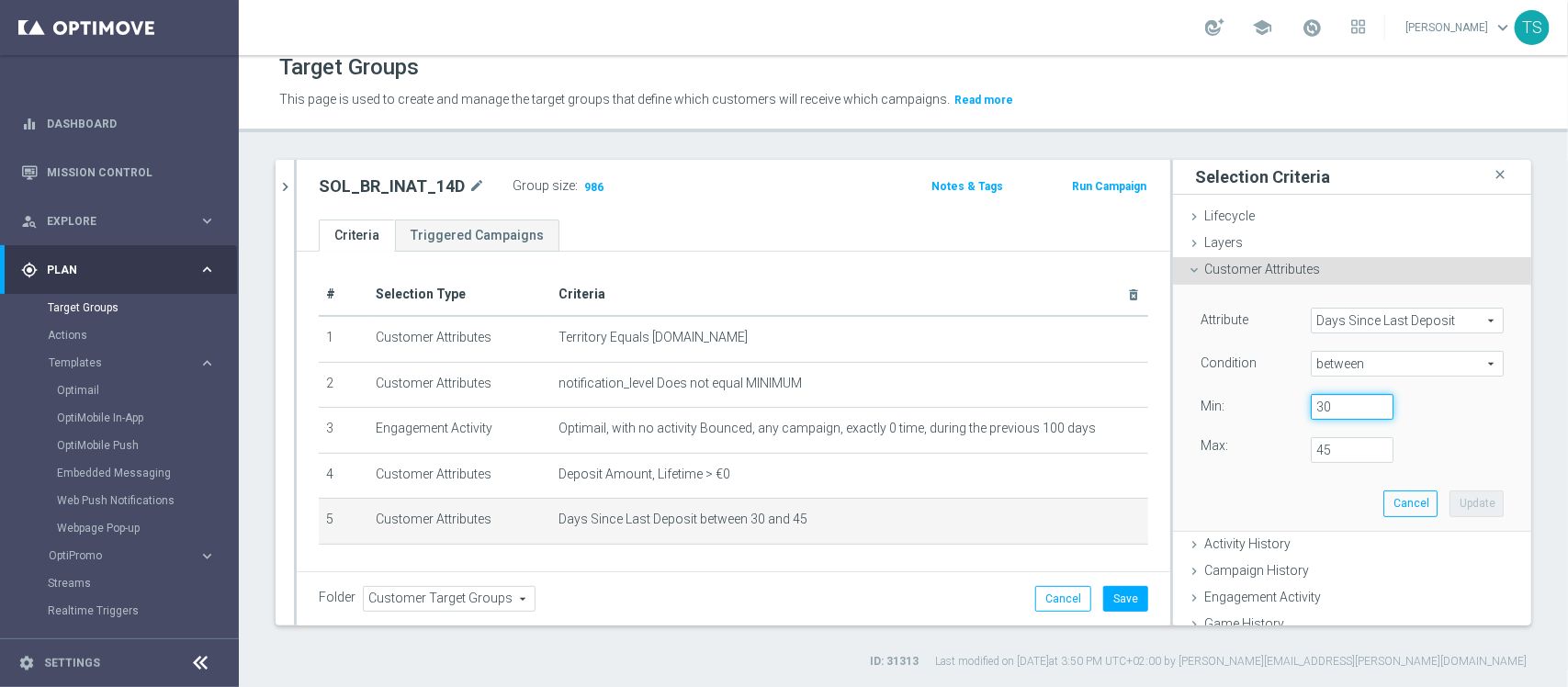
click at [1335, 409] on input "30" at bounding box center [1351, 407] width 82 height 26
type input "3"
type input "14"
click at [1450, 491] on button "Update" at bounding box center [1476, 504] width 55 height 26
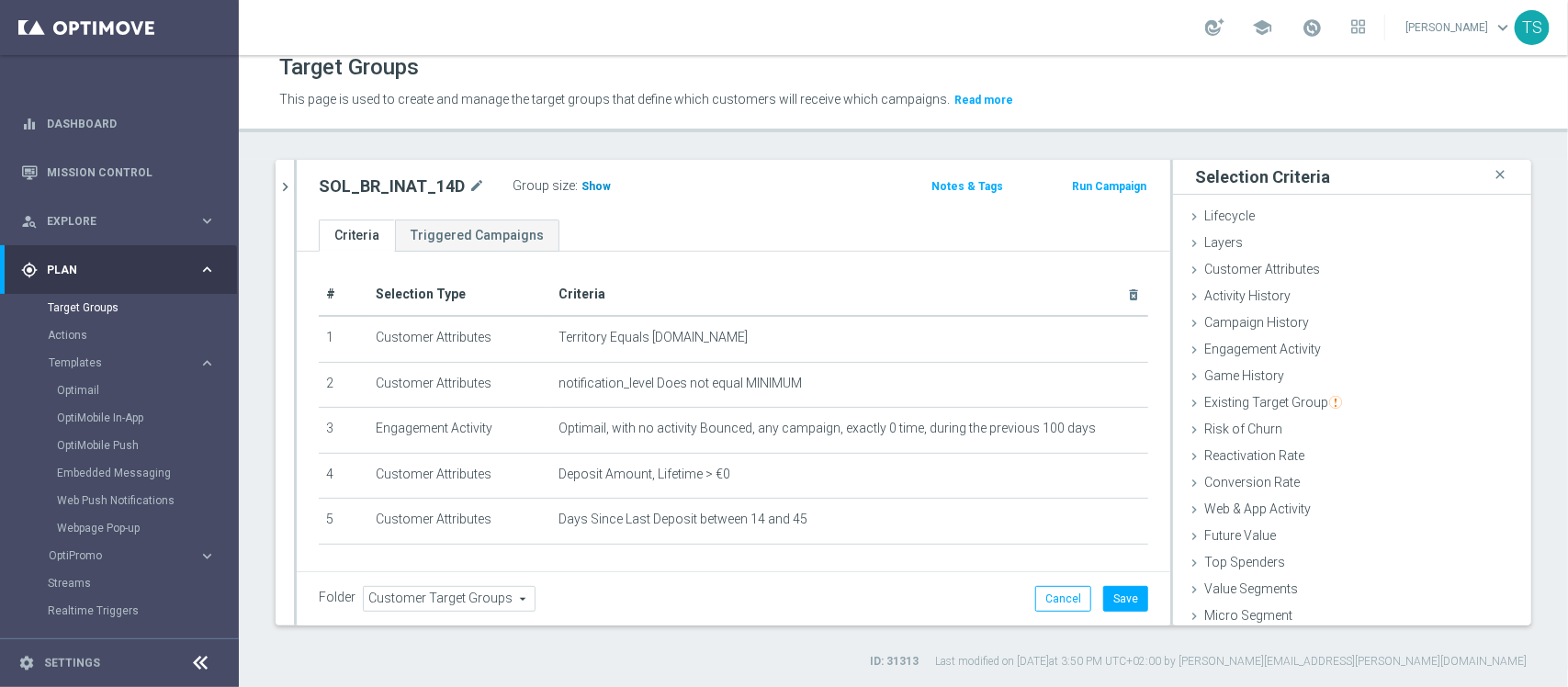
click at [584, 177] on h3 "Show" at bounding box center [596, 187] width 33 height 20
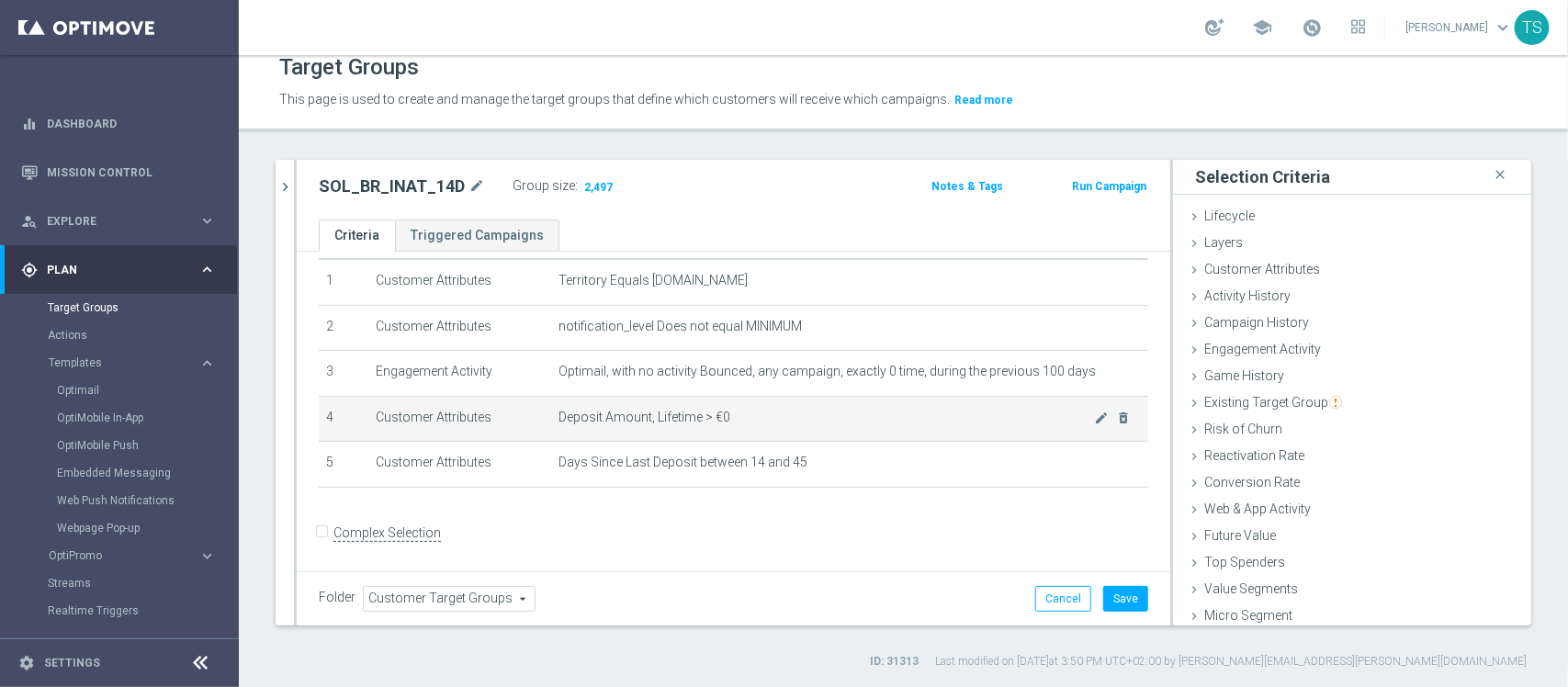
scroll to position [60, 0]
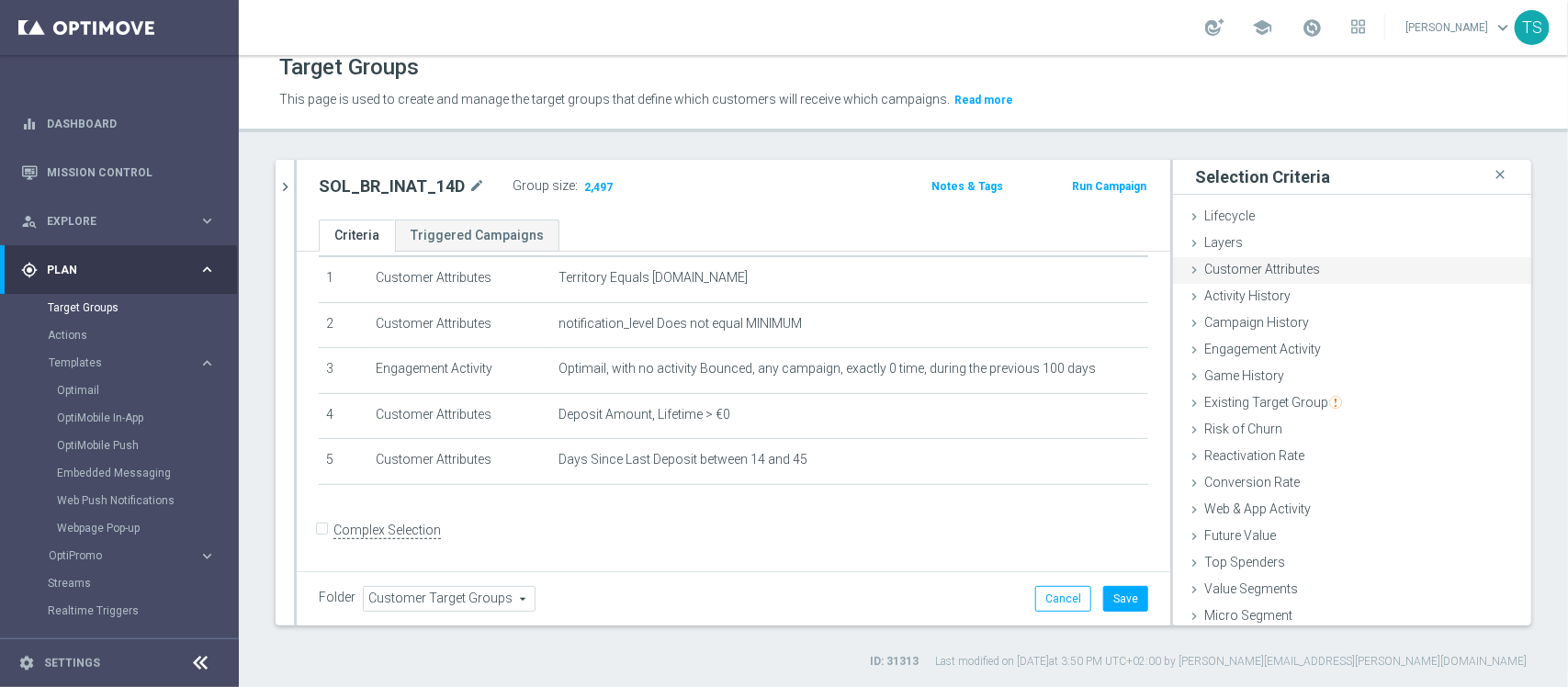
click at [1316, 278] on div "Customer Attributes done selection updated" at bounding box center [1352, 271] width 358 height 28
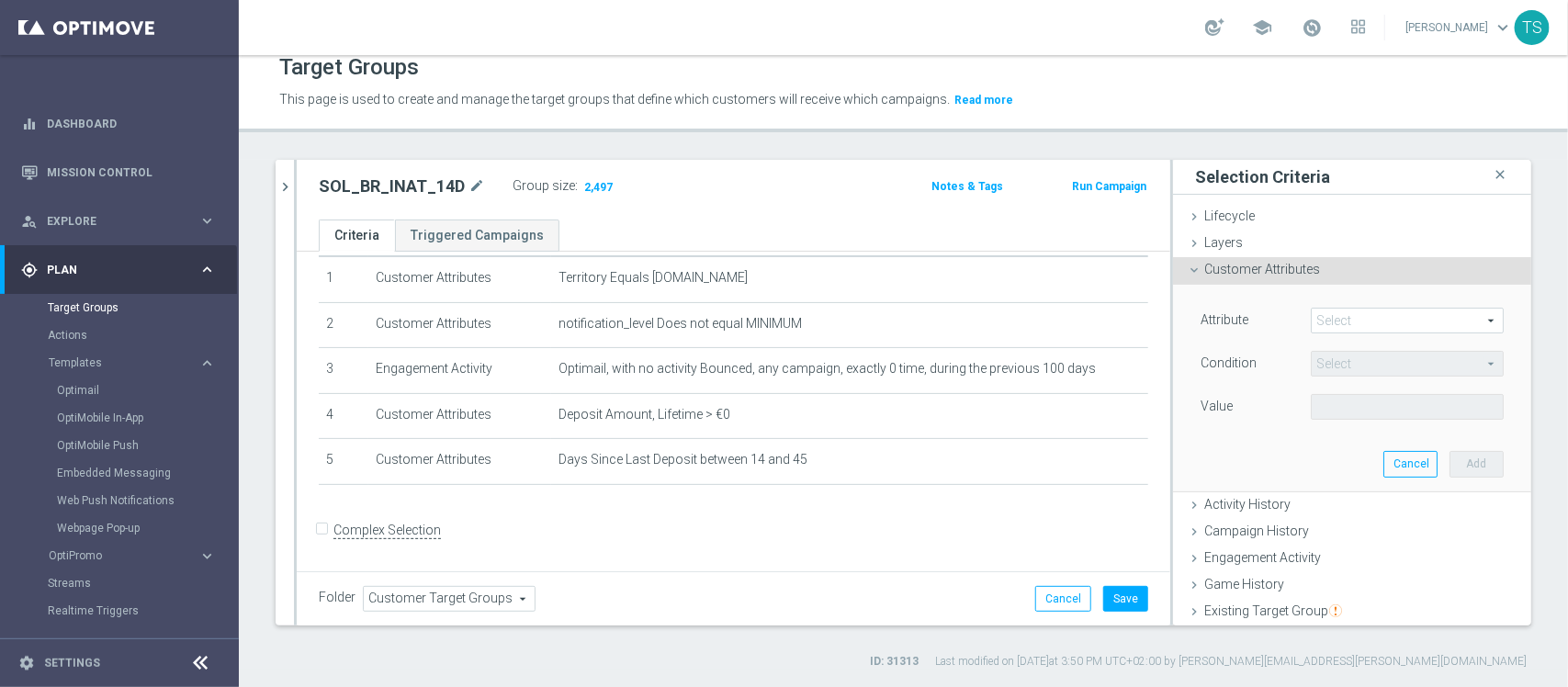
click at [1314, 318] on span at bounding box center [1407, 321] width 191 height 24
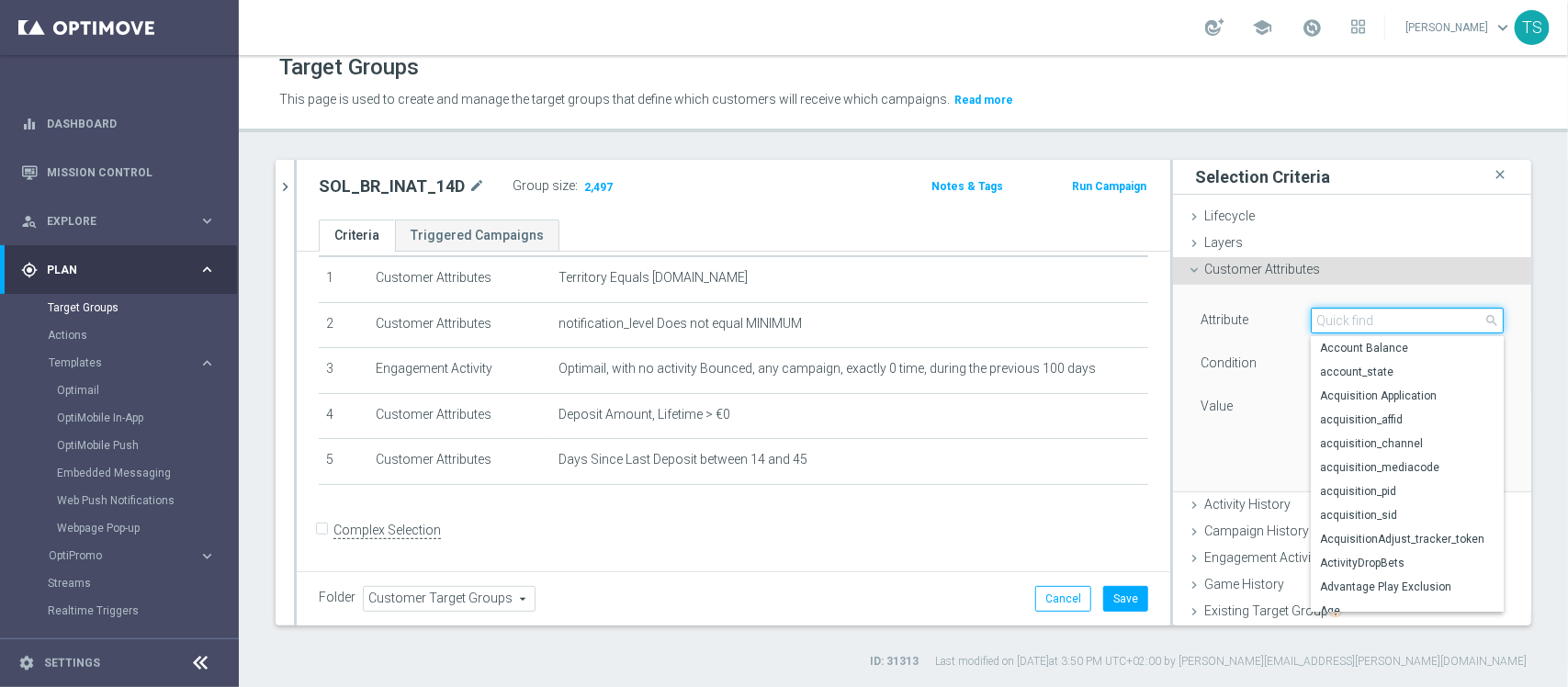
click at [1314, 318] on input "search" at bounding box center [1407, 321] width 193 height 26
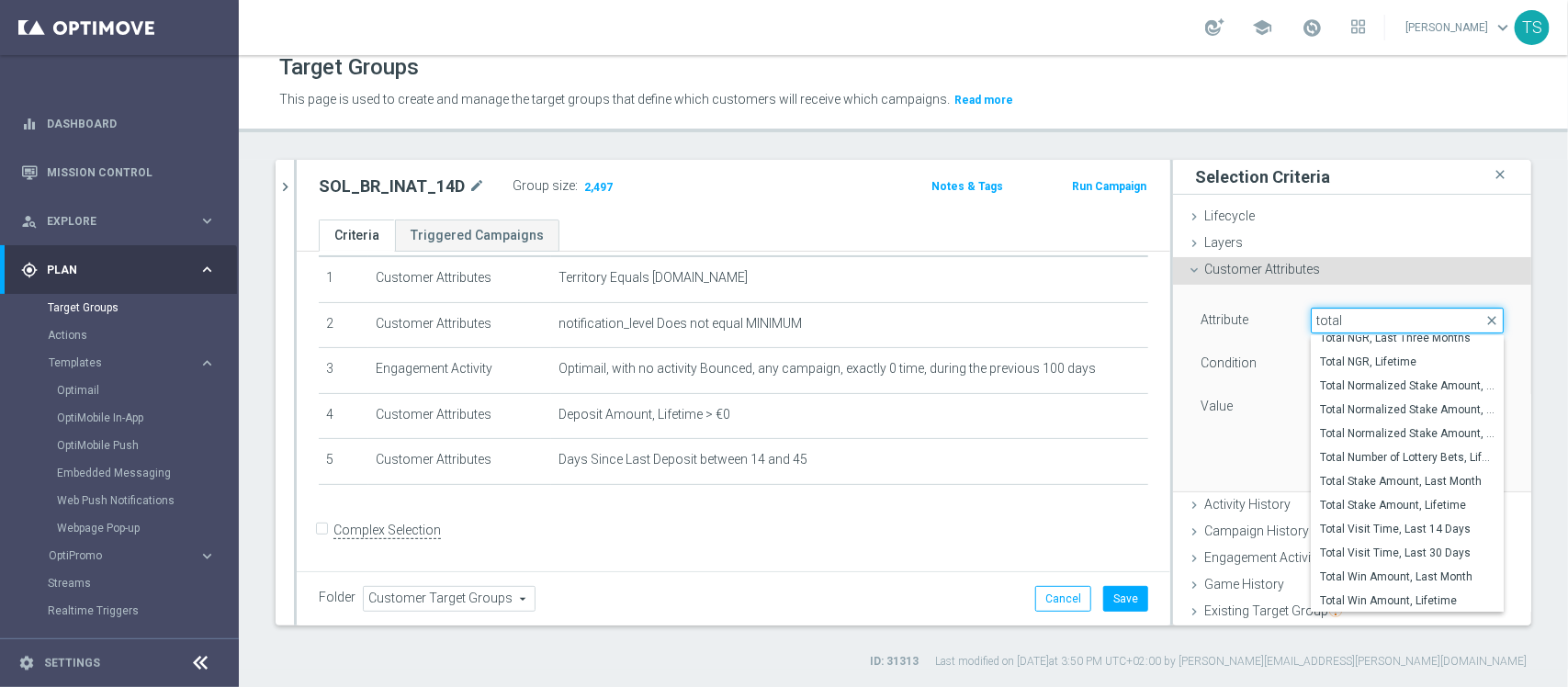
scroll to position [149, 0]
type input "total"
click at [1403, 501] on span "Total Stake Amount, Lifetime" at bounding box center [1407, 505] width 175 height 15
type input "Total Stake Amount, Lifetime"
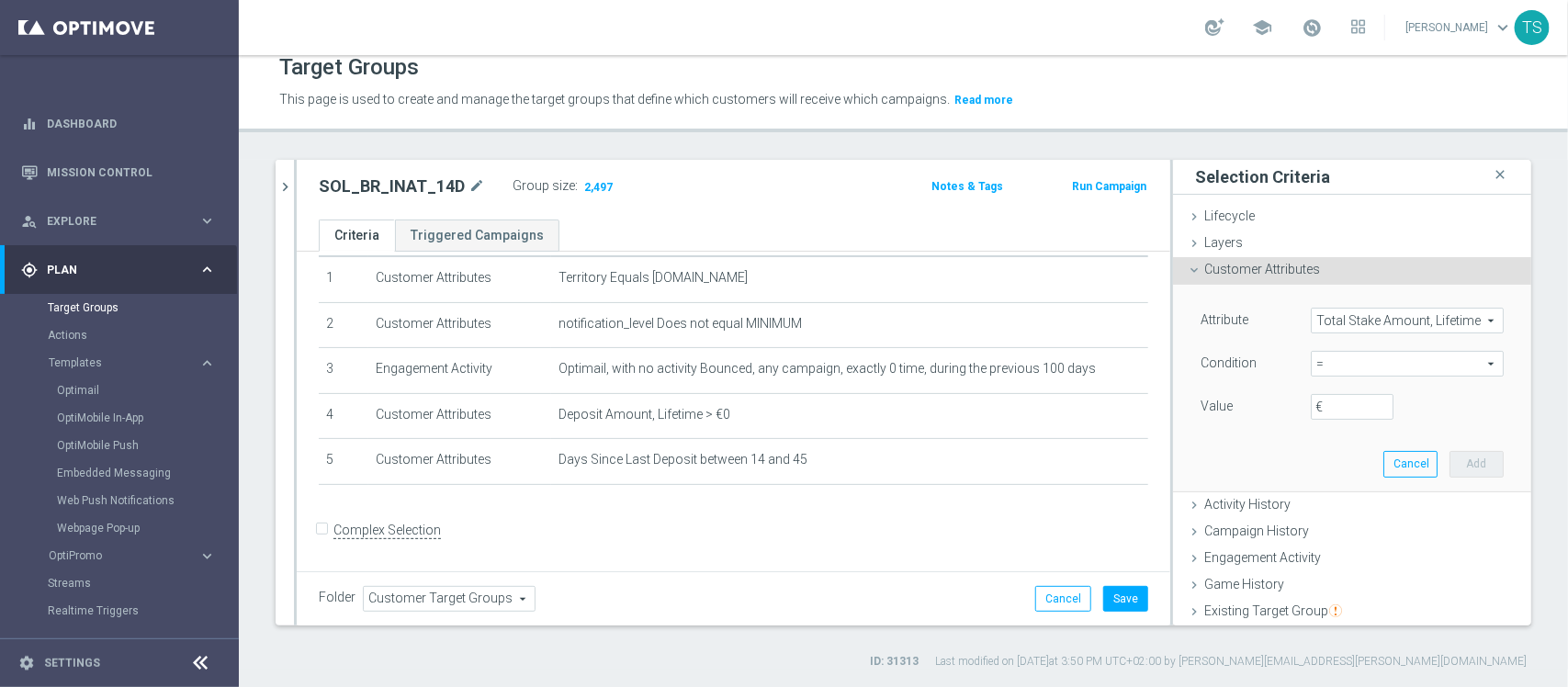
click at [1337, 370] on span "=" at bounding box center [1407, 364] width 191 height 24
click at [1325, 480] on span ">" at bounding box center [1407, 487] width 175 height 15
type input ">"
click at [1328, 397] on input "€" at bounding box center [1351, 407] width 82 height 26
type input "5"
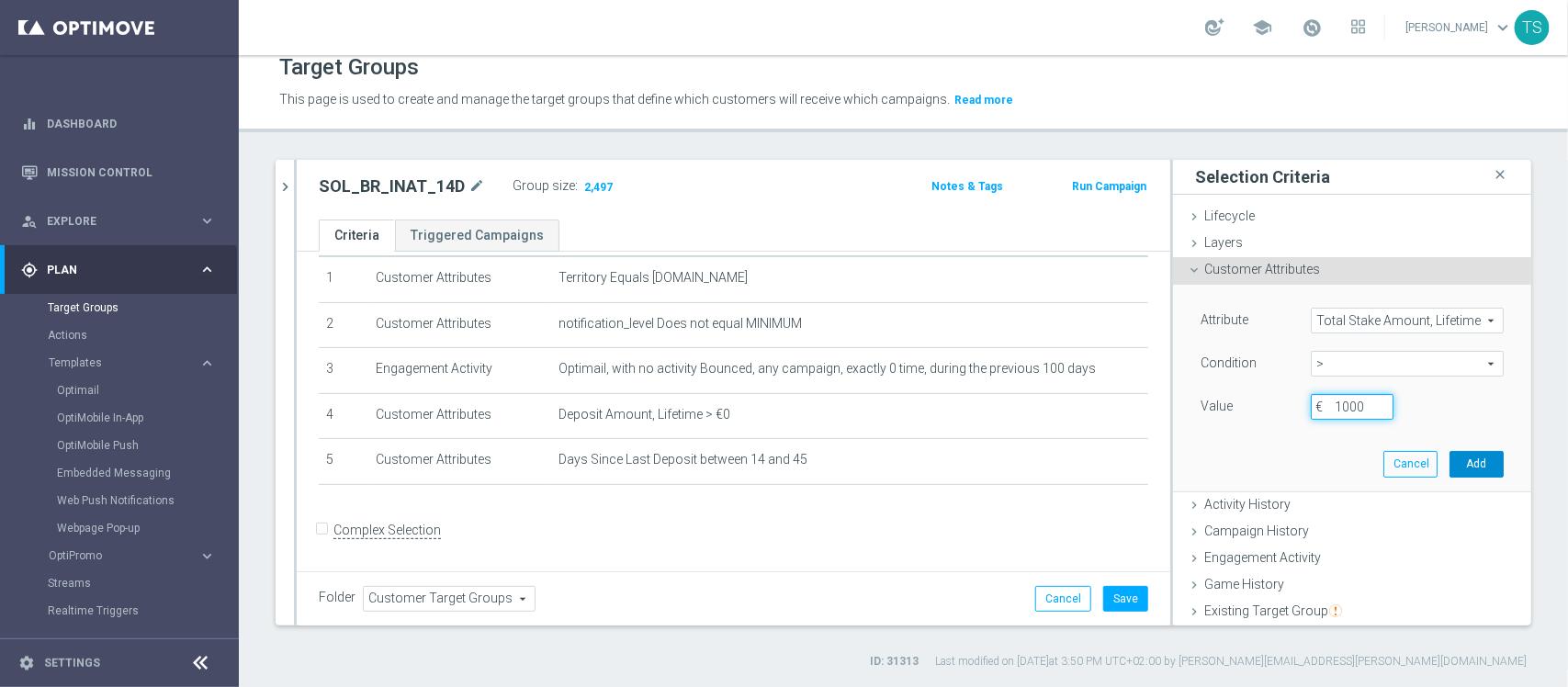
type input "1000"
click at [1450, 457] on button "Add" at bounding box center [1476, 464] width 55 height 26
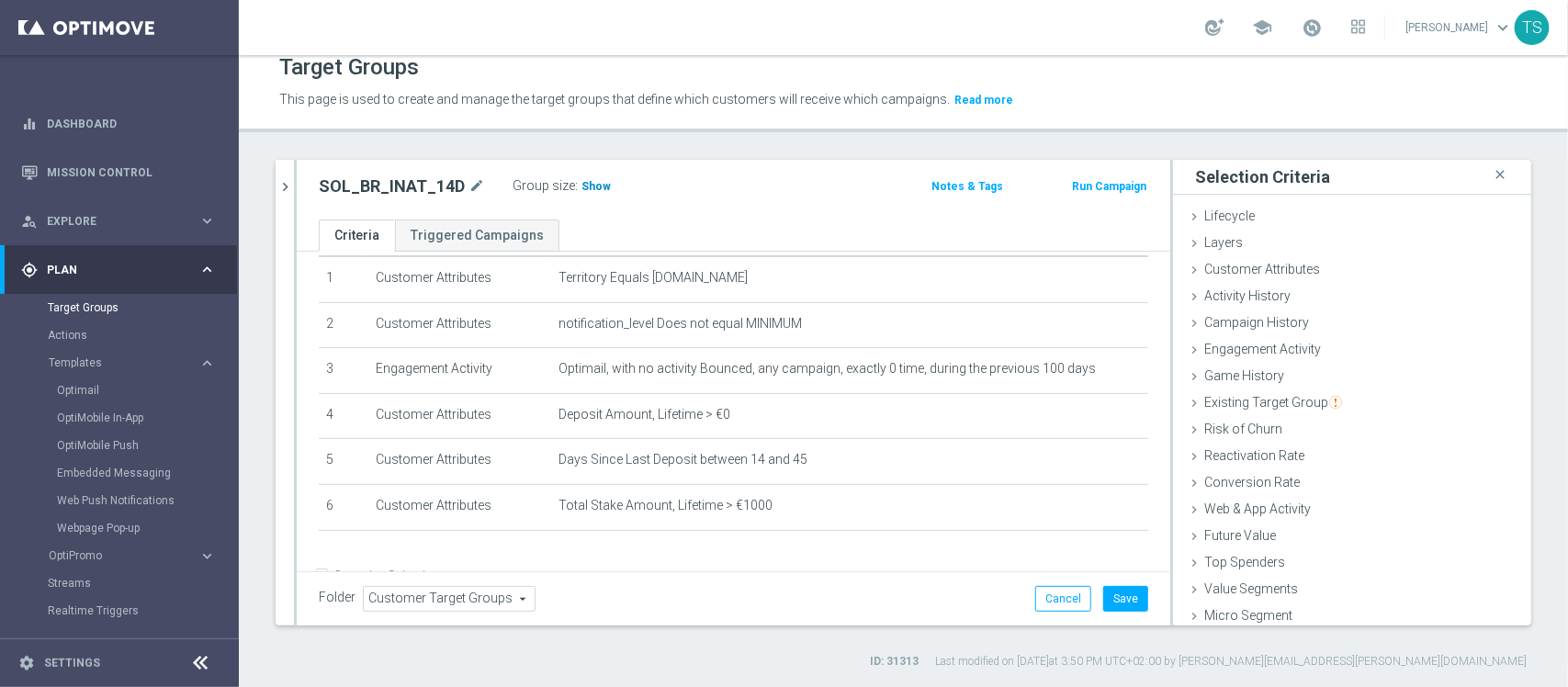
click at [581, 186] on span "Show" at bounding box center [596, 187] width 30 height 13
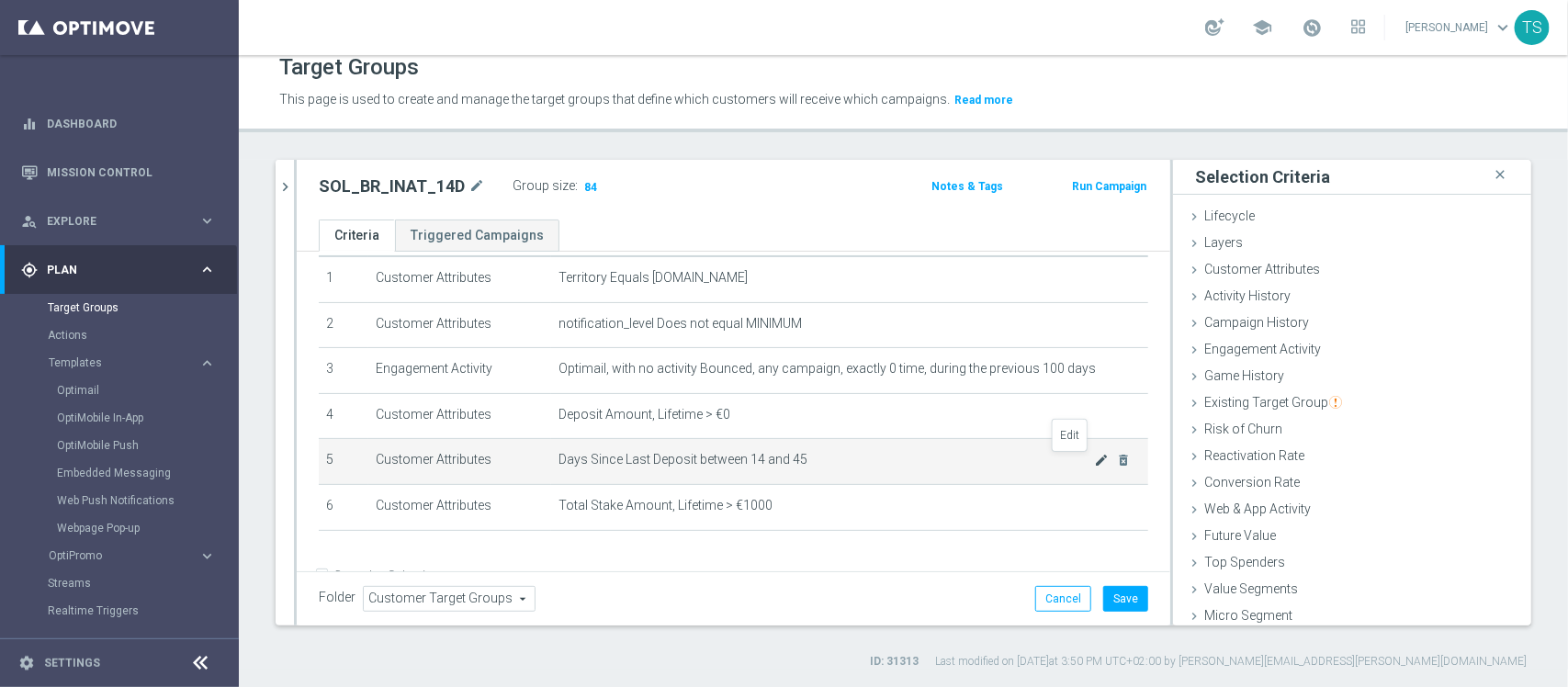
click at [1094, 457] on icon "mode_edit" at bounding box center [1101, 460] width 15 height 15
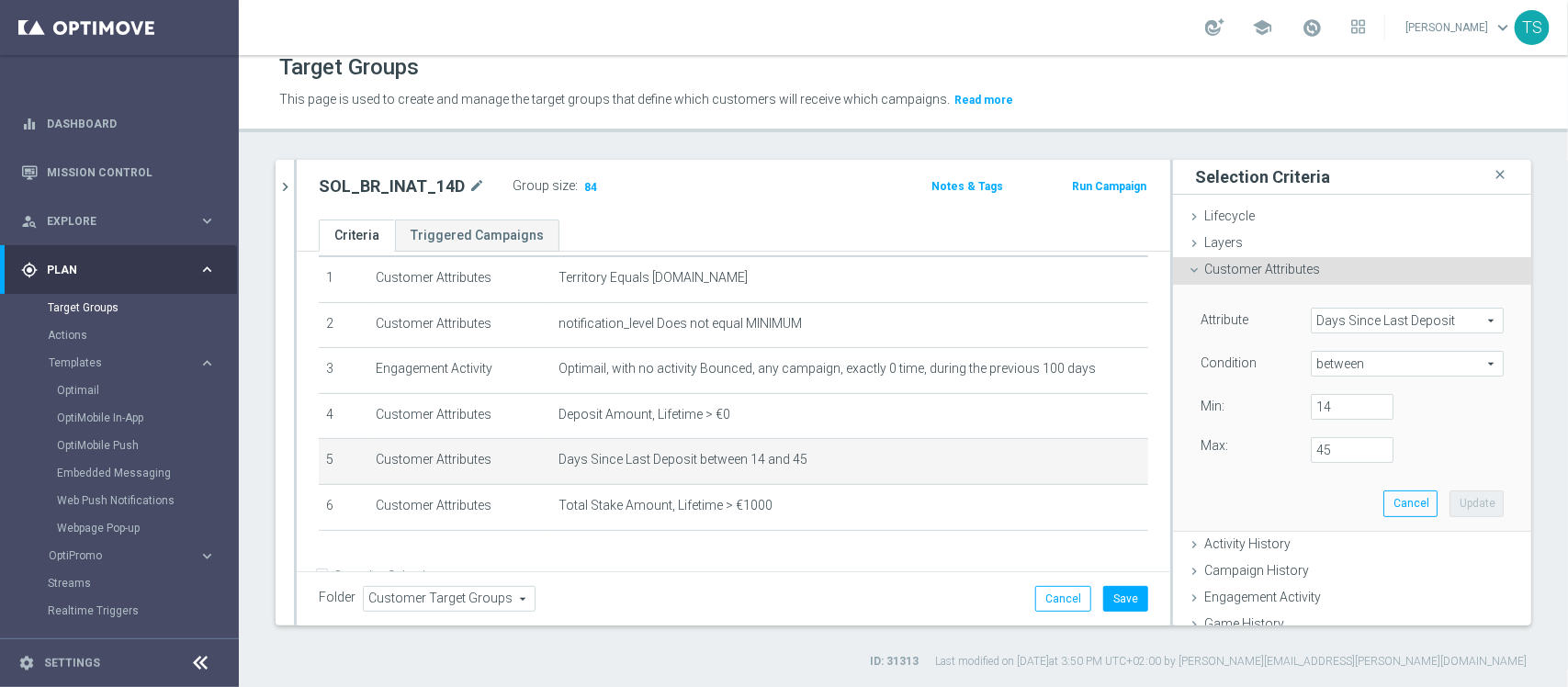
click at [1431, 327] on span "Days Since Last Deposit" at bounding box center [1407, 321] width 191 height 24
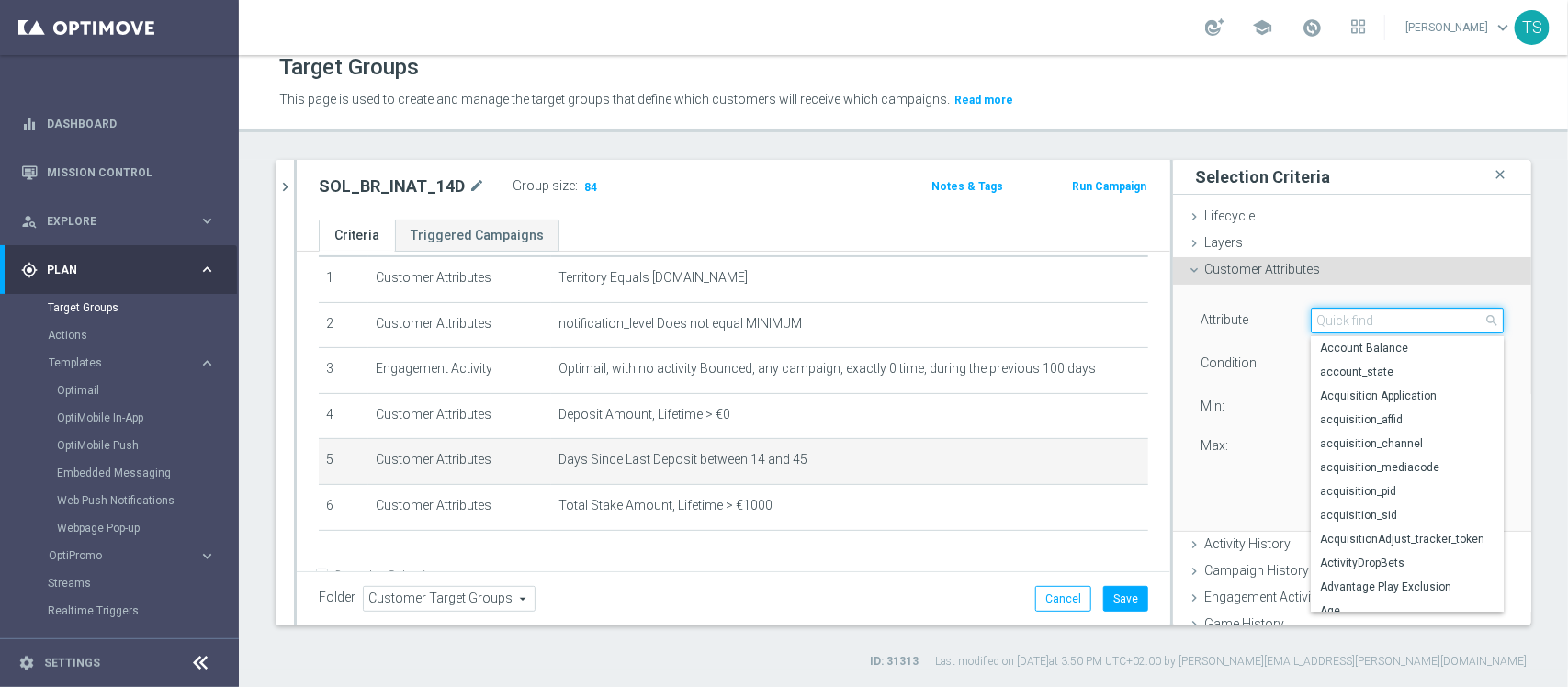
click at [1394, 323] on input "search" at bounding box center [1407, 321] width 193 height 26
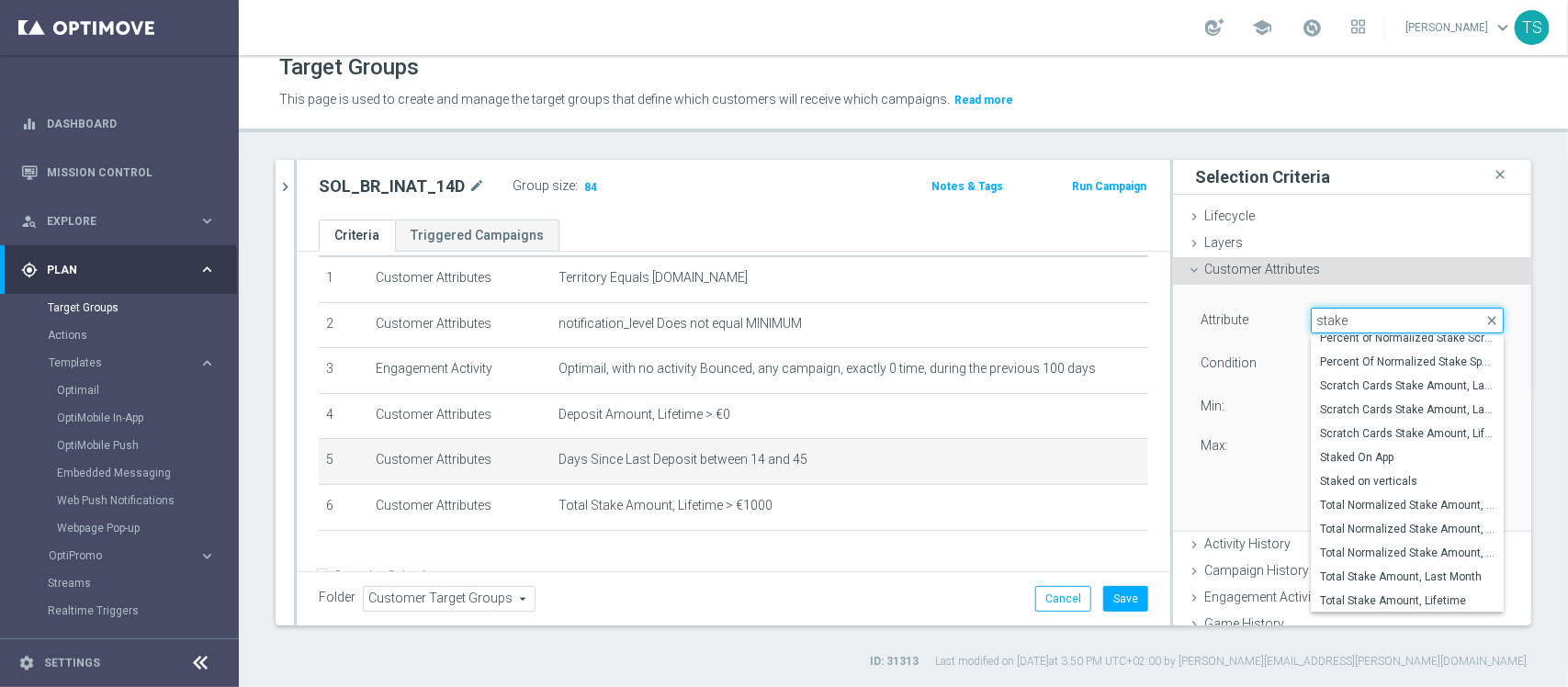
scroll to position [930, 0]
type input "s"
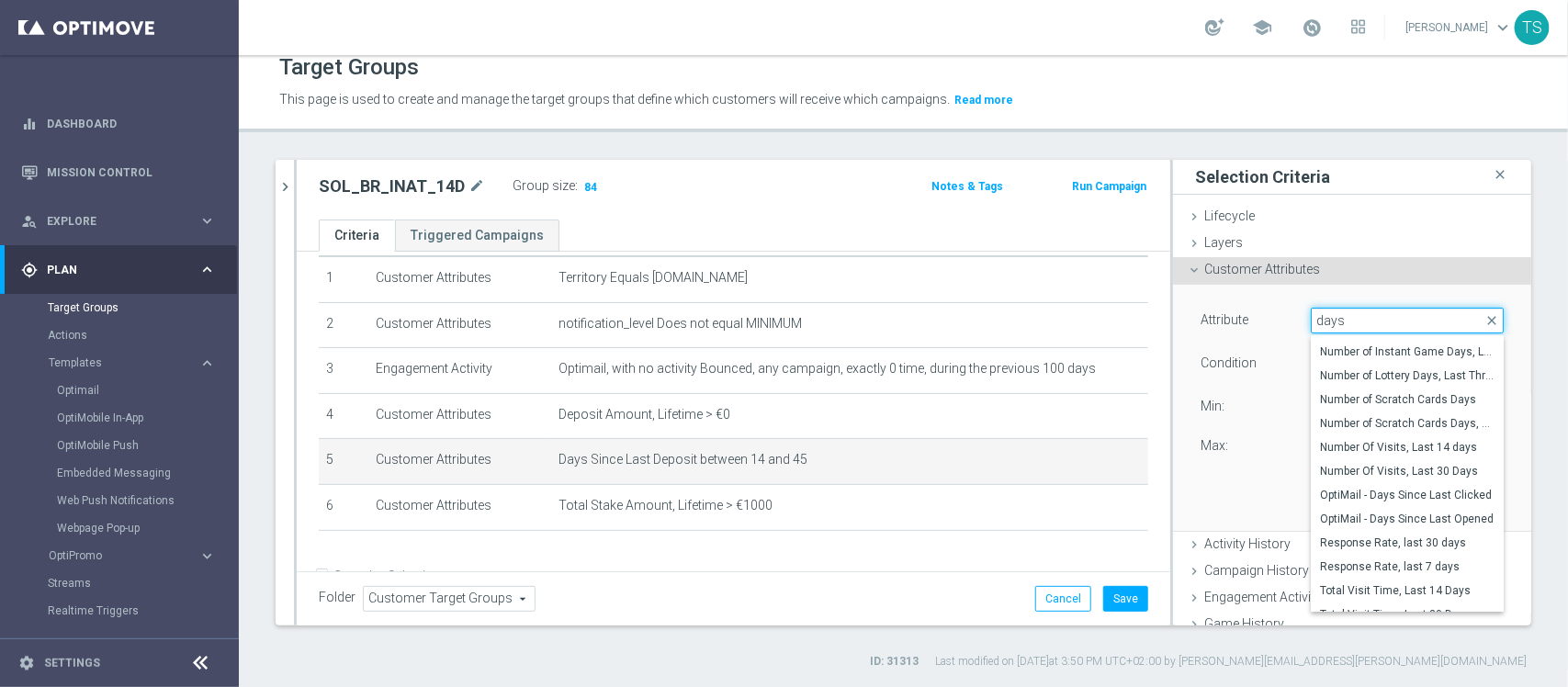
scroll to position [953, 0]
click at [1339, 319] on input "days" at bounding box center [1407, 321] width 193 height 26
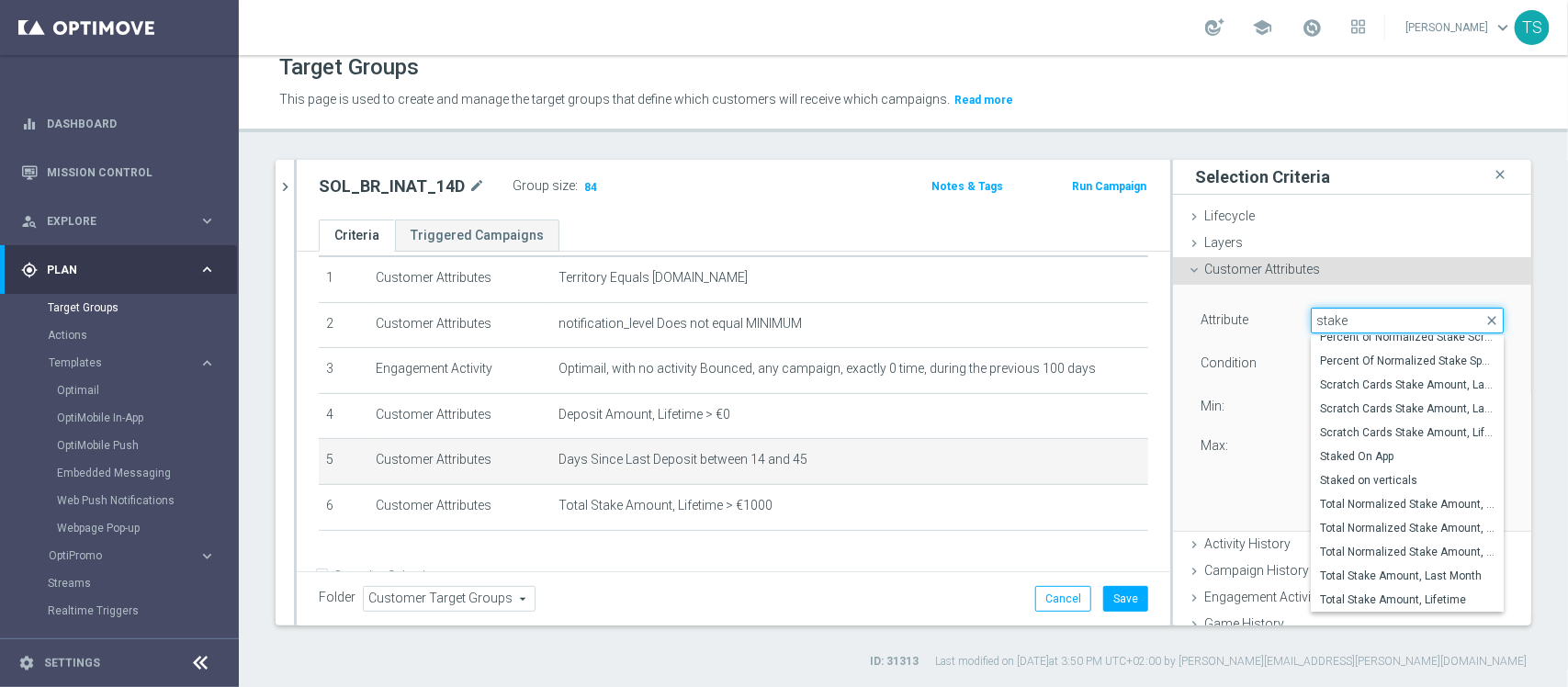
scroll to position [906, 0]
type input "stake"
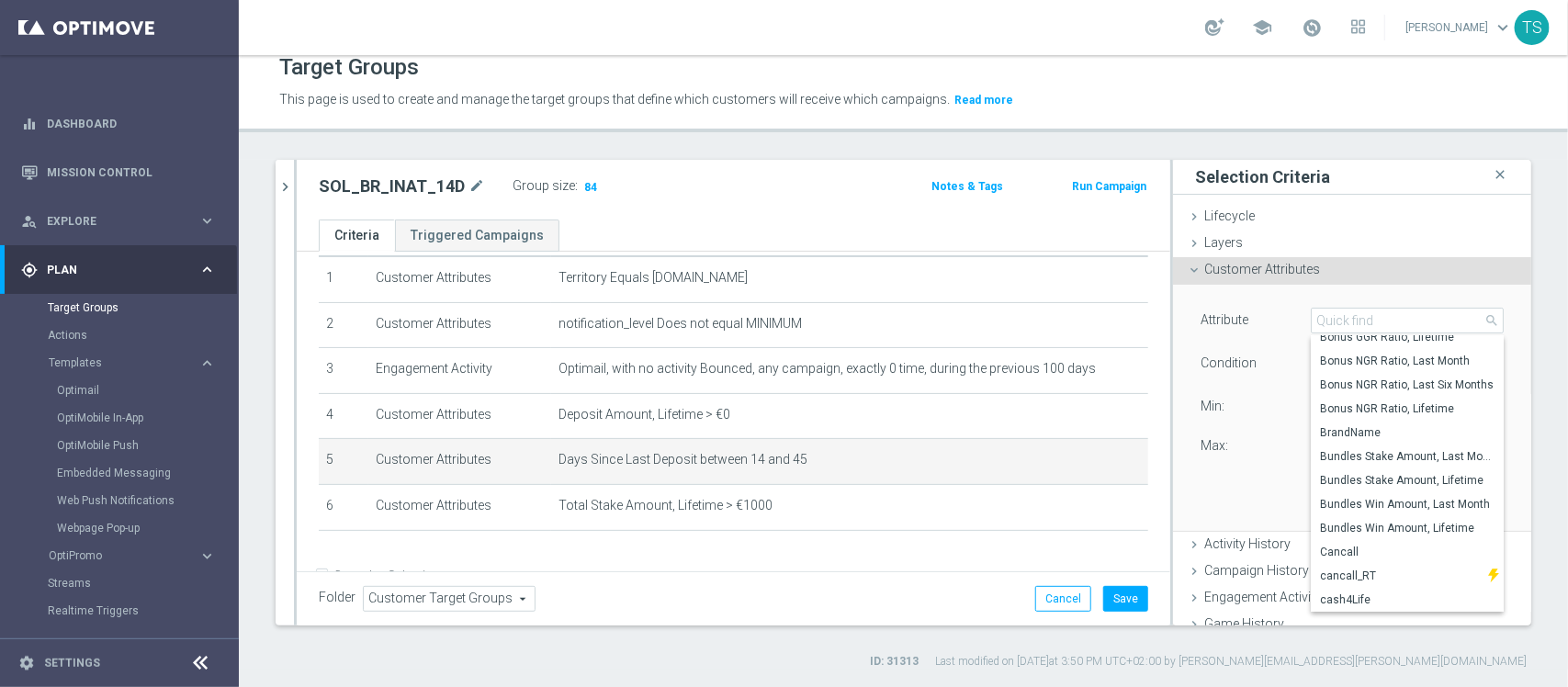
click at [1243, 262] on span "Customer Attributes" at bounding box center [1262, 269] width 116 height 15
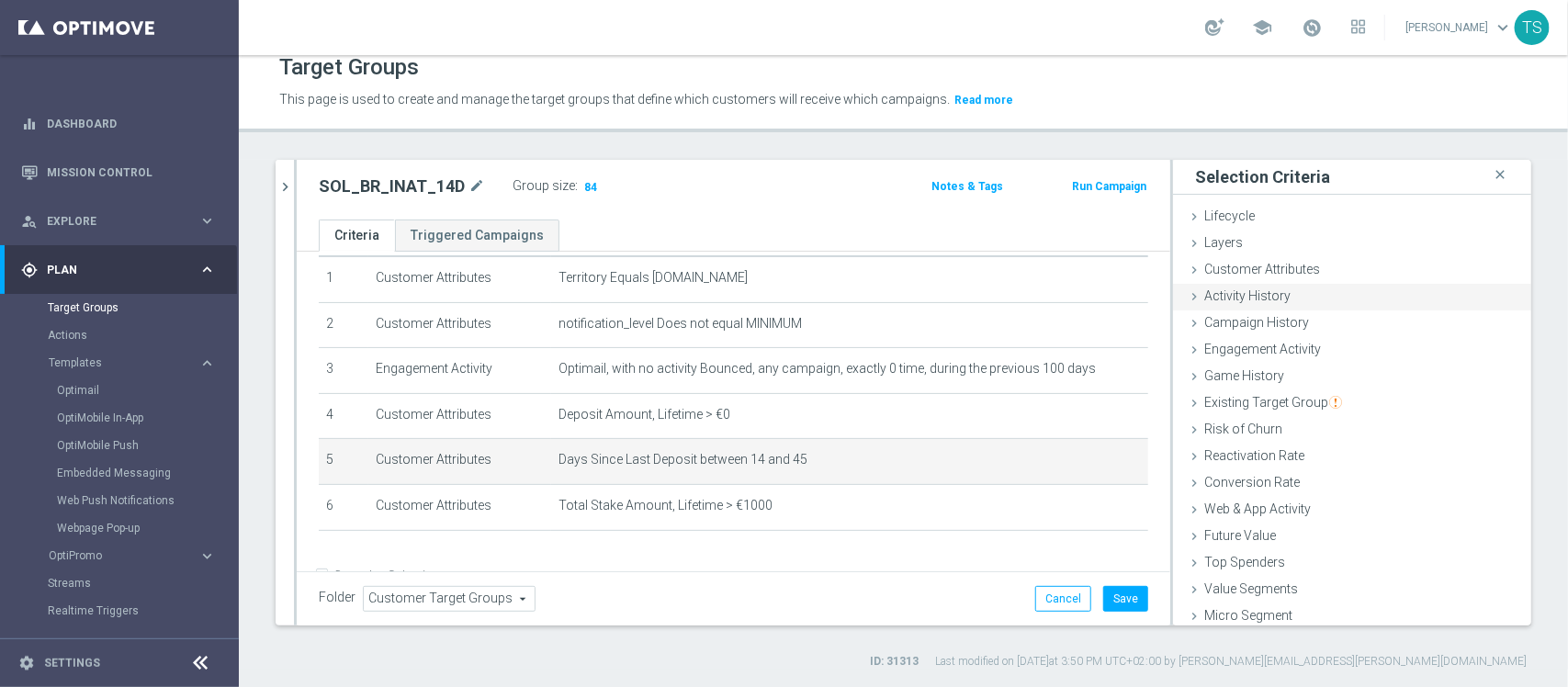
click at [1270, 305] on div "Activity History done selection updated" at bounding box center [1352, 298] width 358 height 28
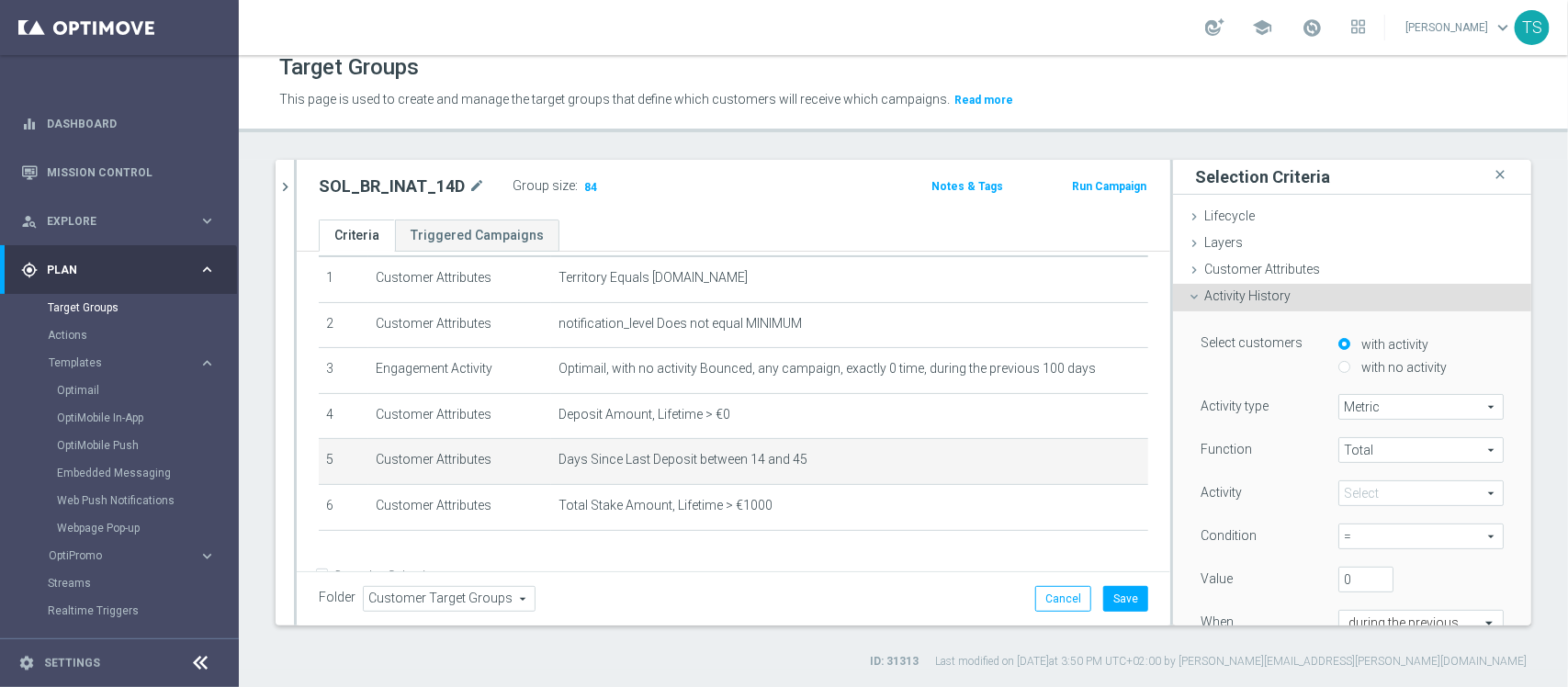
click at [1357, 374] on label "with no activity" at bounding box center [1401, 368] width 90 height 17
click at [1350, 373] on input "with no activity" at bounding box center [1344, 367] width 12 height 12
radio input "true"
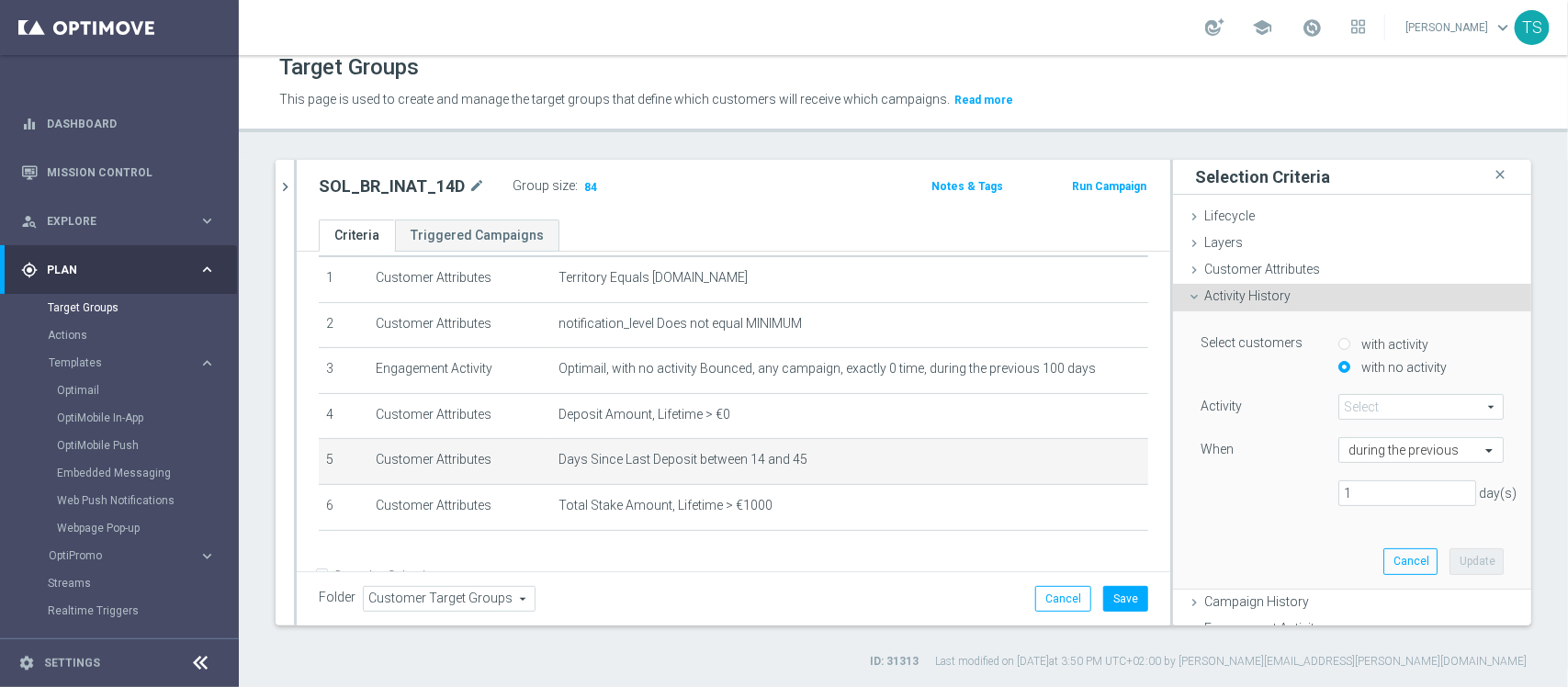
click at [1369, 398] on span at bounding box center [1421, 407] width 164 height 24
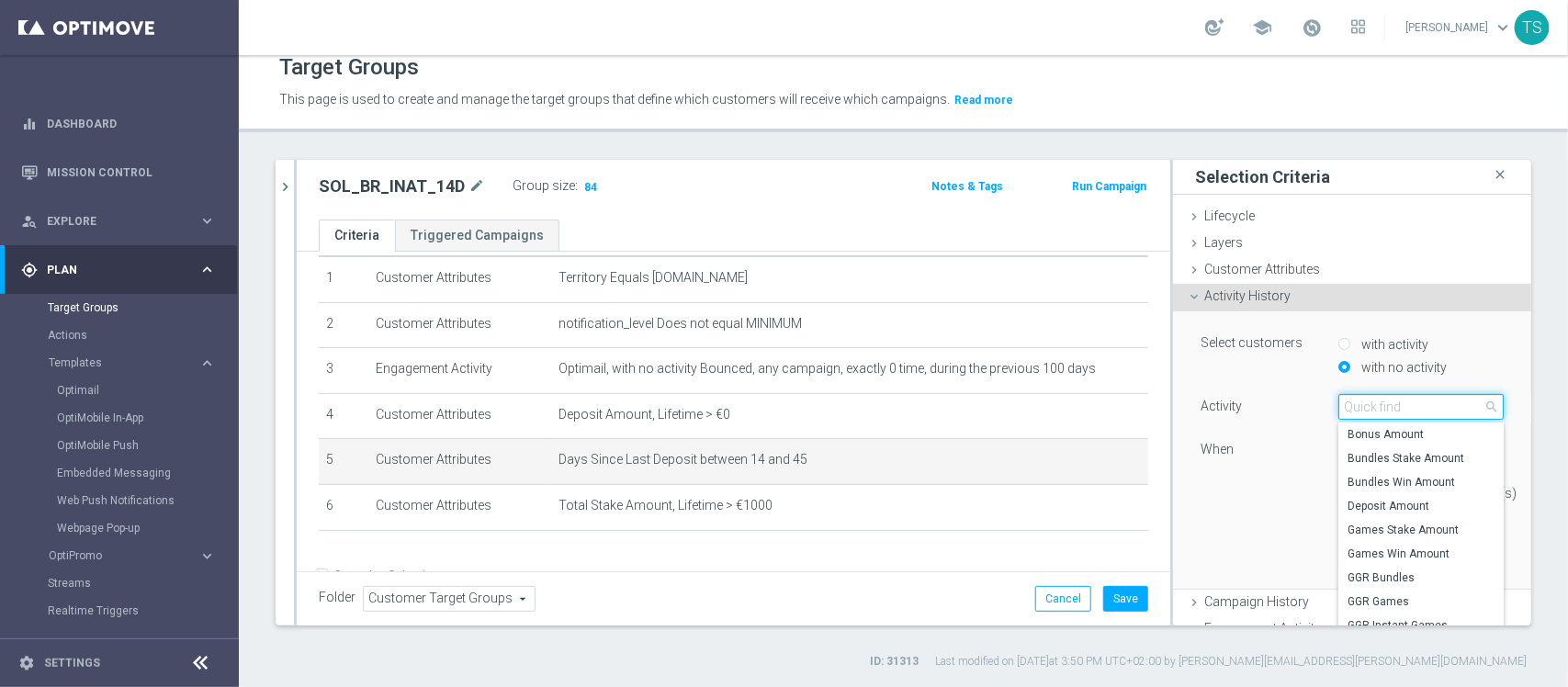
click at [1365, 412] on input "search" at bounding box center [1421, 407] width 166 height 26
type input "stake"
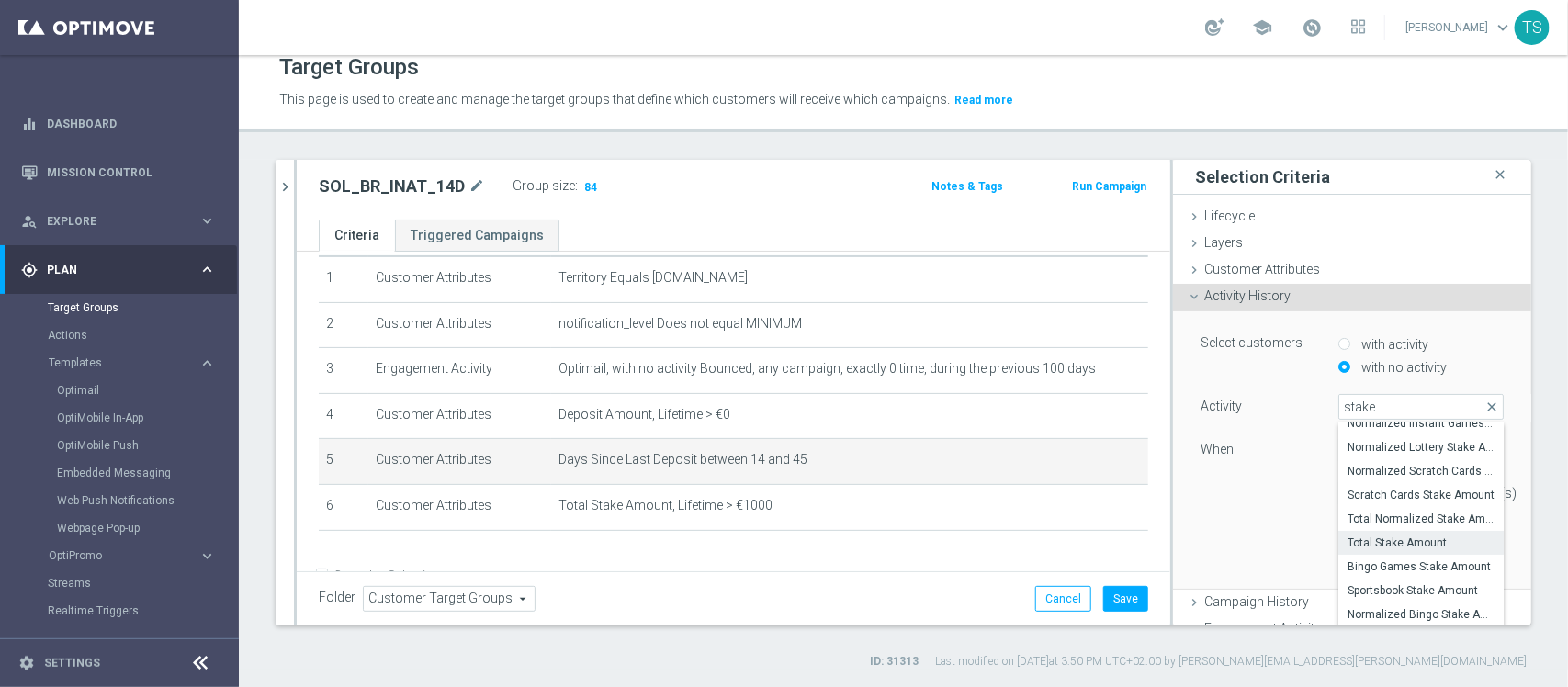
click at [1375, 533] on label "Total Stake Amount" at bounding box center [1421, 543] width 166 height 24
type input "Total Stake Amount"
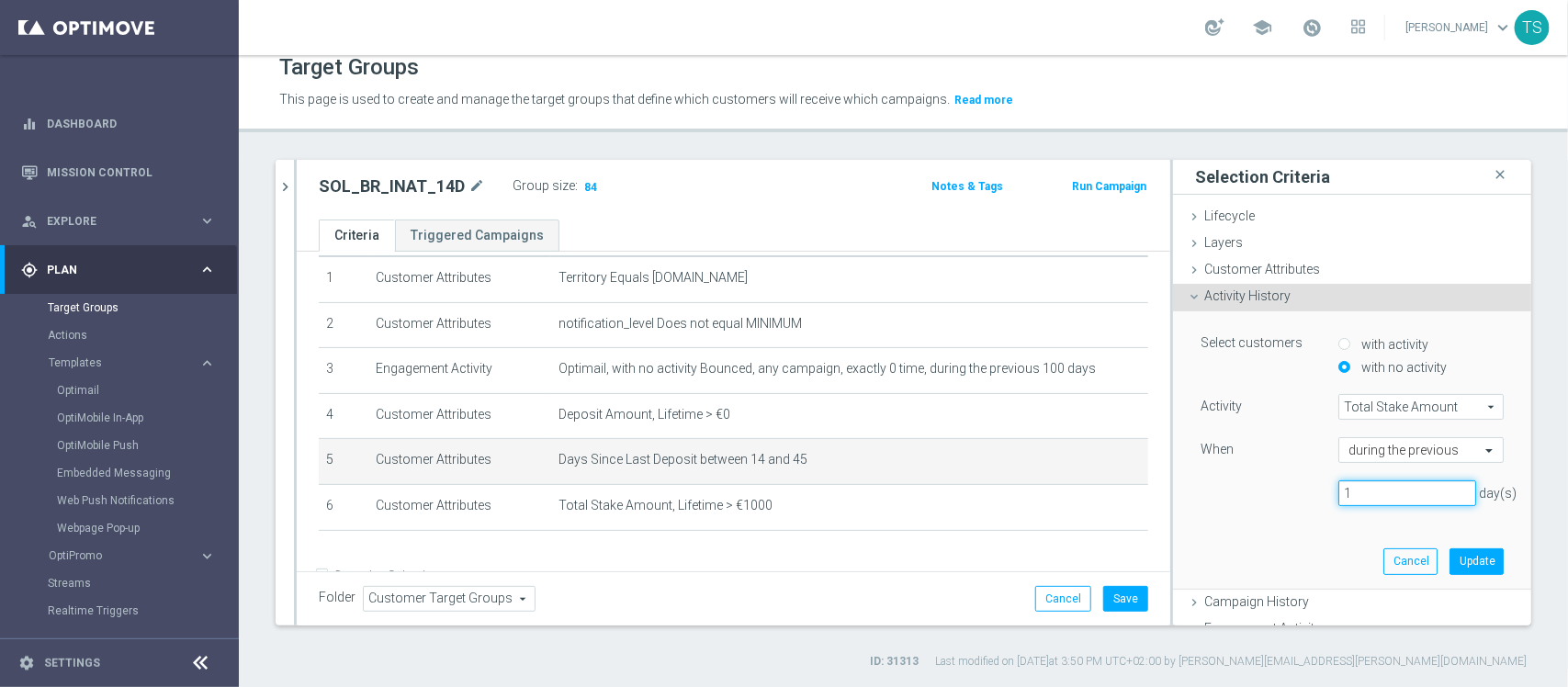
click at [1349, 493] on input "1" at bounding box center [1407, 493] width 138 height 26
type input "1"
type input "30"
click at [1459, 562] on button "Update" at bounding box center [1476, 562] width 55 height 26
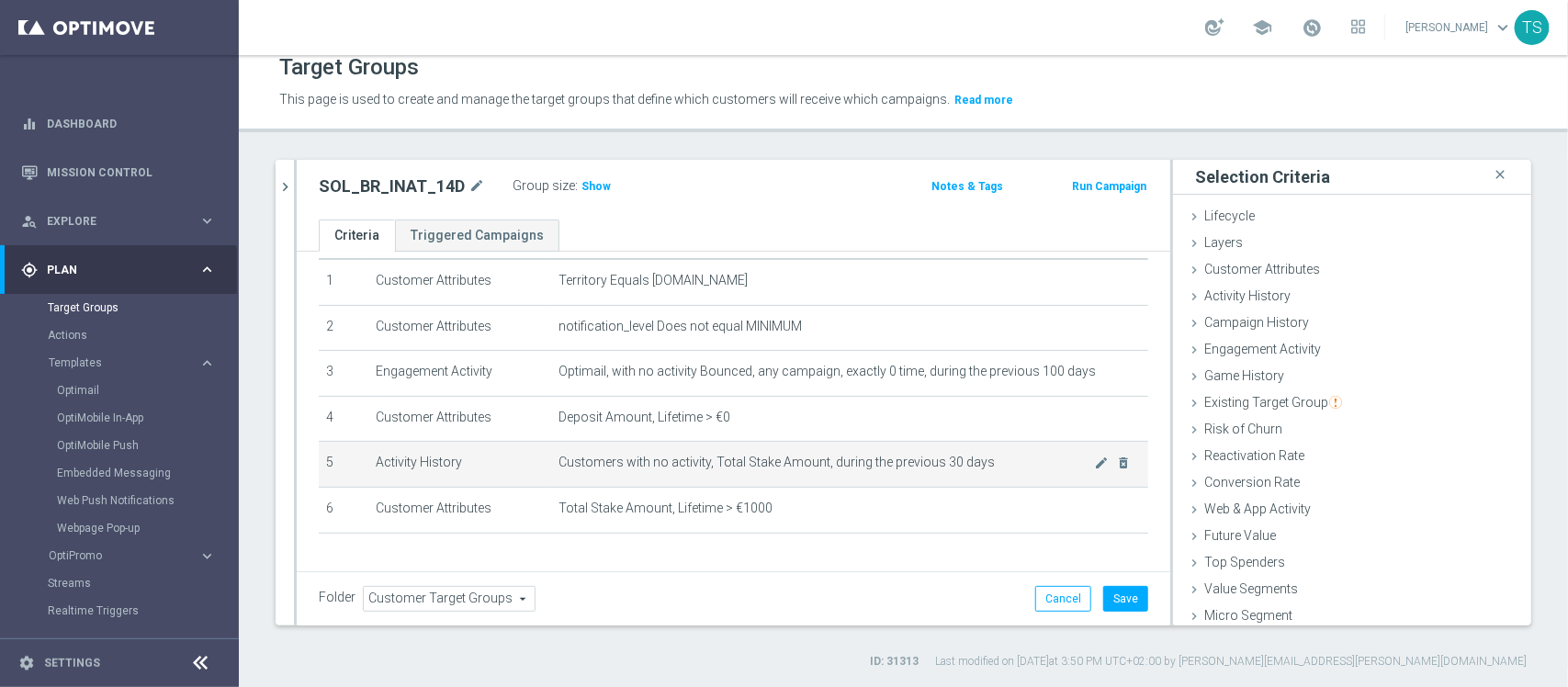
scroll to position [40, 0]
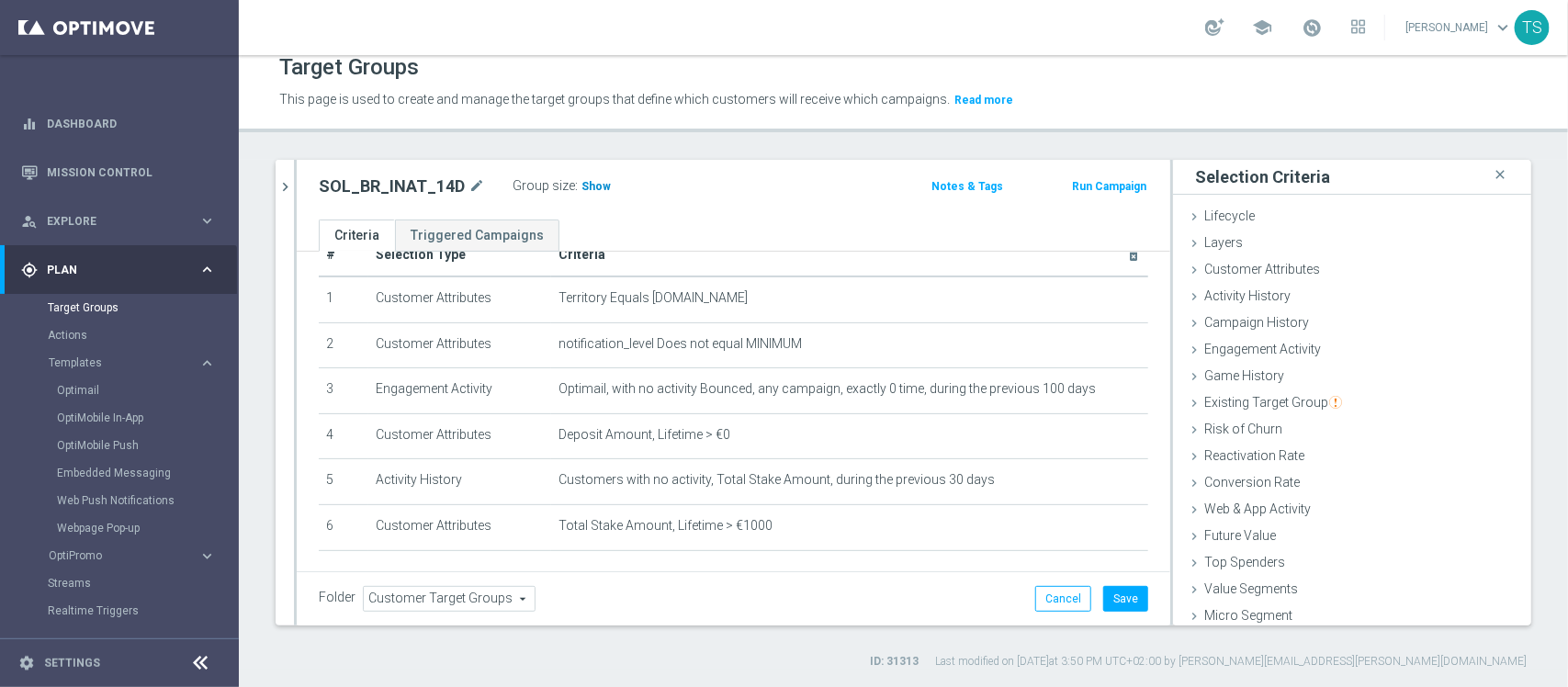
click at [593, 182] on span "Show" at bounding box center [596, 187] width 30 height 13
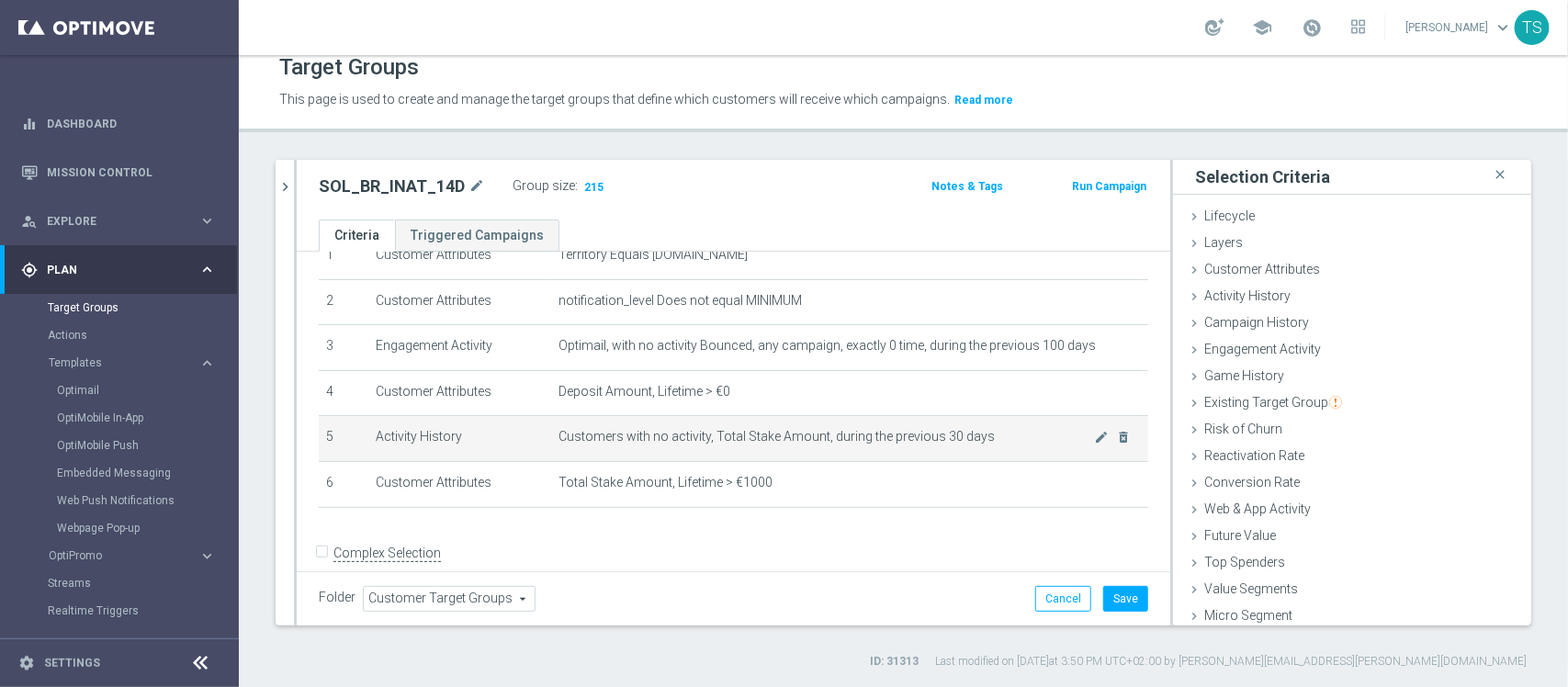
scroll to position [85, 0]
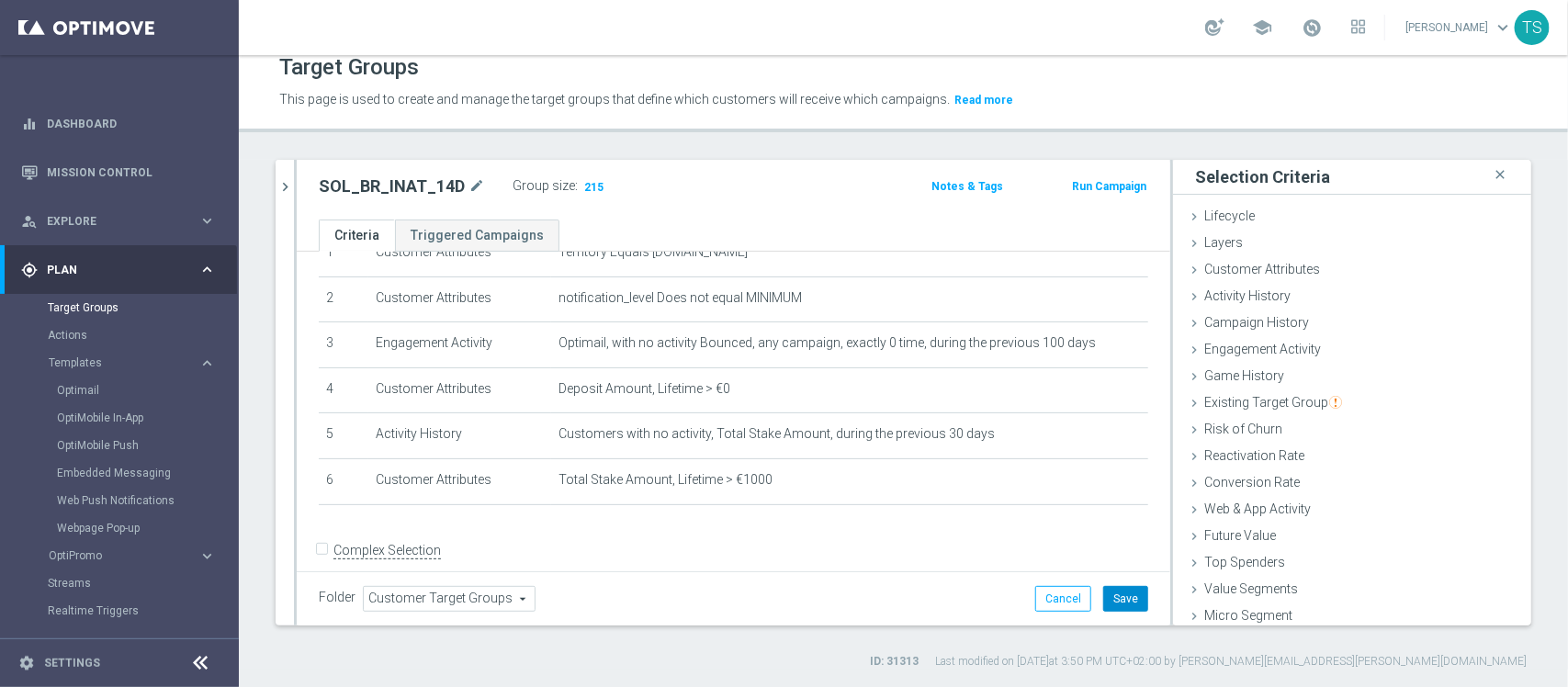
click at [1119, 604] on button "Save" at bounding box center [1126, 599] width 45 height 26
click at [157, 235] on div "person_search Explore keyboard_arrow_right" at bounding box center [118, 220] width 237 height 49
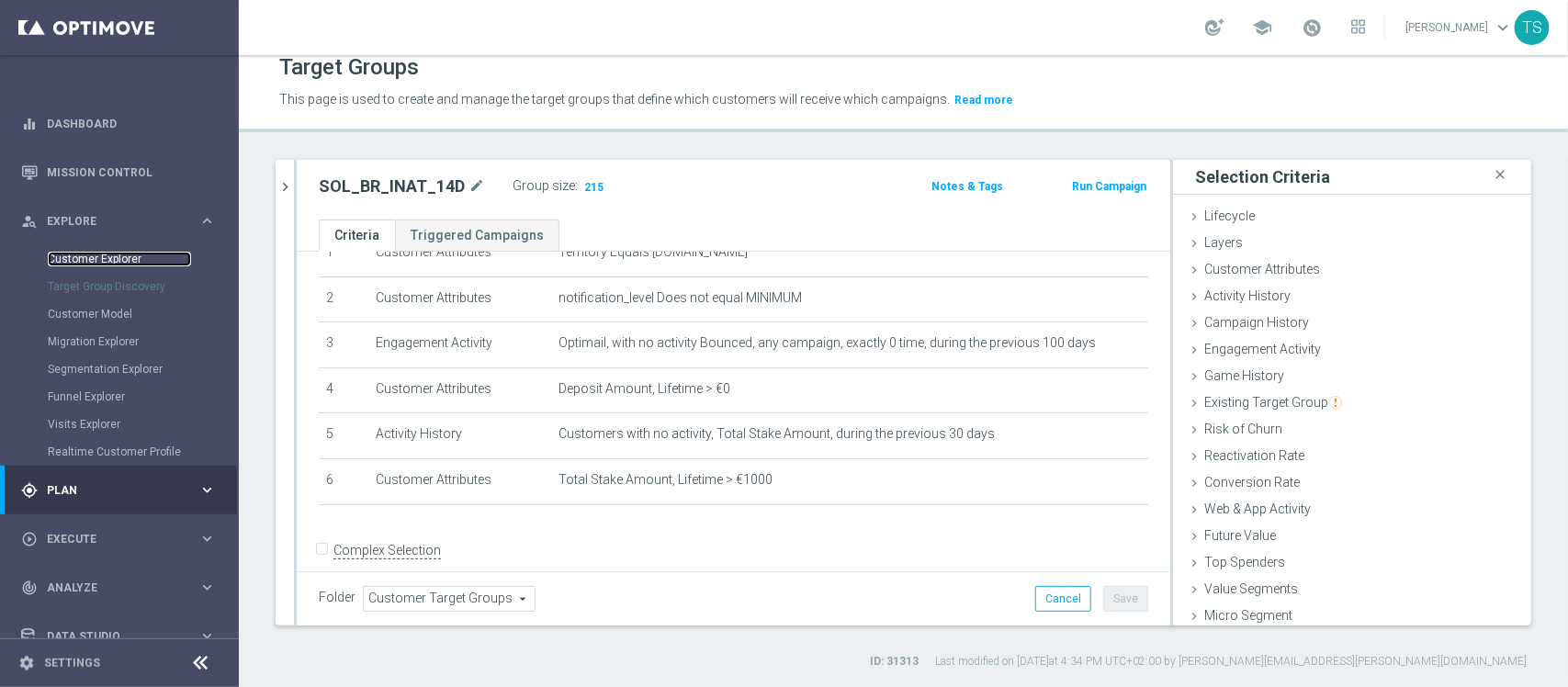
click at [148, 253] on link "Customer Explorer" at bounding box center [119, 259] width 143 height 15
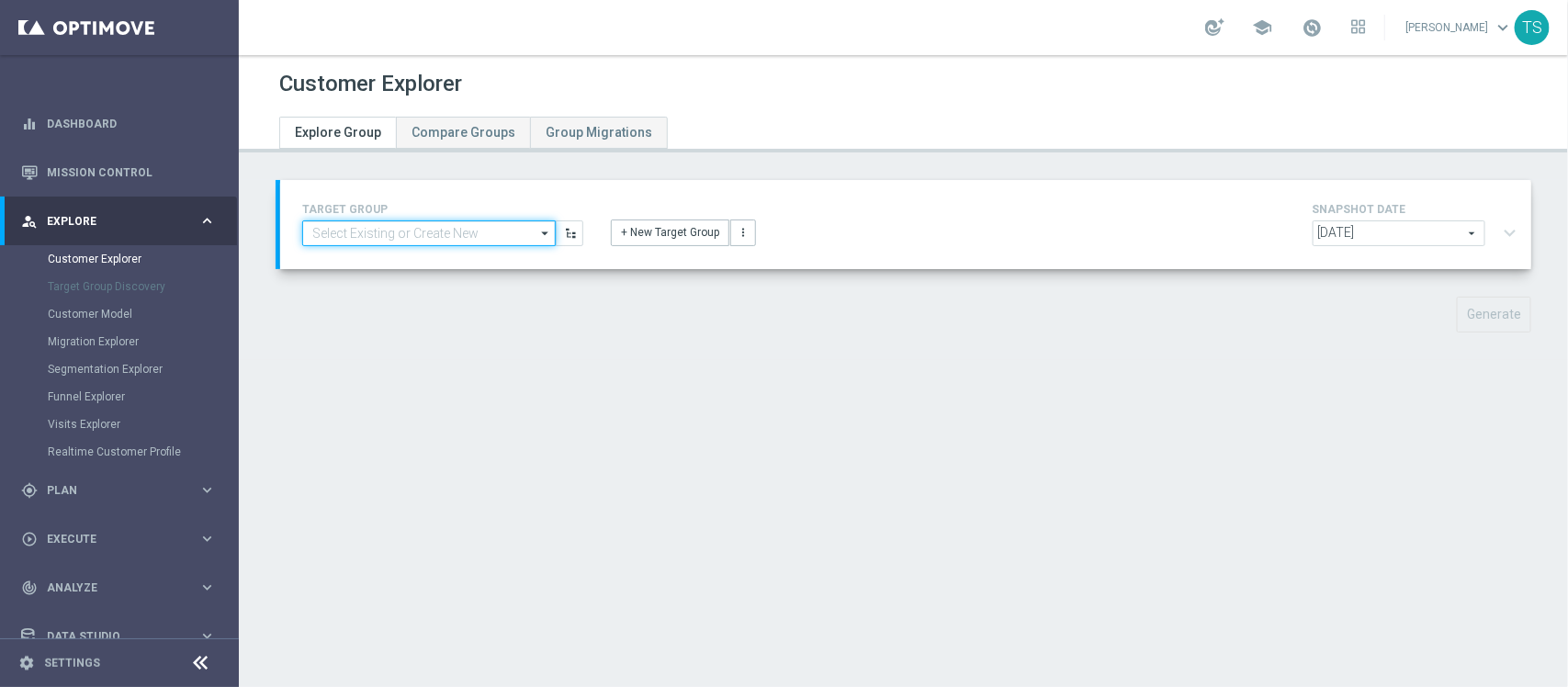
click at [475, 228] on input at bounding box center [429, 233] width 254 height 26
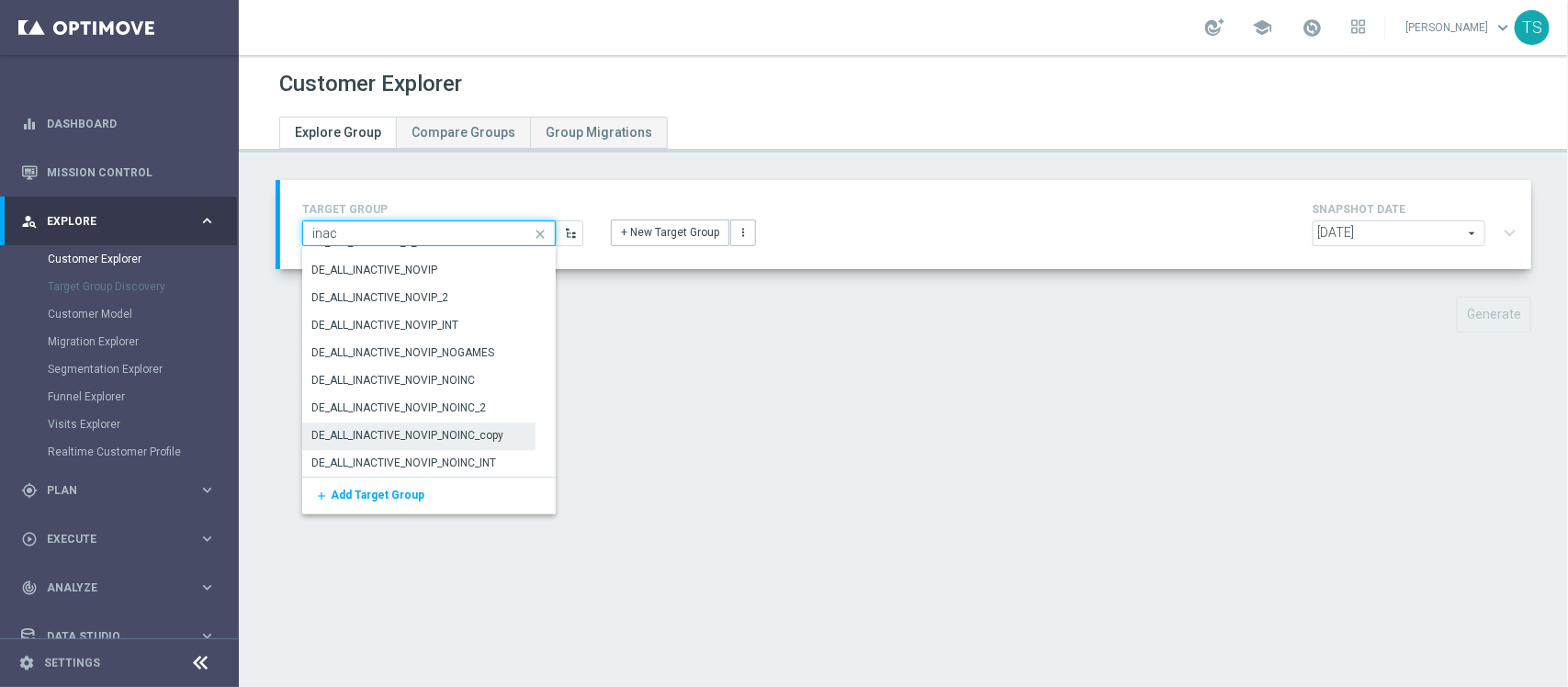
scroll to position [2102, 0]
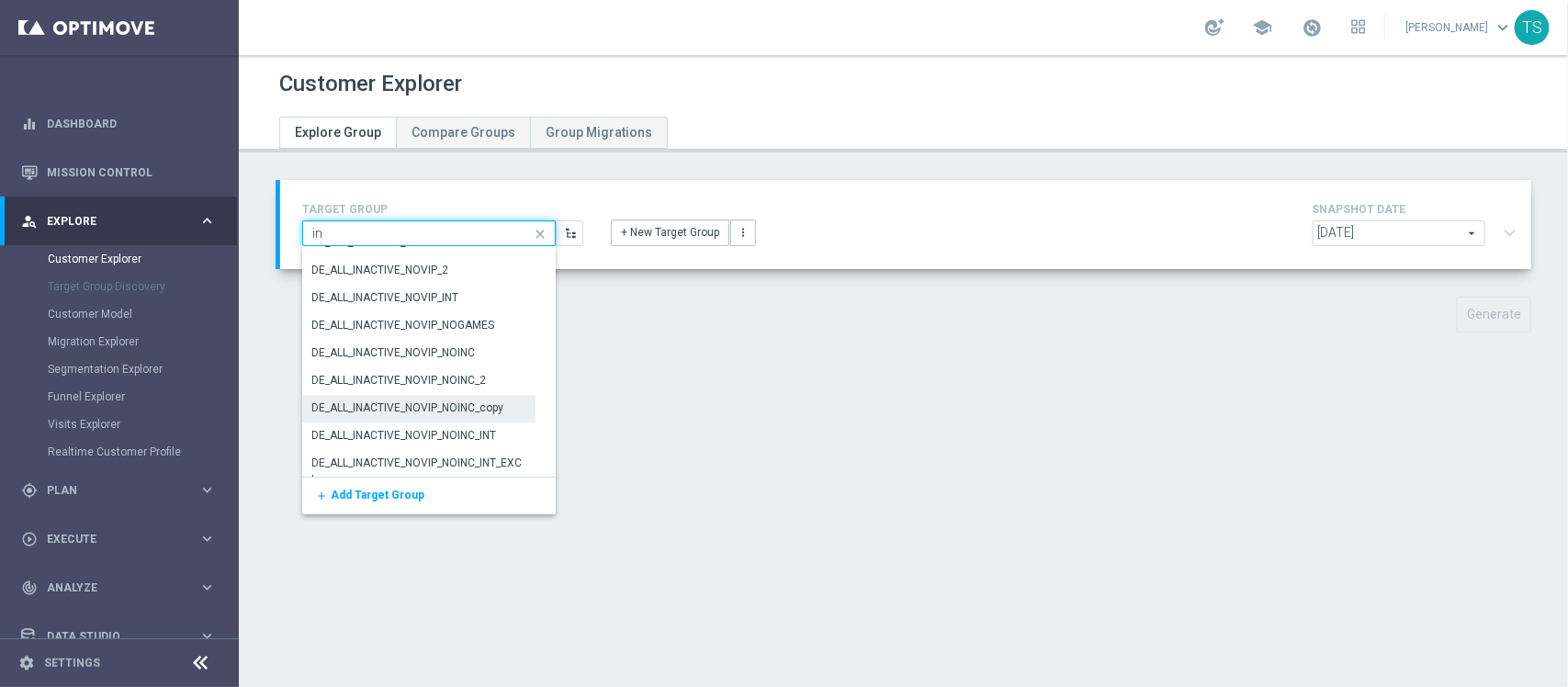
type input "i"
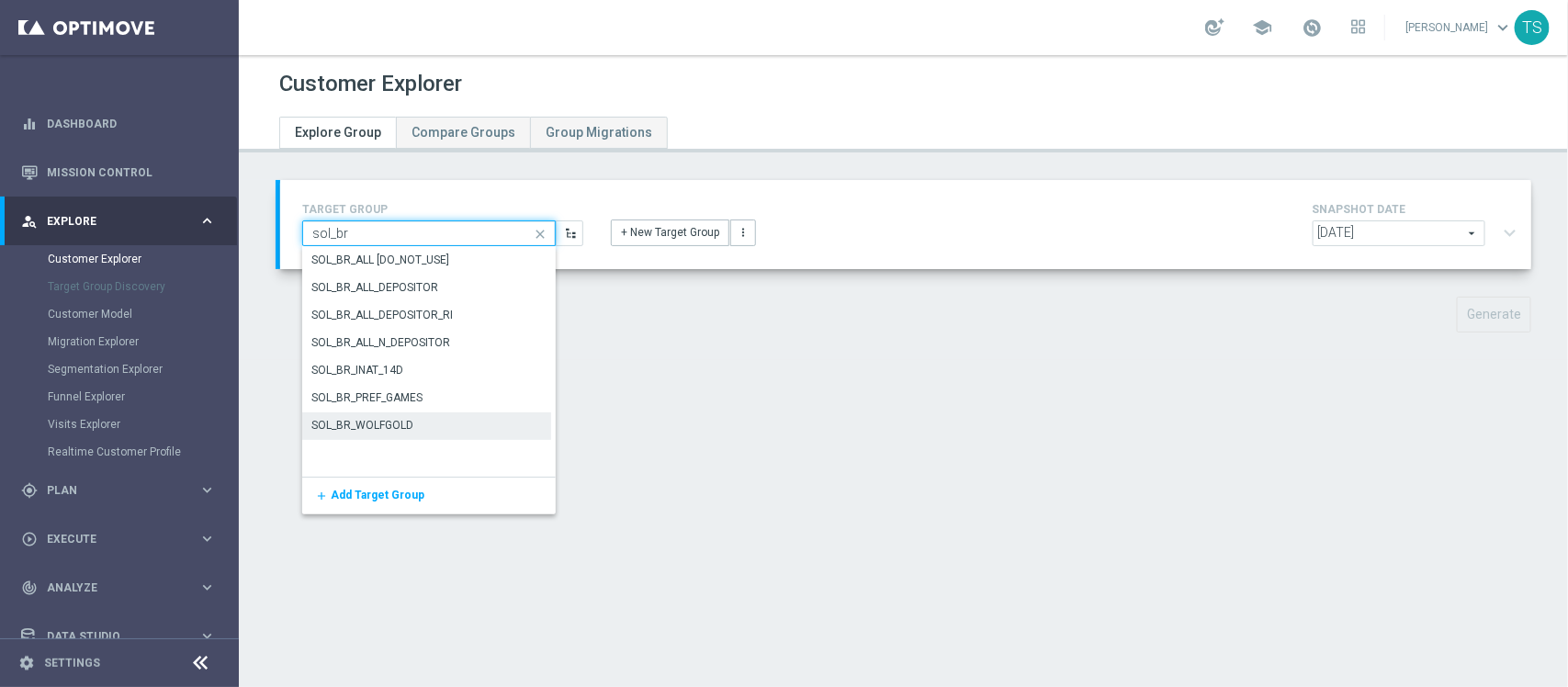
scroll to position [0, 0]
type input "sol_br"
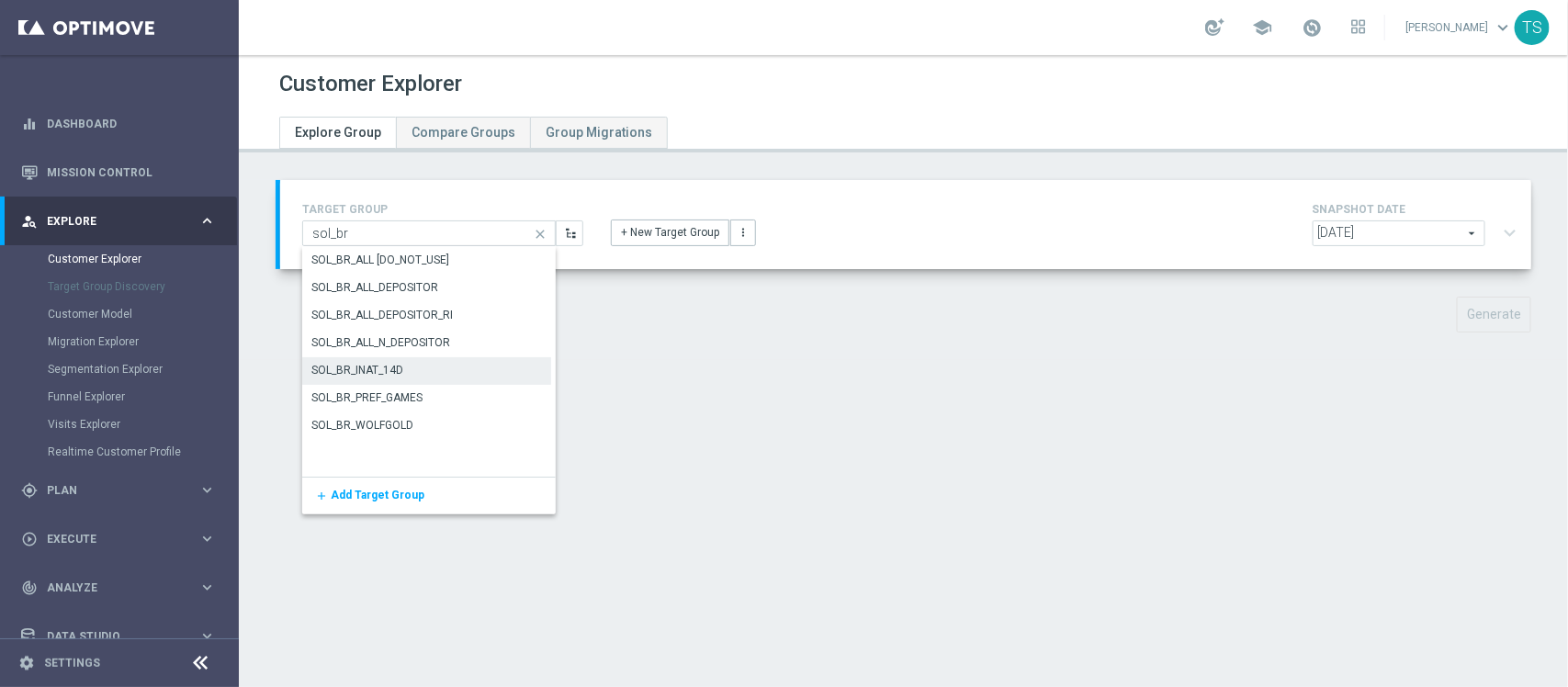
click at [424, 370] on div "SOL_BR_INAT_14D" at bounding box center [427, 370] width 249 height 26
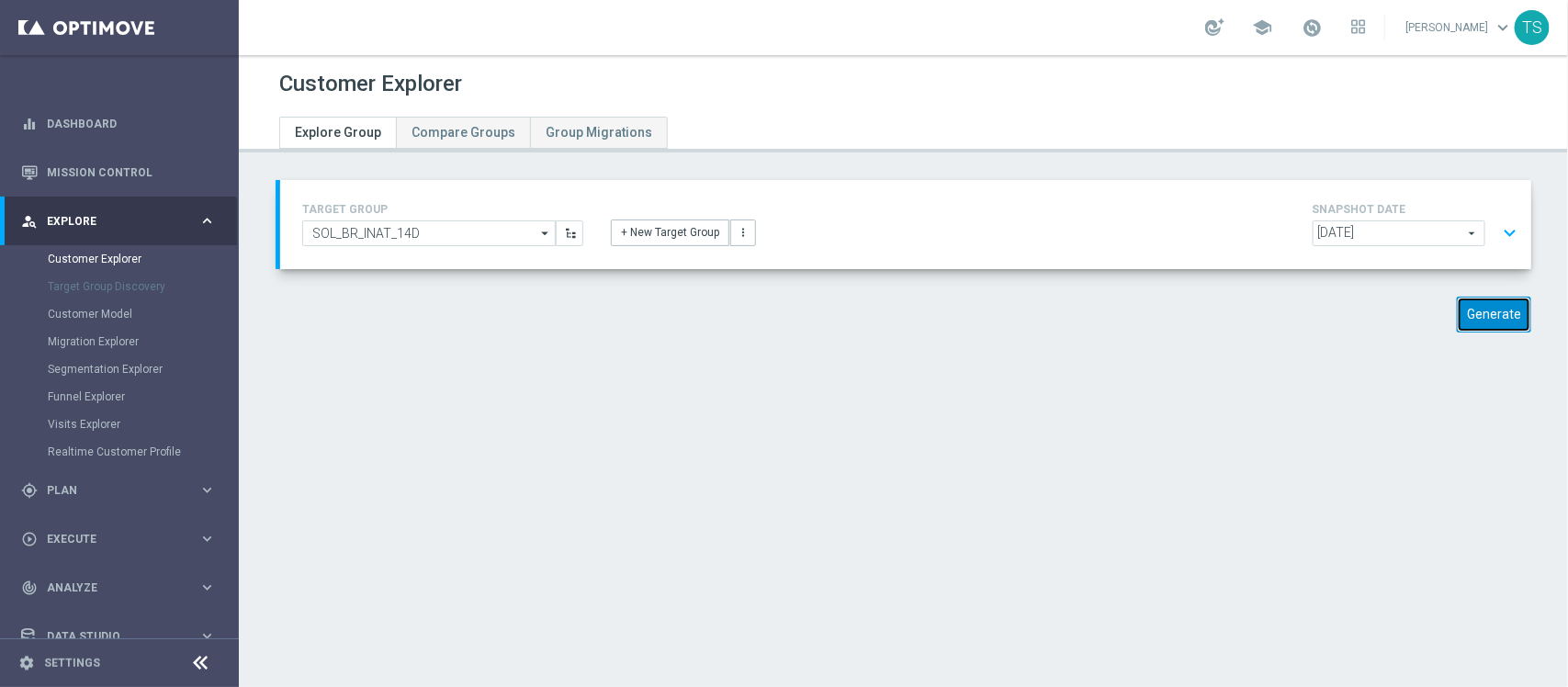
click at [1490, 319] on button "Generate" at bounding box center [1494, 315] width 74 height 36
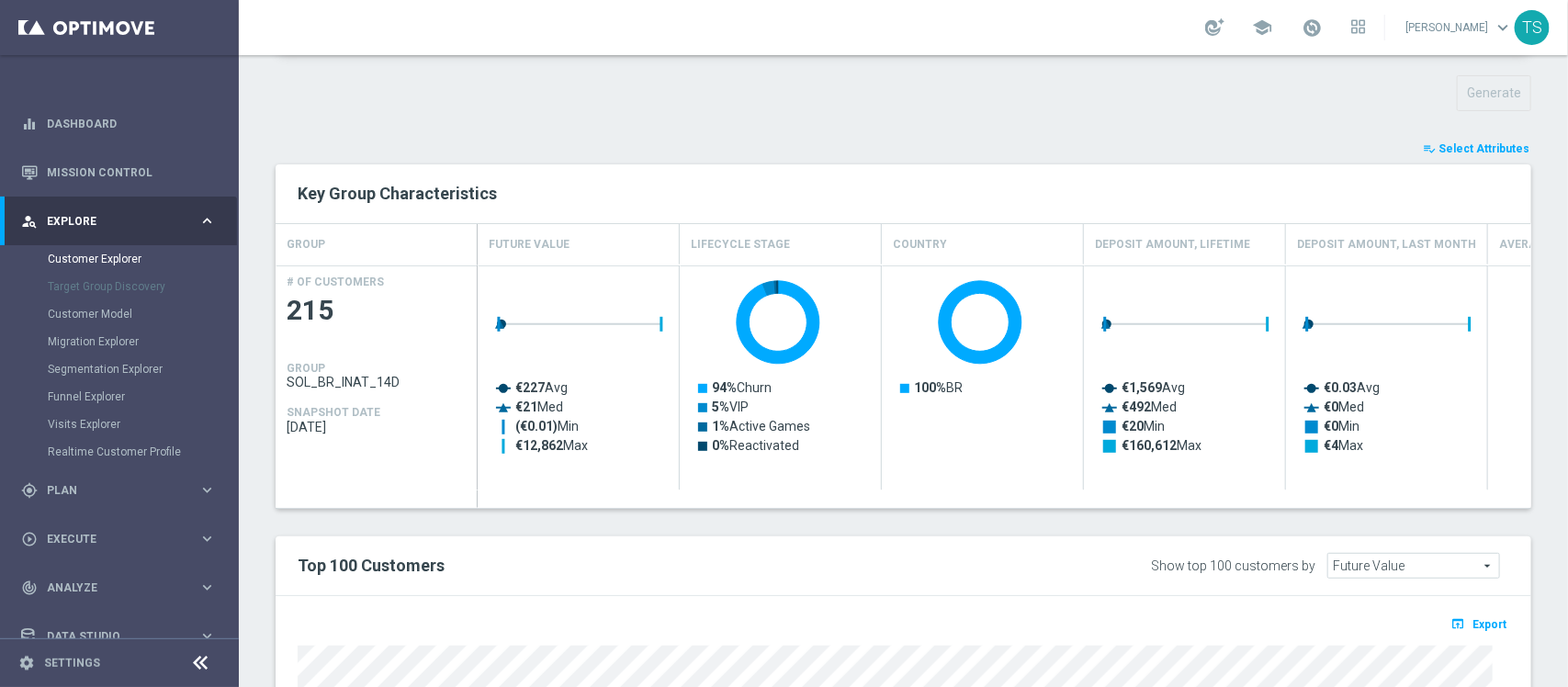
scroll to position [626, 0]
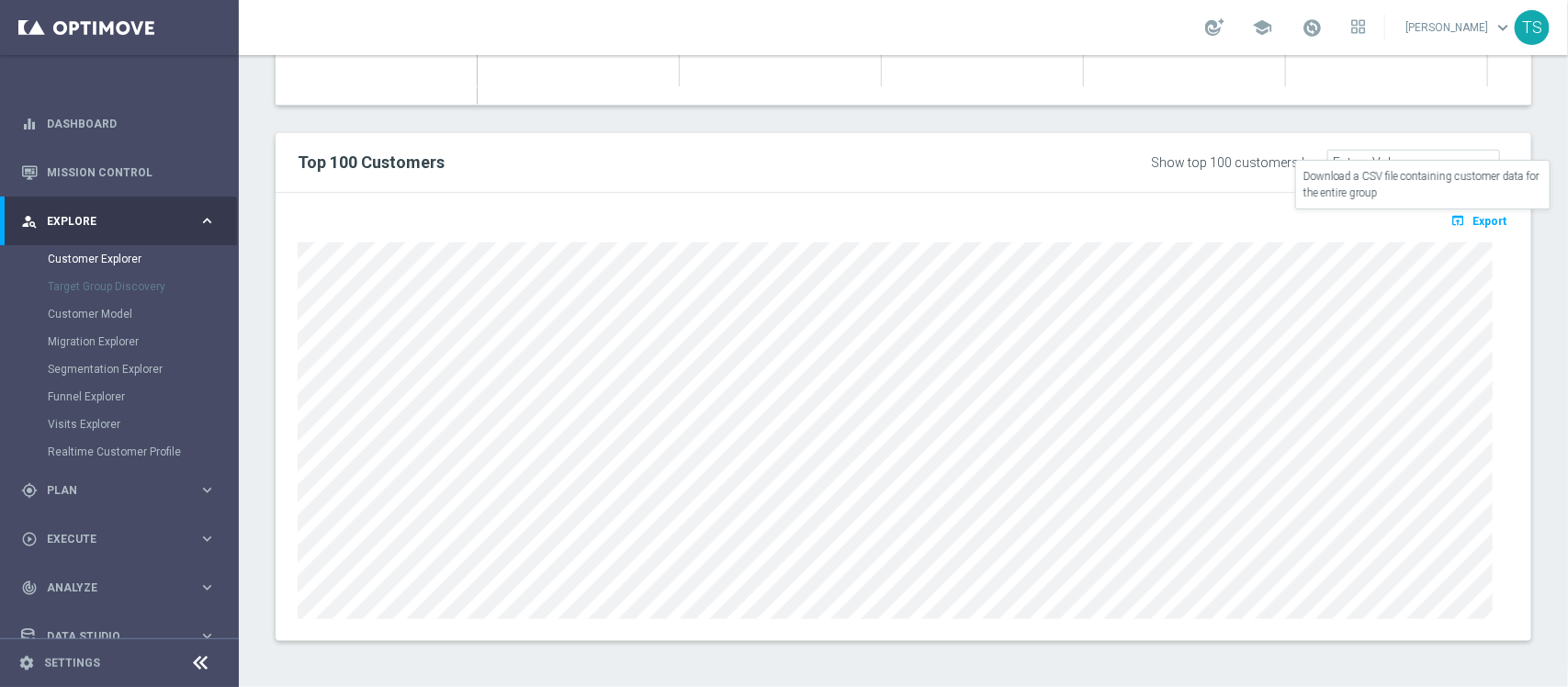
click at [1453, 214] on icon "open_in_browser" at bounding box center [1460, 220] width 19 height 15
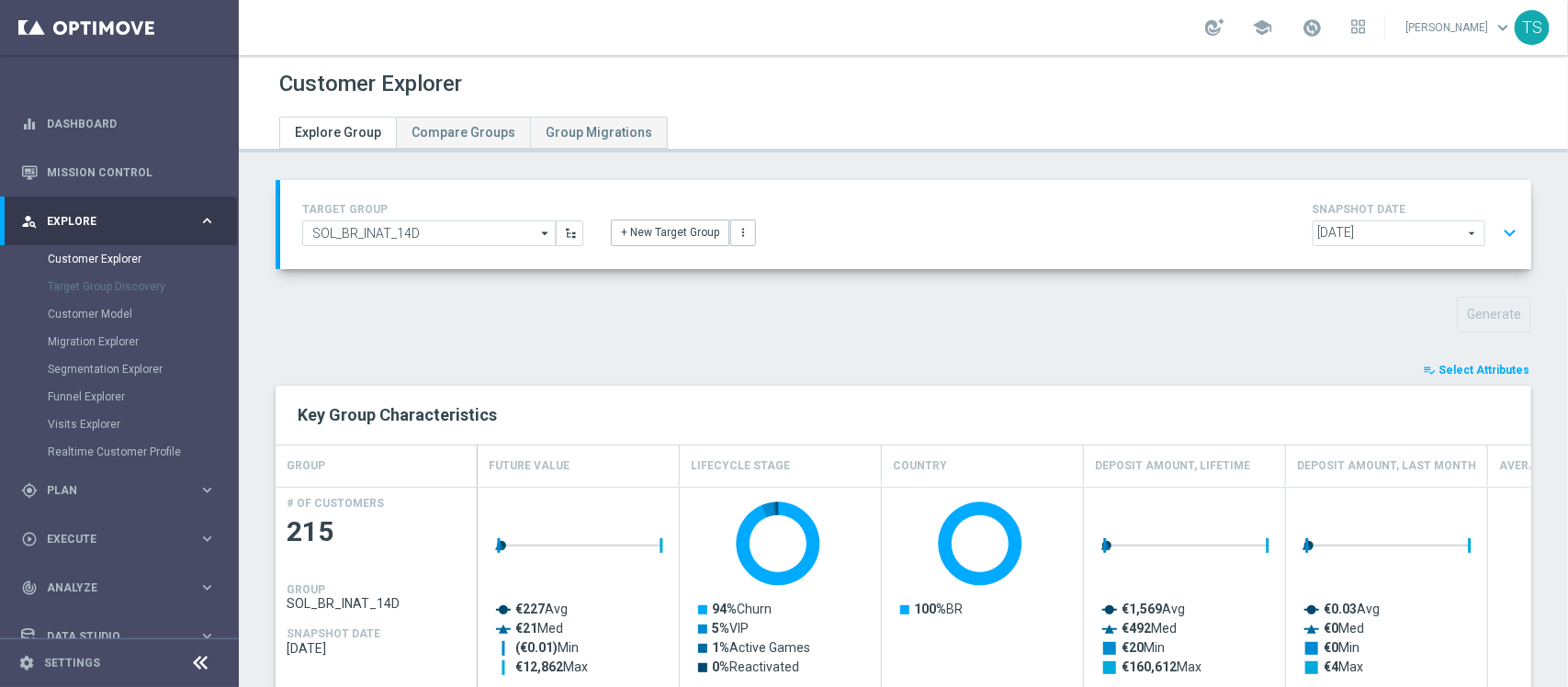
click at [1463, 369] on span "Select Attributes" at bounding box center [1484, 370] width 91 height 13
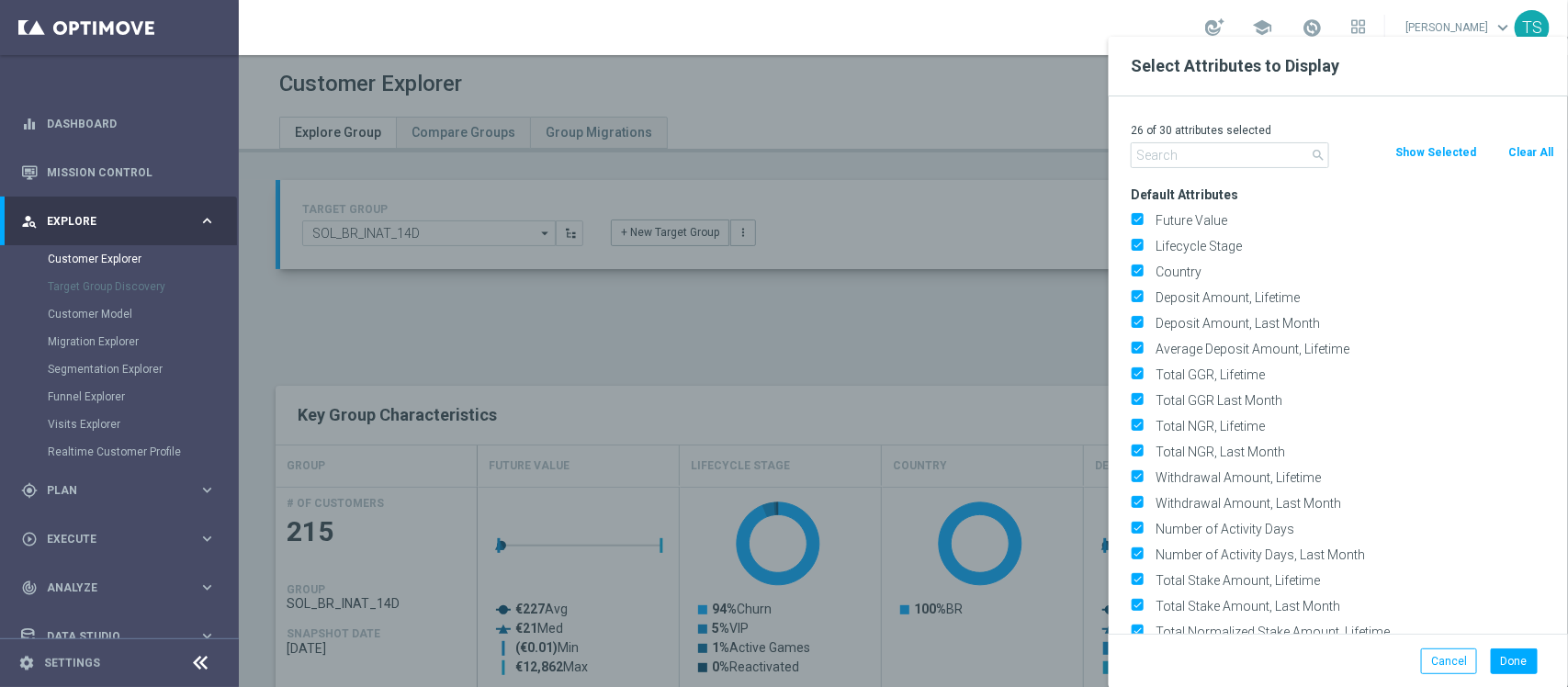
click at [1526, 148] on button "Clear All" at bounding box center [1531, 153] width 49 height 20
checkbox input "false"
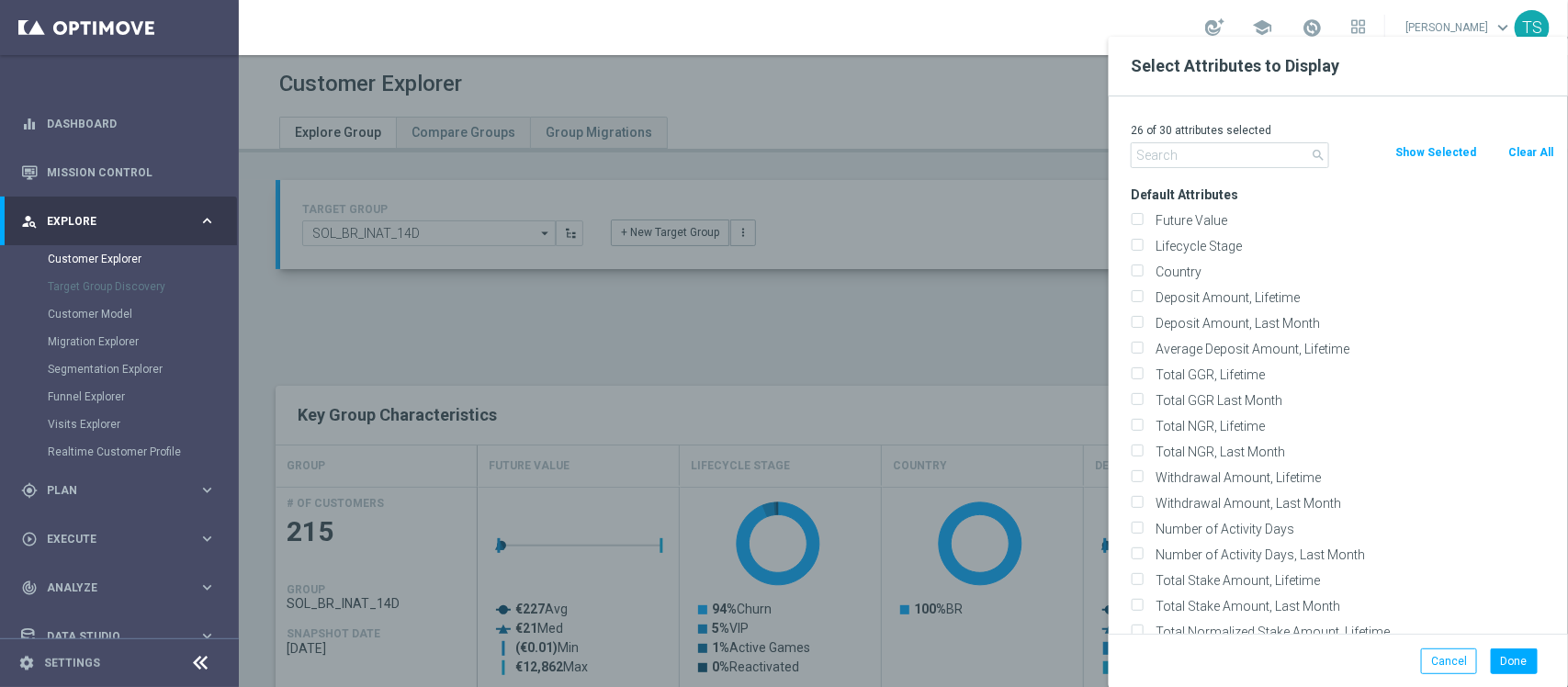
checkbox input "false"
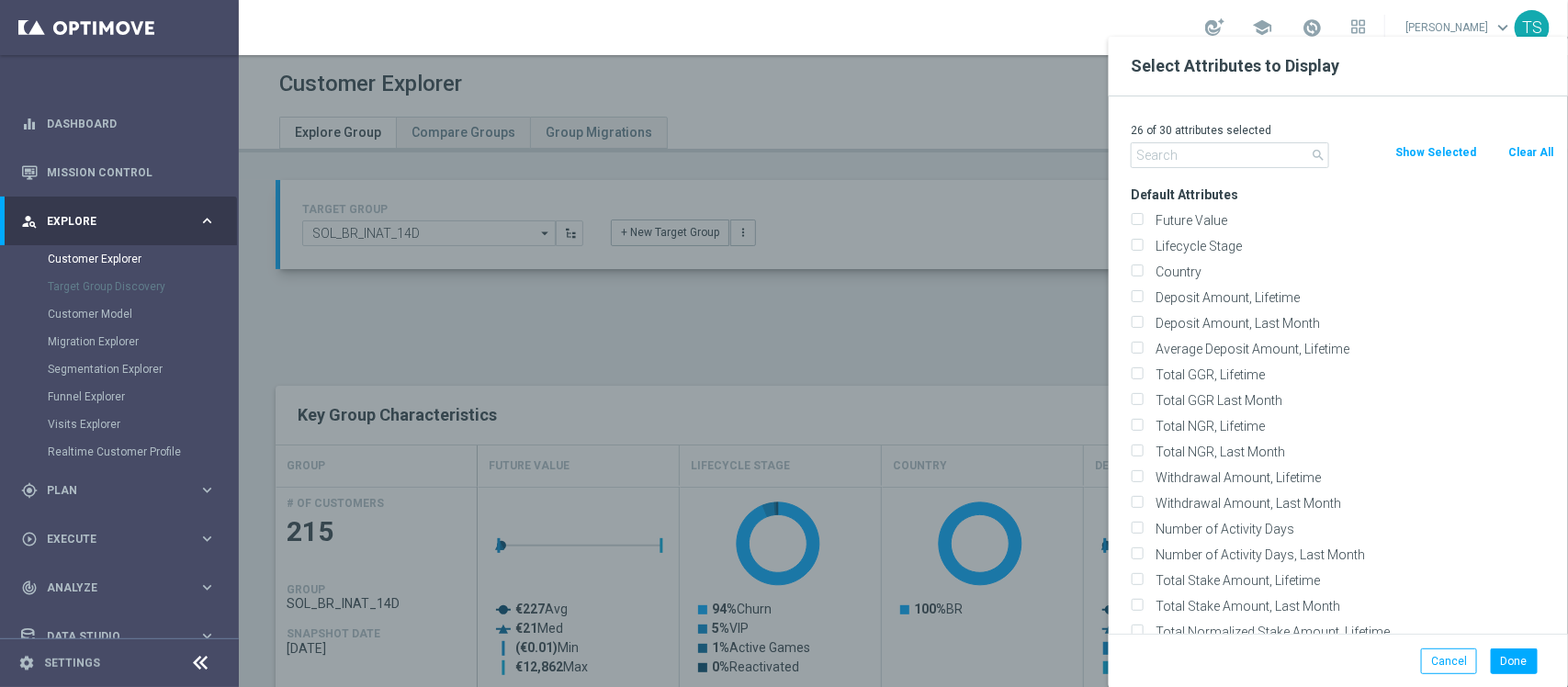
checkbox input "false"
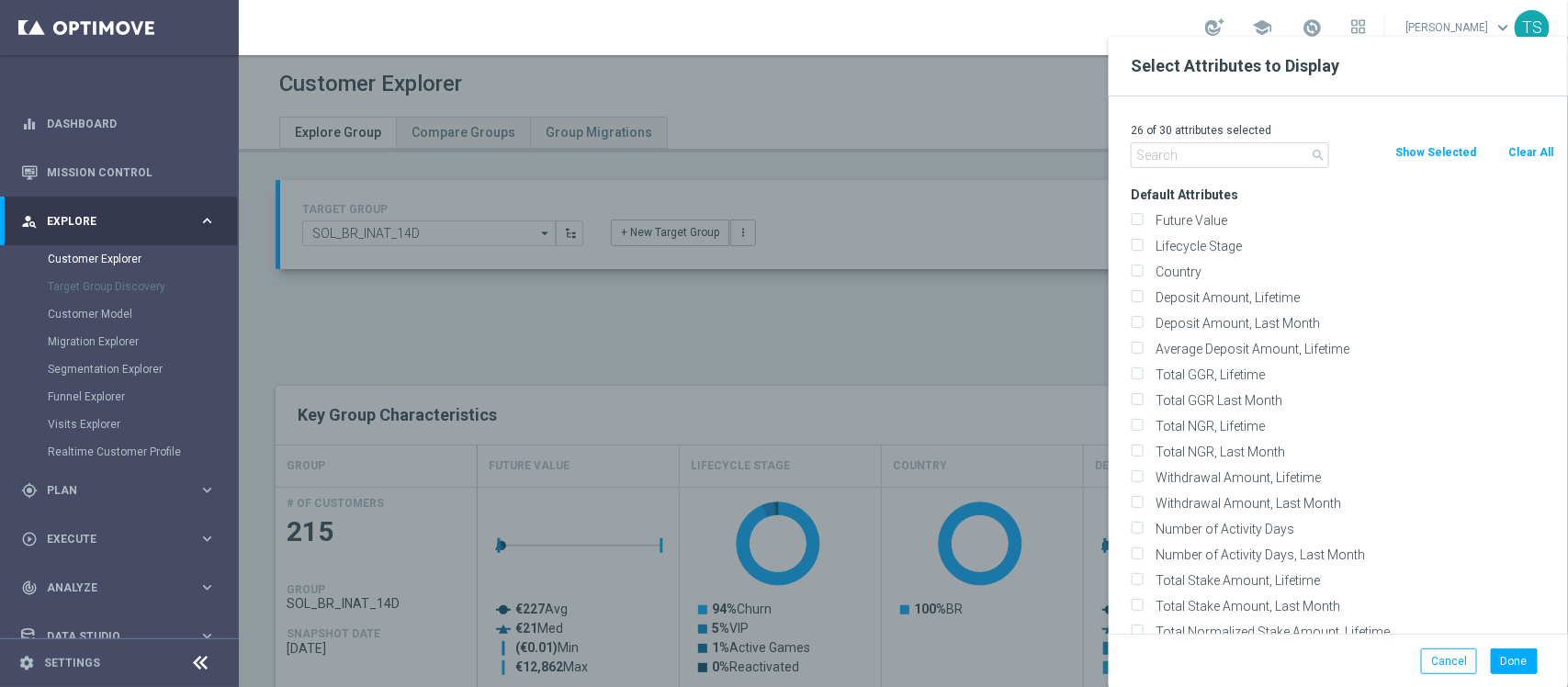
checkbox input "false"
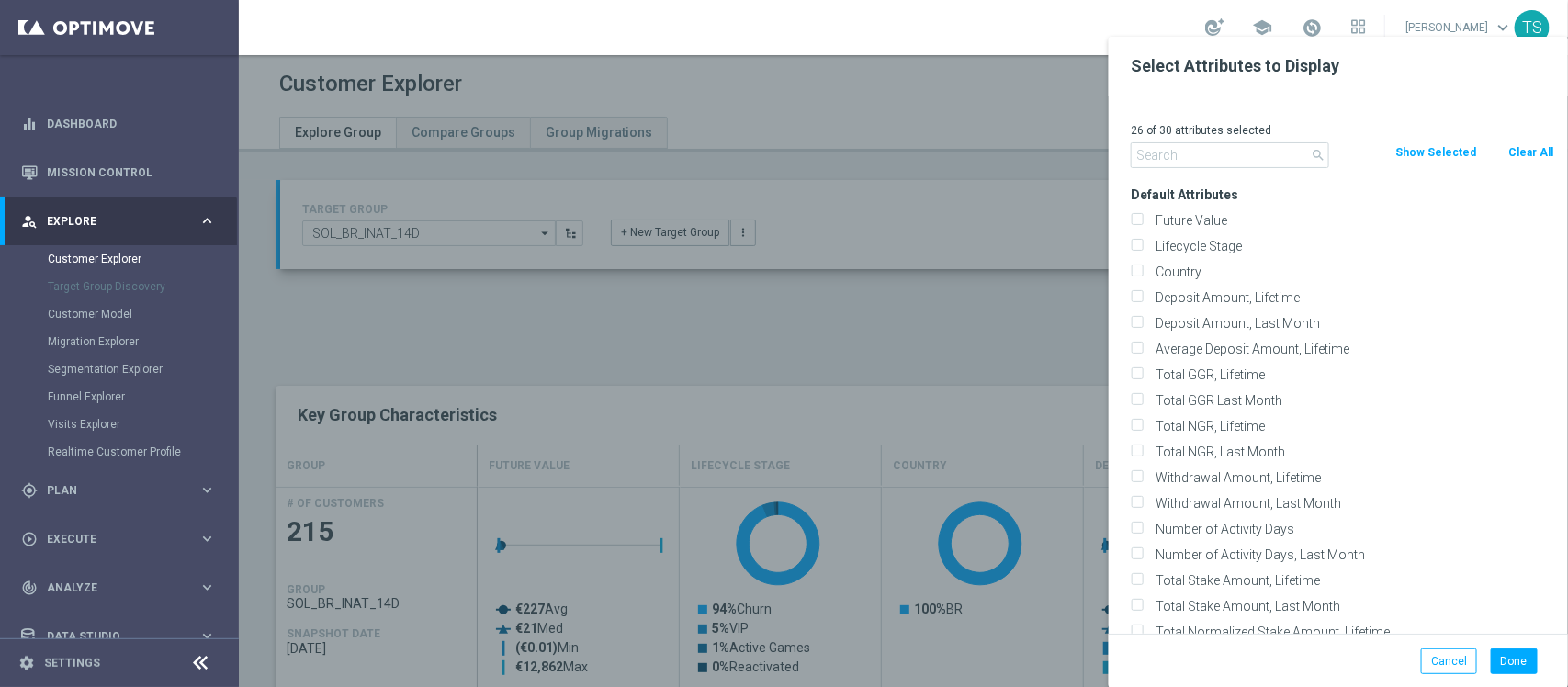
checkbox input "false"
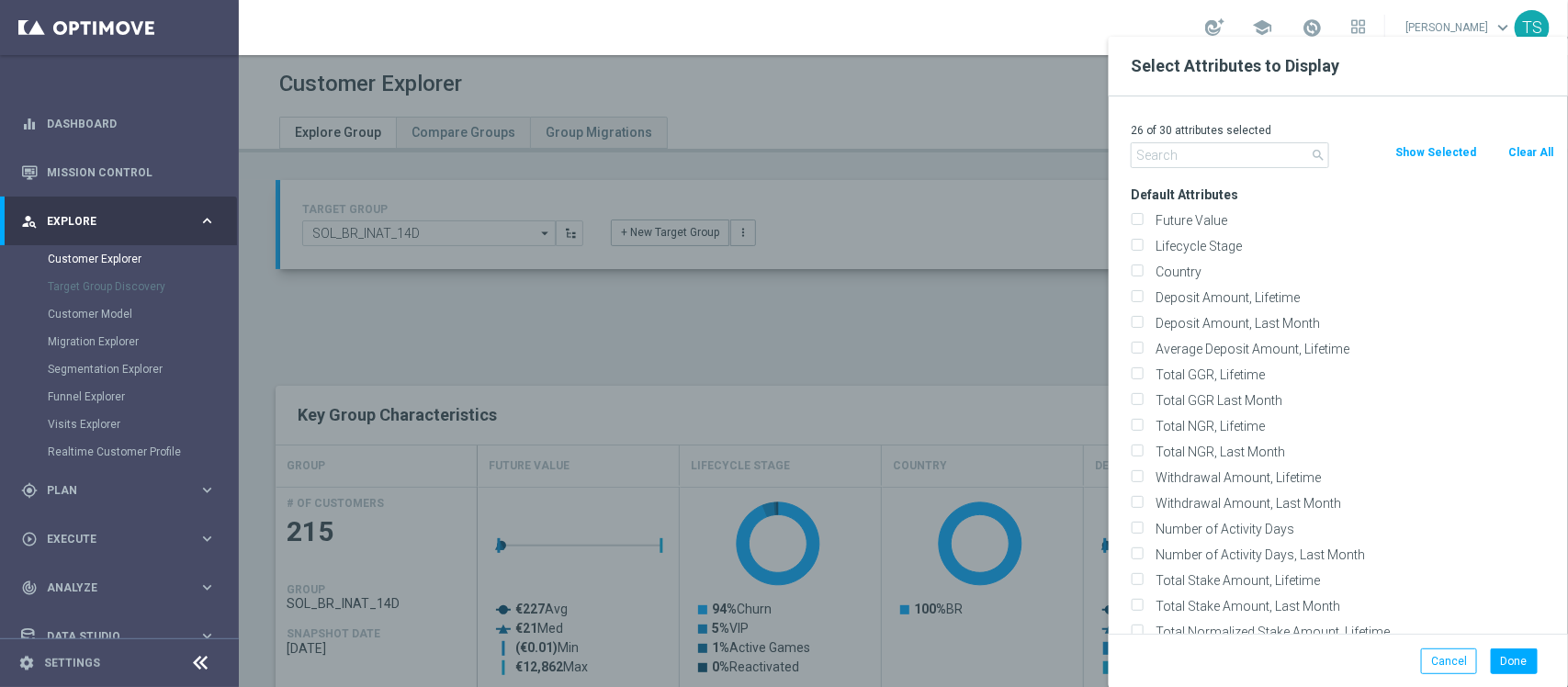
checkbox input "false"
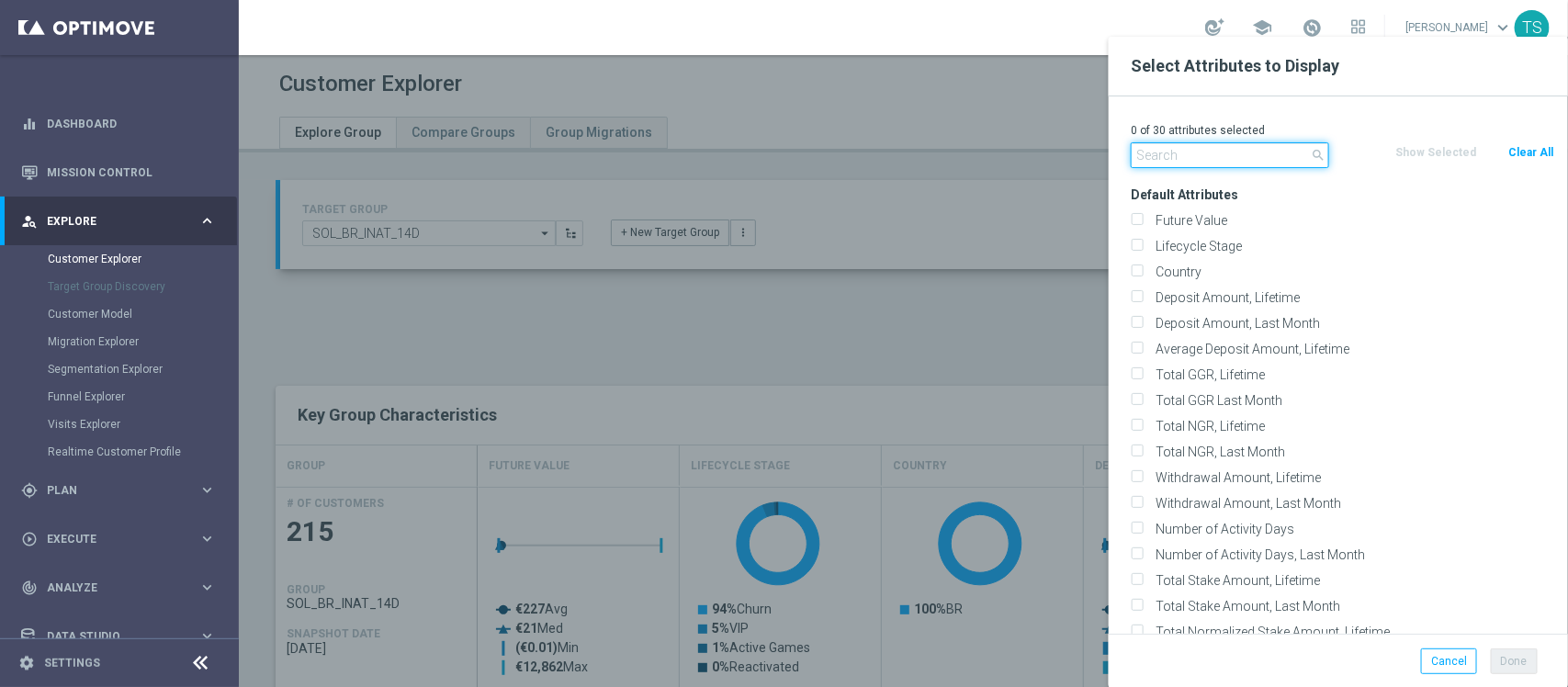
click at [1220, 156] on input "text" at bounding box center [1230, 156] width 198 height 26
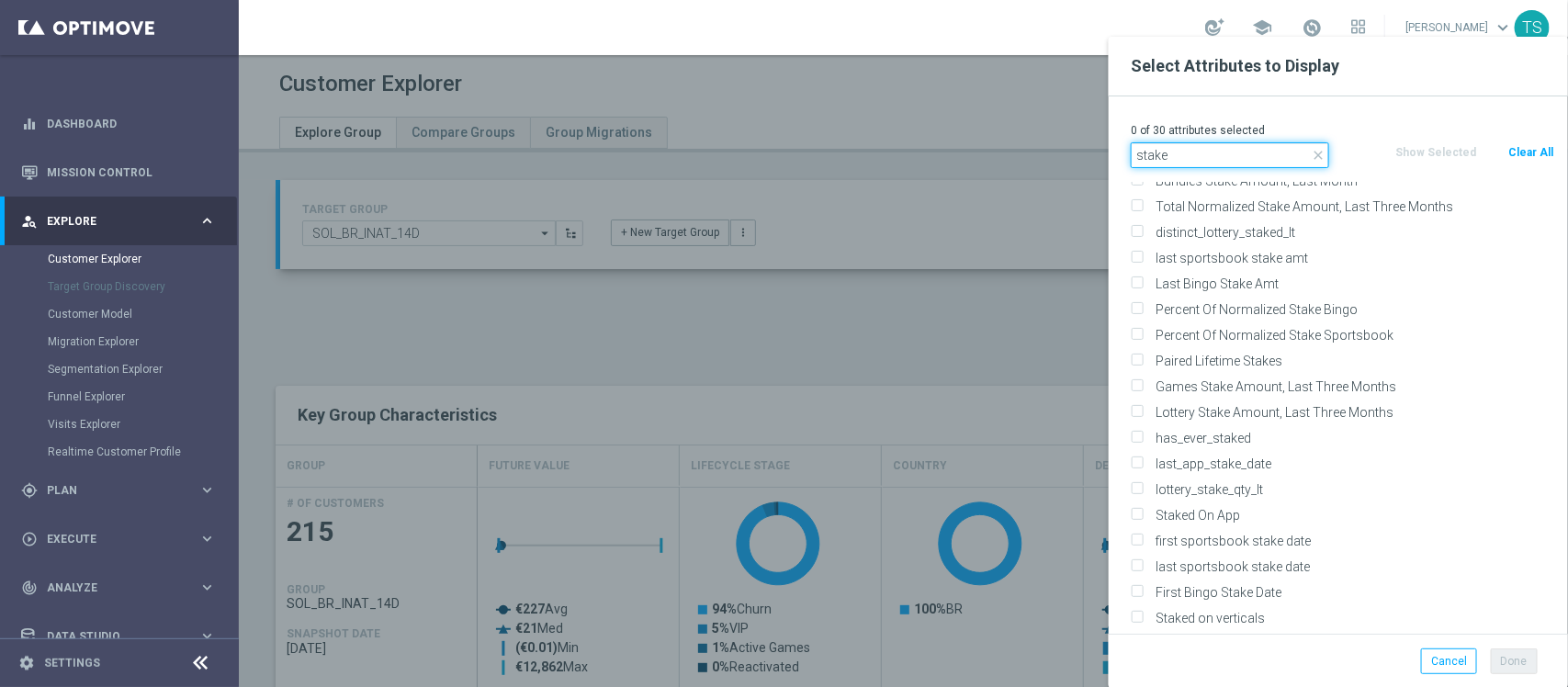
scroll to position [965, 0]
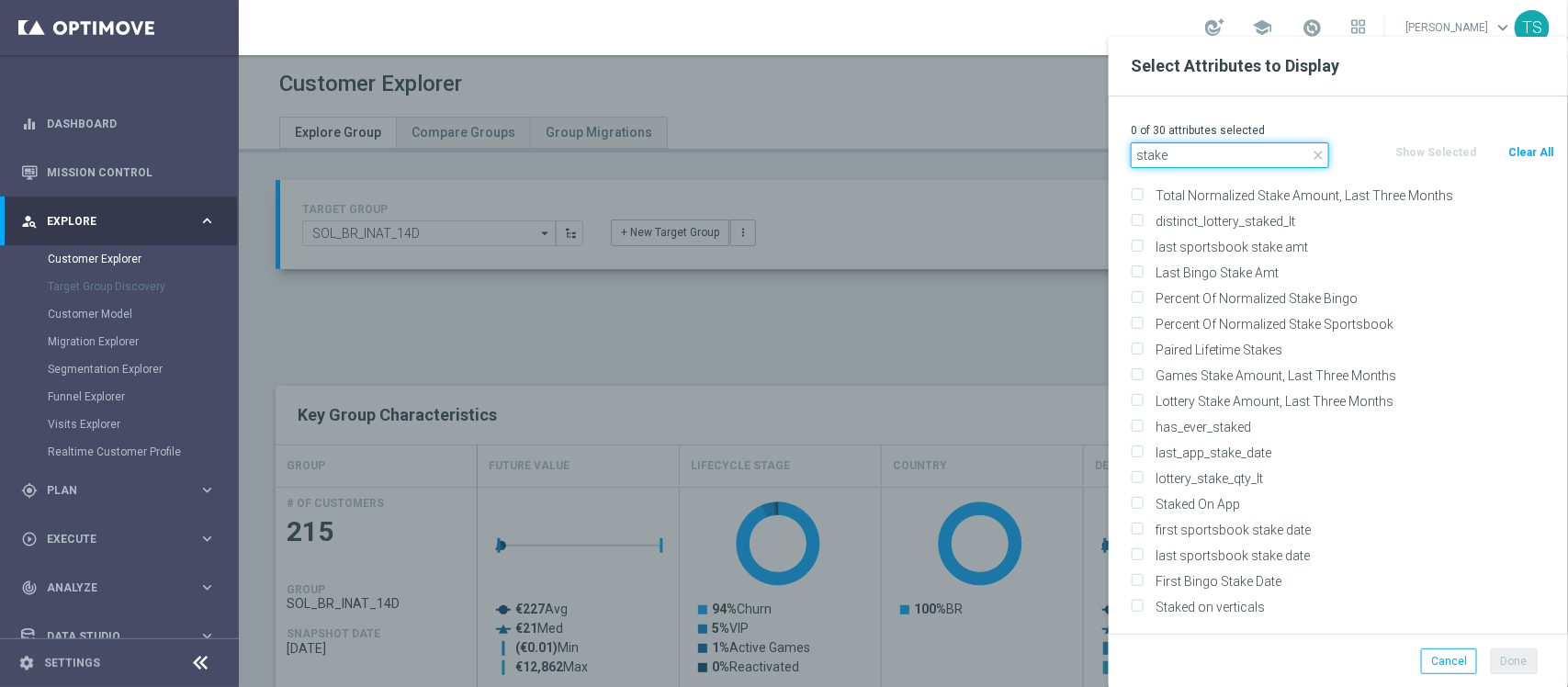
click at [1200, 144] on input "stake" at bounding box center [1230, 156] width 198 height 26
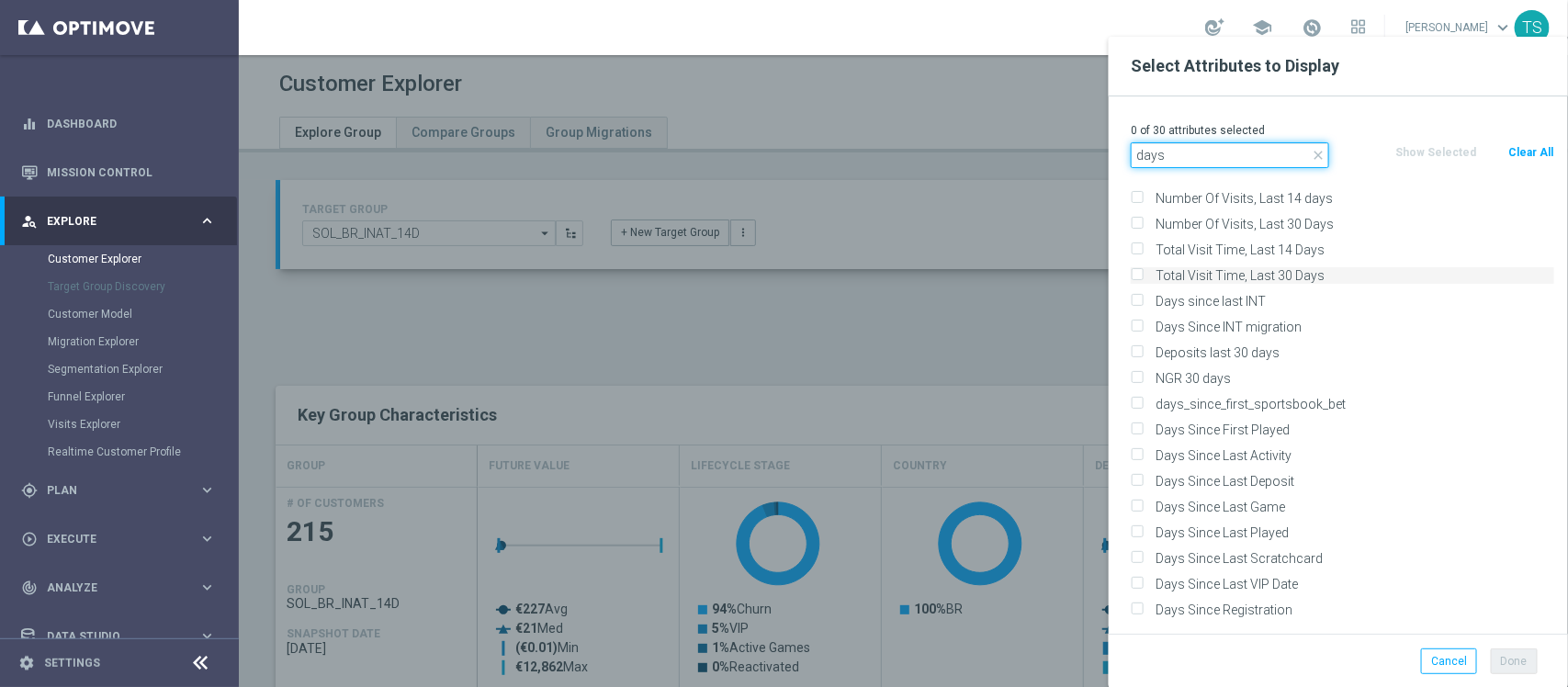
scroll to position [990, 0]
type input "days"
click at [1318, 149] on icon "close" at bounding box center [1319, 156] width 15 height 15
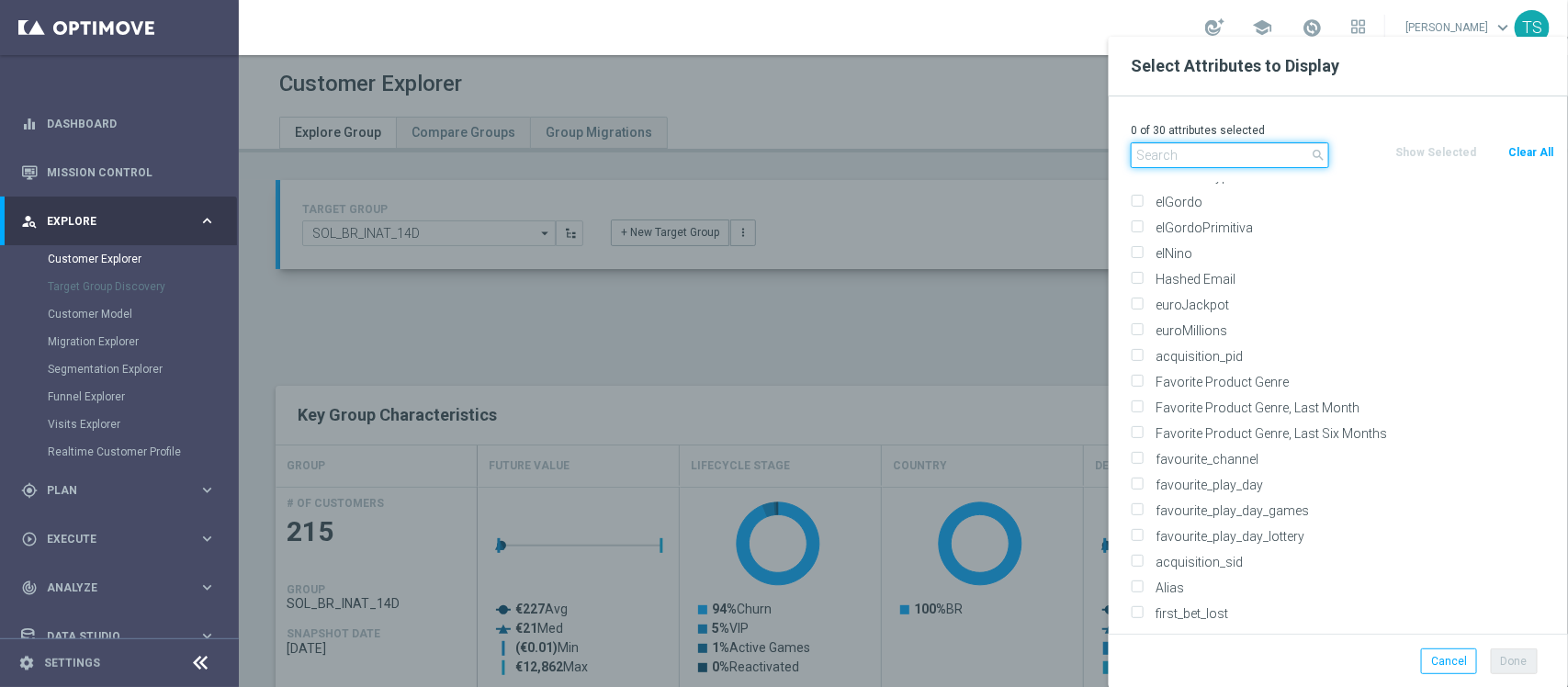
scroll to position [10698, 0]
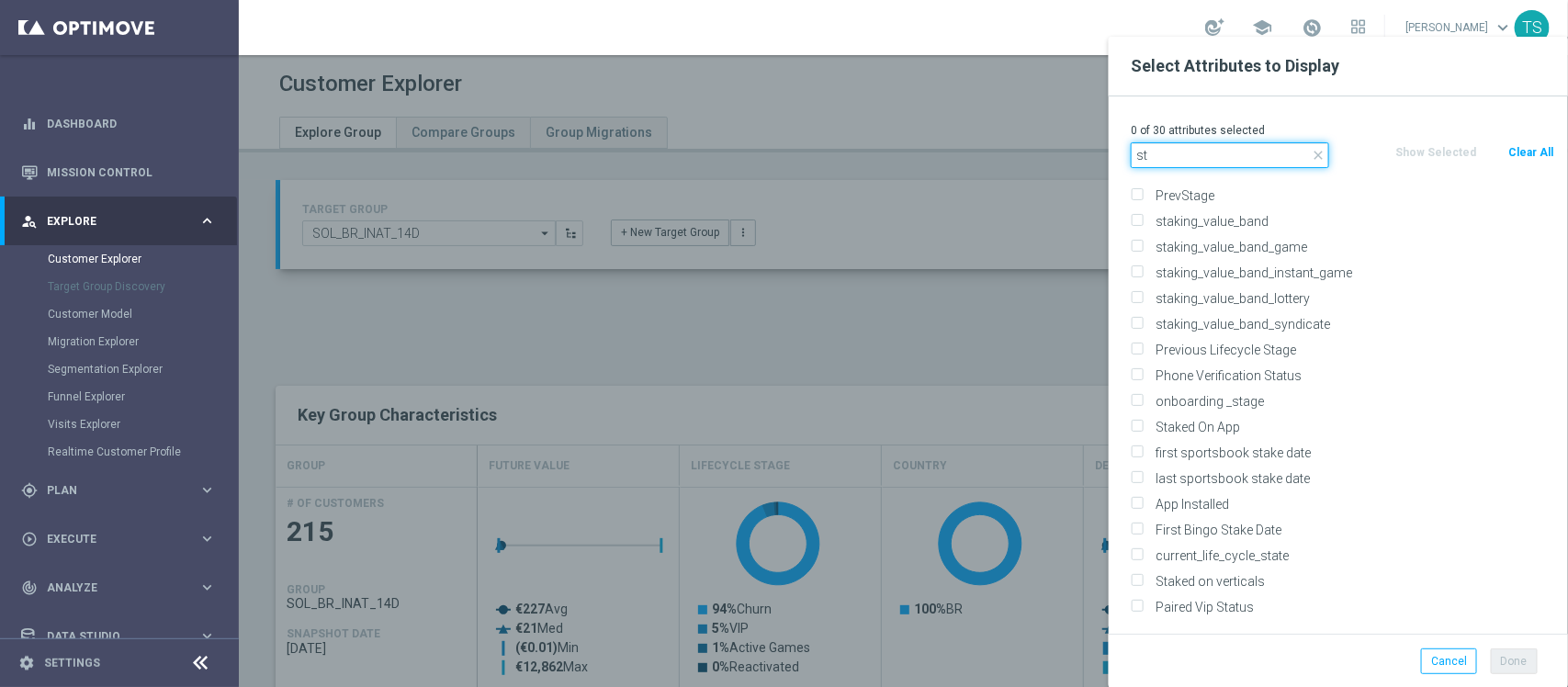
type input "s"
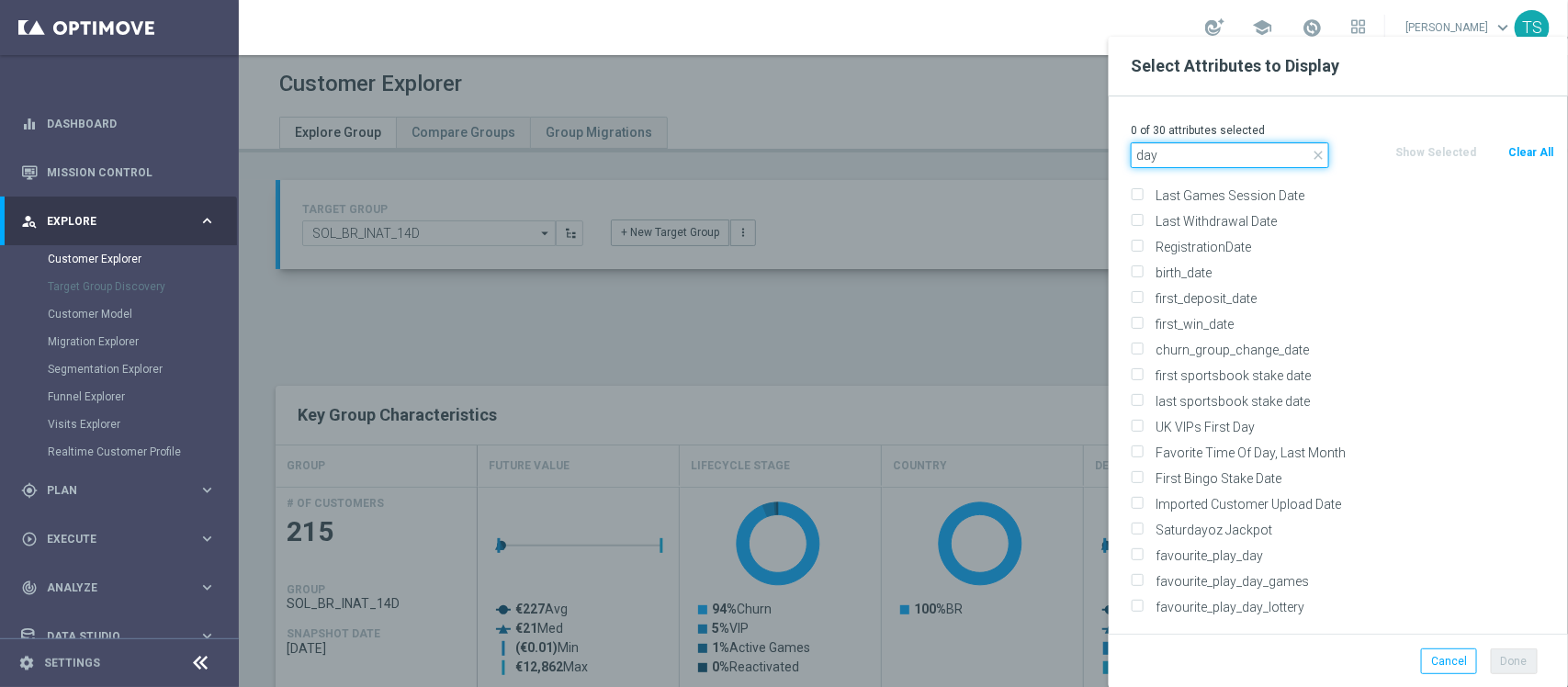
scroll to position [1145, 0]
type input "day"
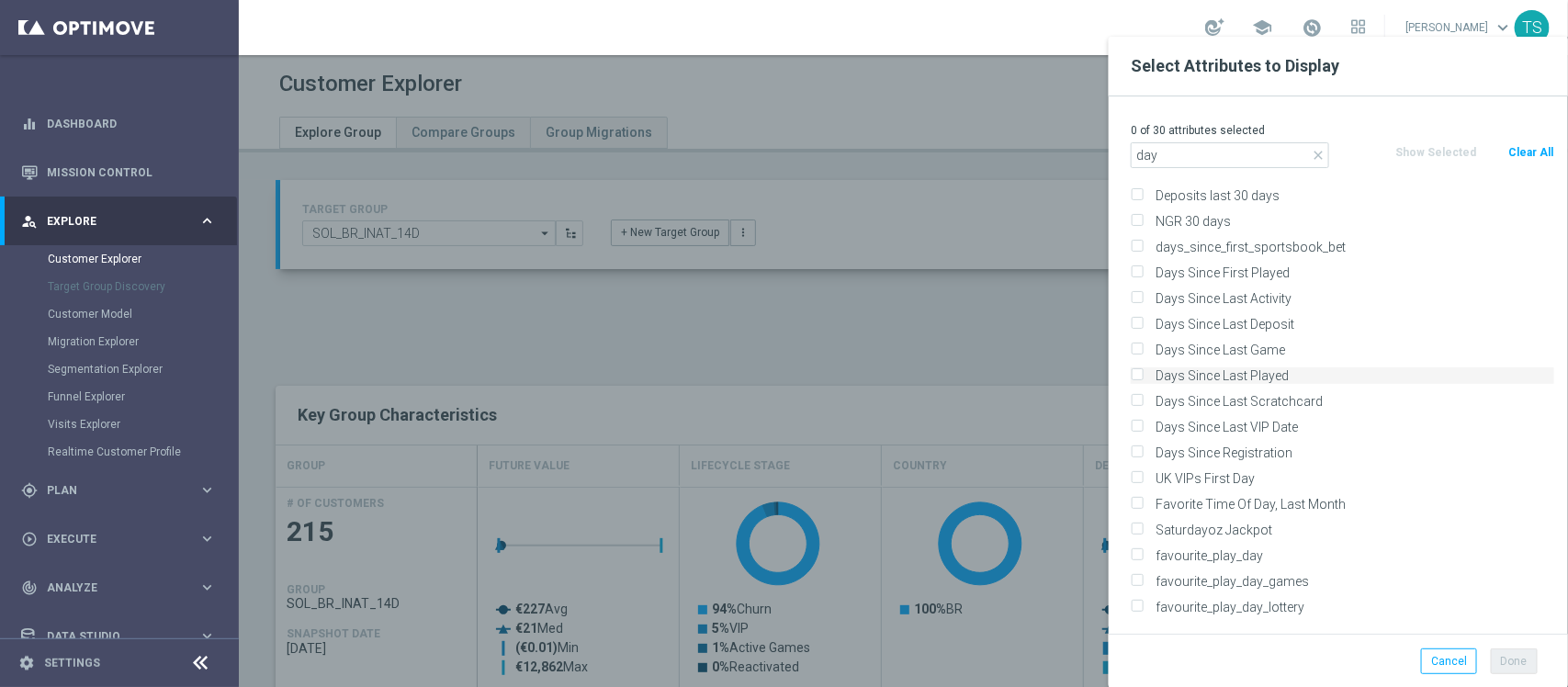
click at [1298, 374] on label "Days Since Last Played" at bounding box center [1352, 376] width 405 height 17
click at [1143, 374] on input "Days Since Last Played" at bounding box center [1137, 378] width 12 height 12
checkbox input "true"
click at [1305, 354] on label "Days Since Last Game" at bounding box center [1352, 350] width 405 height 17
click at [1143, 354] on input "Days Since Last Game" at bounding box center [1137, 352] width 12 height 12
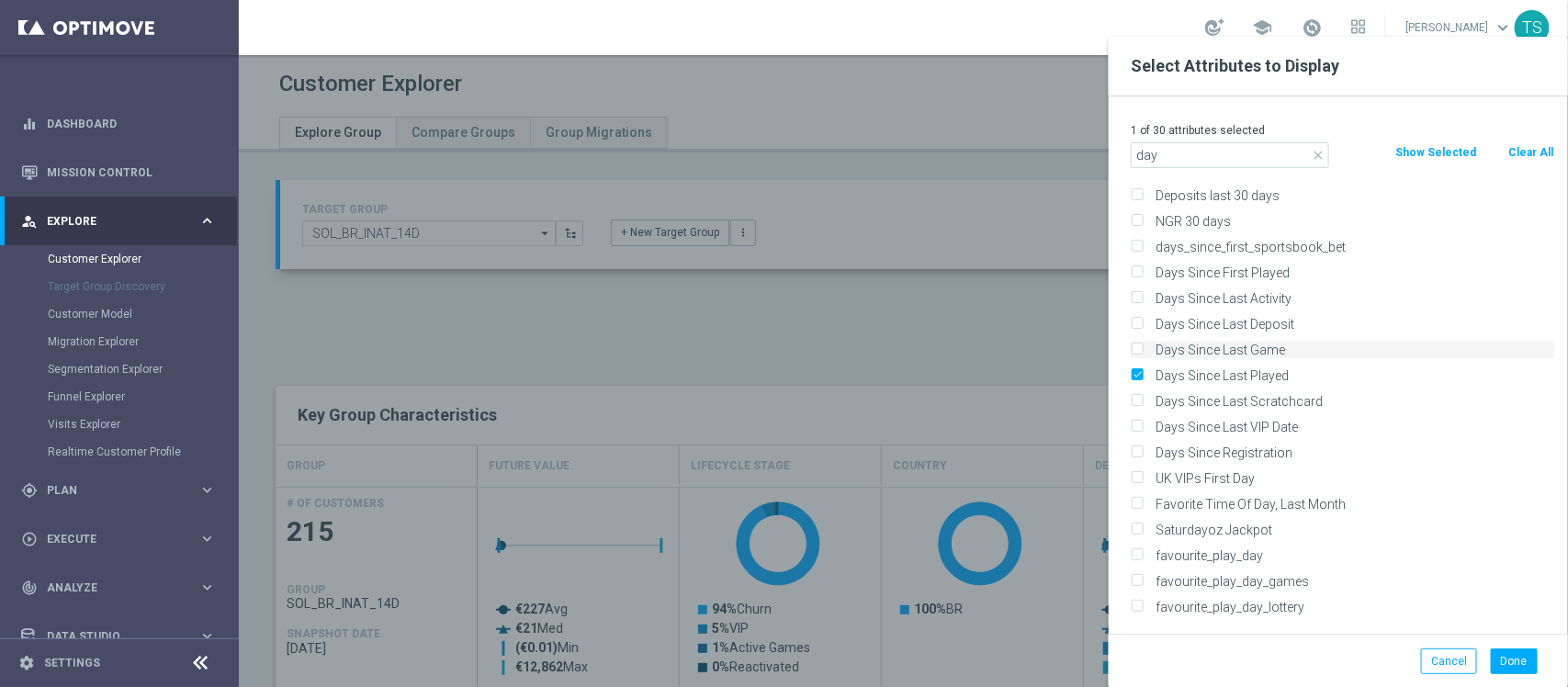
checkbox input "true"
click at [1276, 377] on label "Days Since Last Played" at bounding box center [1352, 376] width 405 height 17
click at [1143, 377] on input "Days Since Last Played" at bounding box center [1137, 378] width 12 height 12
checkbox input "false"
click at [1283, 354] on label "Days Since Last Game" at bounding box center [1352, 350] width 405 height 17
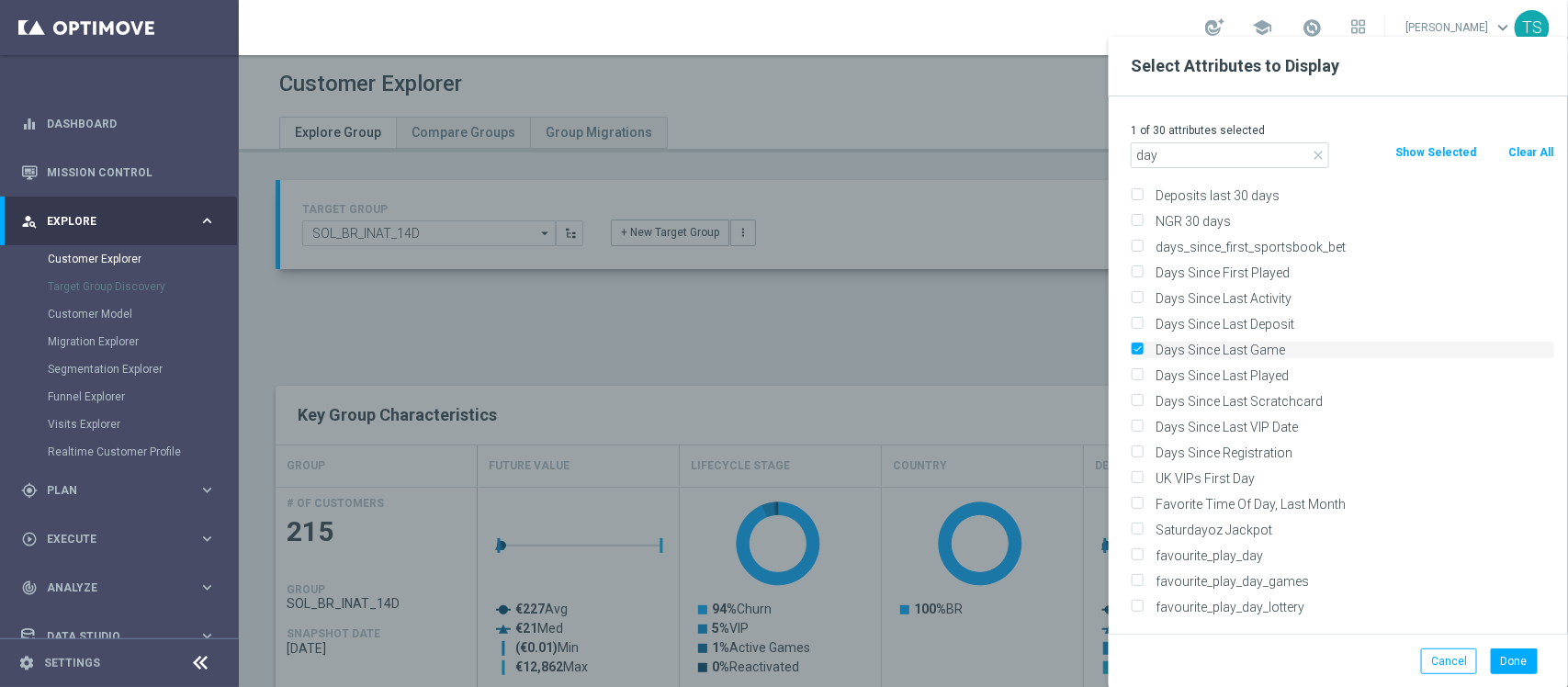
click at [1143, 354] on input "Days Since Last Game" at bounding box center [1137, 352] width 12 height 12
click at [1283, 354] on label "Days Since Last Game" at bounding box center [1352, 350] width 405 height 17
click at [1143, 354] on input "Days Since Last Game" at bounding box center [1137, 352] width 12 height 12
click at [1228, 346] on label "Days Since Last Game" at bounding box center [1352, 350] width 405 height 17
click at [1143, 346] on input "Days Since Last Game" at bounding box center [1137, 352] width 12 height 12
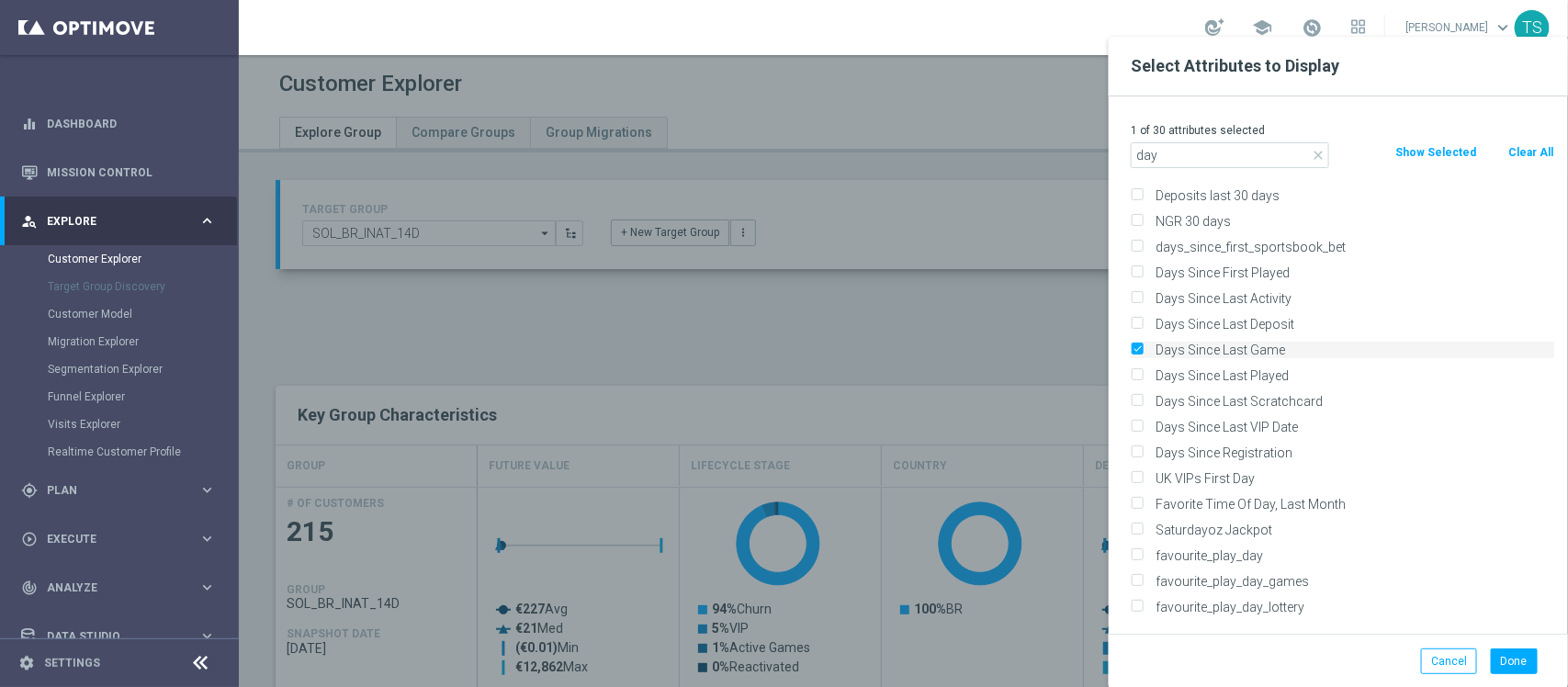
checkbox input "false"
click at [1256, 276] on label "Days Since First Played" at bounding box center [1352, 273] width 405 height 17
click at [1143, 276] on input "Days Since First Played" at bounding box center [1137, 275] width 12 height 12
click at [1256, 276] on label "Days Since First Played" at bounding box center [1352, 273] width 405 height 17
click at [1143, 276] on input "Days Since First Played" at bounding box center [1137, 275] width 12 height 12
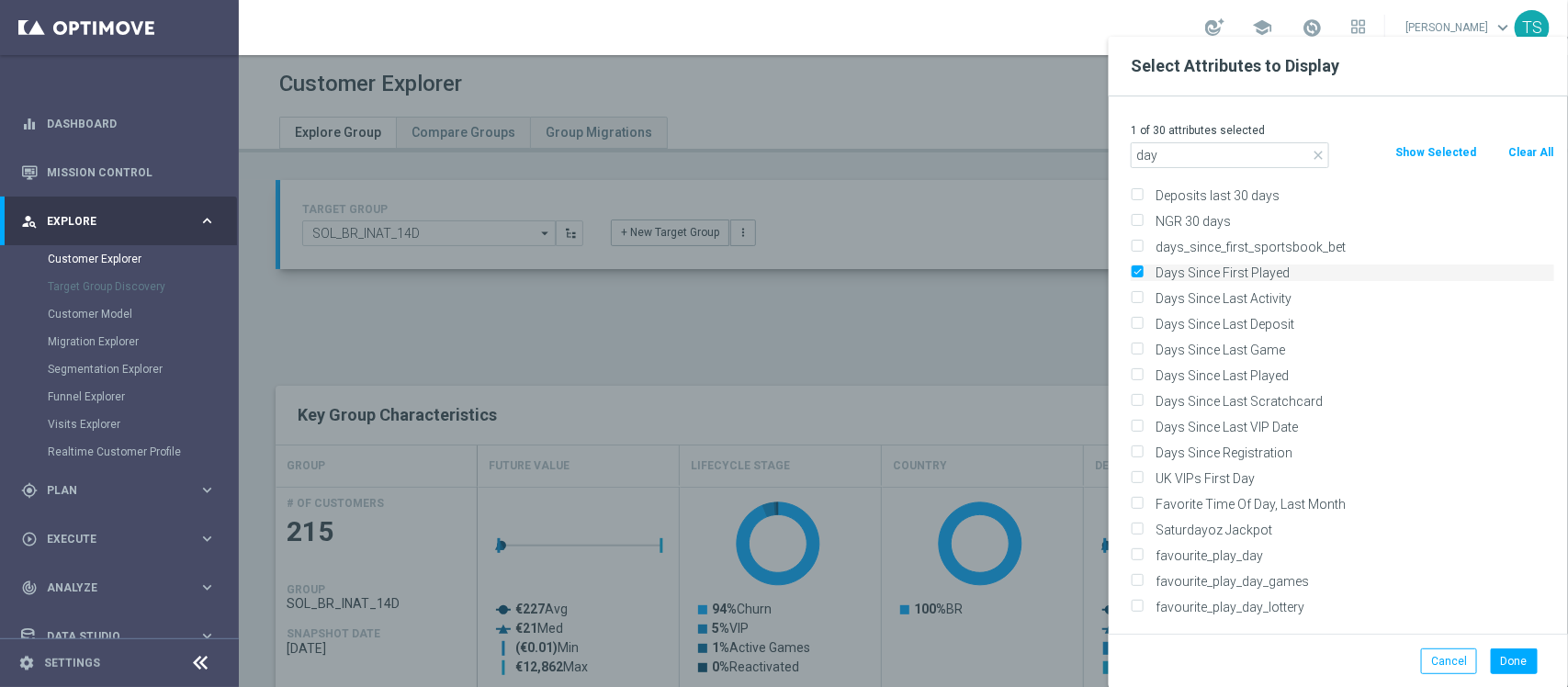
checkbox input "false"
click at [1238, 311] on div "Days Since Last Deposit" at bounding box center [1342, 324] width 451 height 26
click at [1241, 308] on div "Days Since Last Activity" at bounding box center [1342, 299] width 451 height 26
click at [1246, 304] on label "Days Since Last Activity" at bounding box center [1352, 299] width 405 height 17
click at [1143, 304] on input "Days Since Last Activity" at bounding box center [1137, 301] width 12 height 12
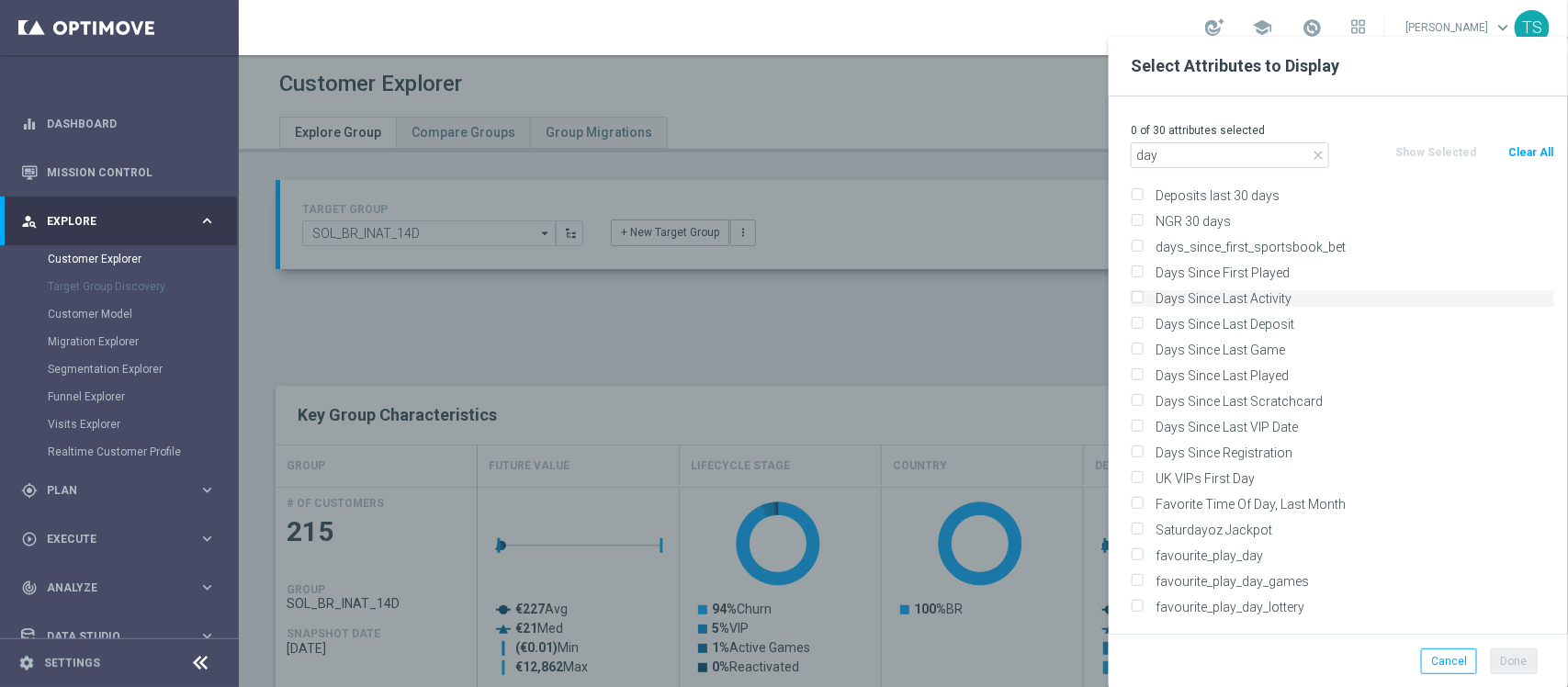
checkbox input "true"
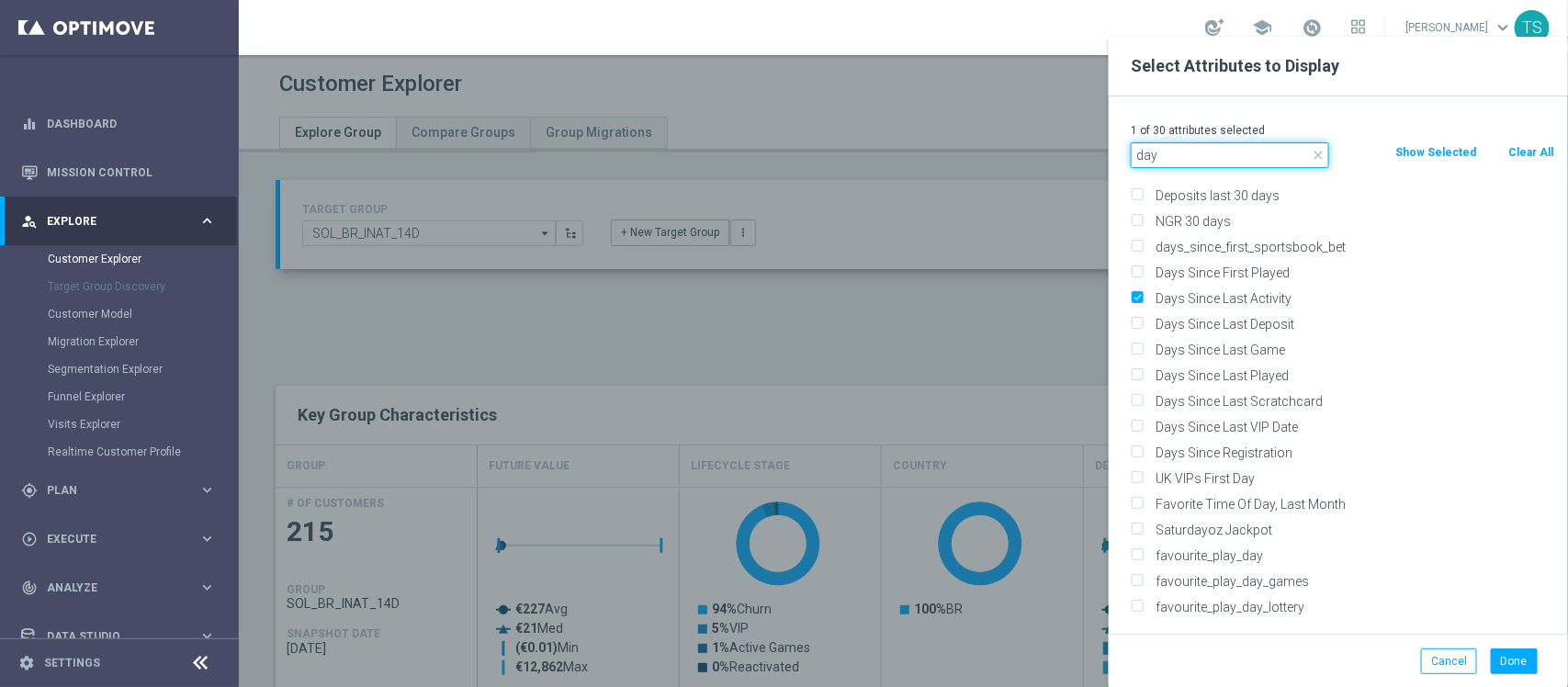
drag, startPoint x: 966, startPoint y: 157, endPoint x: 929, endPoint y: 157, distance: 37.0
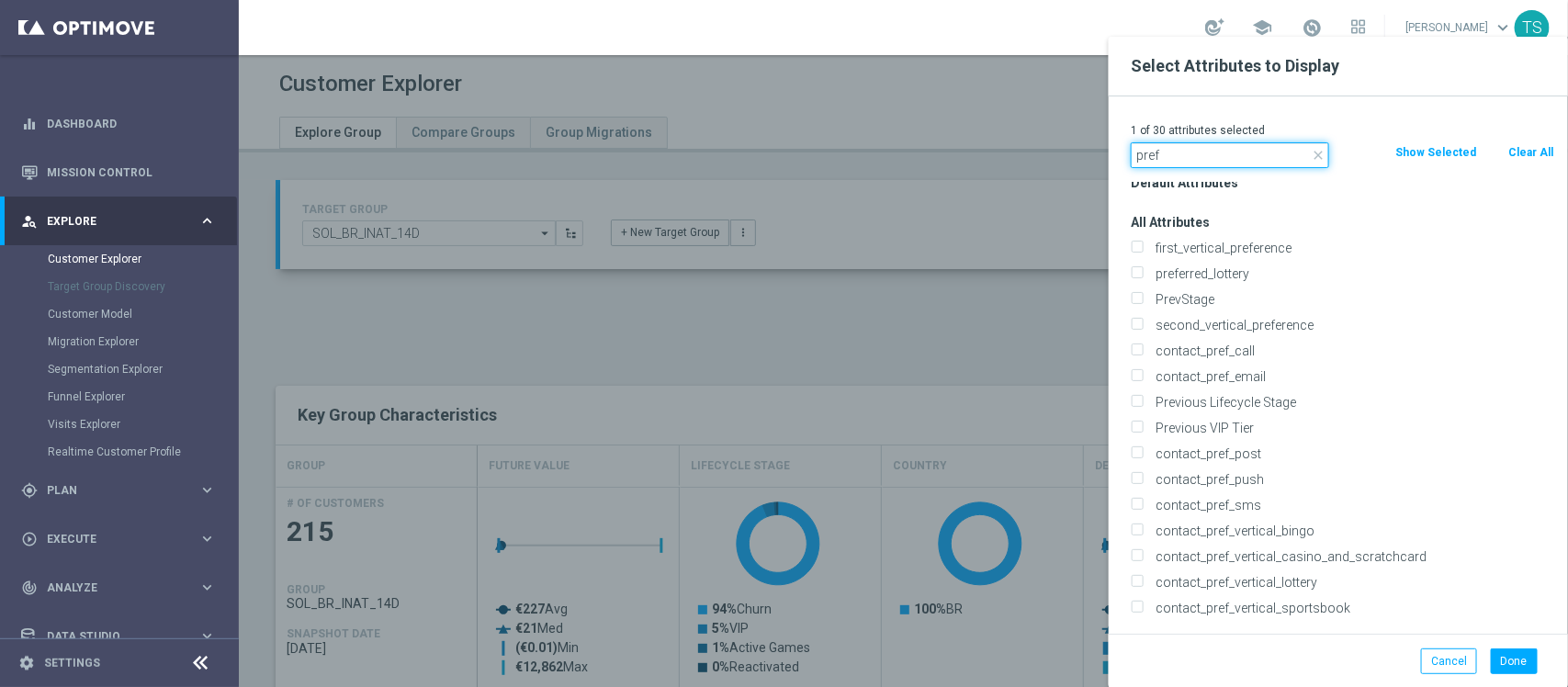
scroll to position [0, 0]
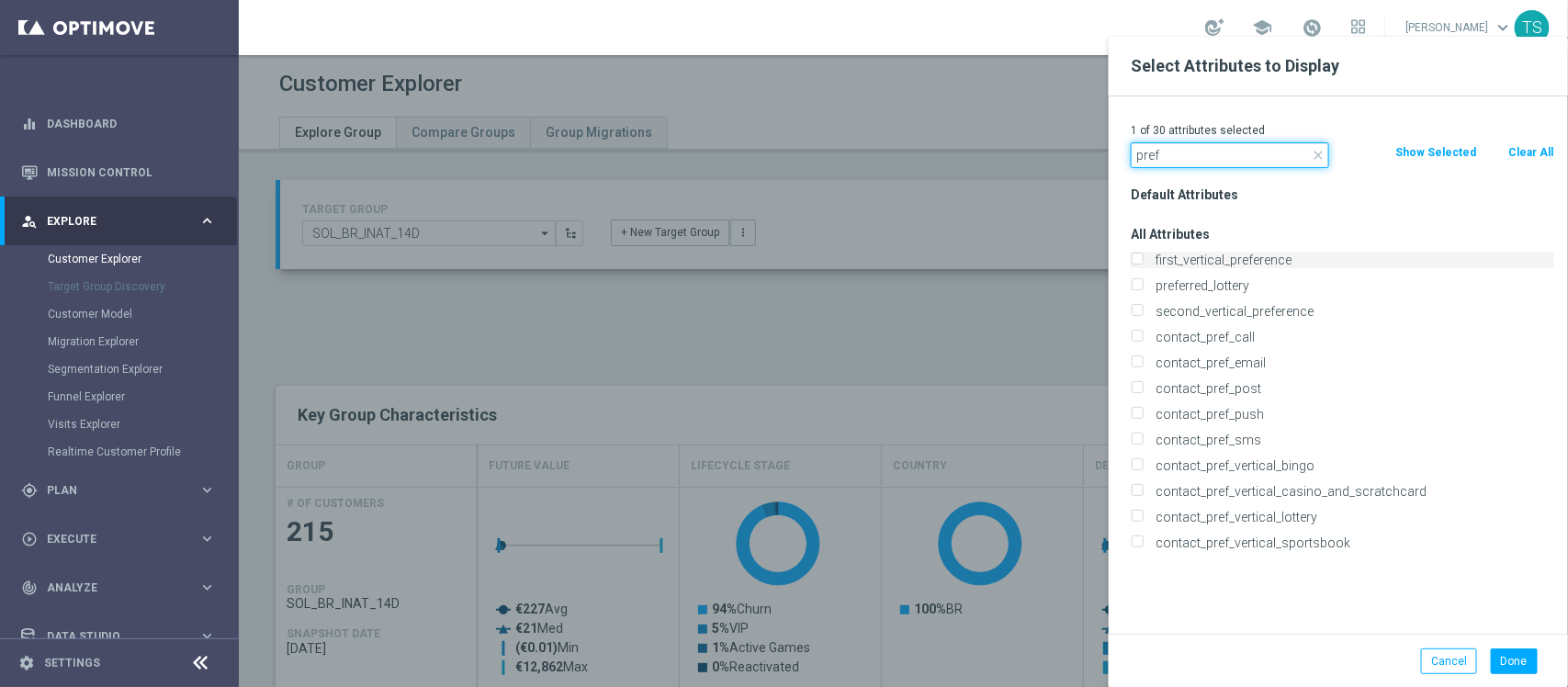
type input "pref"
click at [1139, 260] on input "first_vertical_preference" at bounding box center [1137, 262] width 12 height 12
checkbox input "true"
click at [1141, 312] on input "second_vertical_preference" at bounding box center [1137, 314] width 12 height 12
checkbox input "true"
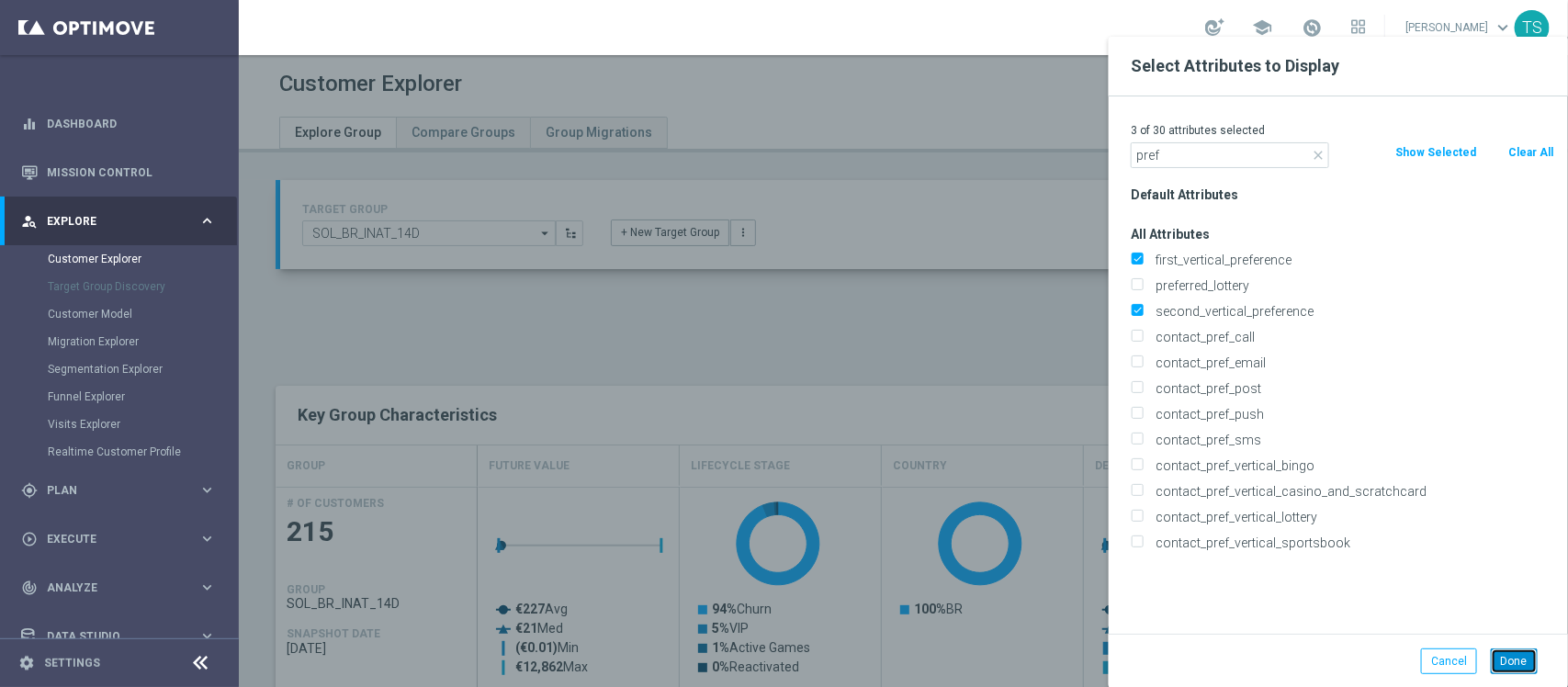
click at [1526, 664] on button "Done" at bounding box center [1514, 662] width 47 height 26
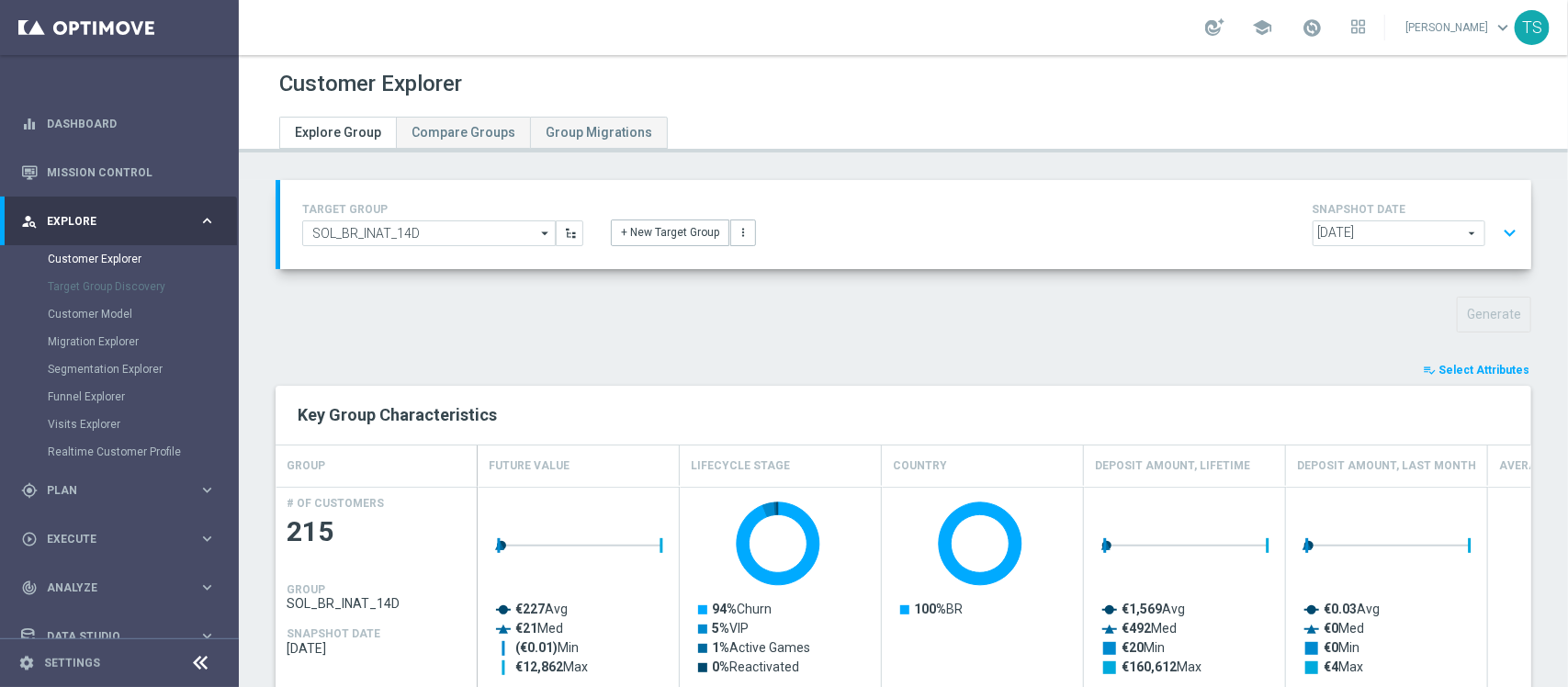
type input "Search"
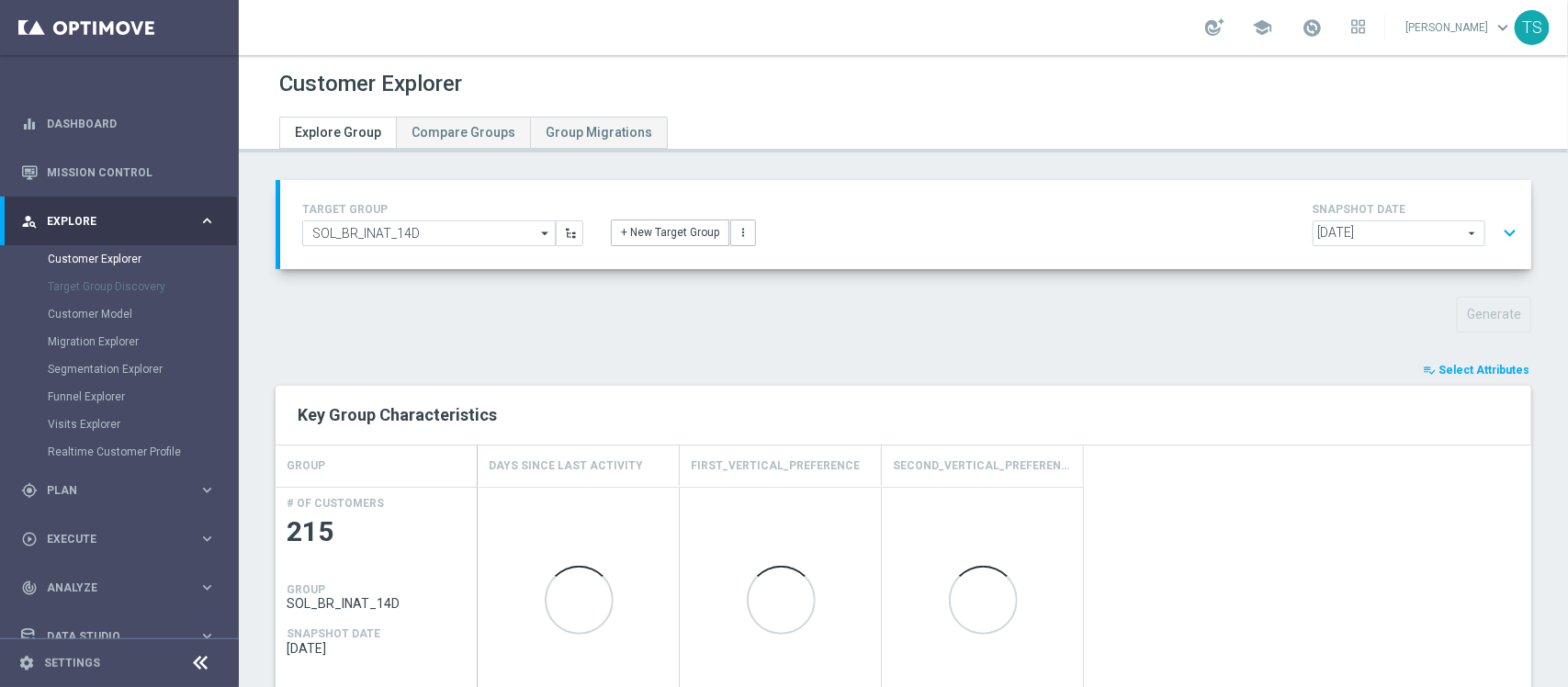
scroll to position [448, 0]
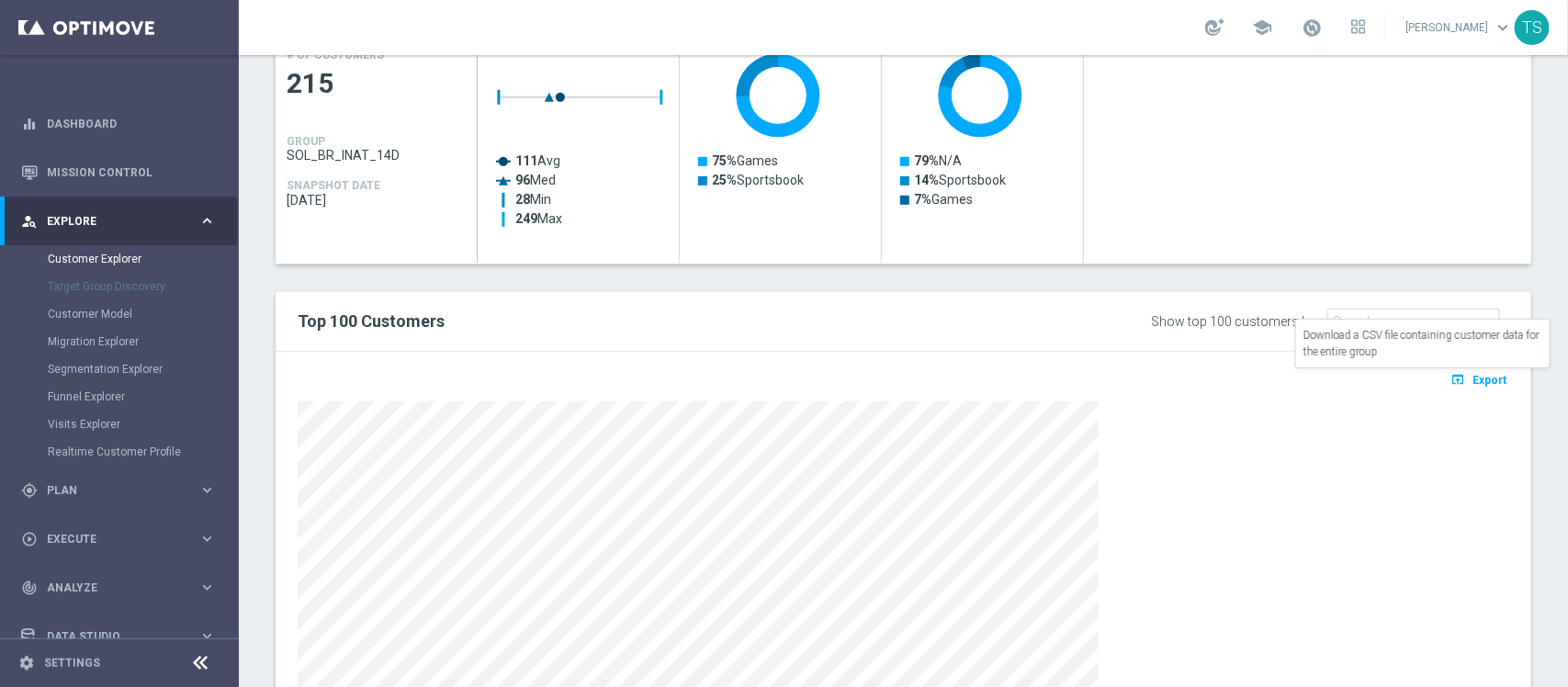
click at [1485, 387] on span "Export" at bounding box center [1489, 381] width 34 height 13
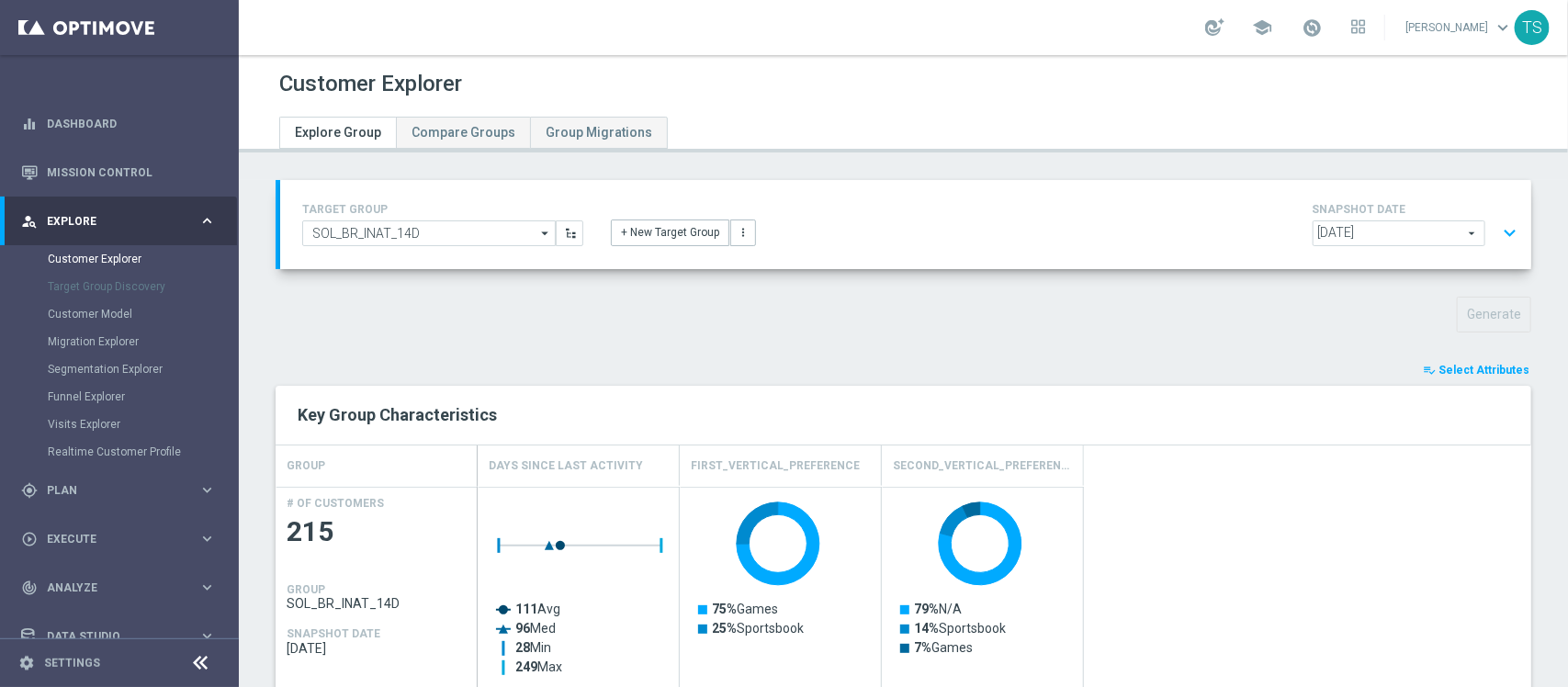
click at [1447, 375] on span "Select Attributes" at bounding box center [1484, 370] width 91 height 13
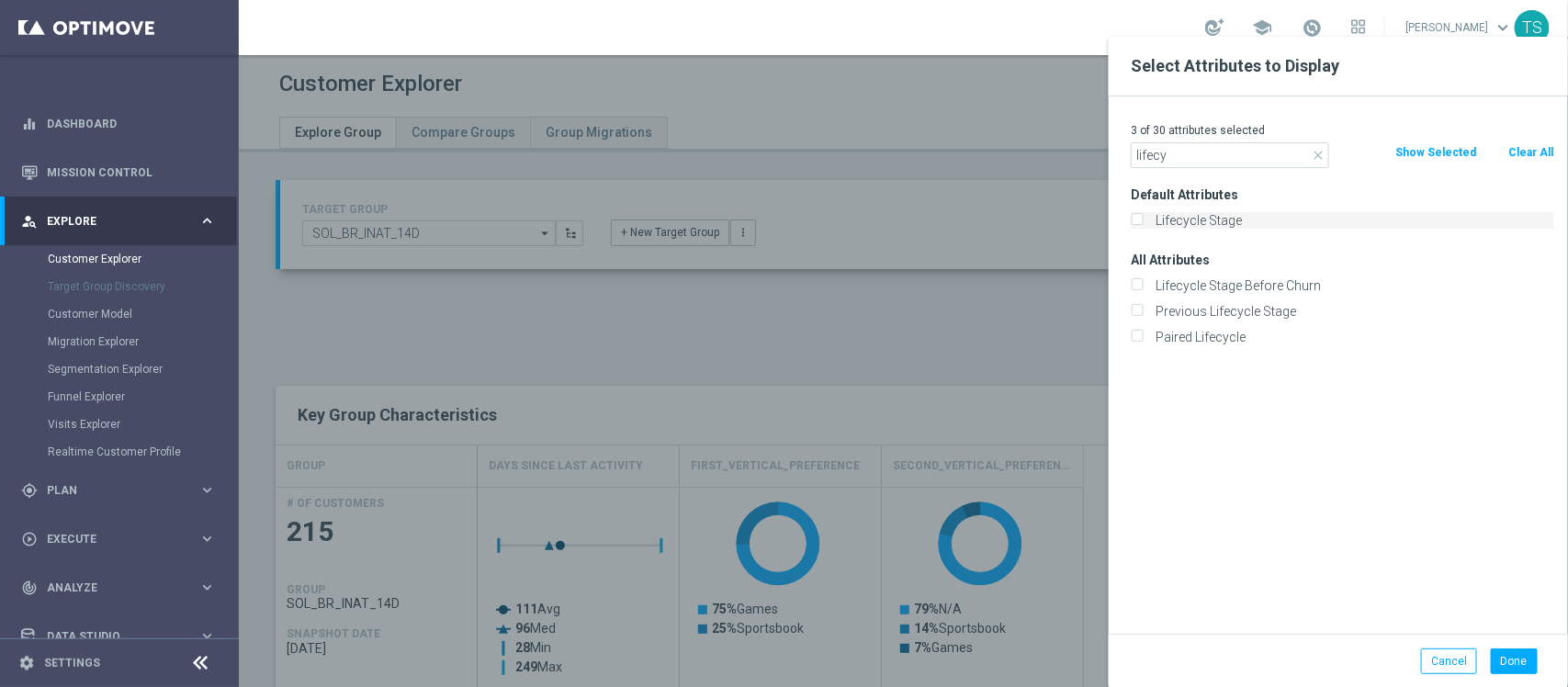
type input "lifecy"
click at [1210, 225] on label "Lifecycle Stage" at bounding box center [1352, 220] width 405 height 17
click at [1143, 225] on input "Lifecycle Stage" at bounding box center [1137, 222] width 12 height 12
checkbox input "true"
click at [1508, 653] on button "Done" at bounding box center [1514, 662] width 47 height 26
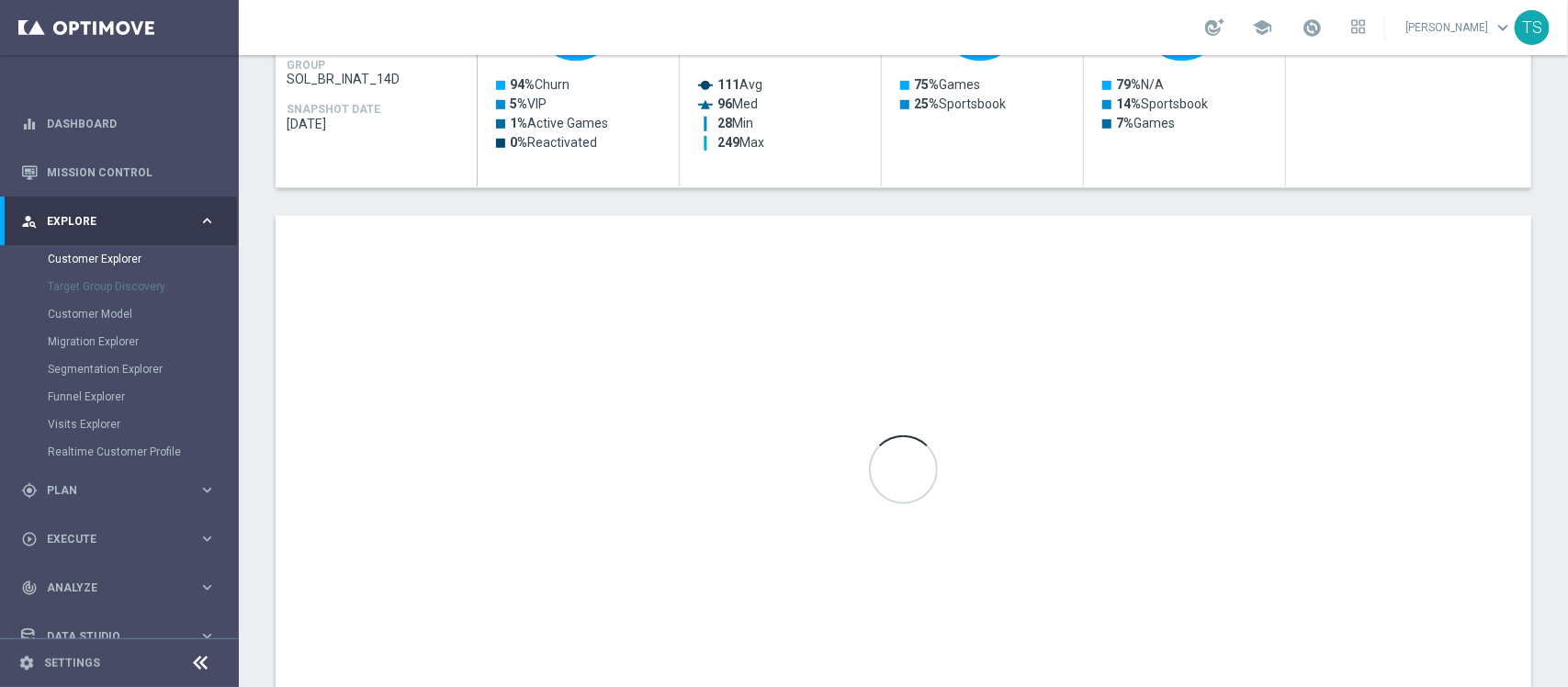
scroll to position [608, 0]
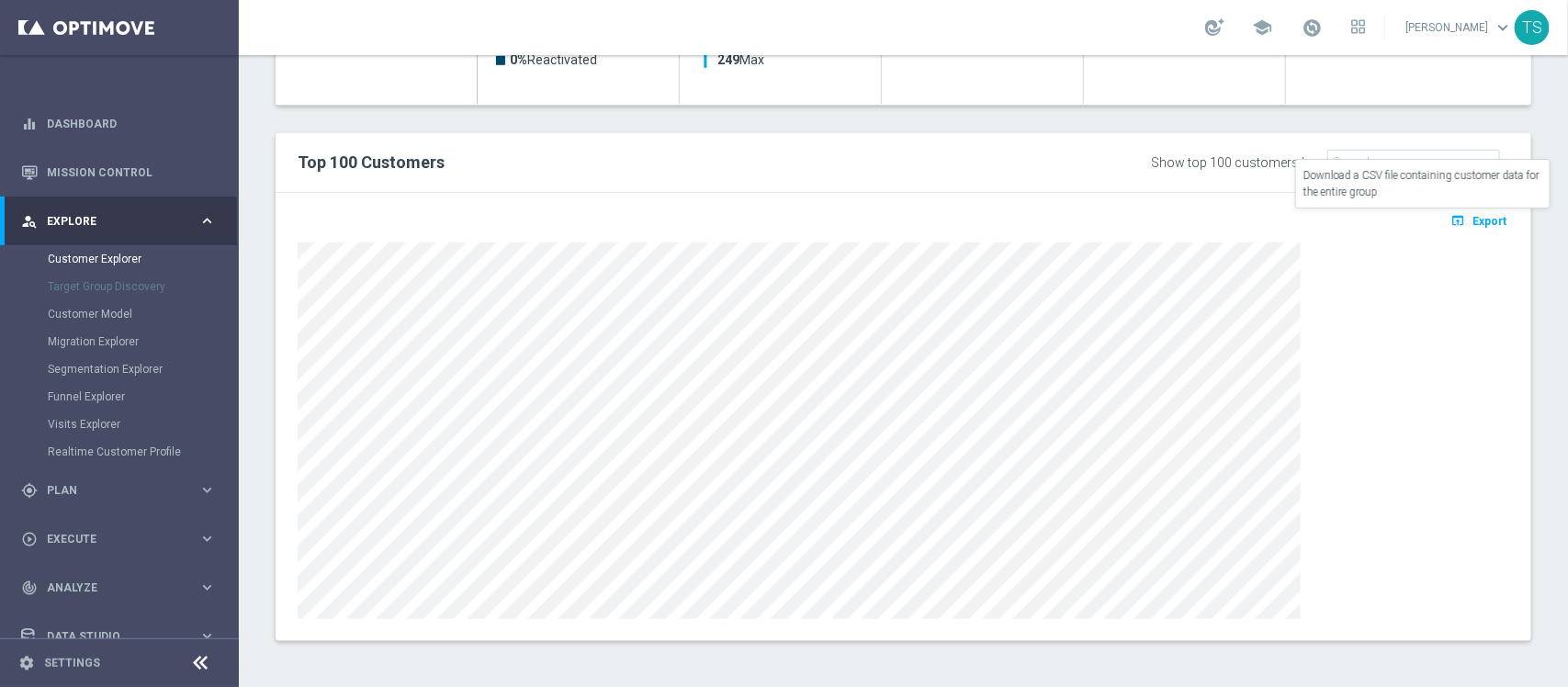
click at [1473, 219] on span "Export" at bounding box center [1489, 221] width 34 height 13
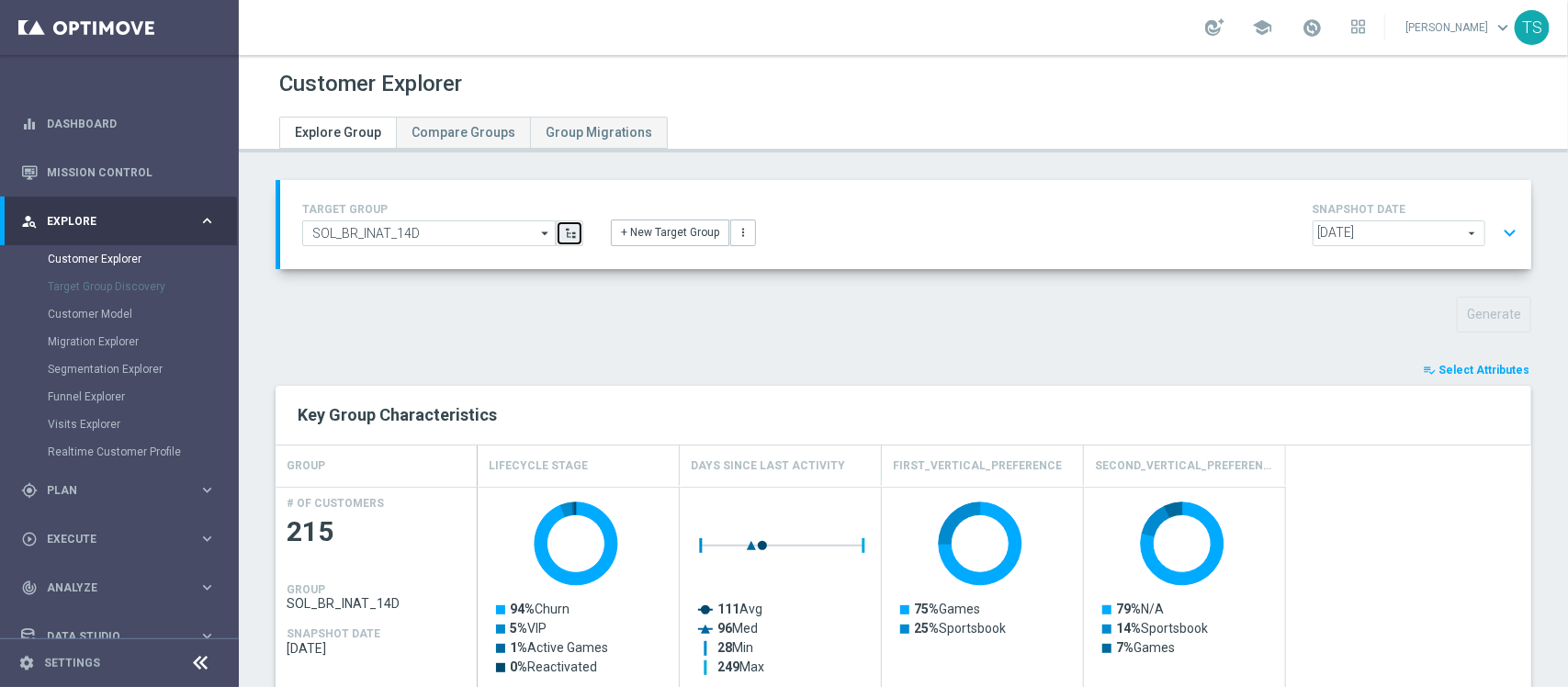
click at [565, 231] on icon "button" at bounding box center [570, 233] width 13 height 13
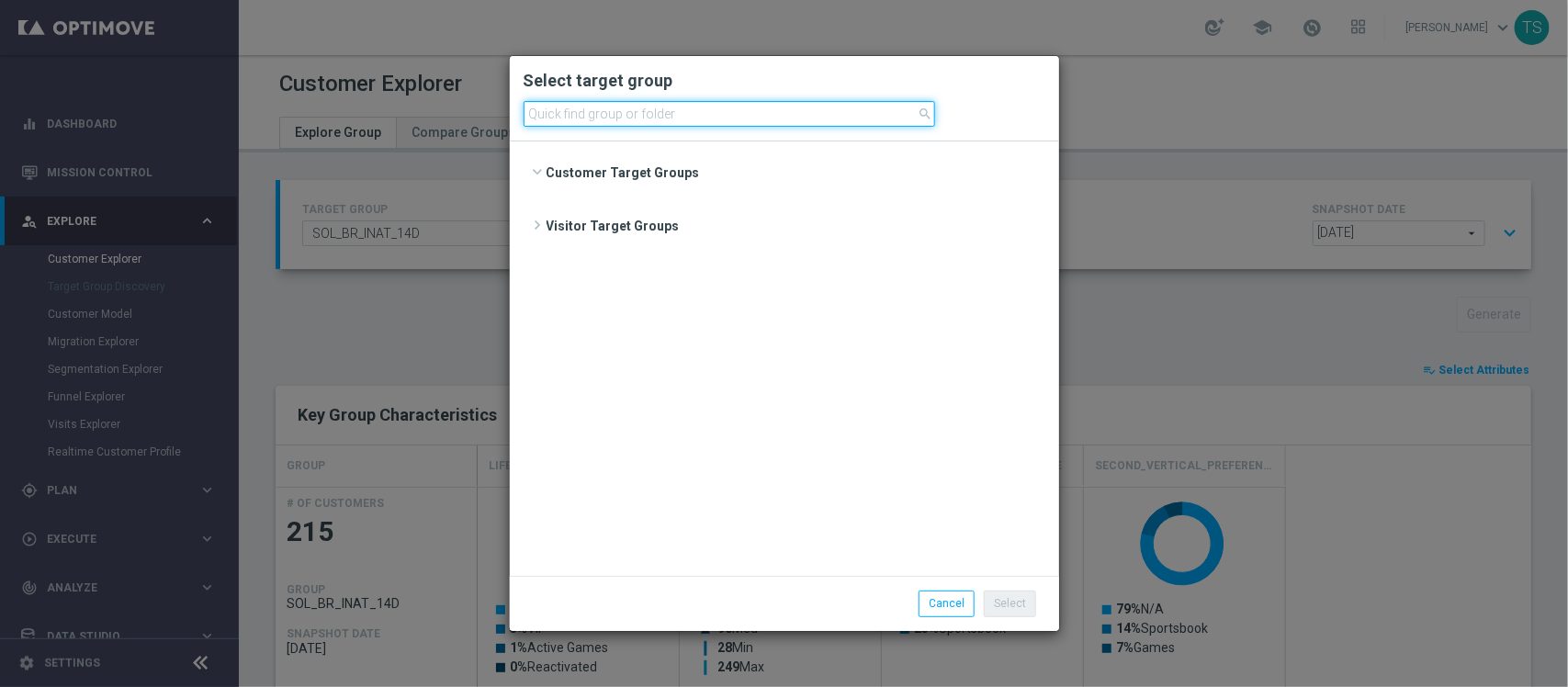
scroll to position [5286, 0]
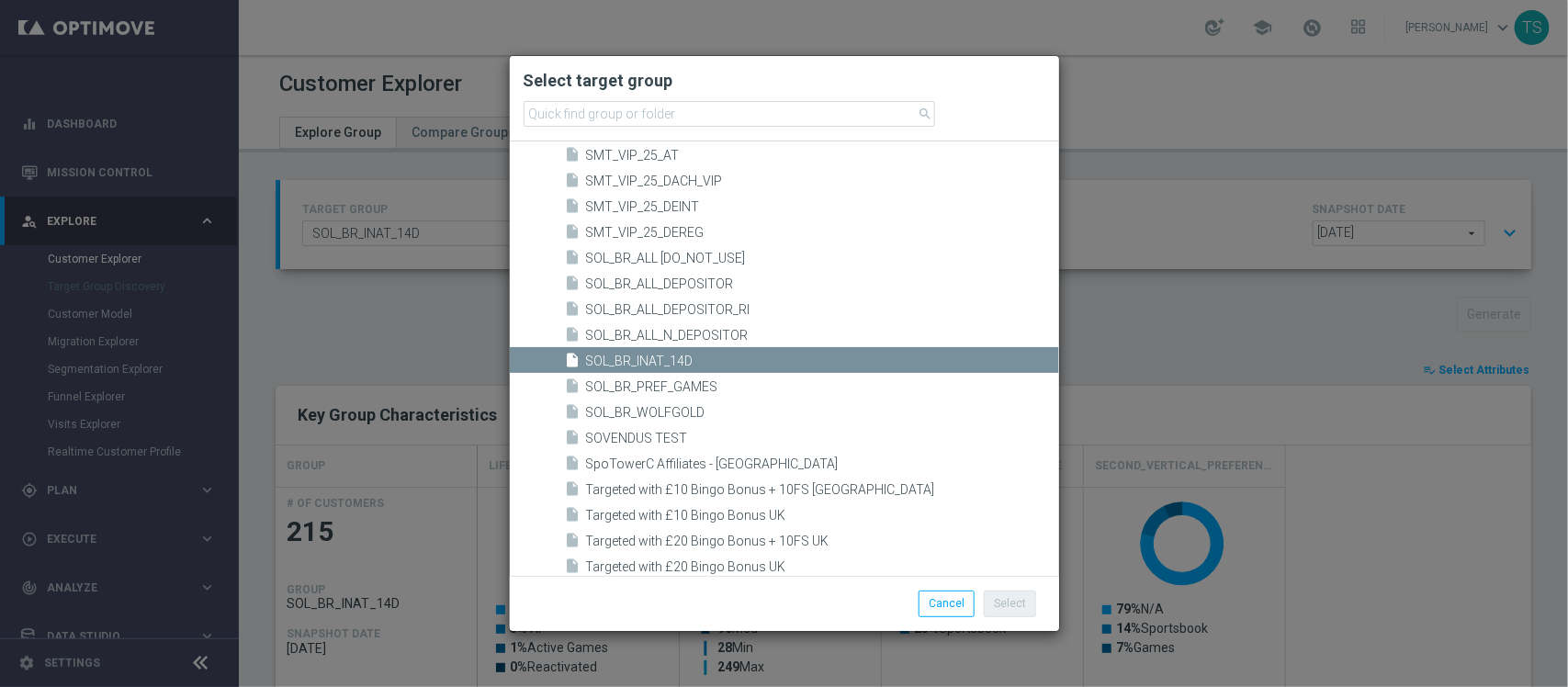
click at [727, 365] on span "SOL_BR_INAT_14D" at bounding box center [820, 361] width 468 height 16
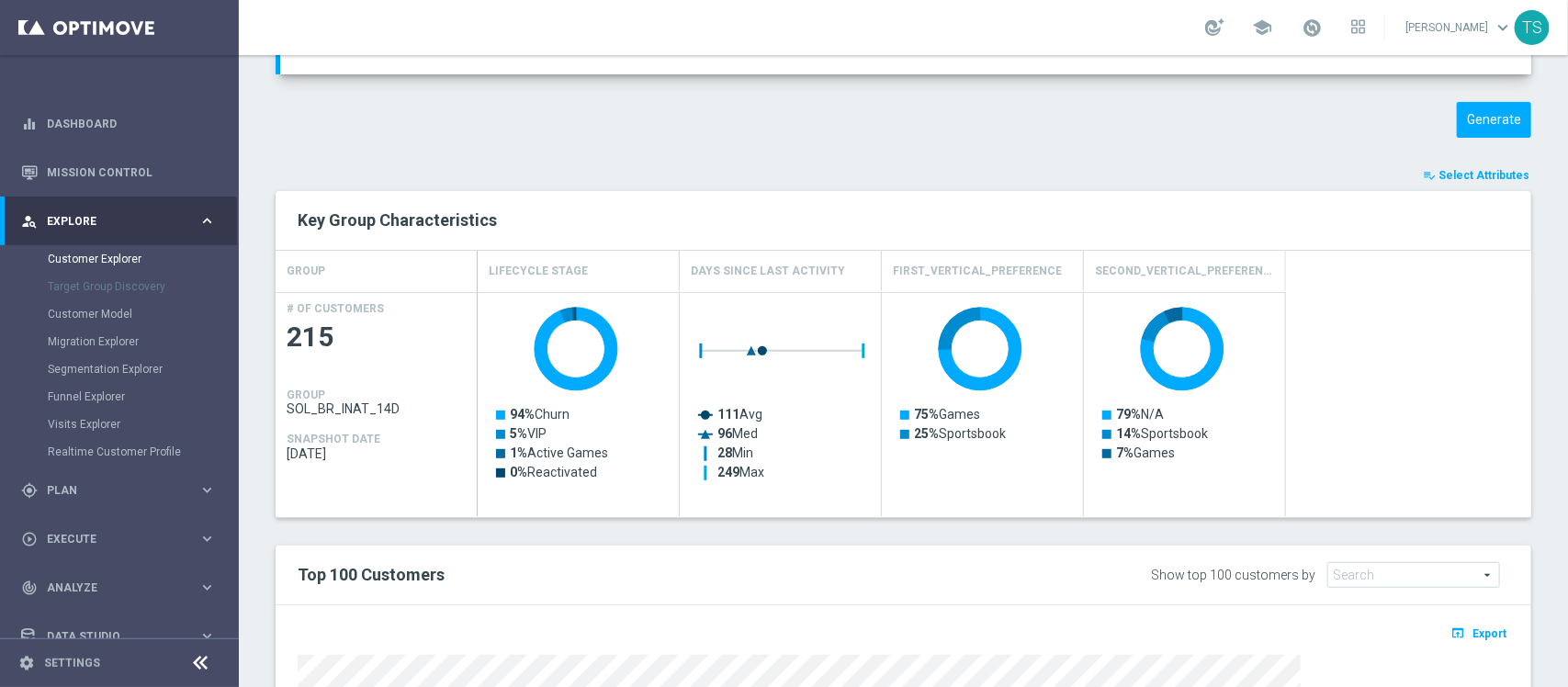
scroll to position [198, 0]
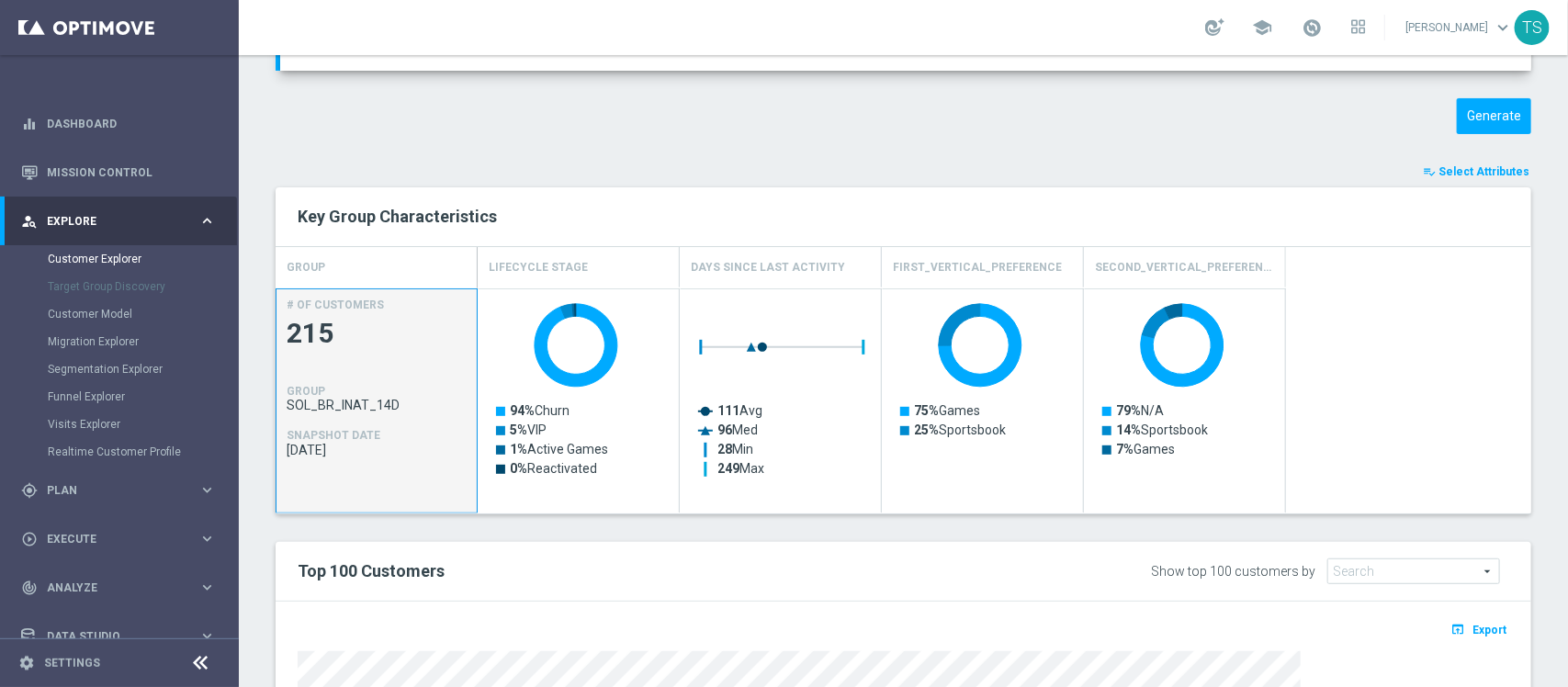
drag, startPoint x: 409, startPoint y: 410, endPoint x: 287, endPoint y: 405, distance: 122.1
click at [287, 405] on span "SOL_BR_INAT_14D" at bounding box center [377, 406] width 180 height 15
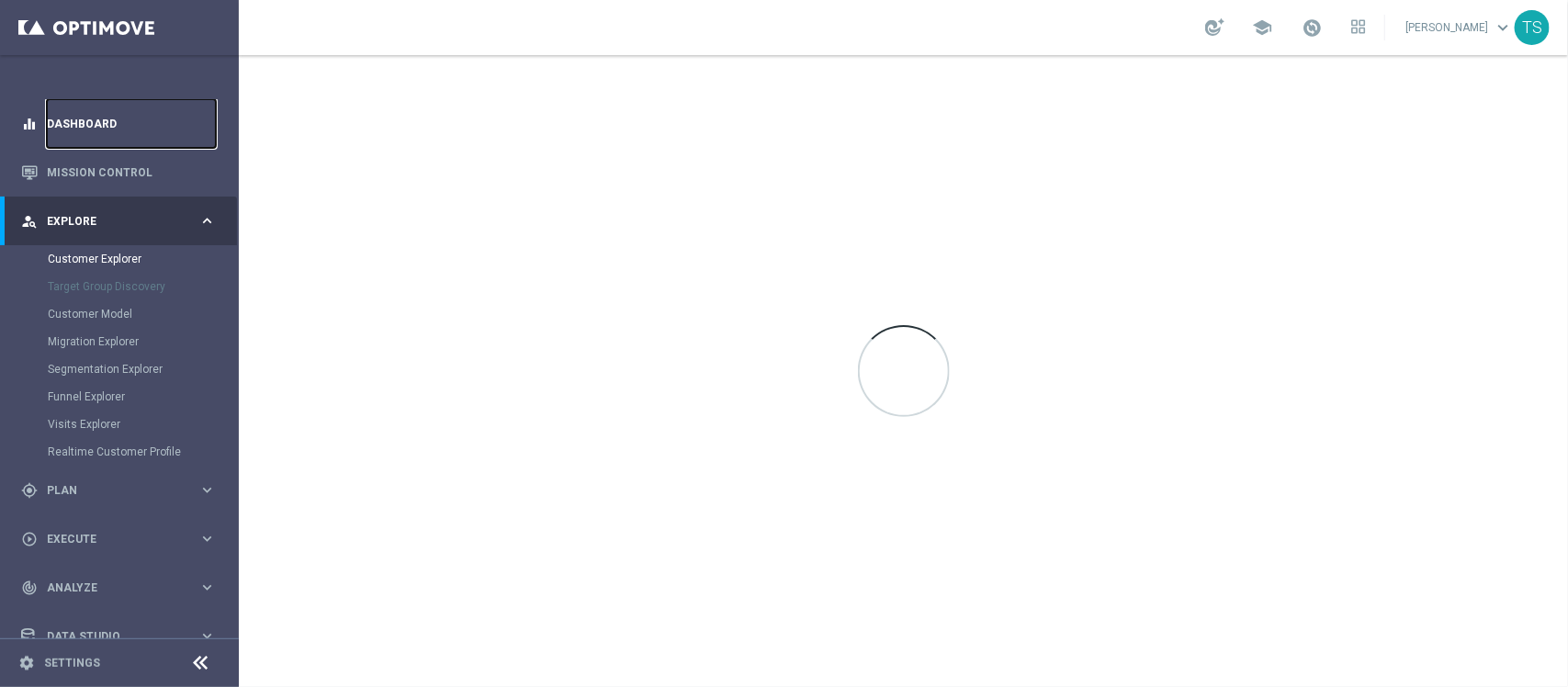
click at [113, 130] on link "Dashboard" at bounding box center [131, 123] width 169 height 49
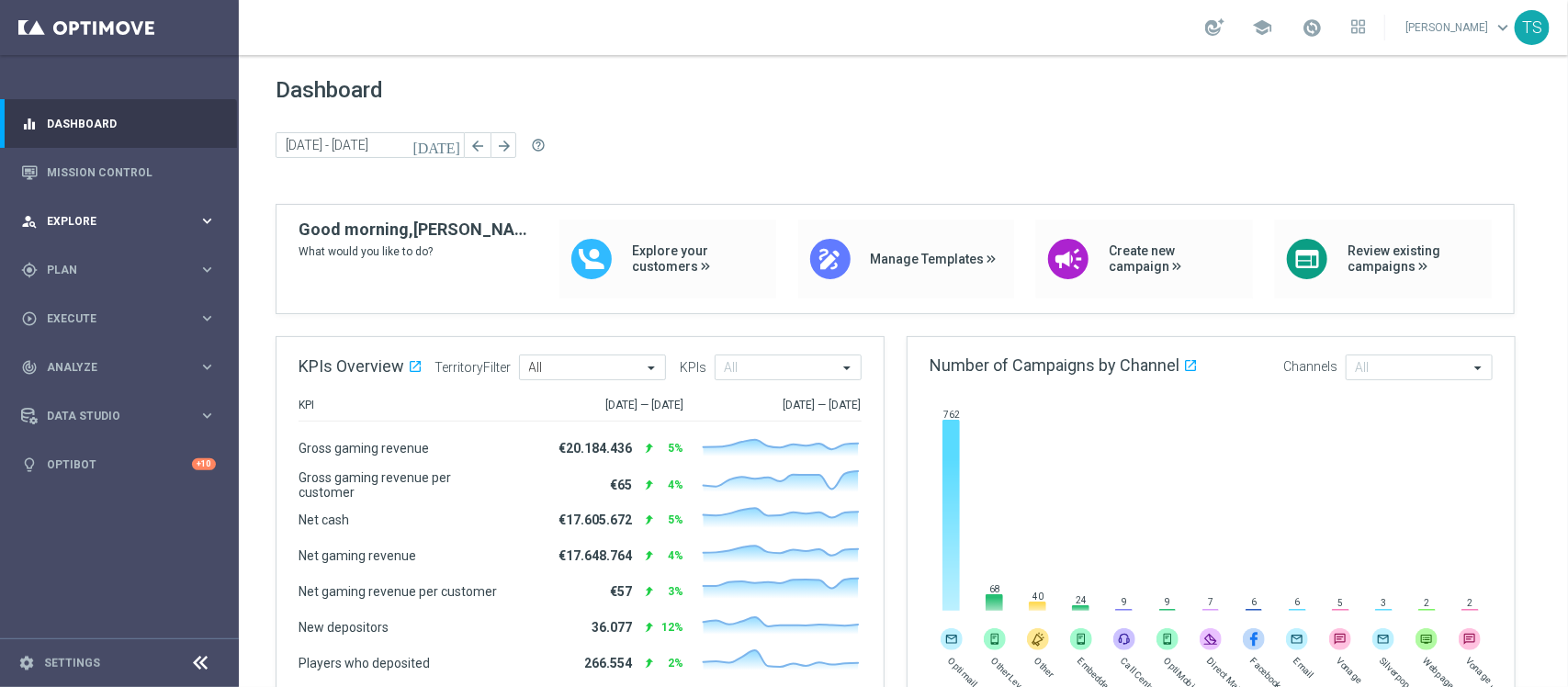
click at [69, 222] on span "Explore" at bounding box center [123, 221] width 152 height 11
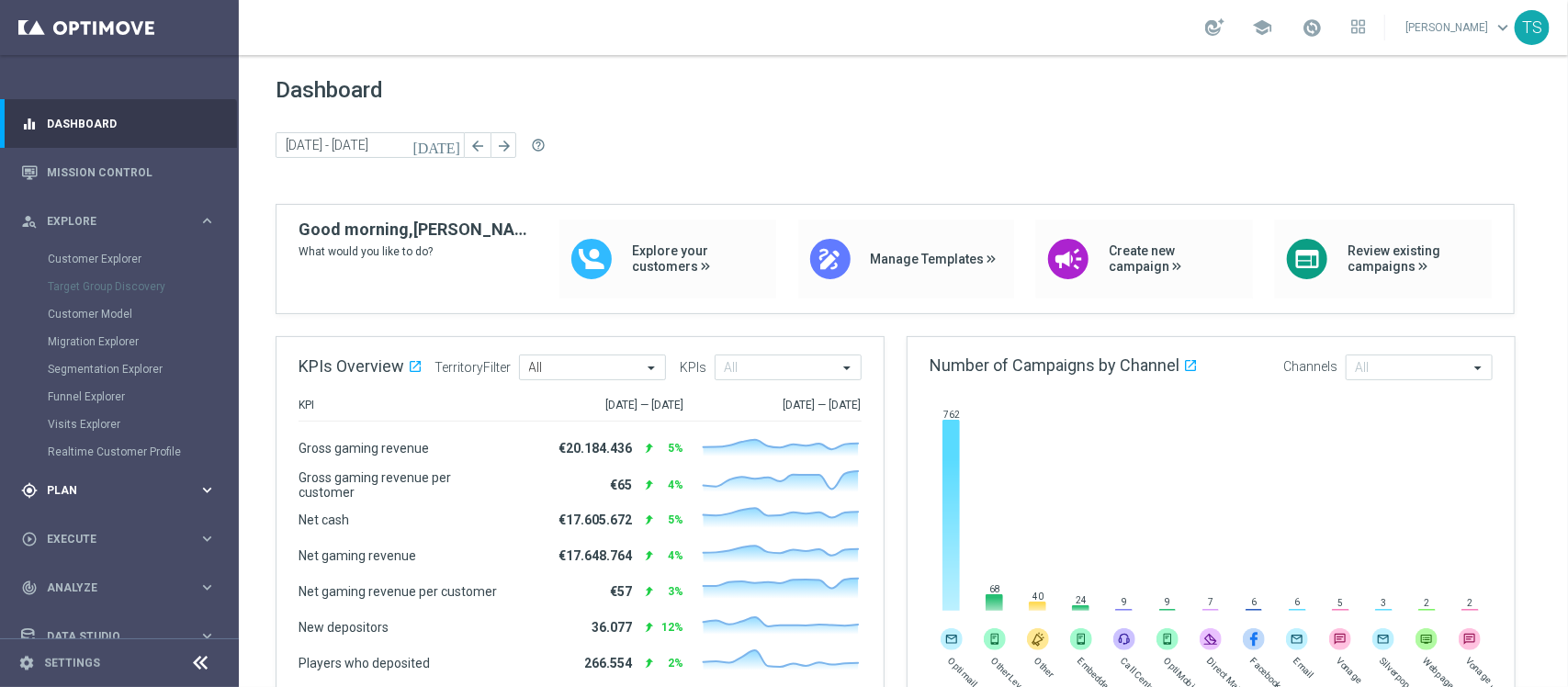
click at [81, 479] on div "gps_fixed Plan keyboard_arrow_right" at bounding box center [118, 490] width 237 height 49
click at [88, 304] on link "Target Groups" at bounding box center [119, 308] width 143 height 15
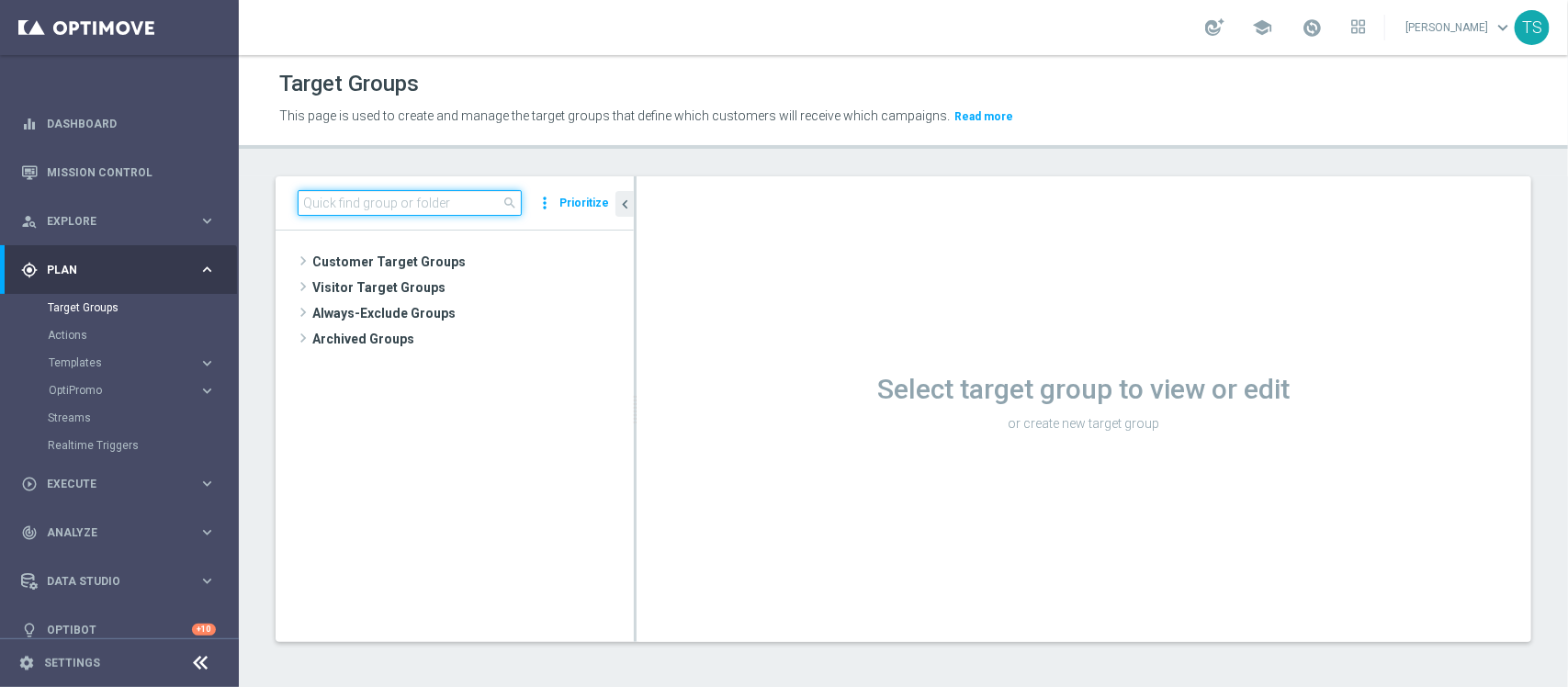
click at [392, 199] on input at bounding box center [410, 203] width 224 height 26
type input "INAT"
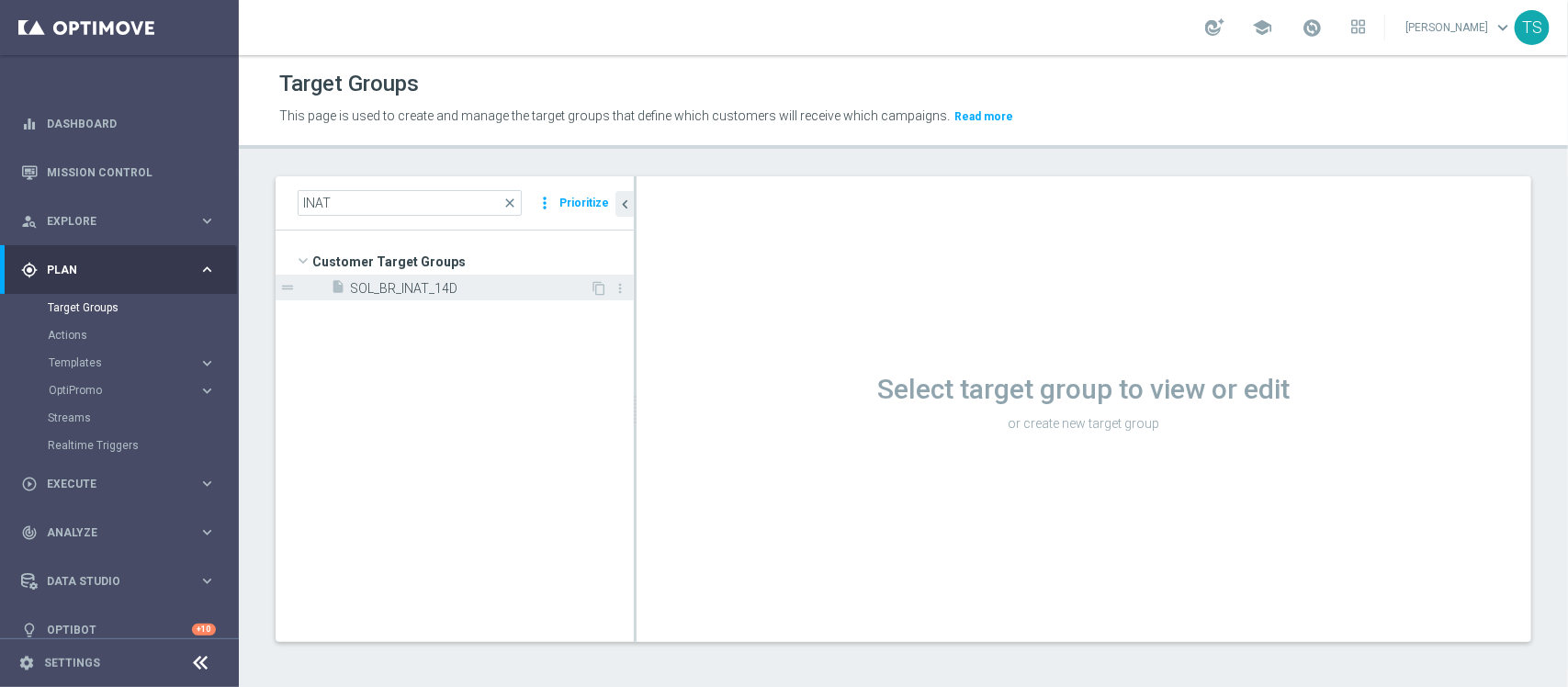
click at [437, 294] on span "SOL_BR_INAT_14D" at bounding box center [469, 289] width 240 height 16
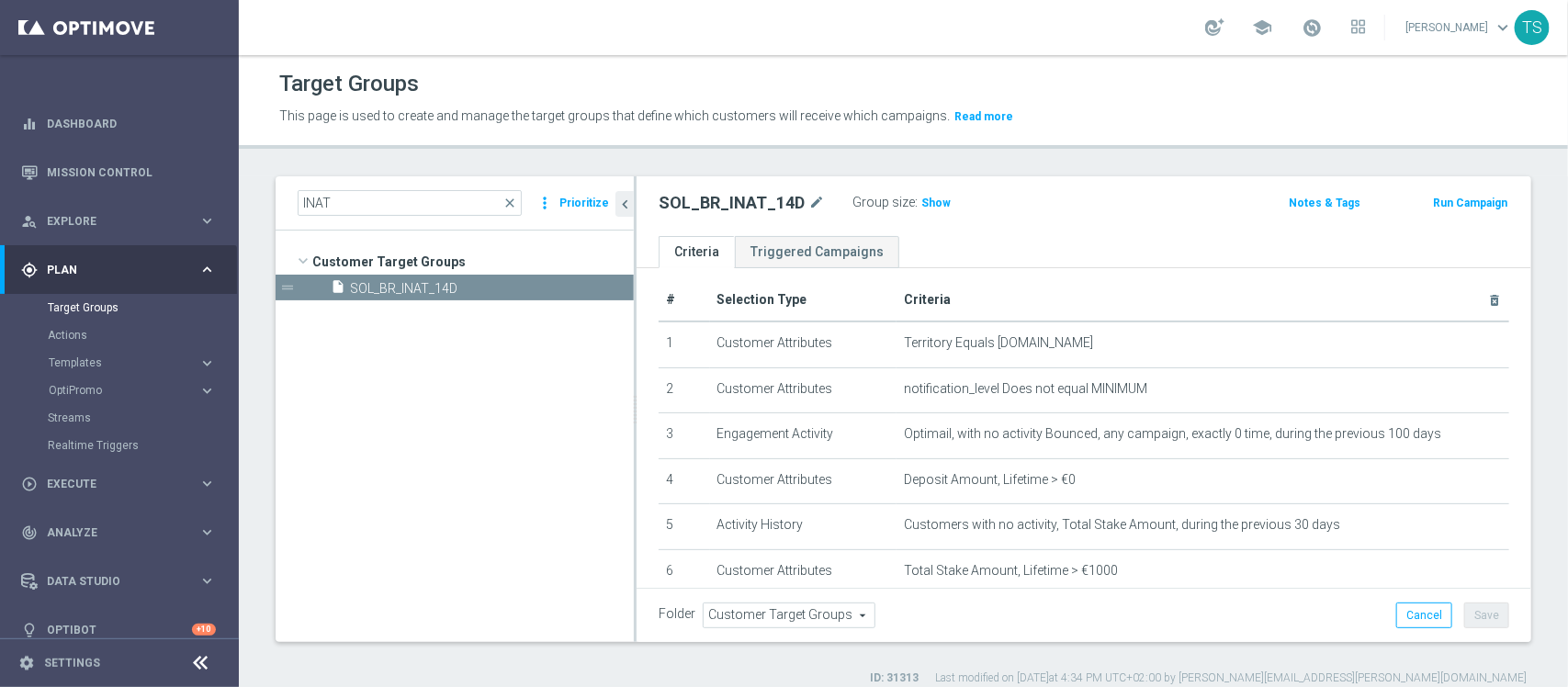
scroll to position [15, 0]
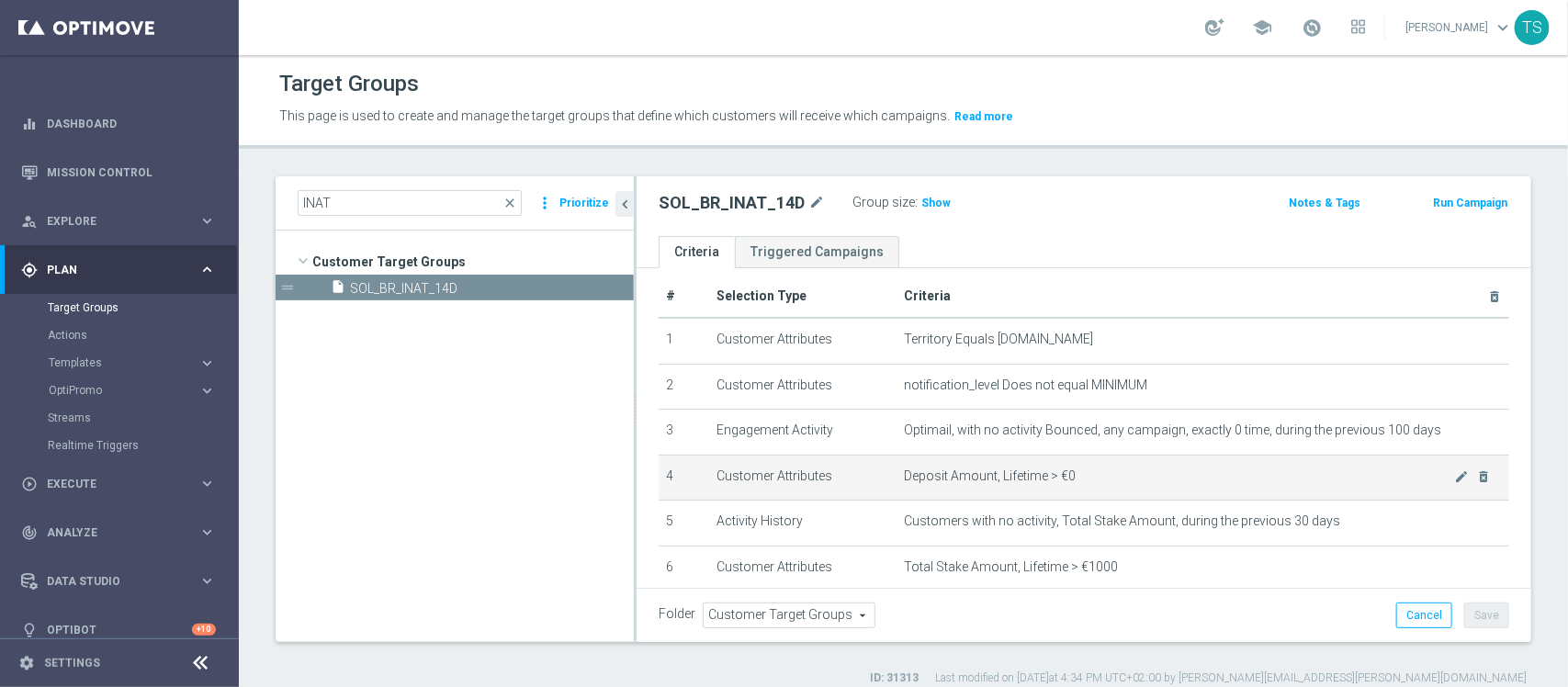
click at [1334, 493] on td "Deposit Amount, Lifetime > €0 mode_edit delete_forever" at bounding box center [1203, 478] width 613 height 46
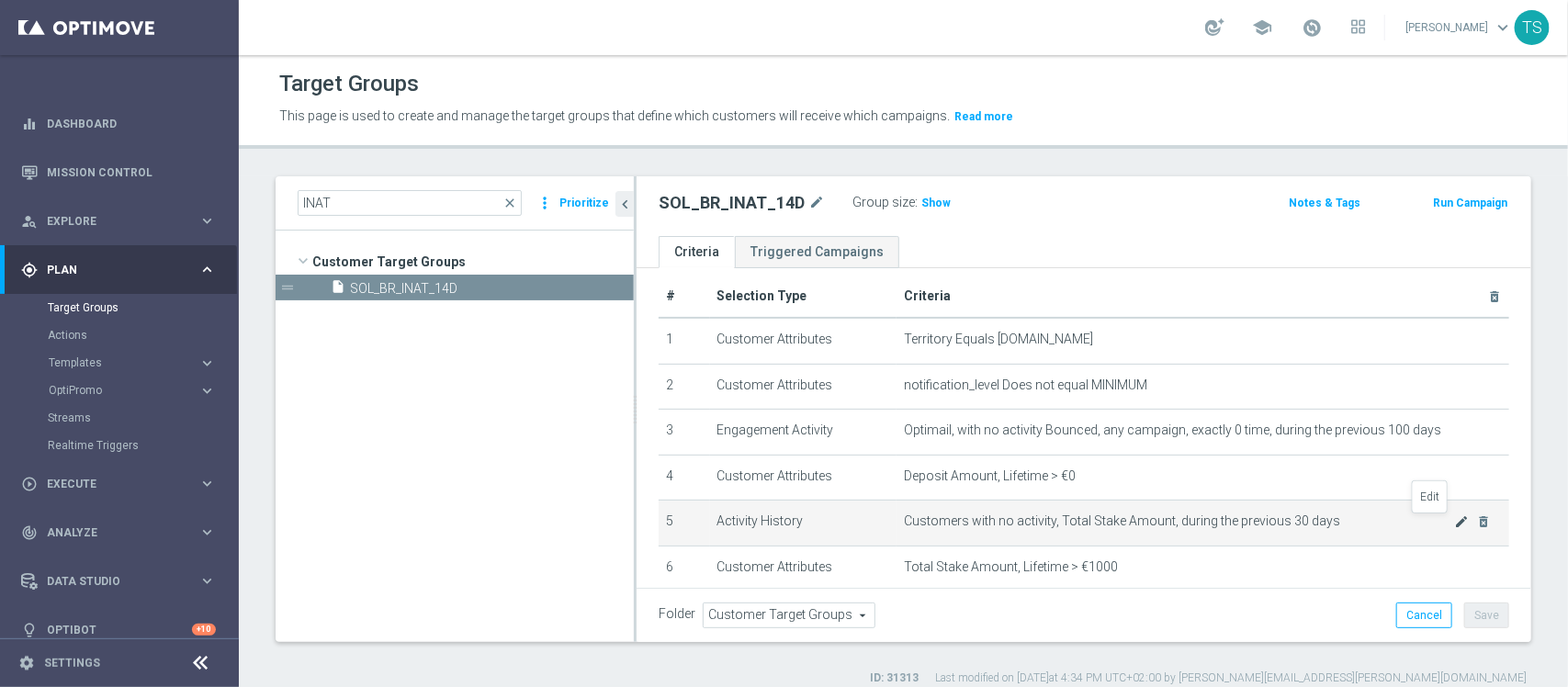
click at [1454, 522] on icon "mode_edit" at bounding box center [1462, 522] width 15 height 15
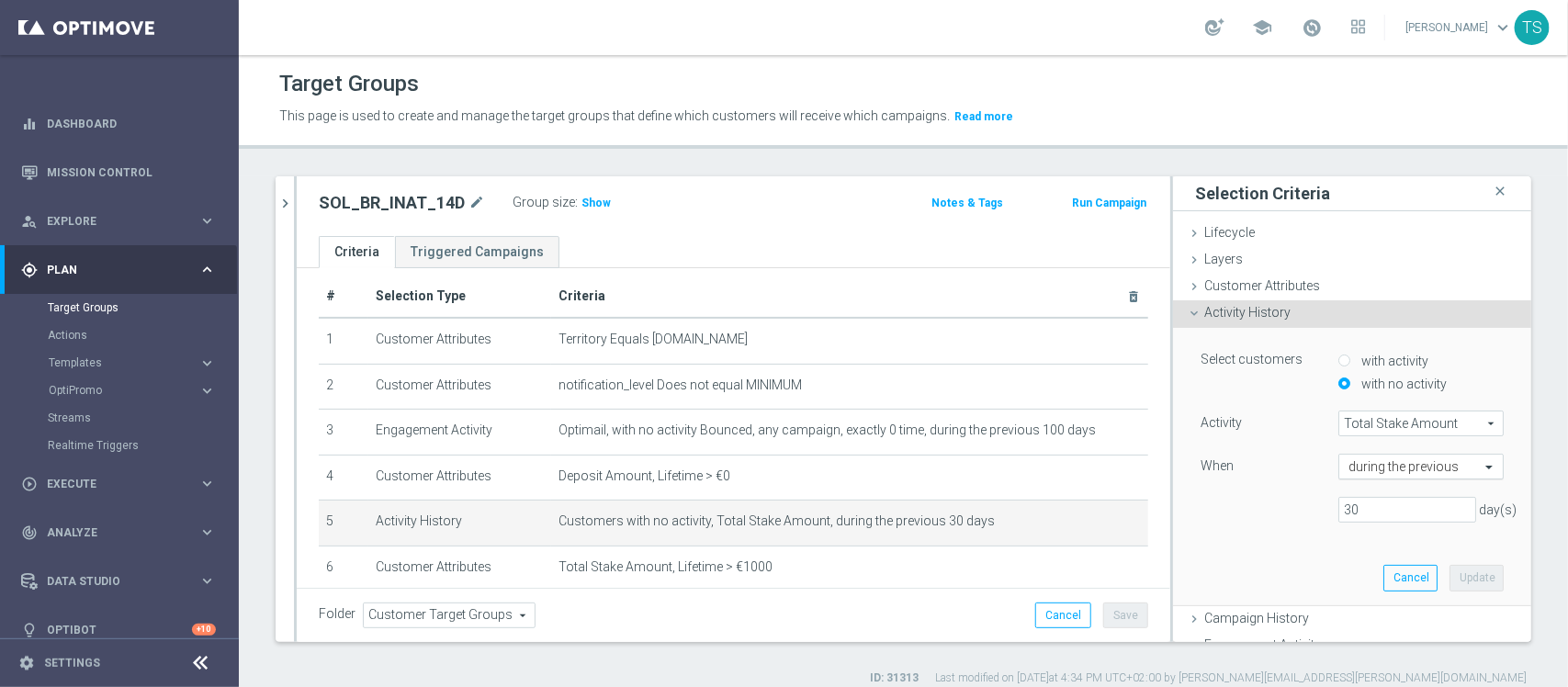
click at [1422, 475] on div at bounding box center [1421, 468] width 164 height 17
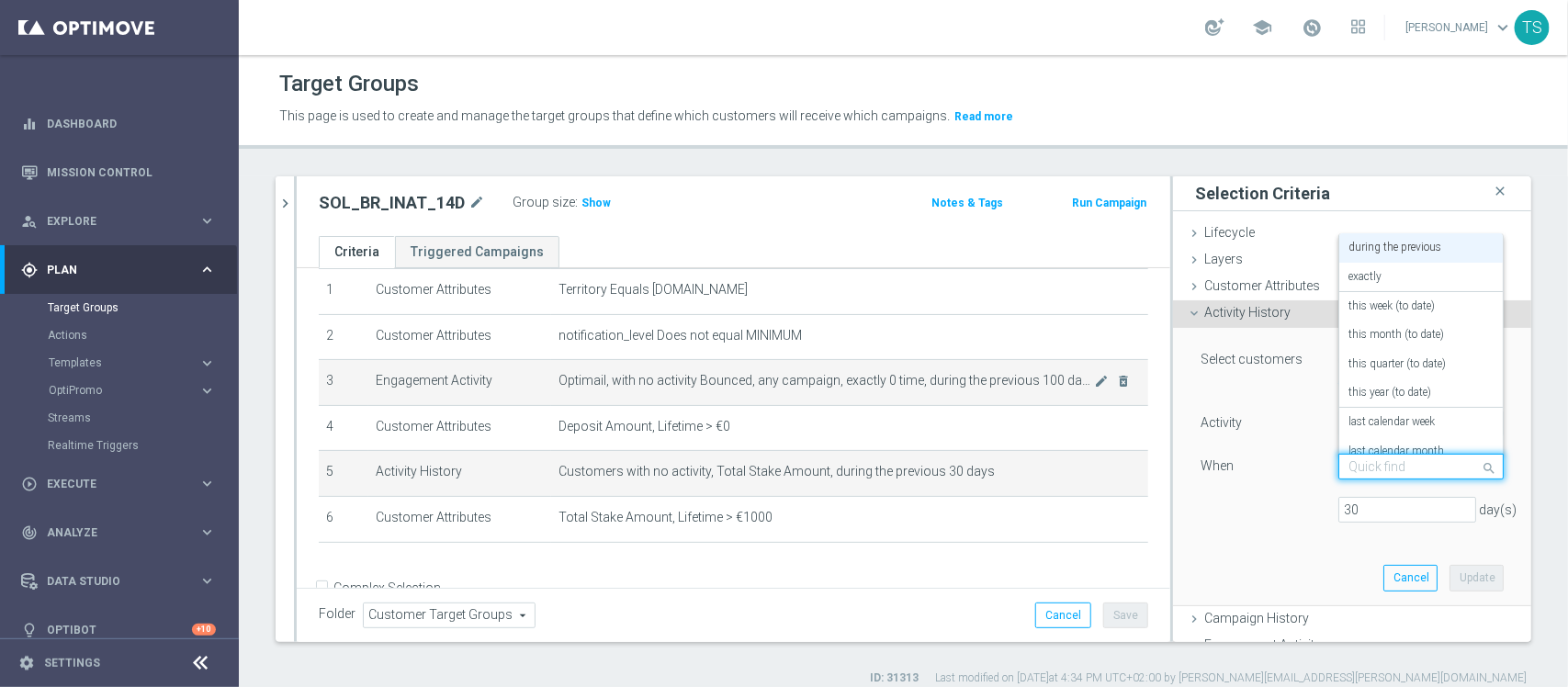
scroll to position [106, 0]
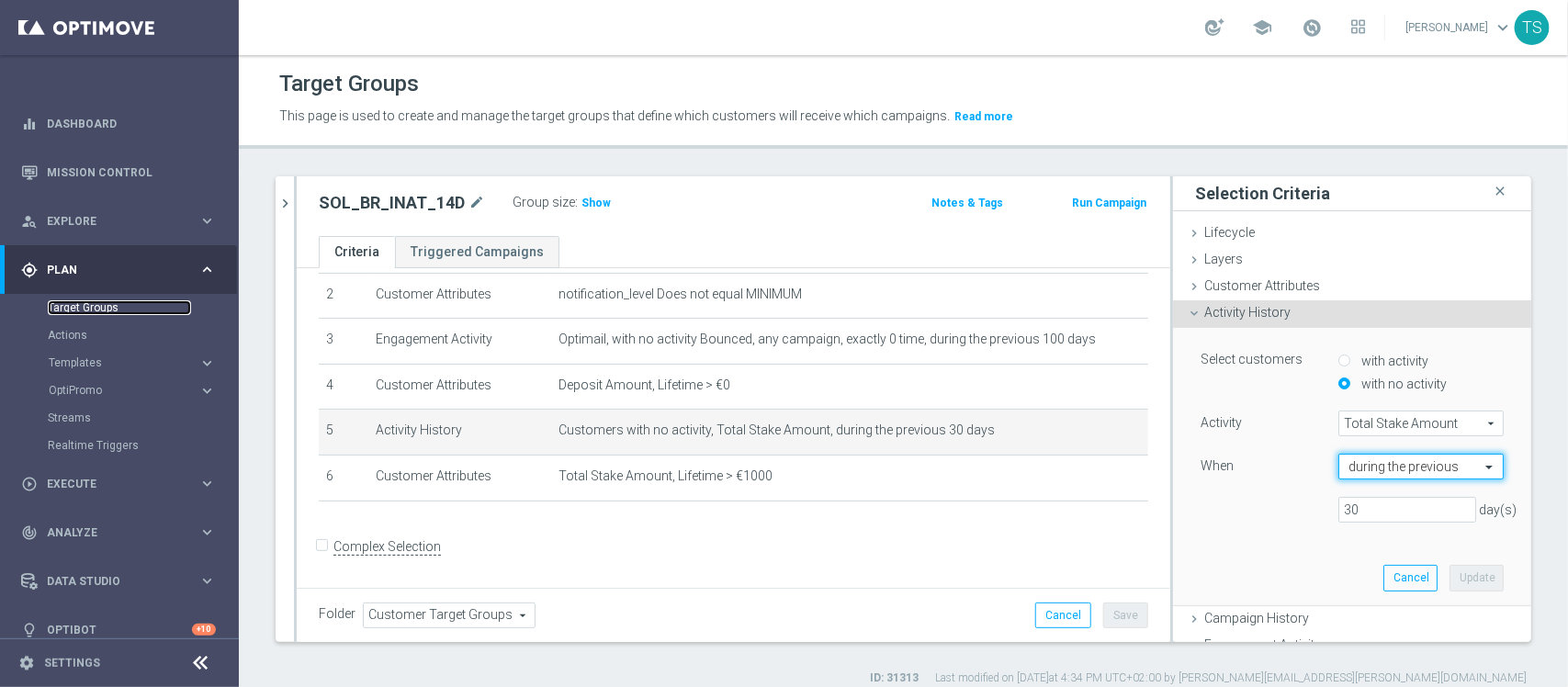
click at [106, 309] on link "Target Groups" at bounding box center [119, 308] width 143 height 15
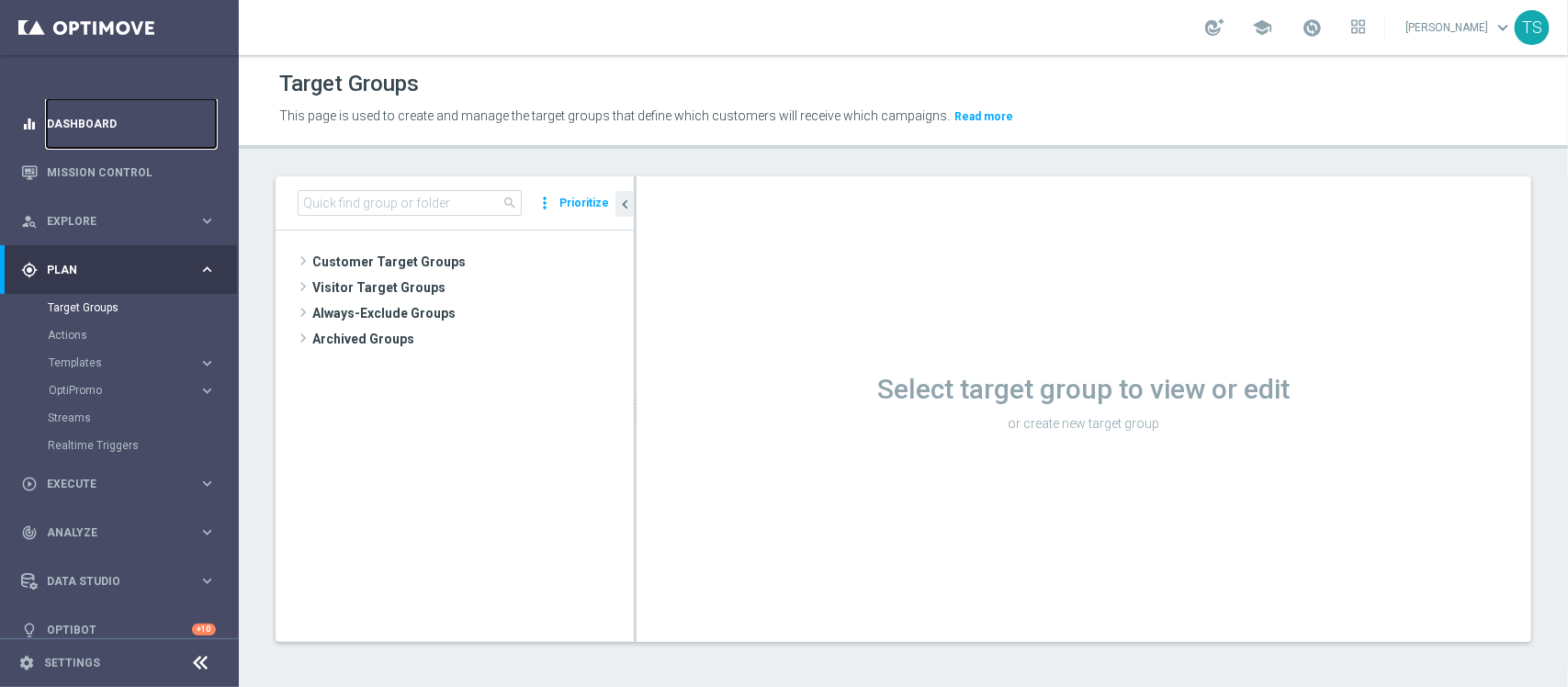
click at [62, 111] on link "Dashboard" at bounding box center [131, 123] width 169 height 49
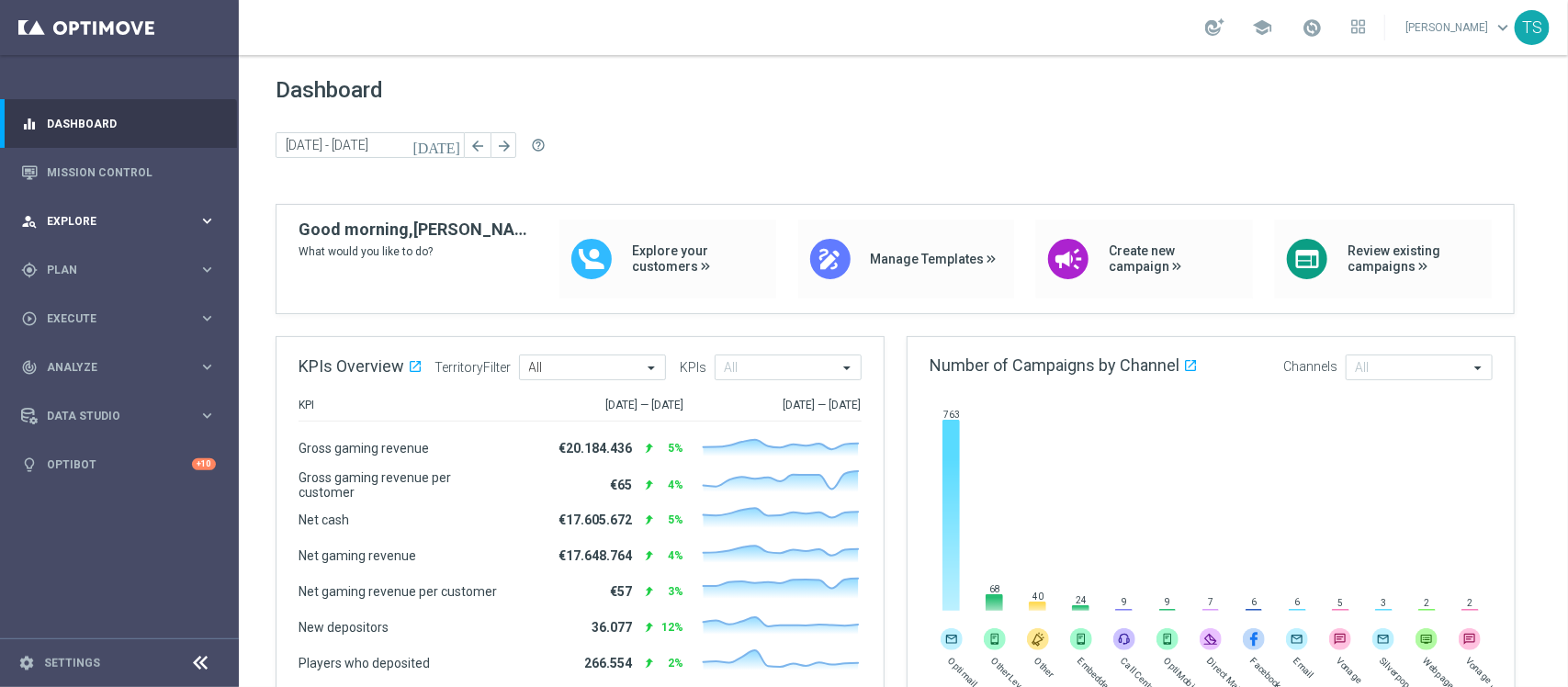
click at [168, 223] on span "Explore" at bounding box center [123, 221] width 152 height 11
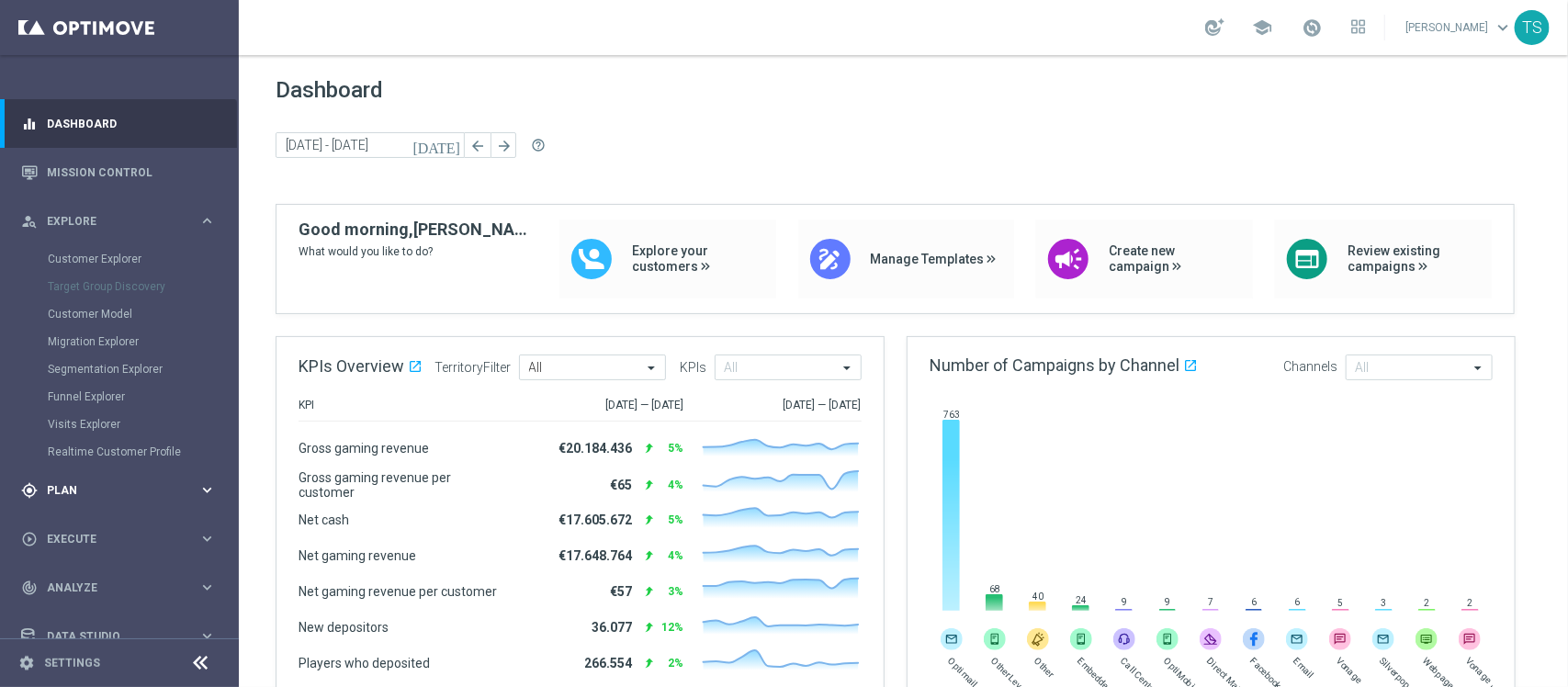
click at [80, 479] on div "gps_fixed Plan keyboard_arrow_right" at bounding box center [118, 490] width 237 height 49
click at [102, 309] on link "Target Groups" at bounding box center [119, 308] width 143 height 15
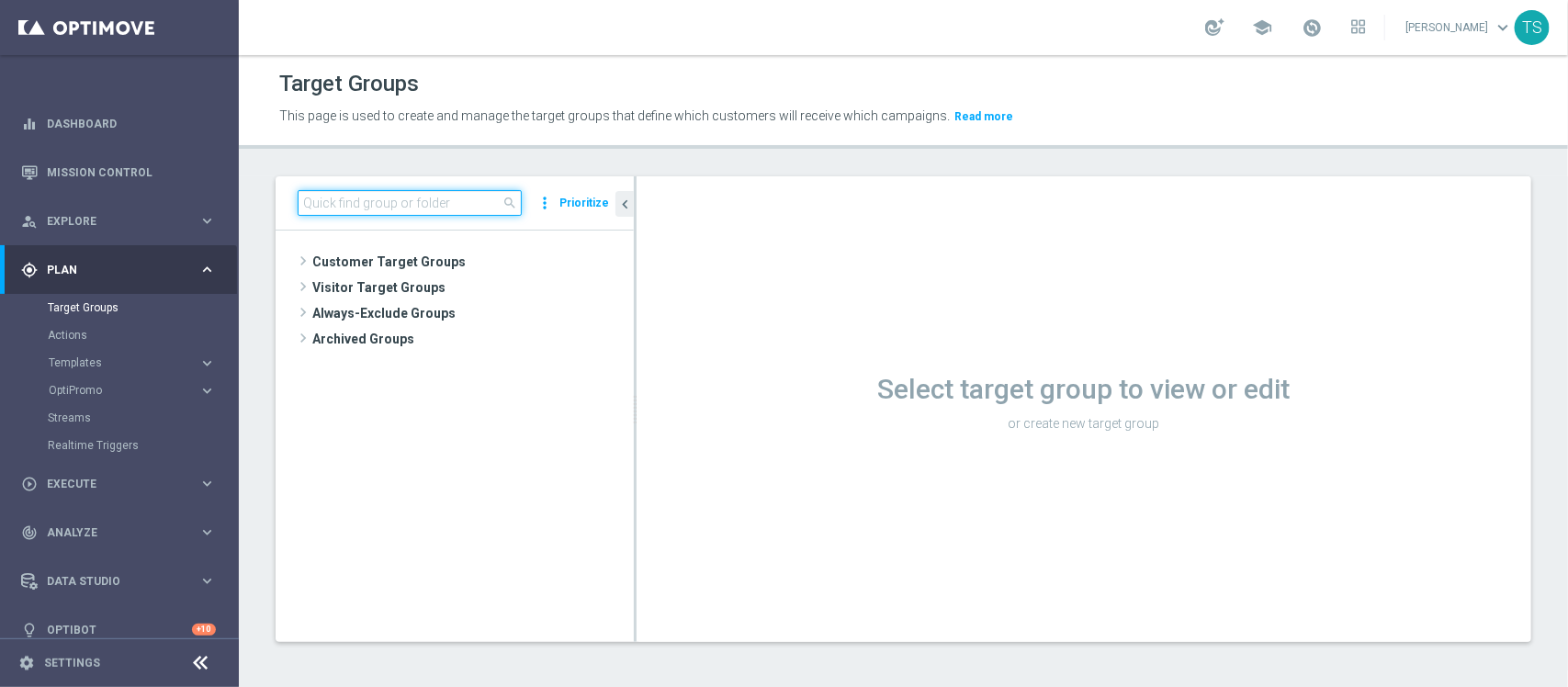
click at [402, 204] on input at bounding box center [410, 203] width 224 height 26
type input "free"
click at [75, 364] on span "Templates" at bounding box center [115, 363] width 131 height 11
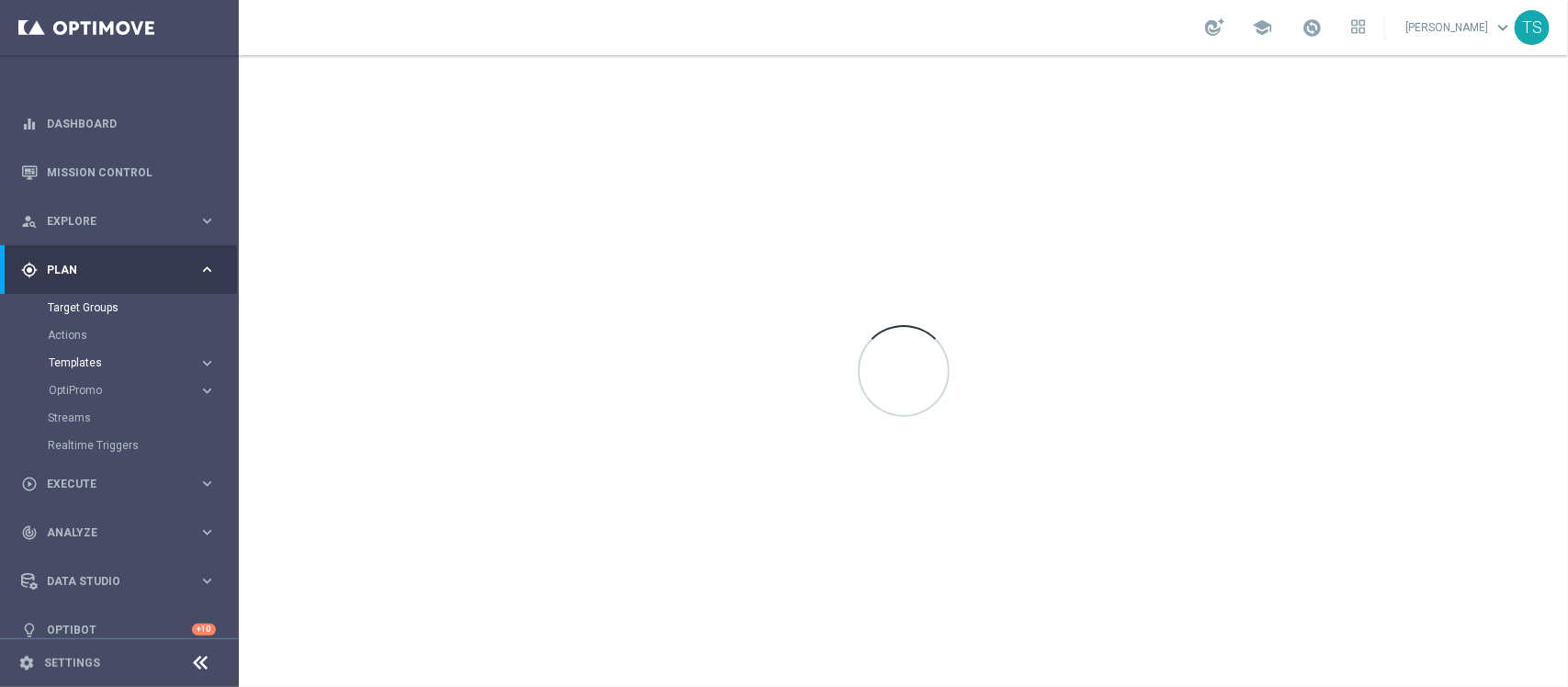
click at [80, 364] on span "Templates" at bounding box center [115, 363] width 131 height 11
click at [93, 383] on link "Optimail" at bounding box center [124, 391] width 134 height 15
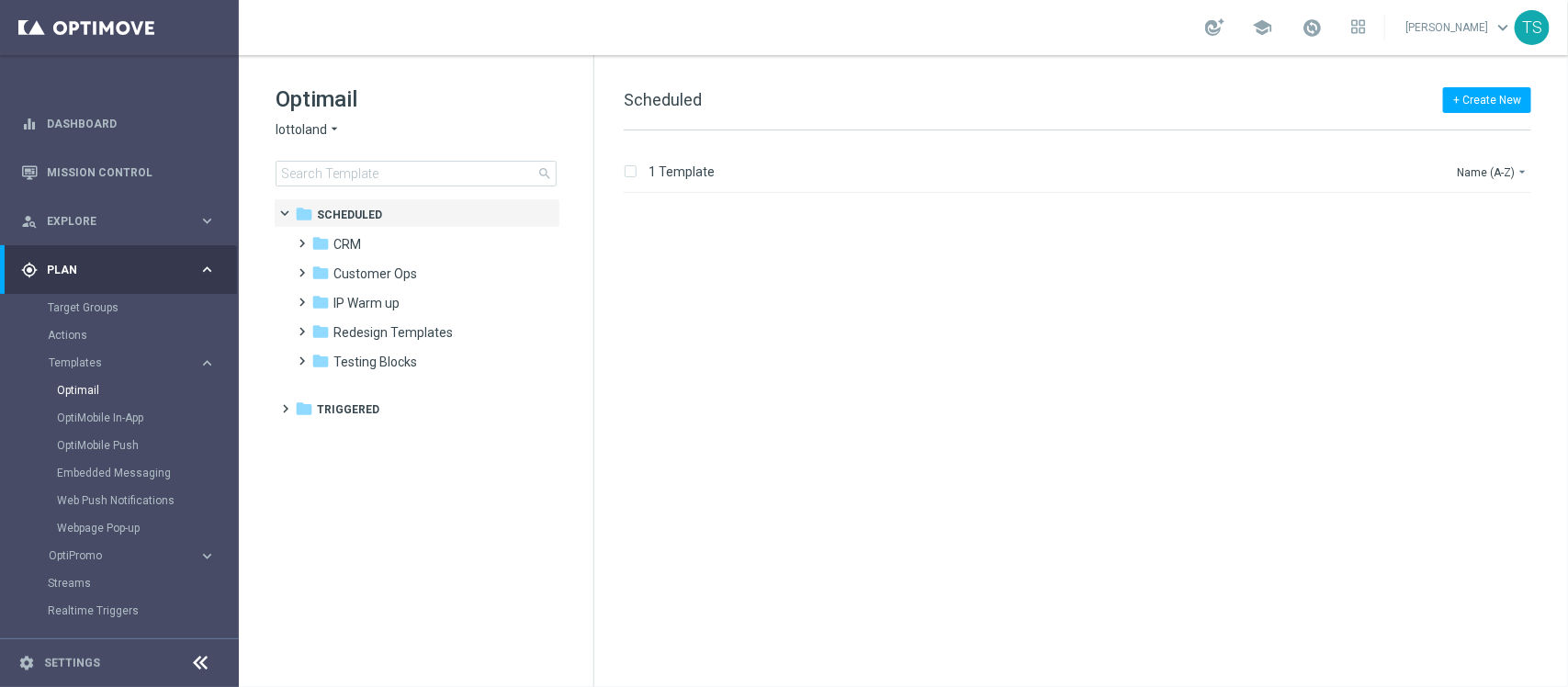
click at [312, 126] on span "lottoland" at bounding box center [302, 130] width 52 height 18
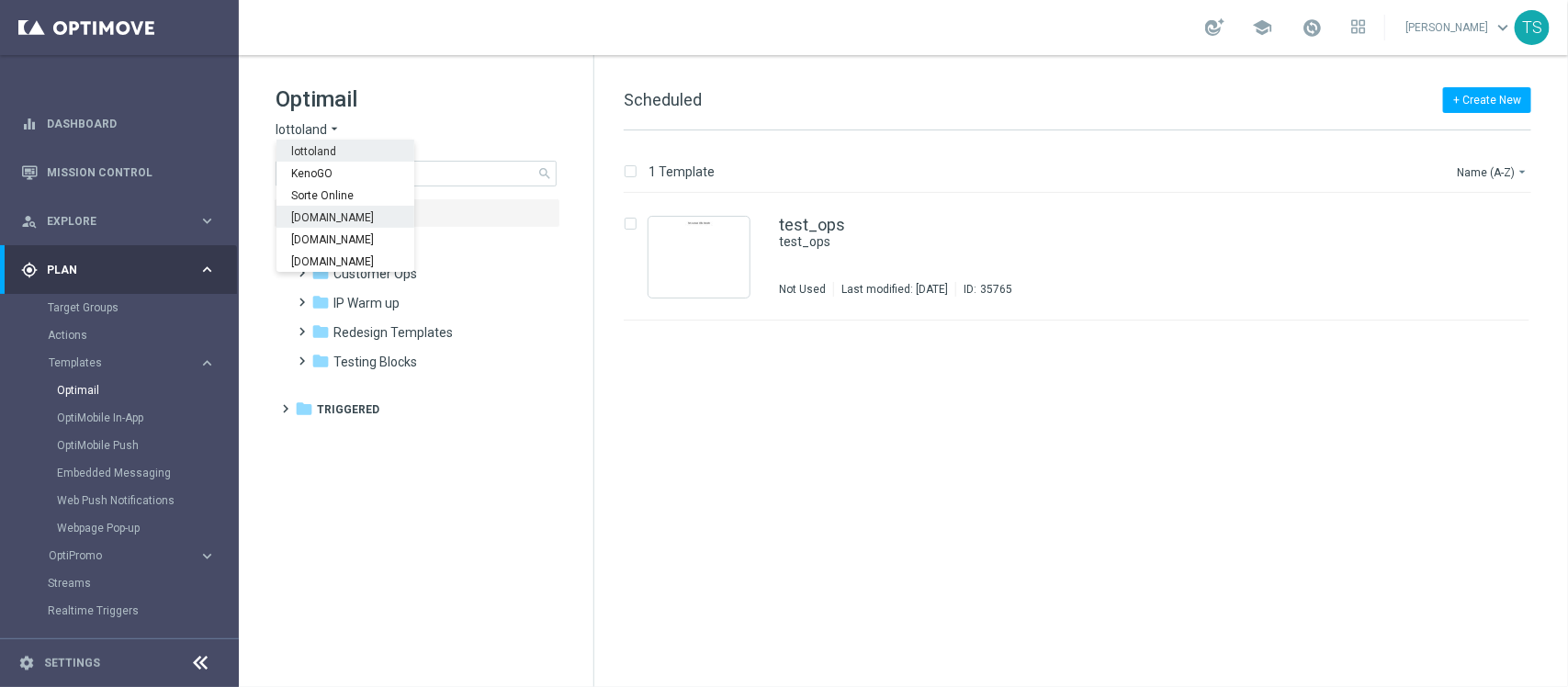
click at [0, 0] on span "[DOMAIN_NAME]" at bounding box center [0, 0] width 0 height 0
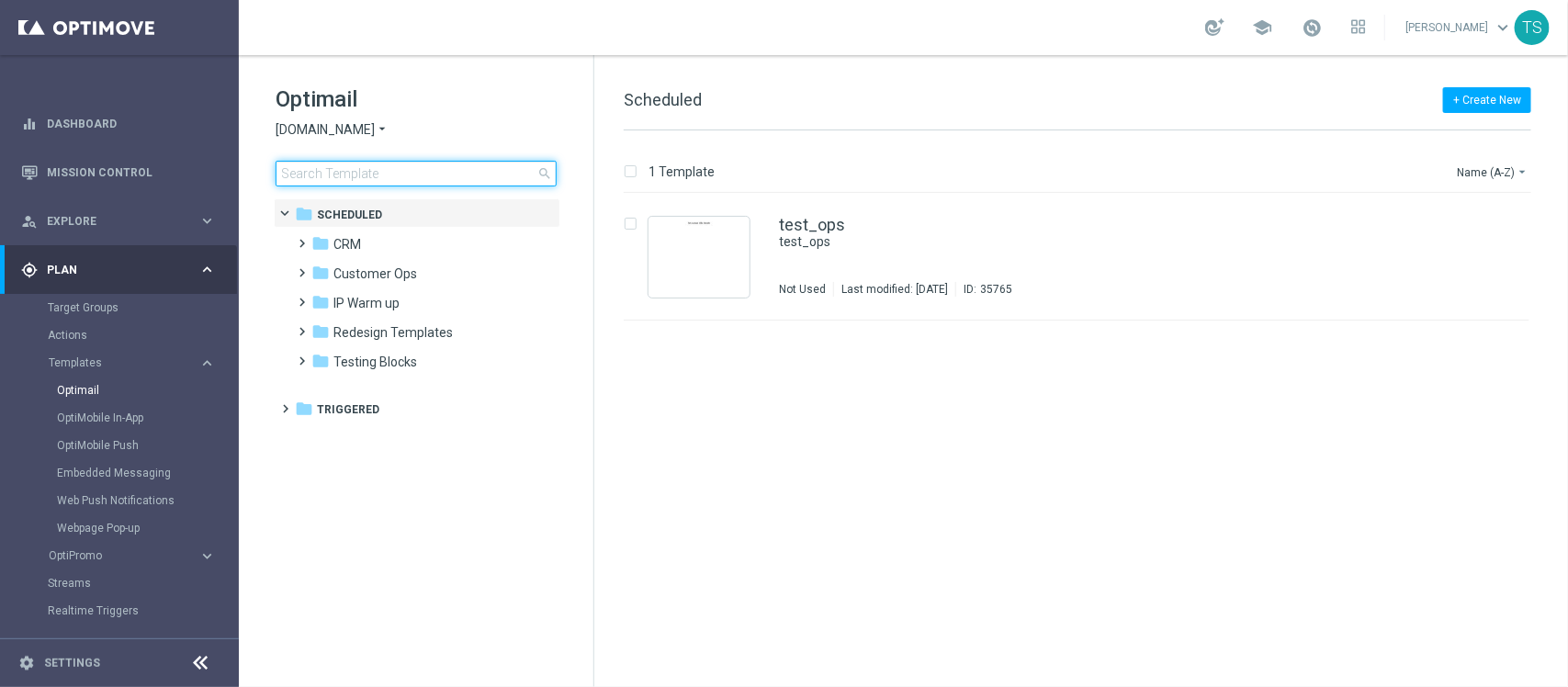
click at [396, 171] on input at bounding box center [417, 174] width 281 height 26
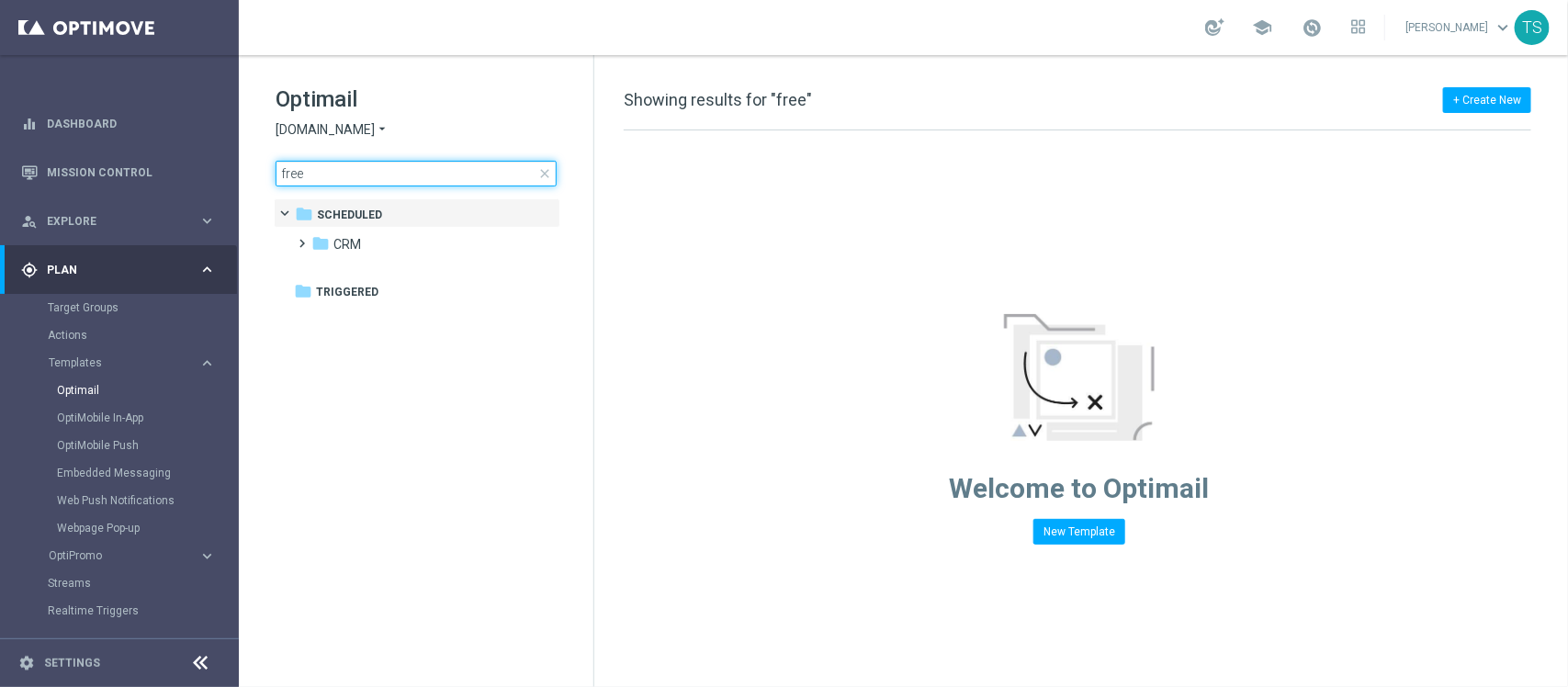
click at [396, 171] on input "free" at bounding box center [417, 174] width 281 height 26
click at [355, 236] on span "CRM" at bounding box center [347, 244] width 28 height 17
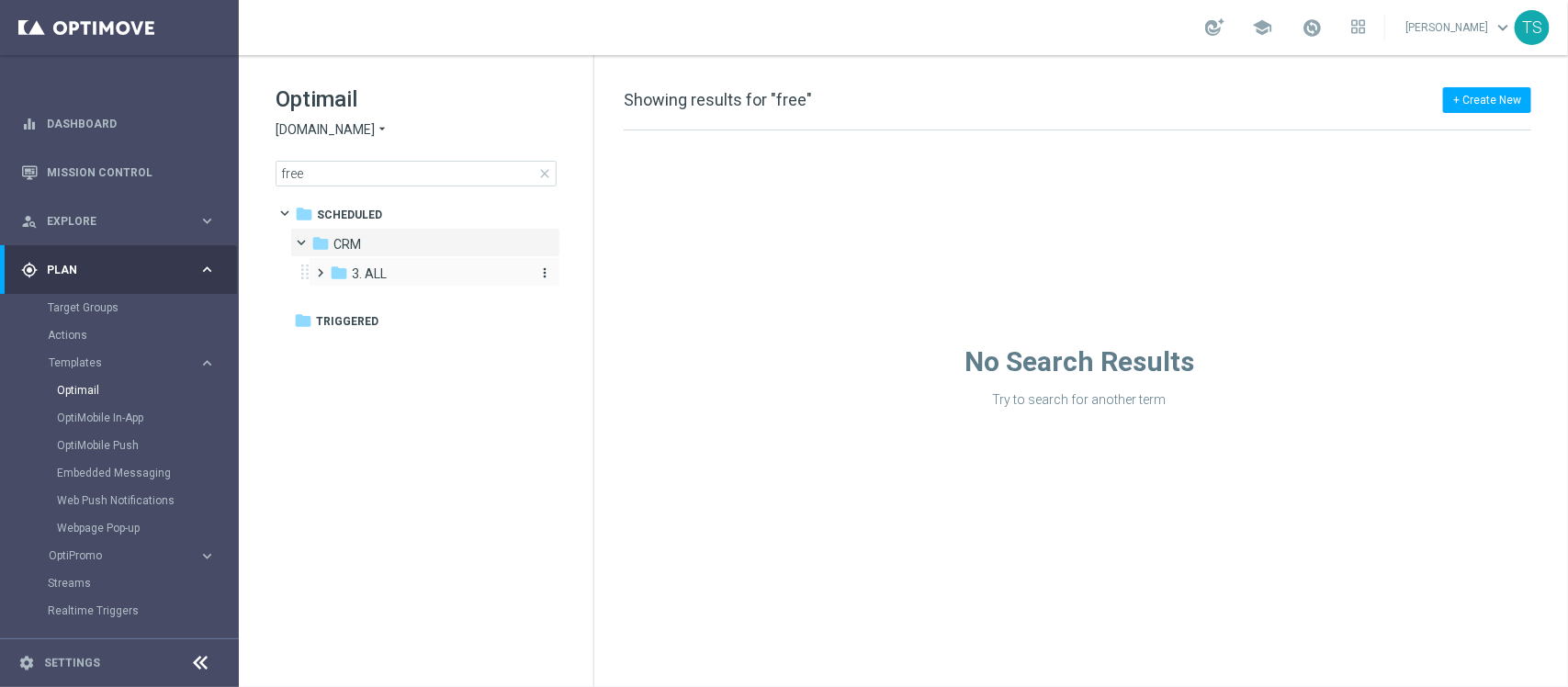
click at [366, 269] on span "3. ALL" at bounding box center [369, 274] width 35 height 17
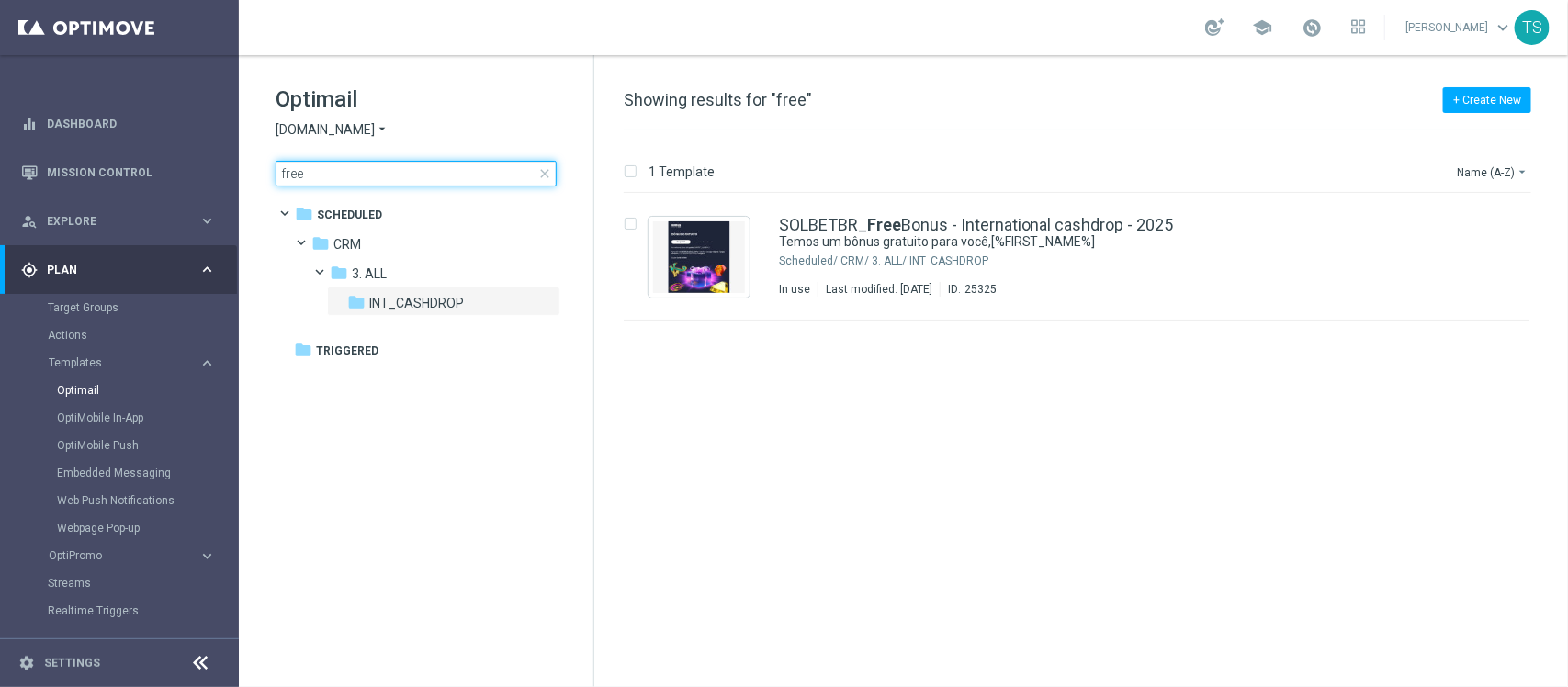
click at [340, 171] on input "free" at bounding box center [417, 174] width 281 height 26
click at [373, 127] on span "[DOMAIN_NAME]" at bounding box center [325, 130] width 99 height 18
click at [480, 173] on input "free" at bounding box center [417, 174] width 281 height 26
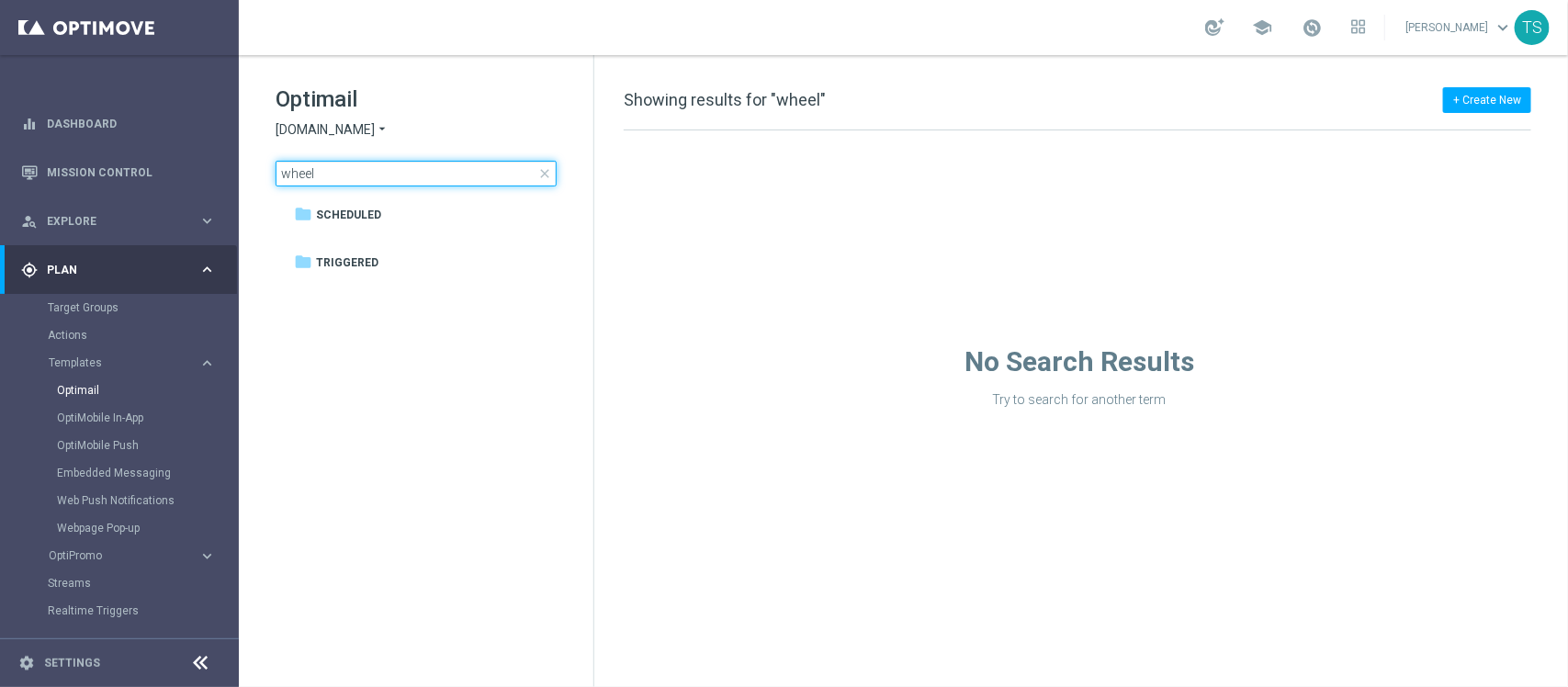
type input "wheel"
click at [372, 127] on span "[DOMAIN_NAME]" at bounding box center [325, 130] width 99 height 18
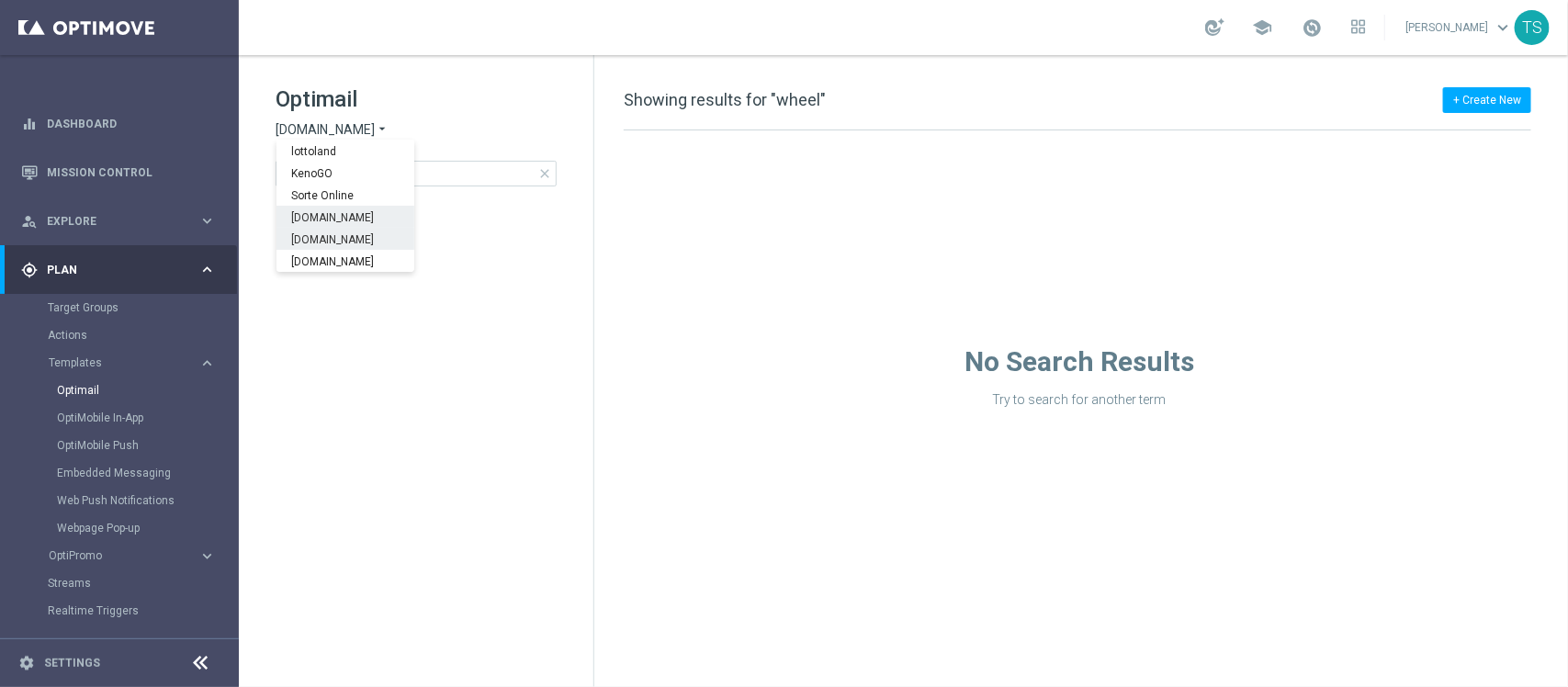
click at [0, 0] on span "[DOMAIN_NAME]" at bounding box center [0, 0] width 0 height 0
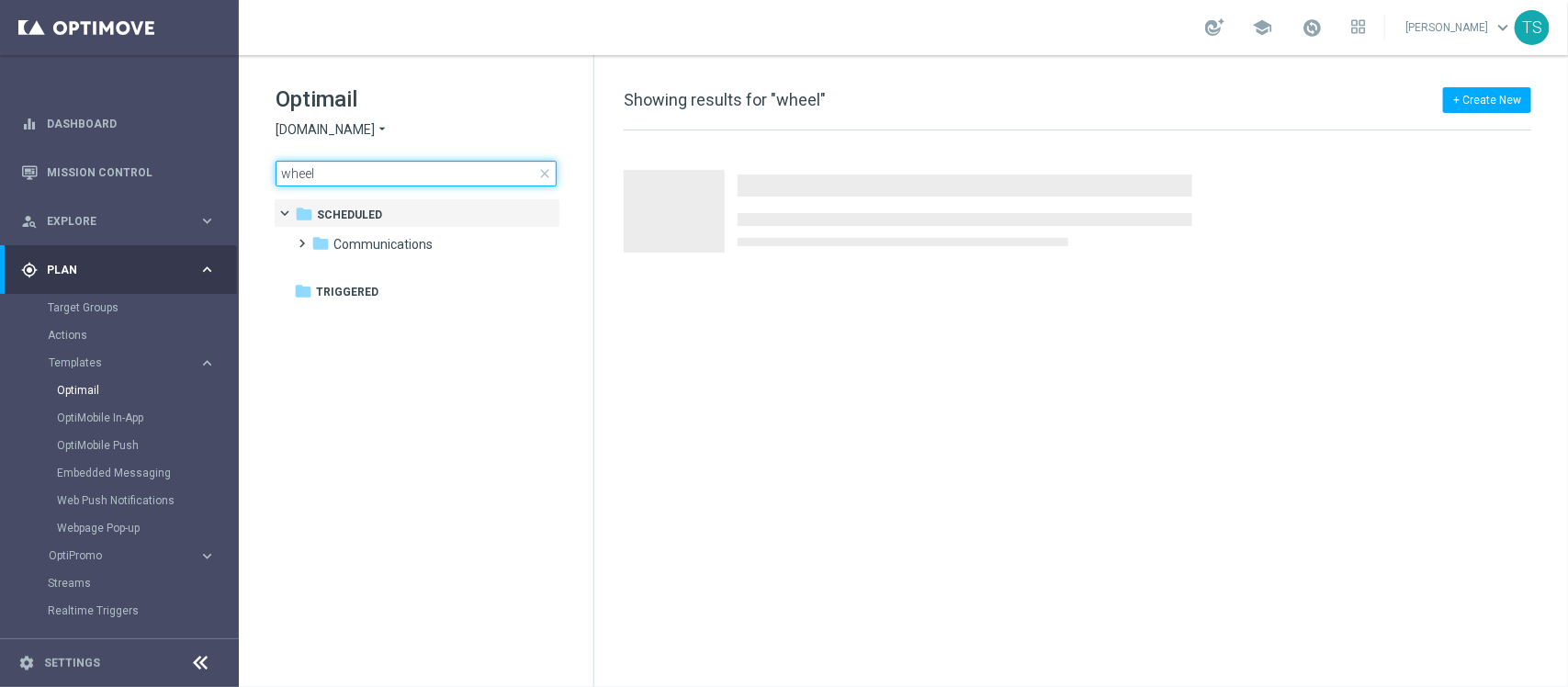
click at [415, 173] on input "wheel" at bounding box center [417, 174] width 281 height 26
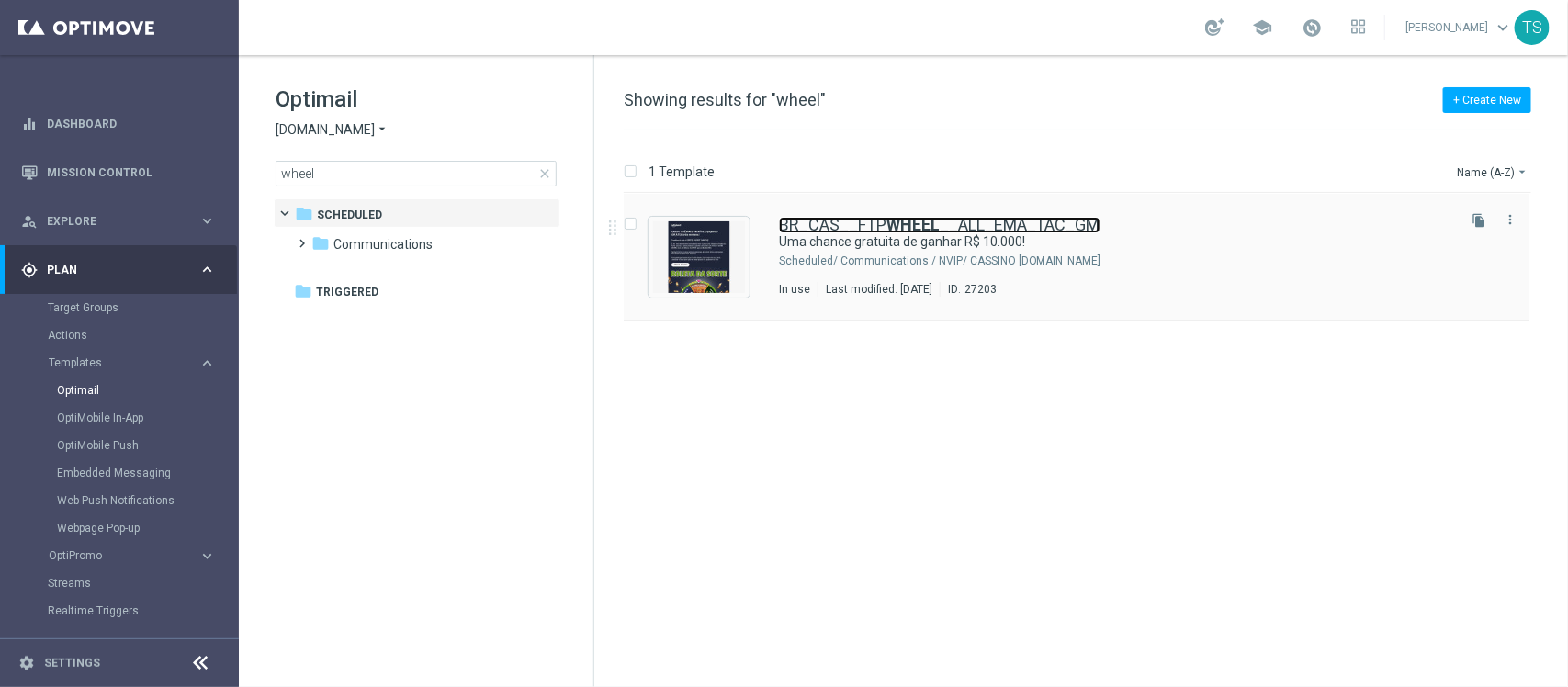
click at [964, 225] on link "BR_CAS__FTP WHEEL __ALL_EMA_TAC_GM" at bounding box center [940, 225] width 321 height 17
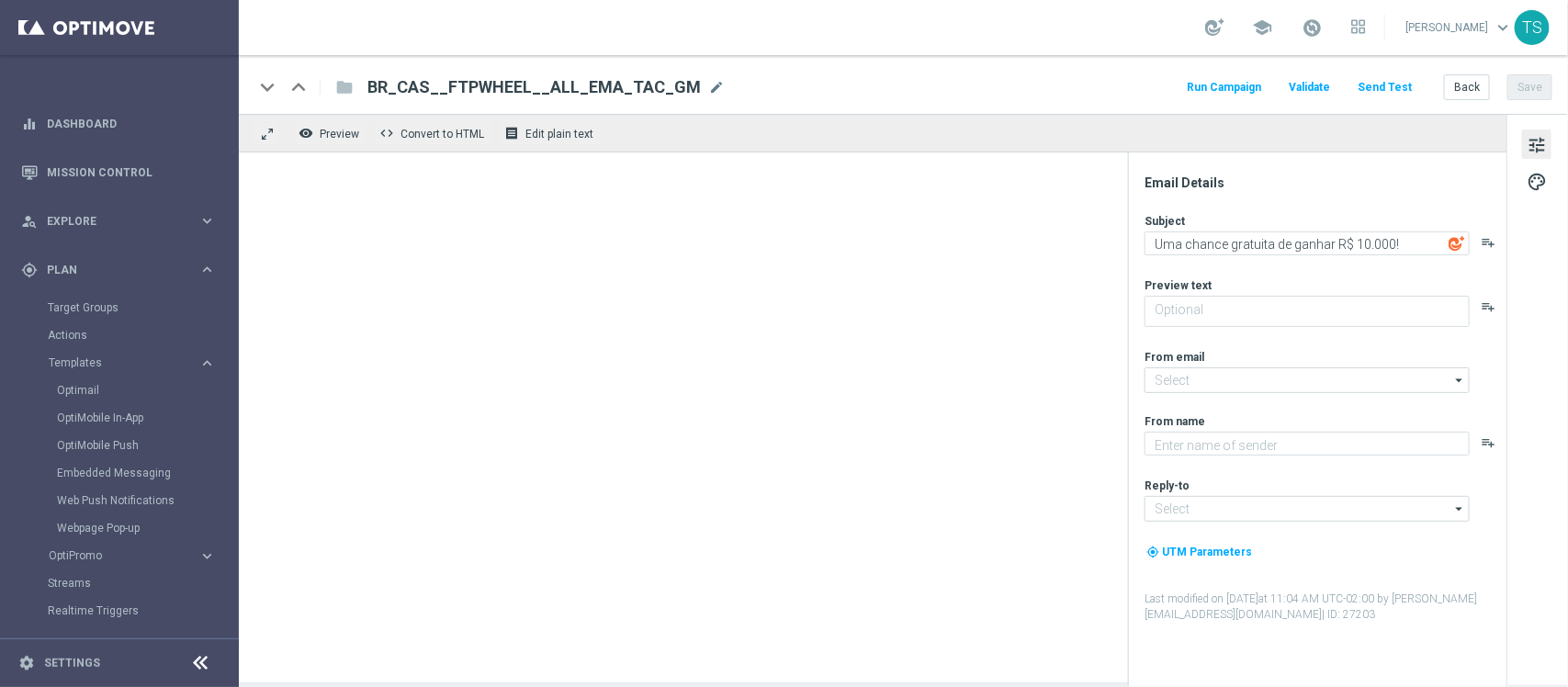
type textarea "Jogue GRÁTIS todas as semanas para ter a chance de ganhar PRÊMIOS INCRÍVEIS!"
type textarea "Lottoland"
type input "[EMAIL_ADDRESS][DOMAIN_NAME]"
